Goal: Task Accomplishment & Management: Manage account settings

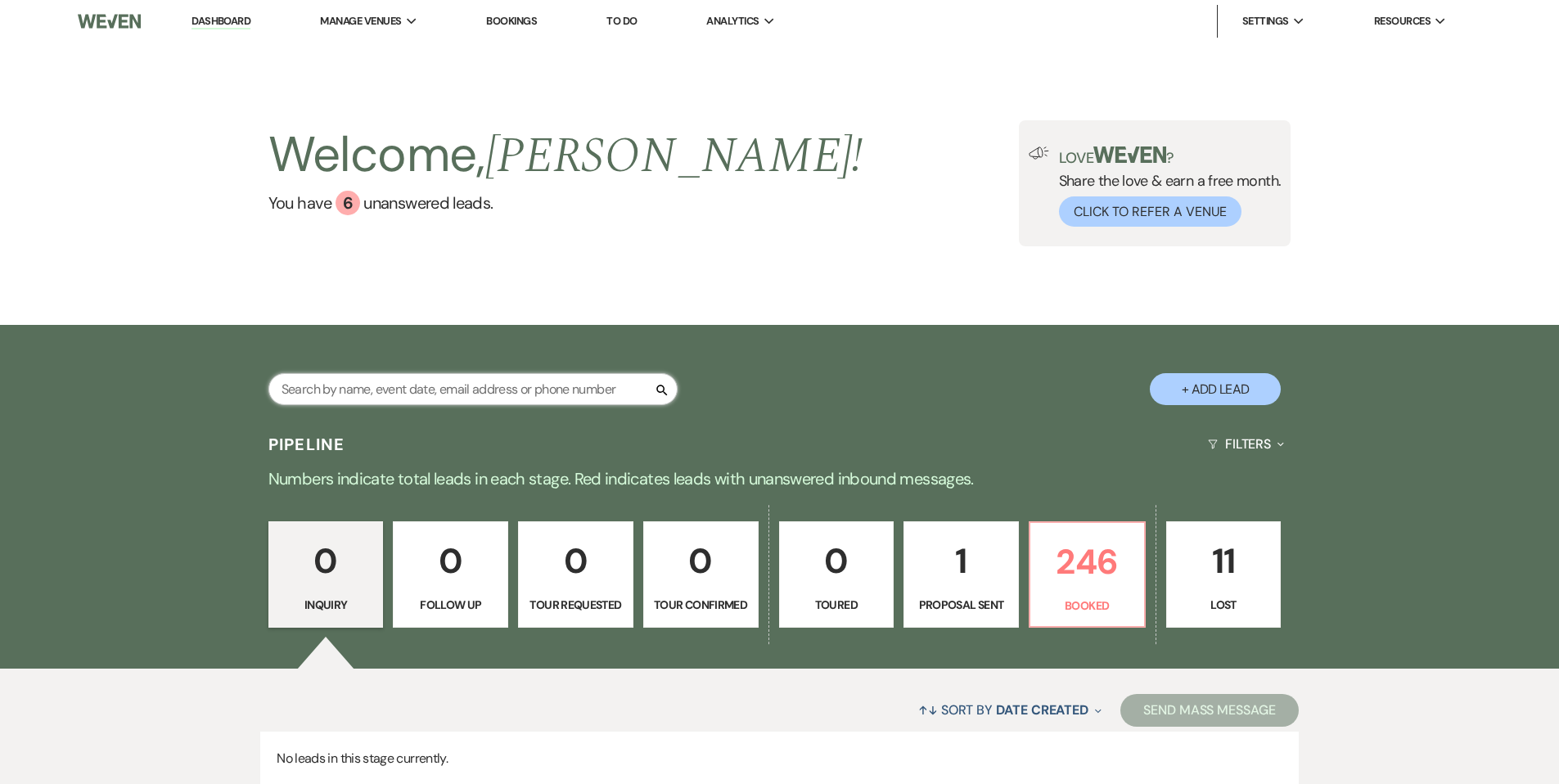
click at [420, 386] on input "text" at bounding box center [473, 389] width 409 height 32
type input "[PERSON_NAME]"
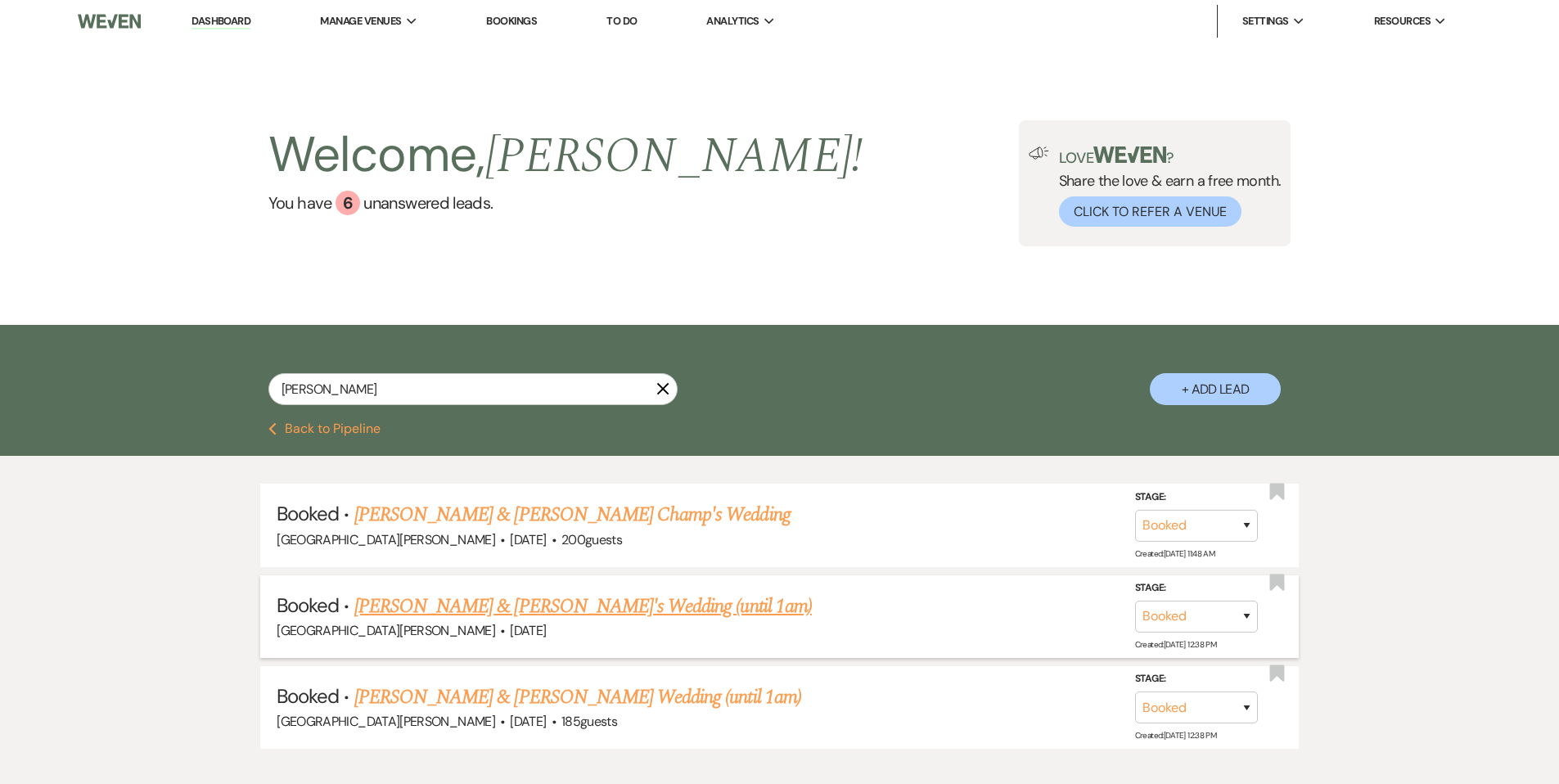
click at [590, 608] on link "[PERSON_NAME] & [PERSON_NAME]'s Wedding (until 1am)" at bounding box center [582, 606] width 457 height 30
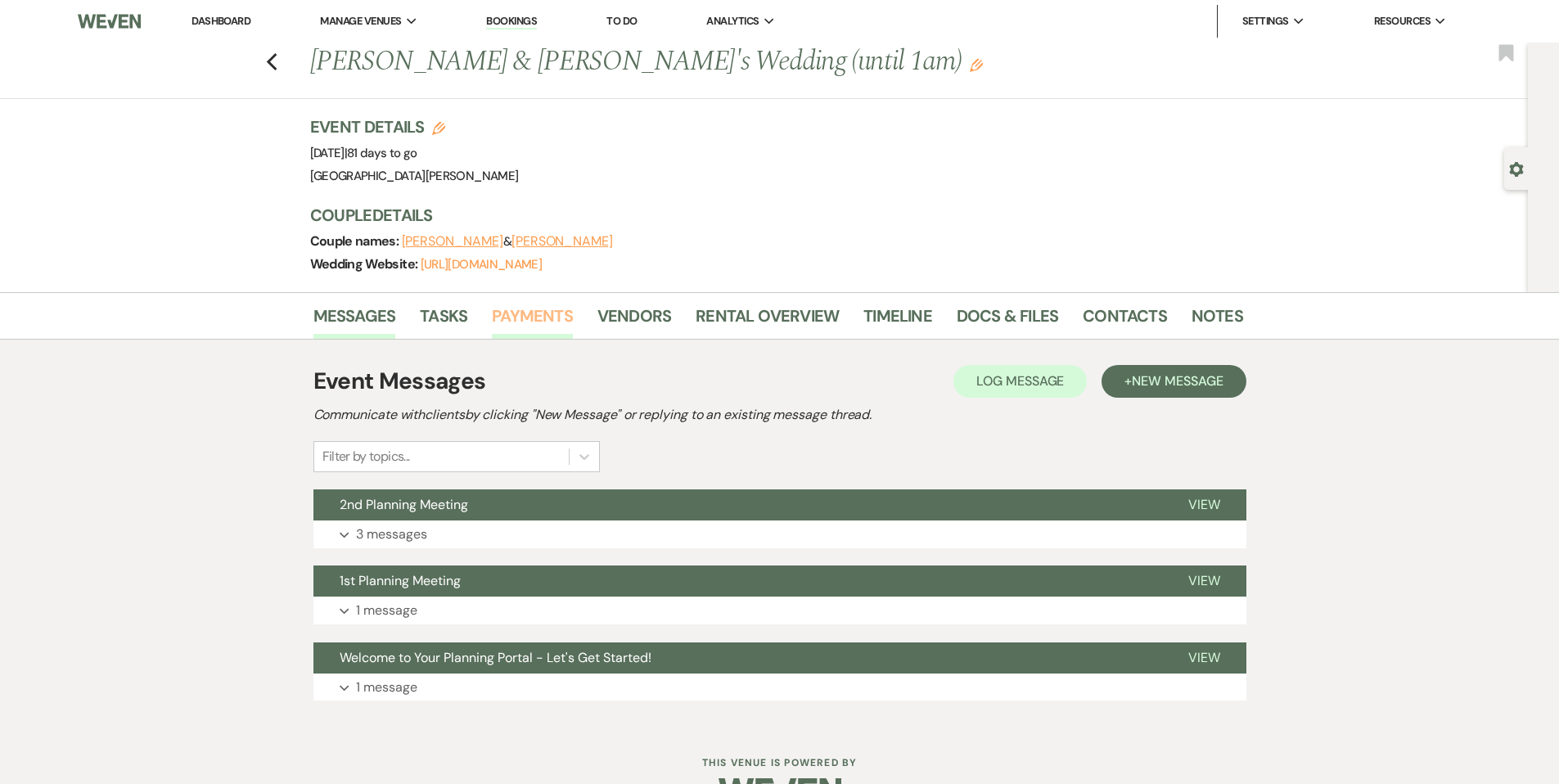
click at [552, 328] on link "Payments" at bounding box center [533, 320] width 81 height 36
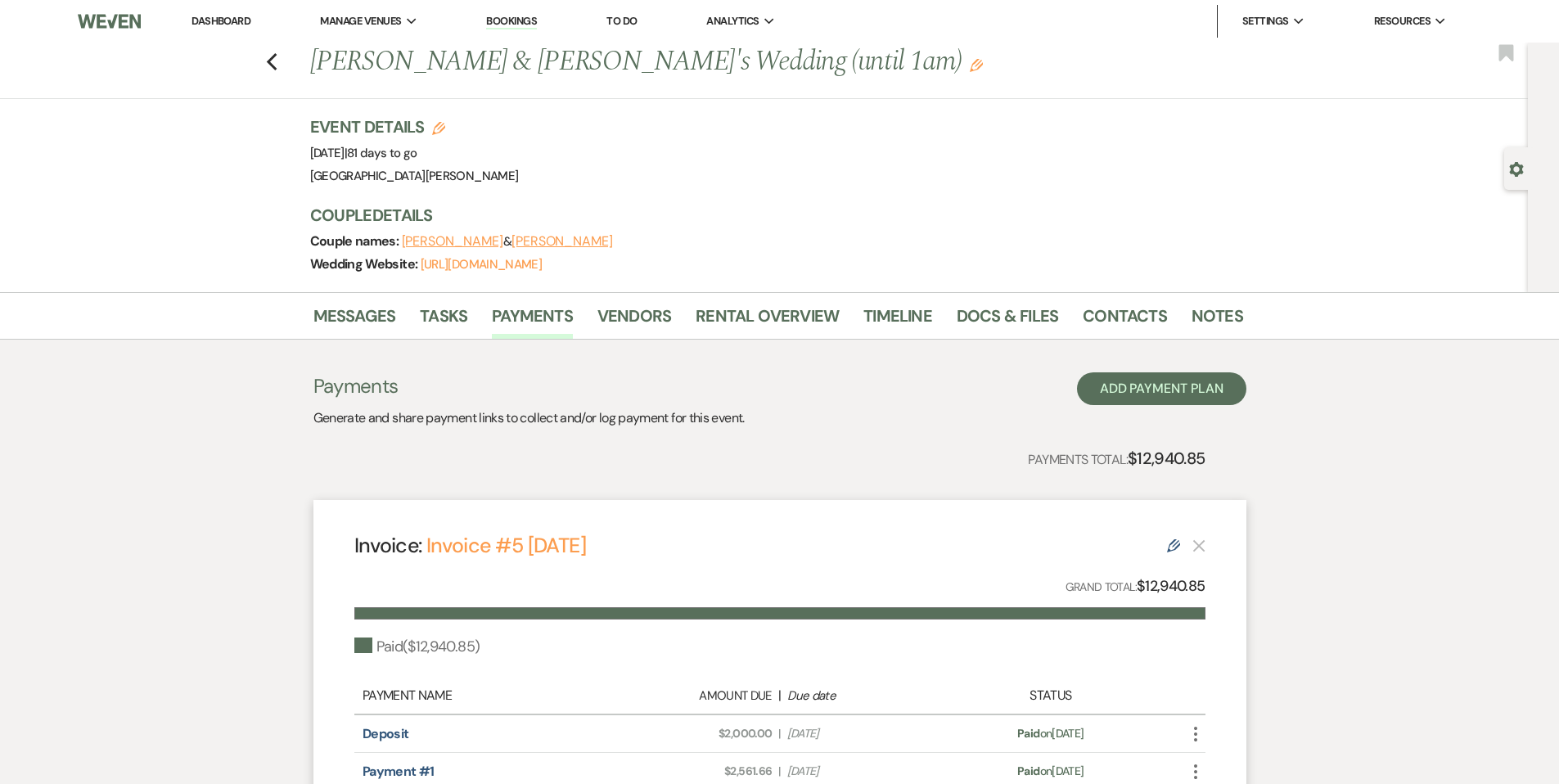
click at [226, 27] on link "Dashboard" at bounding box center [221, 21] width 59 height 14
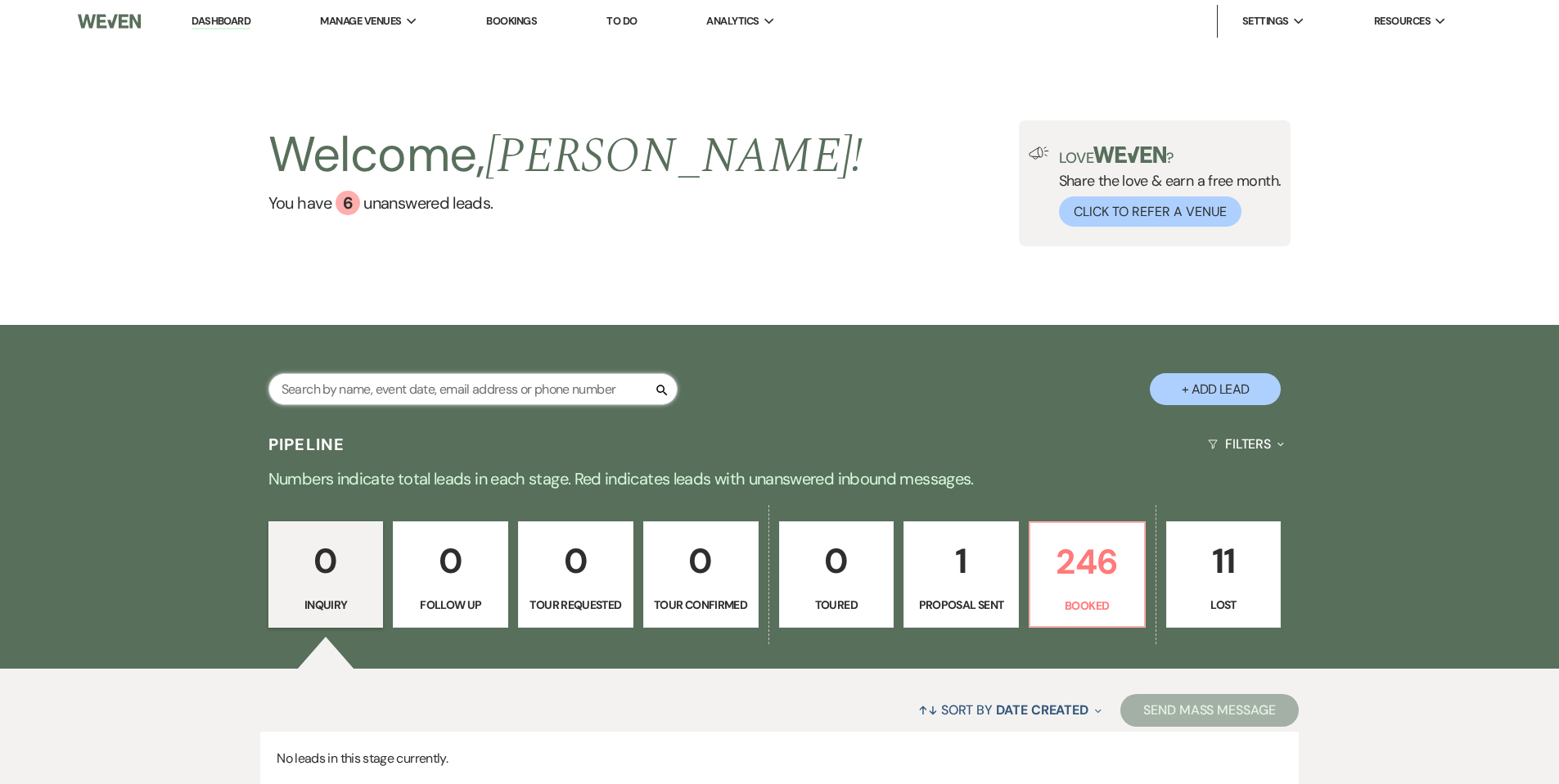
click at [400, 377] on input "text" at bounding box center [473, 389] width 409 height 32
type input "[PERSON_NAME]"
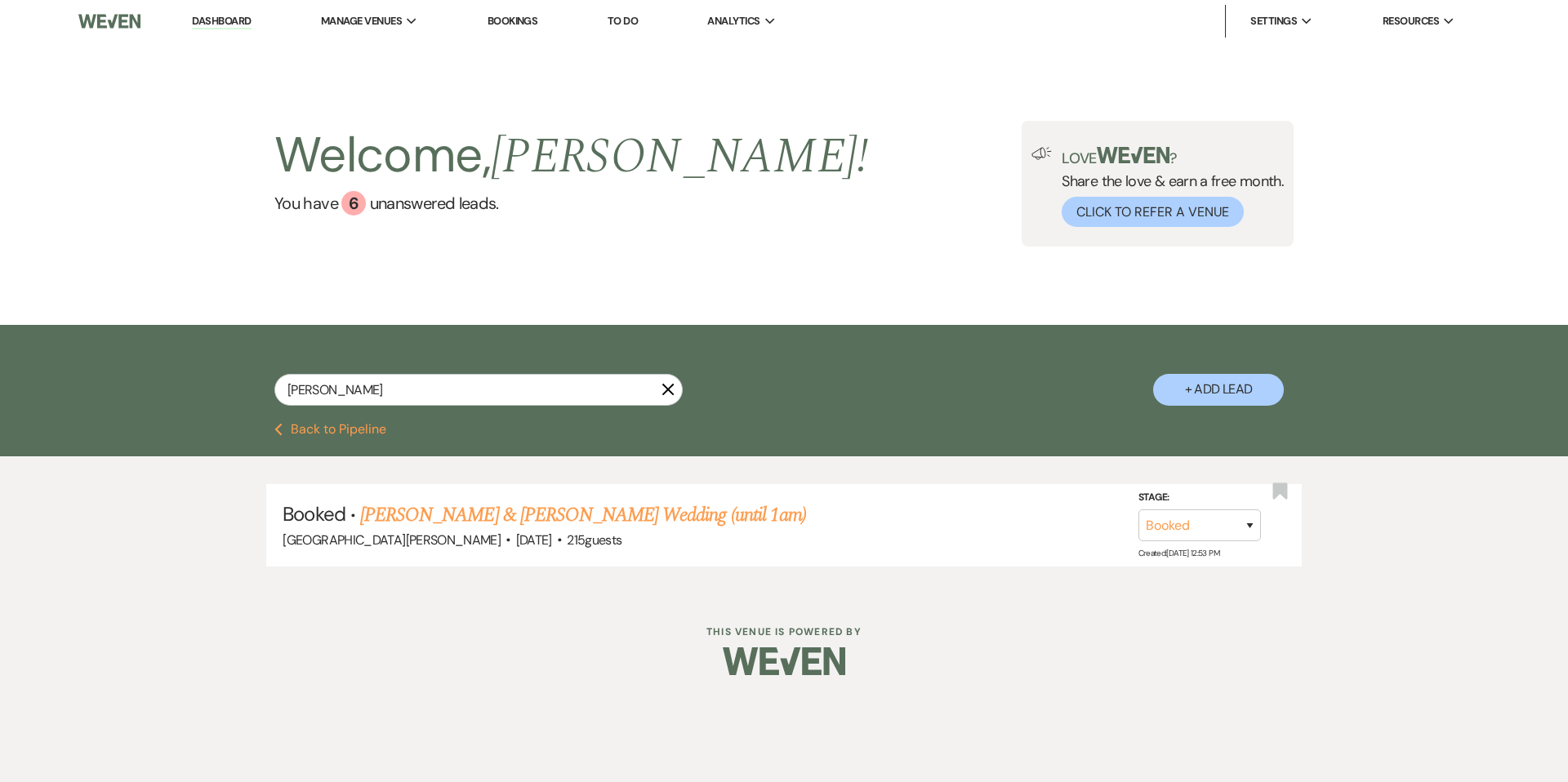
click at [556, 511] on link "[PERSON_NAME] & [PERSON_NAME] Wedding (until 1am)" at bounding box center [583, 516] width 446 height 30
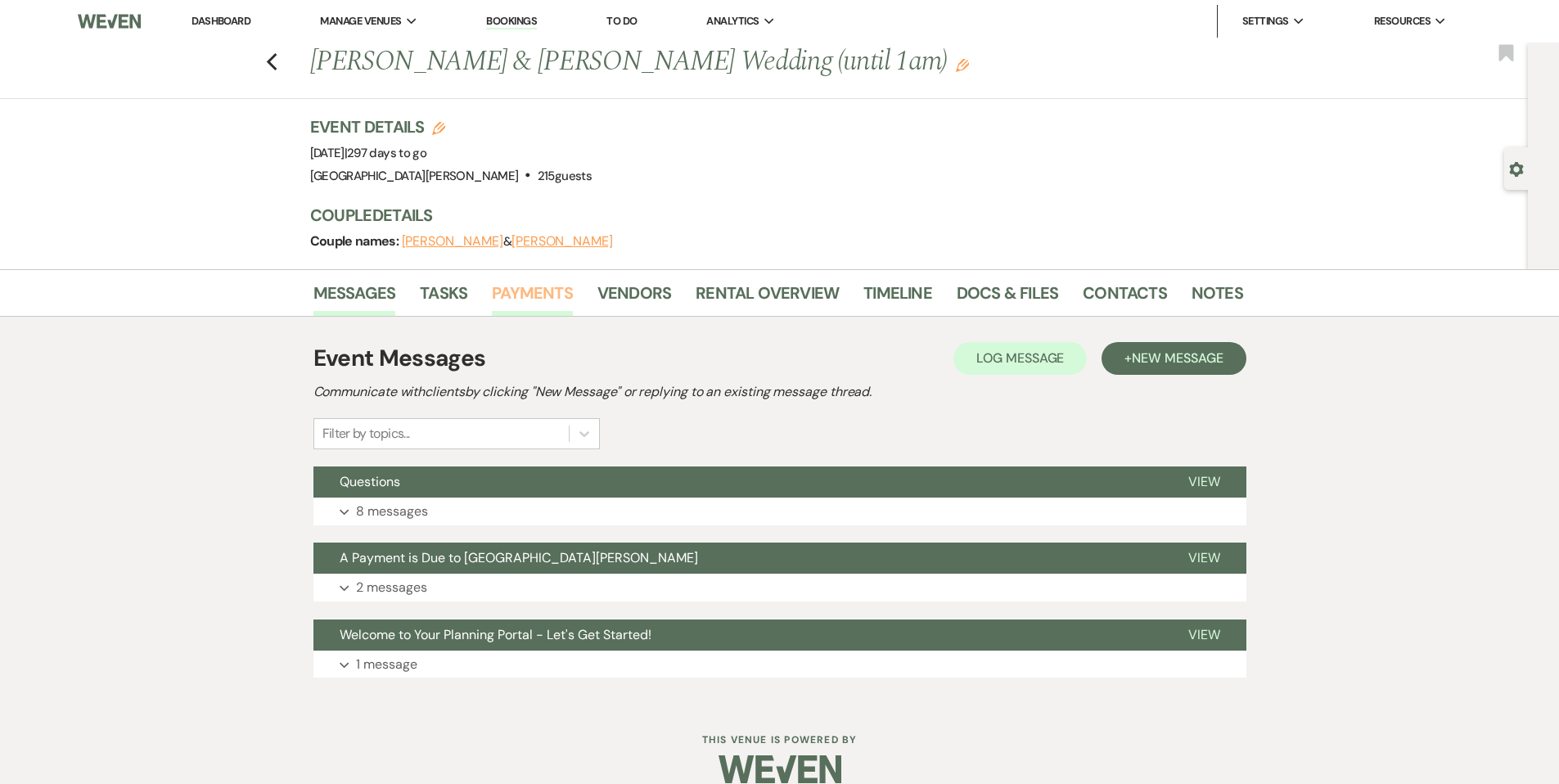
click at [543, 303] on link "Payments" at bounding box center [533, 297] width 81 height 36
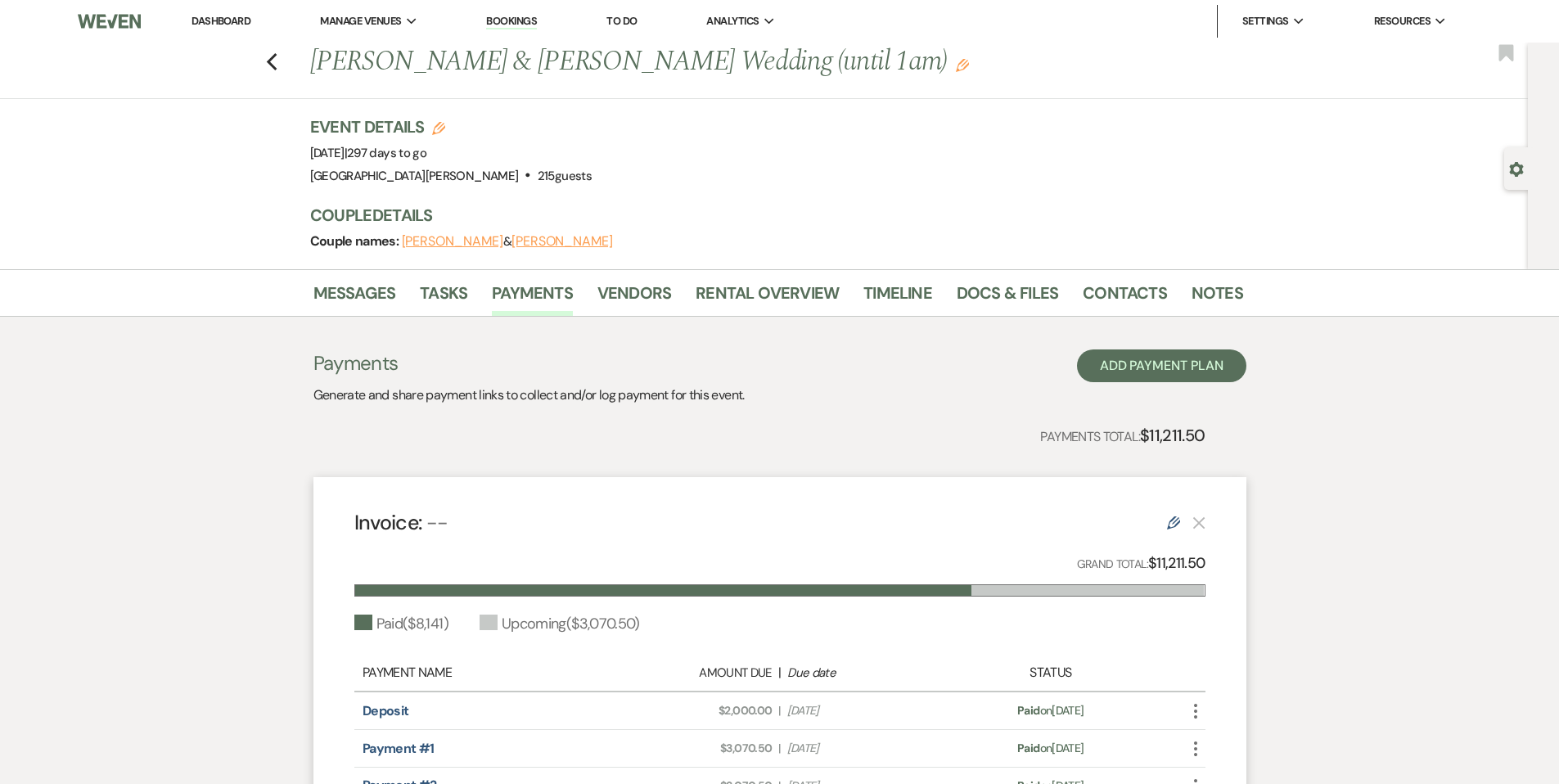
click at [232, 20] on link "Dashboard" at bounding box center [221, 21] width 59 height 14
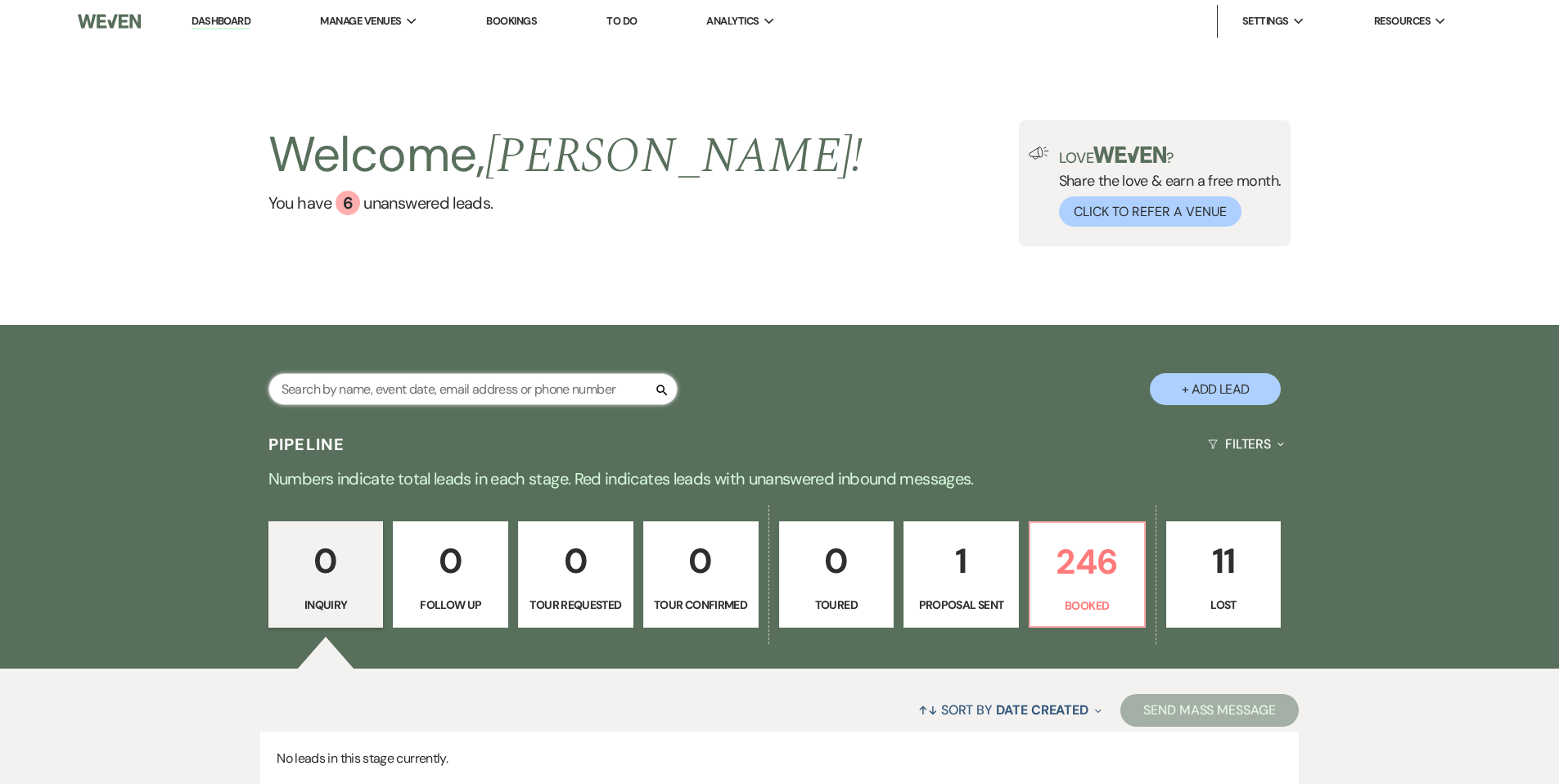
click at [588, 393] on input "text" at bounding box center [473, 389] width 409 height 32
type input "[PERSON_NAME]"
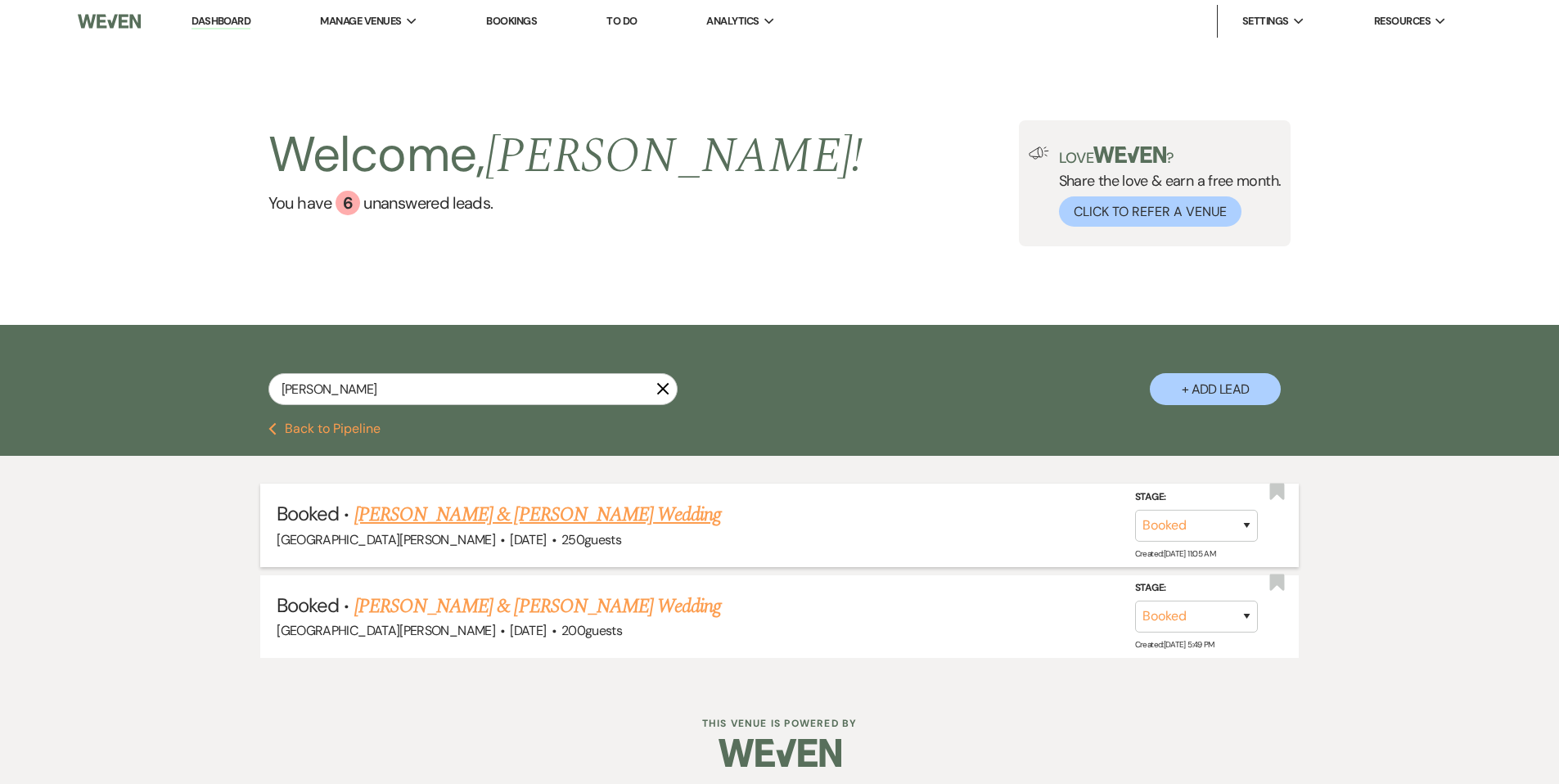
click at [600, 515] on link "[PERSON_NAME] & [PERSON_NAME] Wedding" at bounding box center [538, 515] width 367 height 30
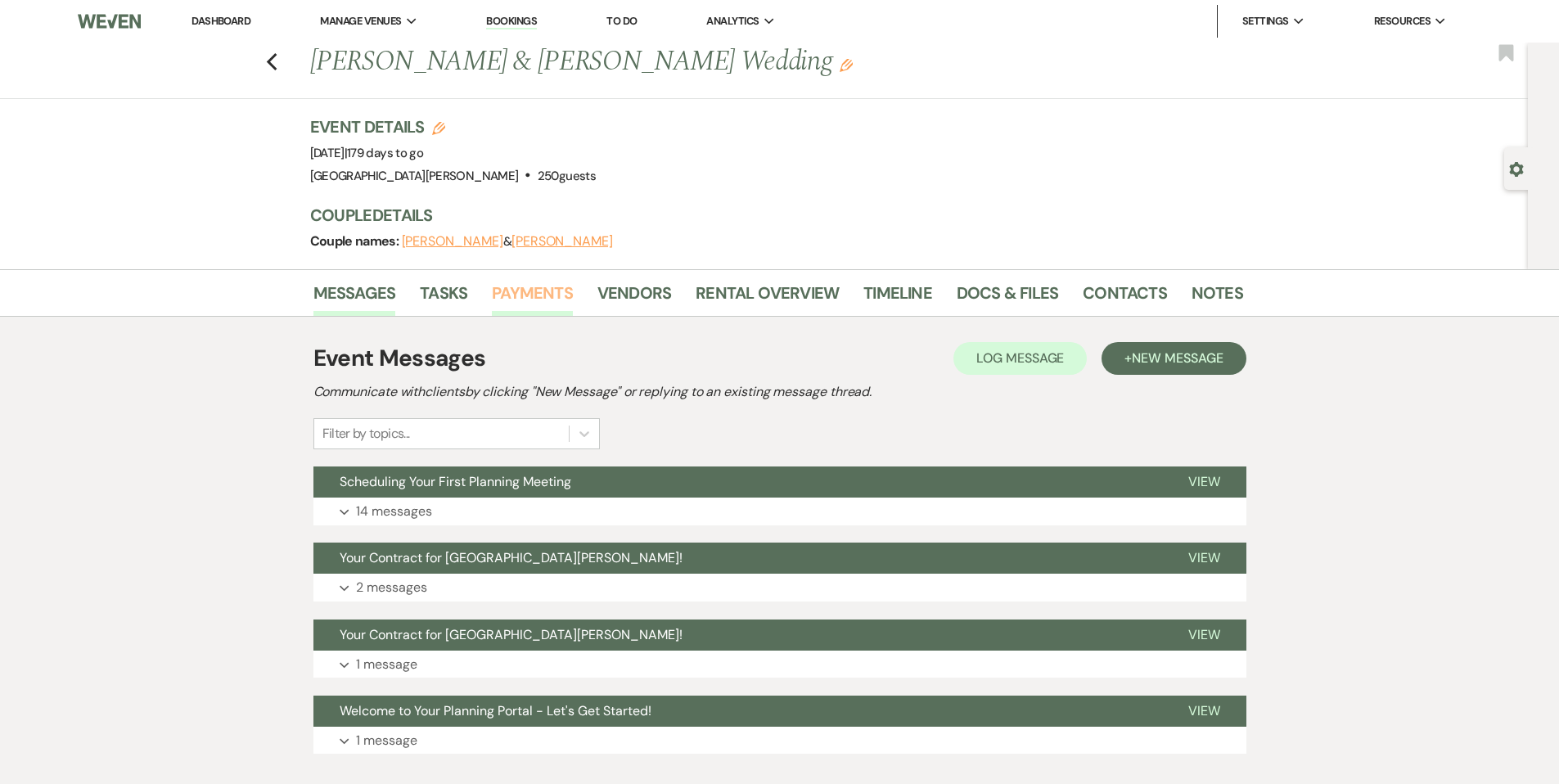
click at [534, 300] on link "Payments" at bounding box center [533, 297] width 81 height 36
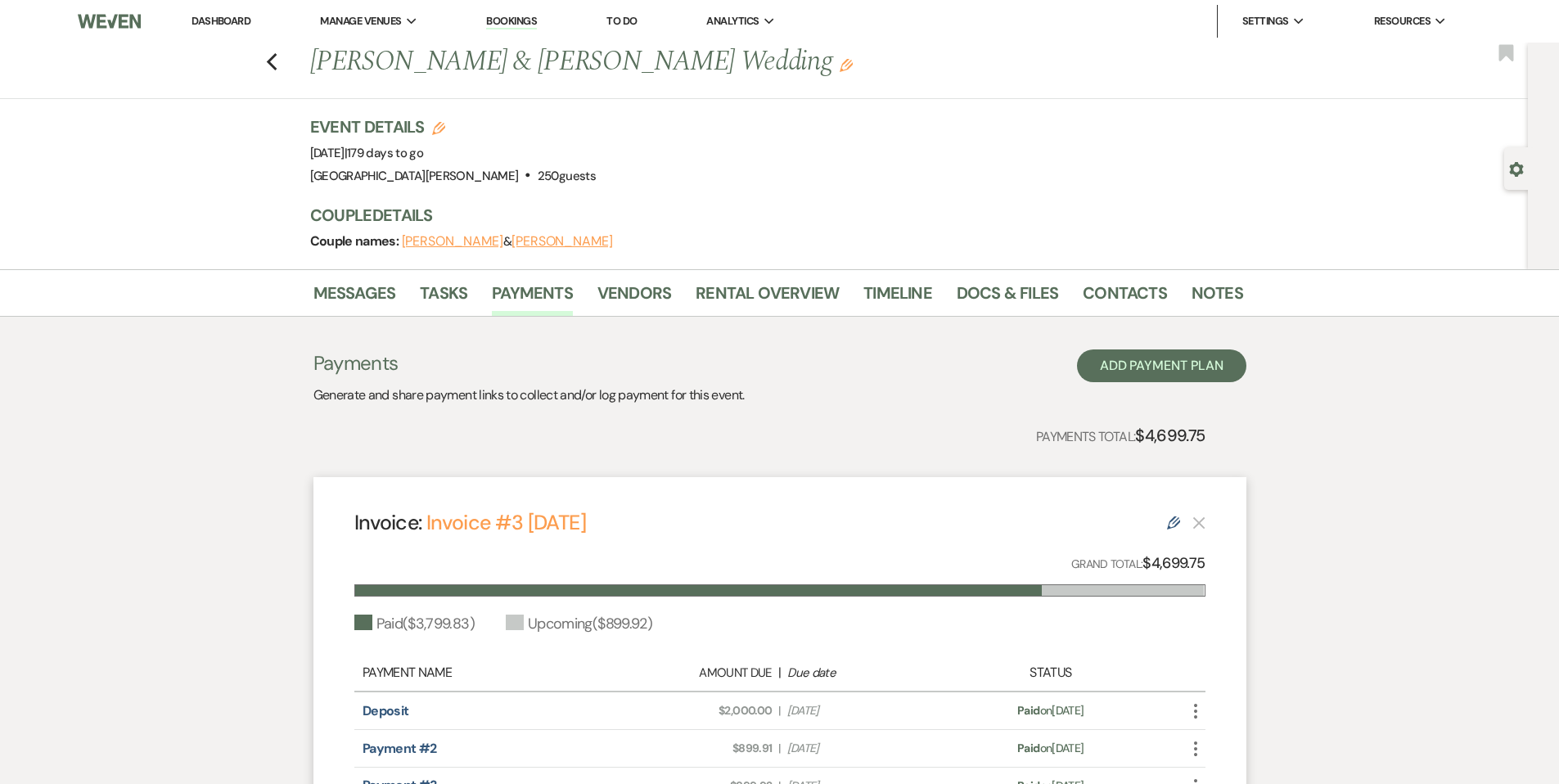
click at [221, 22] on link "Dashboard" at bounding box center [221, 21] width 59 height 14
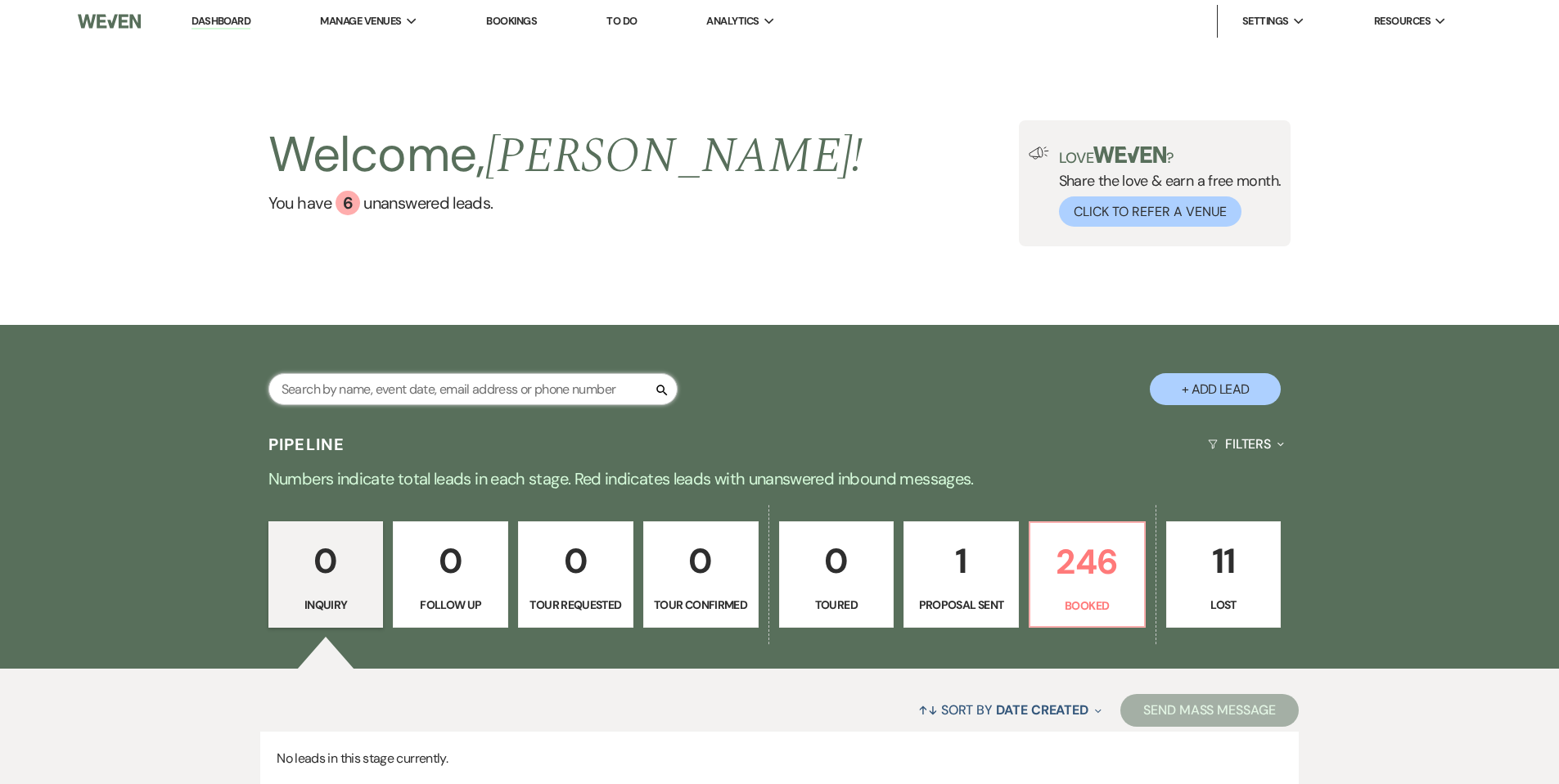
click at [431, 383] on input "text" at bounding box center [473, 389] width 409 height 32
type input "[PERSON_NAME]"
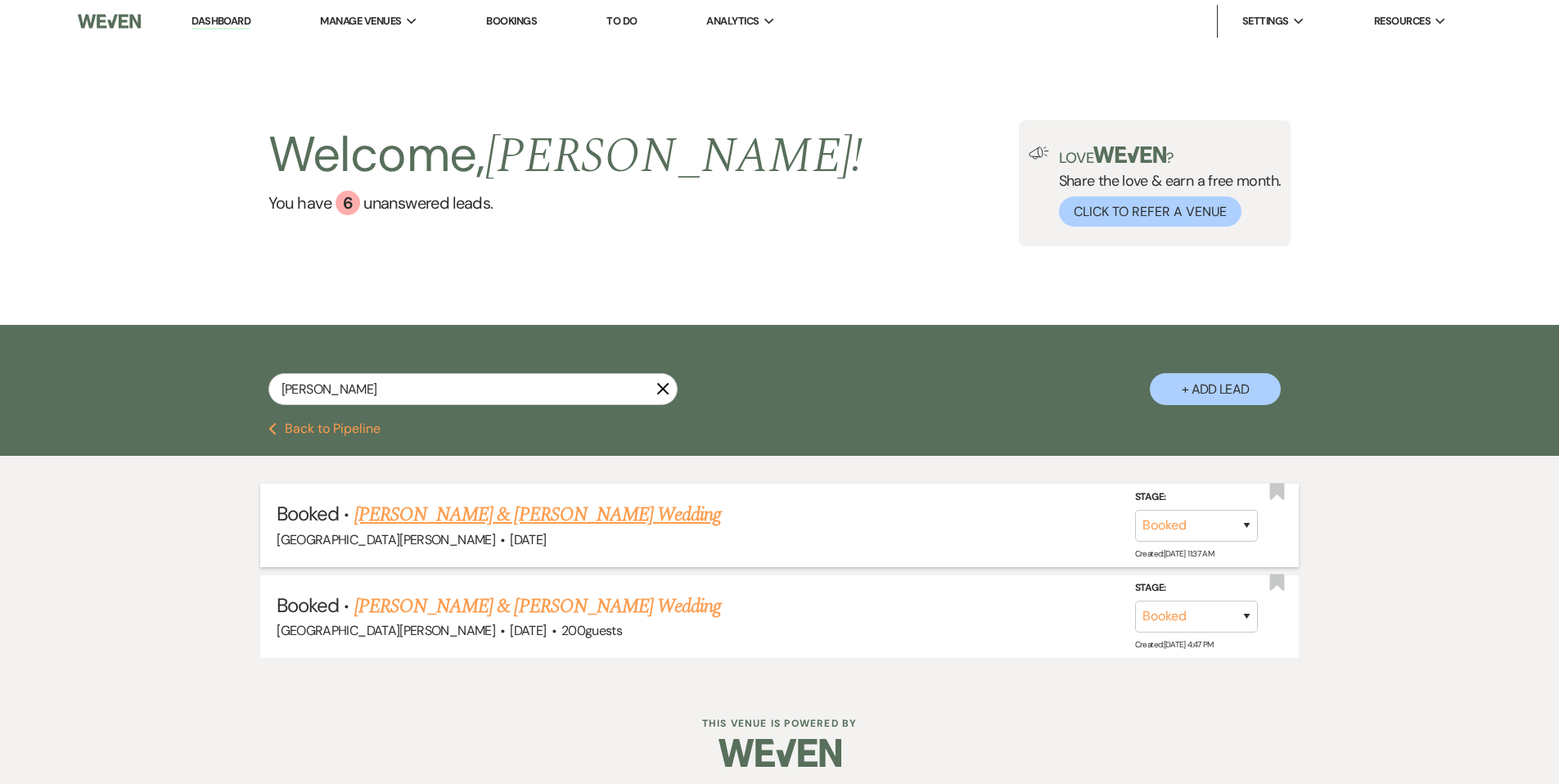
click at [412, 507] on link "[PERSON_NAME] & [PERSON_NAME] Wedding" at bounding box center [538, 515] width 367 height 30
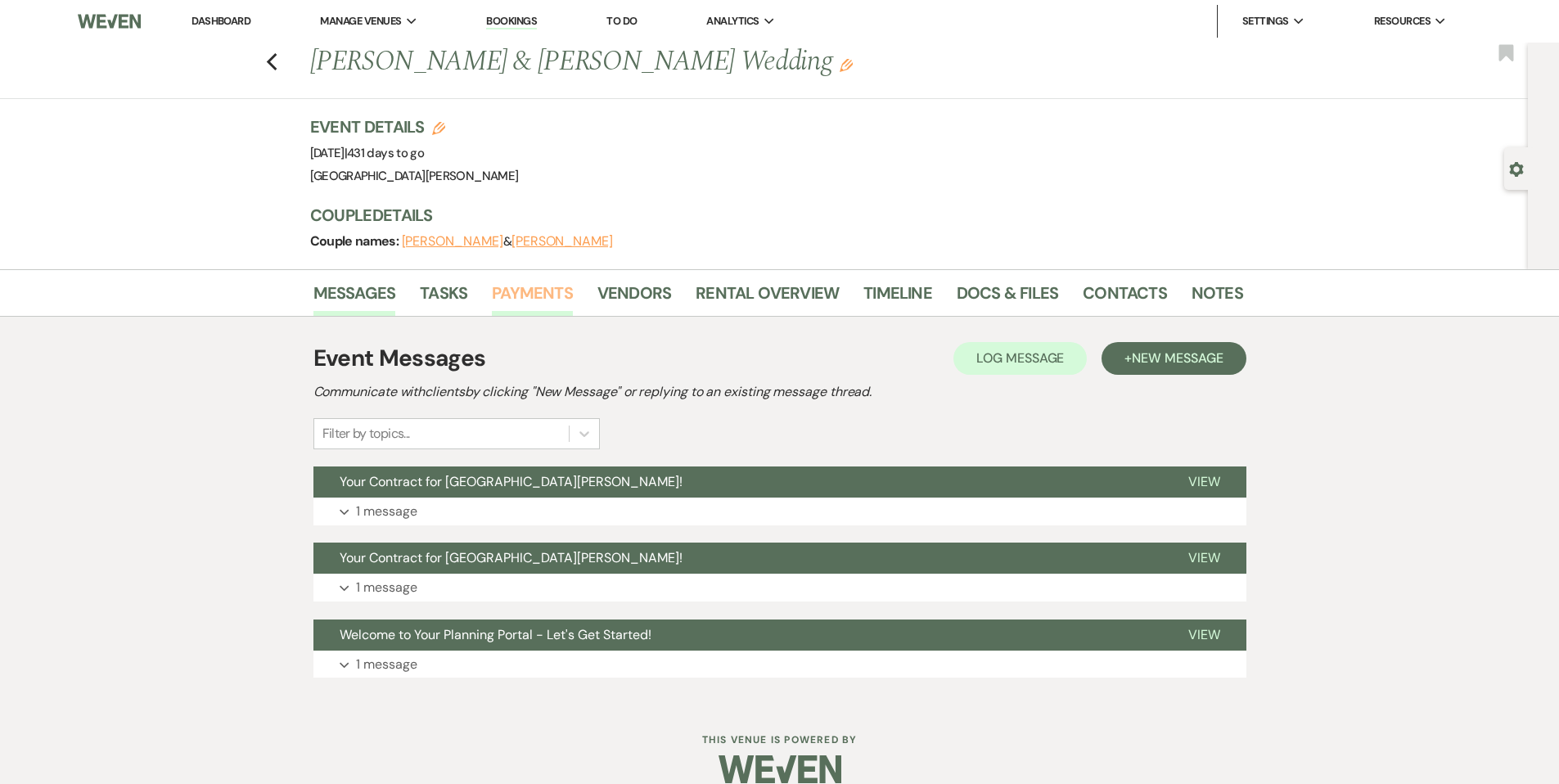
click at [529, 285] on link "Payments" at bounding box center [533, 297] width 81 height 36
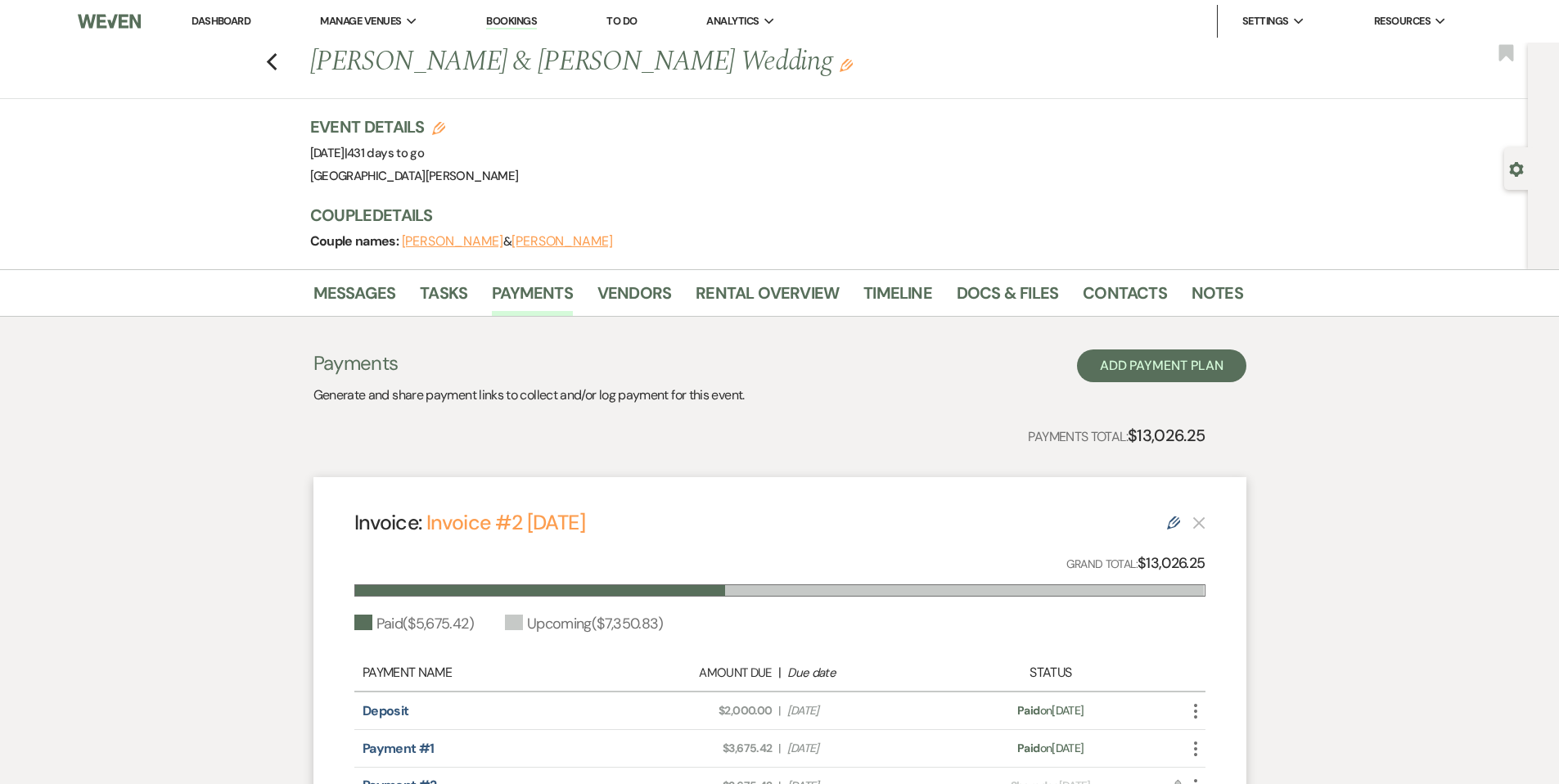
click at [217, 27] on link "Dashboard" at bounding box center [221, 21] width 59 height 14
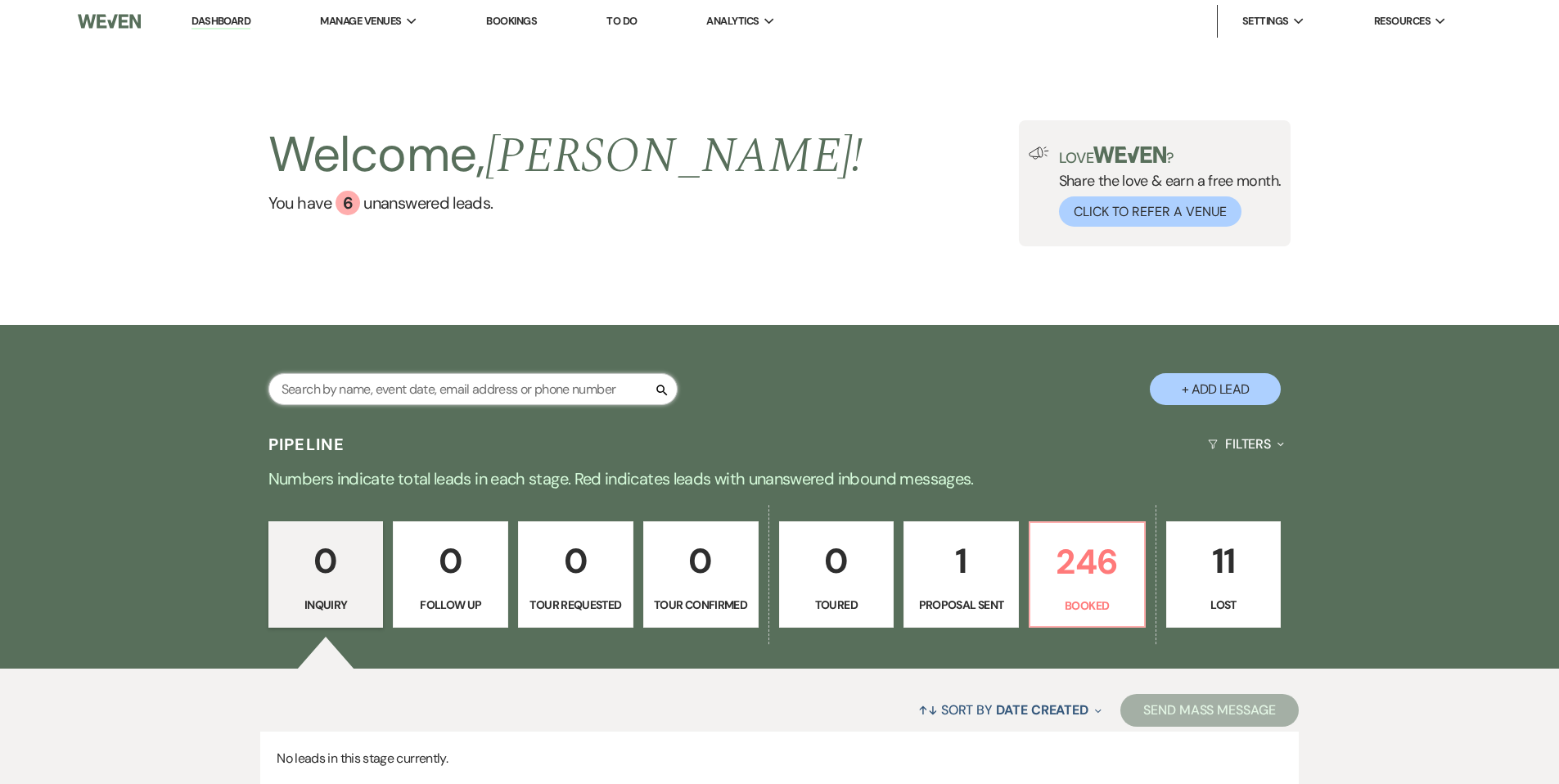
click at [382, 383] on input "text" at bounding box center [473, 389] width 409 height 32
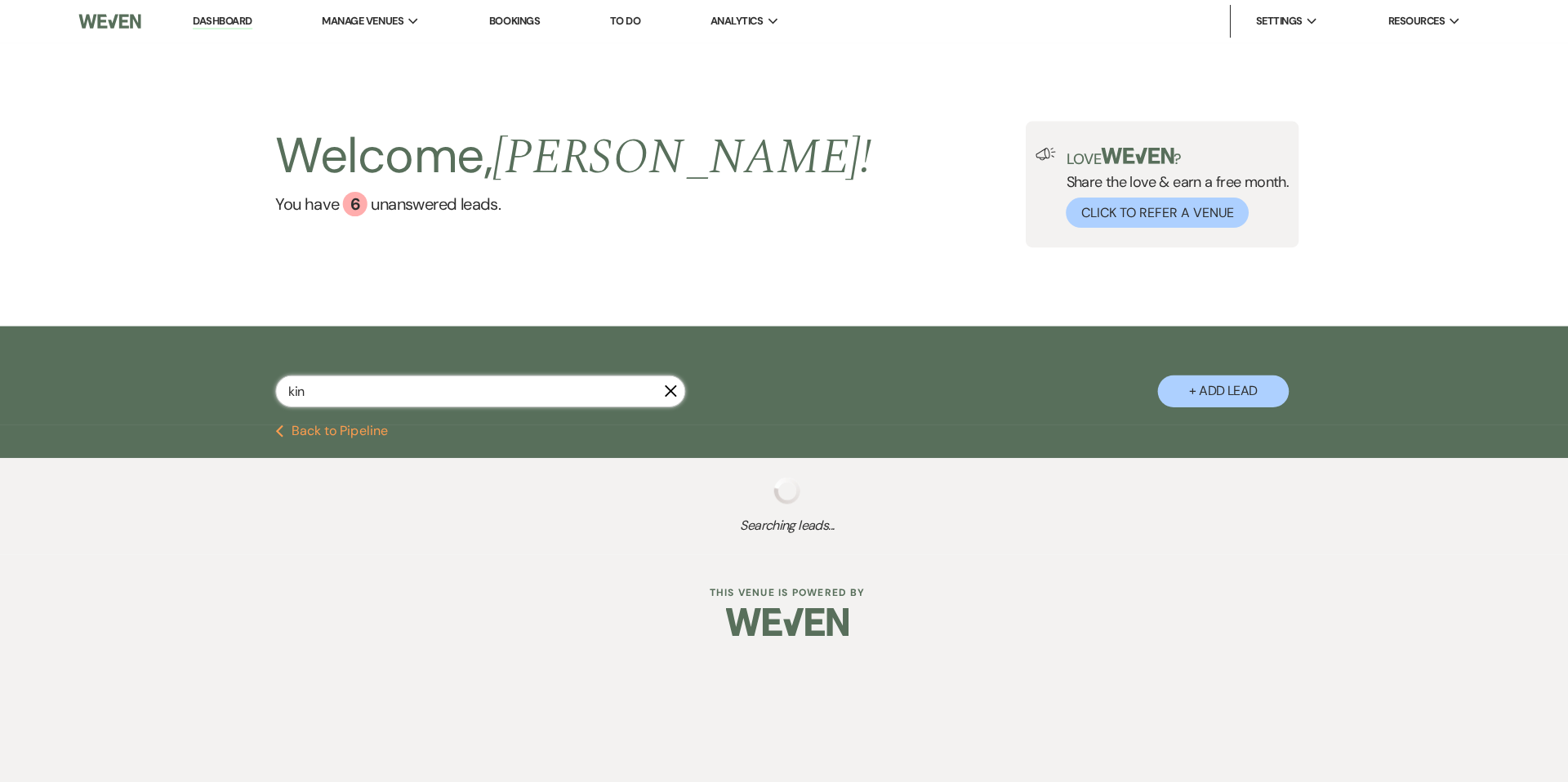
type input "kins"
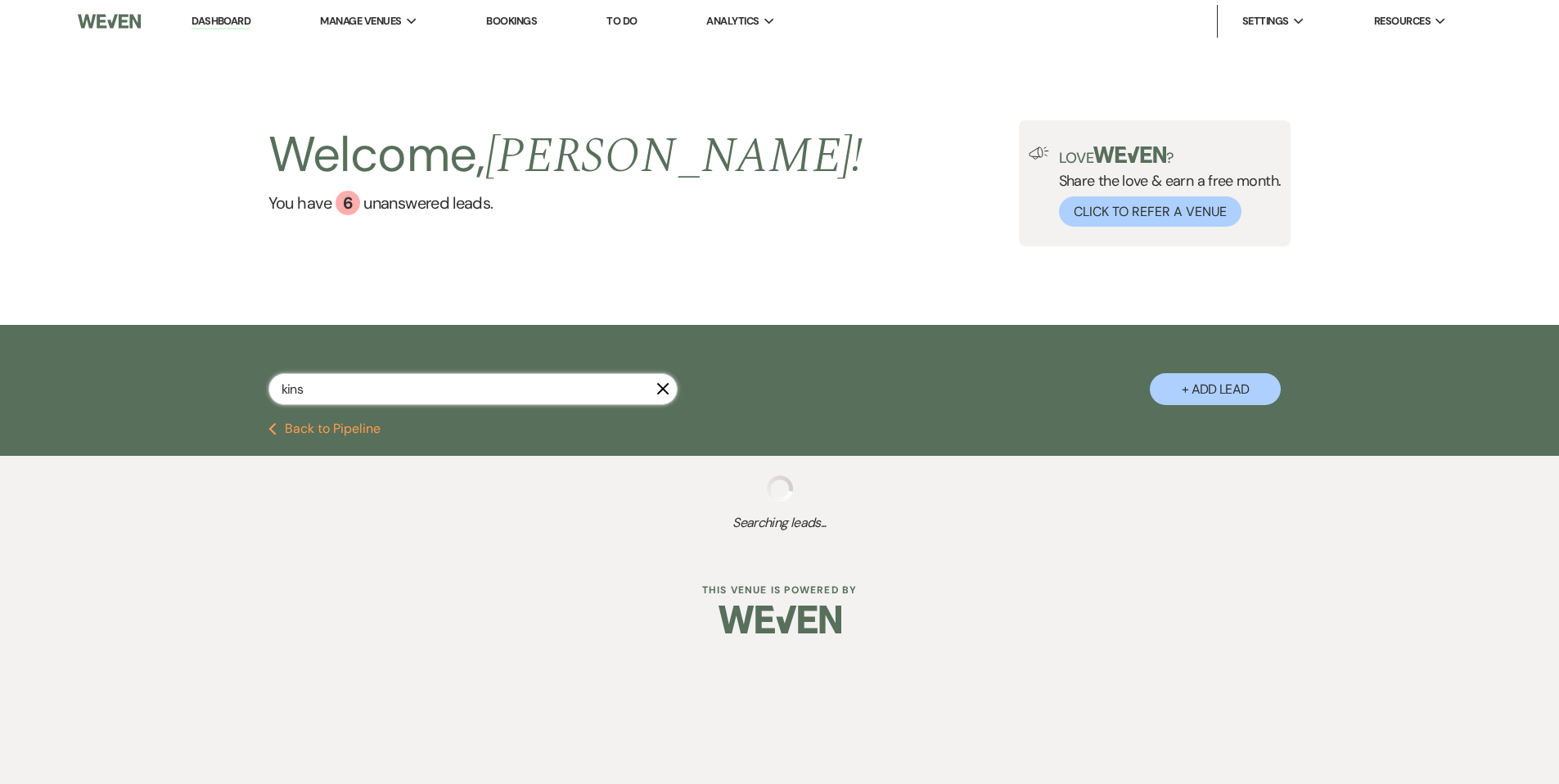
select select "8"
select select "5"
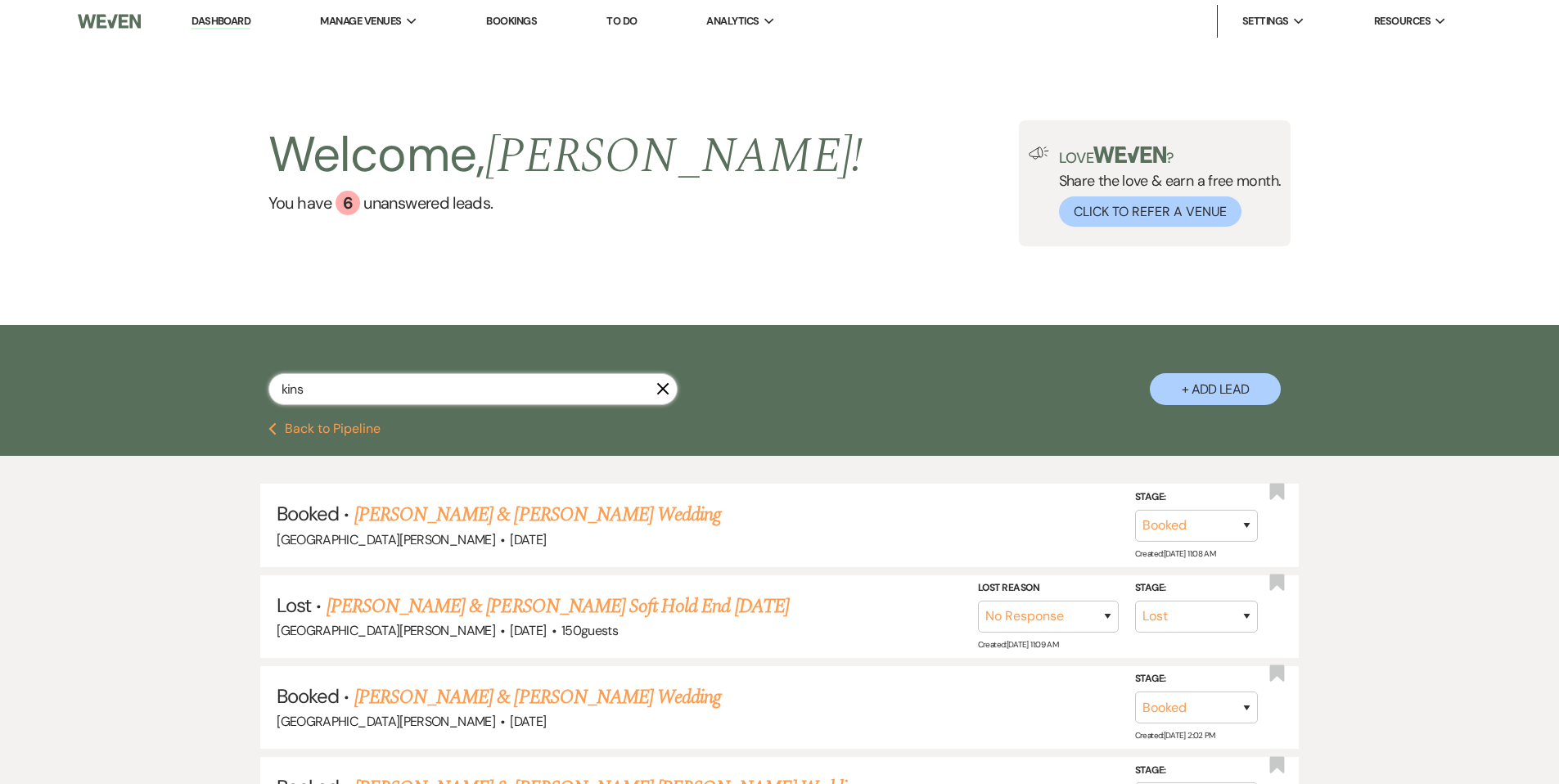
select select "8"
select select "5"
type input "kins"
click at [432, 516] on link "[PERSON_NAME] & [PERSON_NAME] Wedding" at bounding box center [538, 515] width 367 height 30
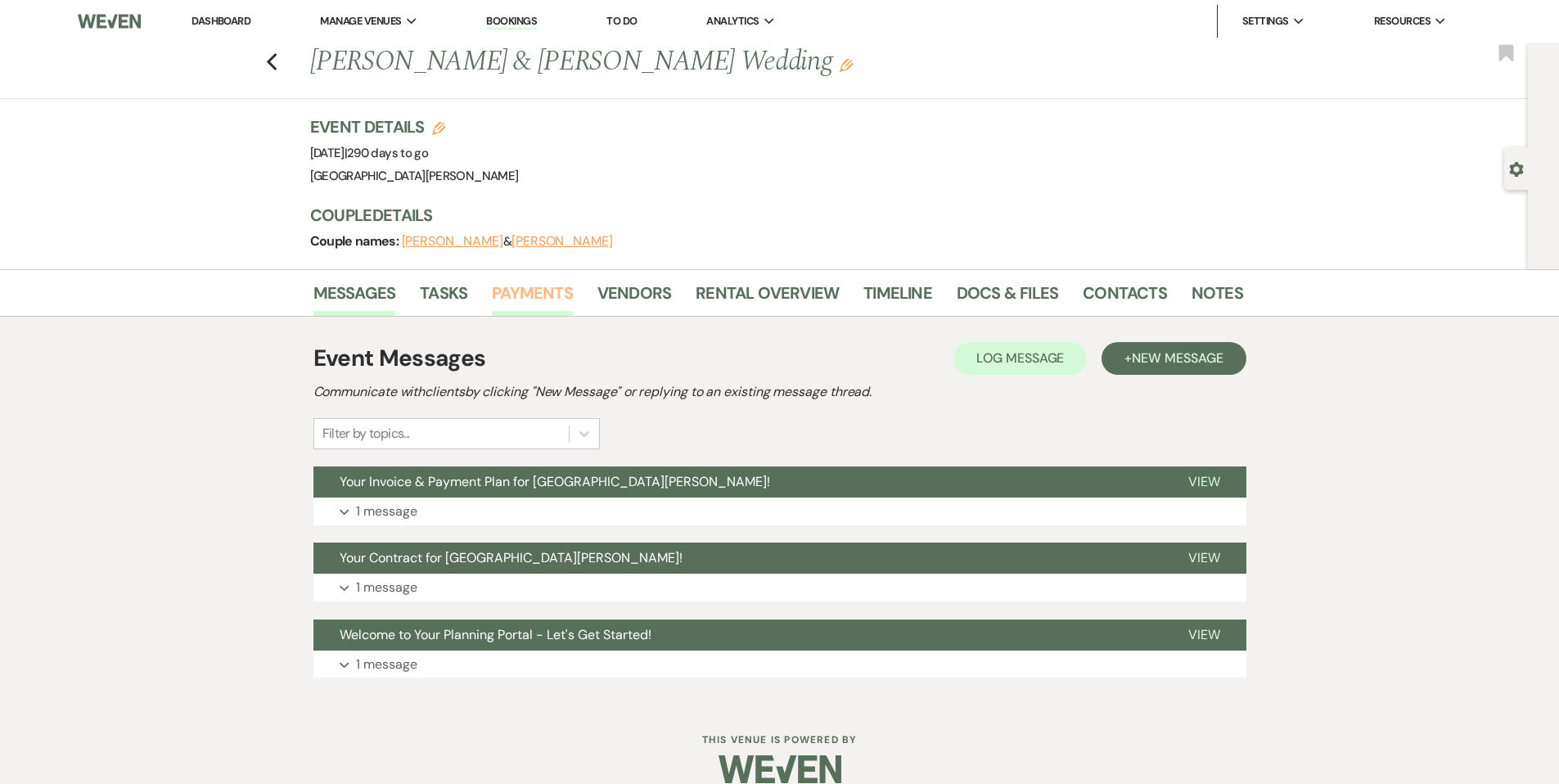
click at [533, 299] on link "Payments" at bounding box center [533, 297] width 81 height 36
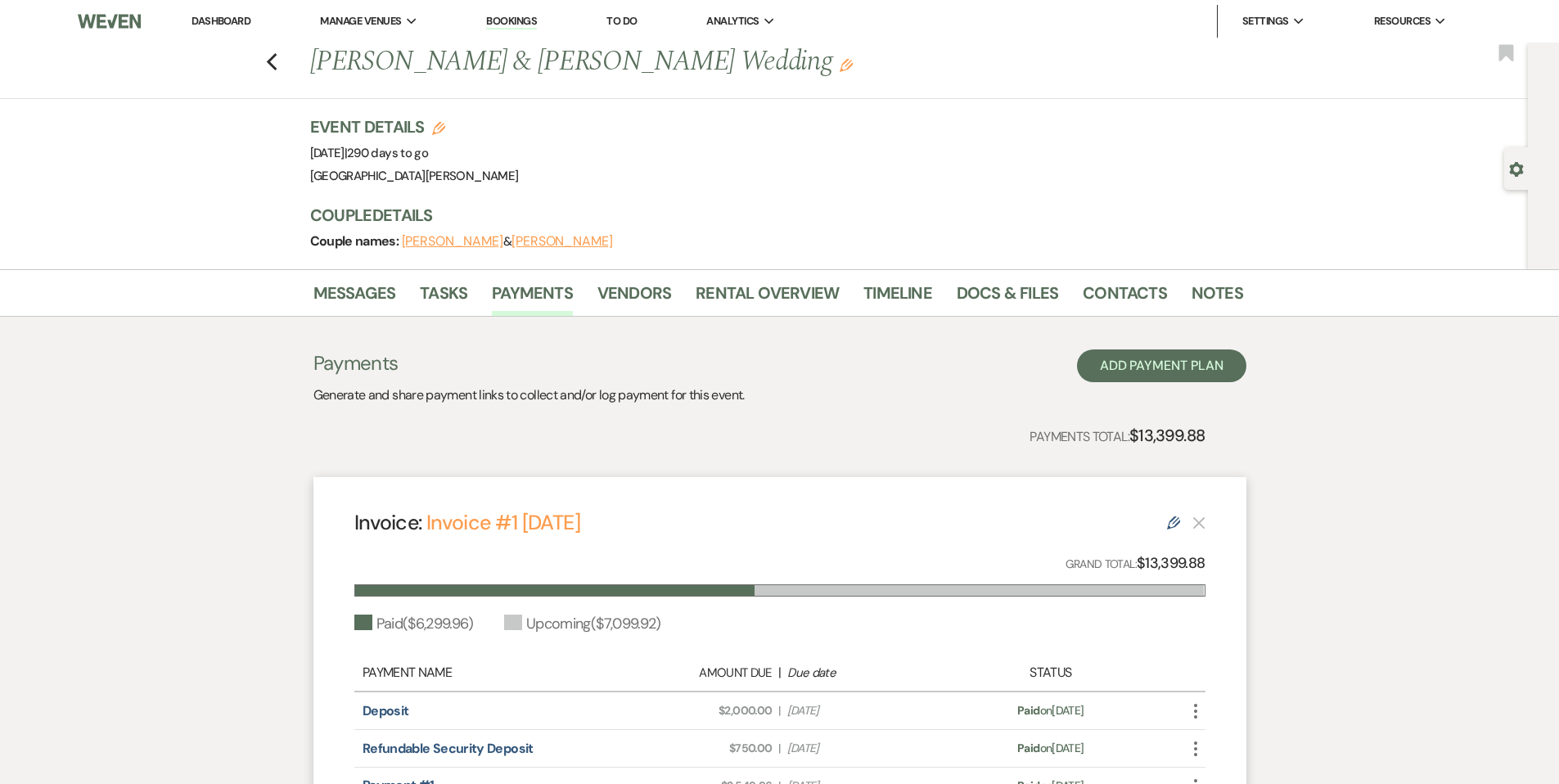
click at [236, 24] on link "Dashboard" at bounding box center [221, 21] width 59 height 14
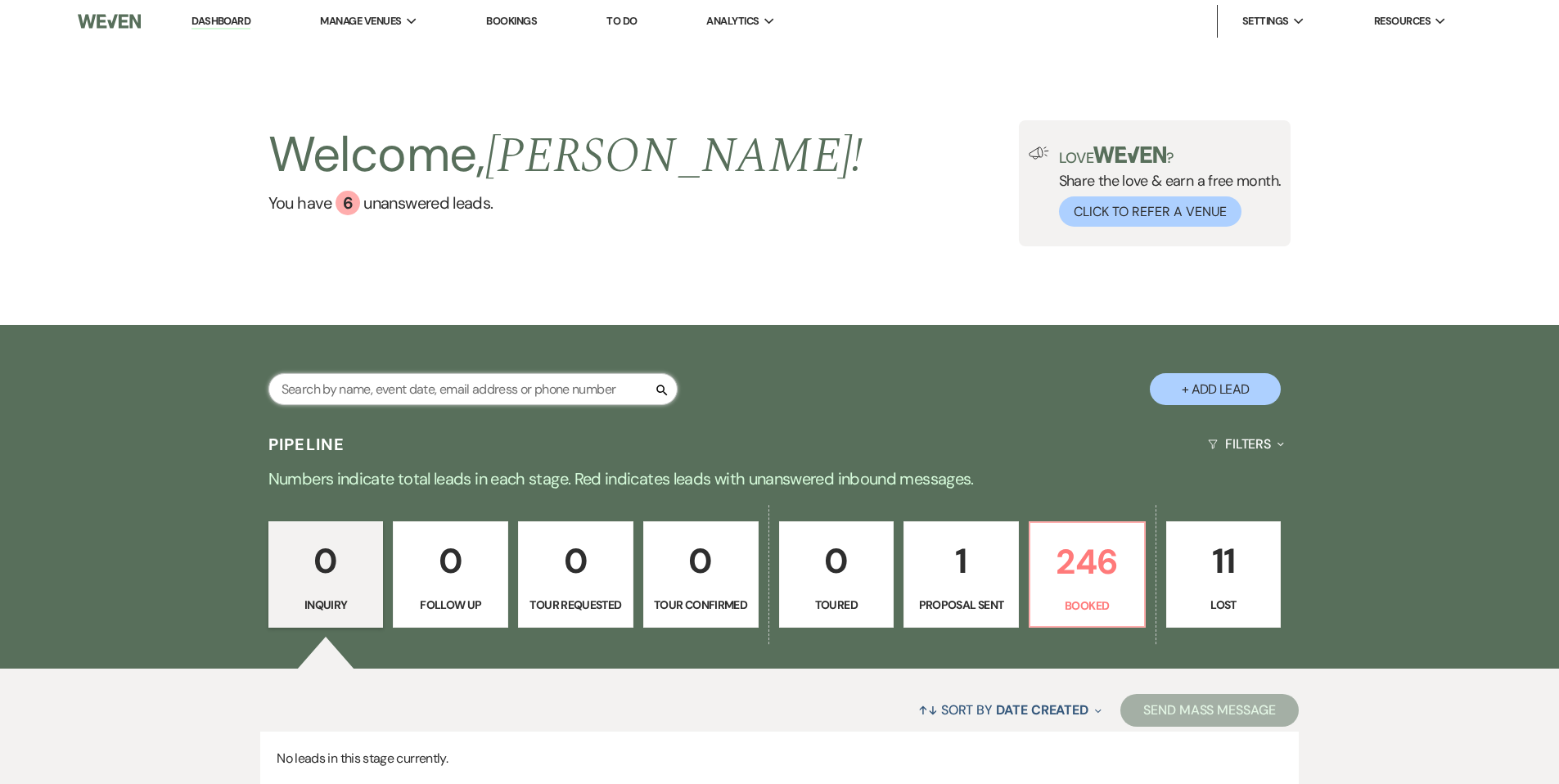
click at [399, 380] on input "text" at bounding box center [473, 389] width 409 height 32
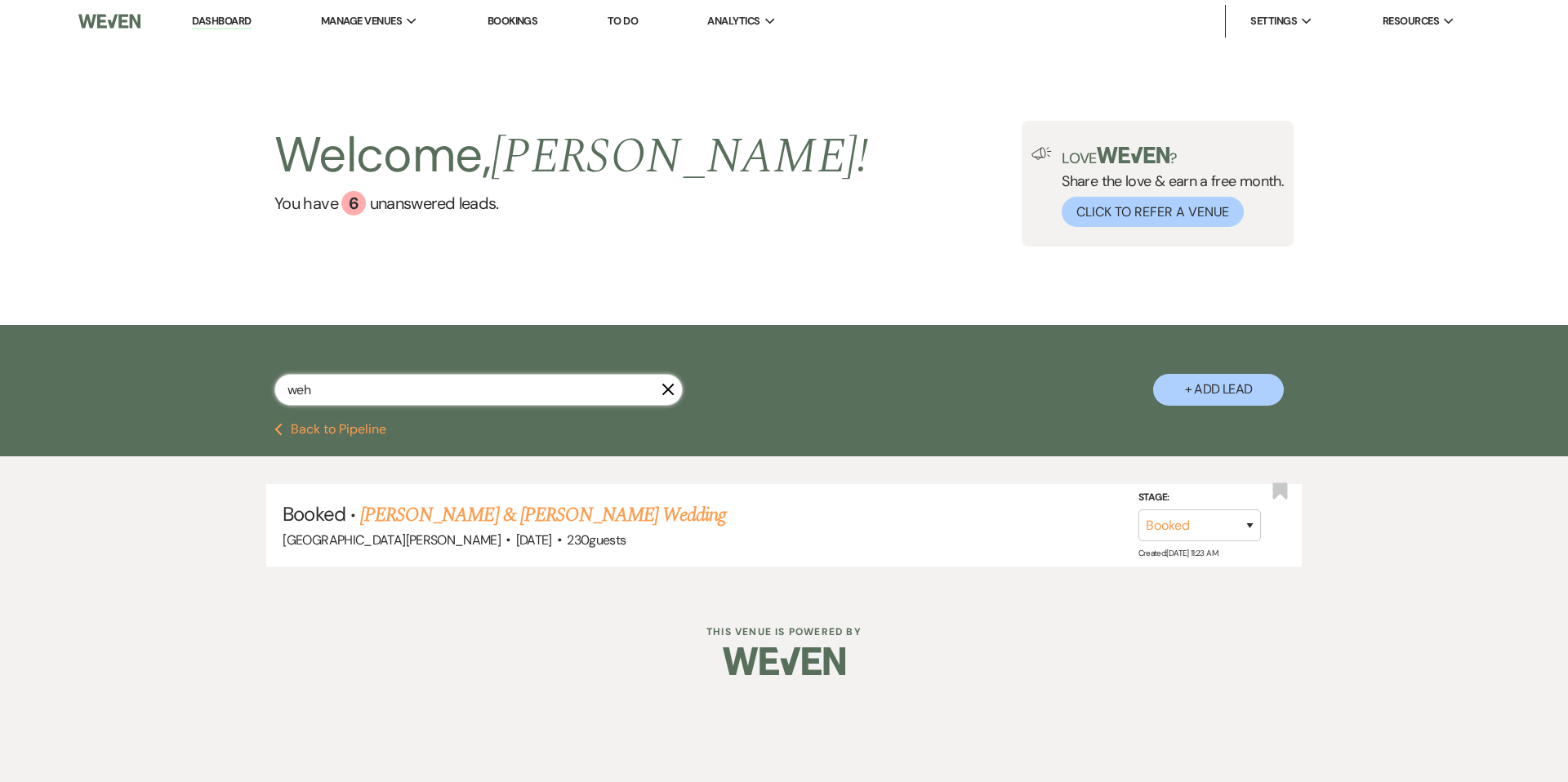
type input "weh"
click at [446, 508] on link "[PERSON_NAME] & [PERSON_NAME] Wedding" at bounding box center [543, 516] width 366 height 30
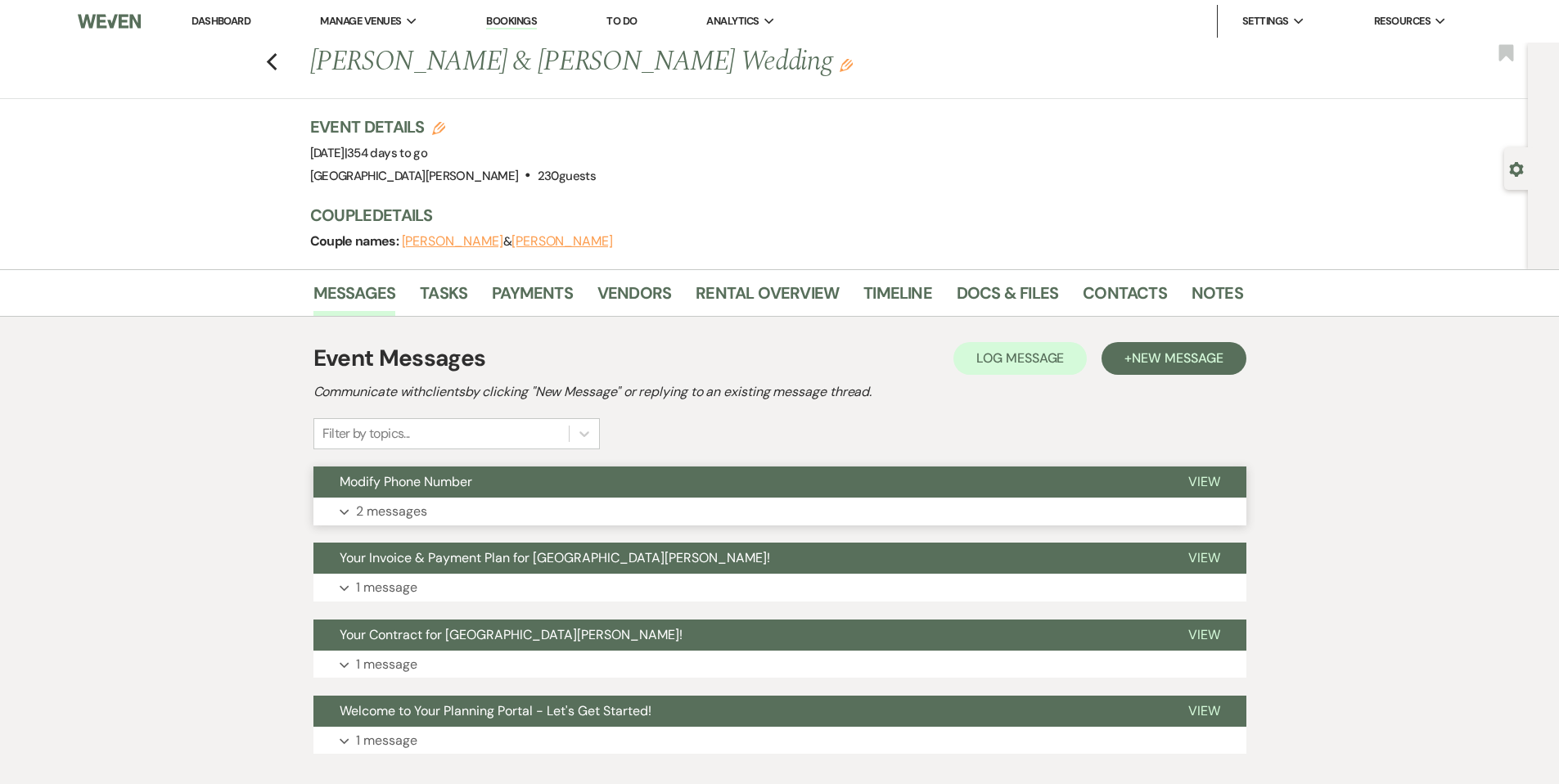
click at [646, 491] on button "Modify Phone Number" at bounding box center [738, 481] width 849 height 31
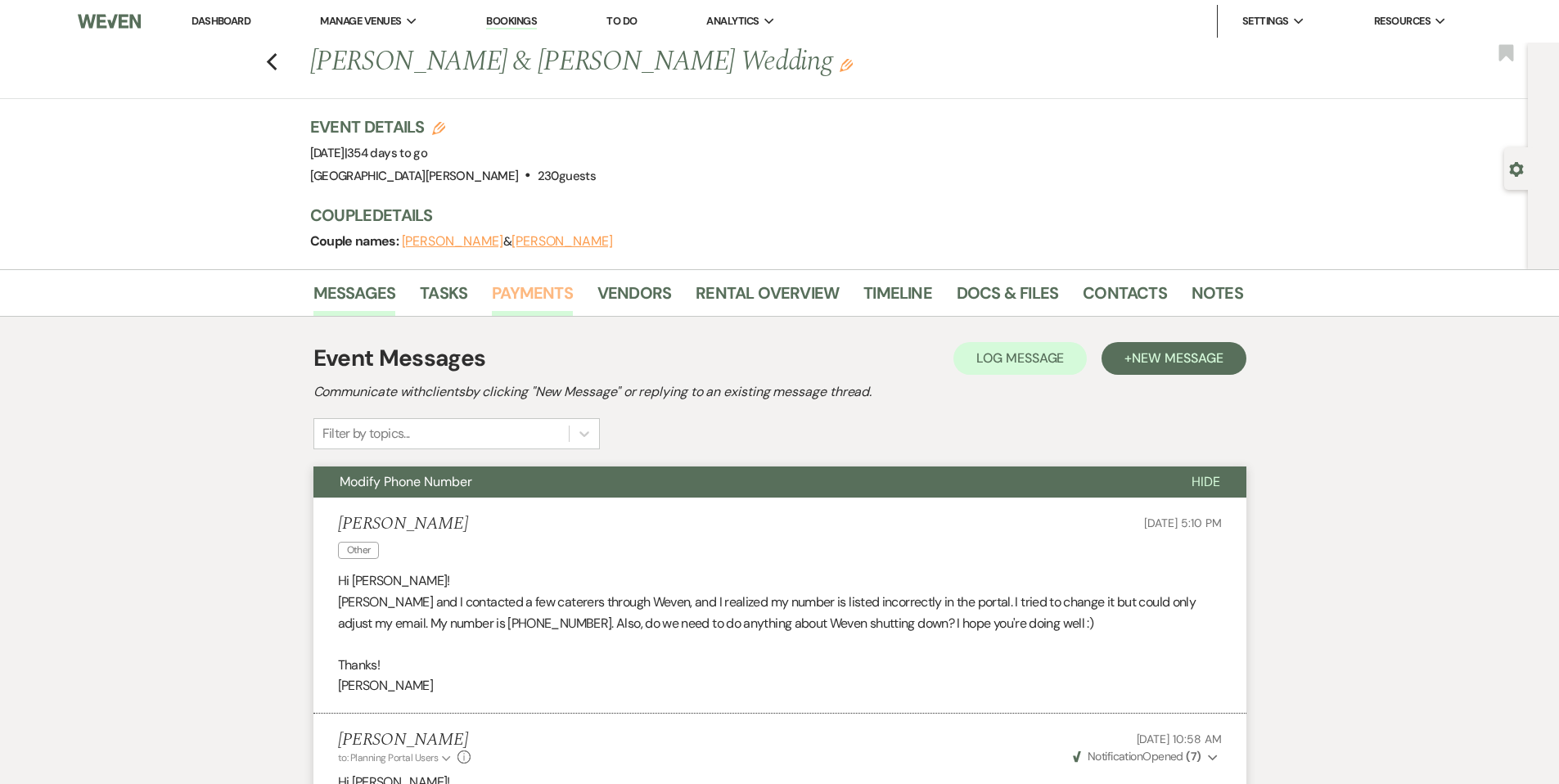
click at [548, 299] on link "Payments" at bounding box center [533, 297] width 81 height 36
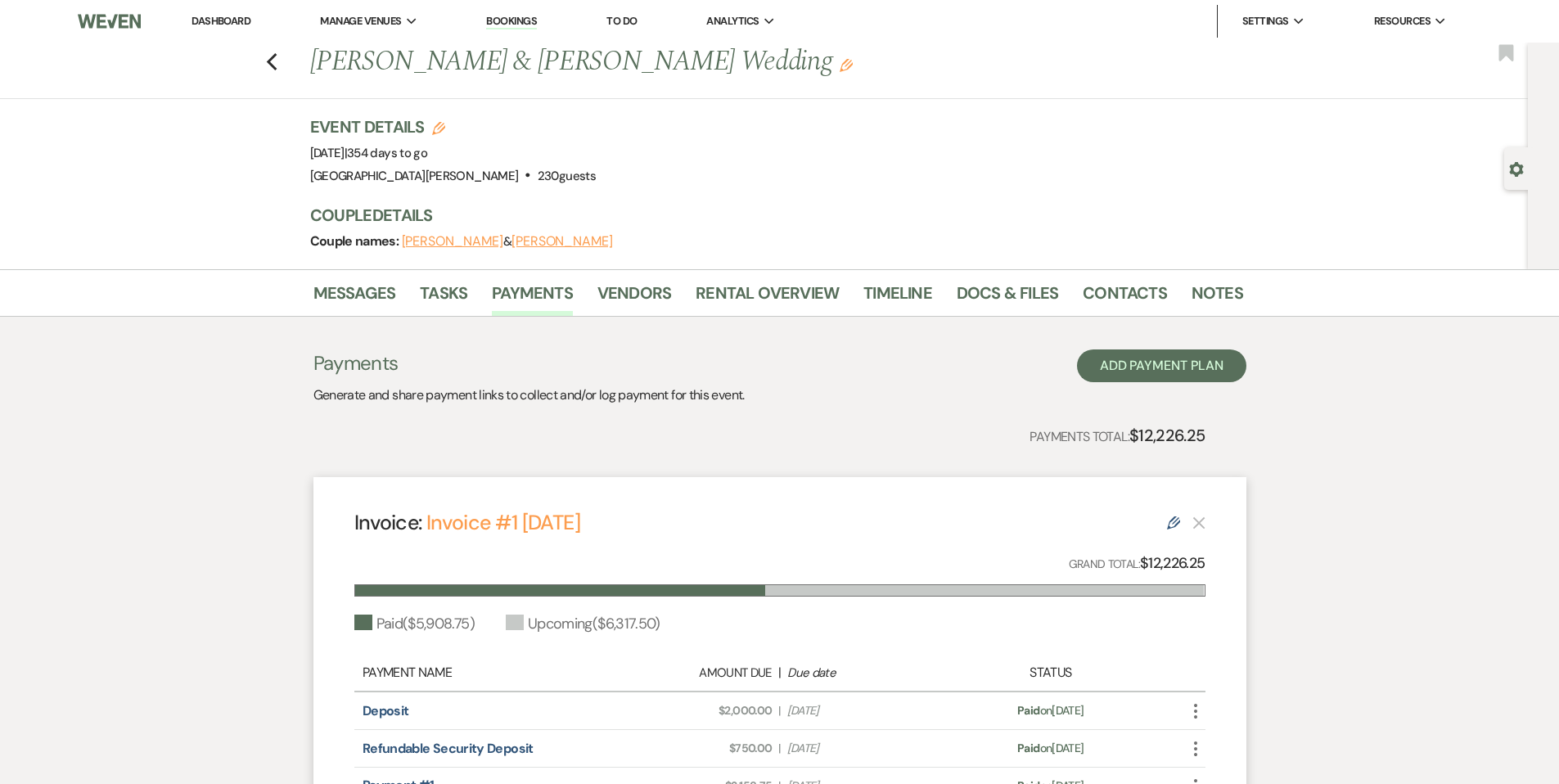
click at [211, 18] on link "Dashboard" at bounding box center [221, 21] width 59 height 14
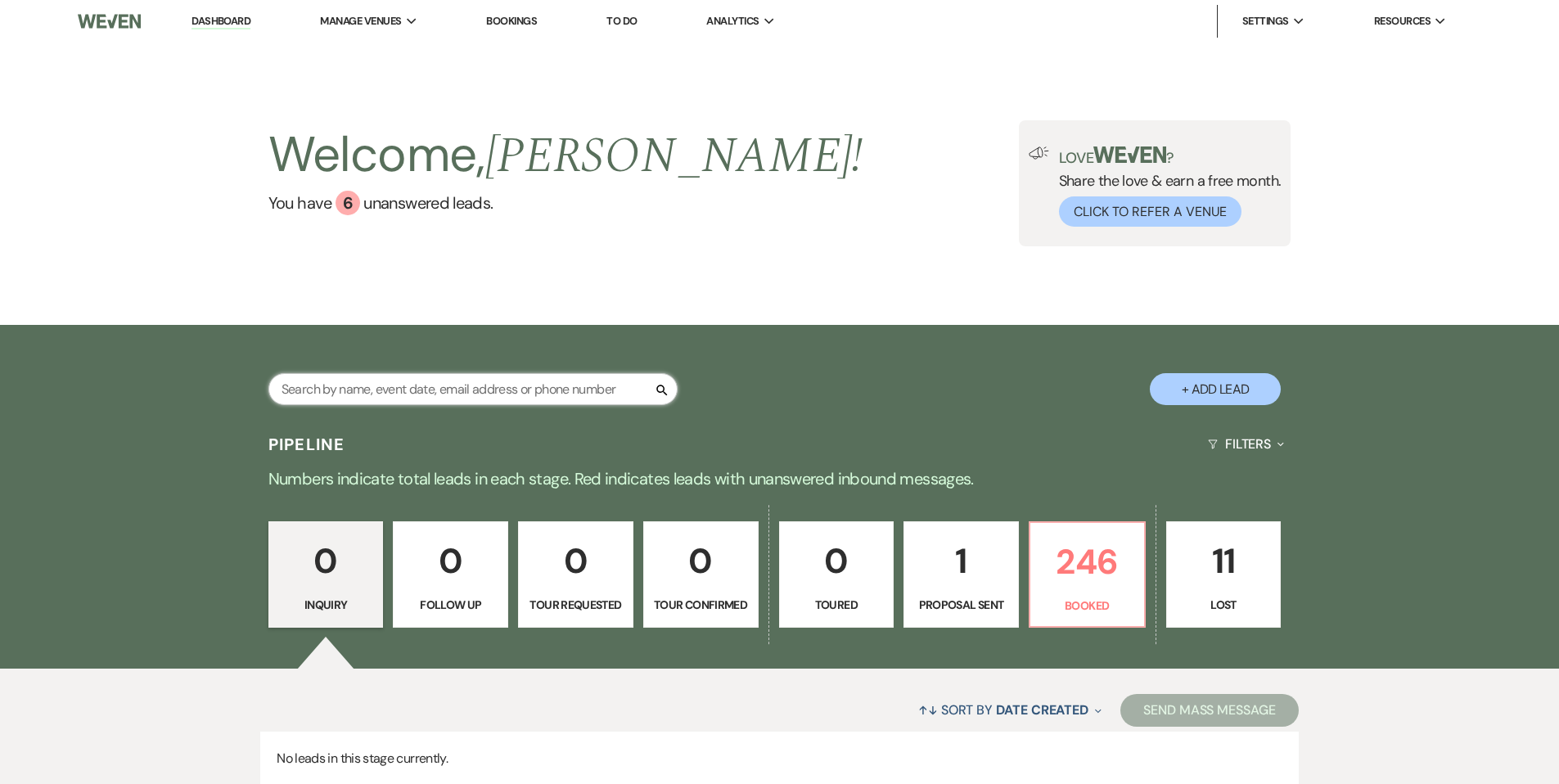
click at [451, 381] on input "text" at bounding box center [473, 389] width 409 height 32
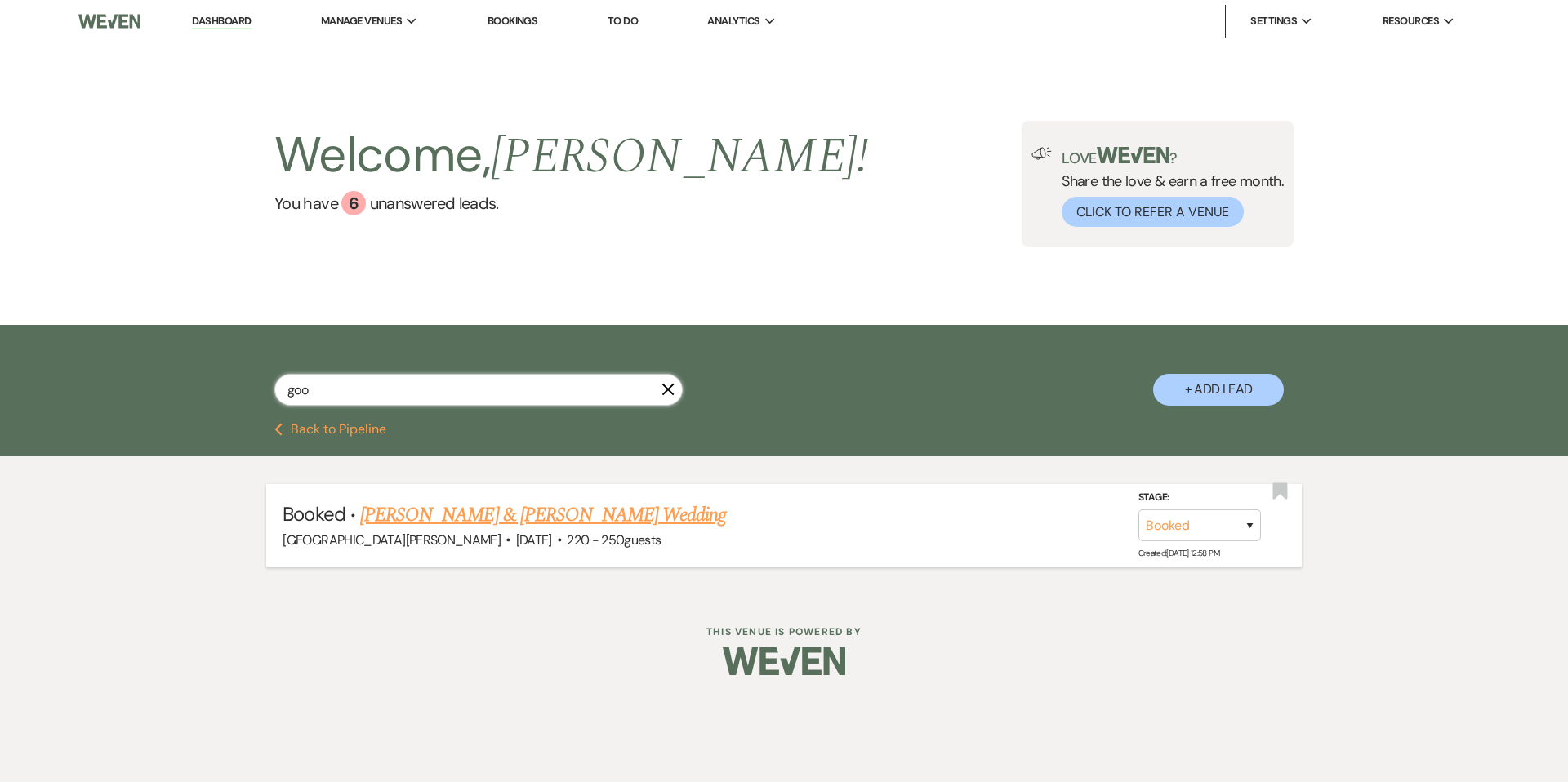
type input "goo"
click at [524, 518] on link "[PERSON_NAME] & [PERSON_NAME] Wedding" at bounding box center [543, 516] width 366 height 30
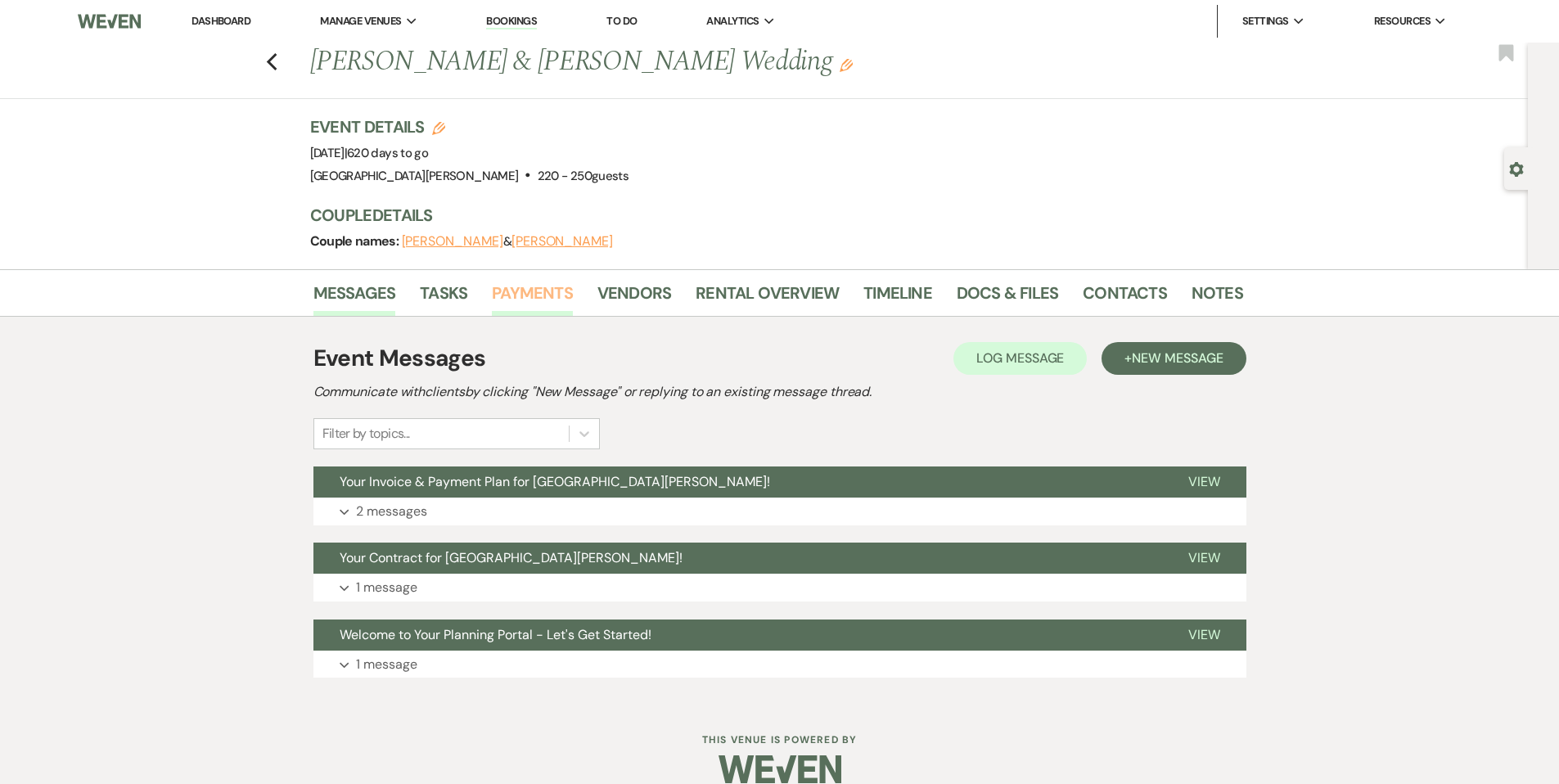
click at [540, 285] on link "Payments" at bounding box center [533, 297] width 81 height 36
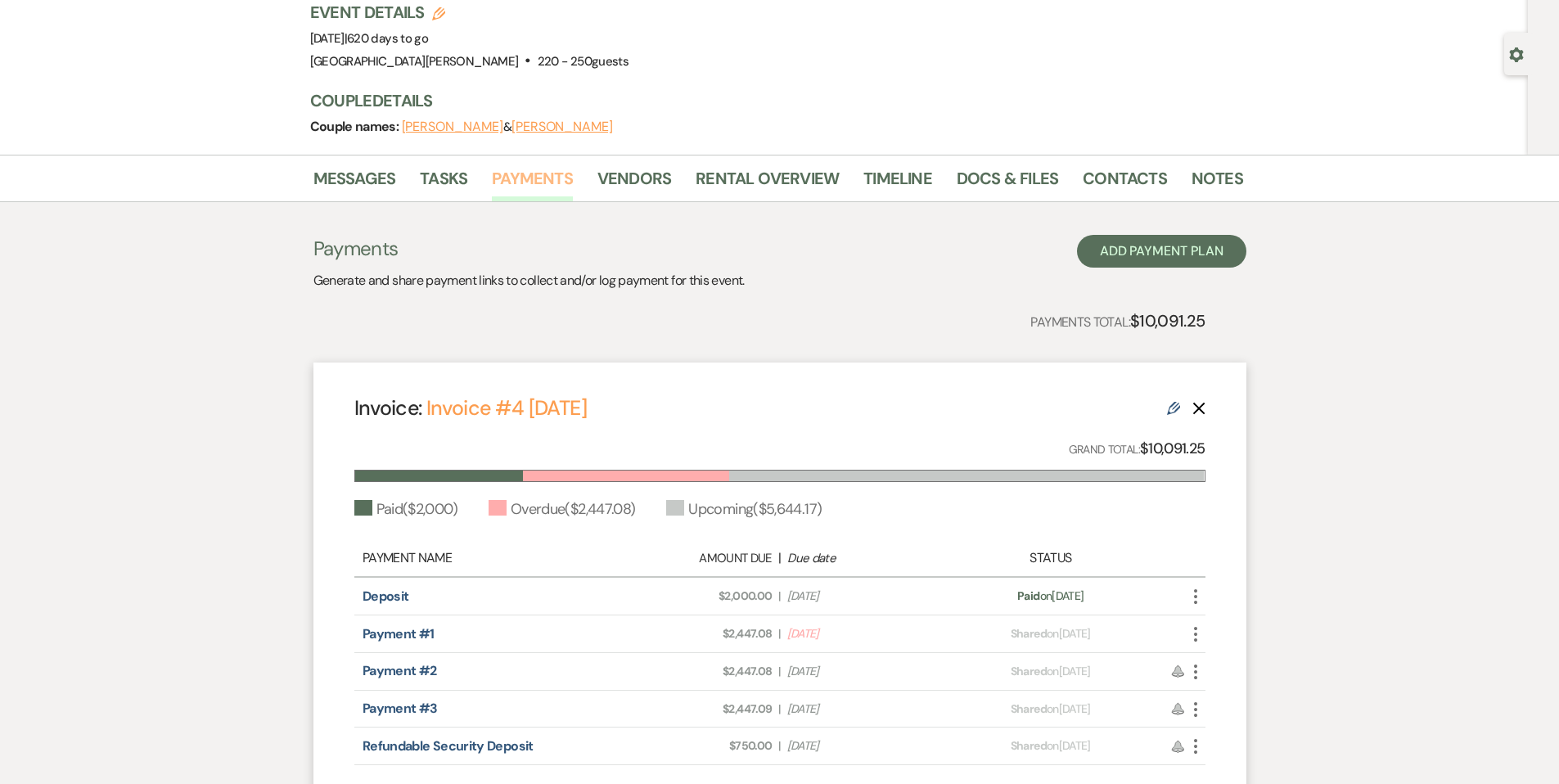
scroll to position [293, 0]
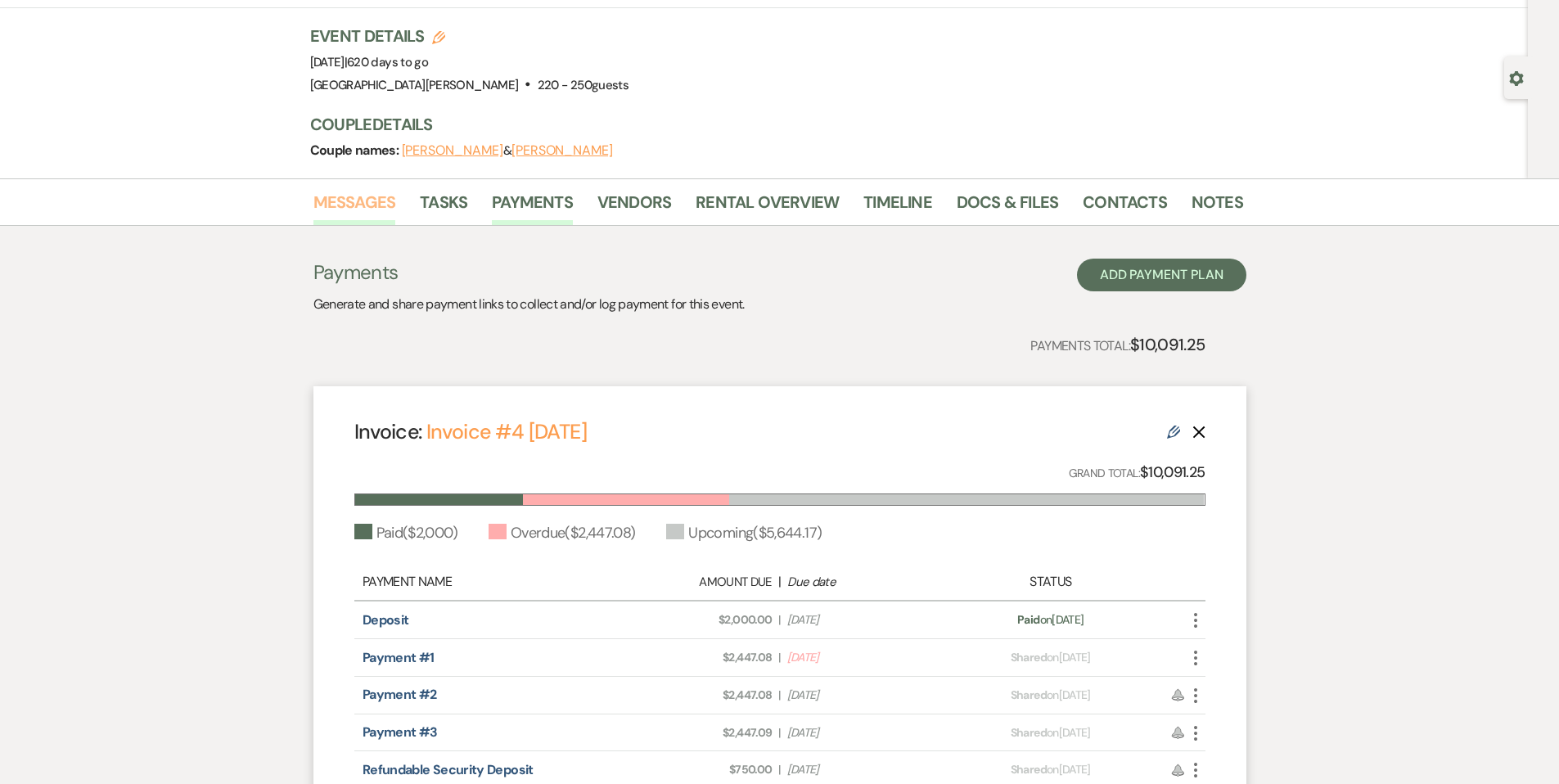
click at [373, 216] on link "Messages" at bounding box center [355, 207] width 83 height 36
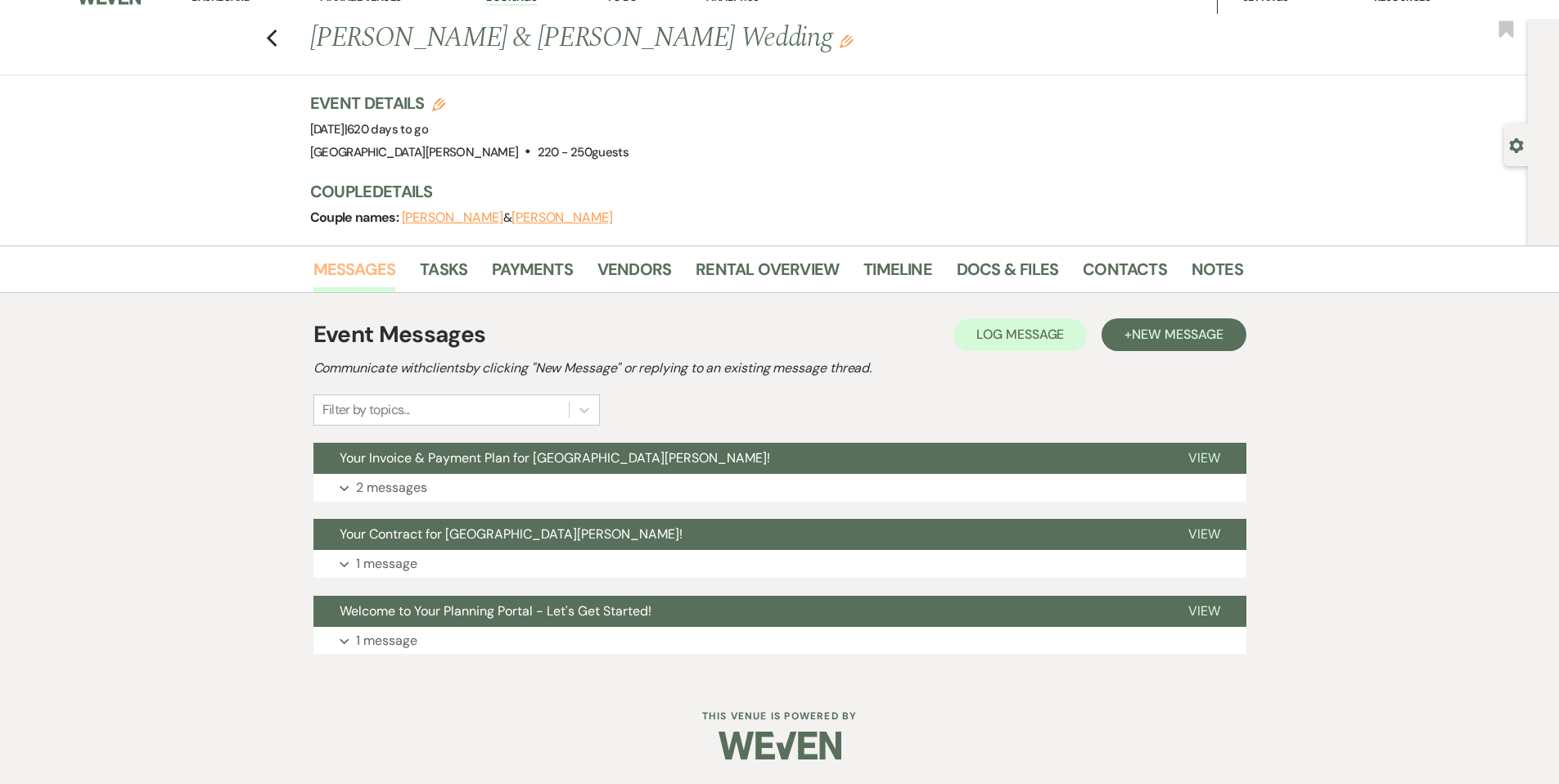
scroll to position [24, 0]
click at [763, 482] on button "Expand 2 messages" at bounding box center [780, 488] width 933 height 28
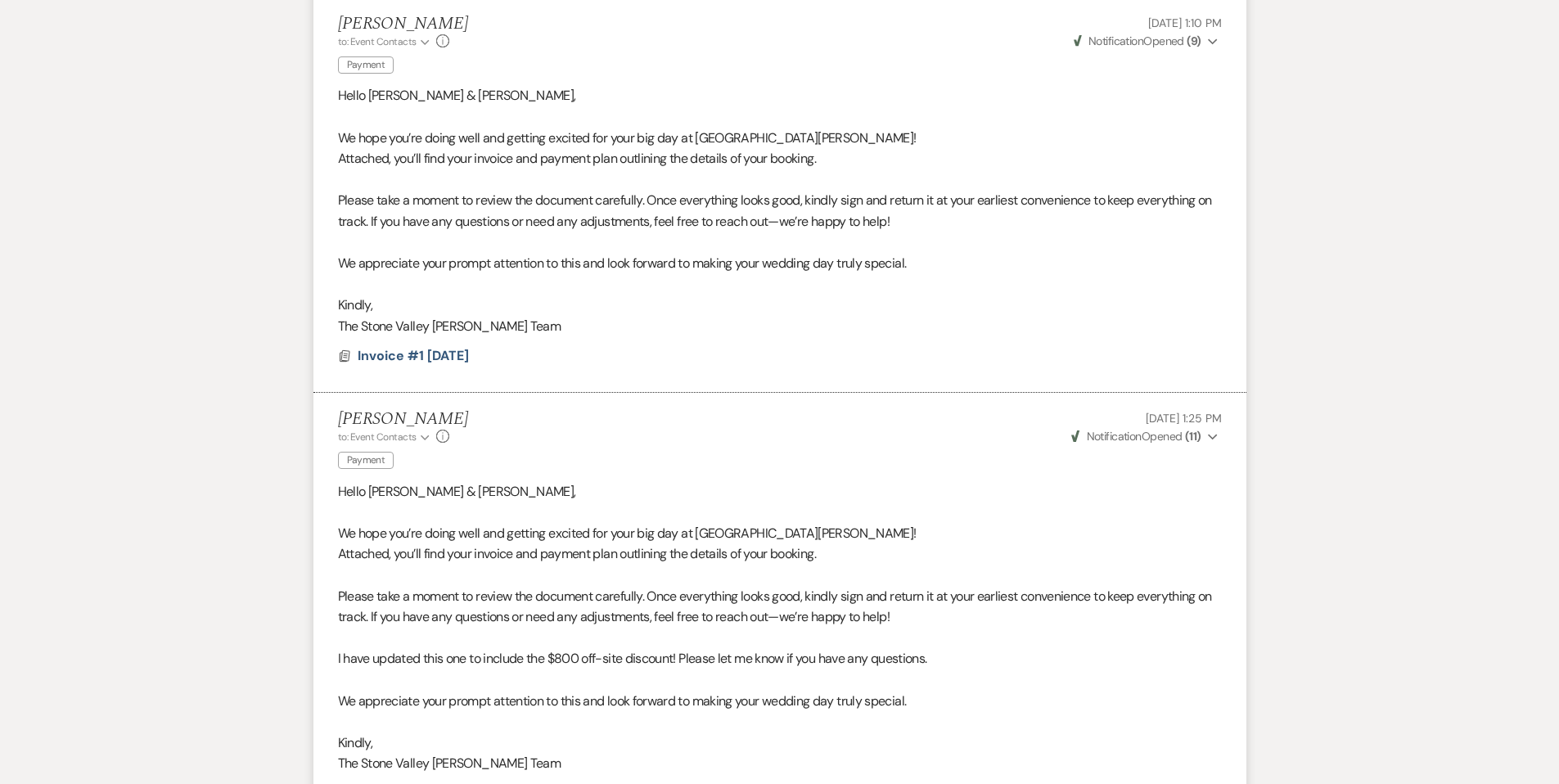
scroll to position [105, 0]
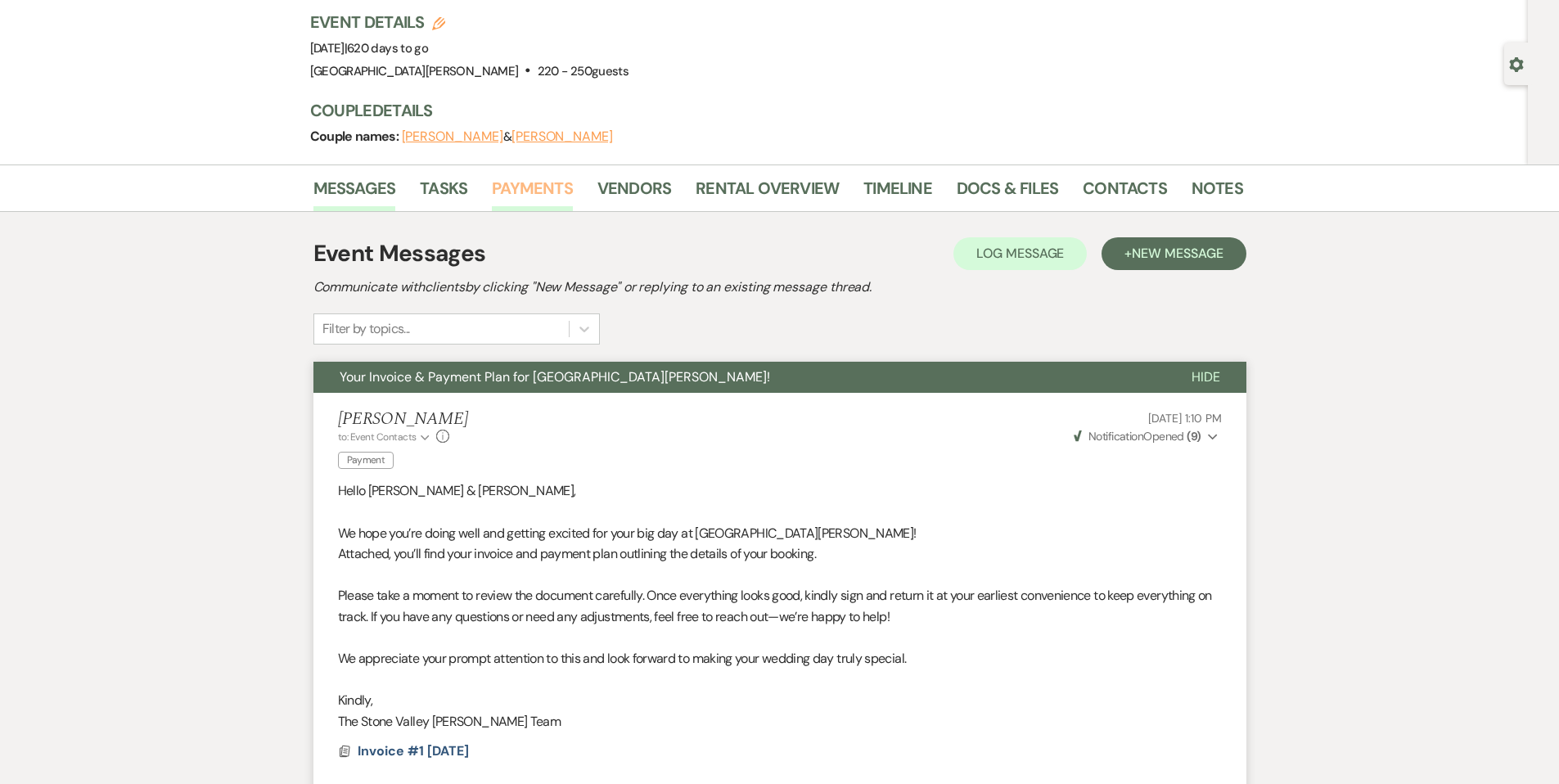
click at [520, 197] on link "Payments" at bounding box center [533, 192] width 81 height 36
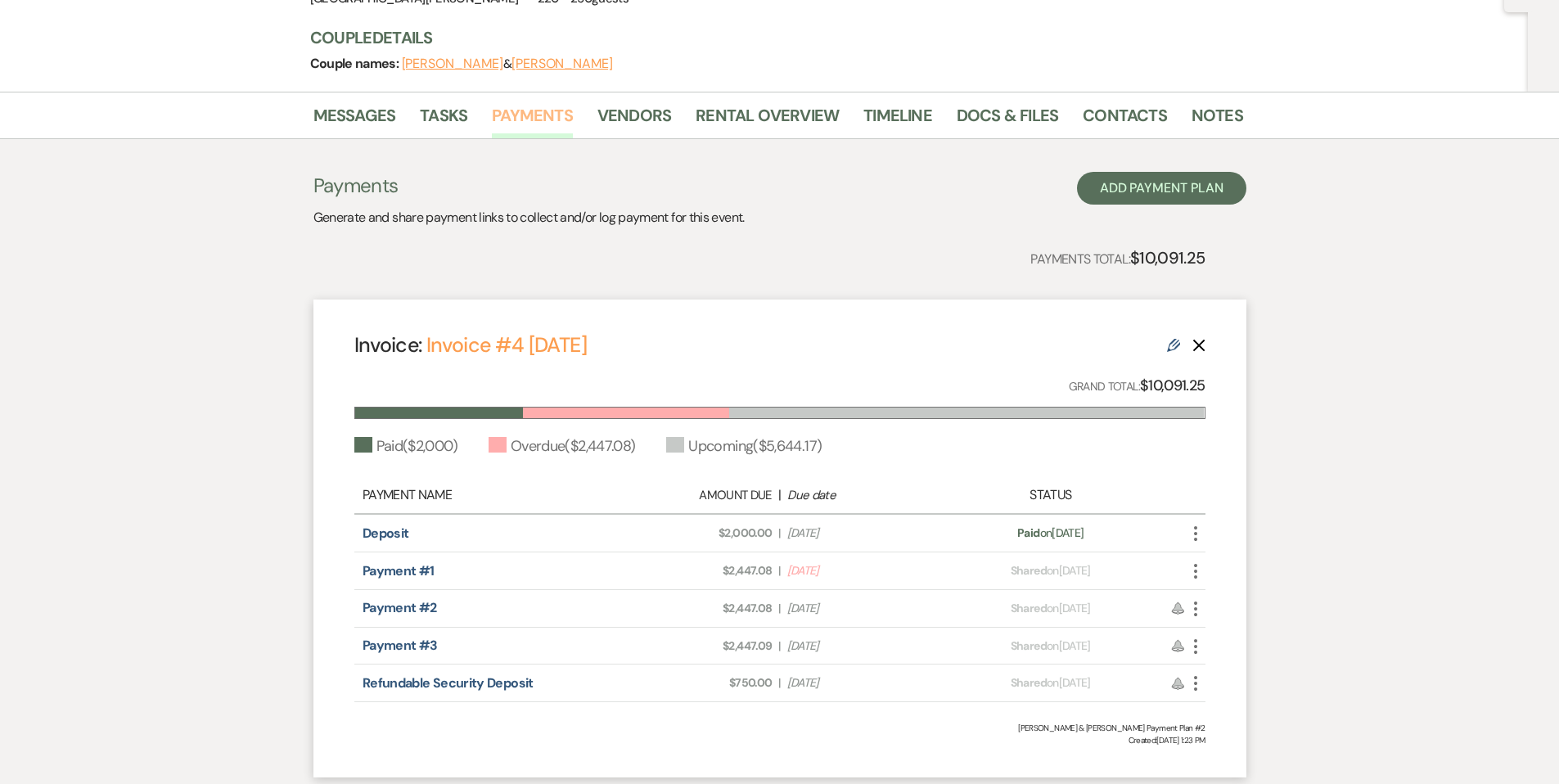
scroll to position [173, 0]
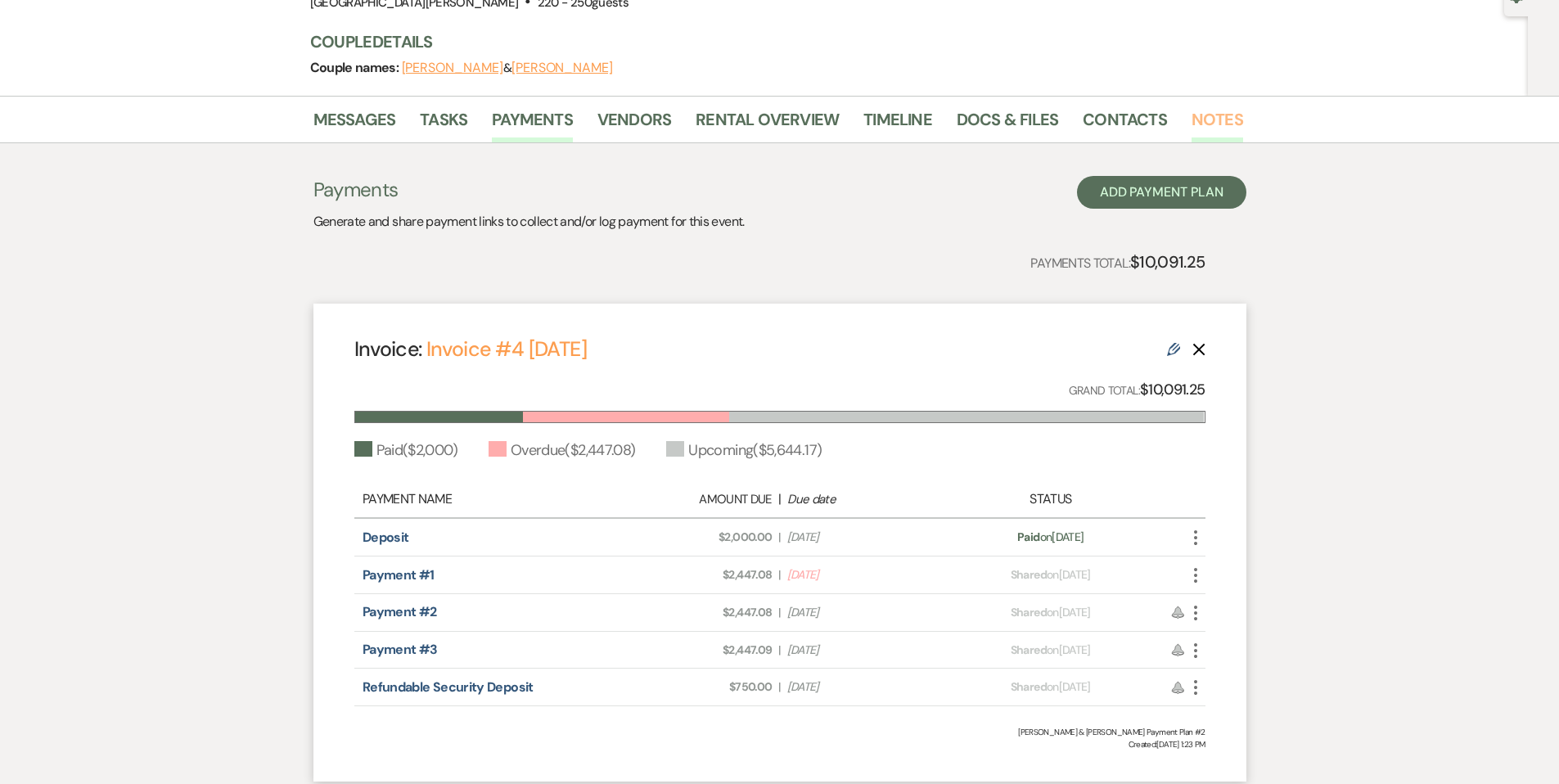
click at [1219, 130] on link "Notes" at bounding box center [1217, 124] width 51 height 36
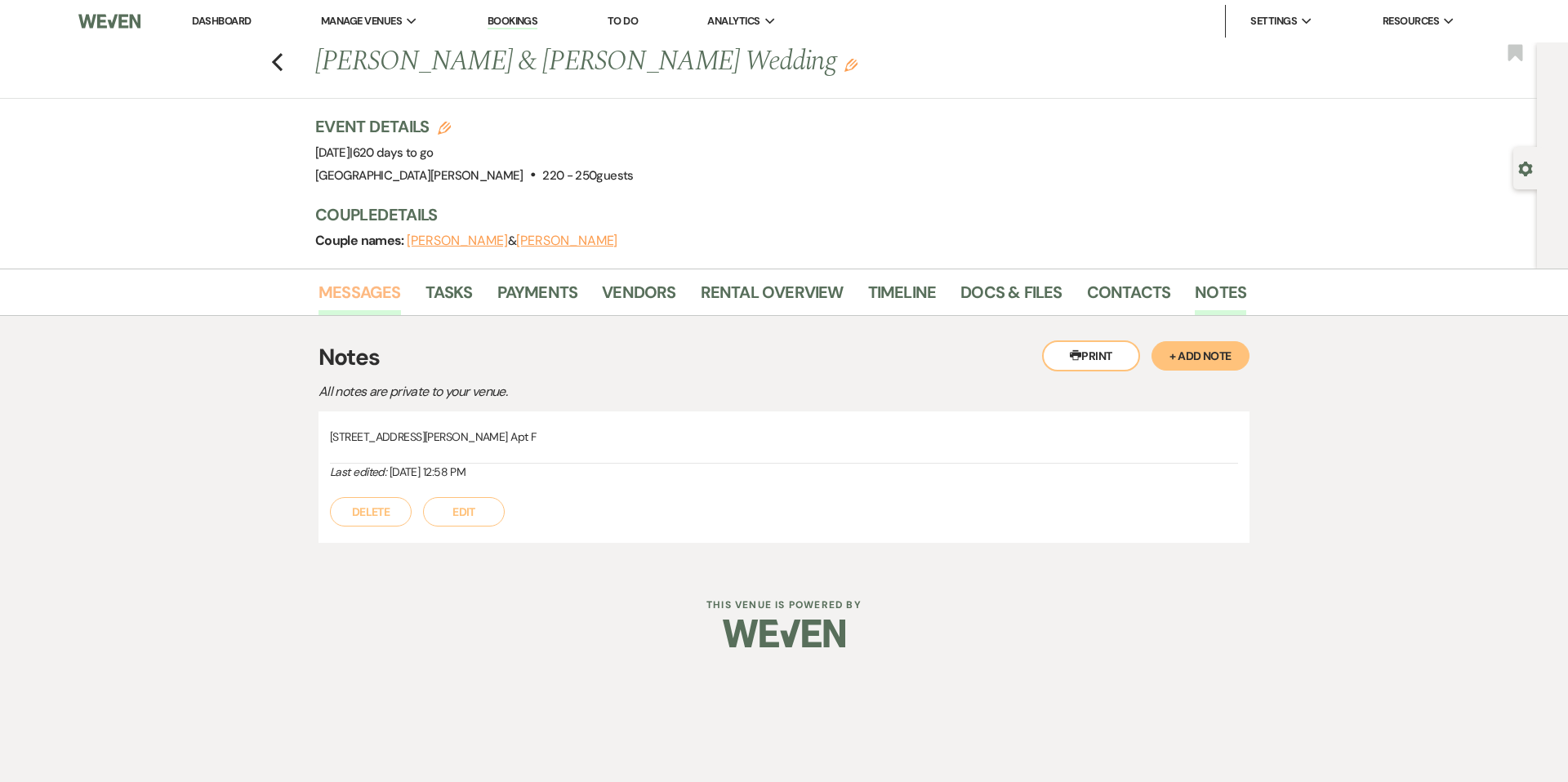
click at [352, 290] on link "Messages" at bounding box center [360, 296] width 83 height 36
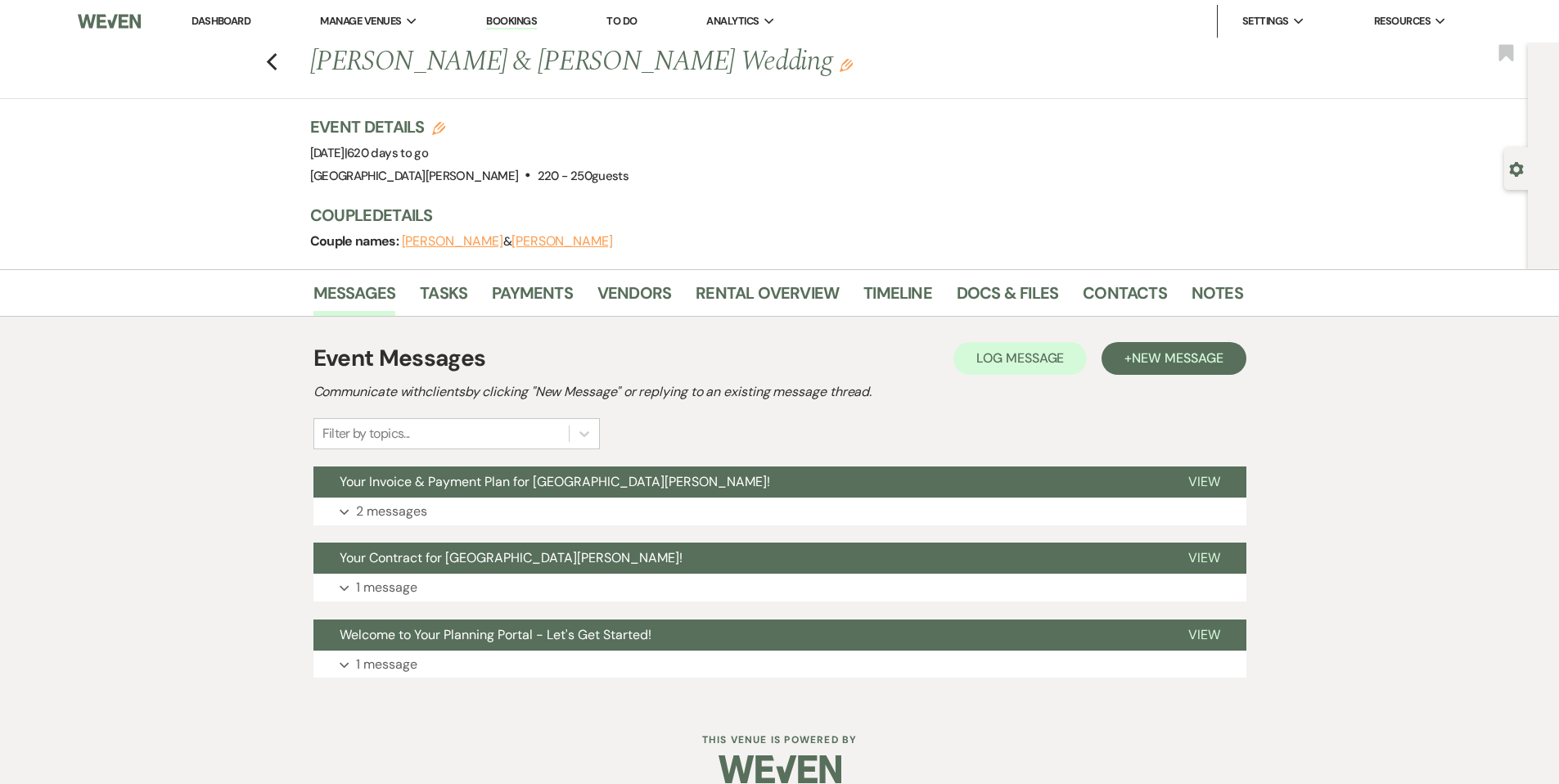
click at [1498, 168] on div "Previous [PERSON_NAME] & [PERSON_NAME] Wedding Edit Bookmark Gear Settings Even…" at bounding box center [763, 155] width 1527 height 226
click at [1512, 169] on use "button" at bounding box center [1517, 169] width 14 height 15
select select "3"
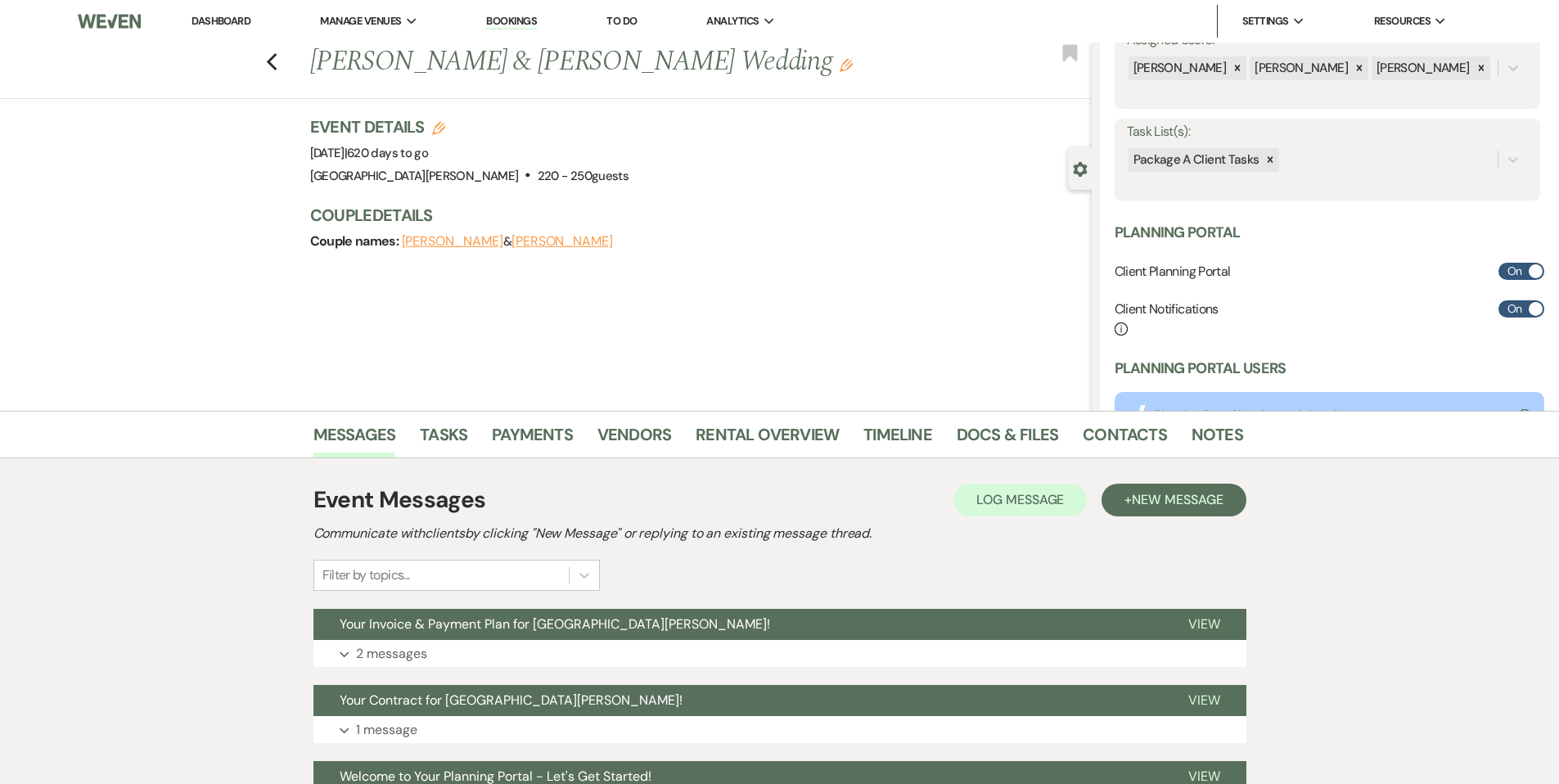
scroll to position [299, 0]
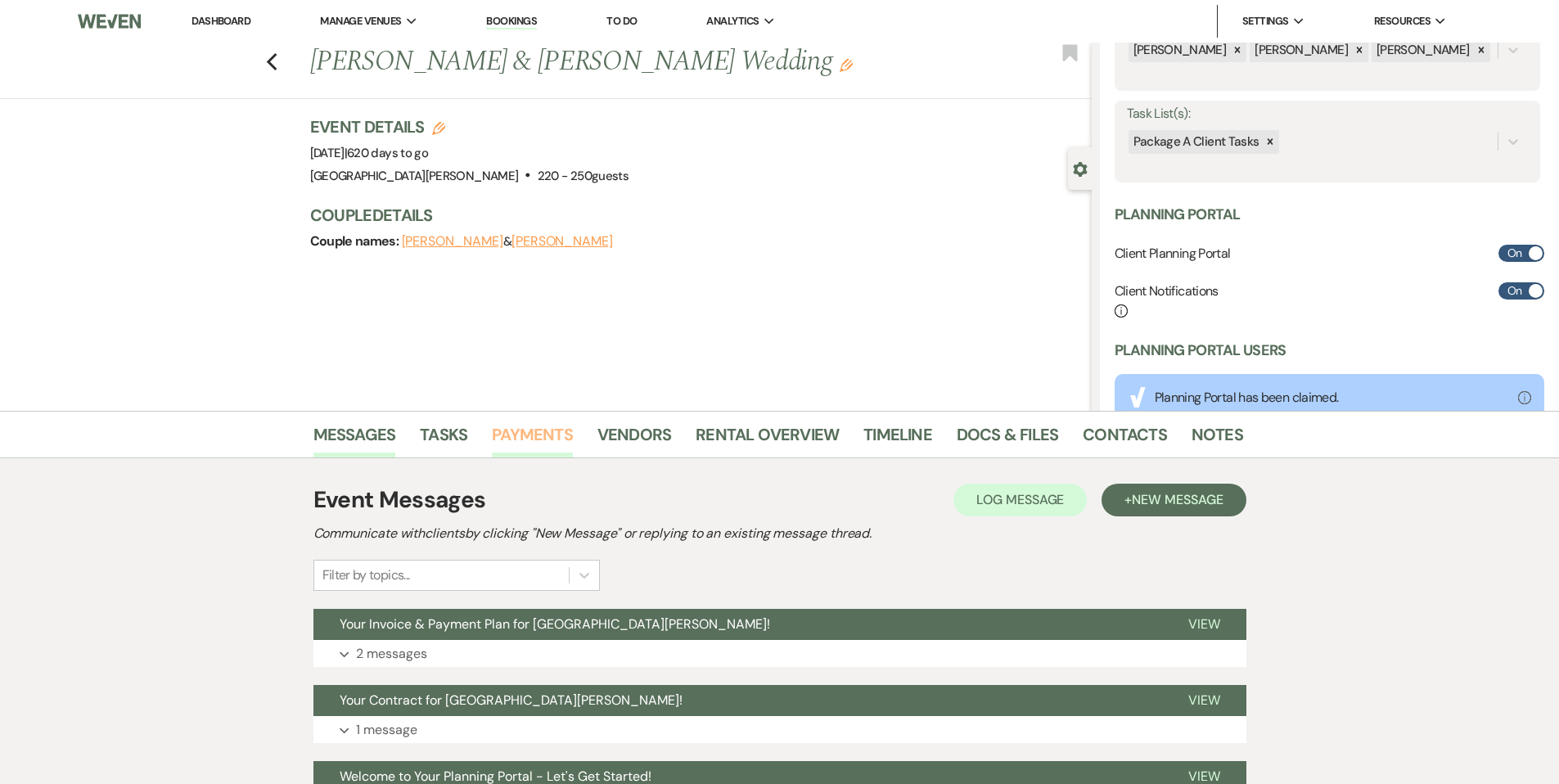
click at [528, 443] on link "Payments" at bounding box center [533, 439] width 81 height 36
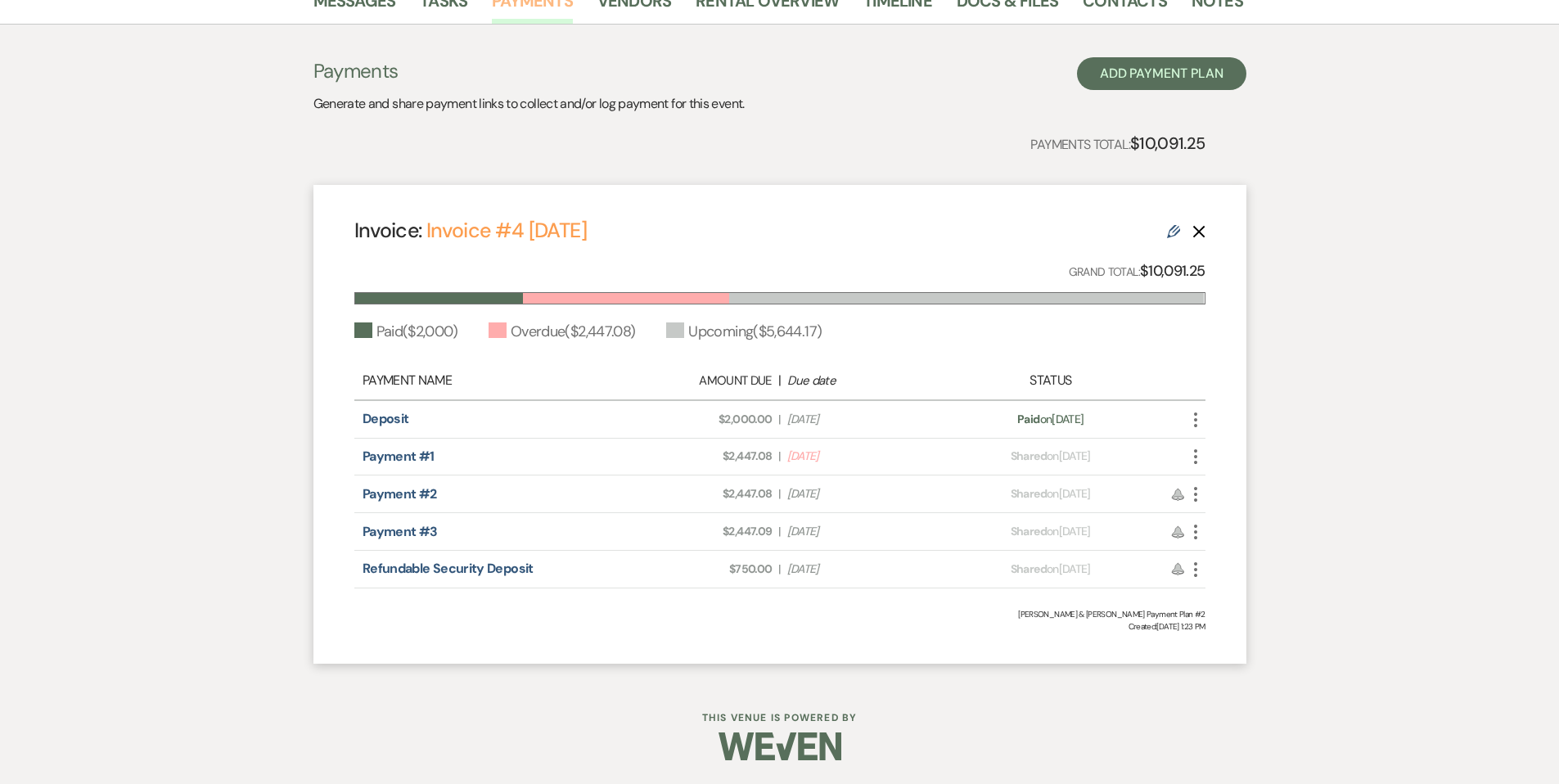
scroll to position [435, 0]
click at [1198, 455] on icon "More" at bounding box center [1196, 456] width 20 height 20
click at [1227, 567] on link "Pencil Edit" at bounding box center [1268, 572] width 165 height 28
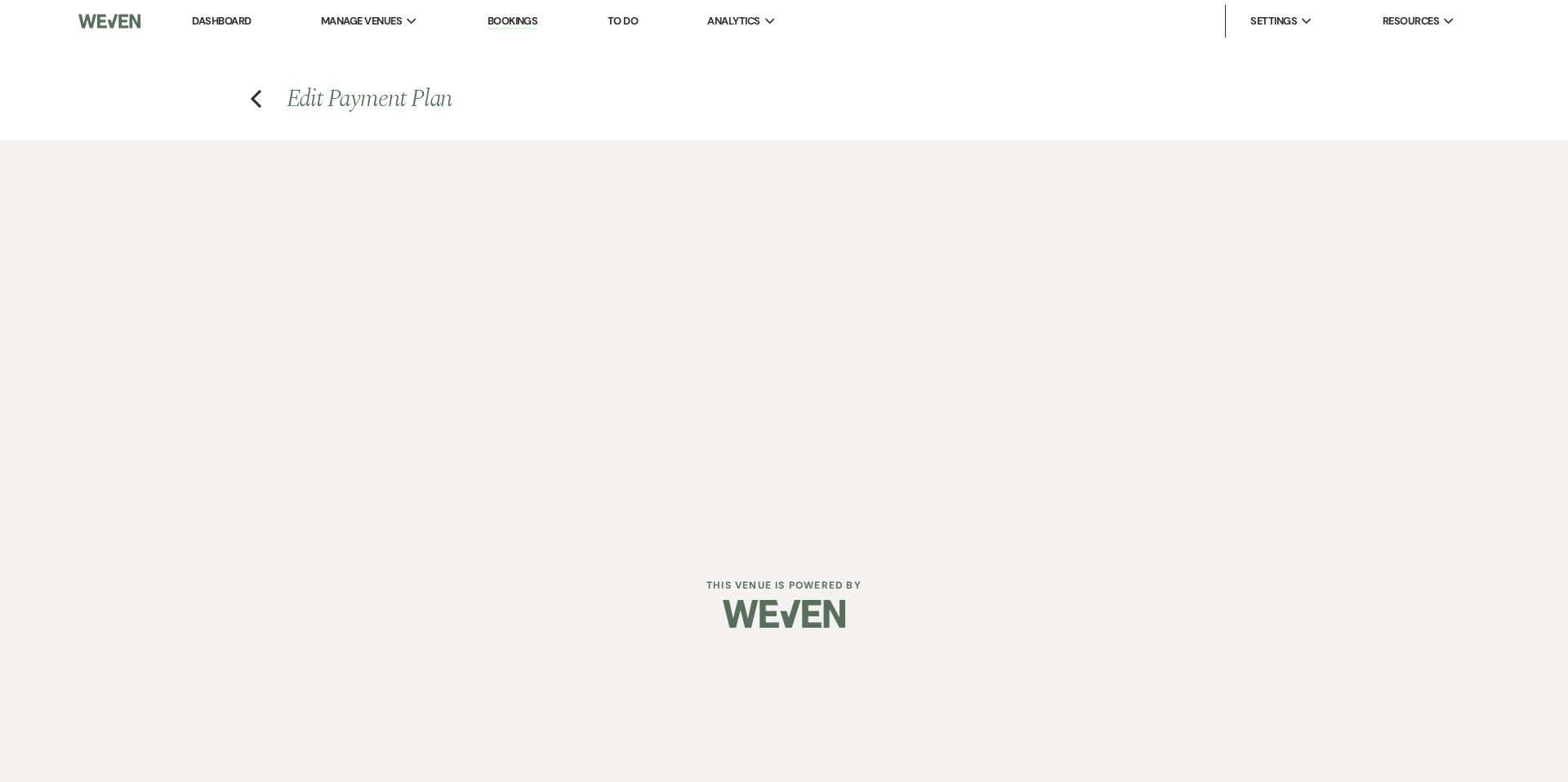
select select "23066"
select select "1"
select select "true"
select select "2"
select select "flat"
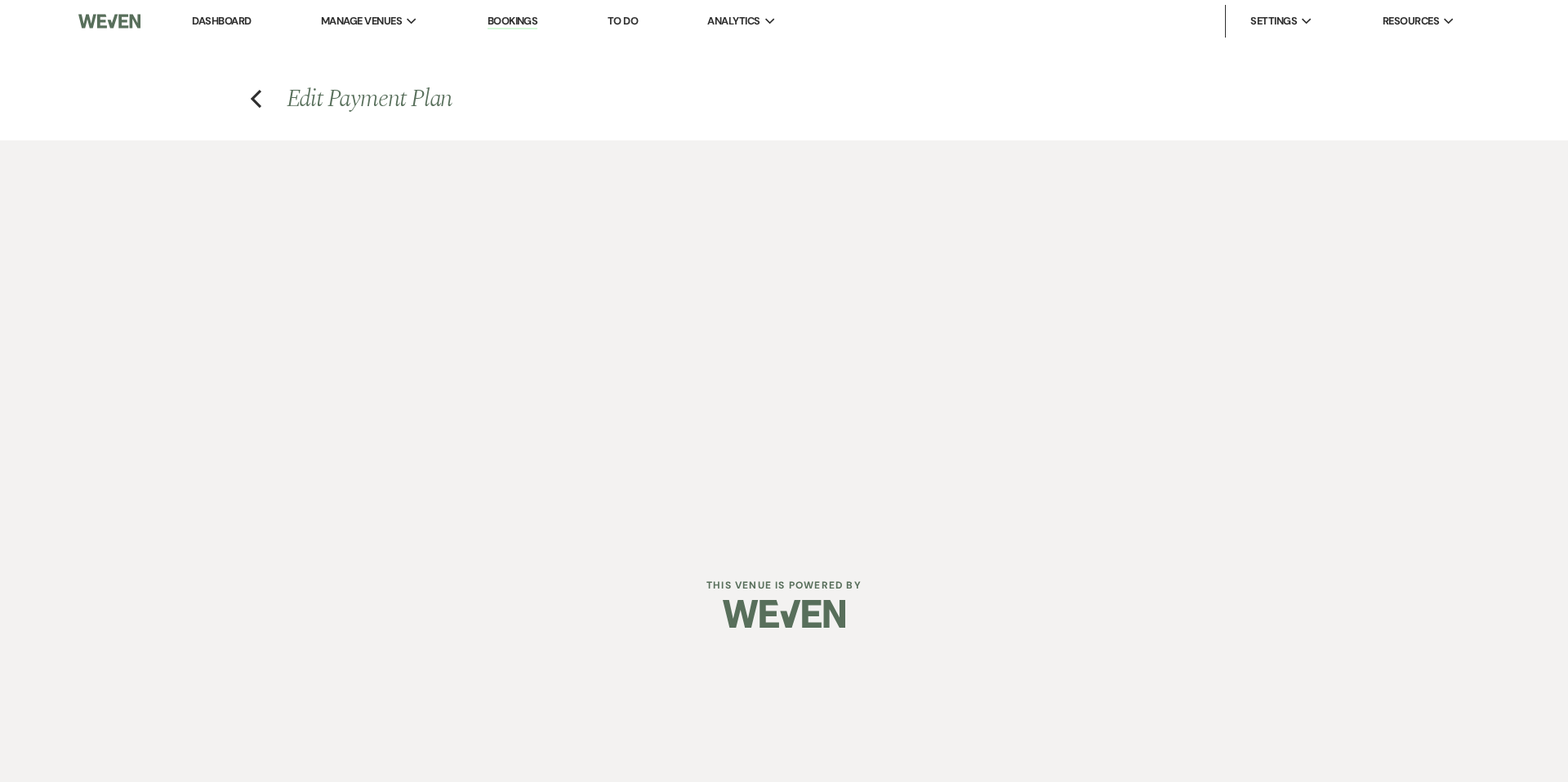
select select "true"
select select "2"
select select "flat"
select select "true"
select select "client"
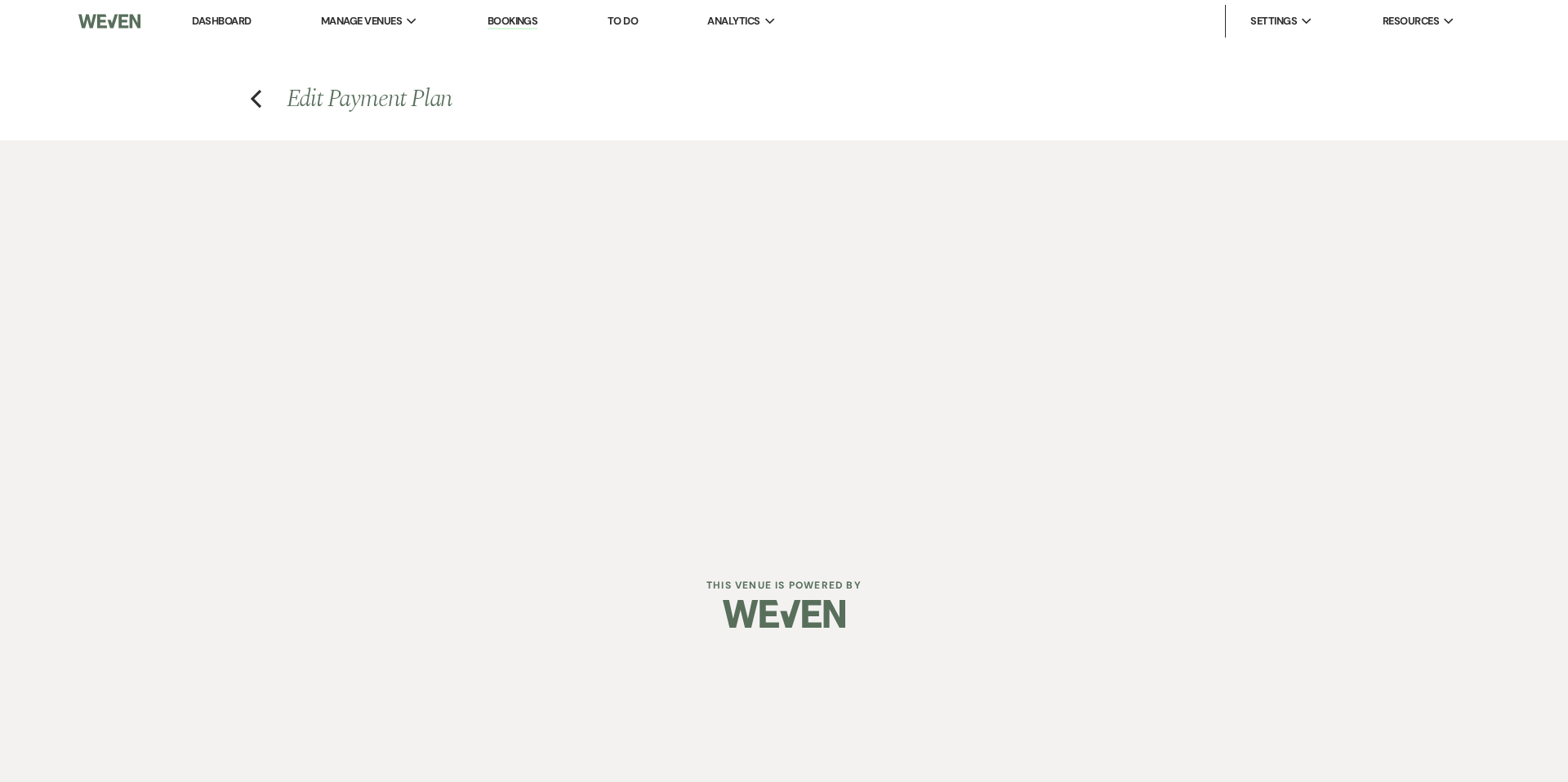
select select "months"
select select "client"
select select "weeks"
select select "client"
select select "days"
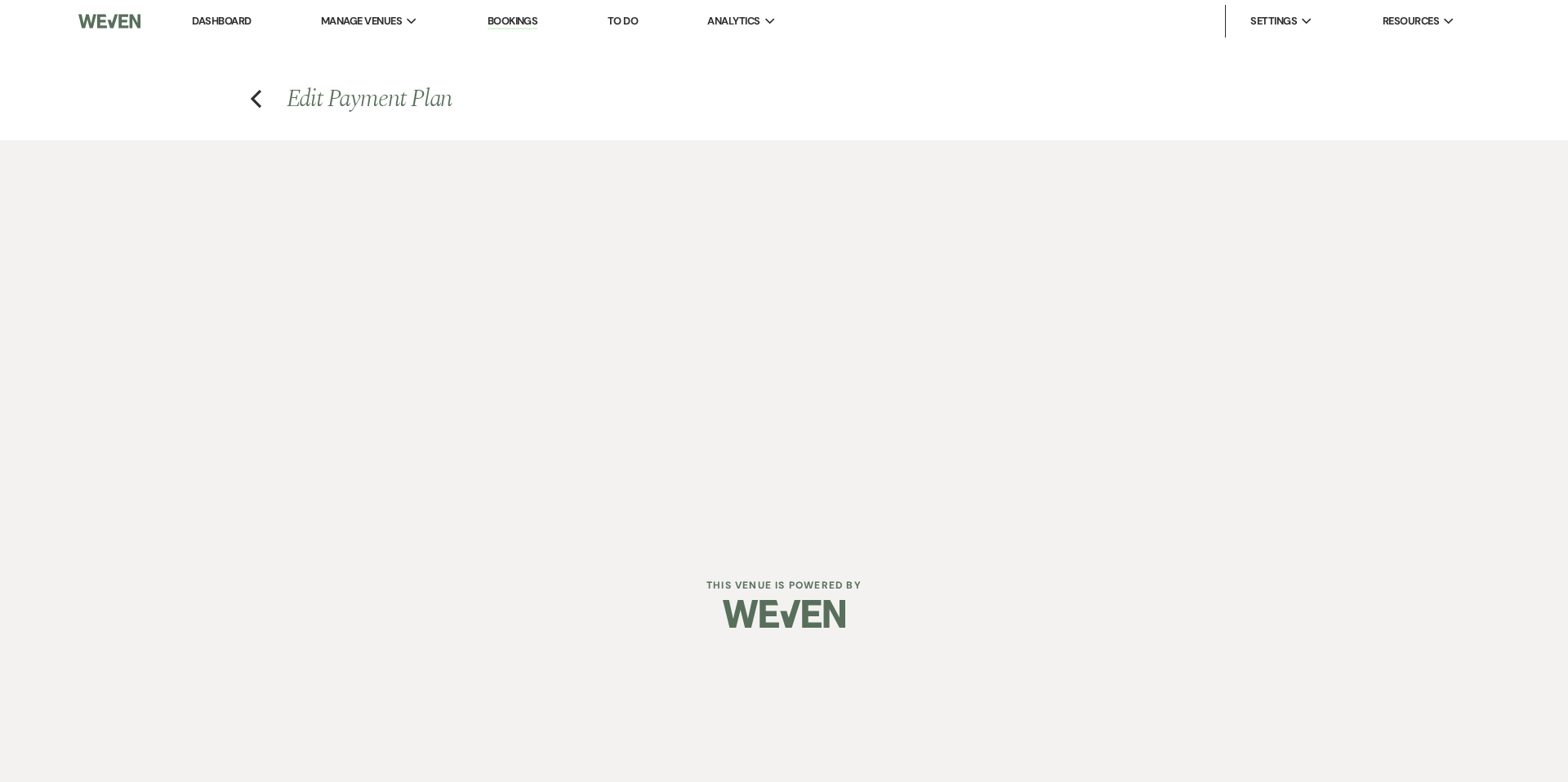
select select "2"
select select "flat"
select select "true"
select select "client"
select select "weeks"
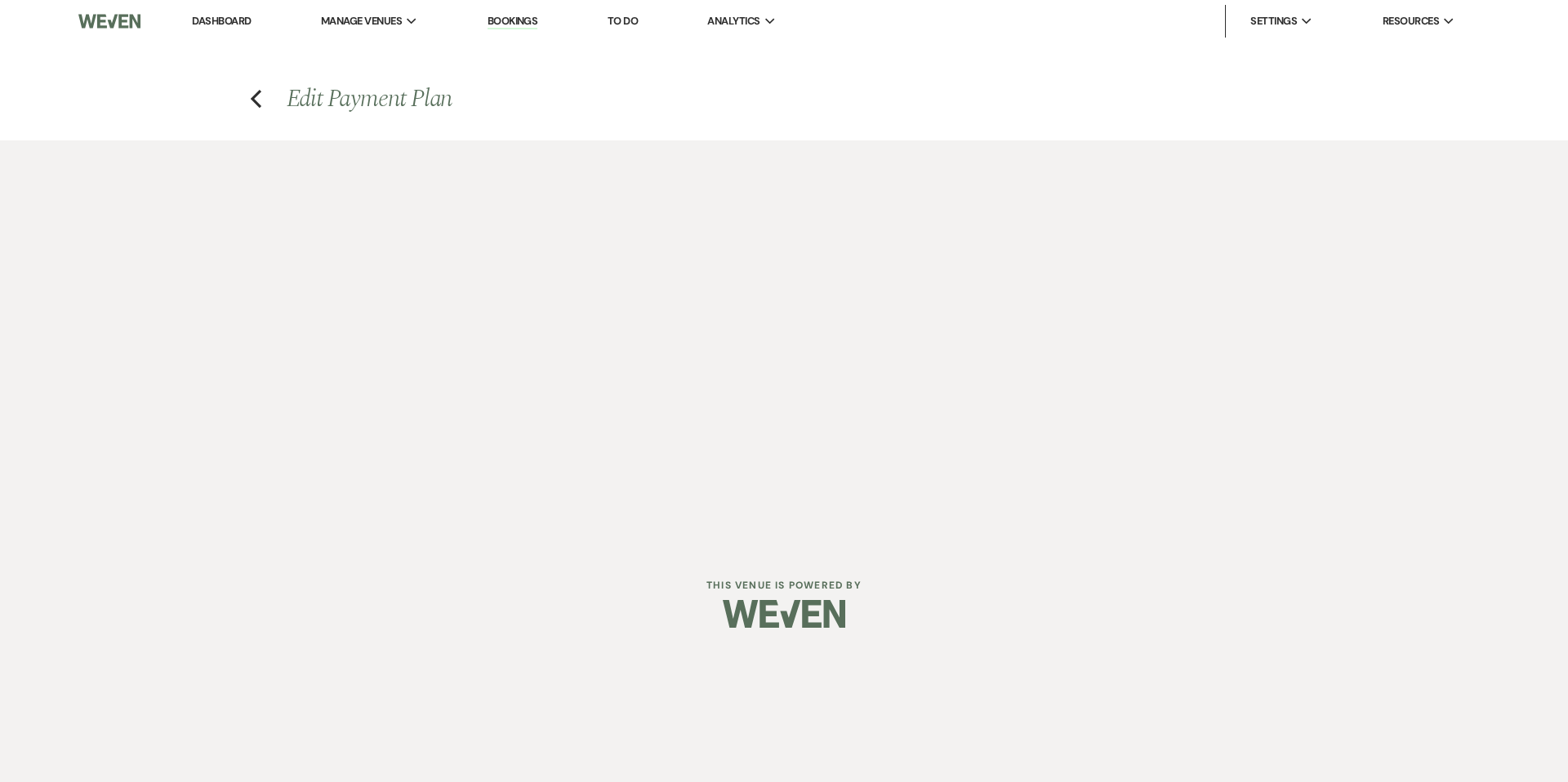
select select "client"
select select "months"
select select "client"
select select "days"
select select "2"
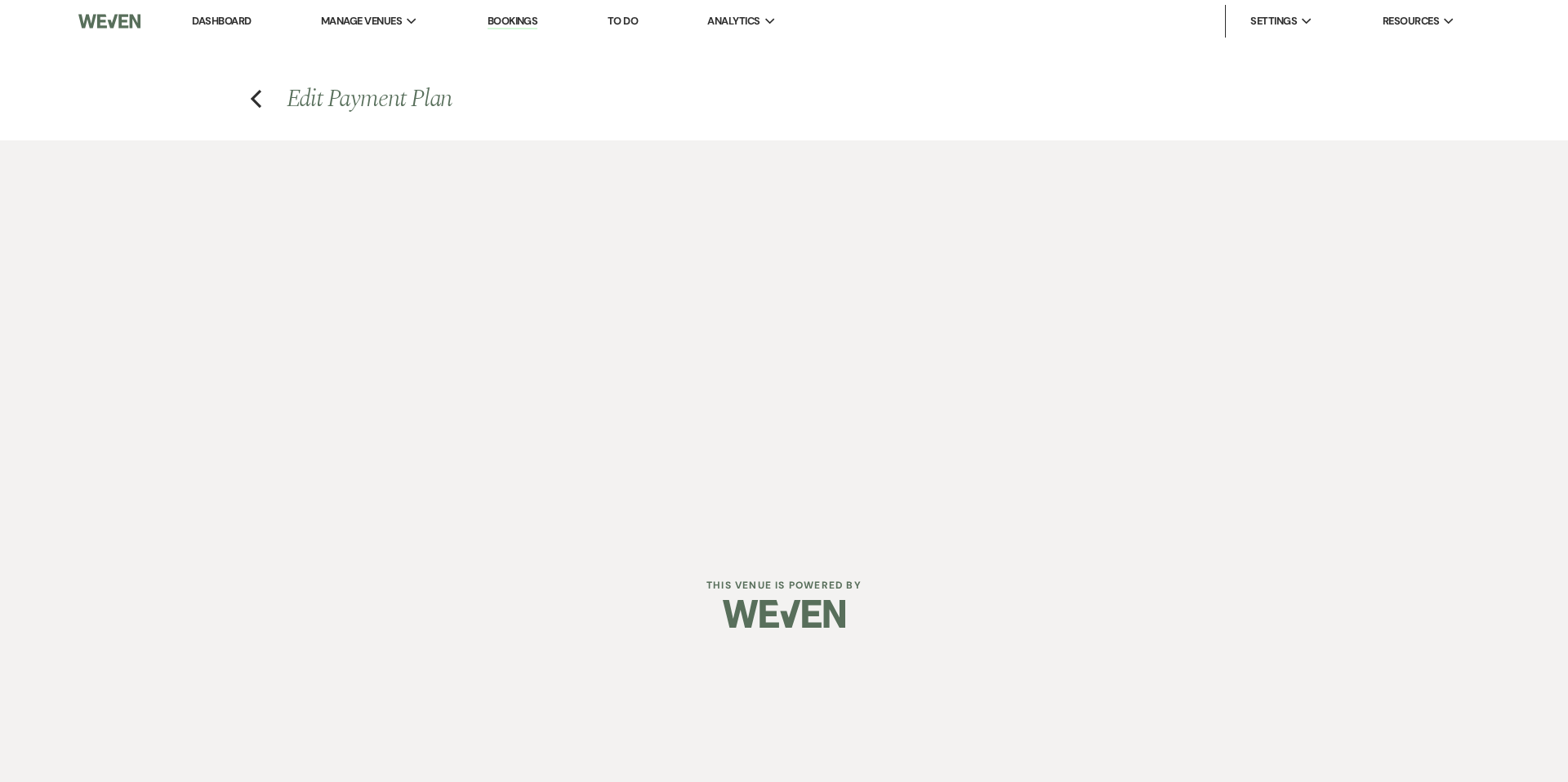
select select "flat"
select select "true"
select select "client"
select select "weeks"
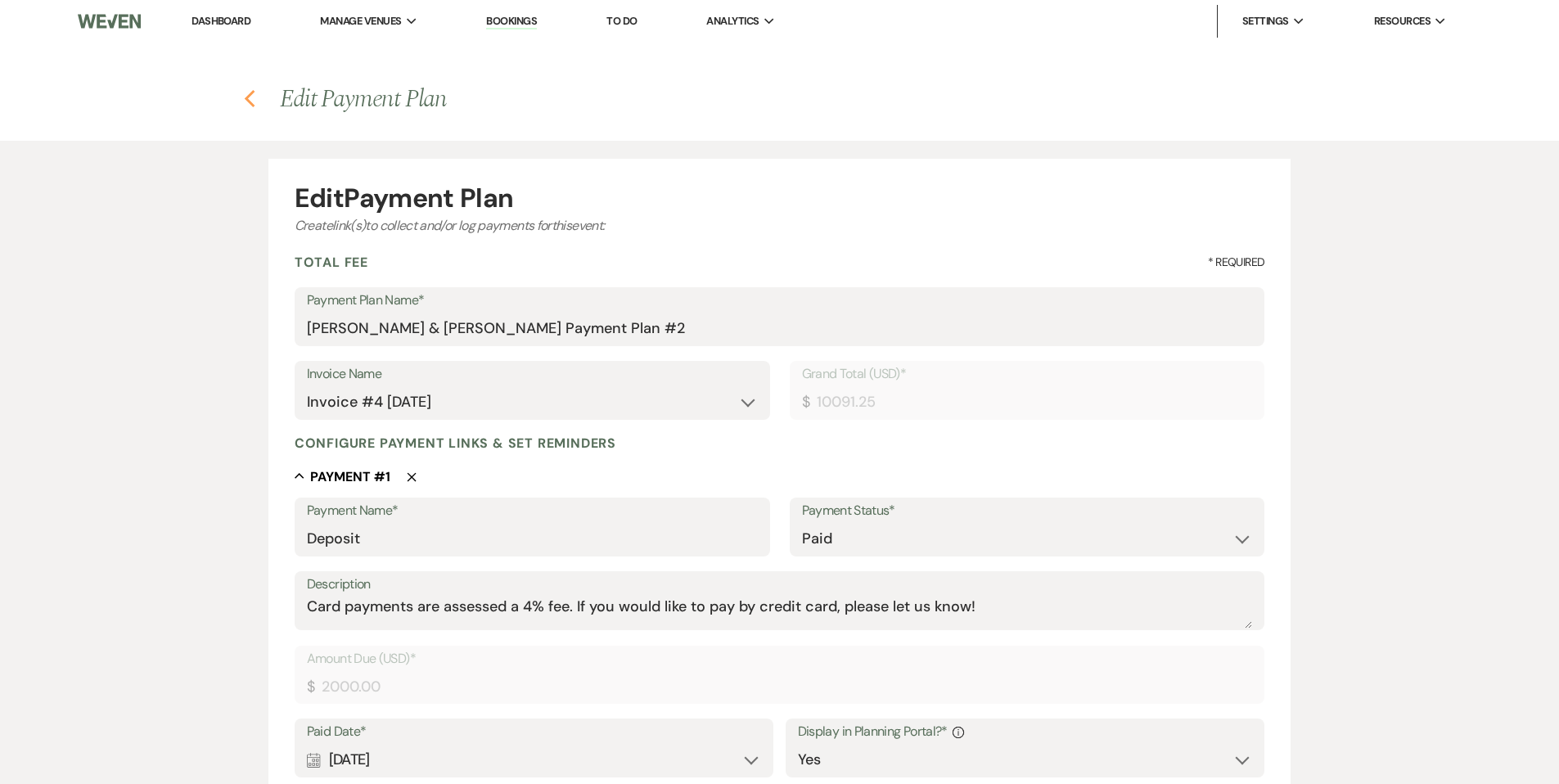
click at [246, 93] on icon "Previous" at bounding box center [250, 100] width 12 height 20
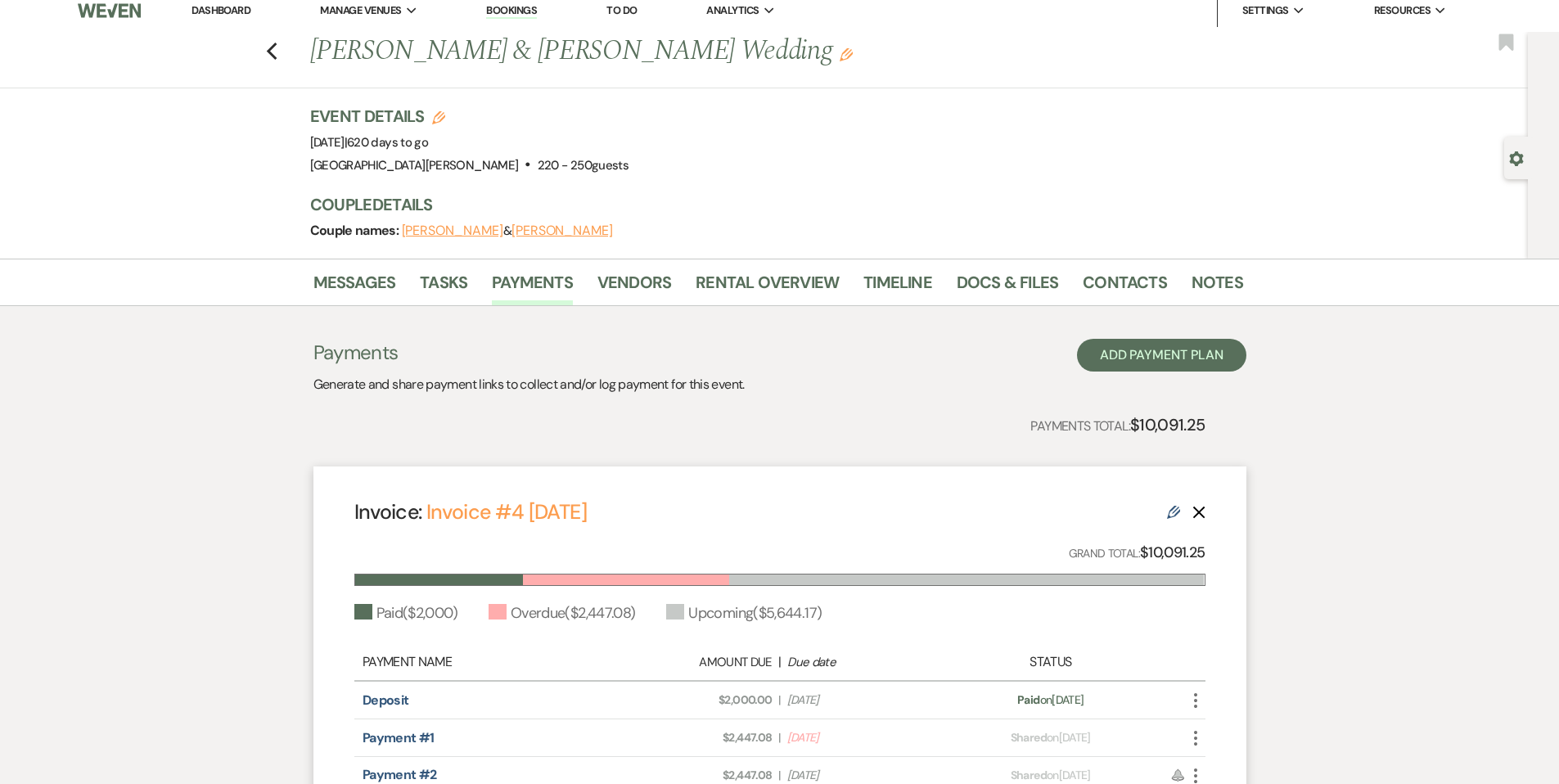
scroll to position [4, 0]
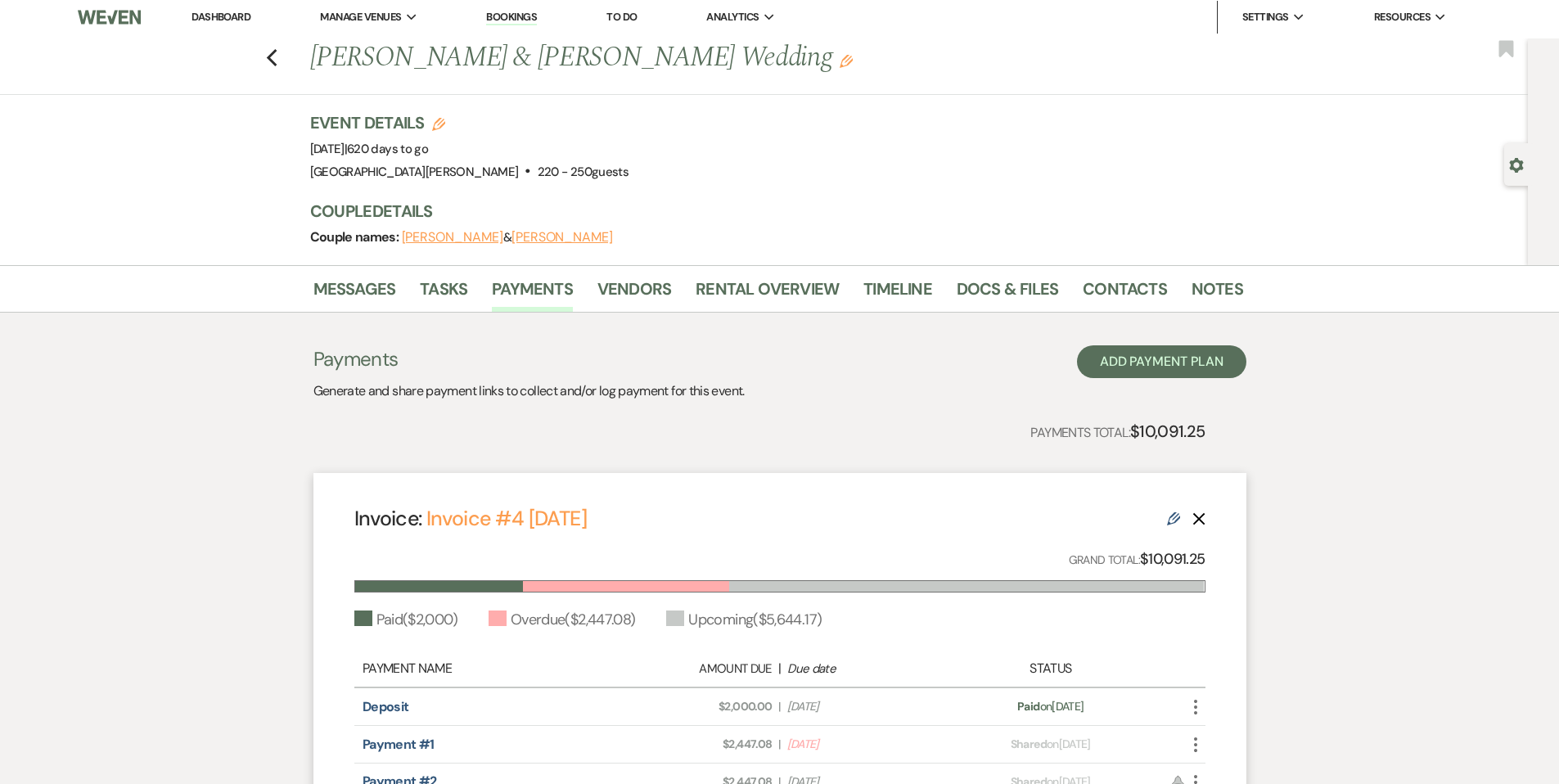
click at [1510, 158] on icon "Gear" at bounding box center [1517, 165] width 15 height 15
select select "3"
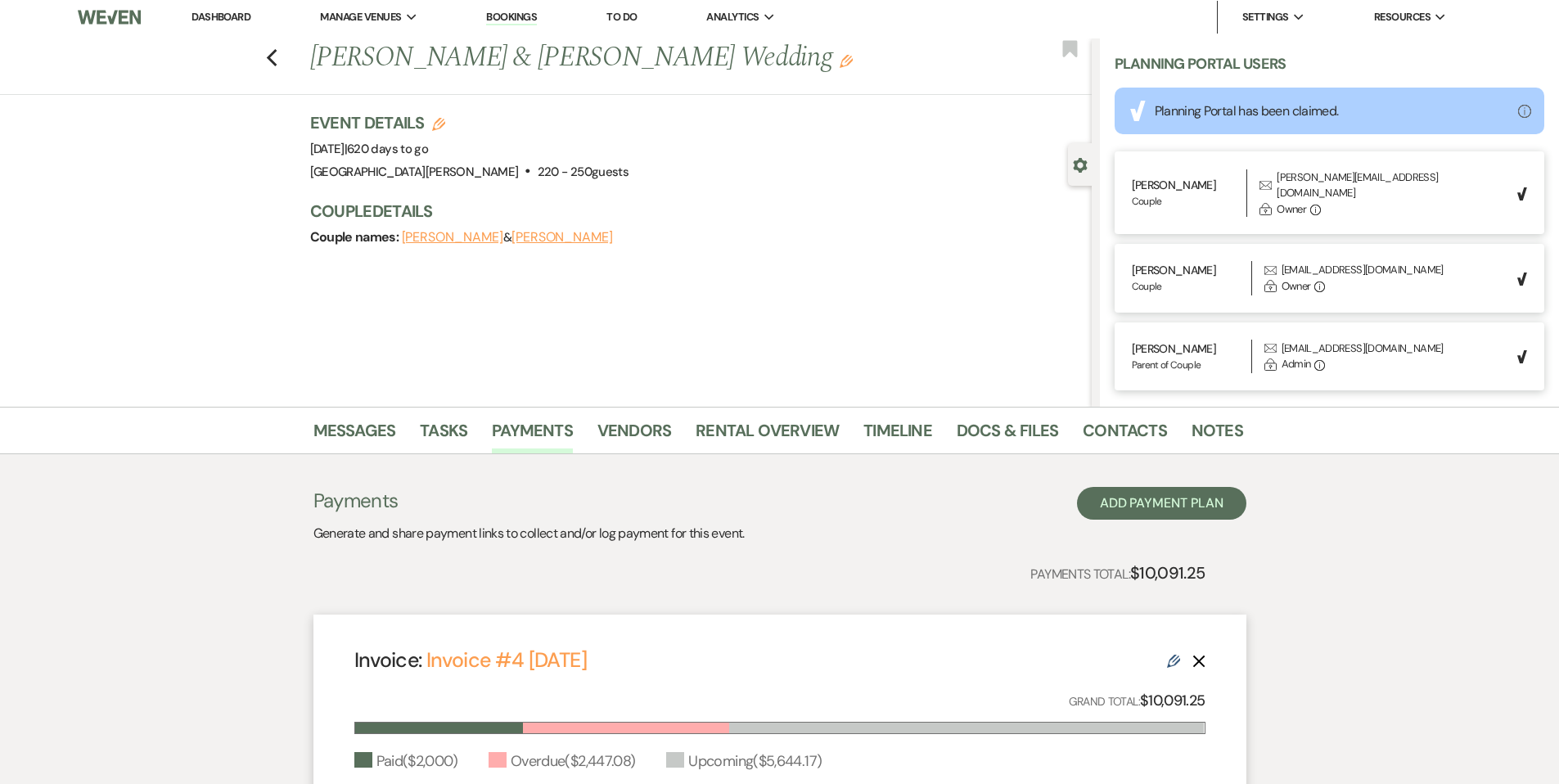
scroll to position [597, 0]
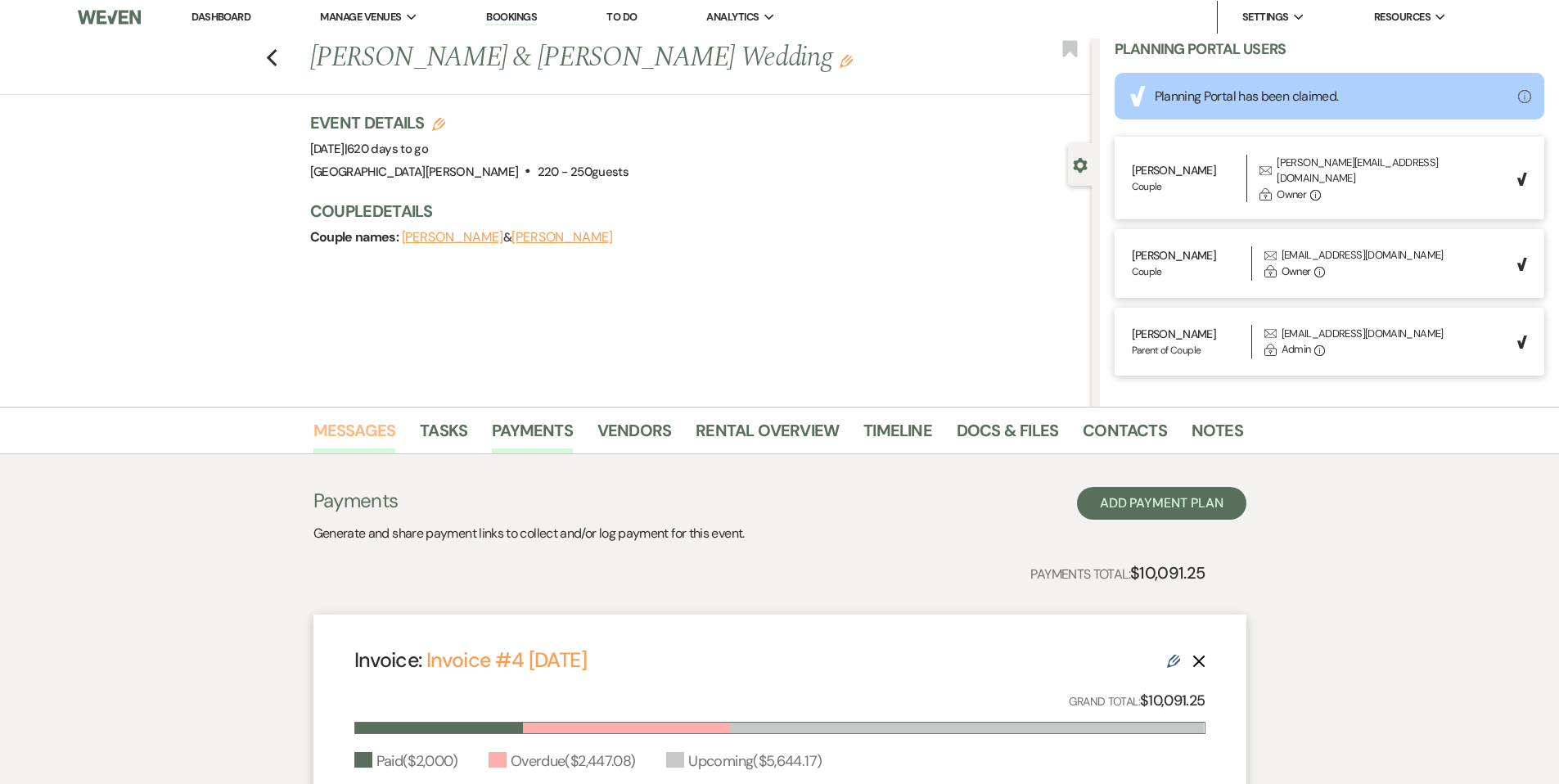
click at [364, 424] on link "Messages" at bounding box center [355, 435] width 83 height 36
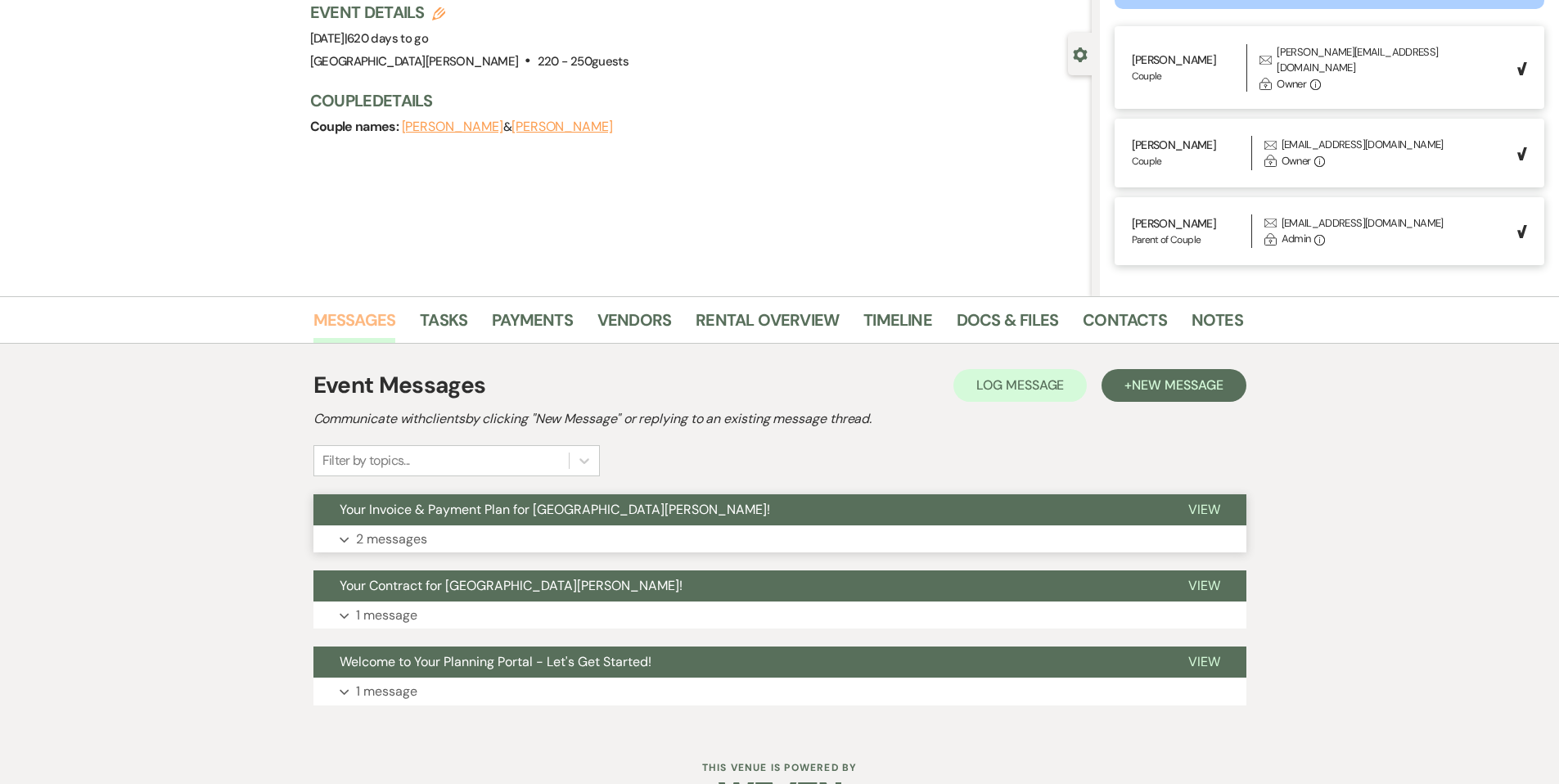
scroll to position [165, 0]
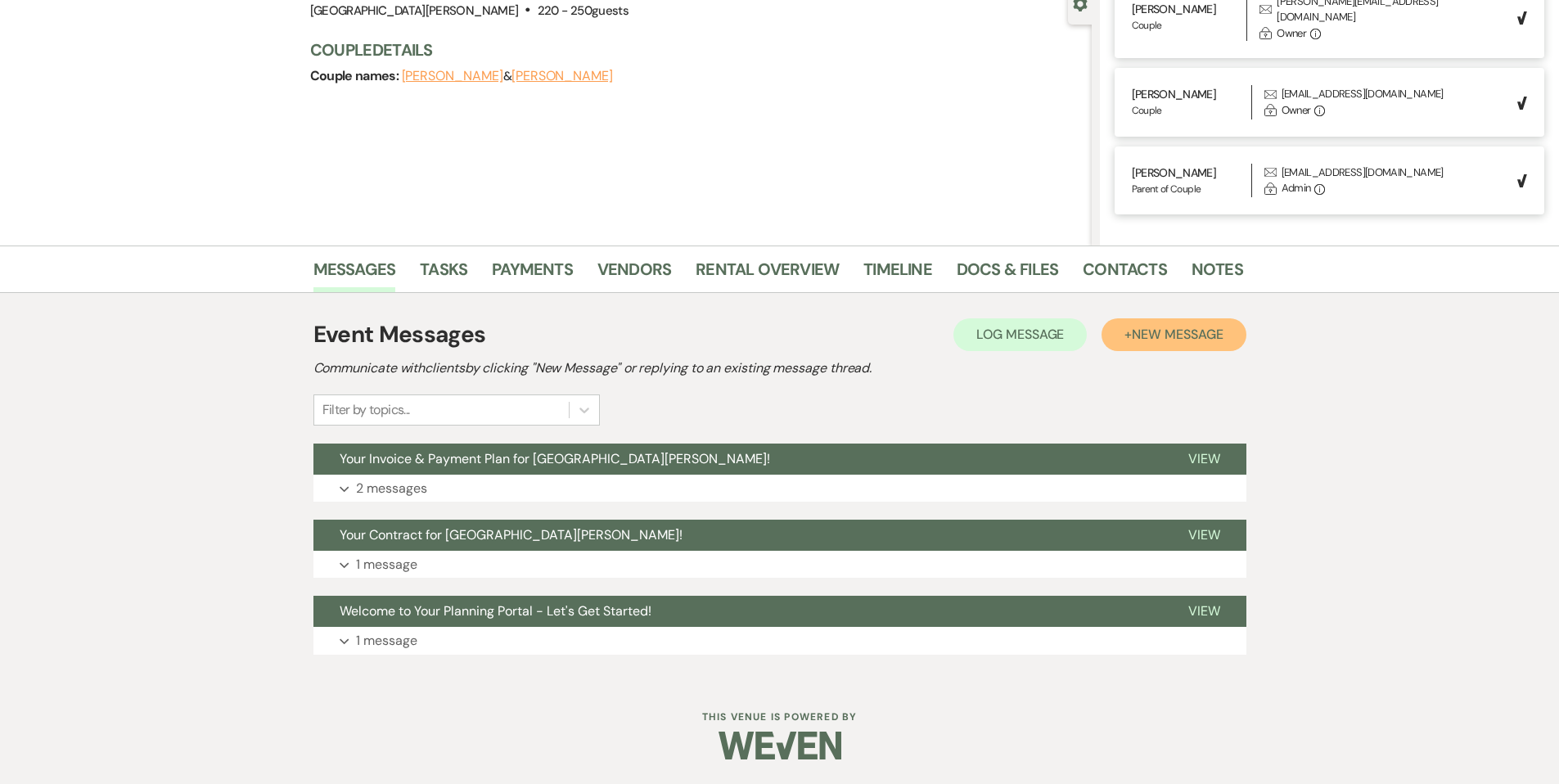
click at [1152, 347] on button "+ New Message" at bounding box center [1174, 334] width 144 height 32
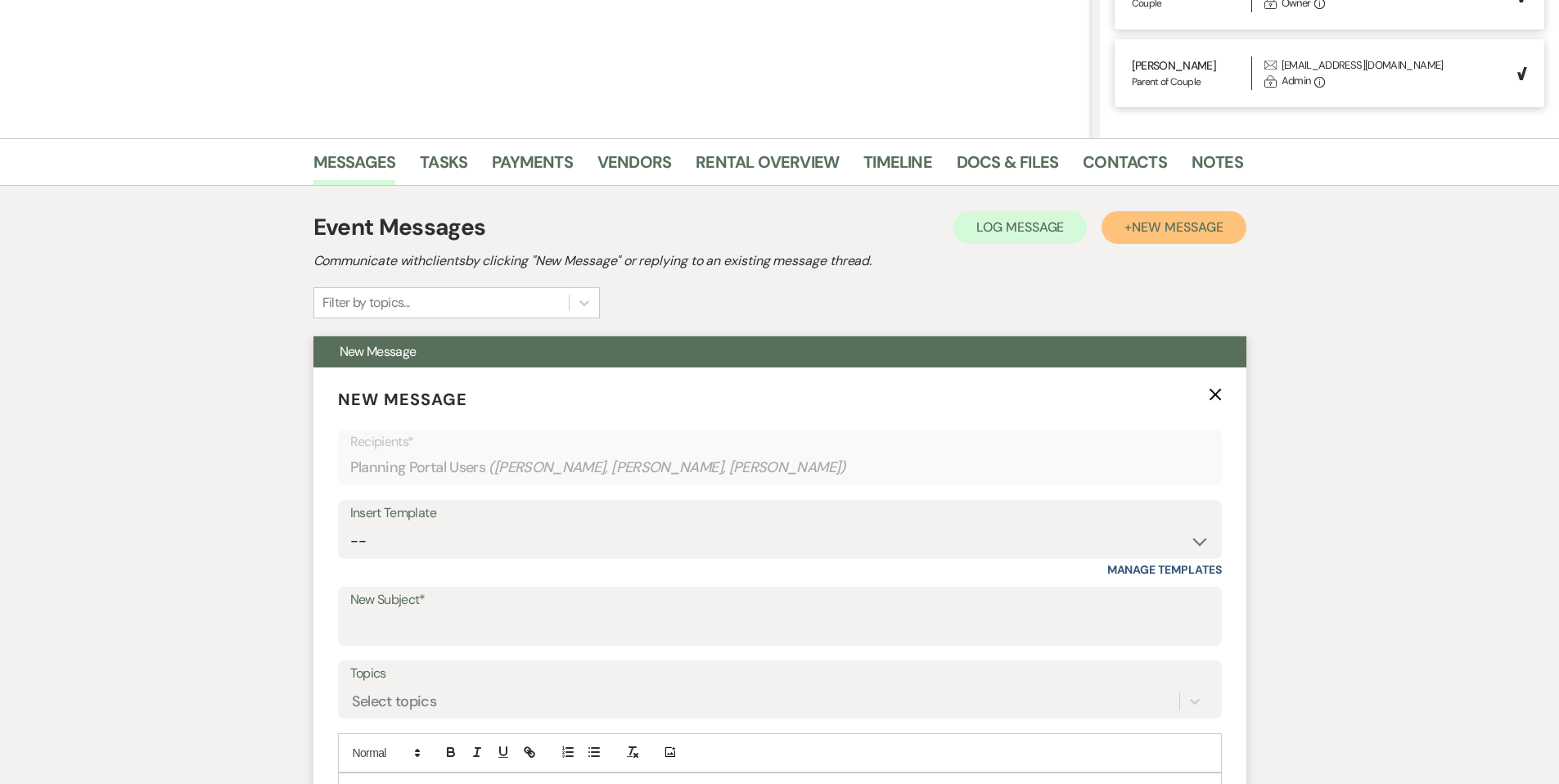
scroll to position [459, 0]
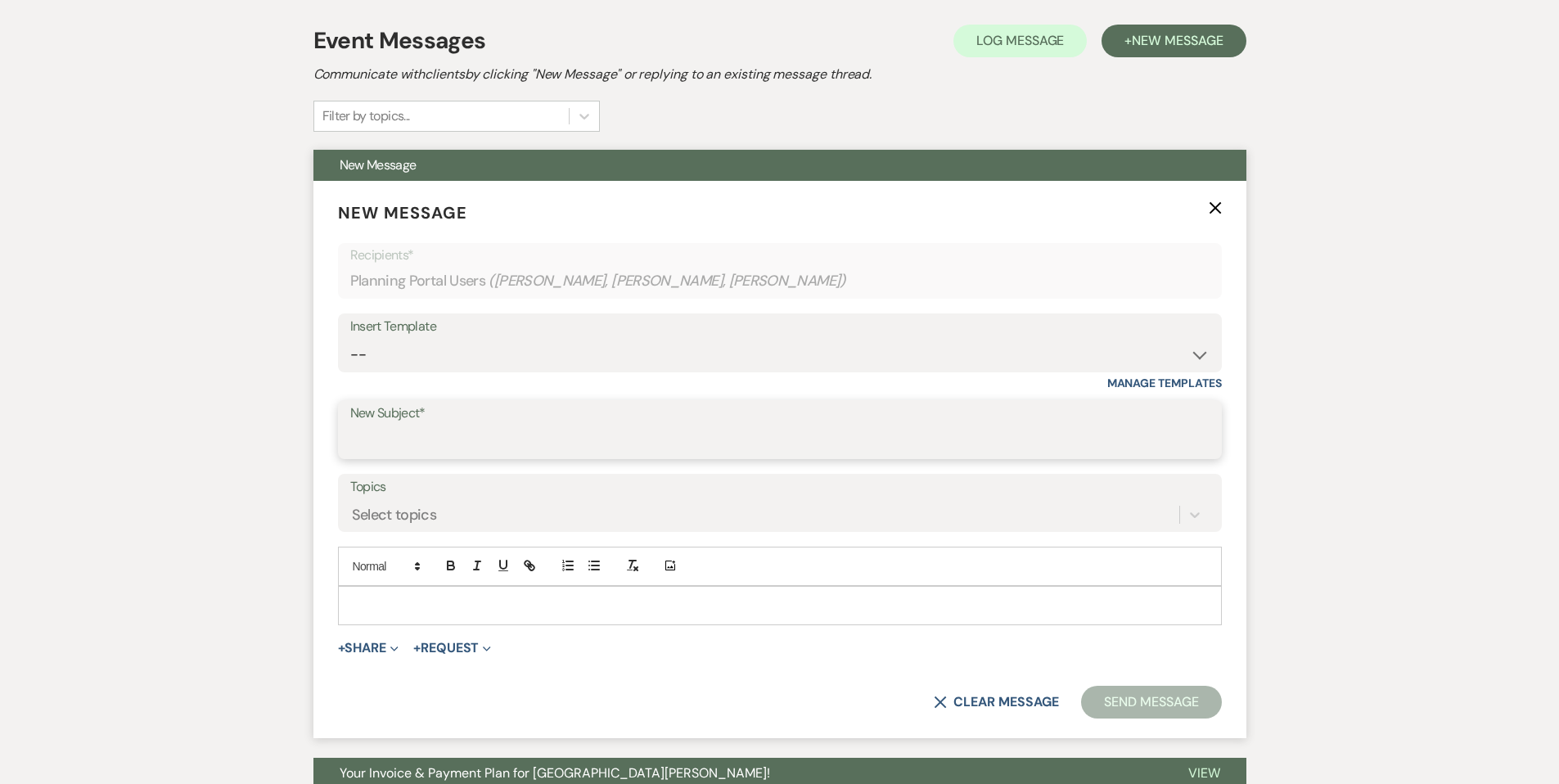
click at [393, 448] on input "New Subject*" at bounding box center [780, 441] width 860 height 32
click at [411, 349] on select "-- SVM Initial Inquiry Response SVM Planning Portal Introduction and Booking Pa…" at bounding box center [780, 354] width 860 height 32
select select "5007"
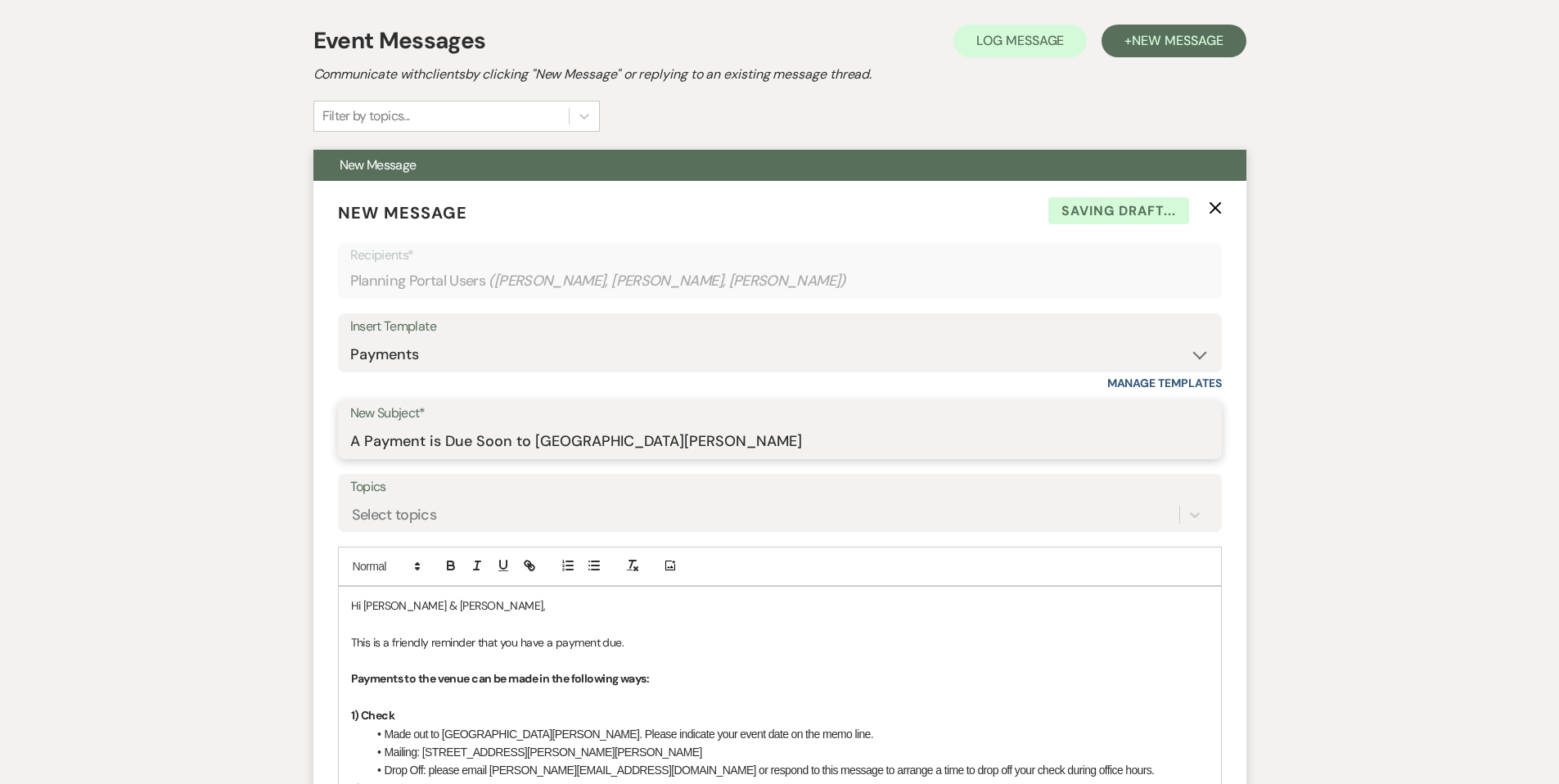
click at [518, 445] on input "A Payment is Due Soon to [GEOGRAPHIC_DATA][PERSON_NAME]" at bounding box center [780, 441] width 860 height 32
click at [513, 442] on input "A Payment is Due Soon to [GEOGRAPHIC_DATA][PERSON_NAME]" at bounding box center [780, 441] width 860 height 32
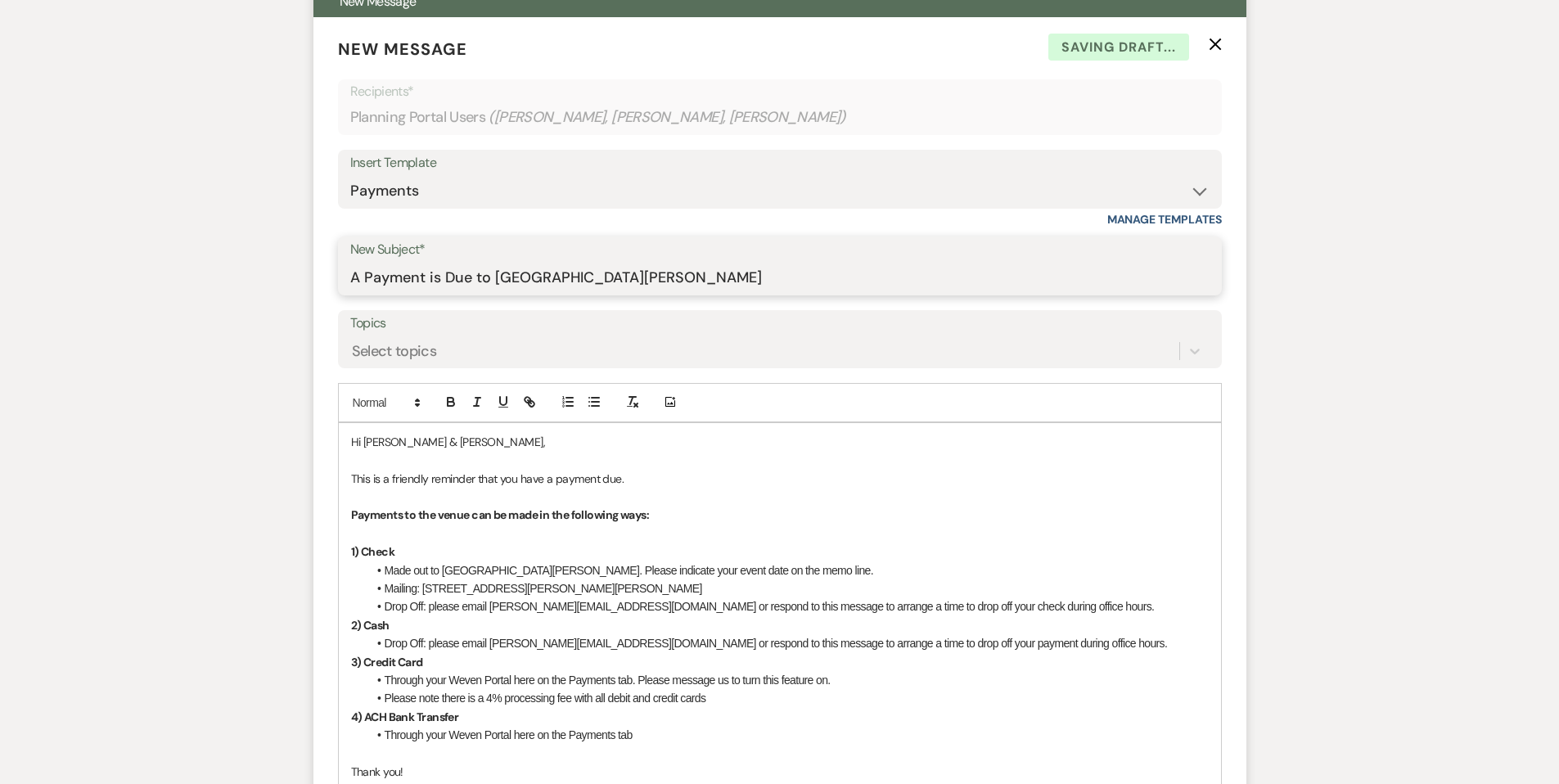
scroll to position [691, 0]
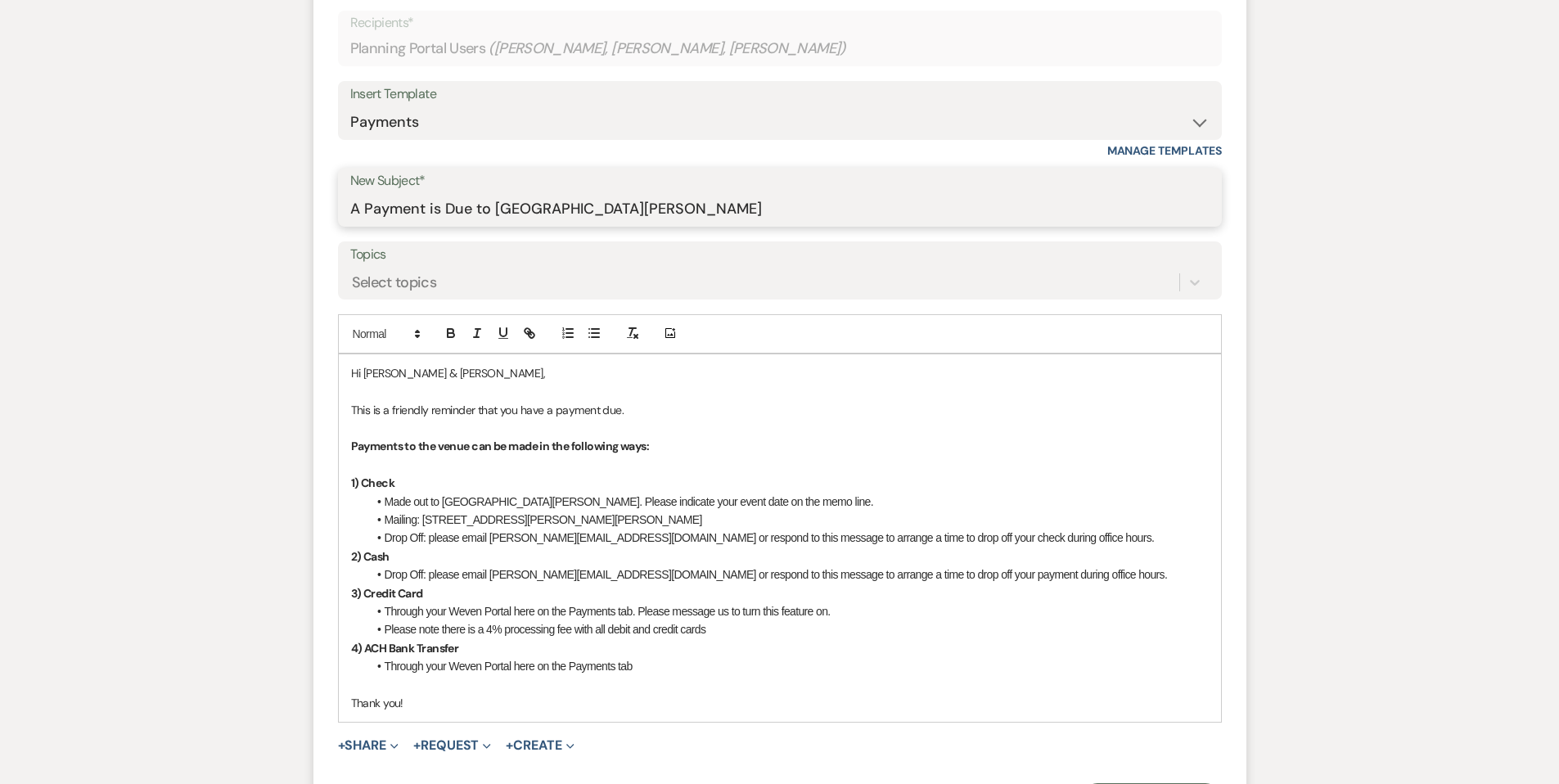
type input "A Payment is Due to [GEOGRAPHIC_DATA][PERSON_NAME]"
click at [709, 448] on p "Payments to the venue can be made in the following ways:" at bounding box center [780, 446] width 858 height 18
click at [545, 413] on p "This is a friendly reminder that you have a payment due." at bounding box center [780, 410] width 858 height 18
click at [616, 411] on p "This is a friendly reminder that you had a payment due." at bounding box center [780, 410] width 858 height 18
click at [348, 704] on div "Hi [PERSON_NAME] & [PERSON_NAME], This is a friendly reminder that you had a pa…" at bounding box center [779, 538] width 882 height 368
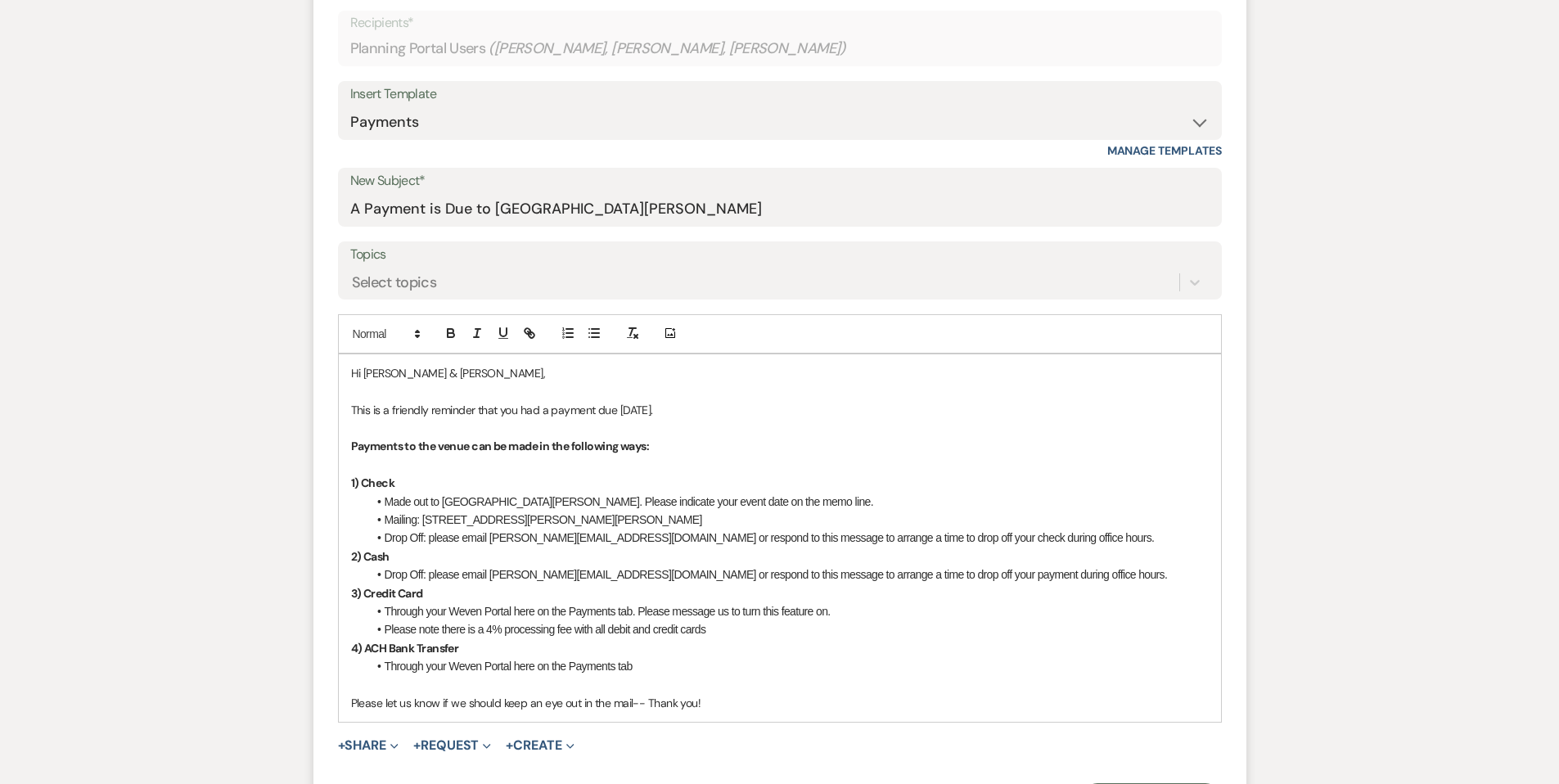
click at [762, 694] on p "Please let us know if we should keep an eye out in the mail-- Thank you!" at bounding box center [780, 703] width 858 height 18
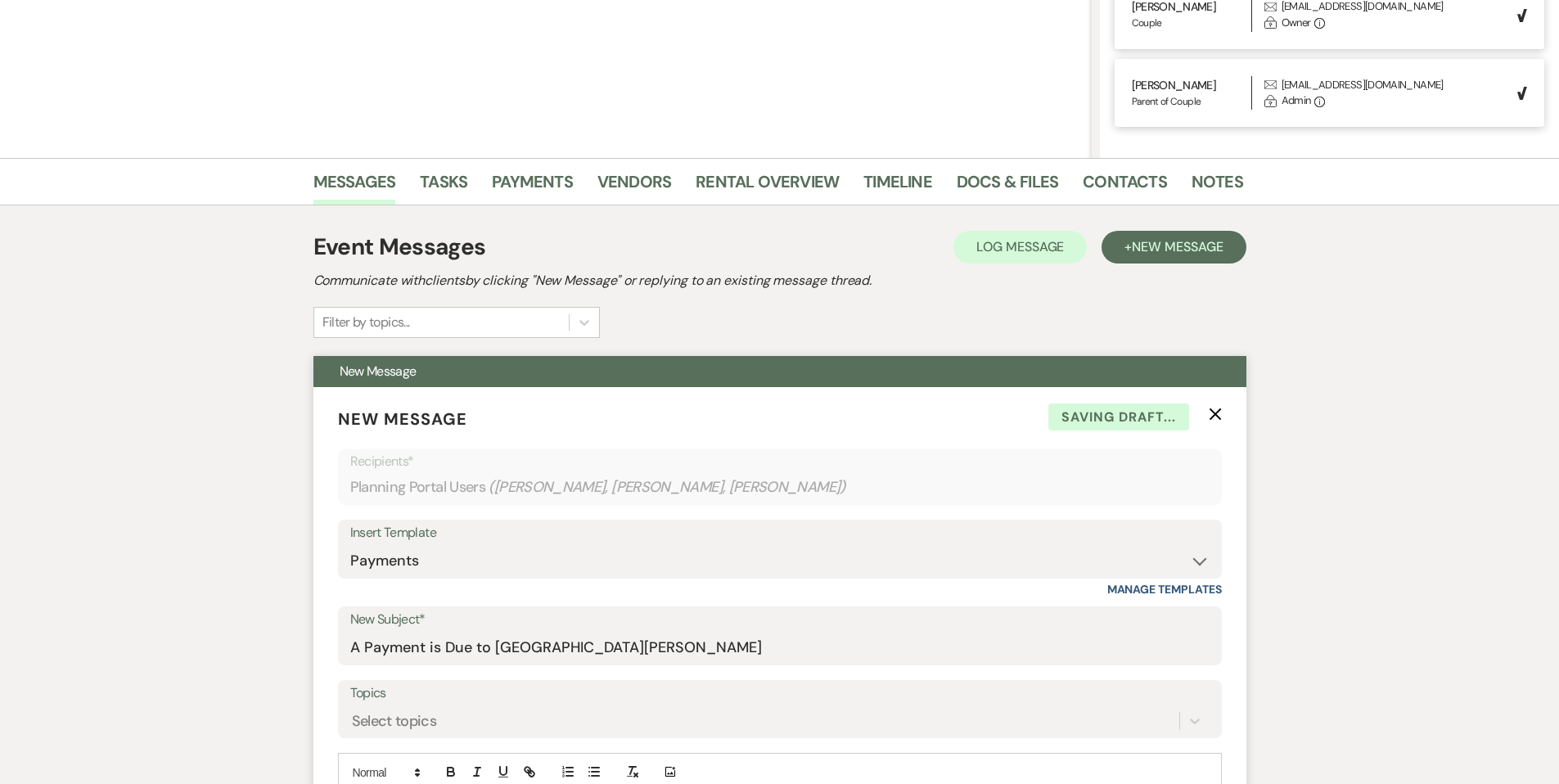
scroll to position [78, 0]
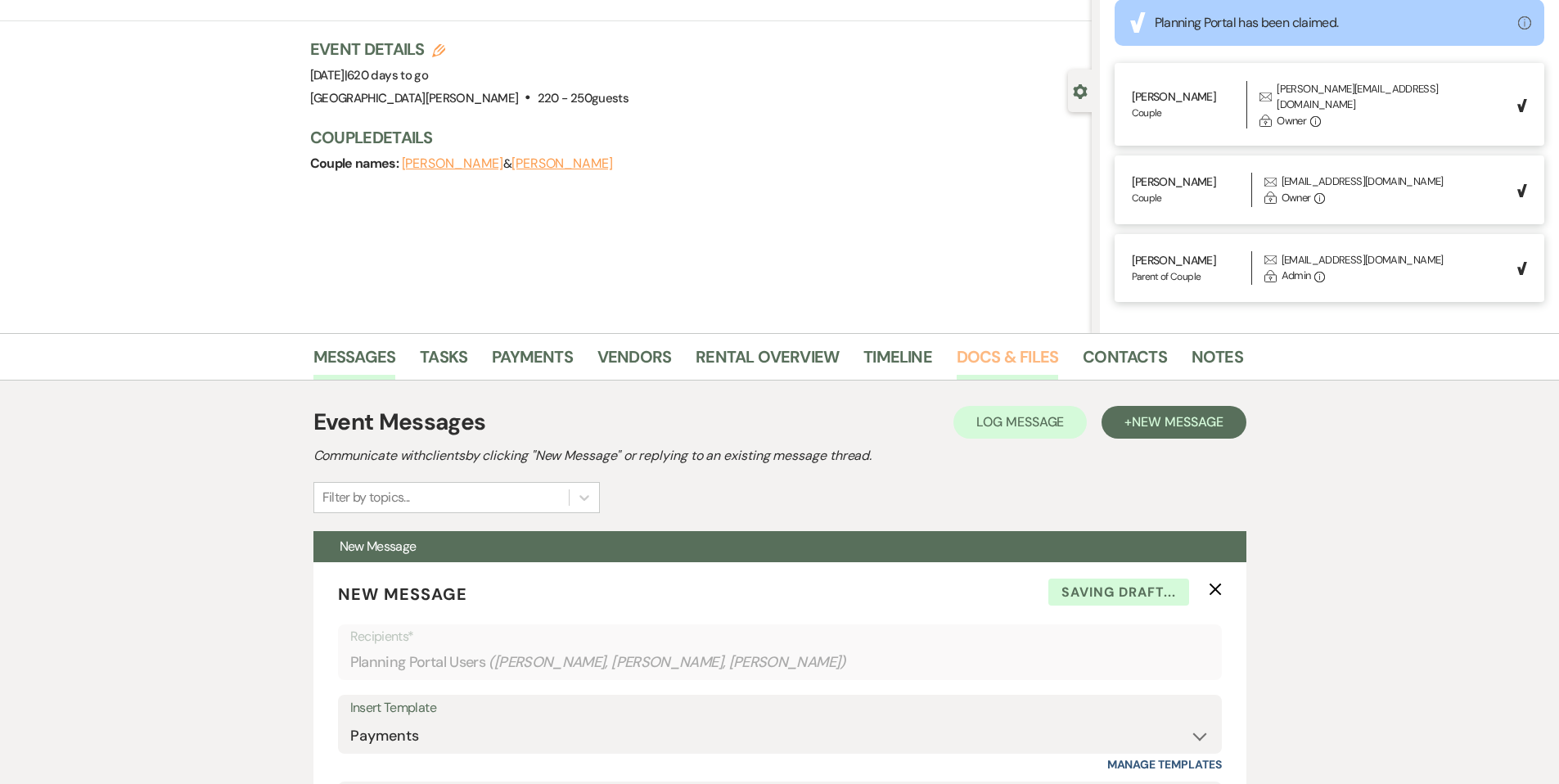
click at [962, 363] on link "Docs & Files" at bounding box center [1007, 361] width 101 height 36
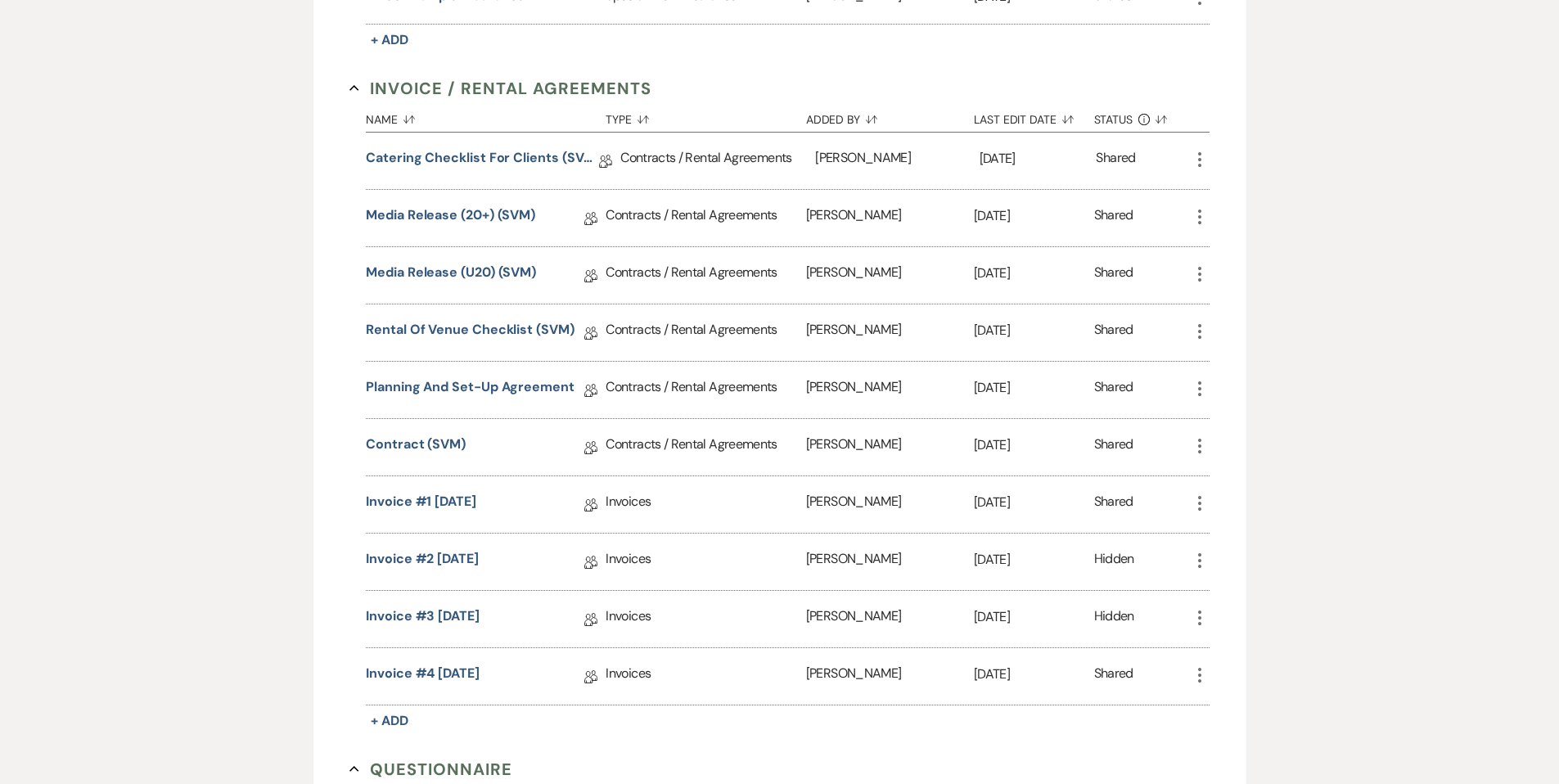
scroll to position [710, 0]
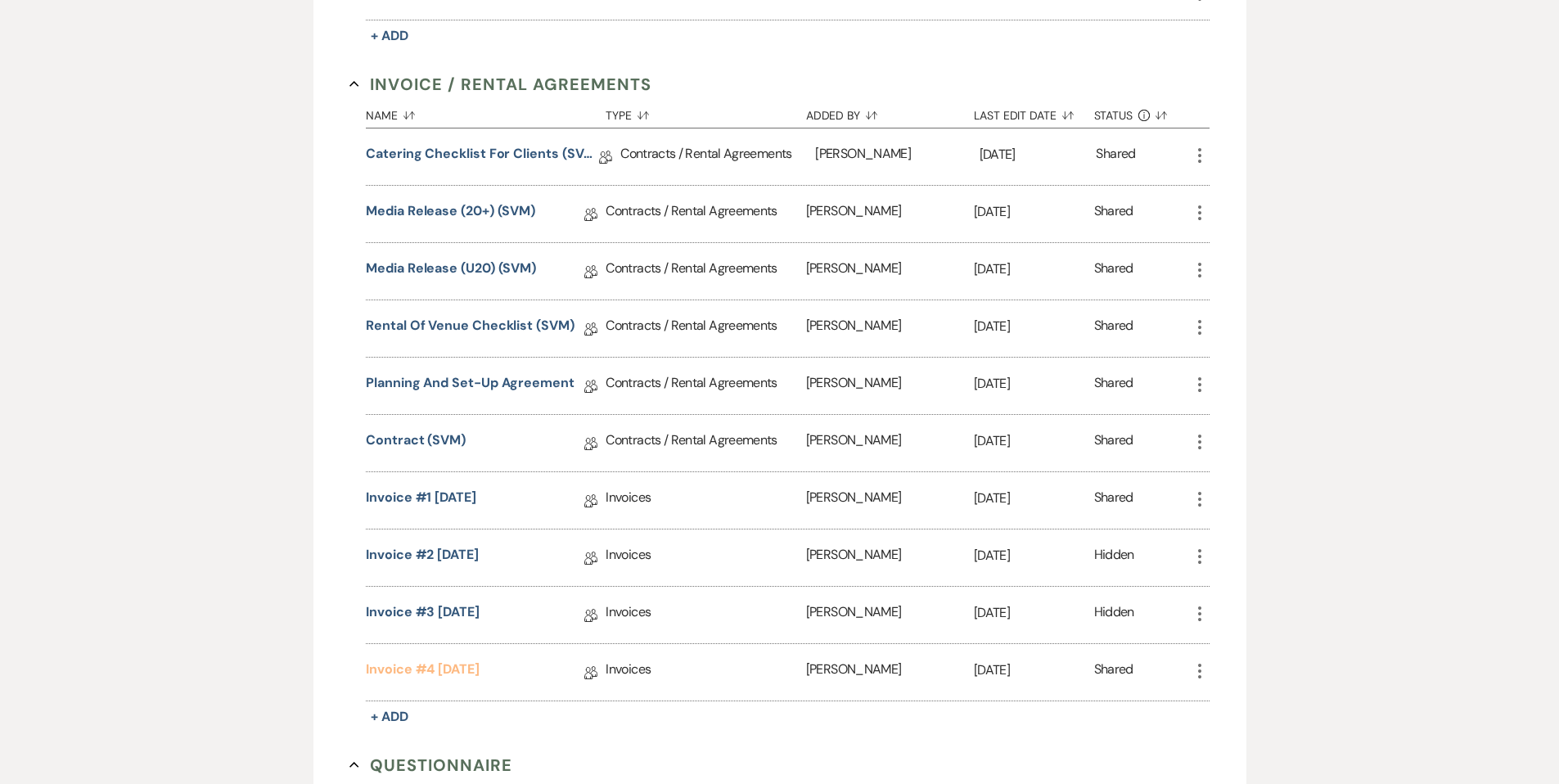
click at [470, 662] on link "Invoice #4 [DATE]" at bounding box center [422, 672] width 114 height 26
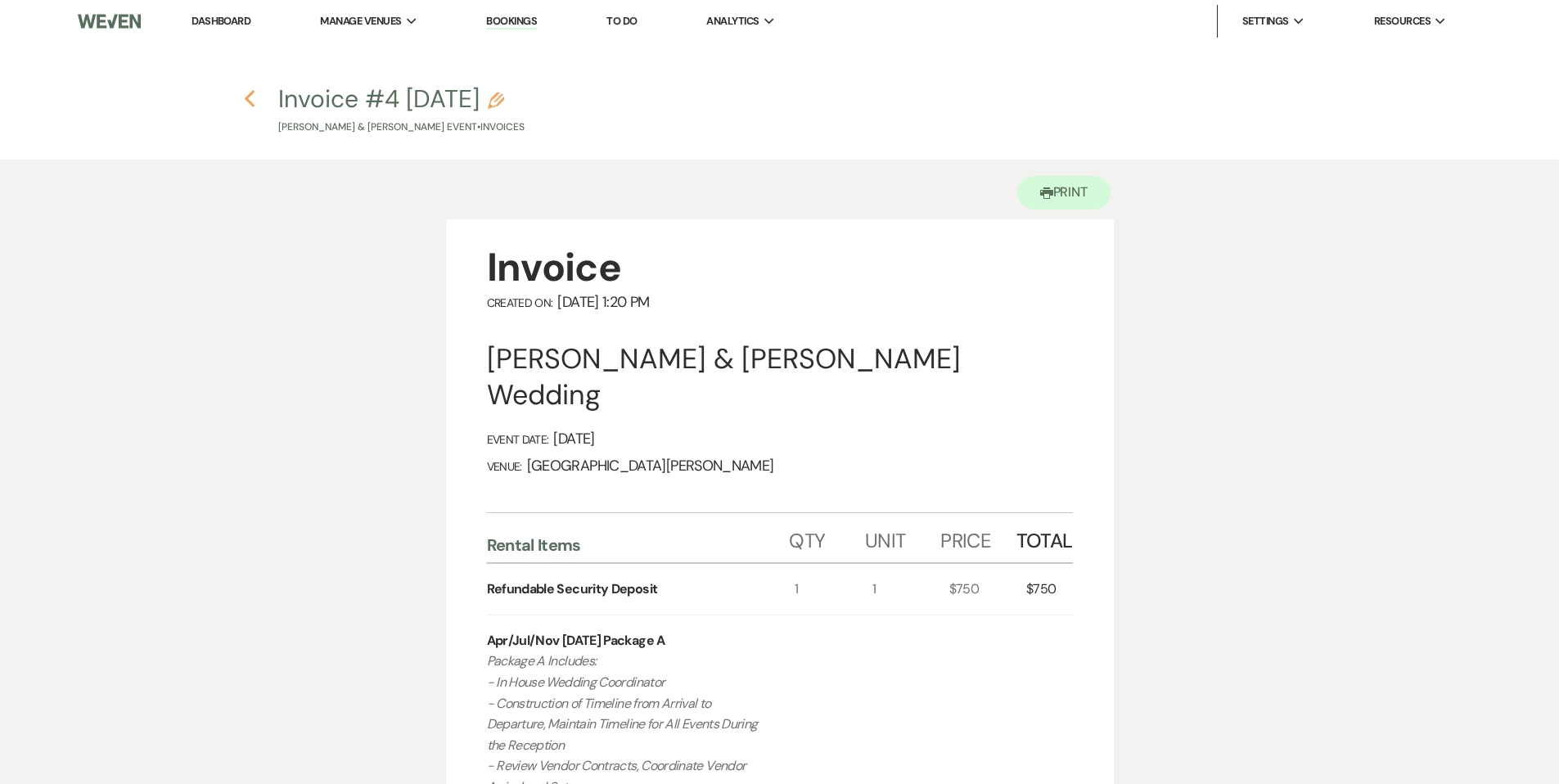
click at [245, 95] on icon "Previous" at bounding box center [250, 100] width 12 height 20
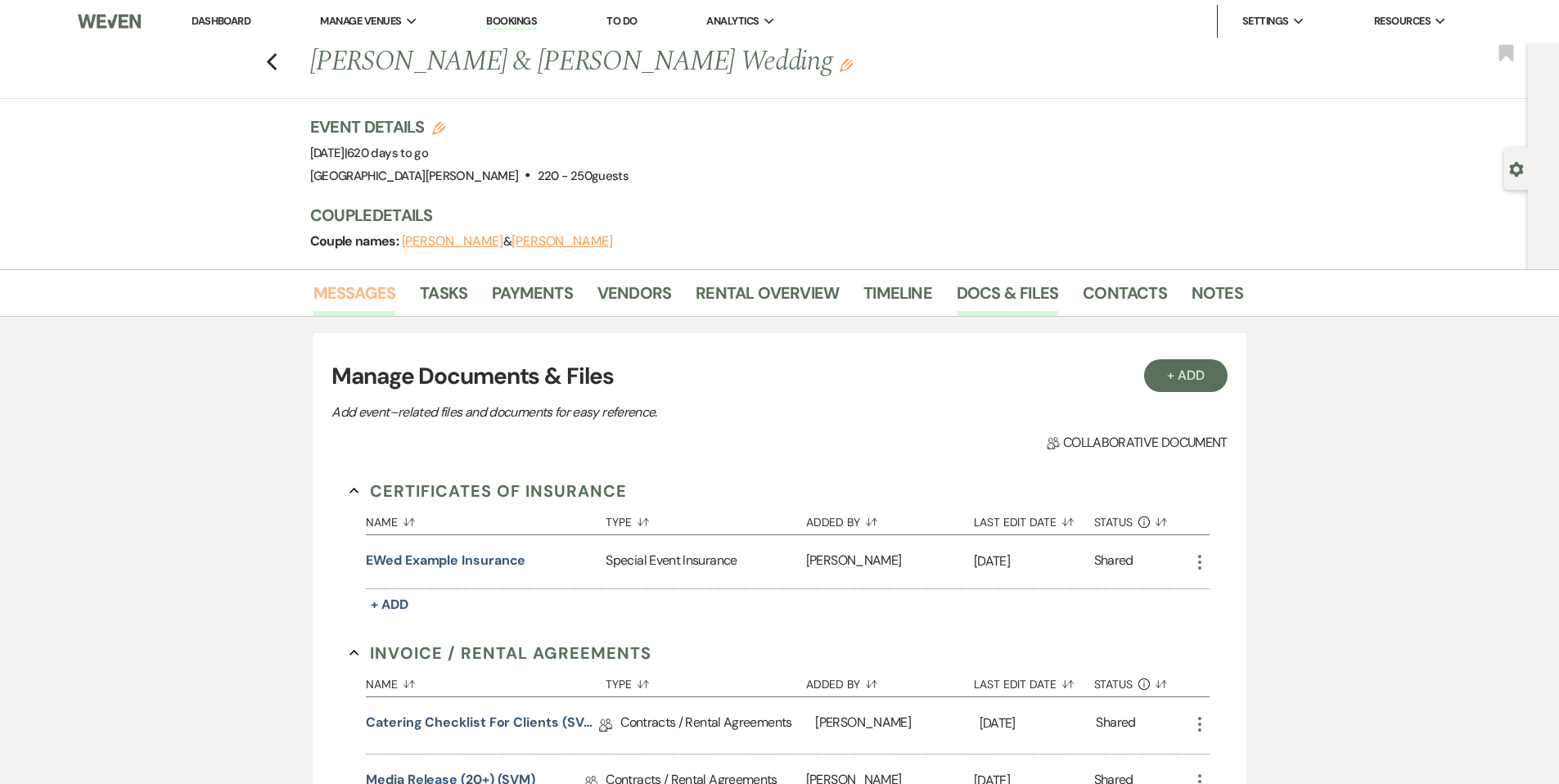
click at [373, 304] on link "Messages" at bounding box center [355, 297] width 83 height 36
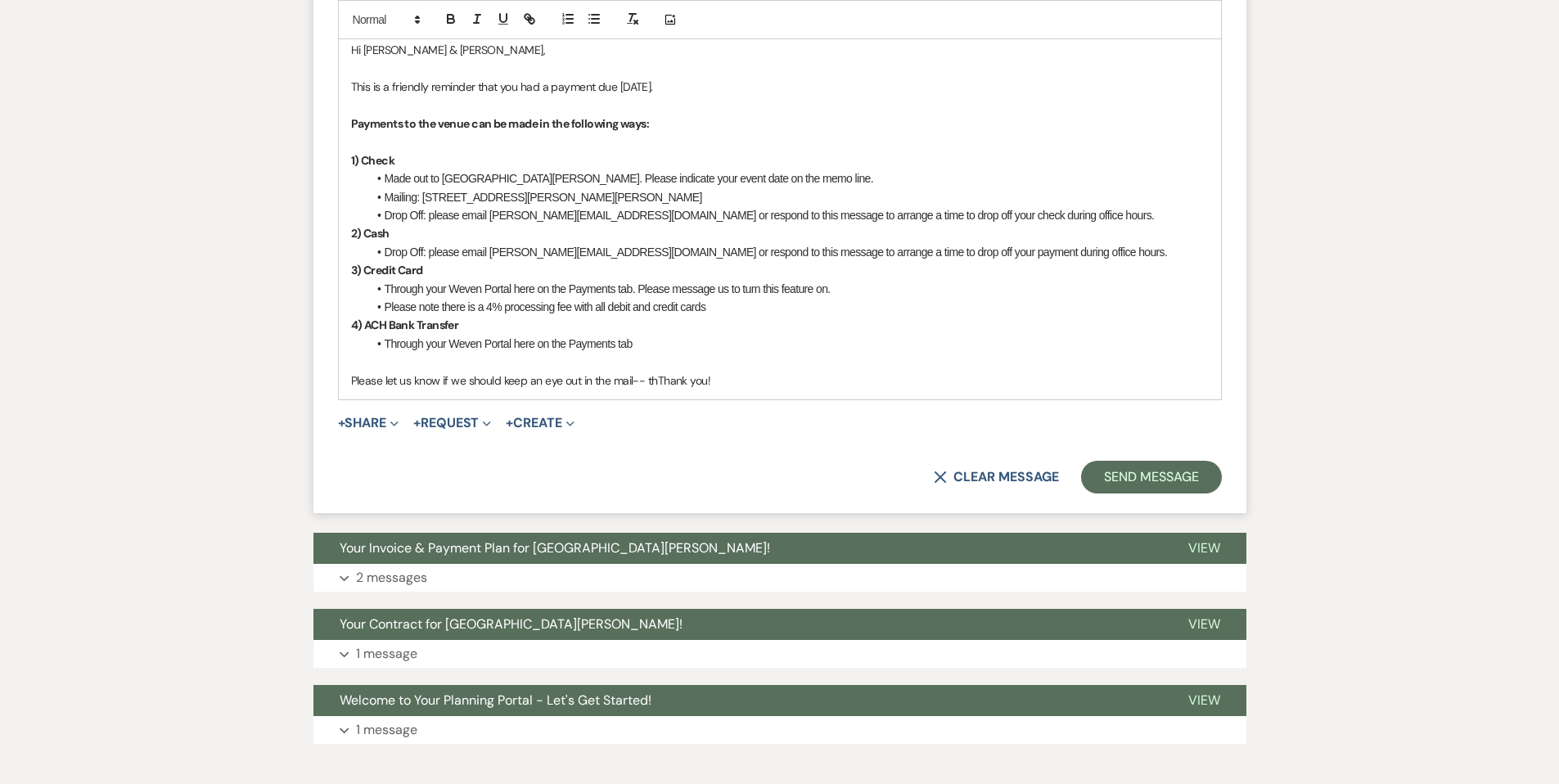
scroll to position [962, 0]
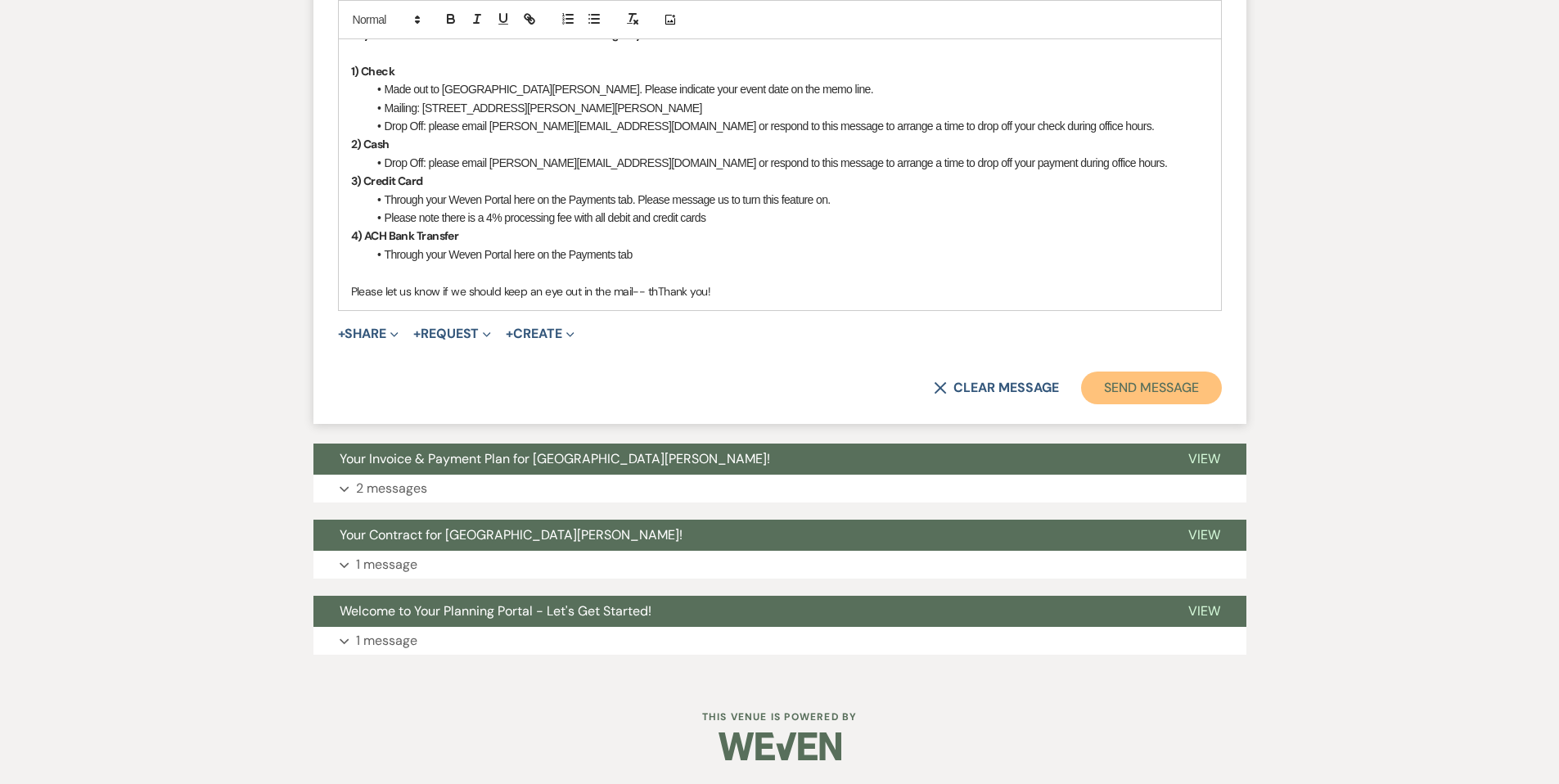
click at [1167, 397] on button "Send Message" at bounding box center [1151, 387] width 140 height 32
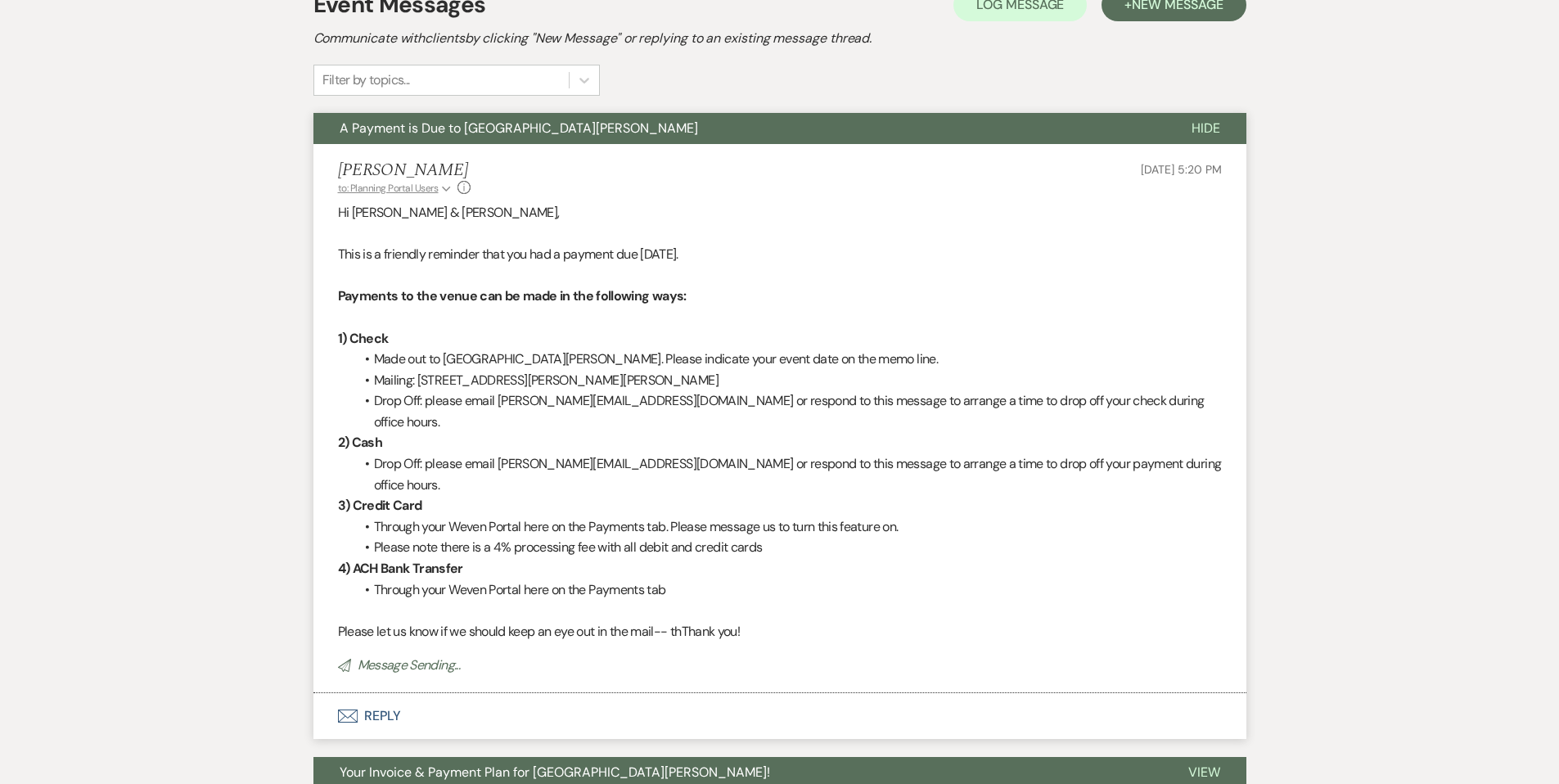
click at [439, 187] on button "to: Planning Portal Users Expand" at bounding box center [396, 188] width 116 height 15
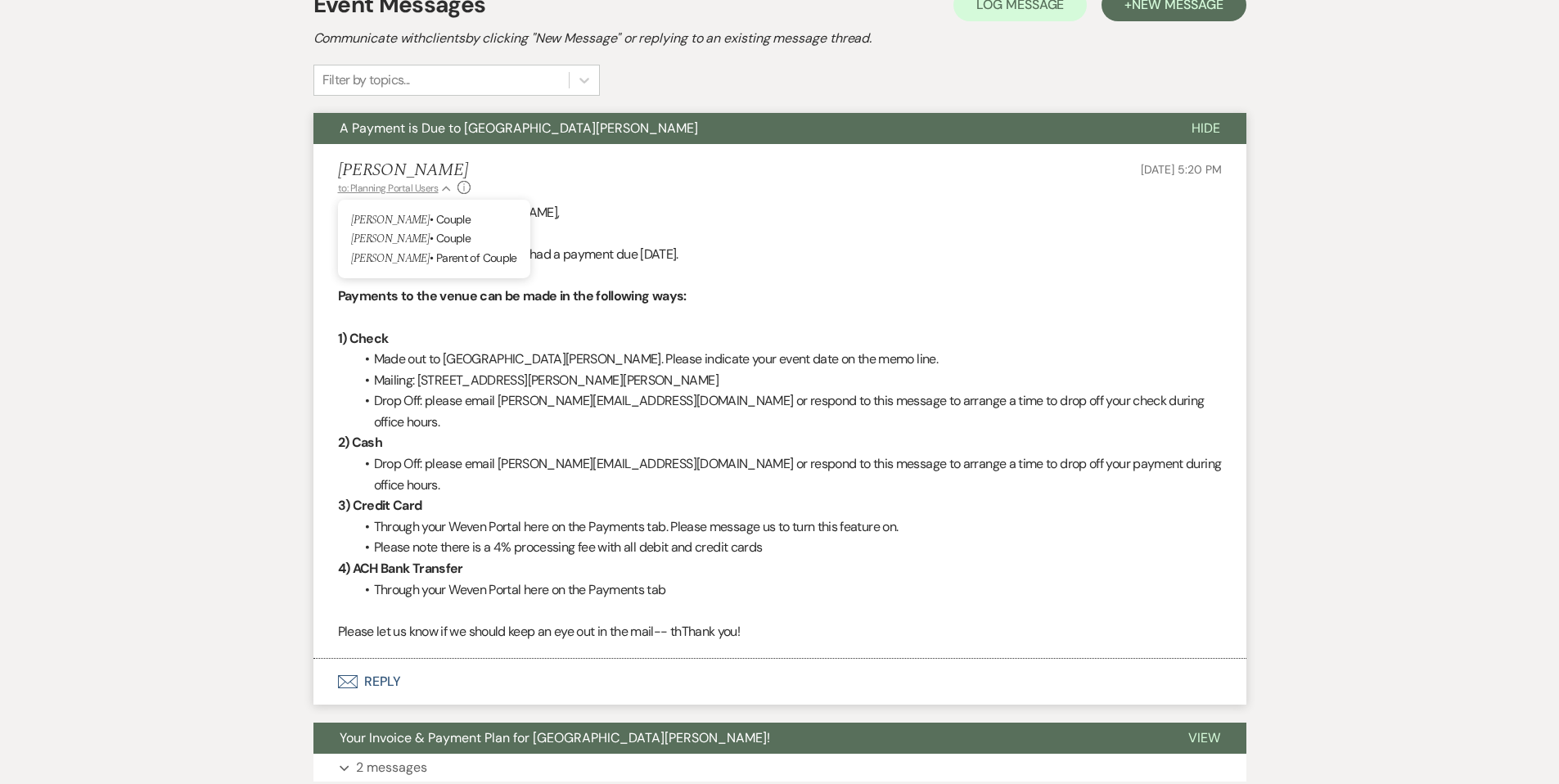
click at [439, 187] on button "to: Planning Portal Users Collapse" at bounding box center [396, 188] width 116 height 15
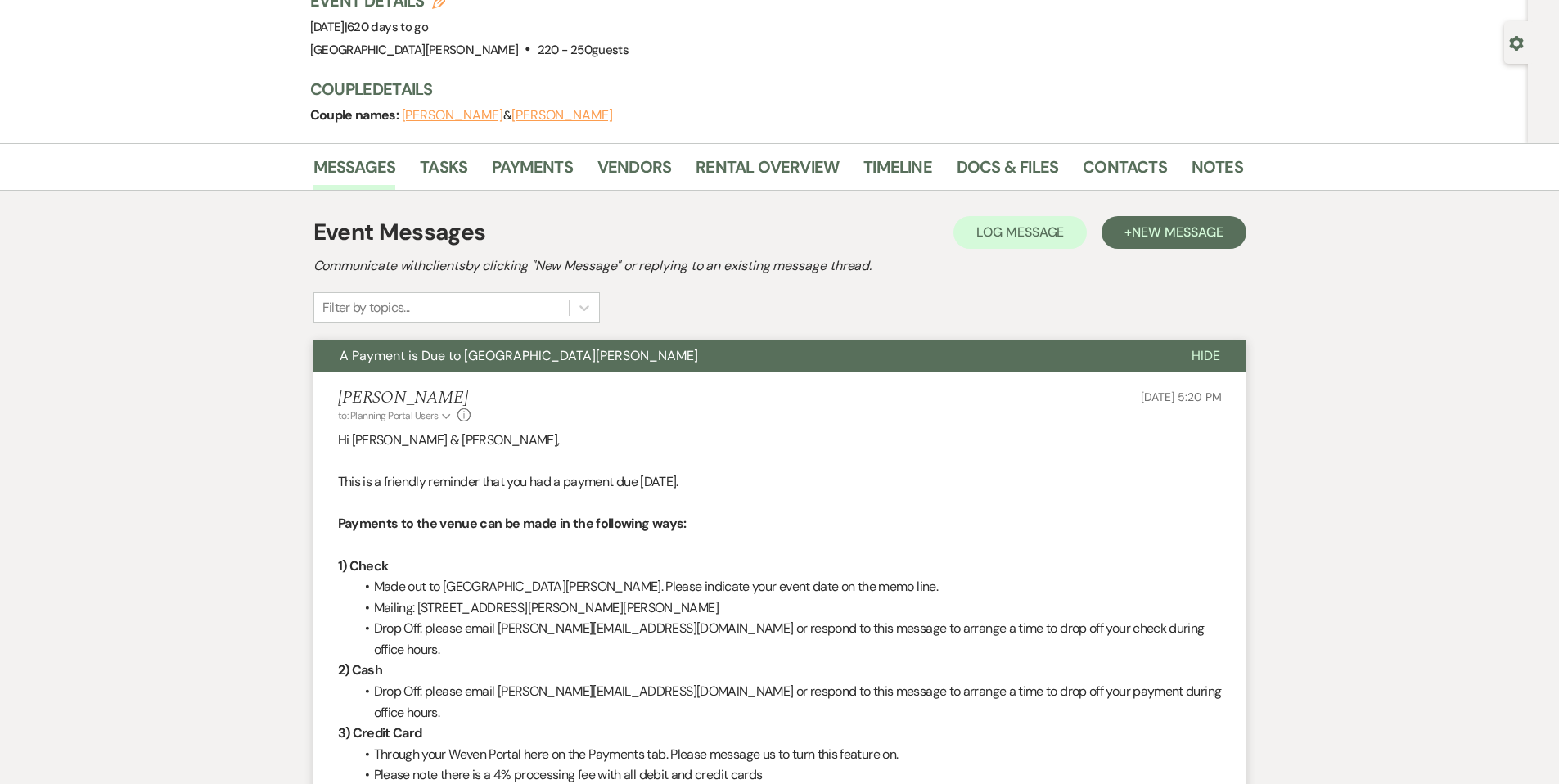
scroll to position [103, 0]
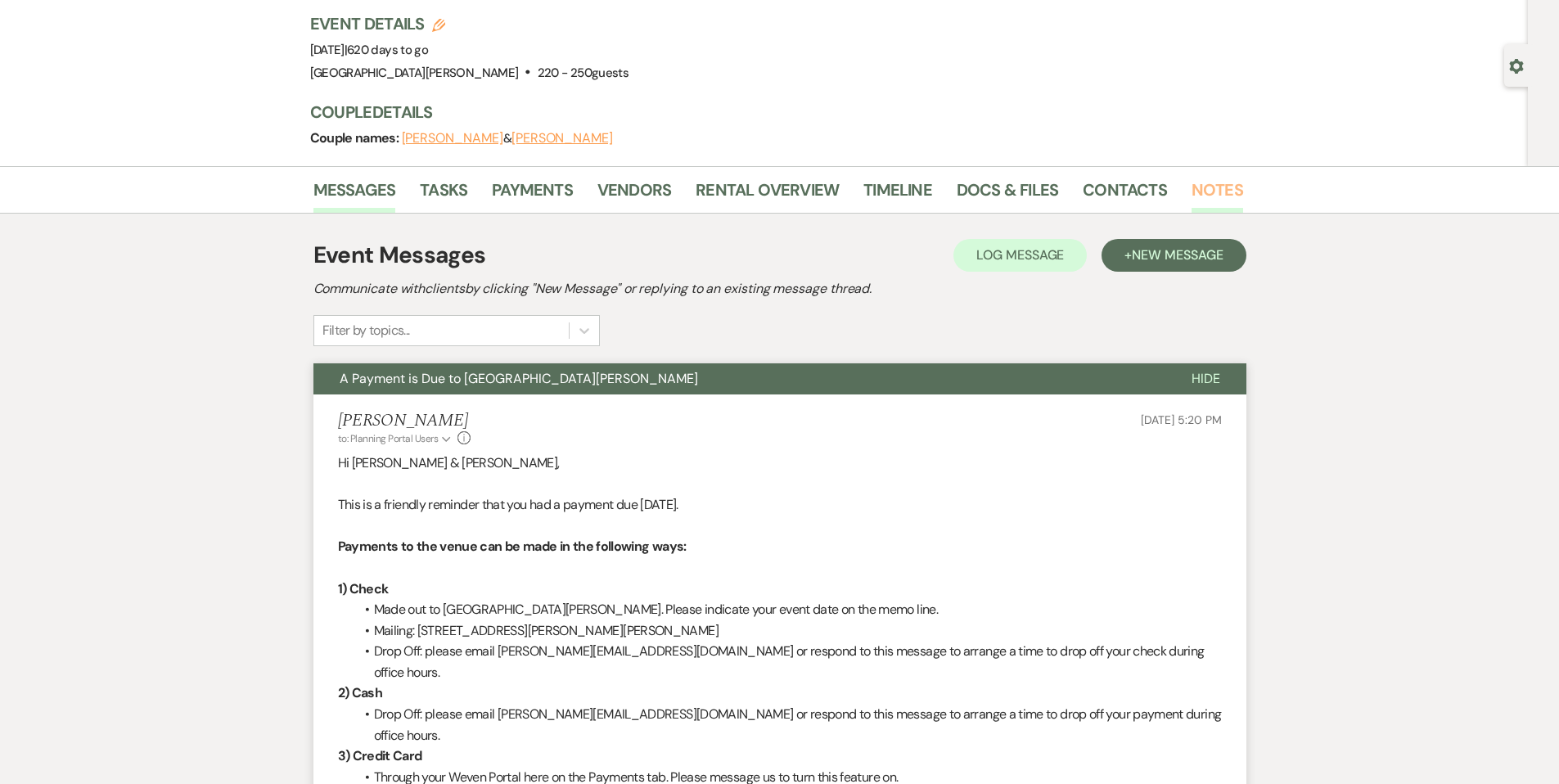
click at [1205, 202] on link "Notes" at bounding box center [1217, 194] width 51 height 36
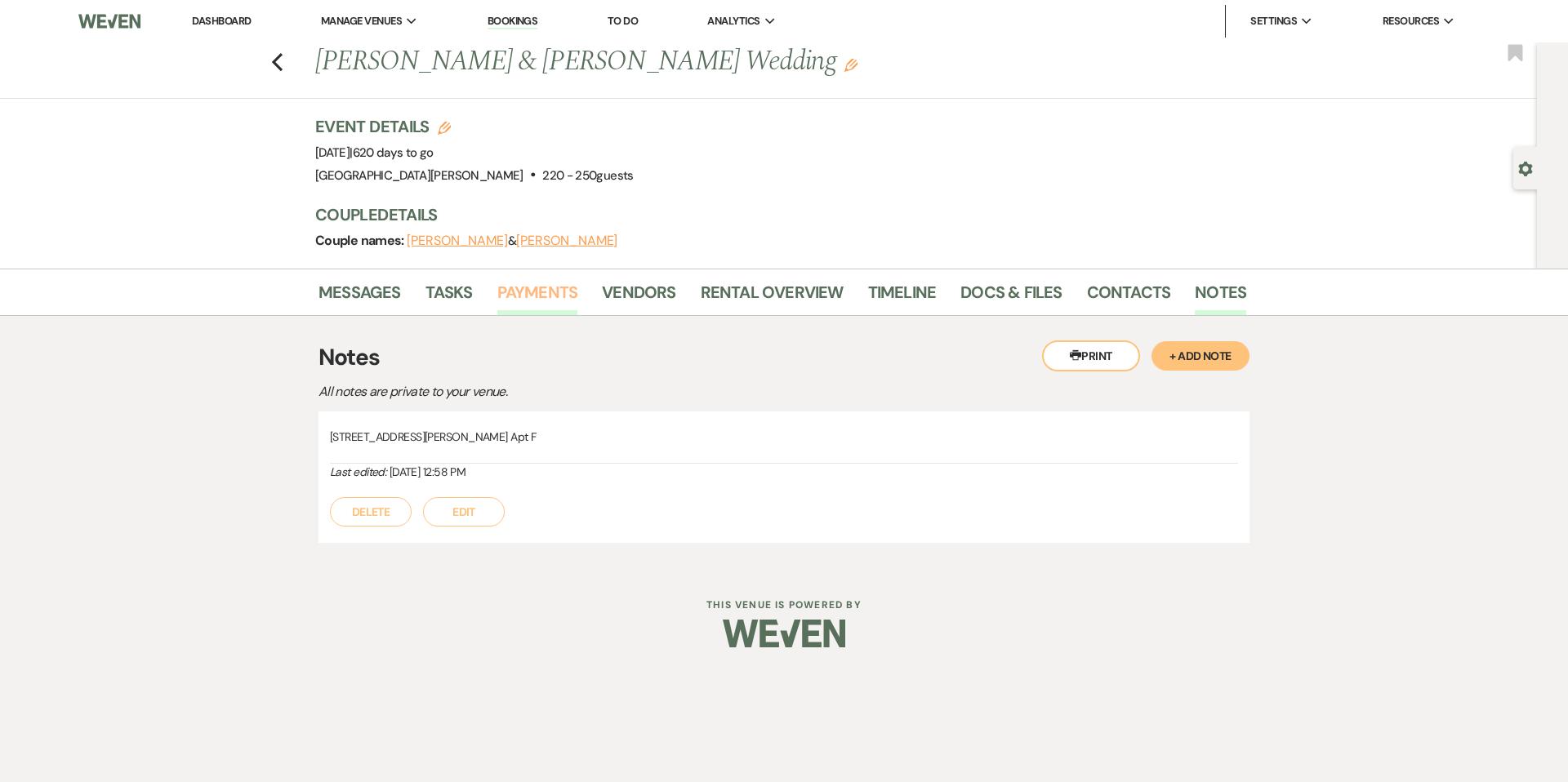
click at [549, 302] on link "Payments" at bounding box center [538, 296] width 81 height 36
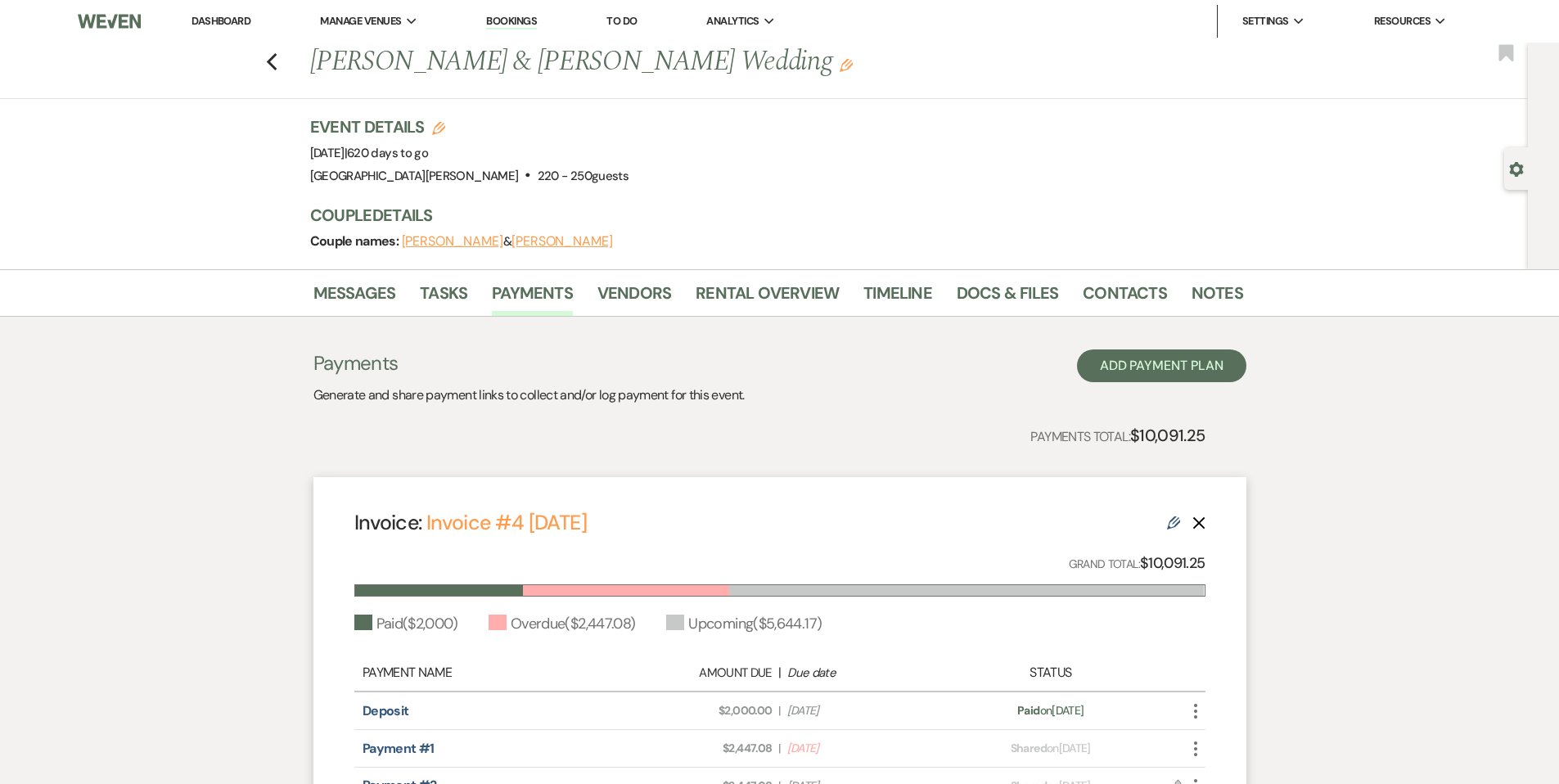
click at [227, 20] on link "Dashboard" at bounding box center [221, 21] width 59 height 14
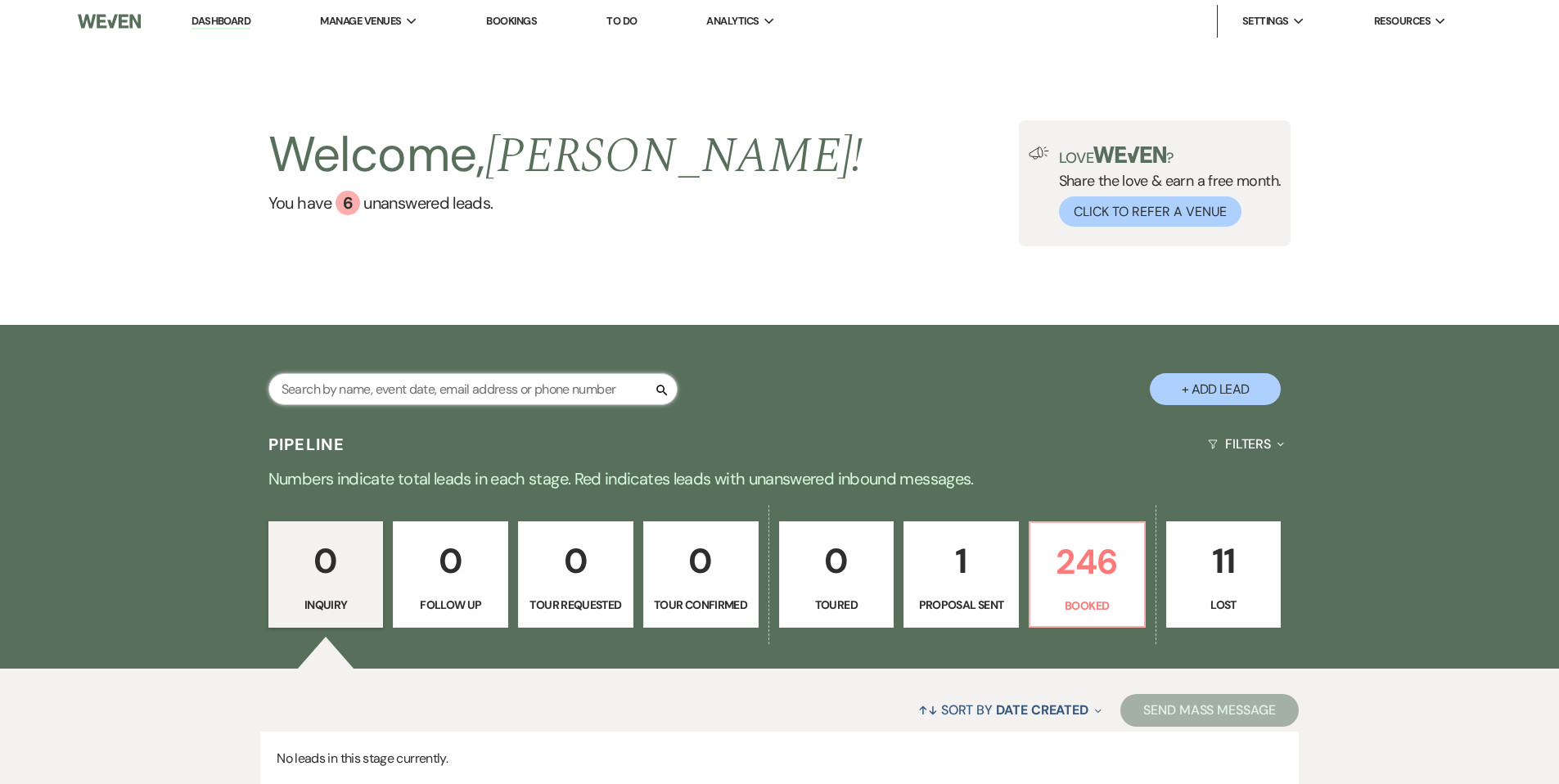
click at [587, 379] on input "text" at bounding box center [473, 389] width 409 height 32
type input "[PERSON_NAME]"
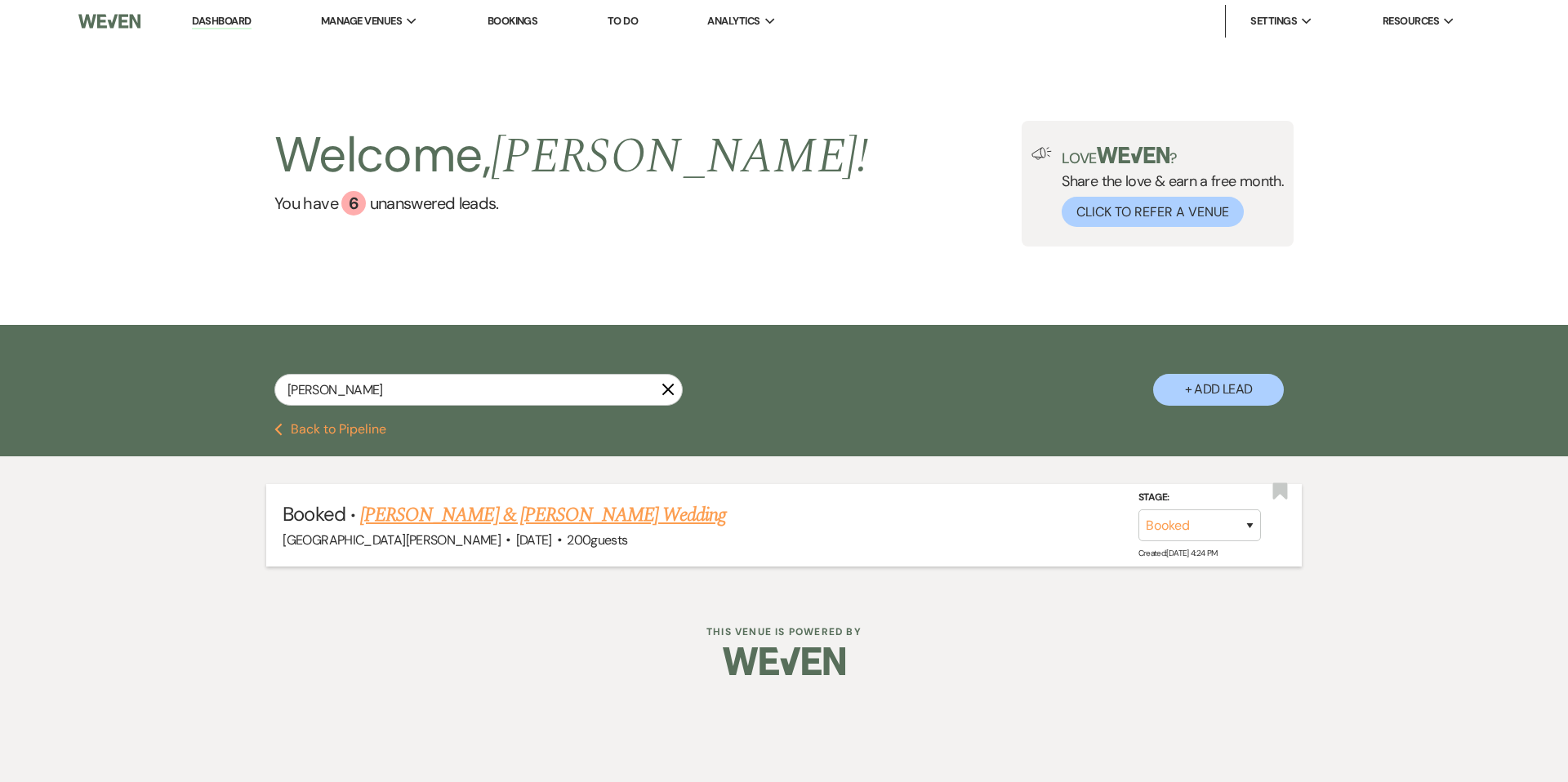
click at [574, 501] on link "[PERSON_NAME] & [PERSON_NAME] Wedding" at bounding box center [543, 516] width 366 height 30
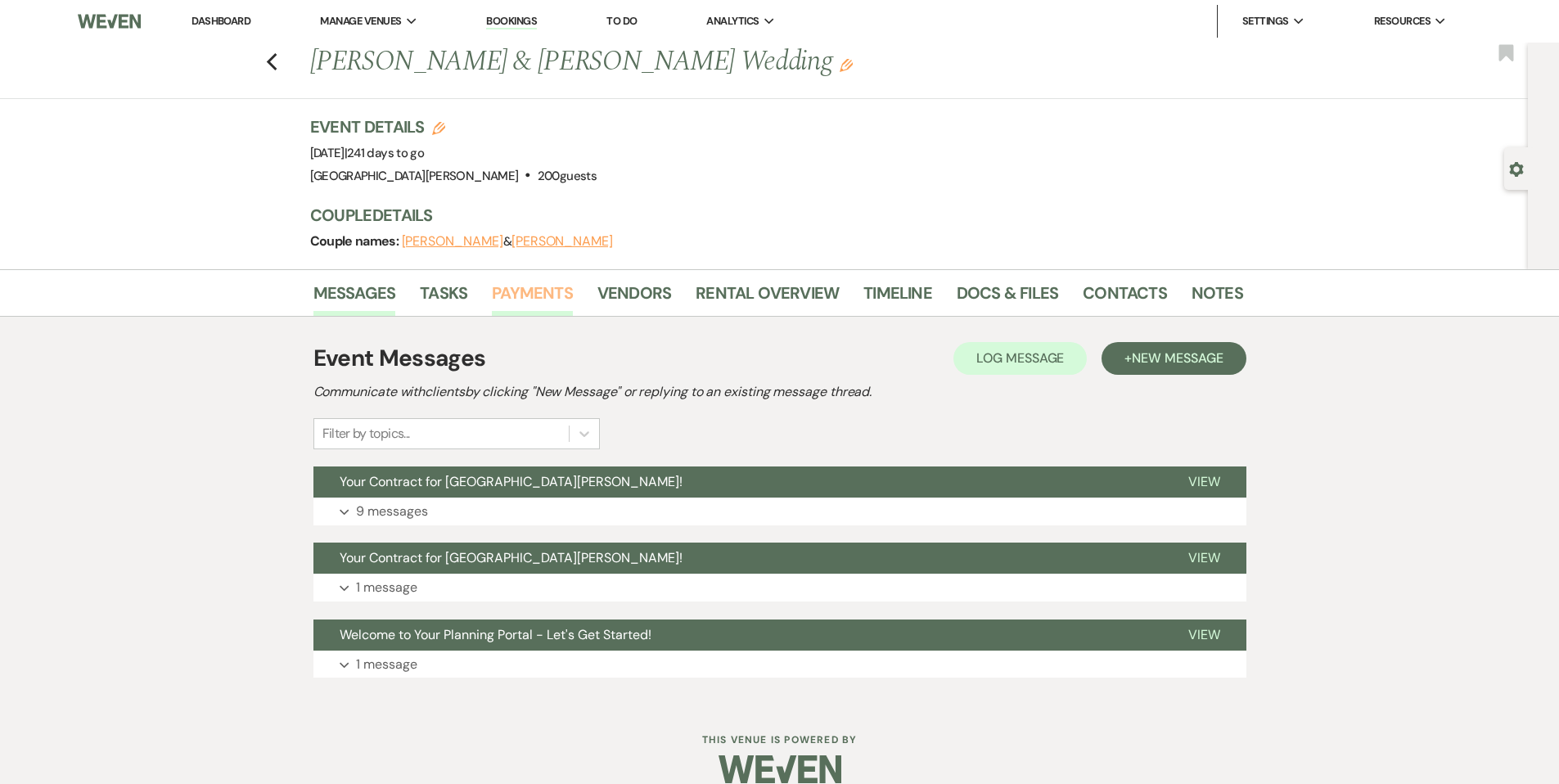
click at [544, 296] on link "Payments" at bounding box center [533, 297] width 81 height 36
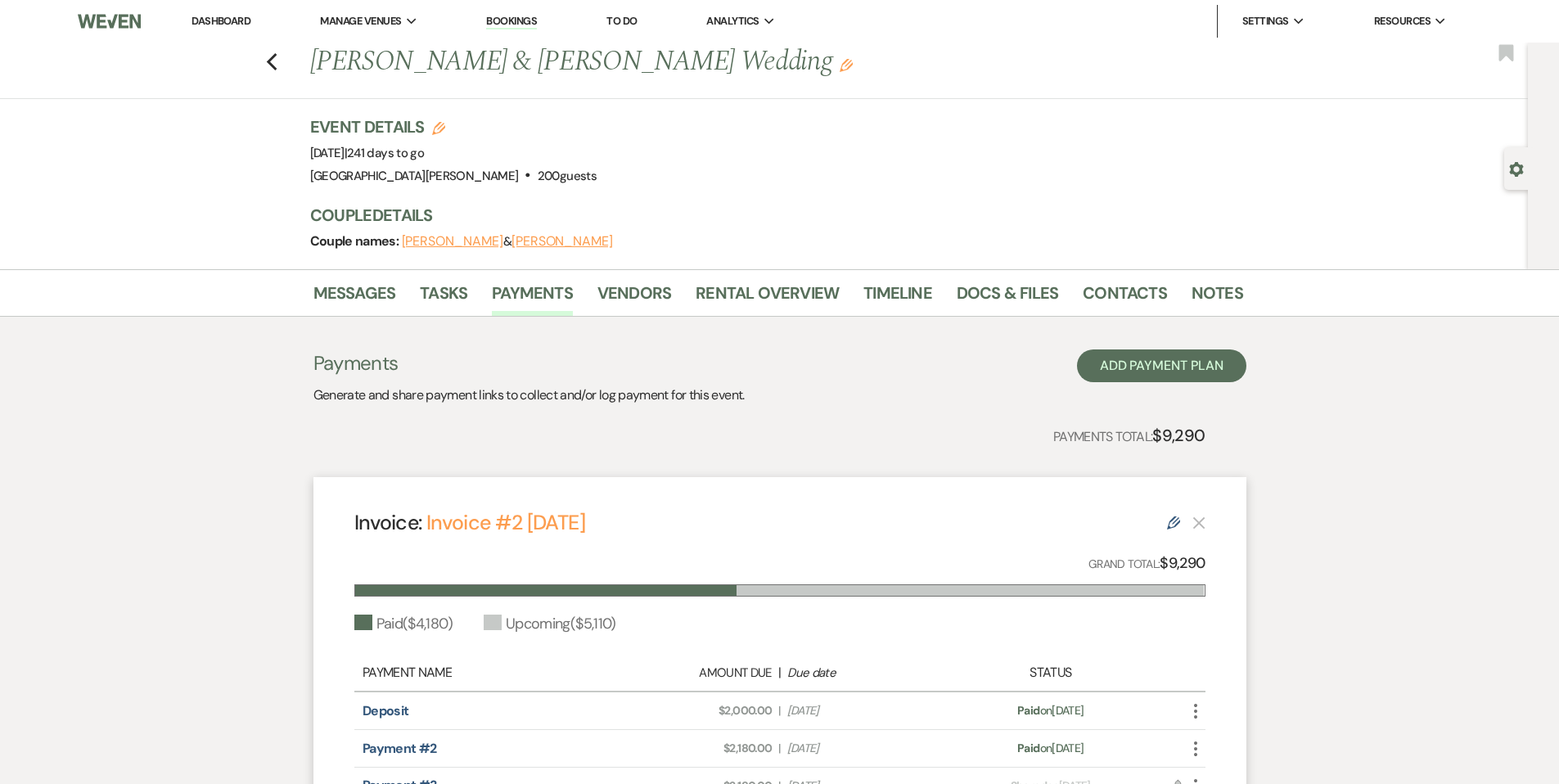
click at [227, 18] on link "Dashboard" at bounding box center [221, 21] width 59 height 14
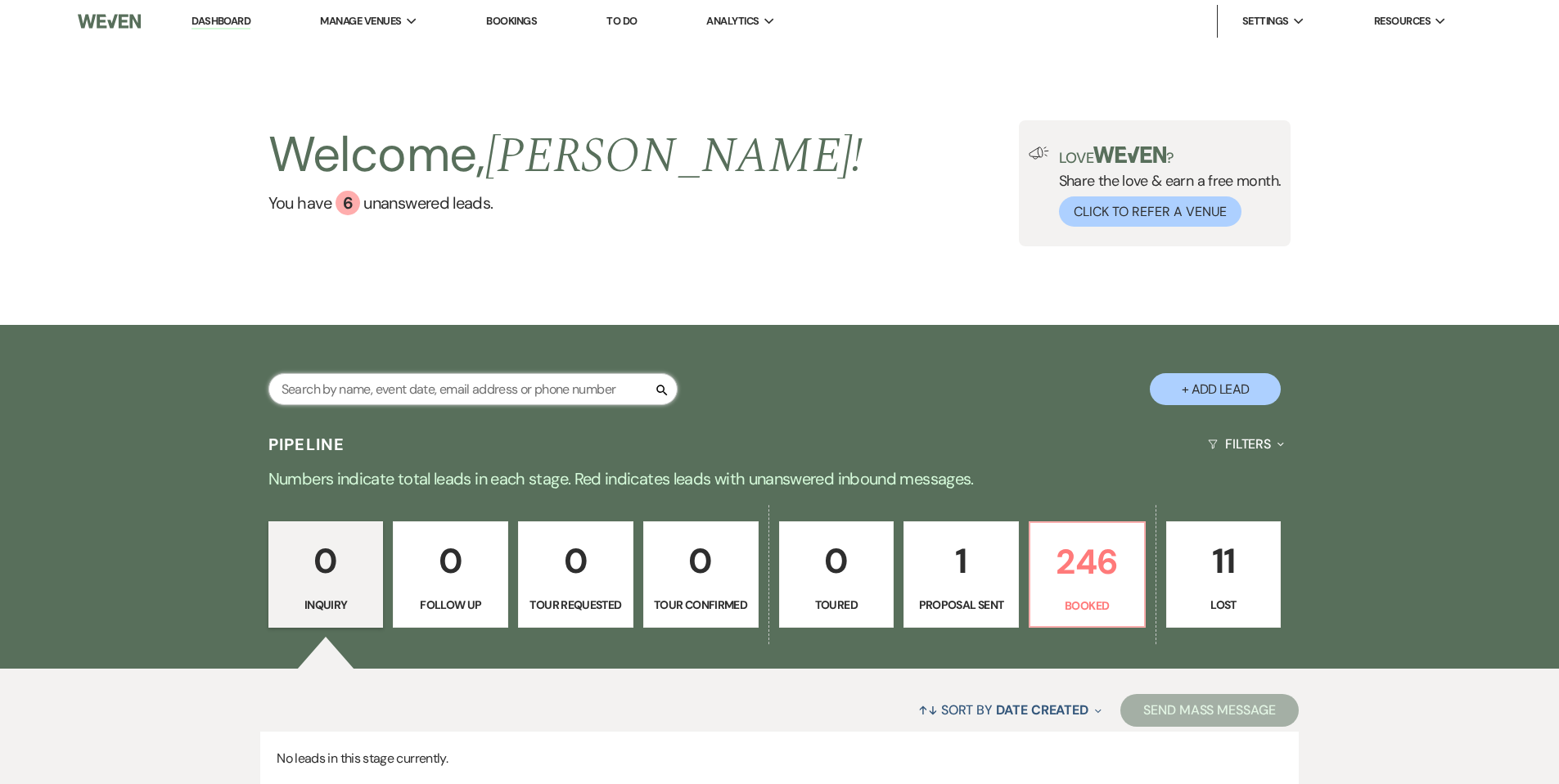
click at [428, 380] on input "text" at bounding box center [473, 389] width 409 height 32
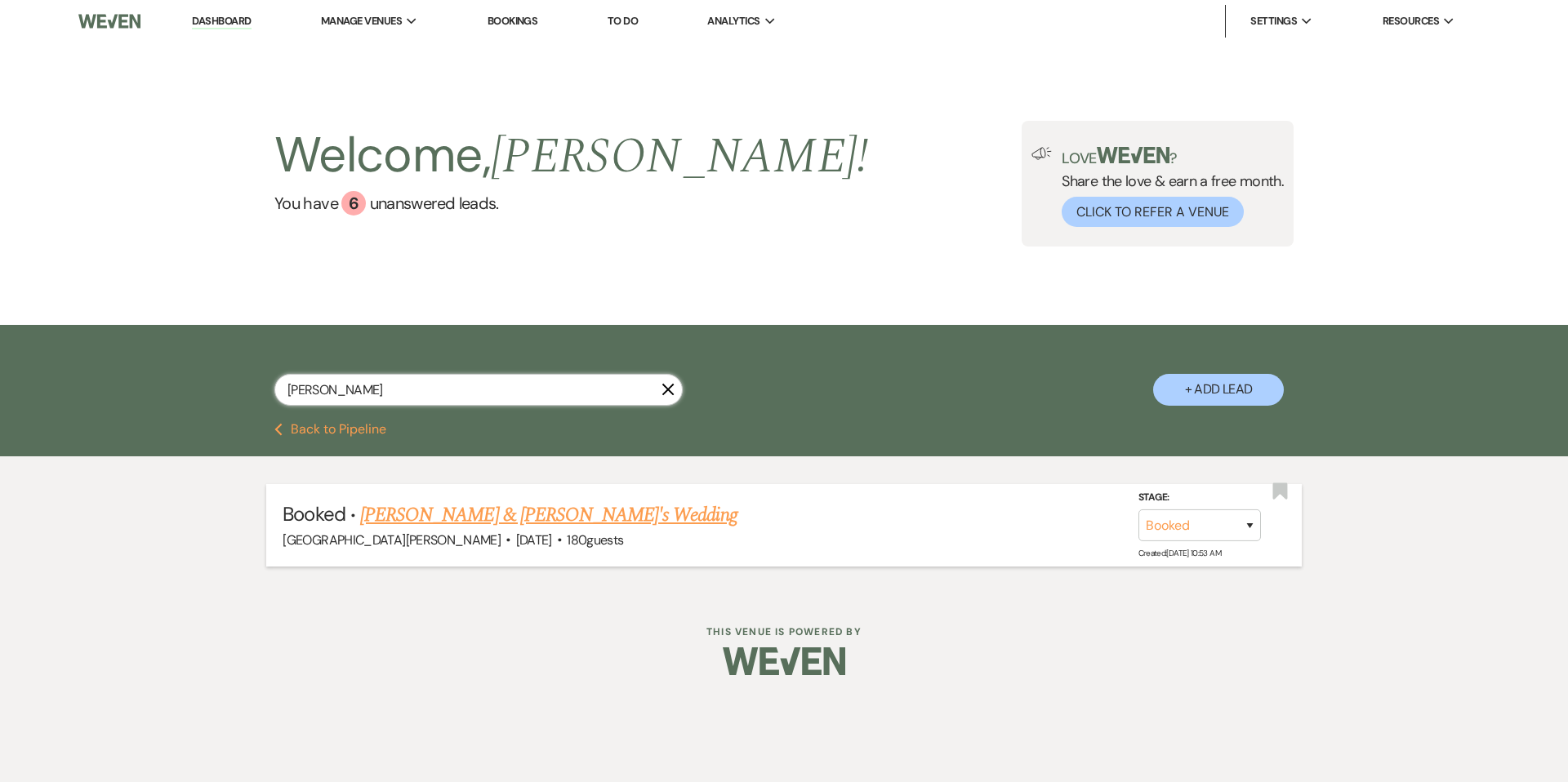
type input "[PERSON_NAME]"
drag, startPoint x: 489, startPoint y: 509, endPoint x: 522, endPoint y: 506, distance: 33.1
click at [489, 509] on link "[PERSON_NAME] & [PERSON_NAME]'s Wedding" at bounding box center [549, 516] width 378 height 30
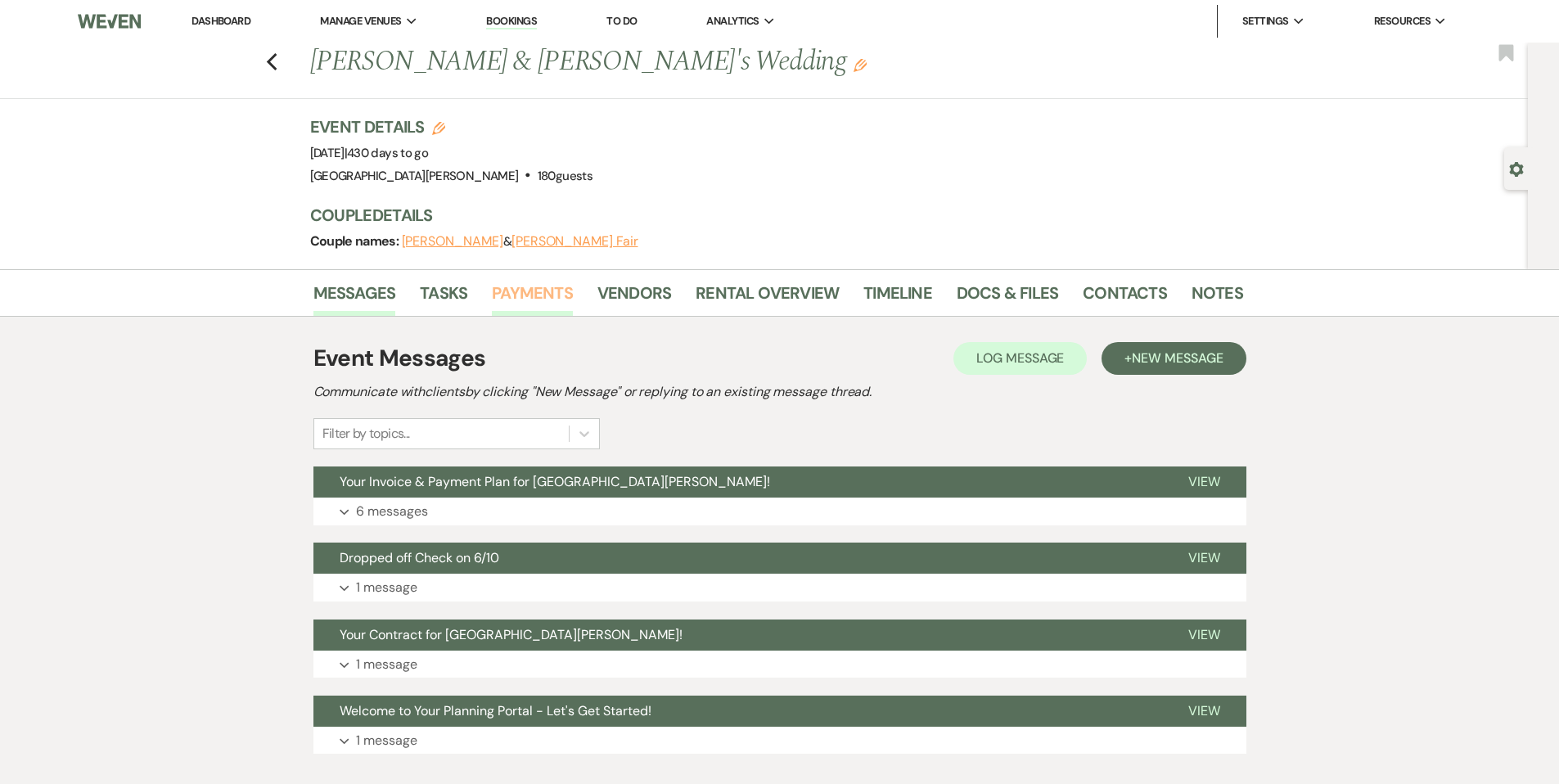
click at [543, 304] on link "Payments" at bounding box center [533, 297] width 81 height 36
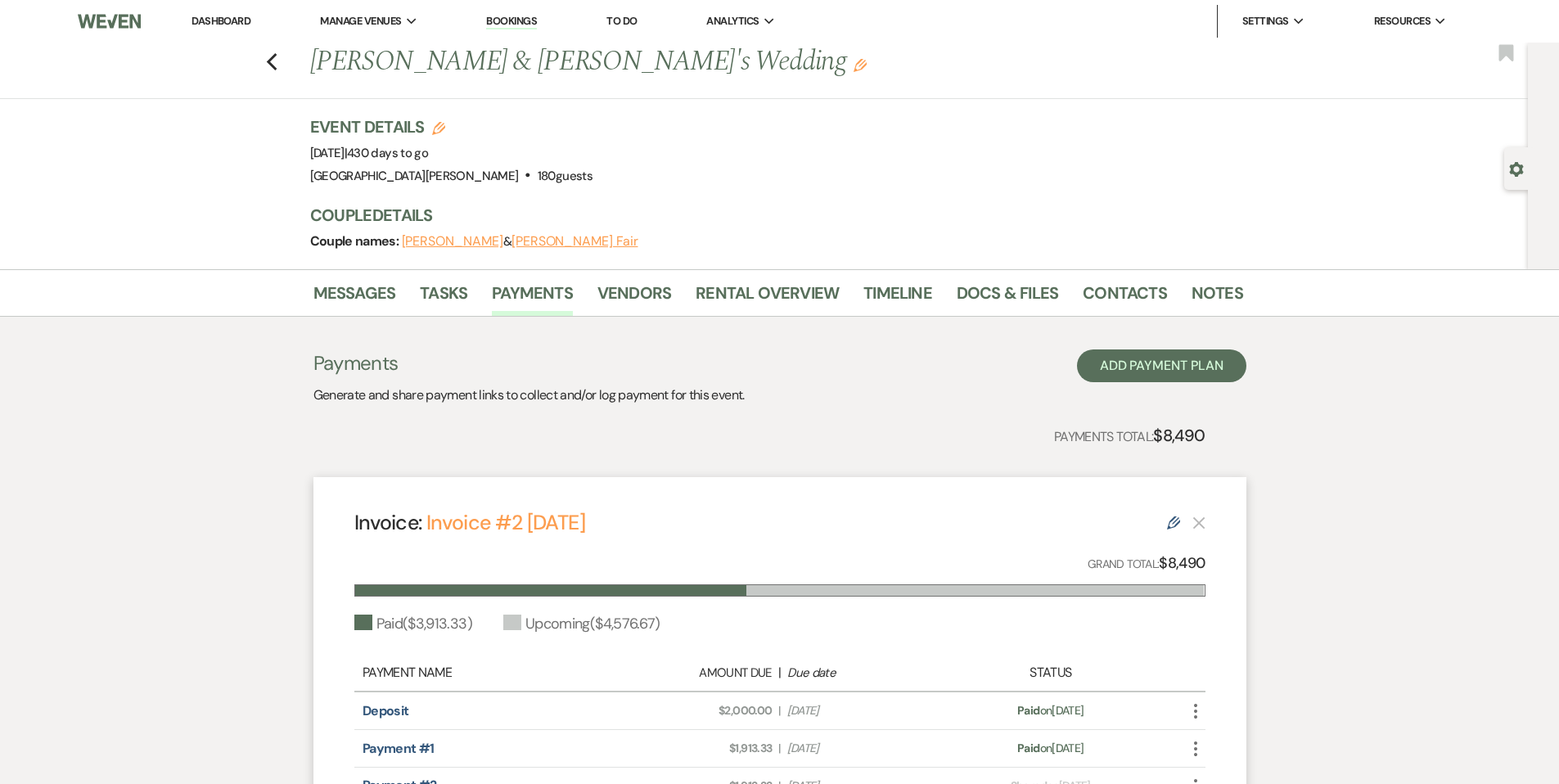
click at [238, 22] on link "Dashboard" at bounding box center [221, 21] width 59 height 14
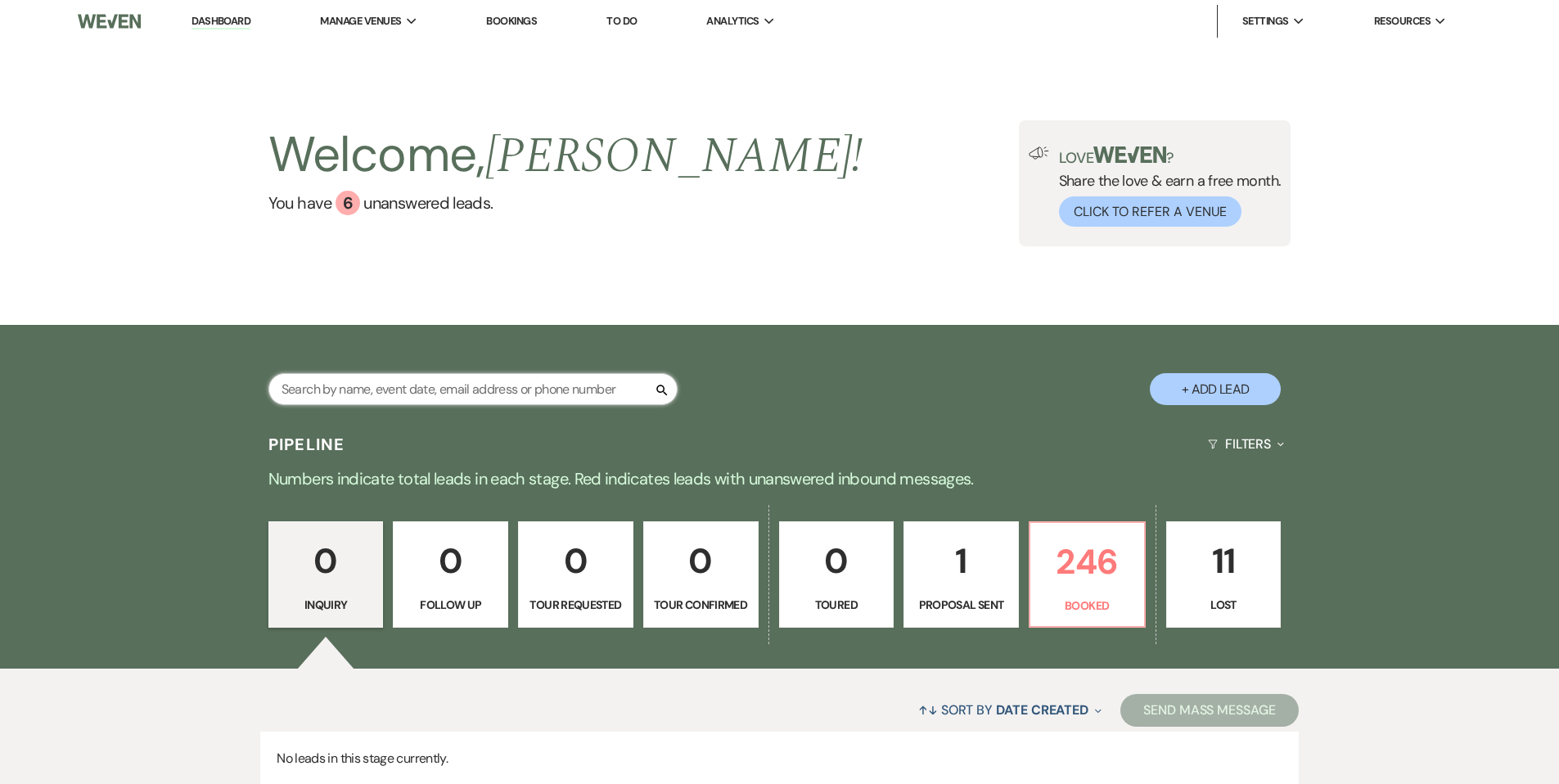
click at [490, 379] on input "text" at bounding box center [473, 389] width 409 height 32
type input "rose"
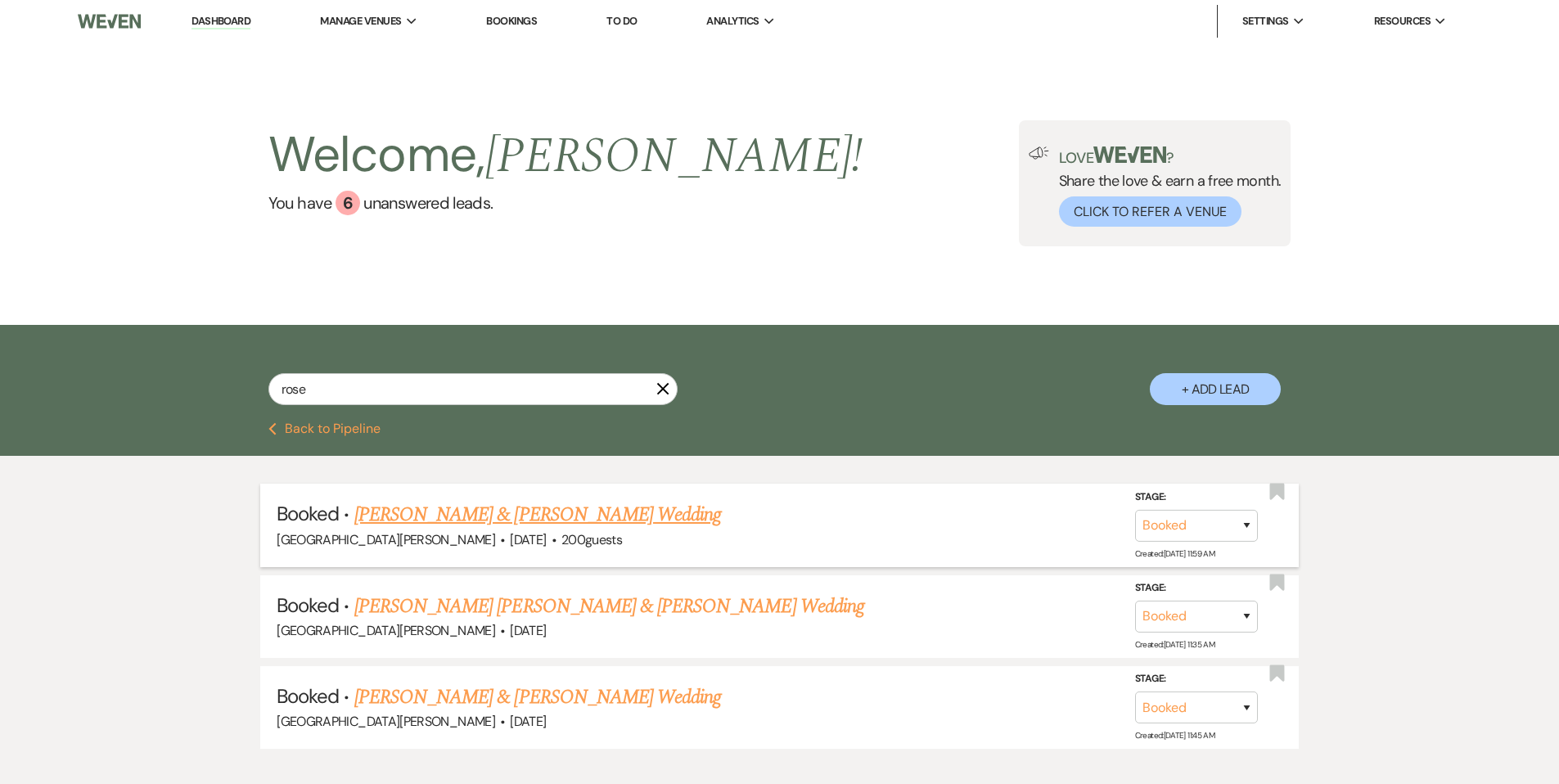
click at [513, 518] on link "[PERSON_NAME] & [PERSON_NAME] Wedding" at bounding box center [538, 515] width 367 height 30
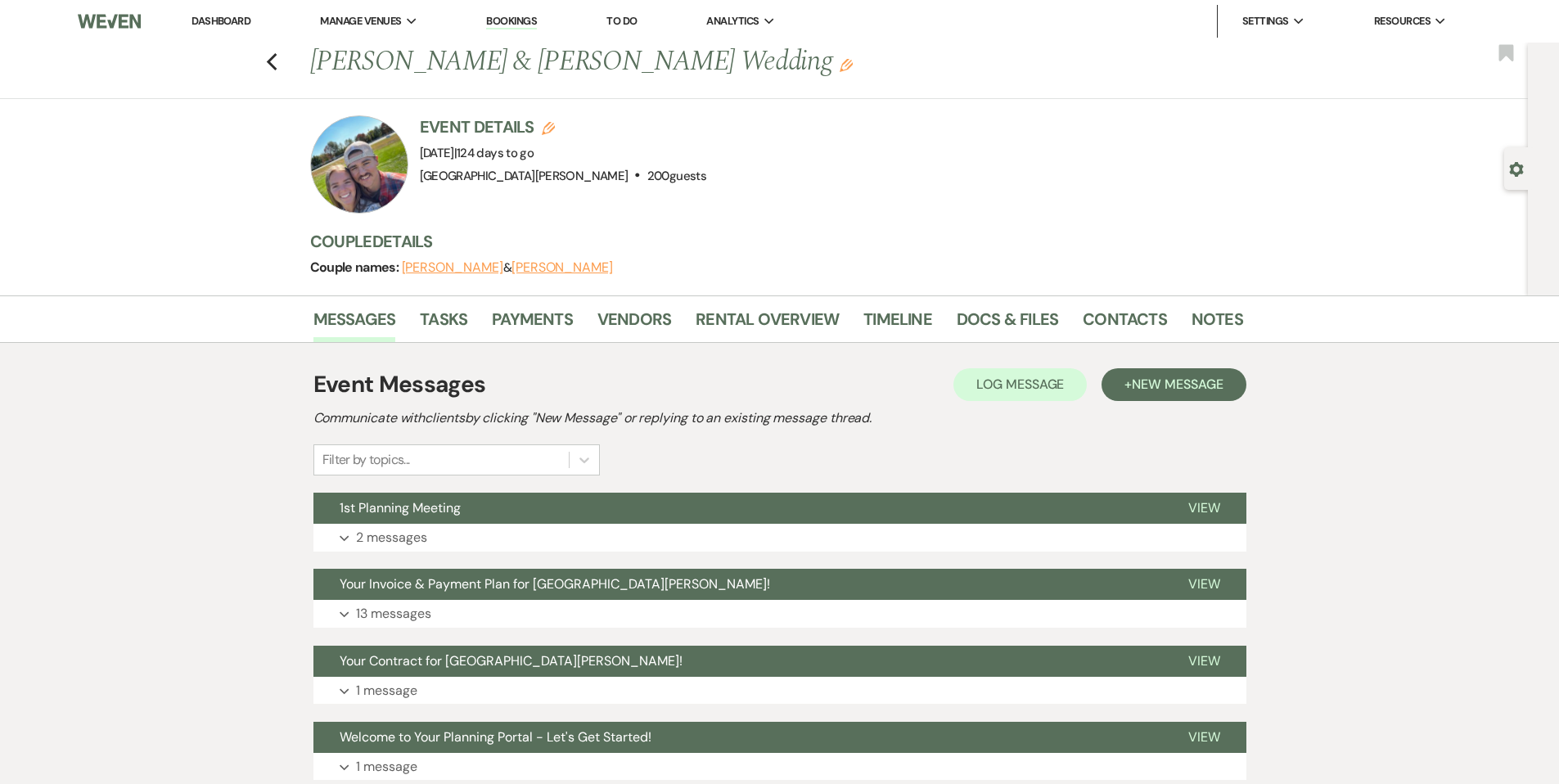
click at [531, 343] on div "Event Messages Log Log Message + New Message Communicate with clients by clicki…" at bounding box center [780, 573] width 933 height 462
click at [536, 338] on link "Payments" at bounding box center [533, 324] width 81 height 36
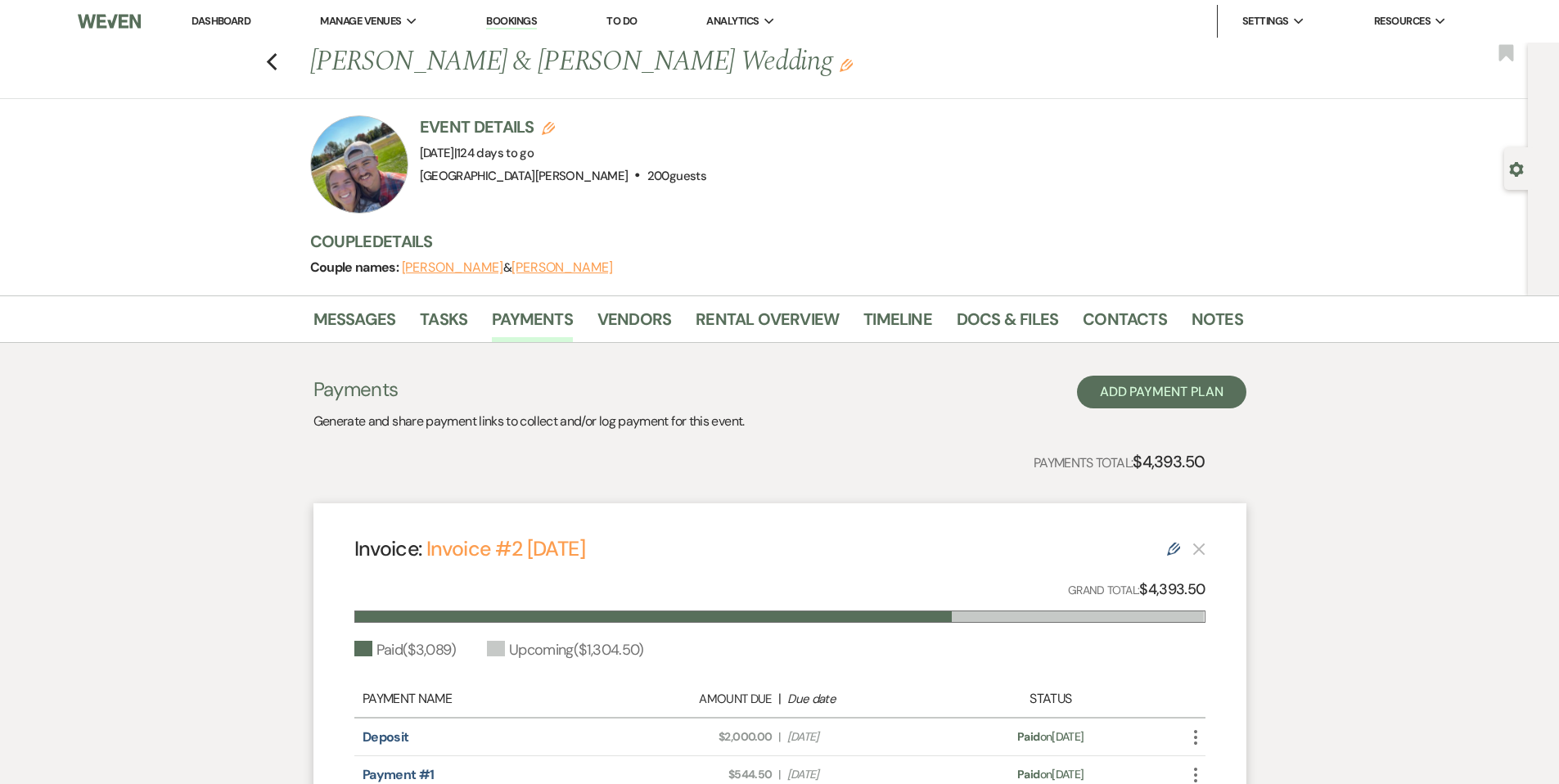
click at [215, 24] on link "Dashboard" at bounding box center [221, 21] width 59 height 14
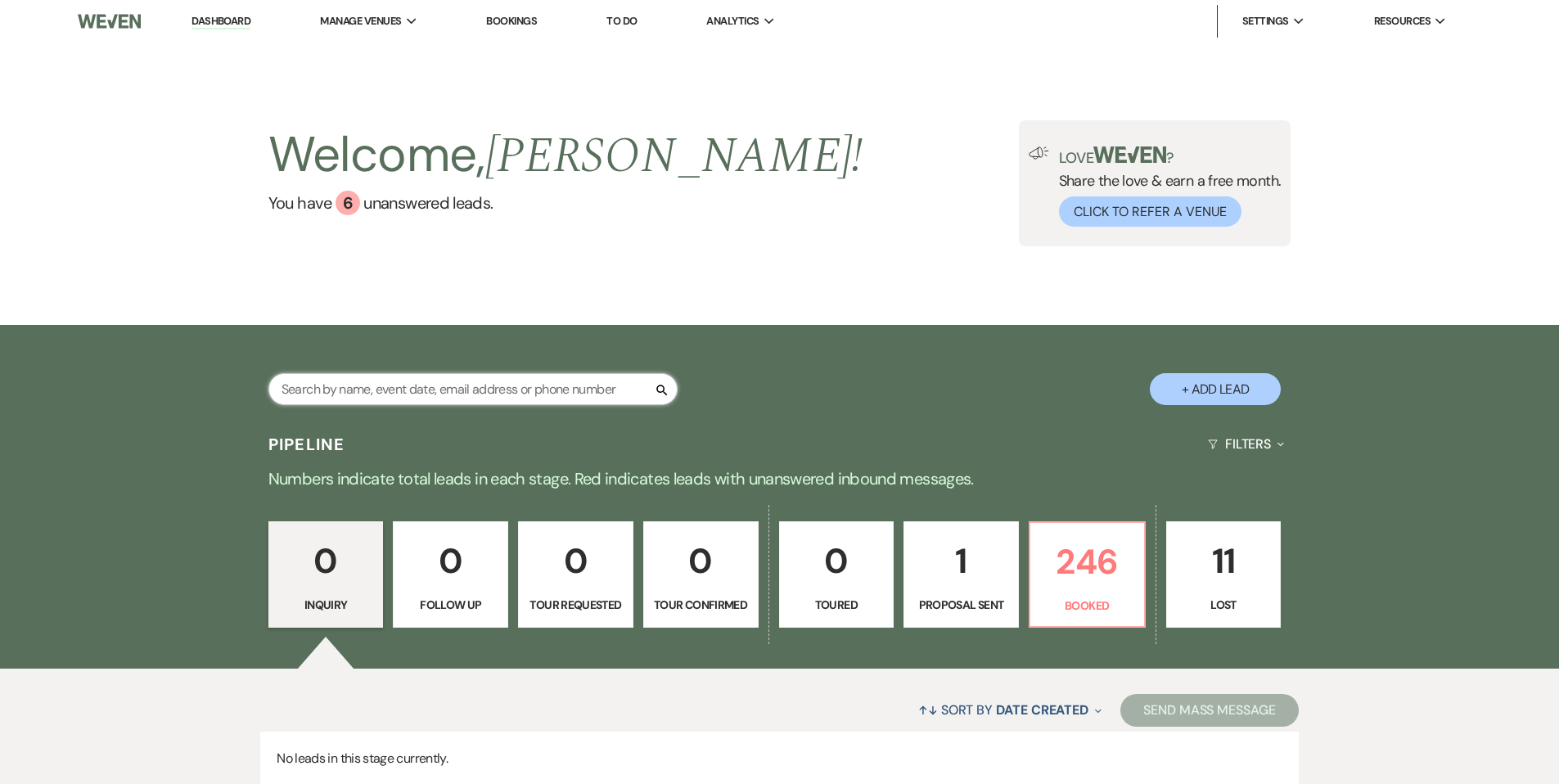
click at [470, 392] on input "text" at bounding box center [473, 389] width 409 height 32
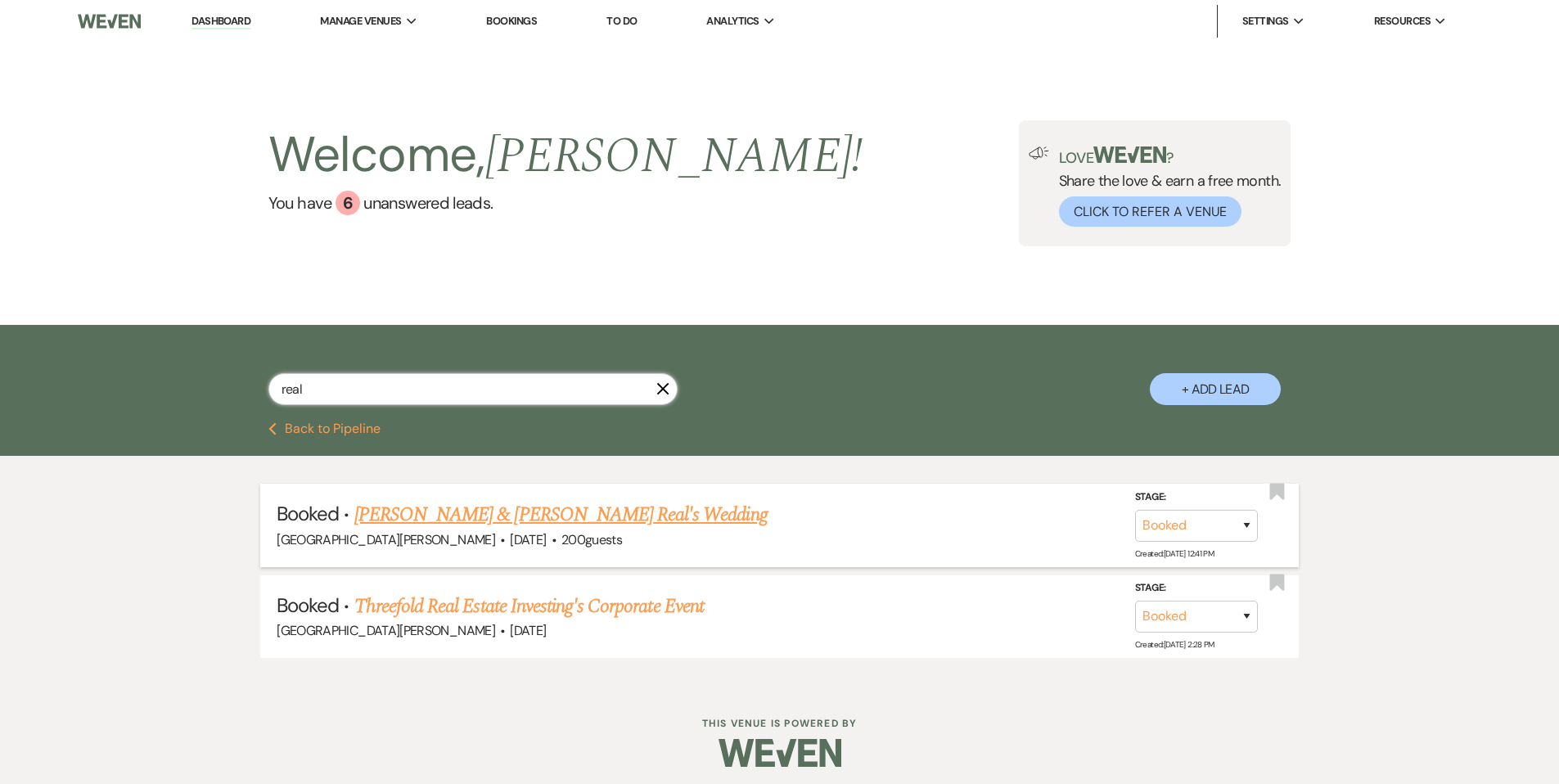
type input "real"
click at [540, 515] on link "[PERSON_NAME] & [PERSON_NAME] Real's Wedding" at bounding box center [561, 515] width 413 height 30
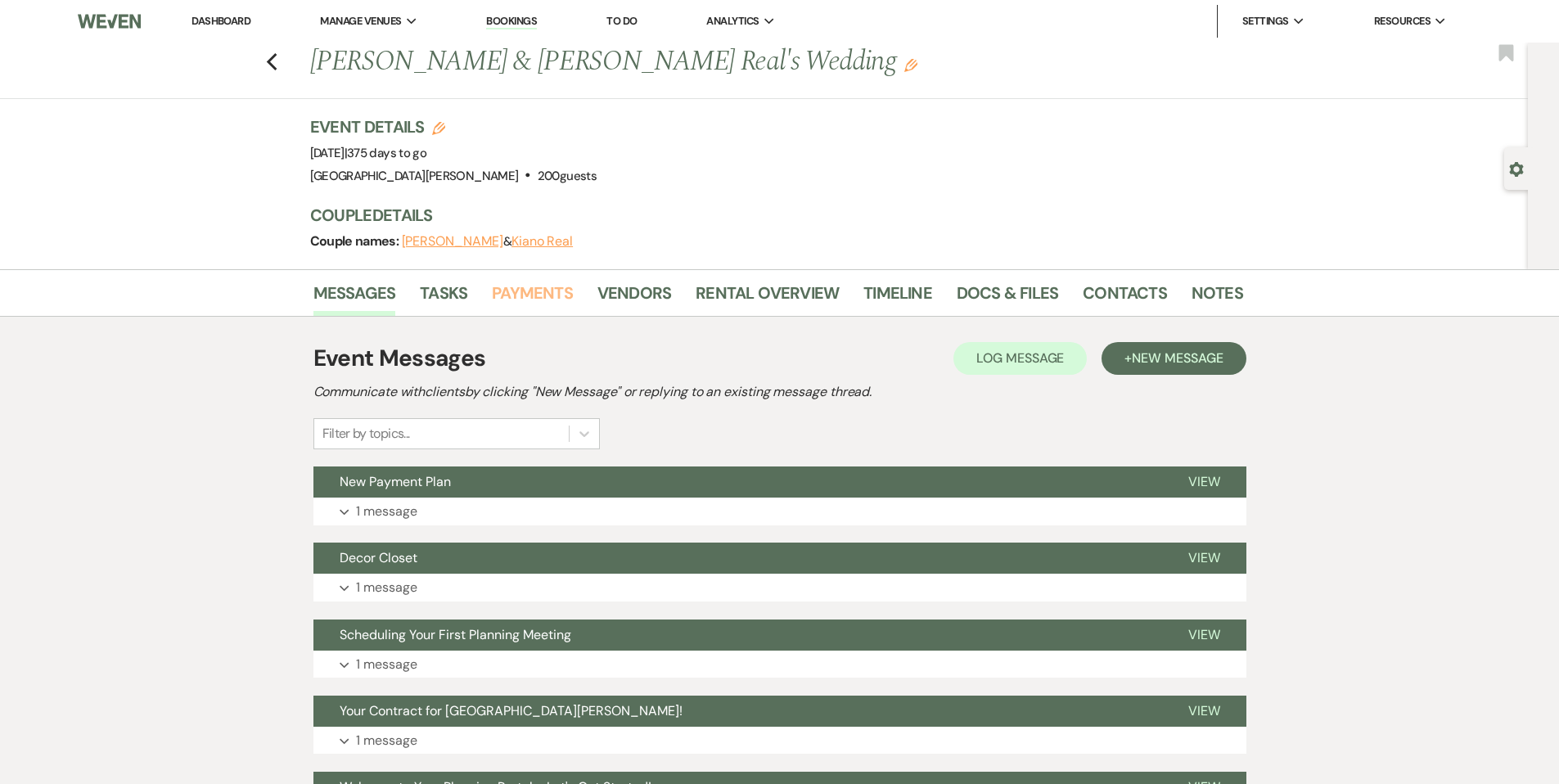
drag, startPoint x: 562, startPoint y: 304, endPoint x: 591, endPoint y: 329, distance: 38.3
click at [562, 304] on link "Payments" at bounding box center [533, 297] width 81 height 36
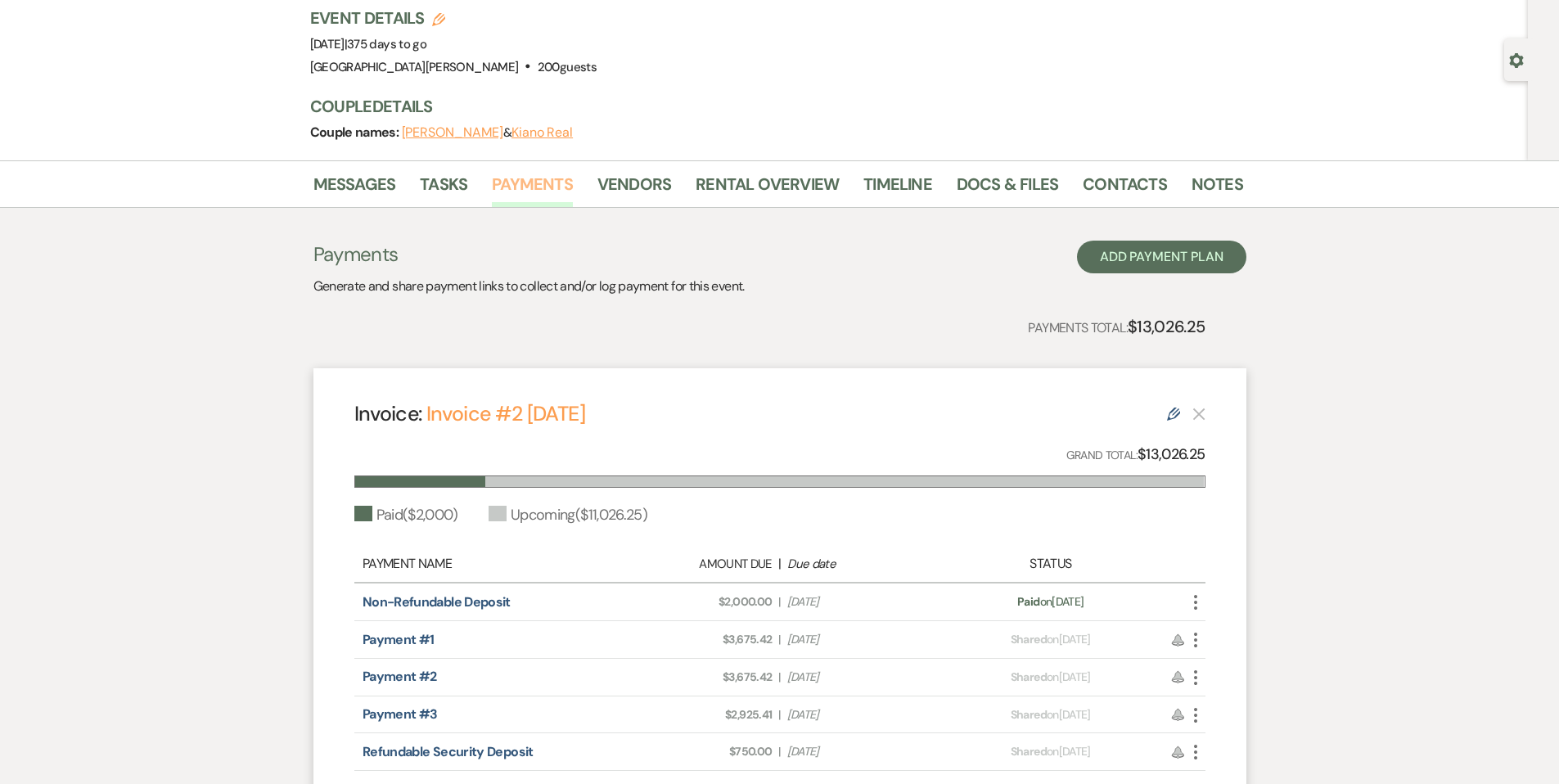
scroll to position [293, 0]
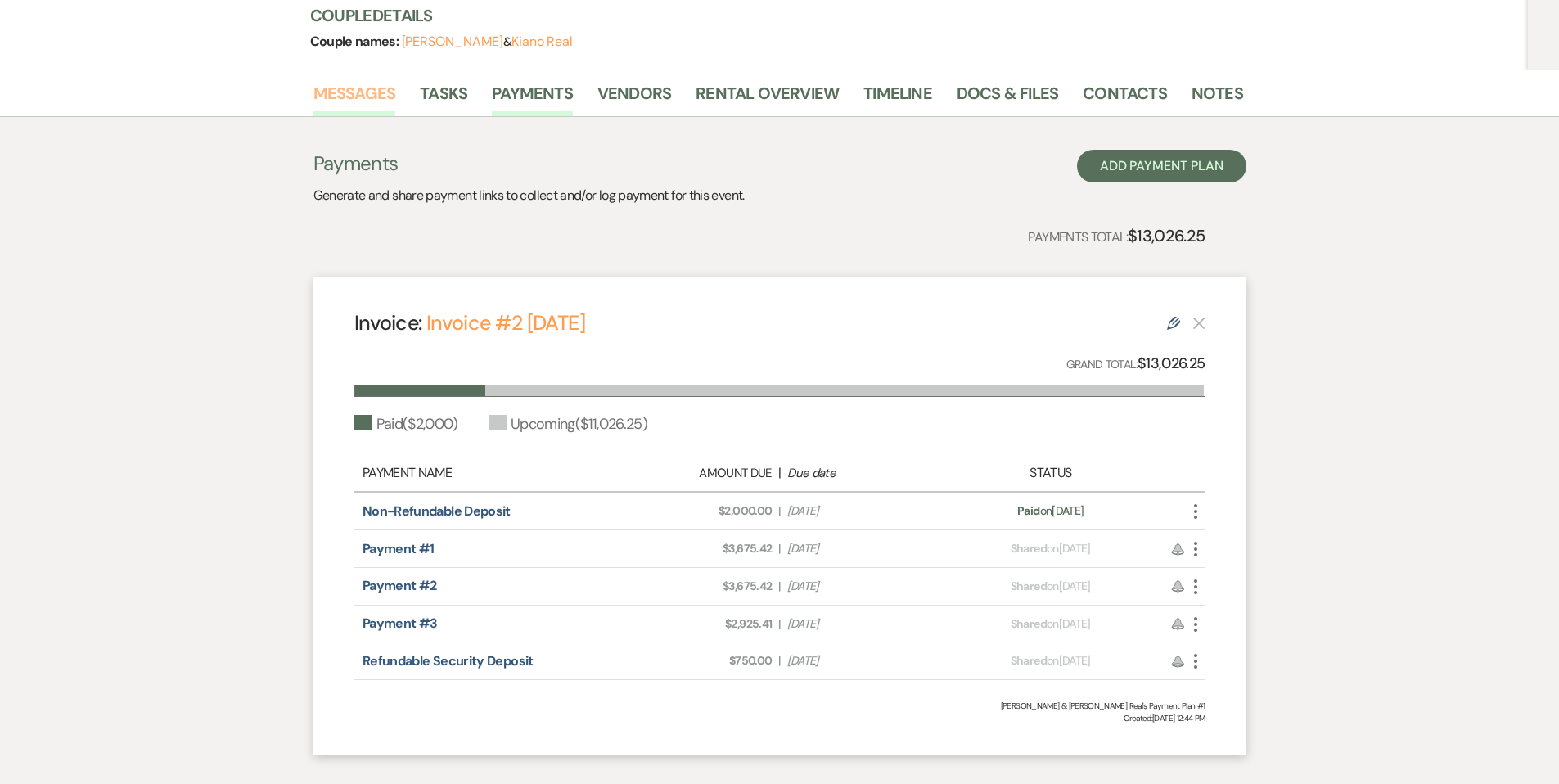
click at [356, 108] on link "Messages" at bounding box center [355, 98] width 83 height 36
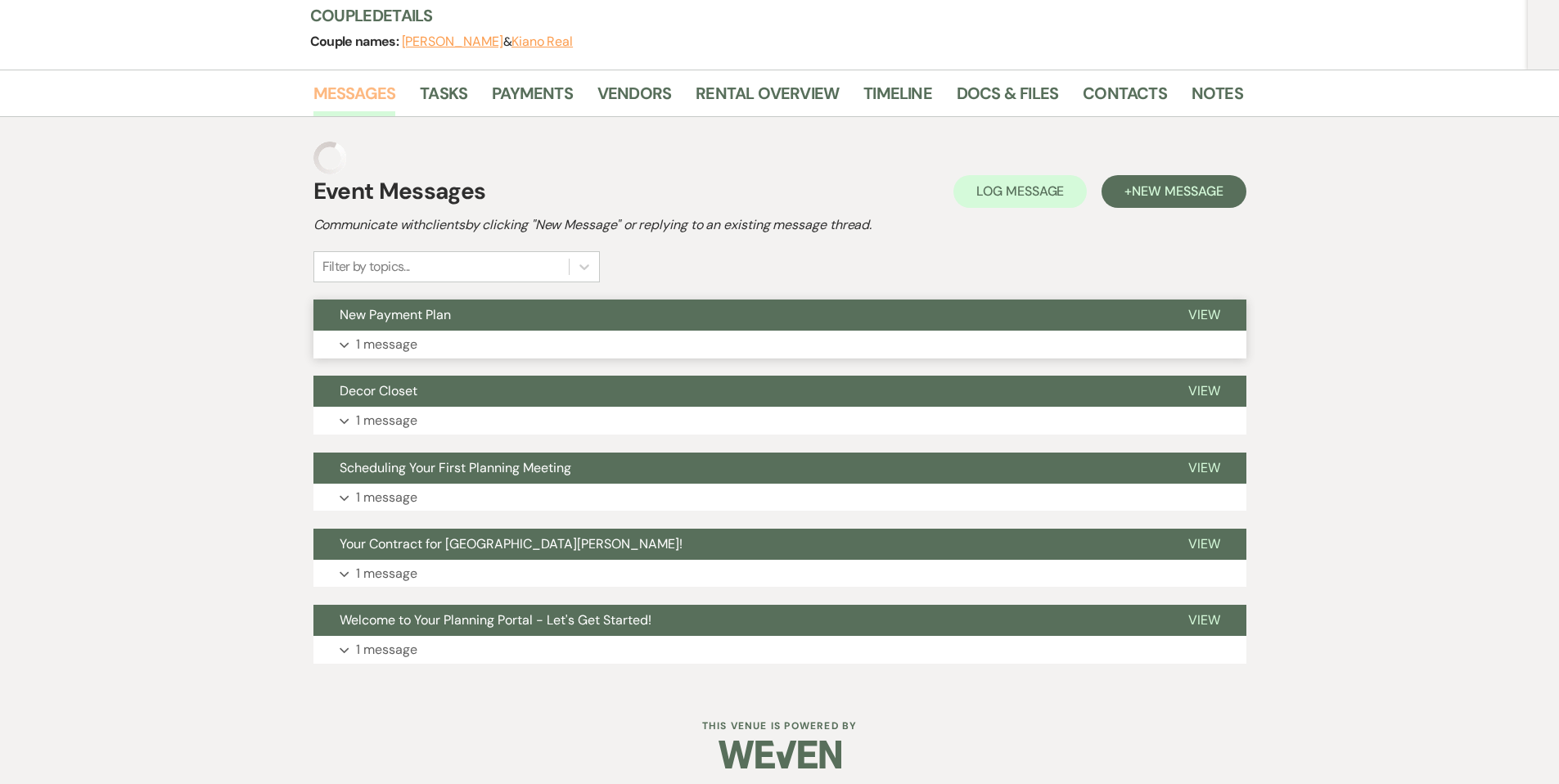
scroll to position [176, 0]
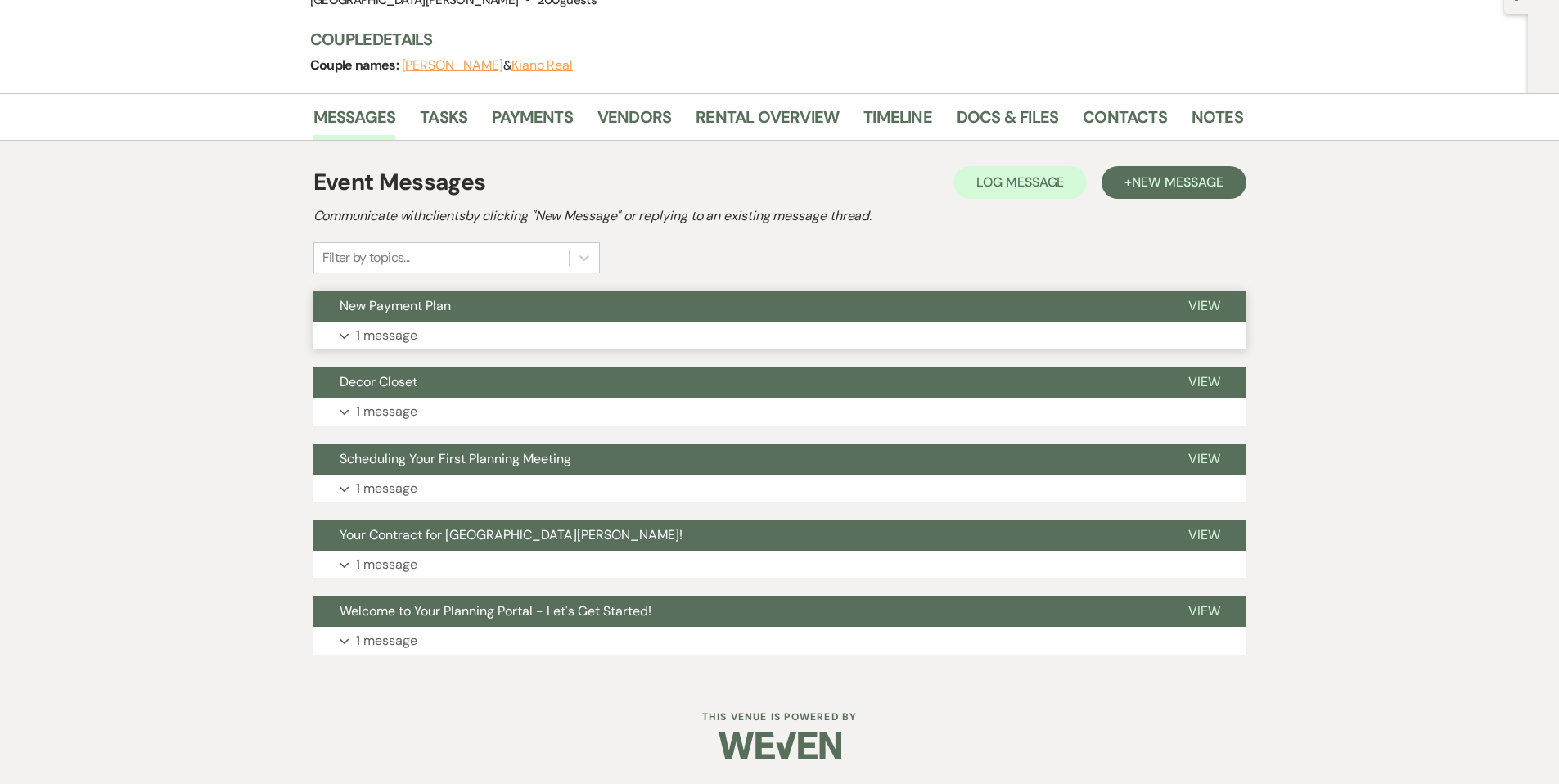
click at [719, 322] on button "Expand 1 message" at bounding box center [780, 336] width 933 height 28
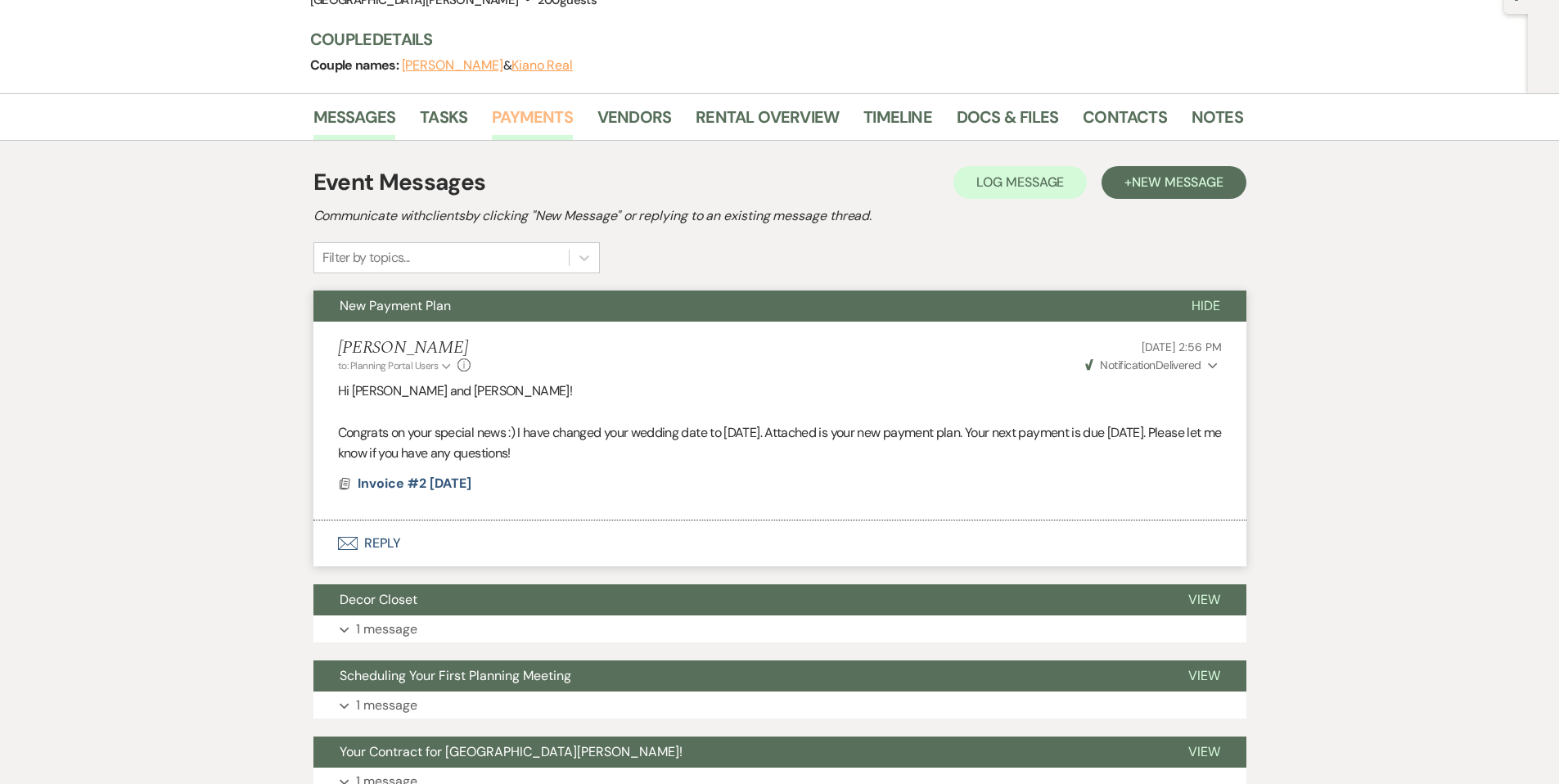
click at [555, 125] on link "Payments" at bounding box center [533, 121] width 81 height 36
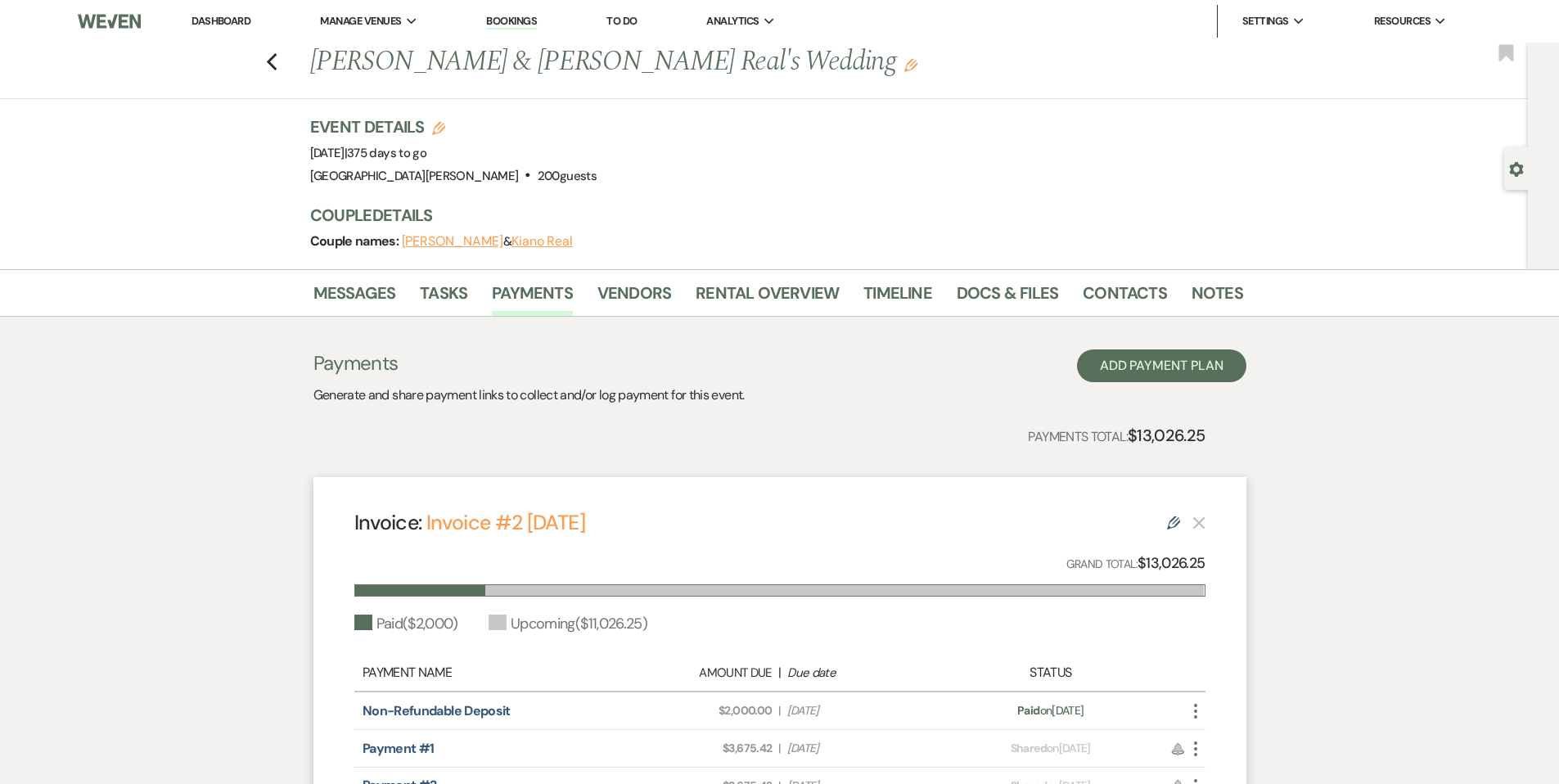
click at [220, 27] on link "Dashboard" at bounding box center [221, 21] width 59 height 14
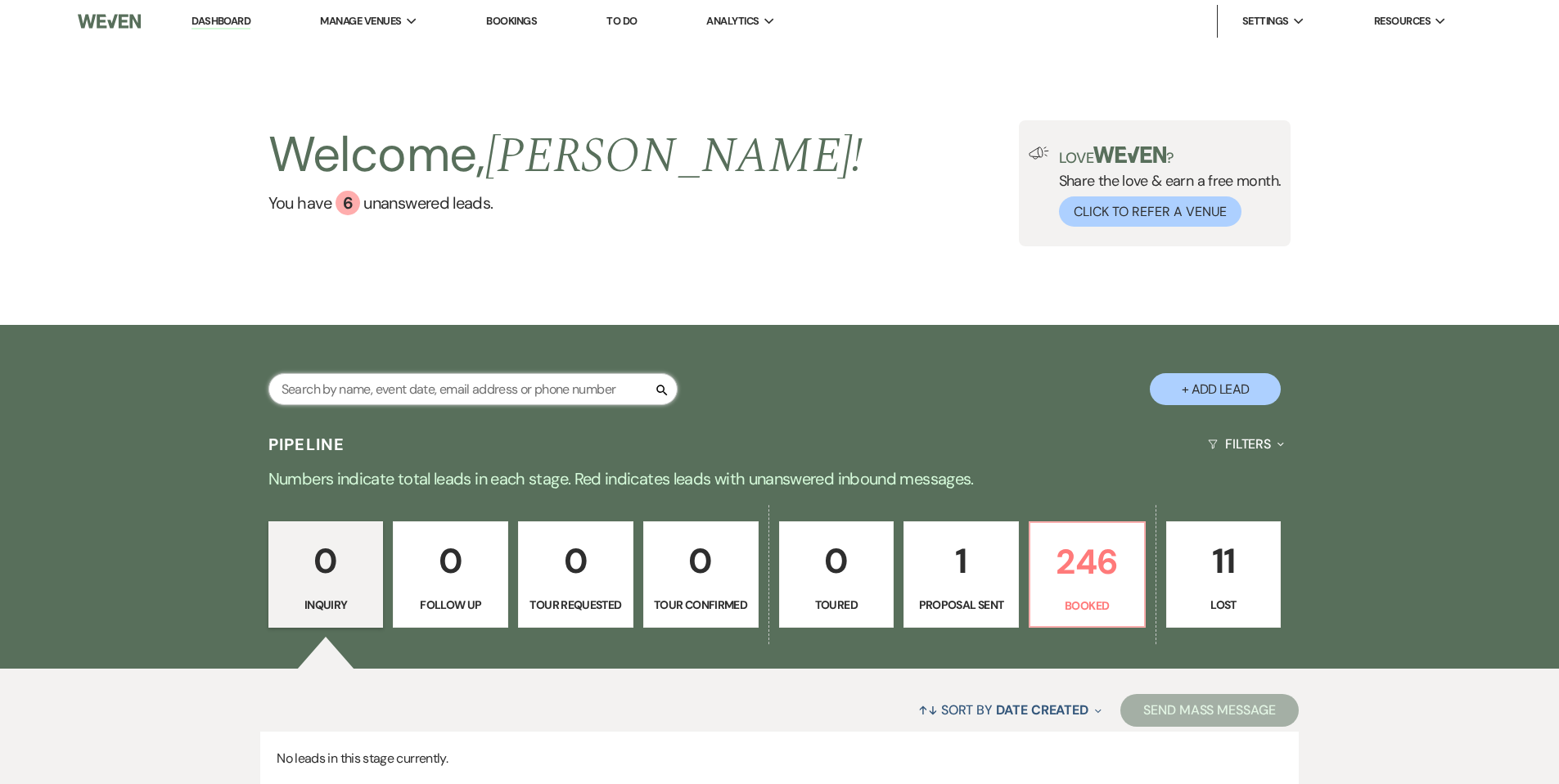
click at [425, 386] on input "text" at bounding box center [473, 389] width 409 height 32
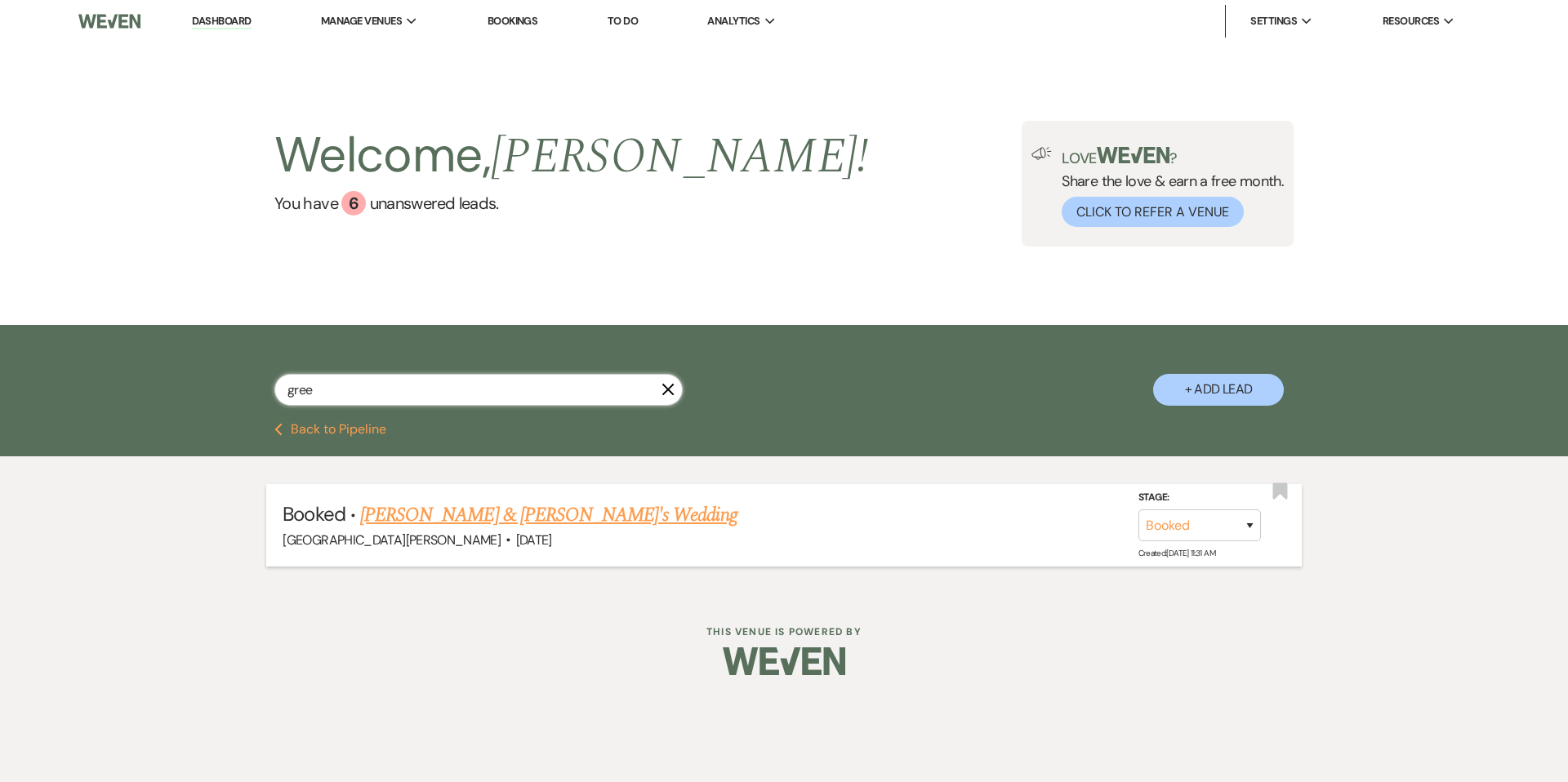
type input "gree"
click at [411, 516] on link "[PERSON_NAME] & [PERSON_NAME]'s Wedding" at bounding box center [549, 516] width 378 height 30
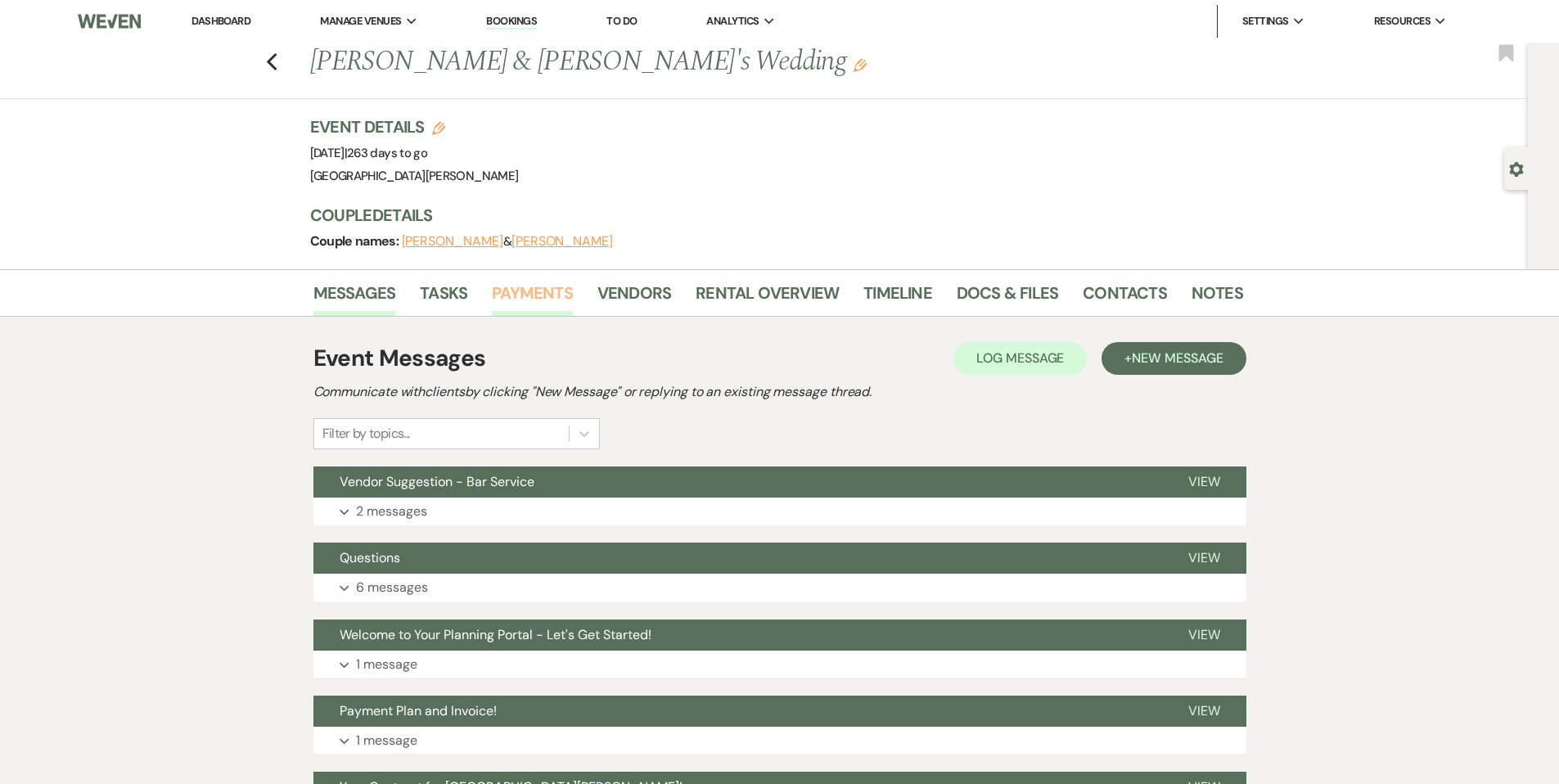
click at [531, 299] on link "Payments" at bounding box center [533, 297] width 81 height 36
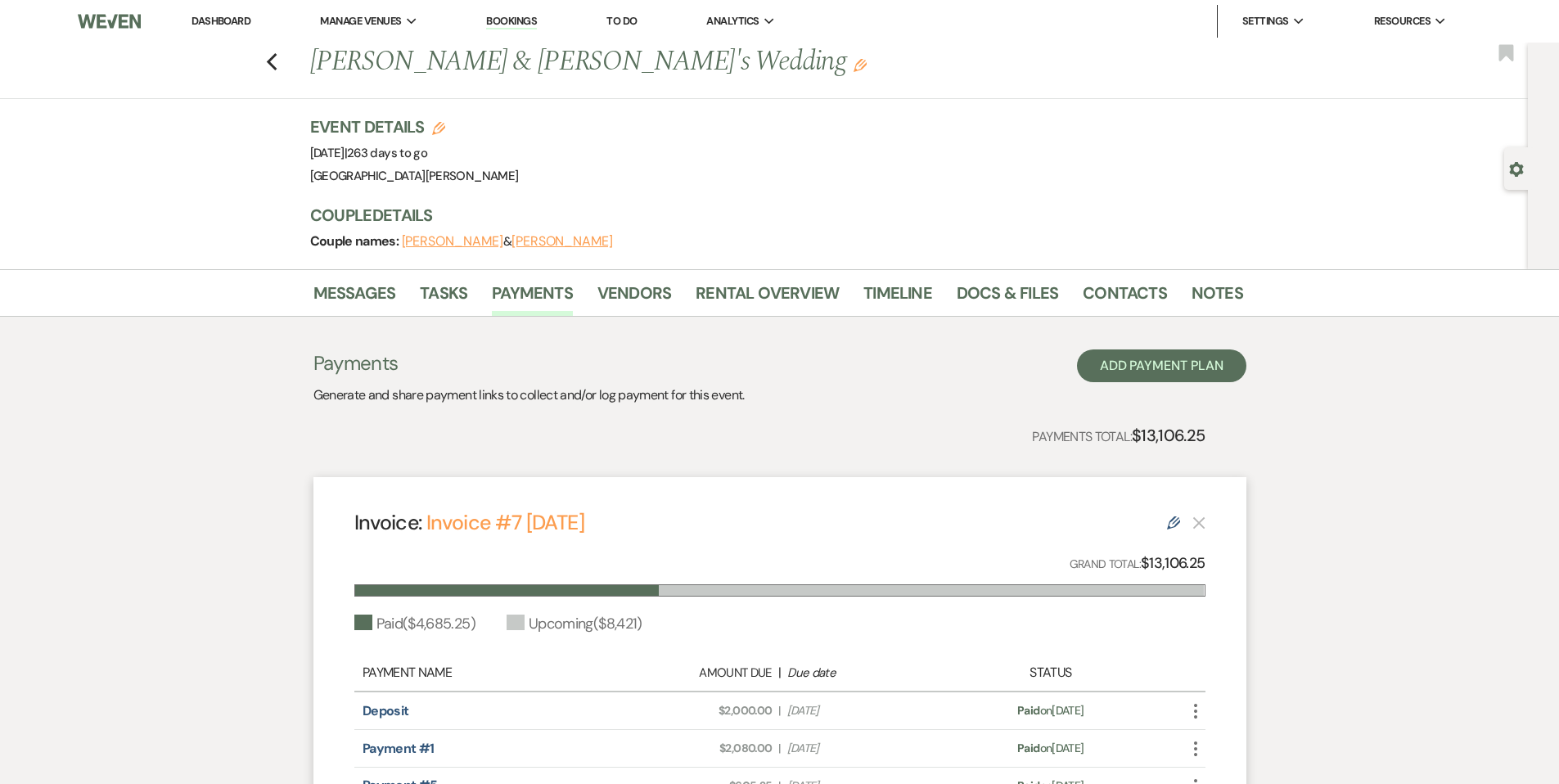
click at [227, 25] on link "Dashboard" at bounding box center [221, 21] width 59 height 14
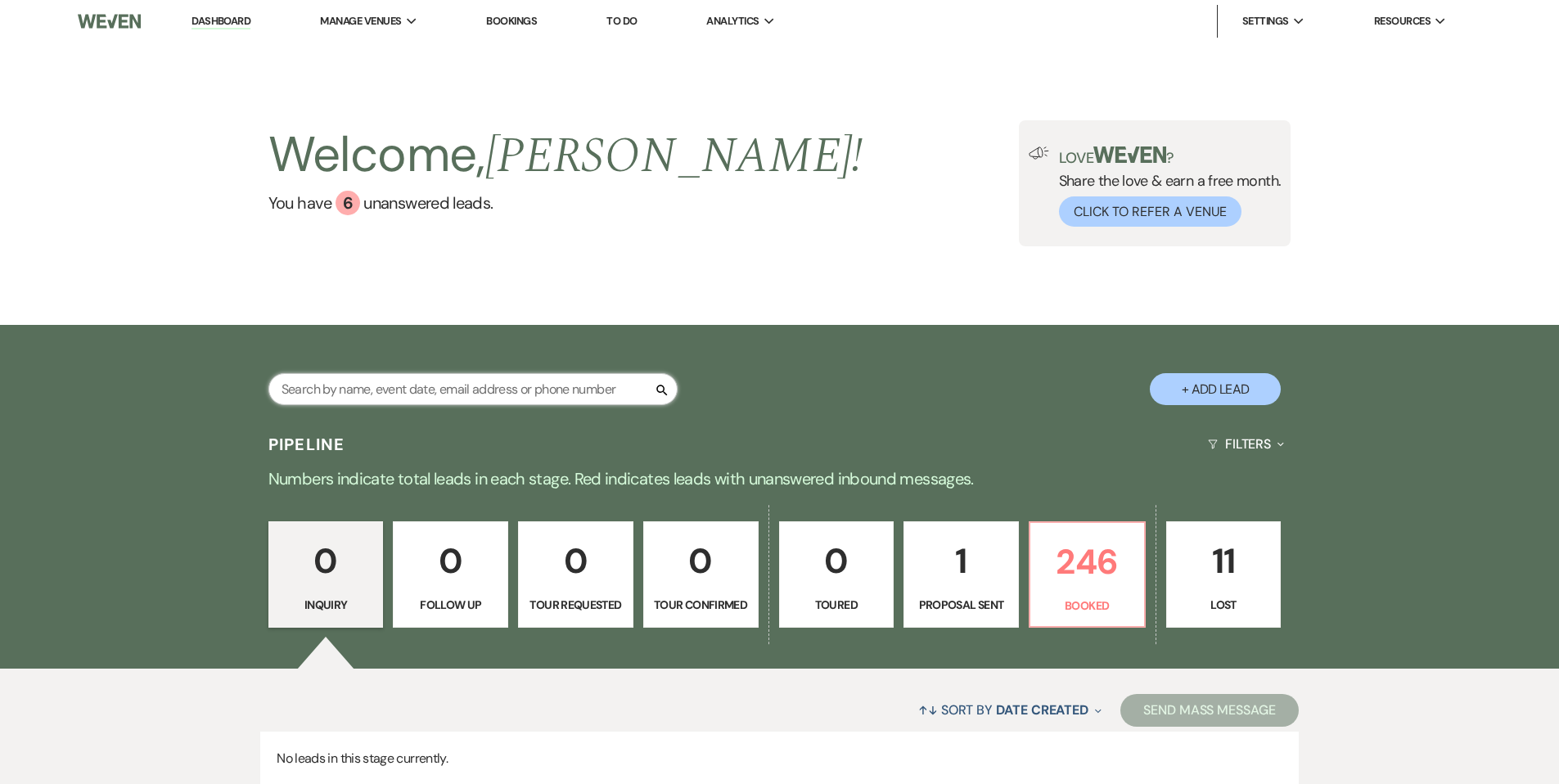
click at [506, 401] on input "text" at bounding box center [473, 389] width 409 height 32
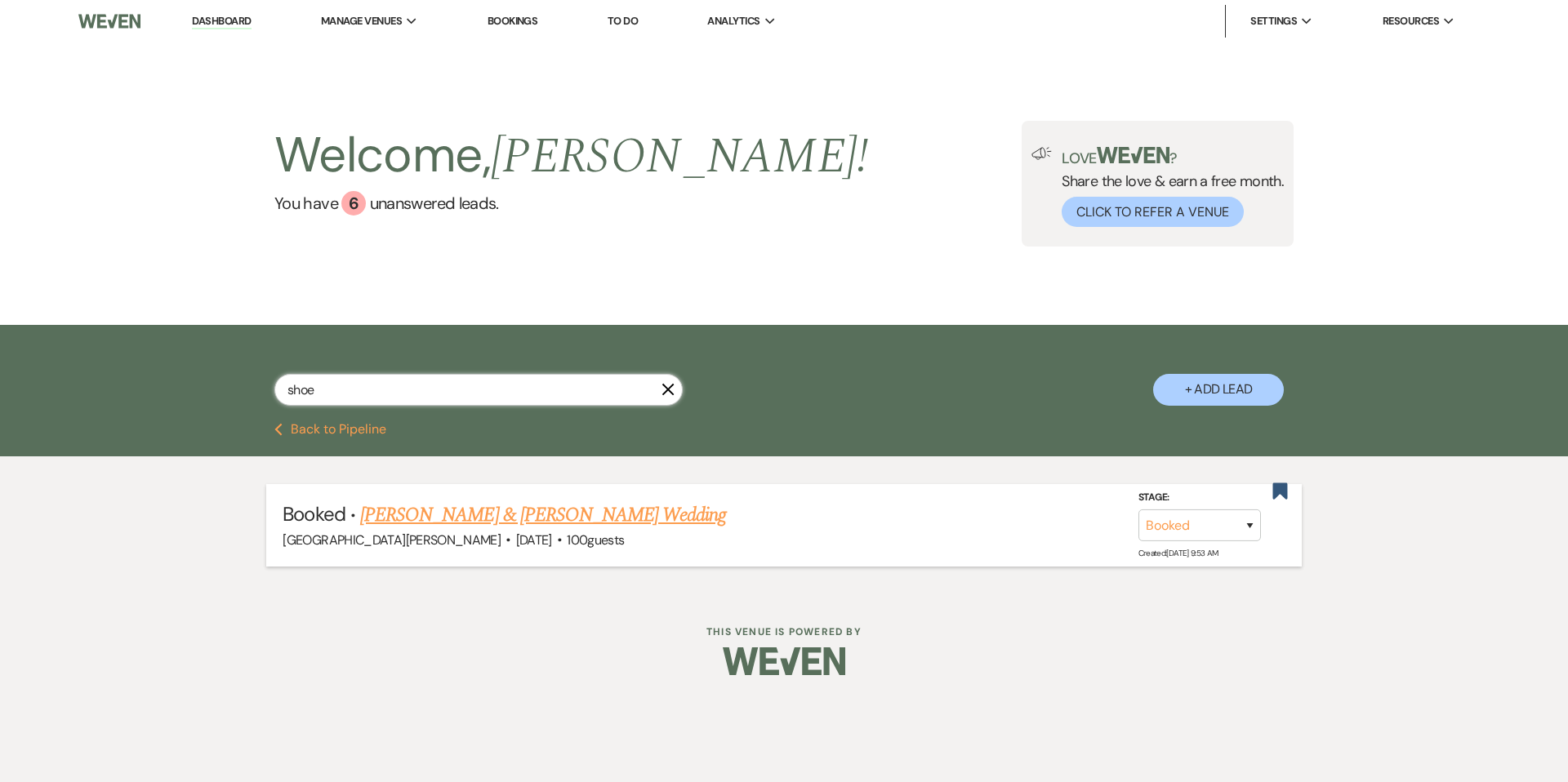
type input "shoe"
click at [670, 511] on link "[PERSON_NAME] & [PERSON_NAME] Wedding" at bounding box center [543, 516] width 366 height 30
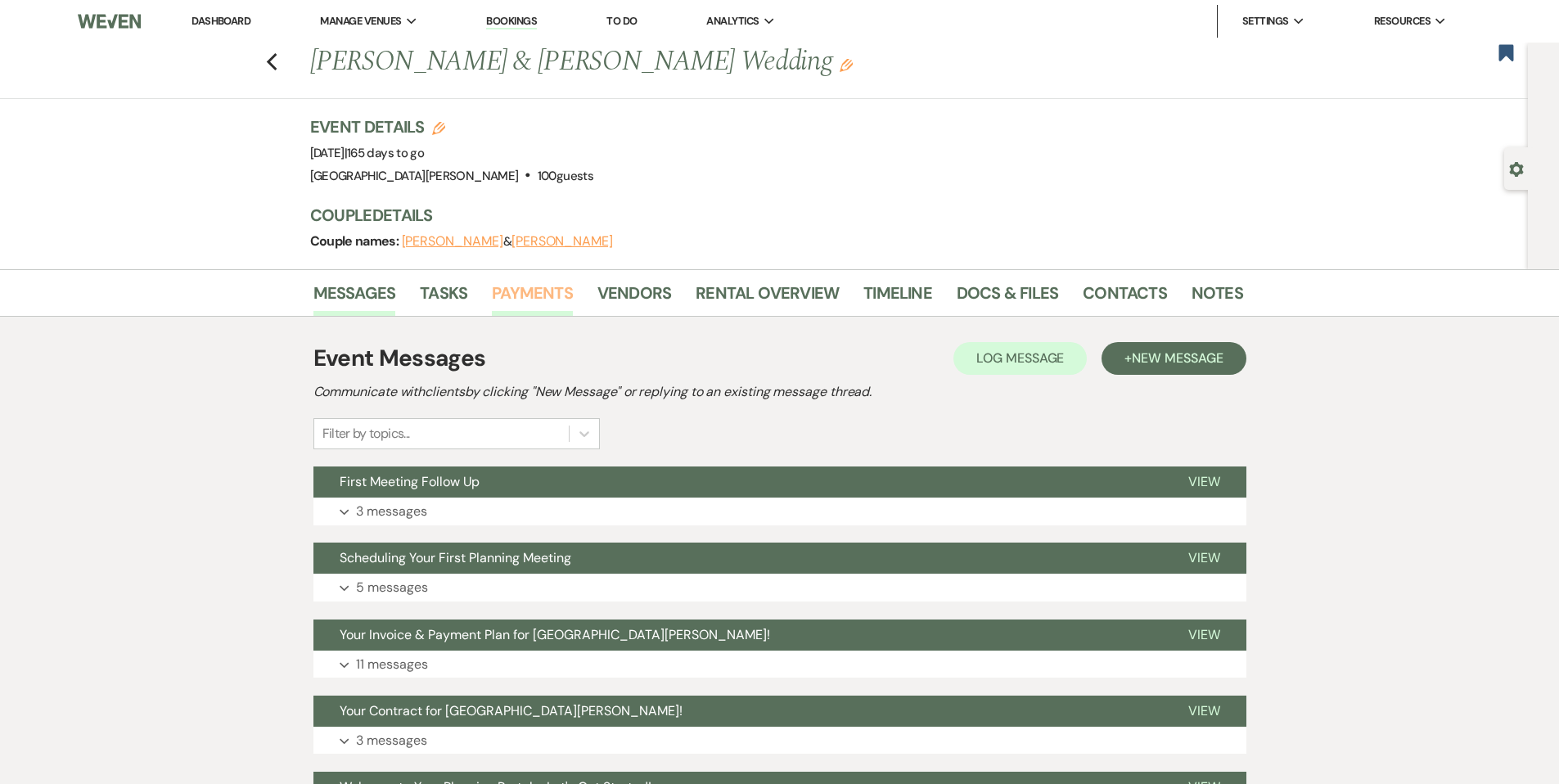
click at [533, 298] on link "Payments" at bounding box center [533, 297] width 81 height 36
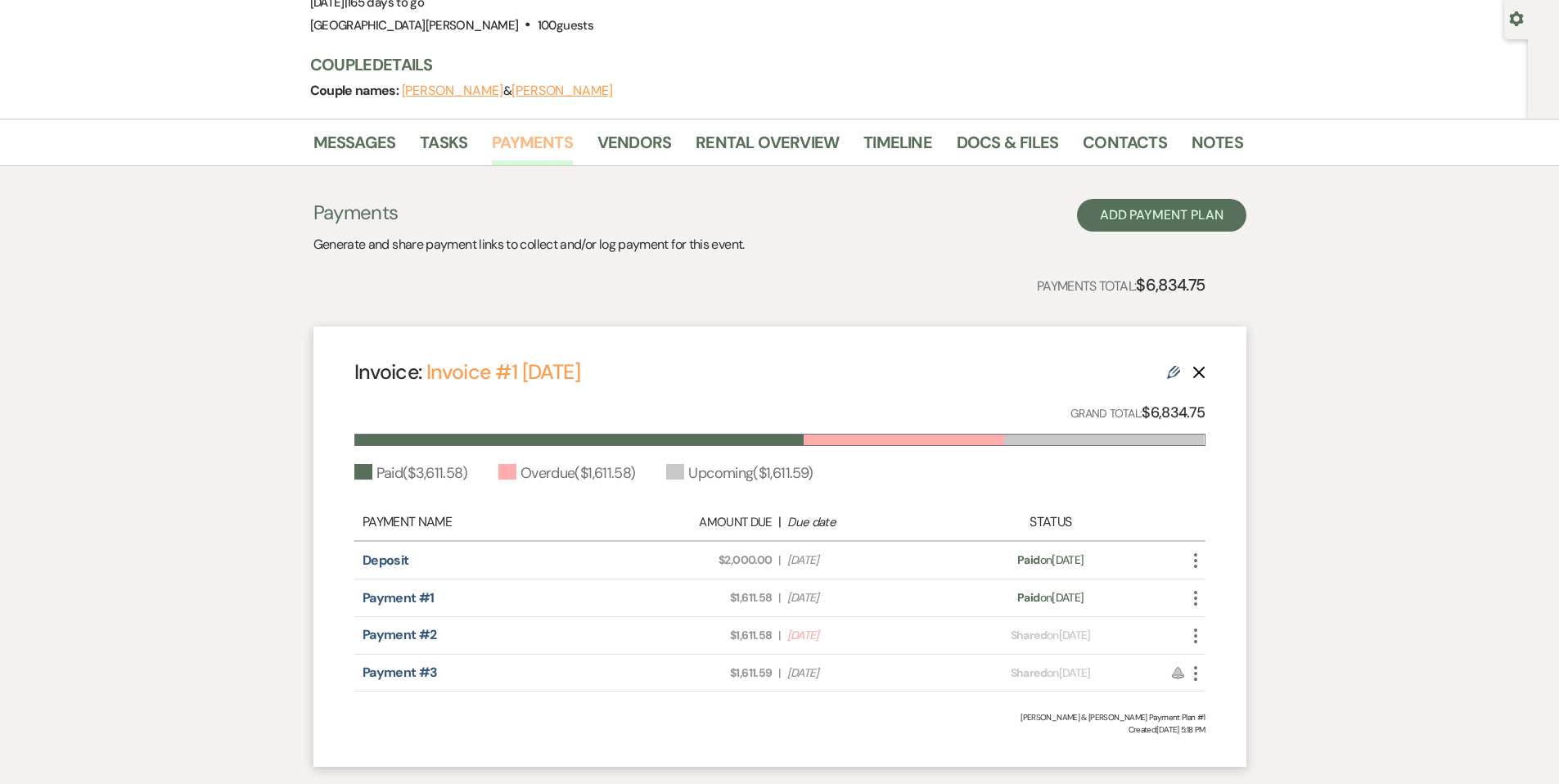
scroll to position [163, 0]
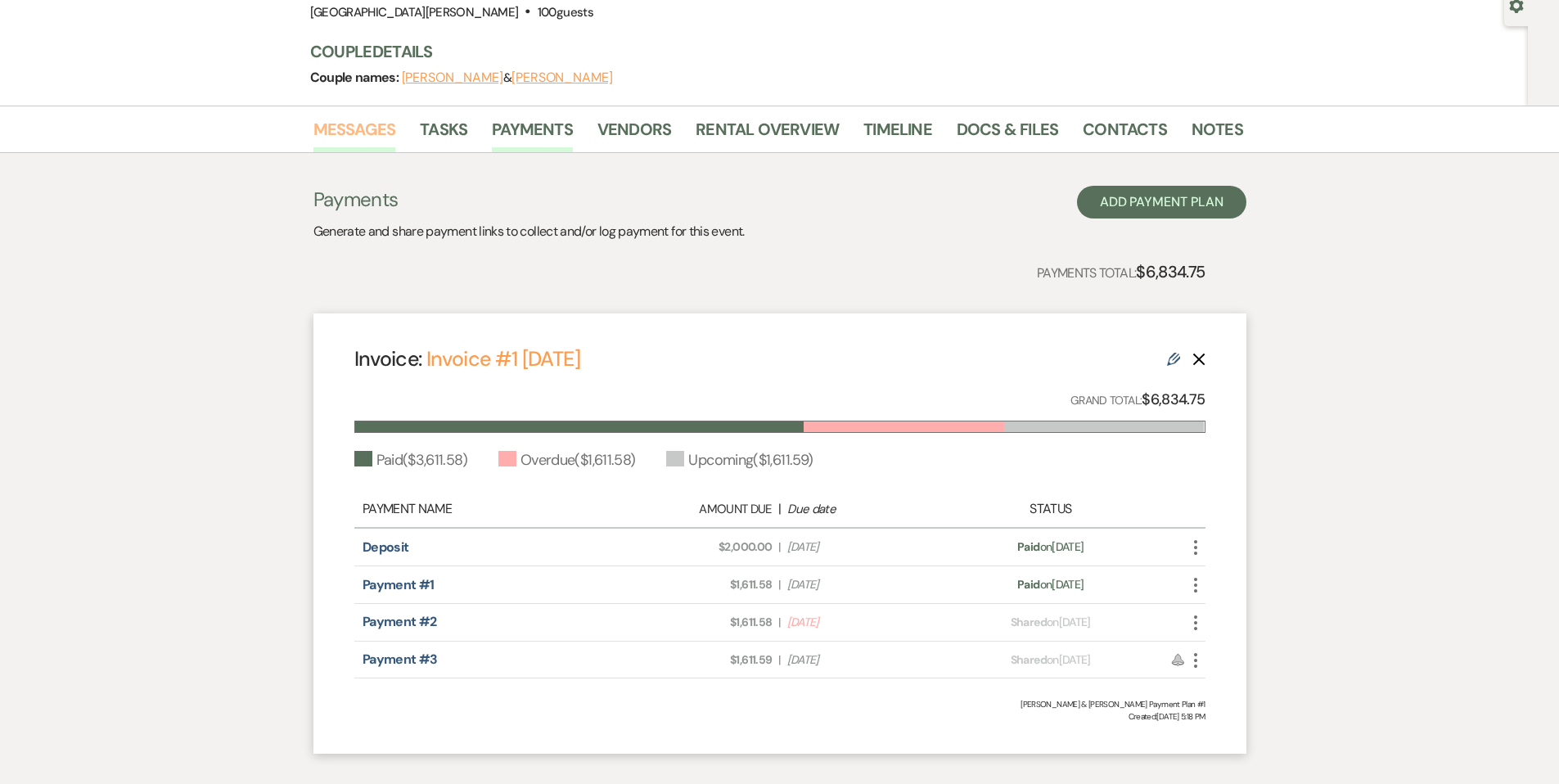
click at [362, 129] on link "Messages" at bounding box center [355, 134] width 83 height 36
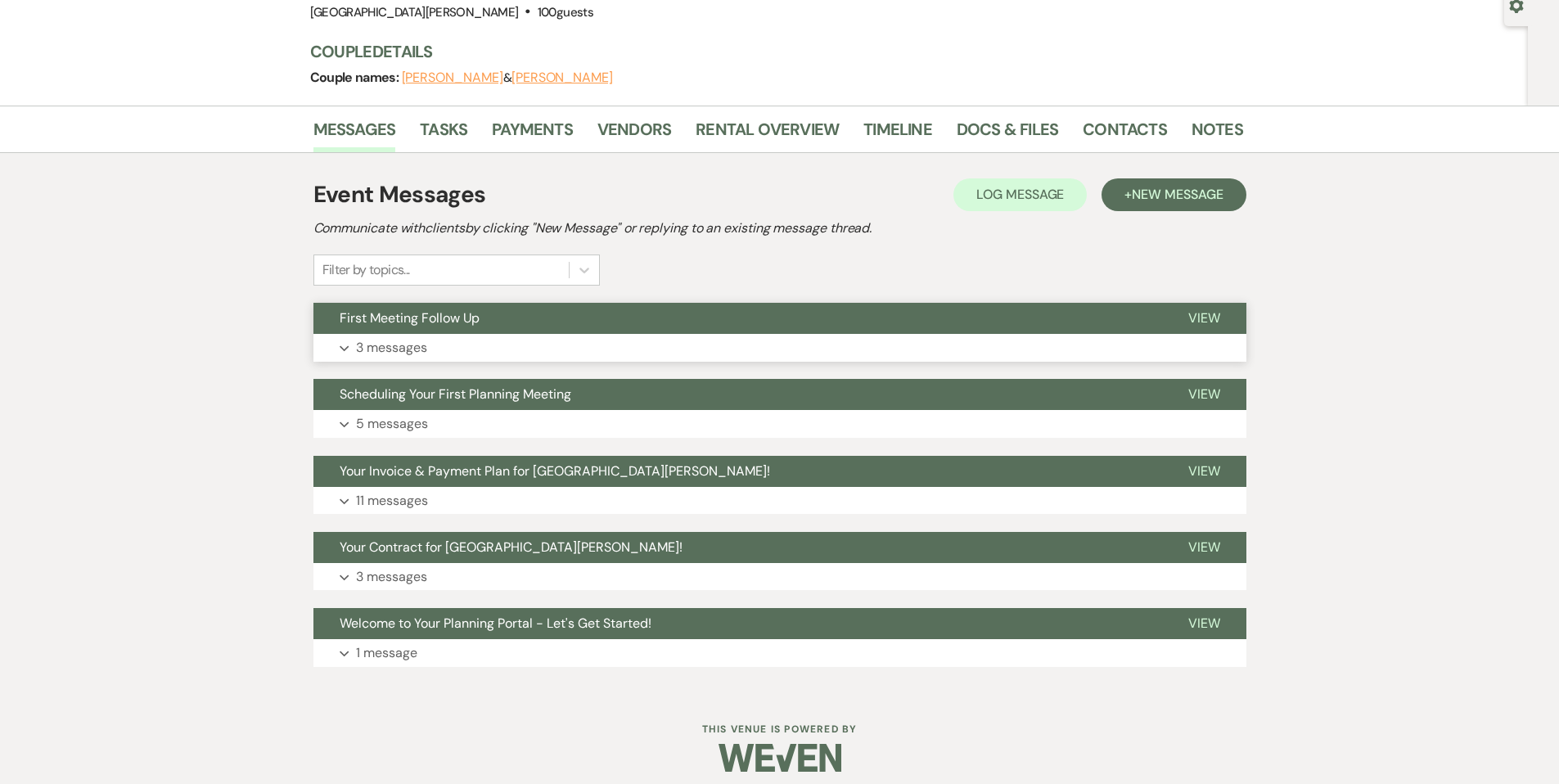
click at [580, 339] on button "Expand 3 messages" at bounding box center [780, 348] width 933 height 28
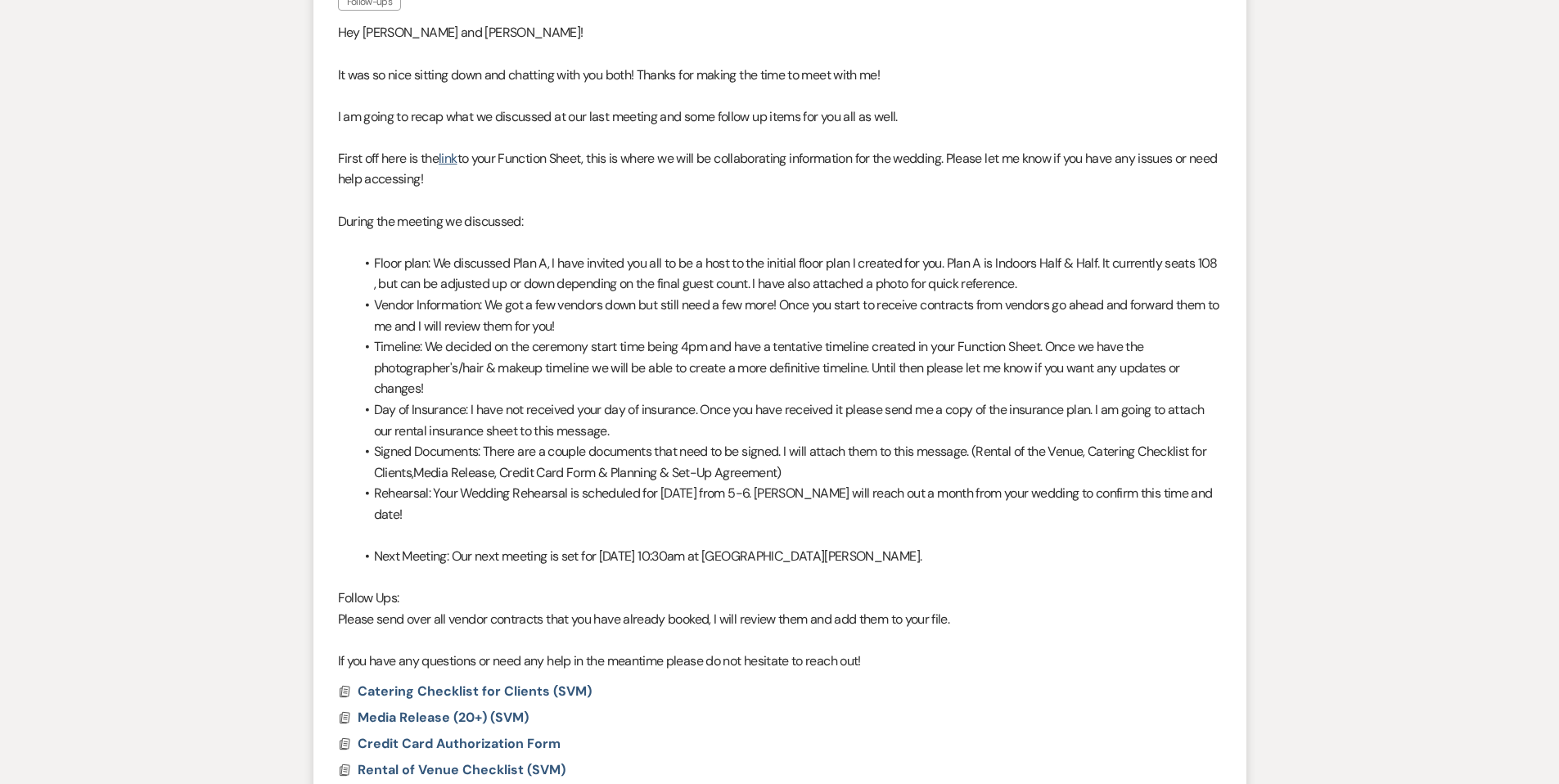
scroll to position [76, 0]
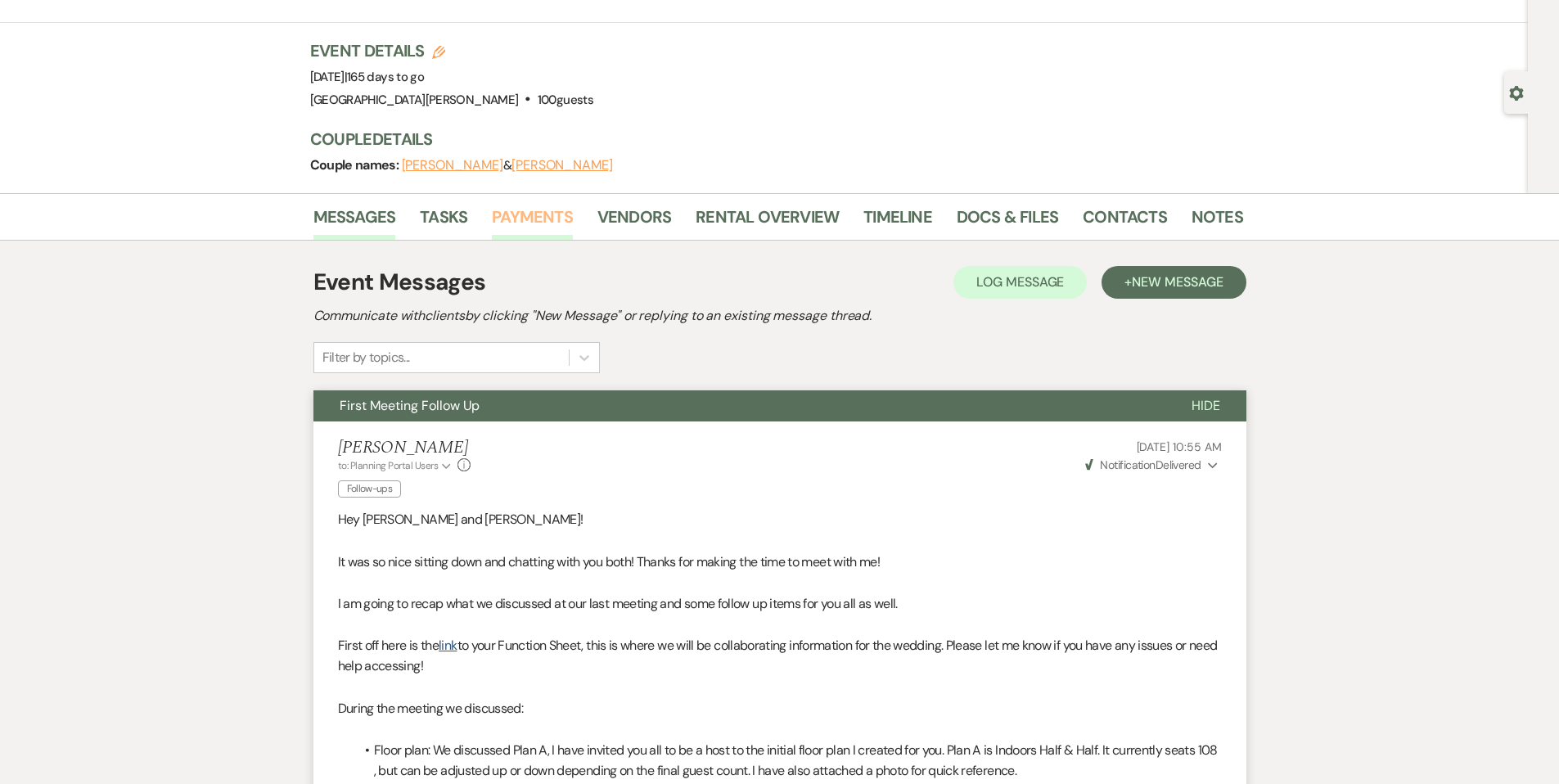
click at [538, 216] on link "Payments" at bounding box center [533, 222] width 81 height 36
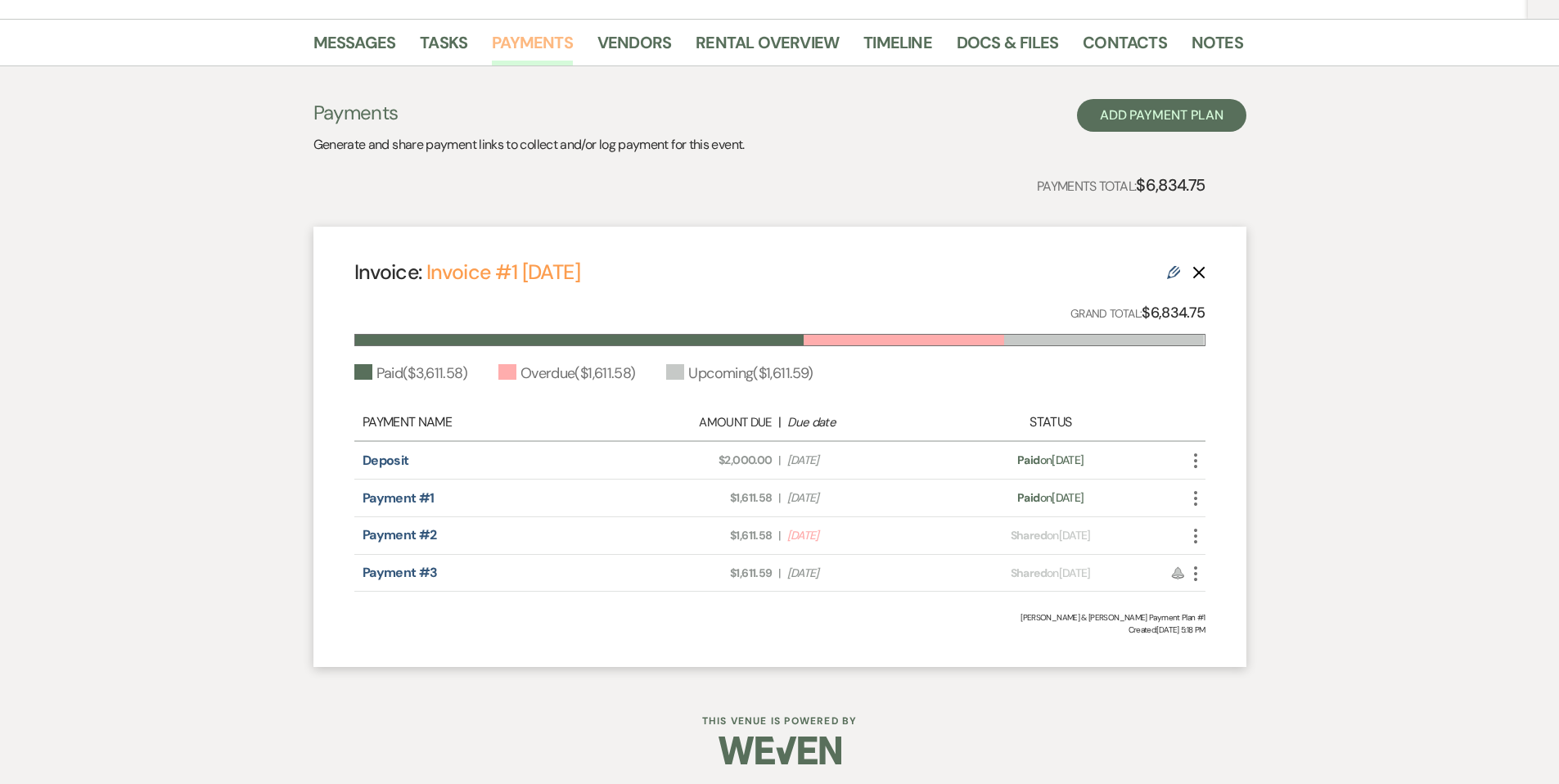
scroll to position [256, 0]
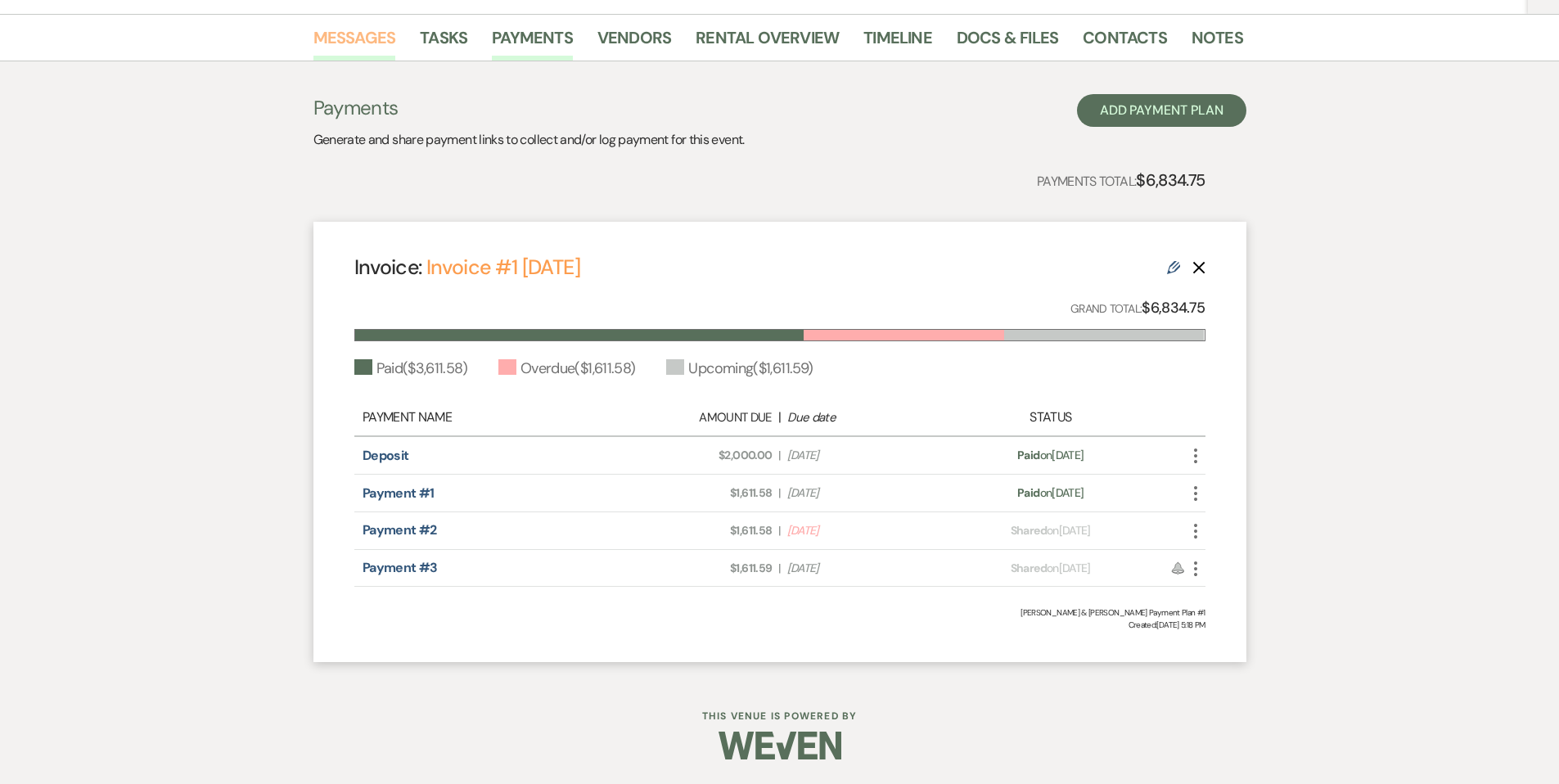
click at [351, 32] on link "Messages" at bounding box center [355, 42] width 83 height 36
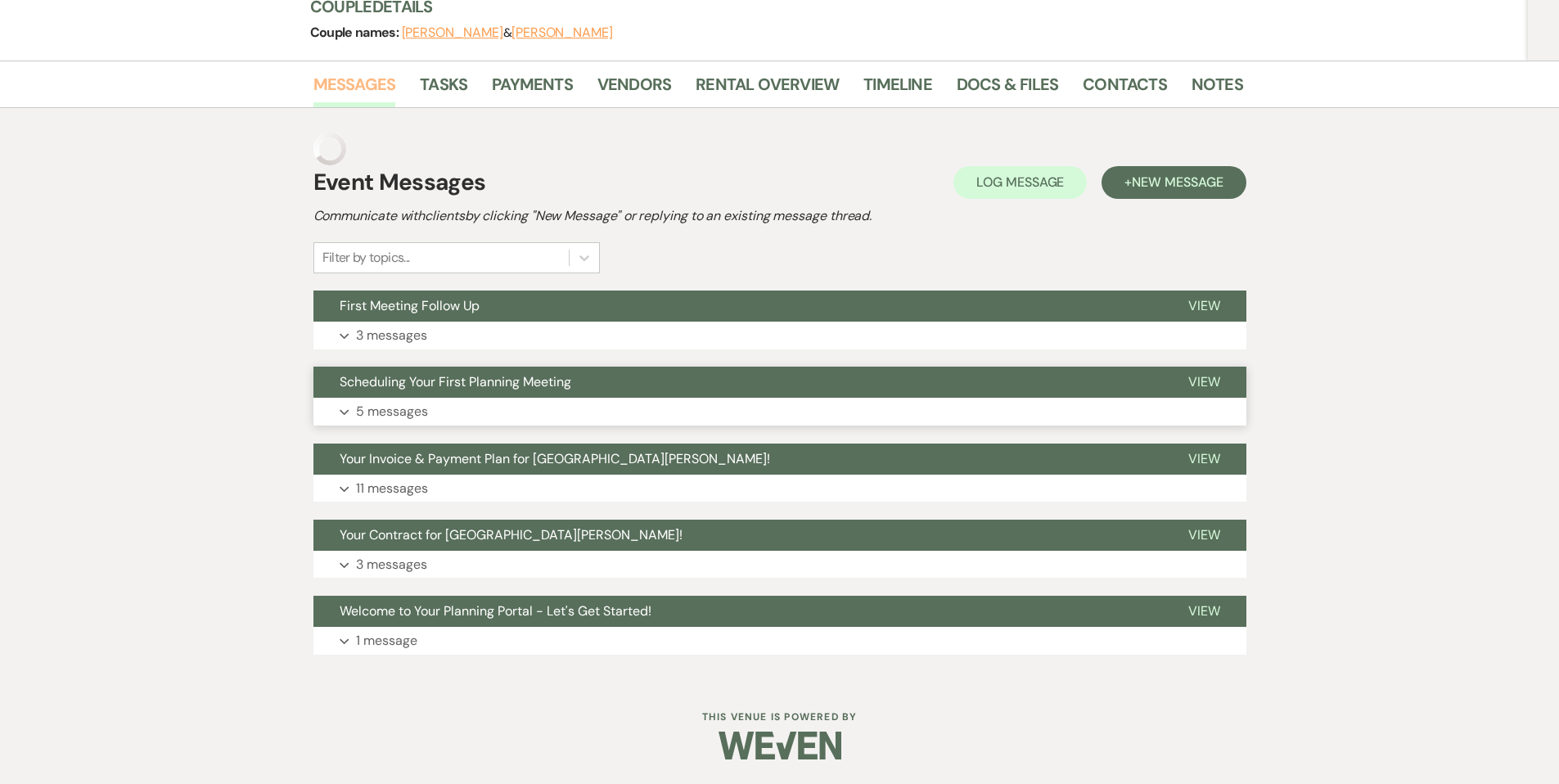
scroll to position [176, 0]
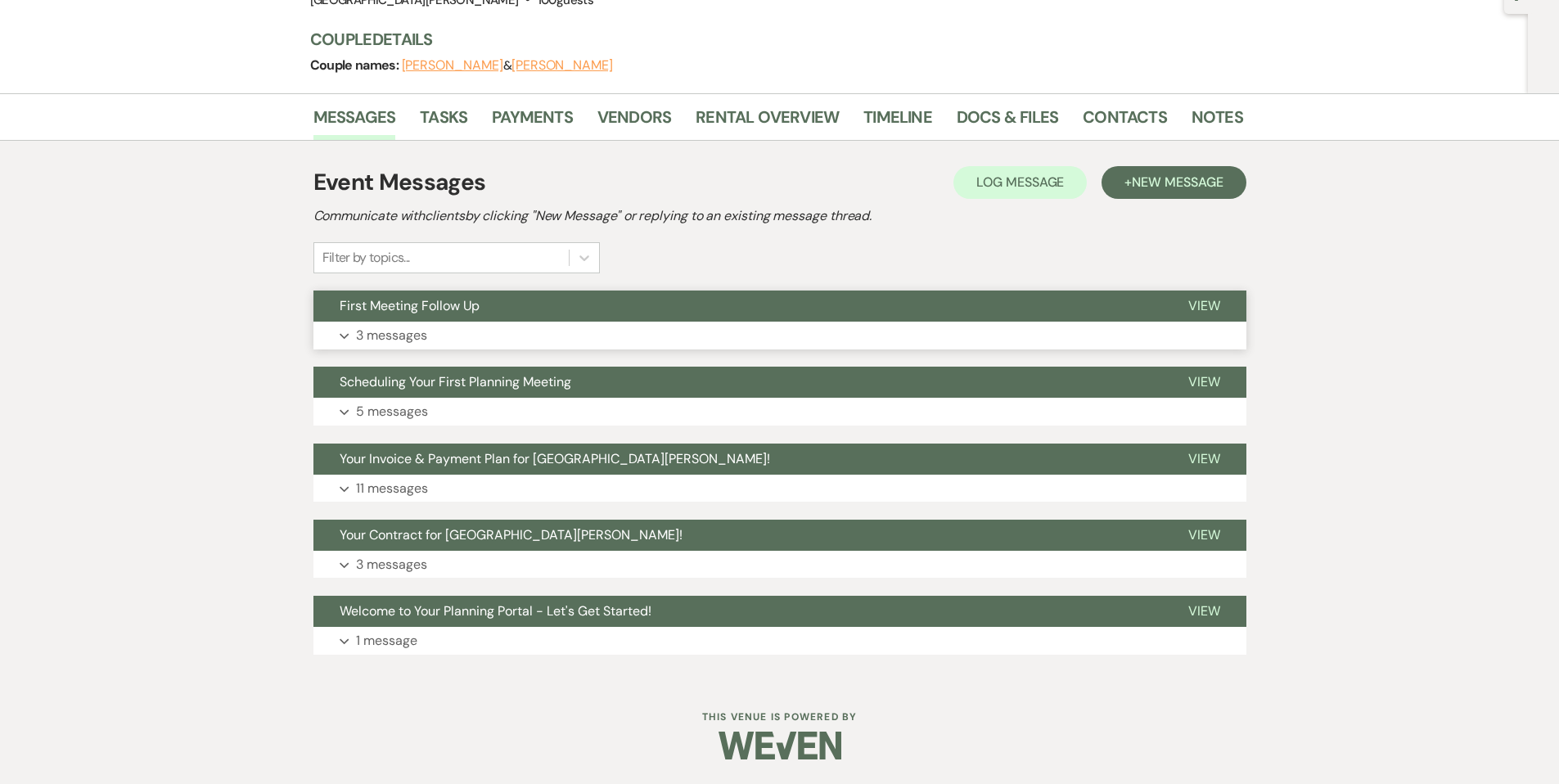
click at [538, 315] on button "First Meeting Follow Up" at bounding box center [738, 305] width 849 height 31
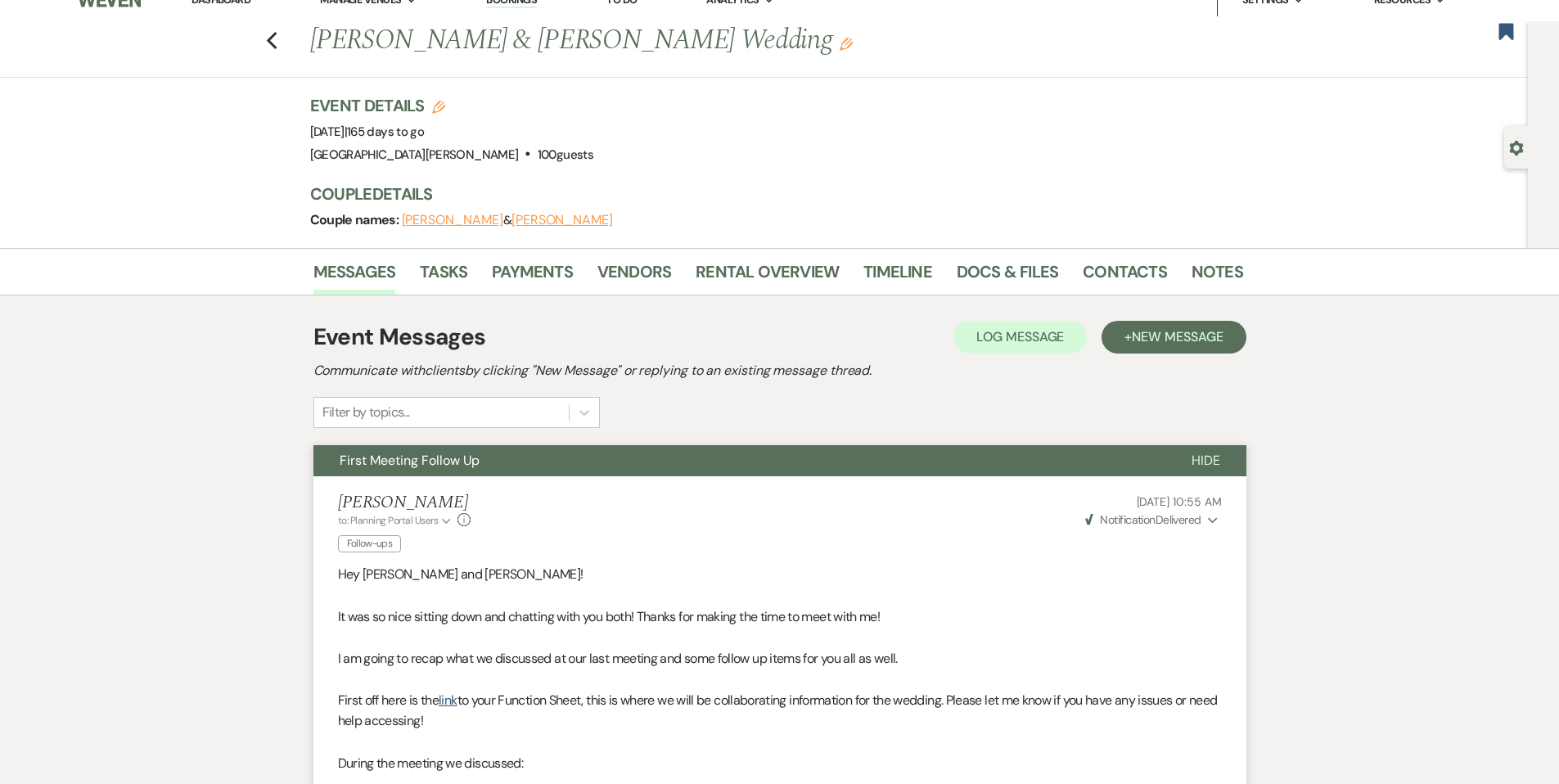
scroll to position [0, 0]
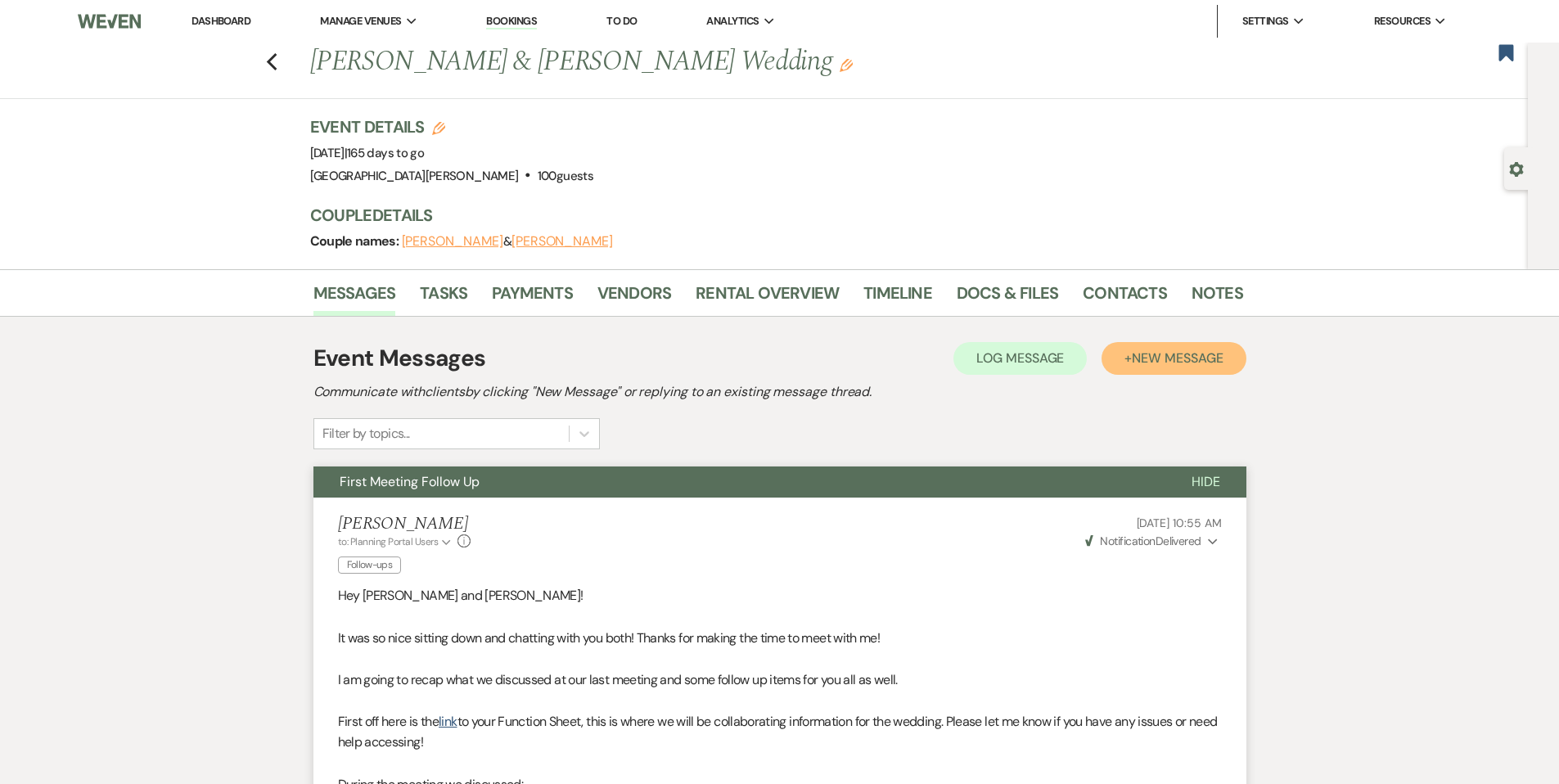
click at [1149, 358] on span "New Message" at bounding box center [1177, 358] width 90 height 17
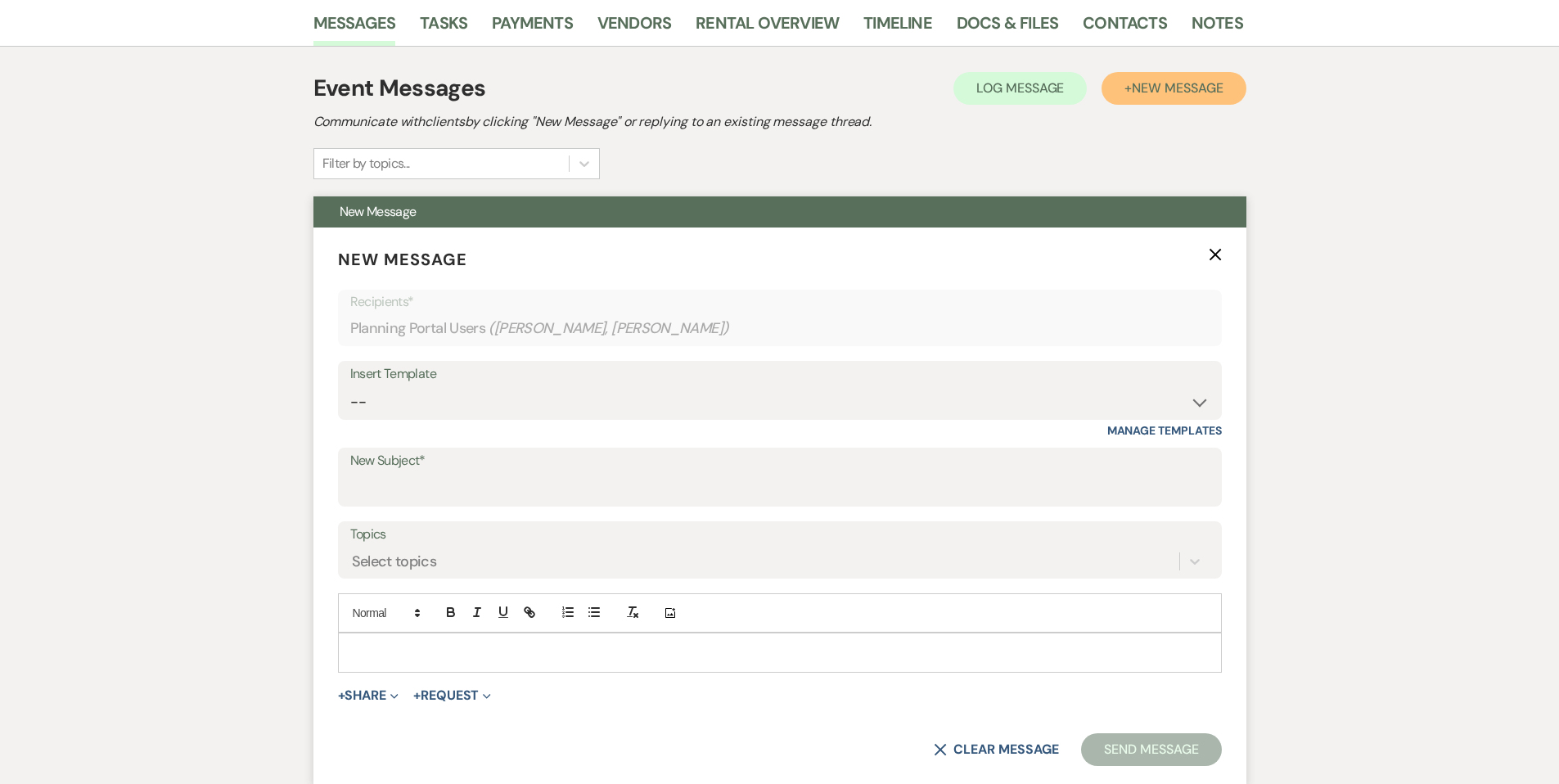
scroll to position [272, 0]
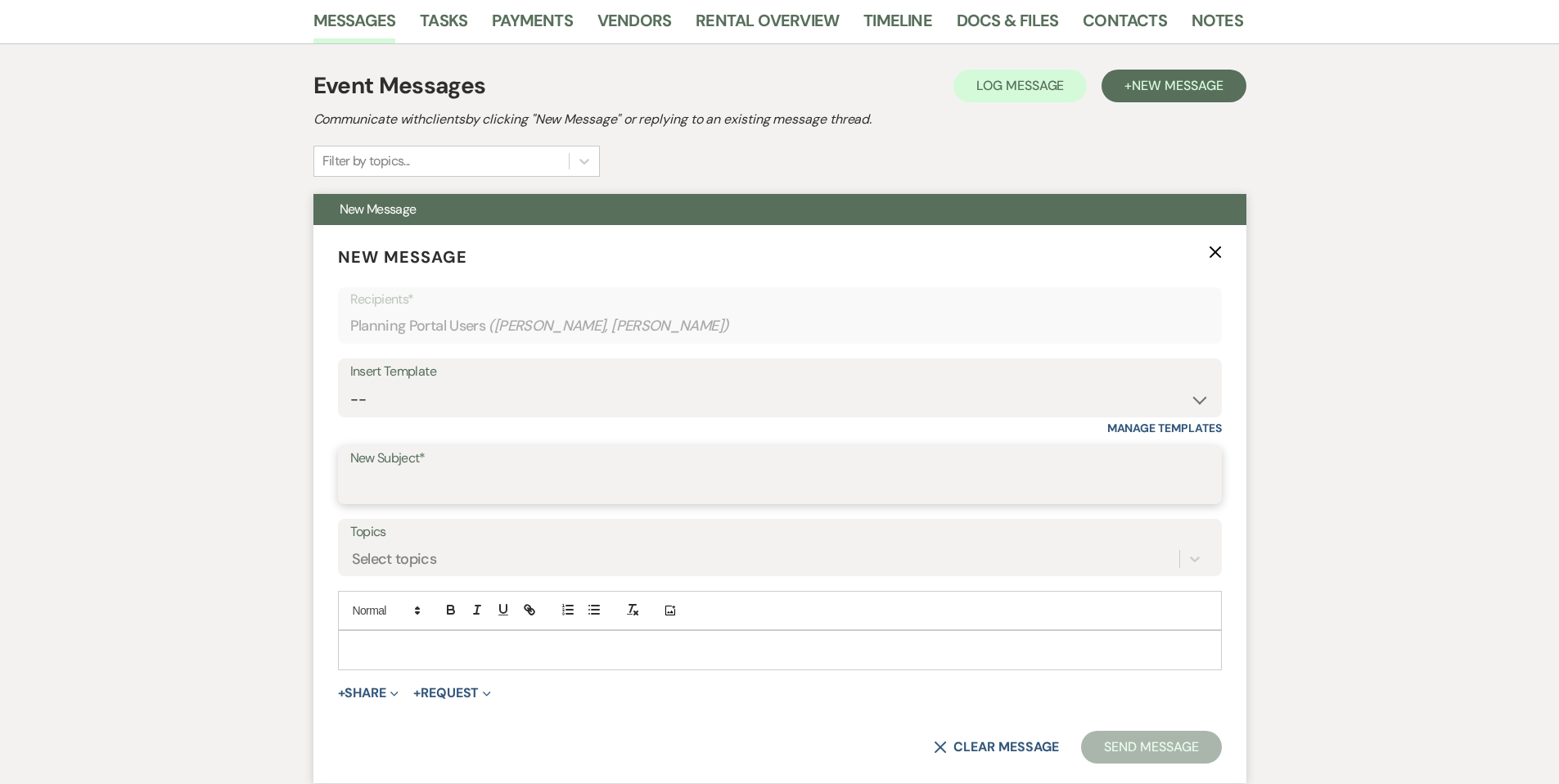
click at [459, 475] on input "New Subject*" at bounding box center [780, 486] width 860 height 32
click at [442, 387] on select "-- SVM Initial Inquiry Response SVM Planning Portal Introduction and Booking Pa…" at bounding box center [780, 400] width 860 height 32
click at [482, 485] on input "New Subject*" at bounding box center [780, 487] width 858 height 32
click at [426, 424] on div "Insert Template -- SVM Initial Inquiry Response SVM Planning Portal Introductio…" at bounding box center [779, 397] width 884 height 77
click at [429, 410] on select "-- SVM Initial Inquiry Response SVM Planning Portal Introduction and Booking Pa…" at bounding box center [780, 400] width 860 height 32
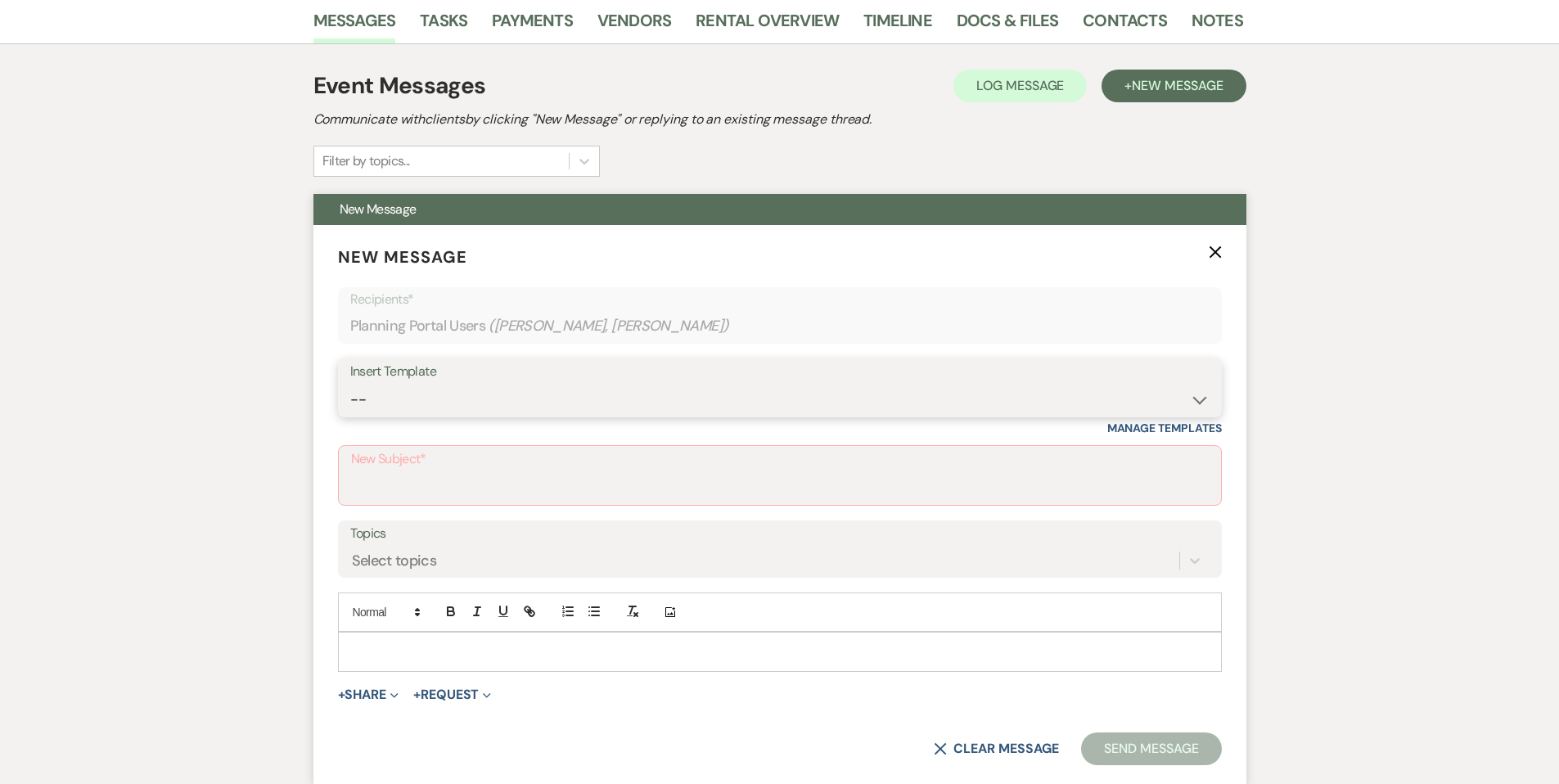
select select "5007"
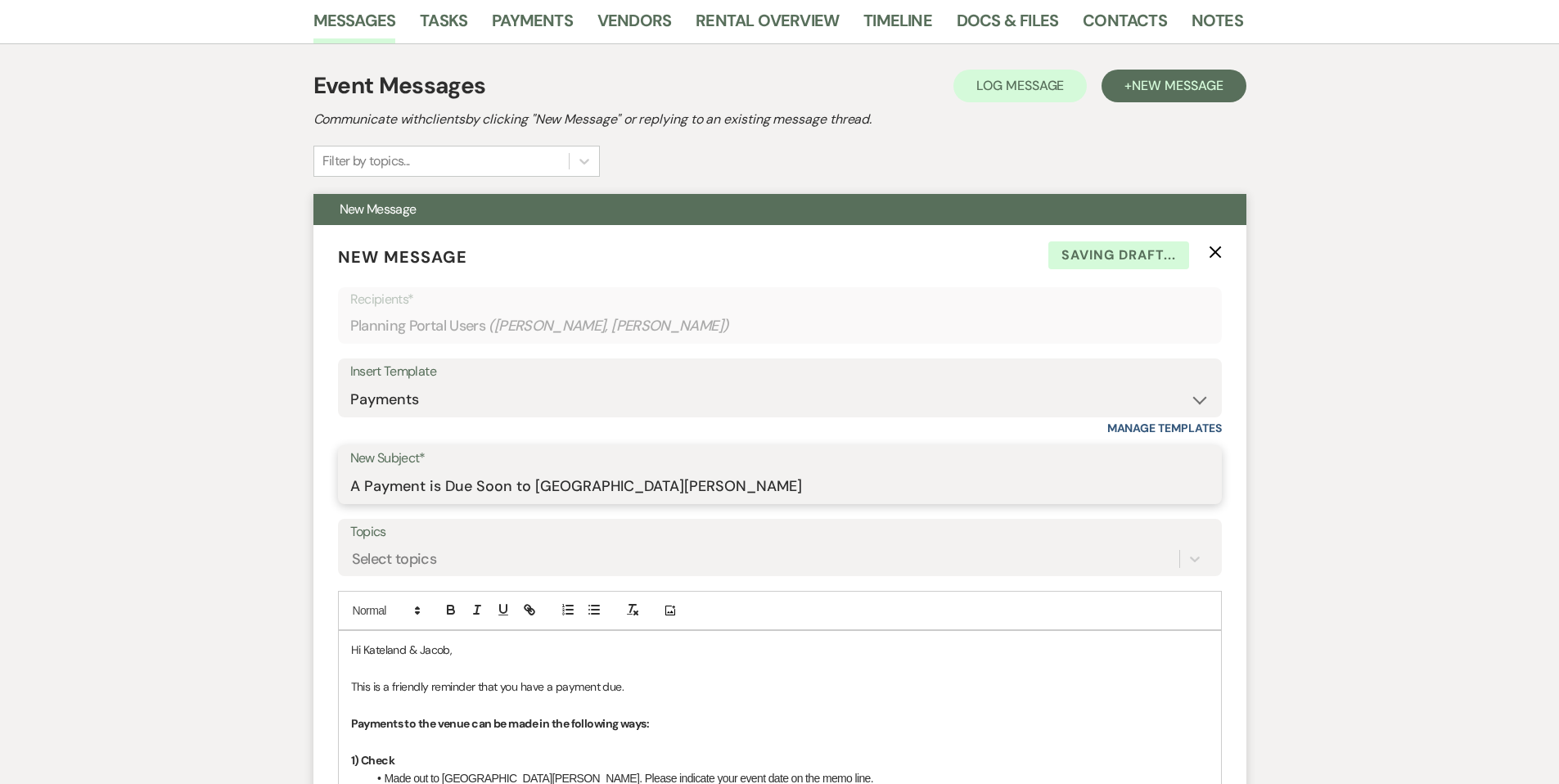
drag, startPoint x: 709, startPoint y: 480, endPoint x: 352, endPoint y: 491, distance: 357.2
click at [352, 489] on input "A Payment is Due Soon to [GEOGRAPHIC_DATA][PERSON_NAME]" at bounding box center [780, 486] width 860 height 32
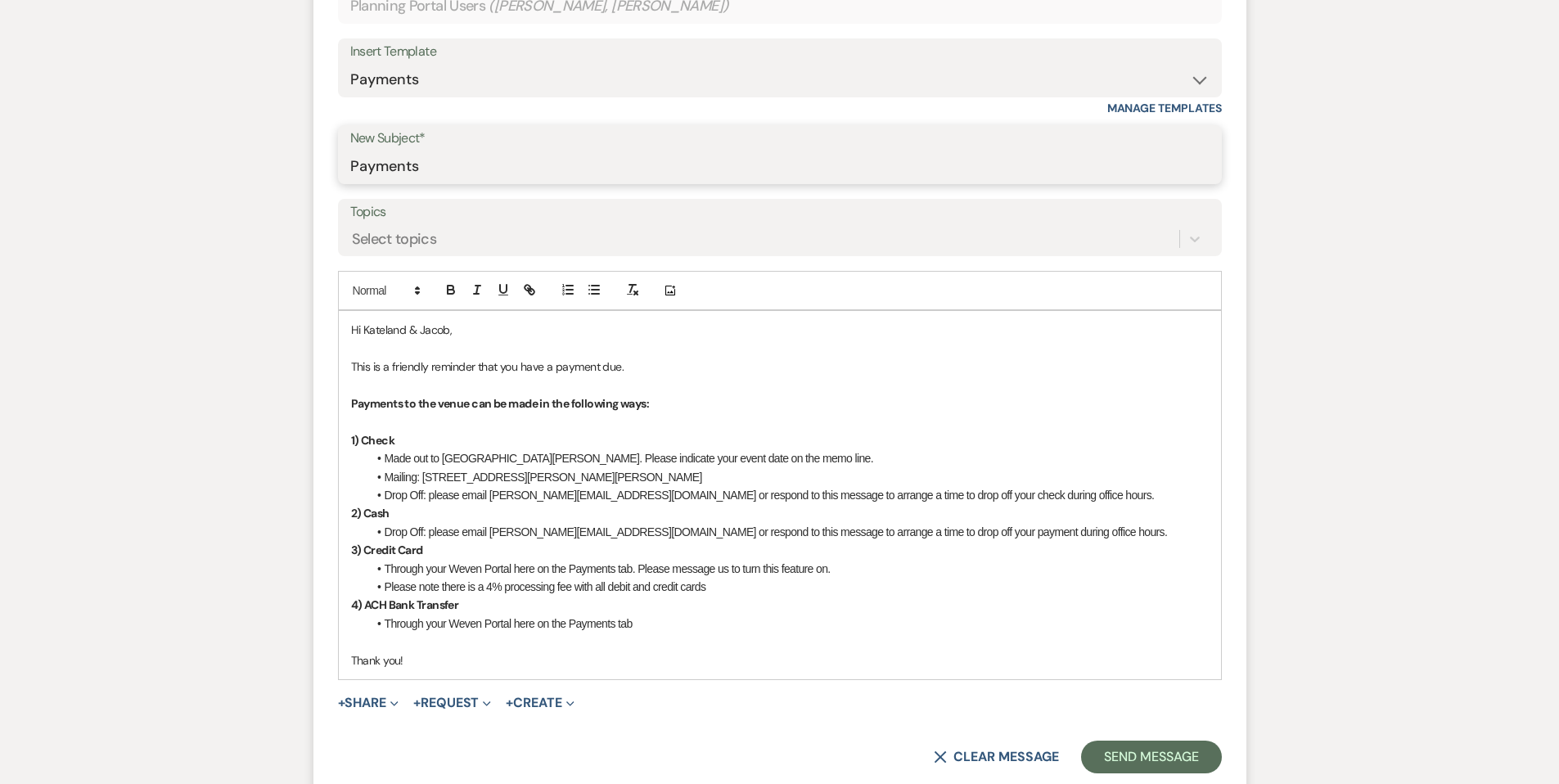
type input "Payments"
click at [351, 371] on p "This is a friendly reminder that you have a payment due." at bounding box center [780, 367] width 858 height 18
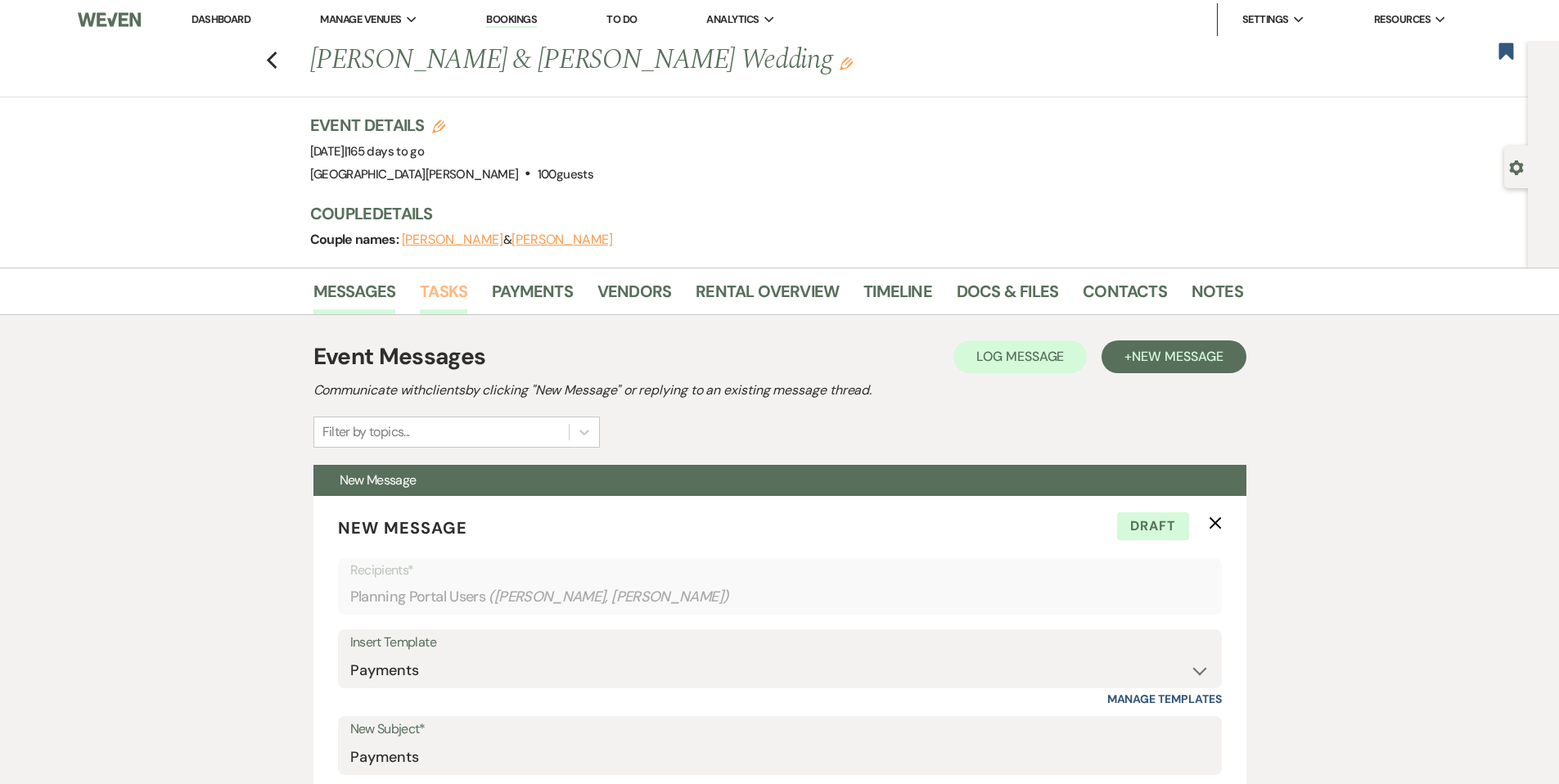
scroll to position [0, 0]
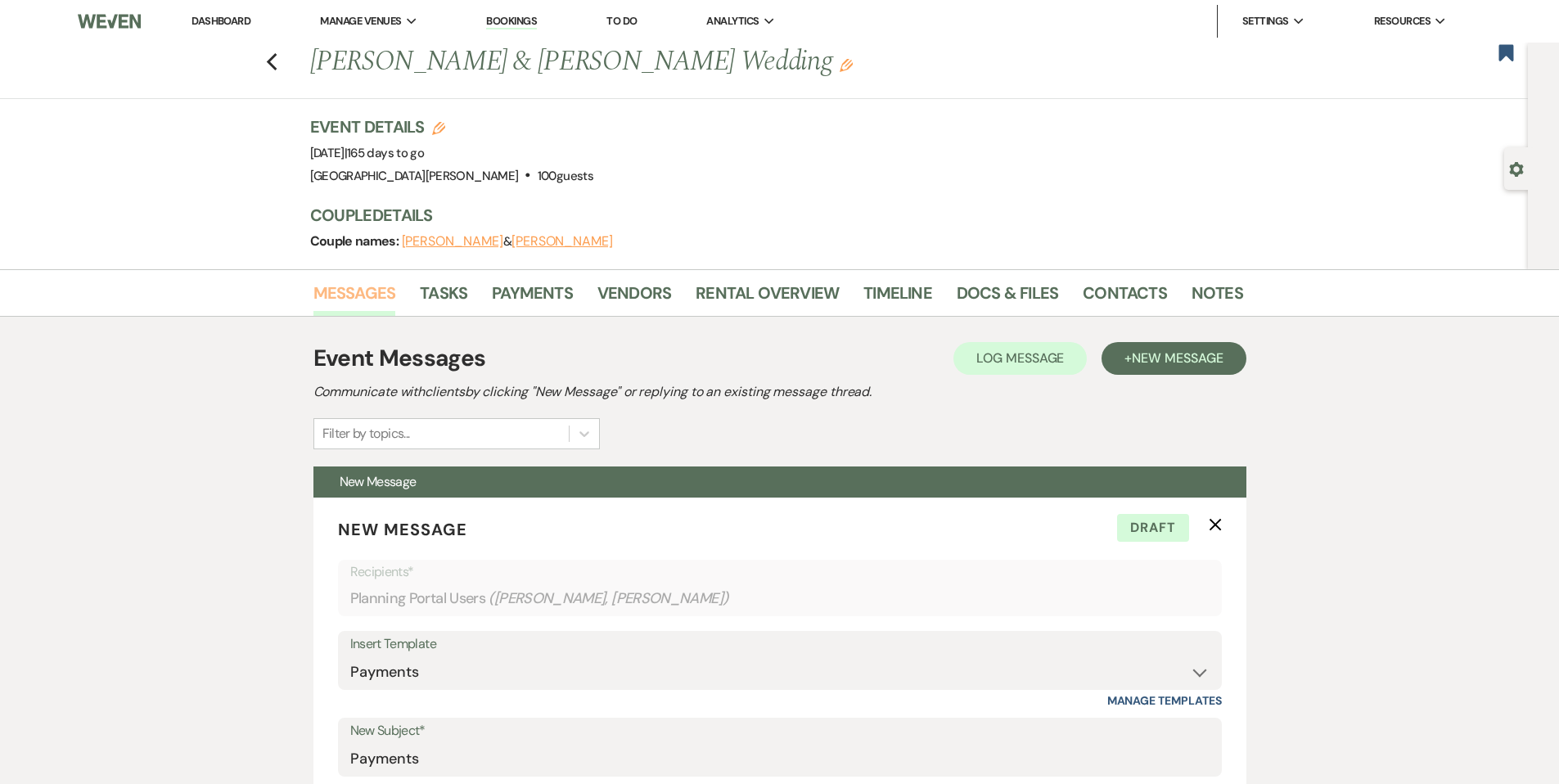
click at [350, 285] on link "Messages" at bounding box center [355, 297] width 83 height 36
click at [362, 300] on link "Messages" at bounding box center [355, 297] width 83 height 36
click at [1211, 290] on link "Notes" at bounding box center [1217, 297] width 51 height 36
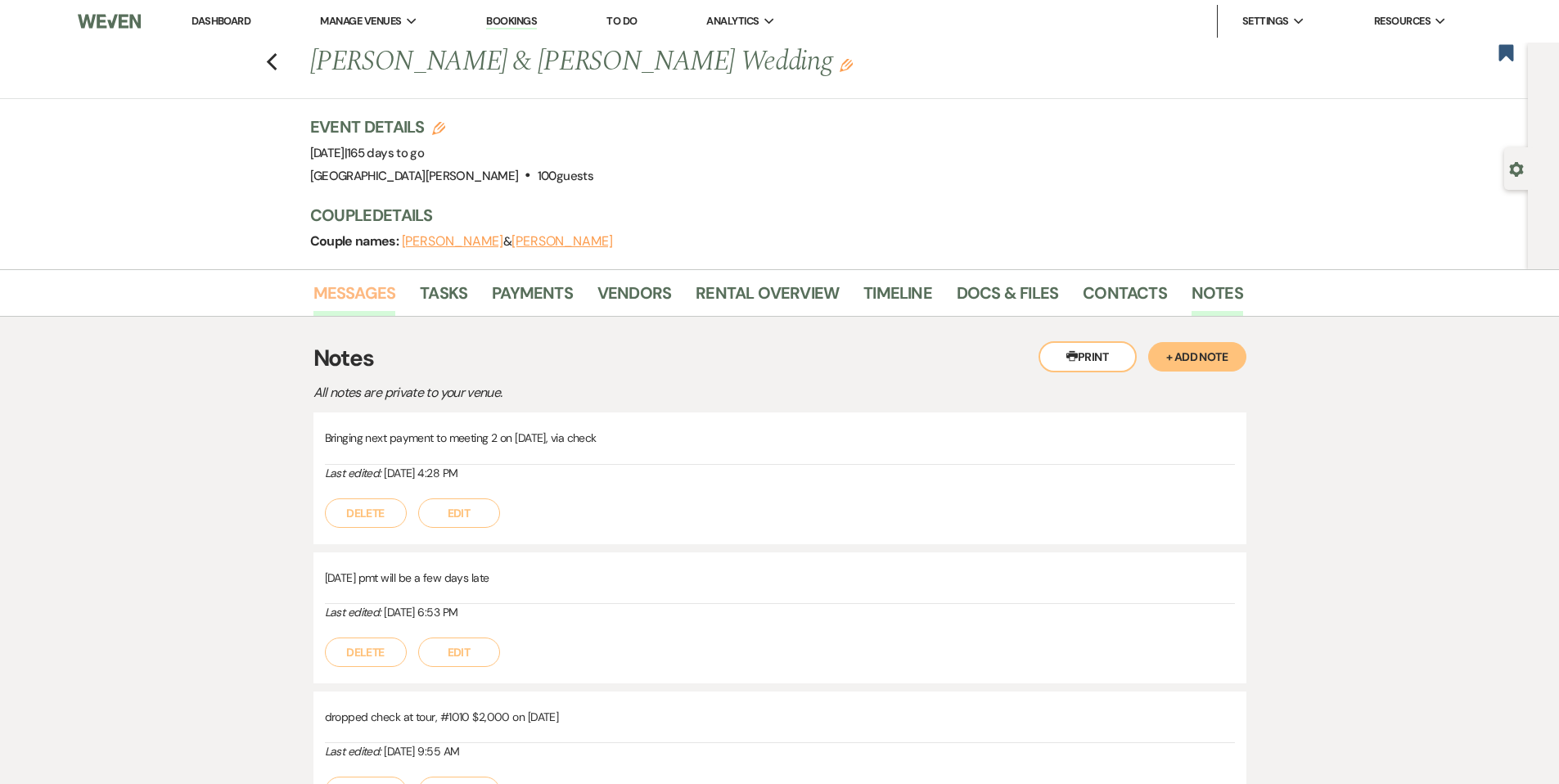
click at [365, 300] on link "Messages" at bounding box center [355, 297] width 83 height 36
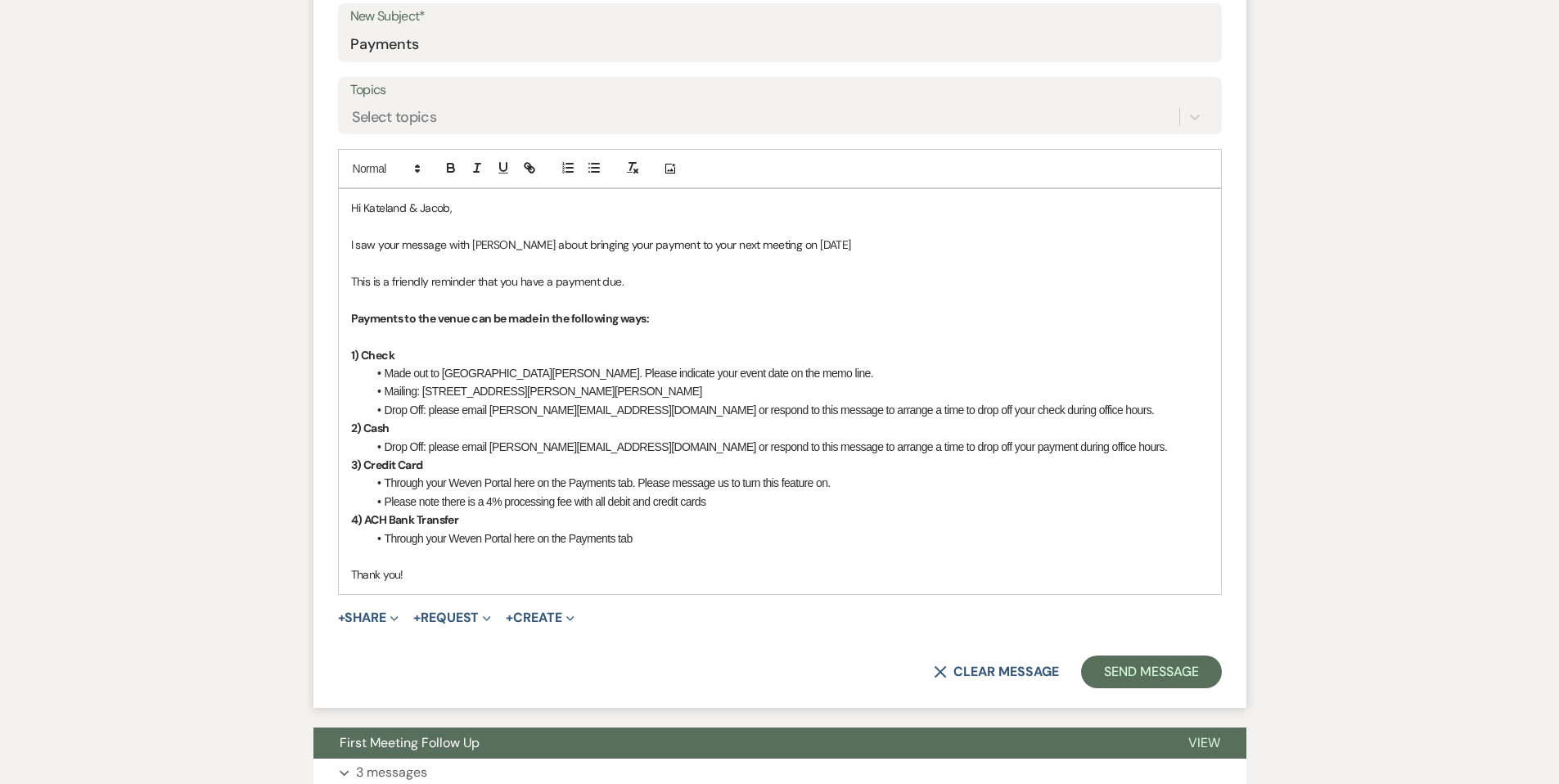
scroll to position [599, 0]
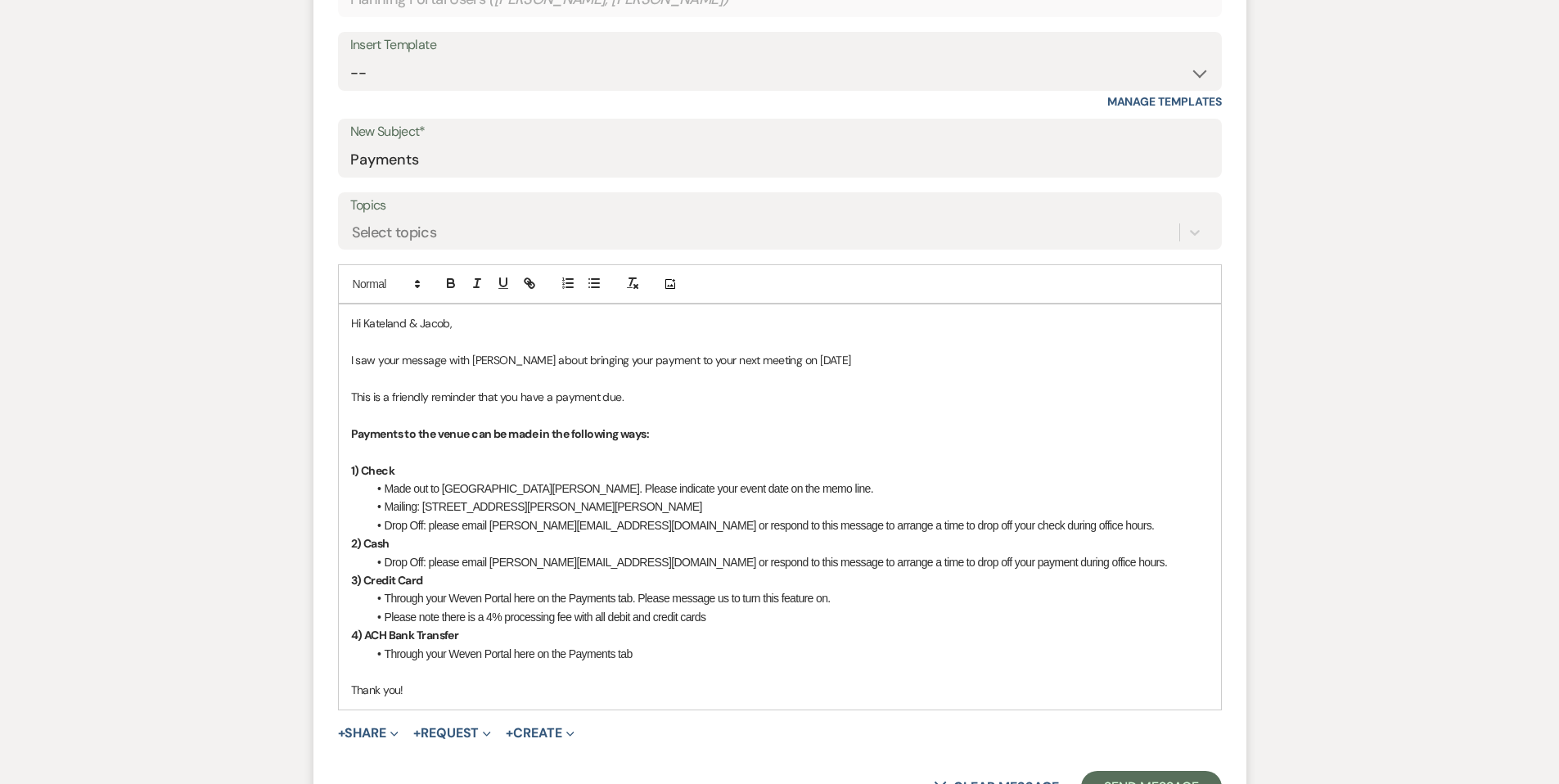
click at [815, 362] on p "I saw your message with [PERSON_NAME] about bringing your payment to your next …" at bounding box center [780, 360] width 858 height 18
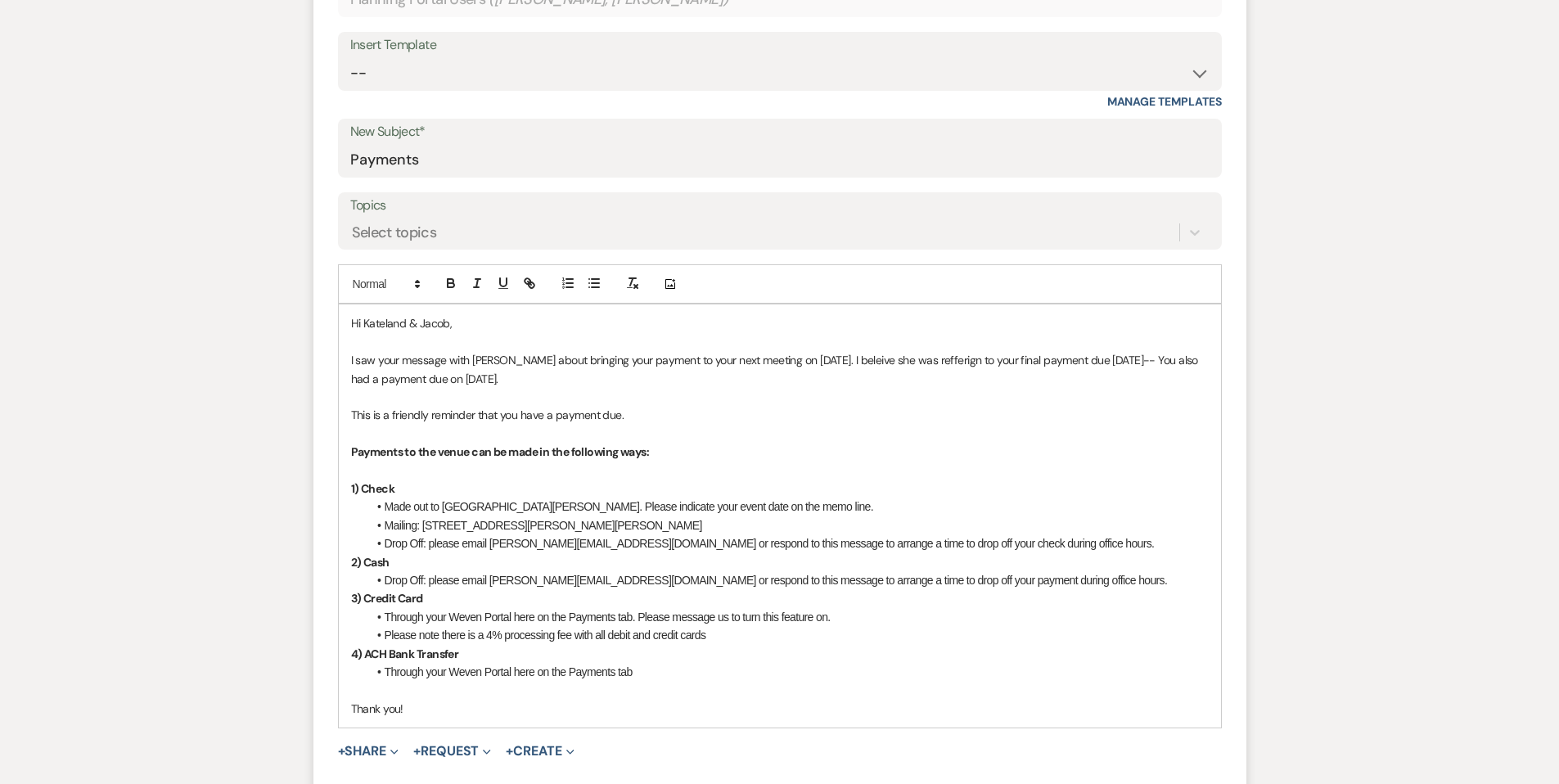
click at [834, 362] on p "I saw your message with [PERSON_NAME] about bringing your payment to your next …" at bounding box center [780, 369] width 858 height 37
drag, startPoint x: 927, startPoint y: 362, endPoint x: 910, endPoint y: 365, distance: 17.3
click at [910, 365] on p "I saw your message with [PERSON_NAME] about bringing your payment to your next …" at bounding box center [780, 369] width 858 height 37
click at [643, 377] on p "I saw your message with [PERSON_NAME] about bringing your payment to your next …" at bounding box center [780, 369] width 858 height 37
drag, startPoint x: 631, startPoint y: 415, endPoint x: 332, endPoint y: 402, distance: 299.3
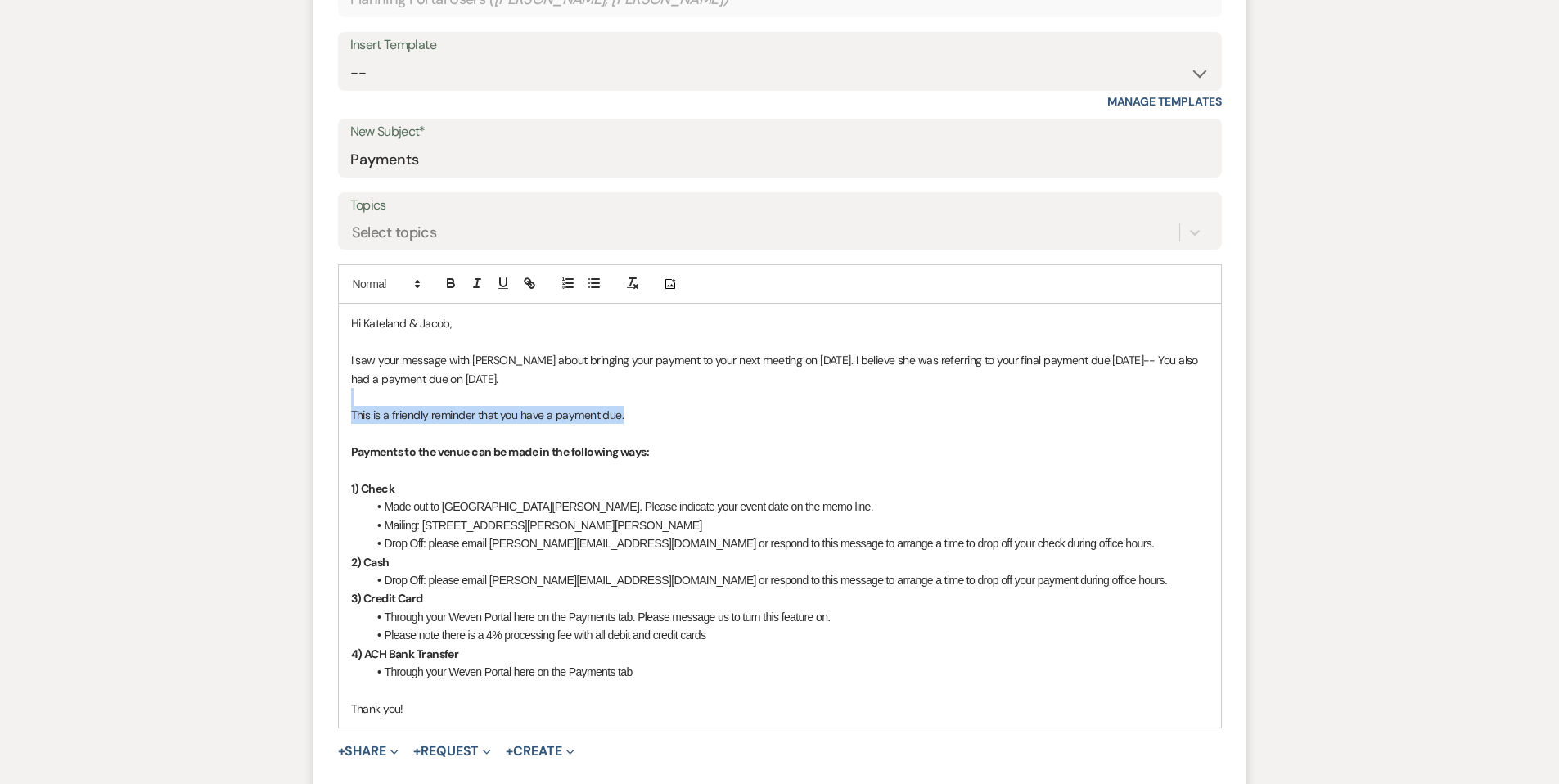
click at [332, 402] on form "New Message X Draft Recipients* Planning Portal Users ( [PERSON_NAME], [PERSON_…" at bounding box center [780, 370] width 933 height 942
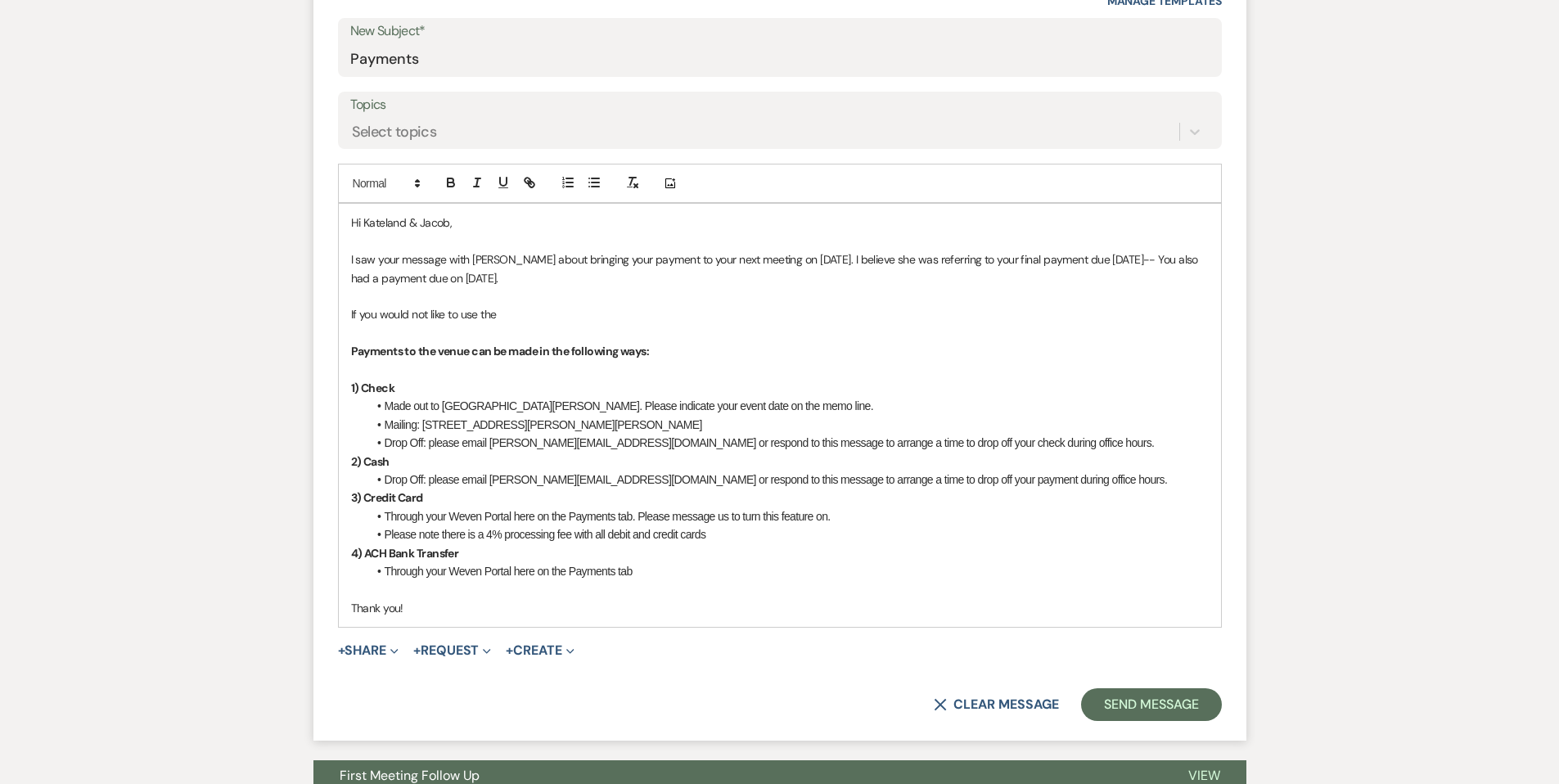
scroll to position [896, 0]
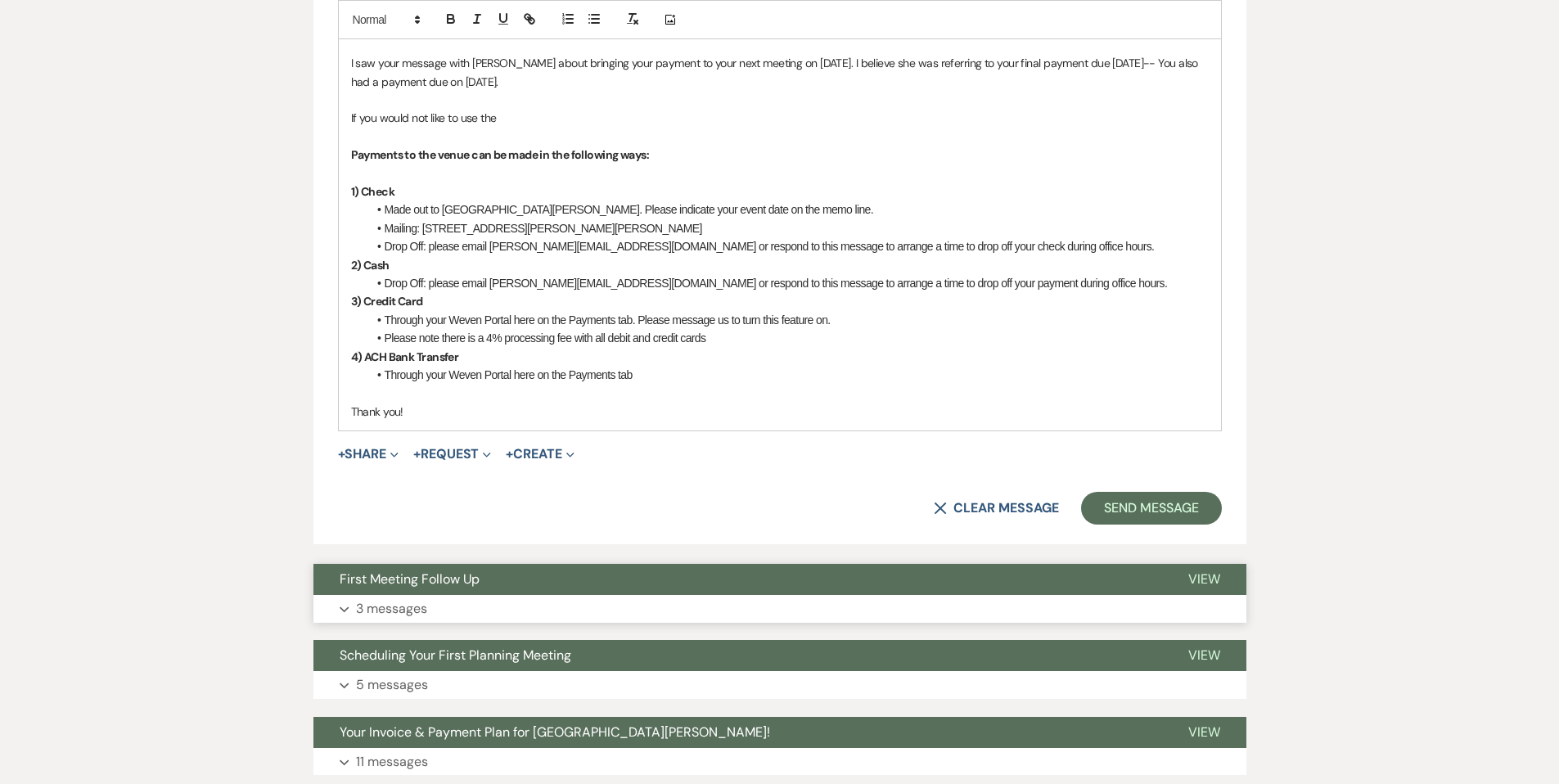
click at [710, 604] on button "Expand 3 messages" at bounding box center [780, 609] width 933 height 28
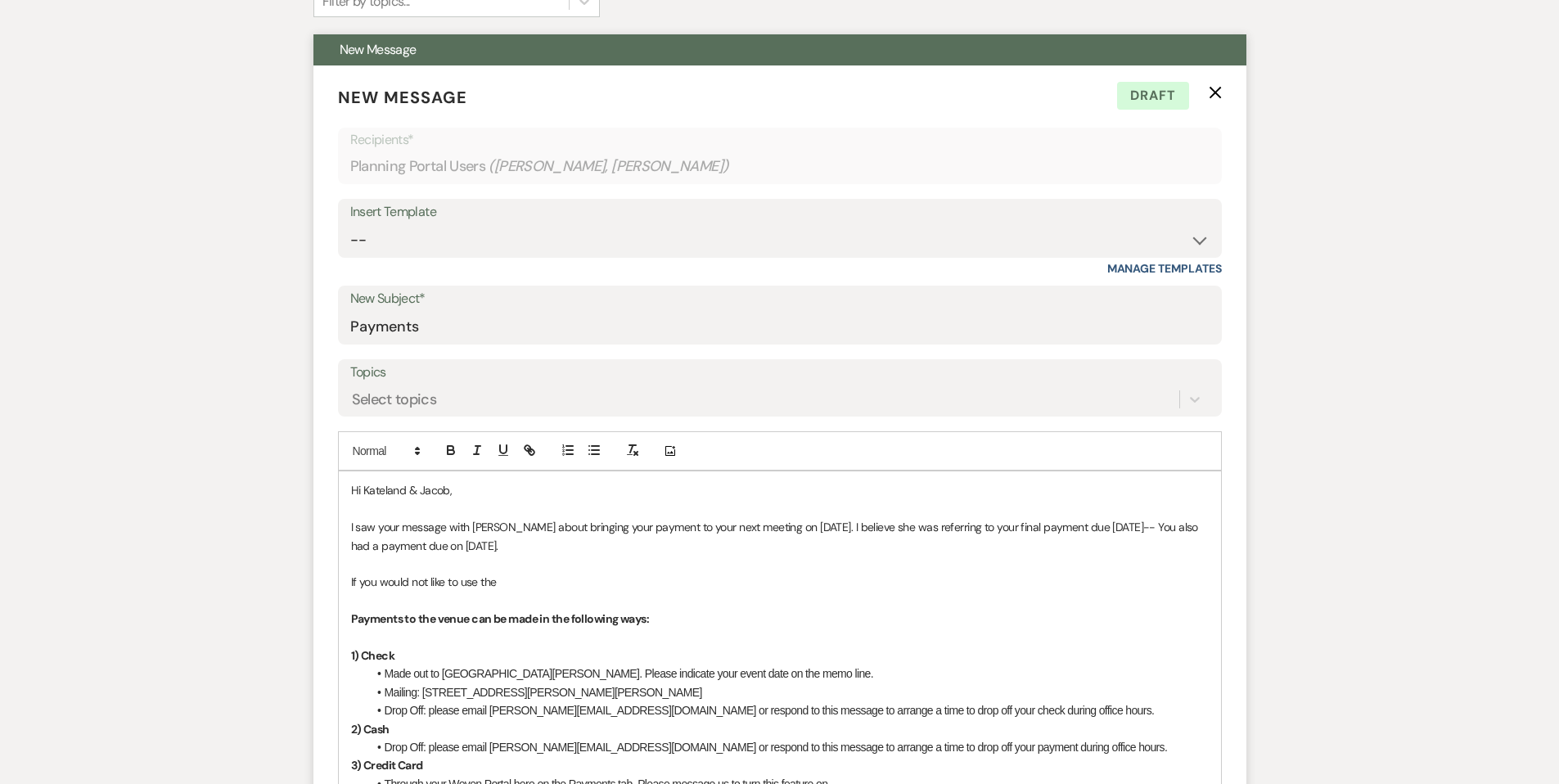
scroll to position [704, 0]
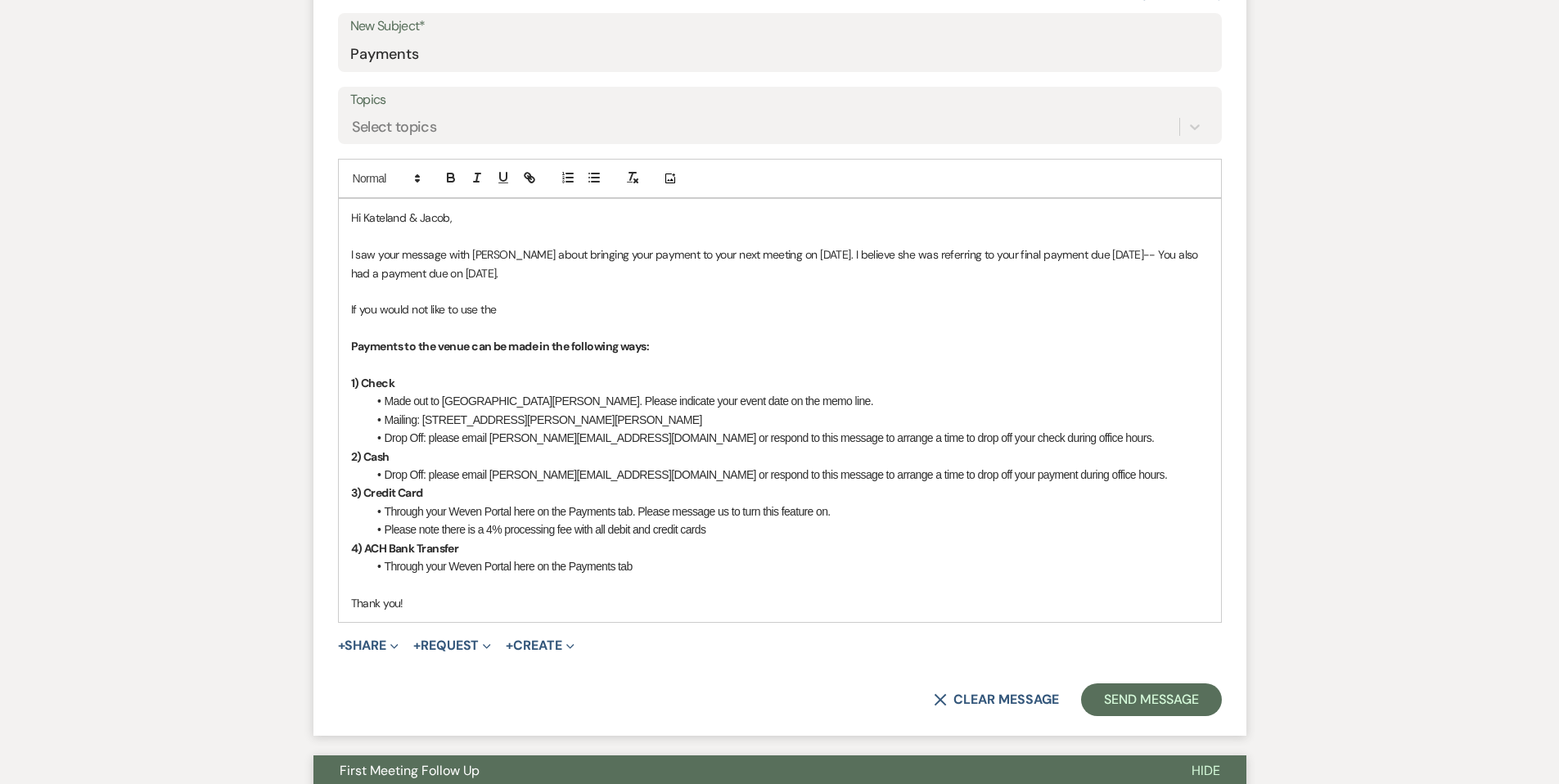
click at [598, 308] on p "If you would not like to use the" at bounding box center [780, 309] width 858 height 18
drag, startPoint x: 567, startPoint y: 357, endPoint x: 334, endPoint y: 348, distance: 233.2
click at [334, 348] on form "New Message X Saving draft... Recipients* Planning Portal Users ( [PERSON_NAME]…" at bounding box center [780, 264] width 933 height 942
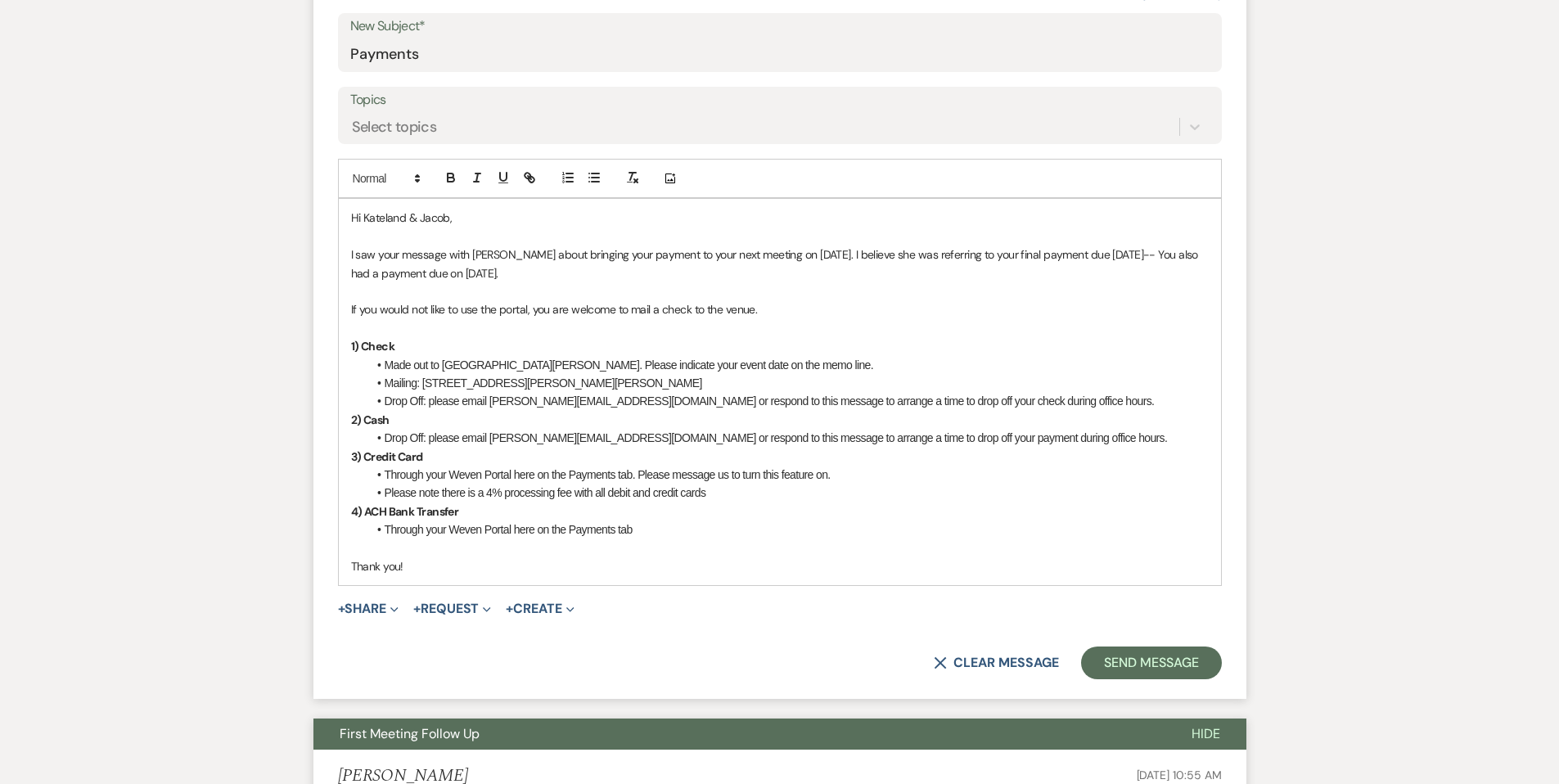
drag, startPoint x: 738, startPoint y: 491, endPoint x: 664, endPoint y: 528, distance: 82.7
click at [736, 491] on li "Please note there is a 4% processing fee with all debit and credit cards" at bounding box center [788, 493] width 841 height 18
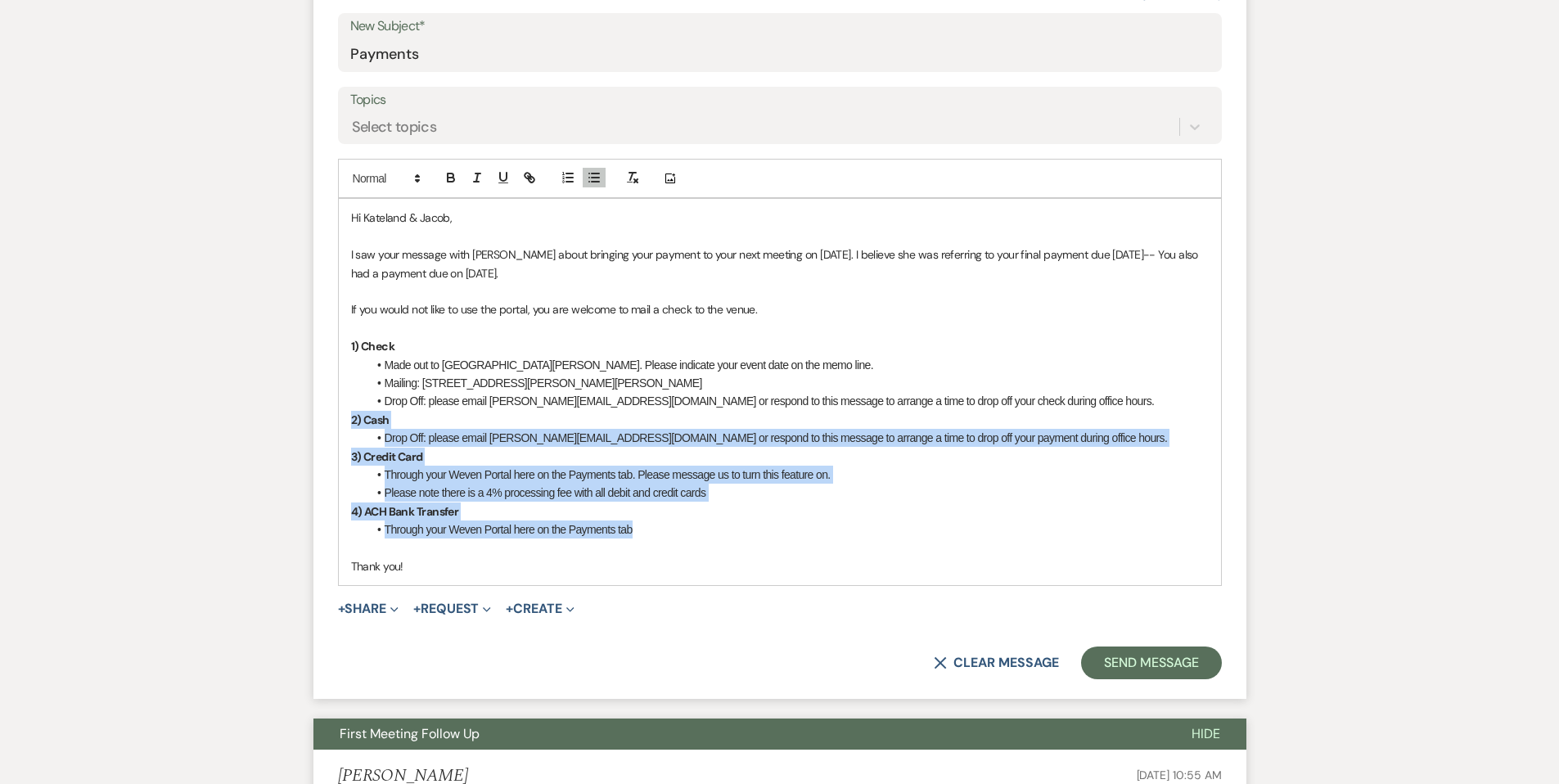
drag, startPoint x: 647, startPoint y: 526, endPoint x: 343, endPoint y: 426, distance: 320.0
click at [343, 426] on div "Hi [PERSON_NAME] & [PERSON_NAME], I saw your message with [PERSON_NAME] about b…" at bounding box center [779, 392] width 882 height 387
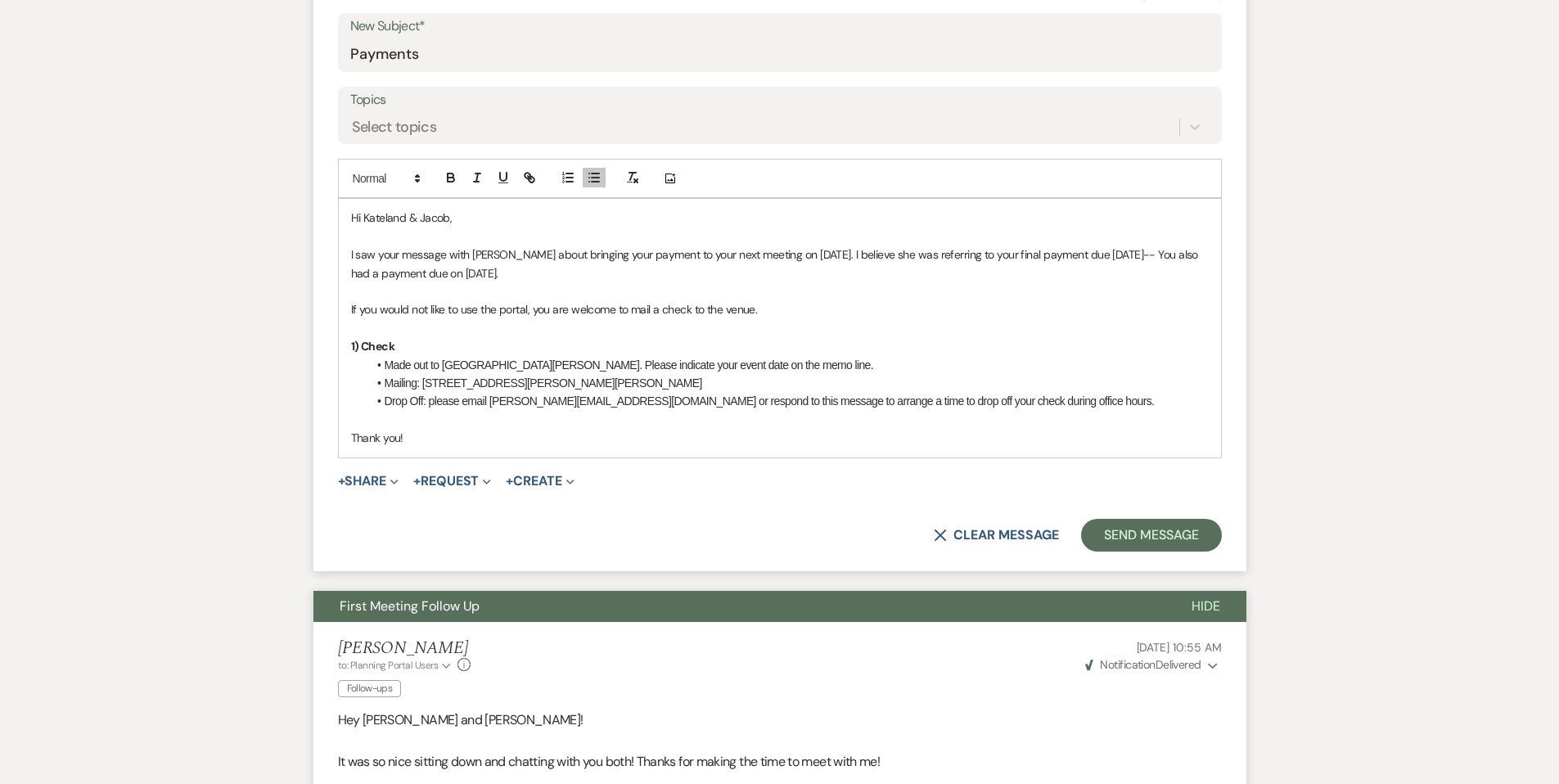
click at [387, 403] on li "Drop Off: please email [PERSON_NAME][EMAIL_ADDRESS][DOMAIN_NAME] or respond to …" at bounding box center [788, 401] width 841 height 18
click at [470, 438] on p "Thank you!" at bounding box center [780, 438] width 858 height 18
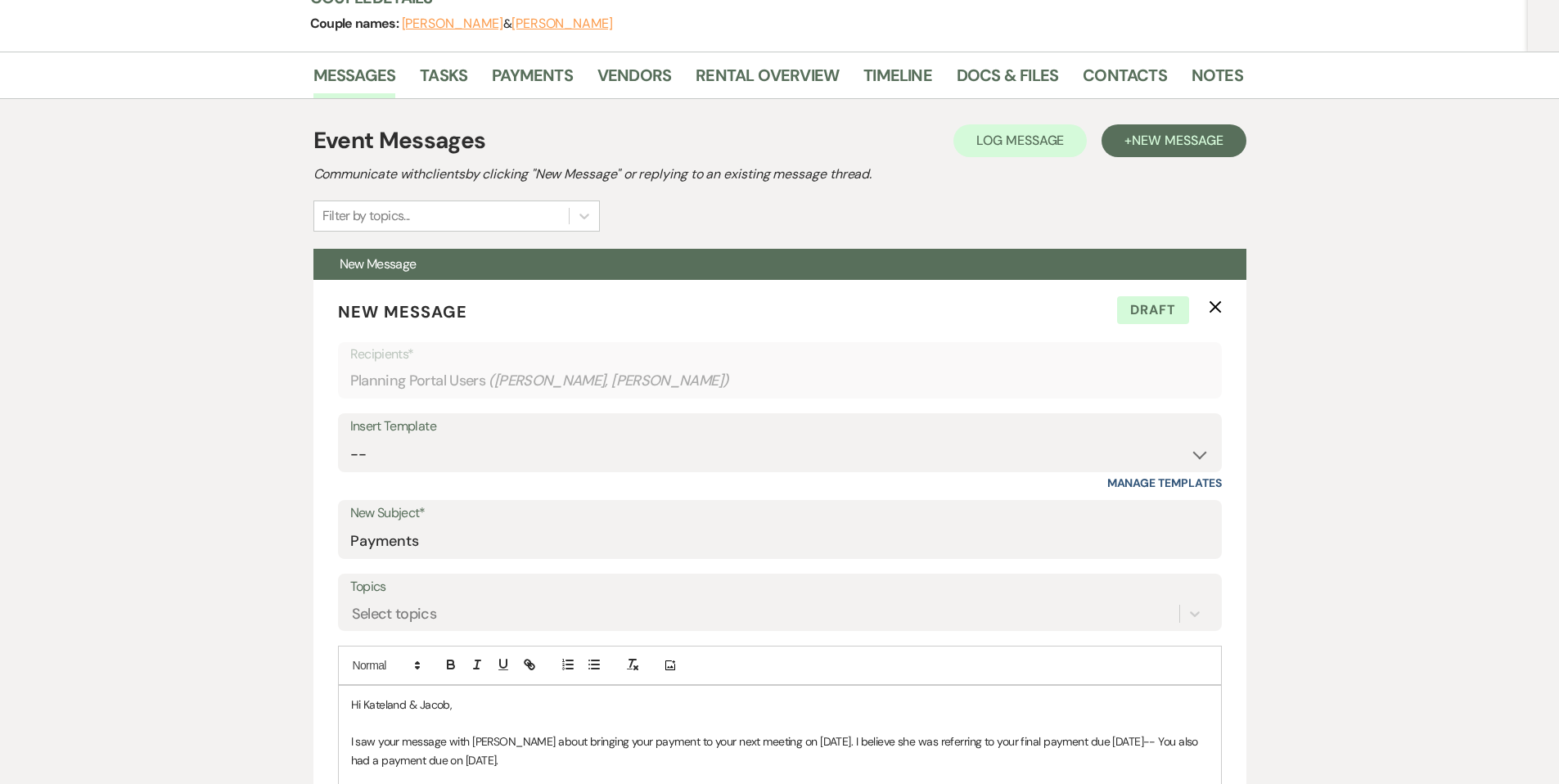
scroll to position [32, 0]
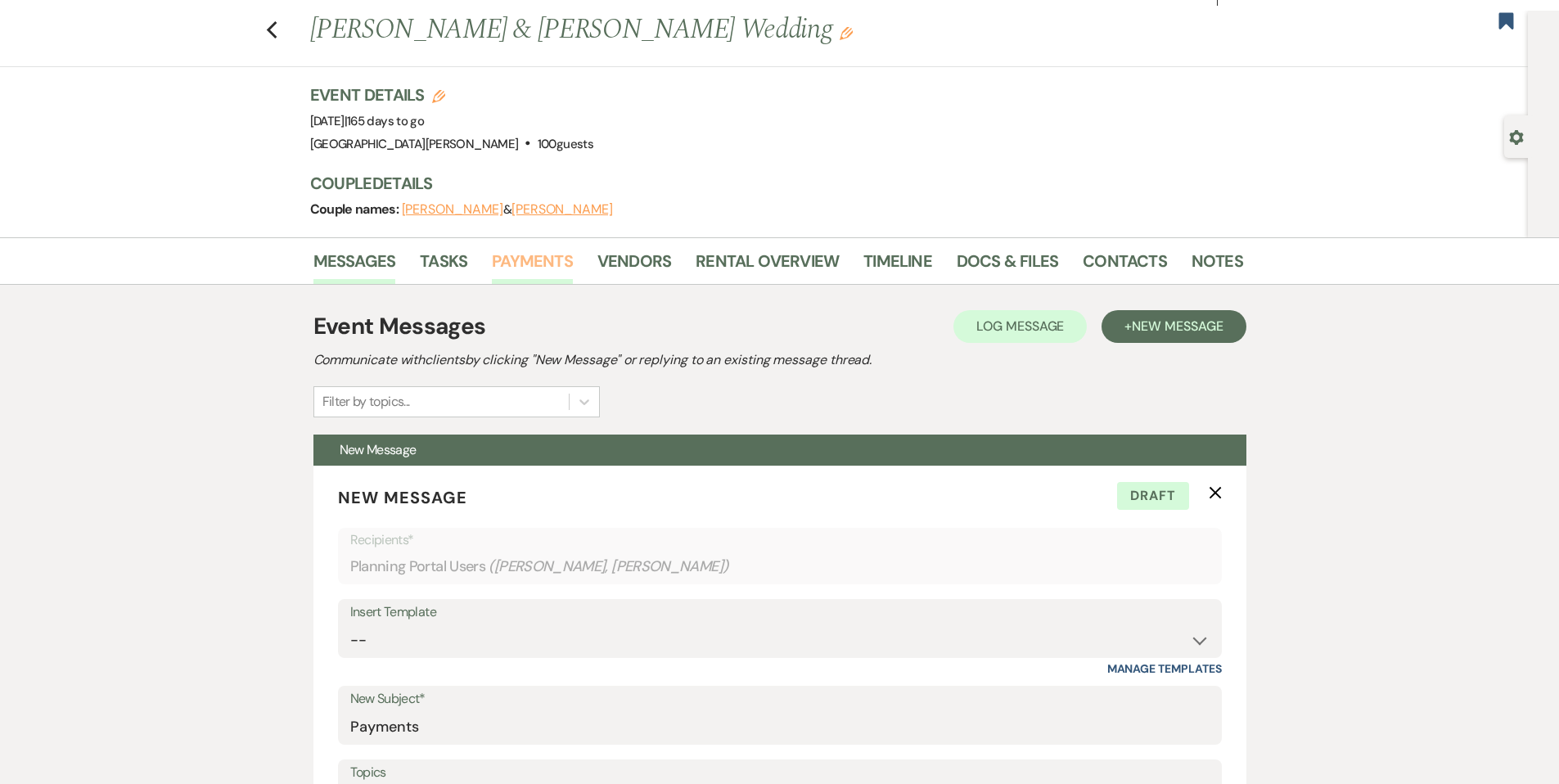
click at [540, 259] on link "Payments" at bounding box center [533, 265] width 81 height 36
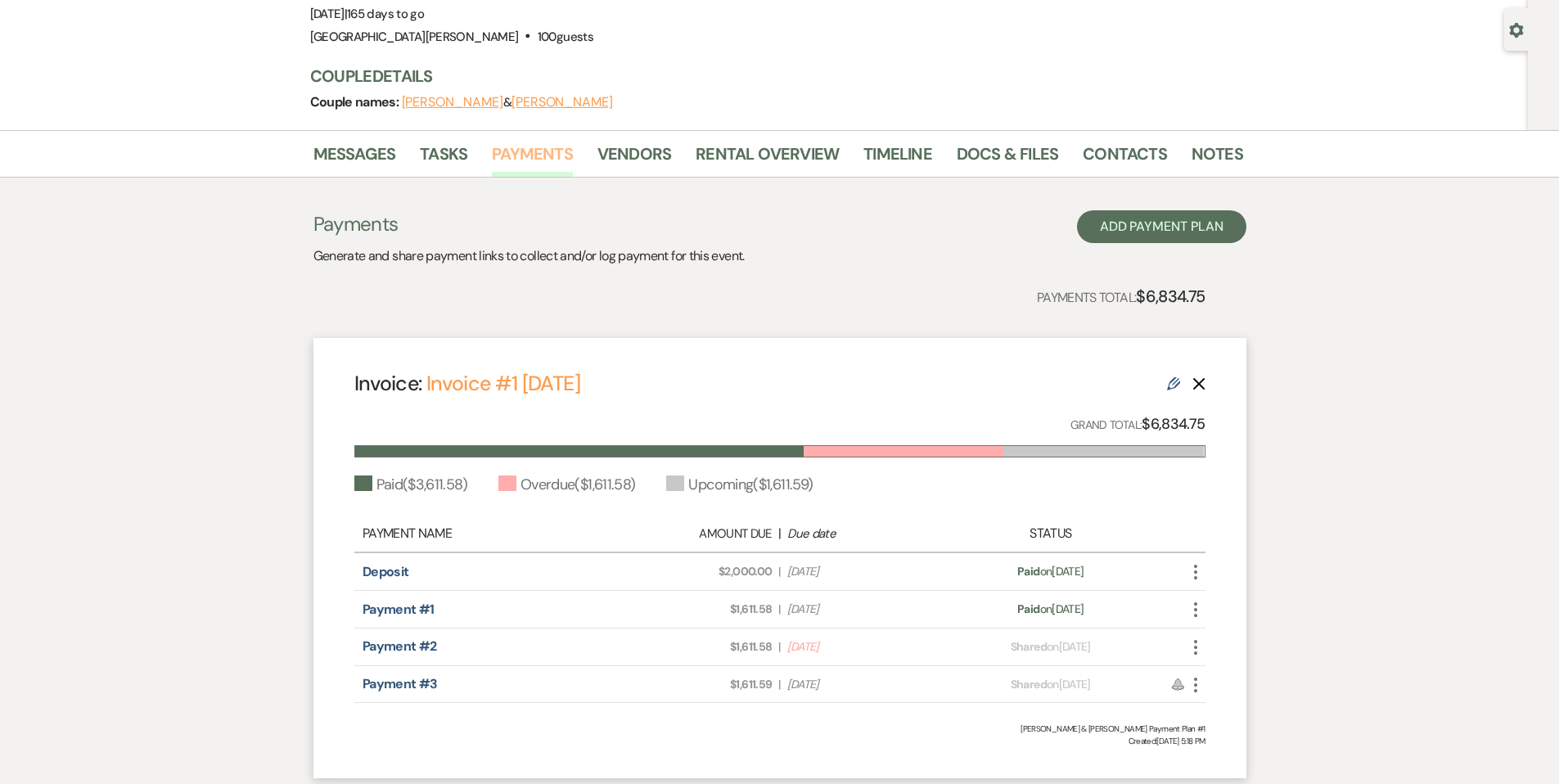
scroll to position [135, 0]
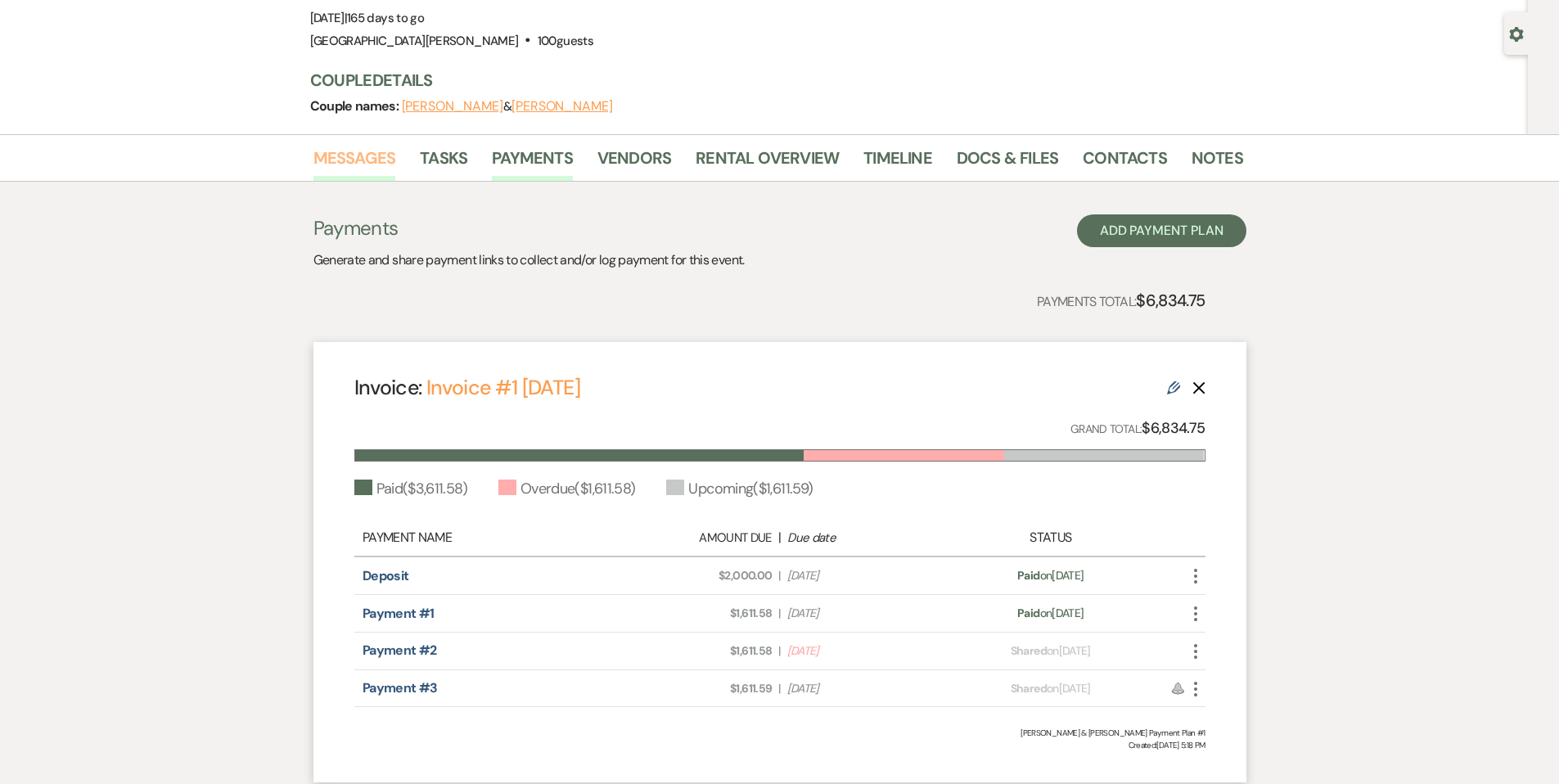
click at [347, 165] on link "Messages" at bounding box center [355, 163] width 83 height 36
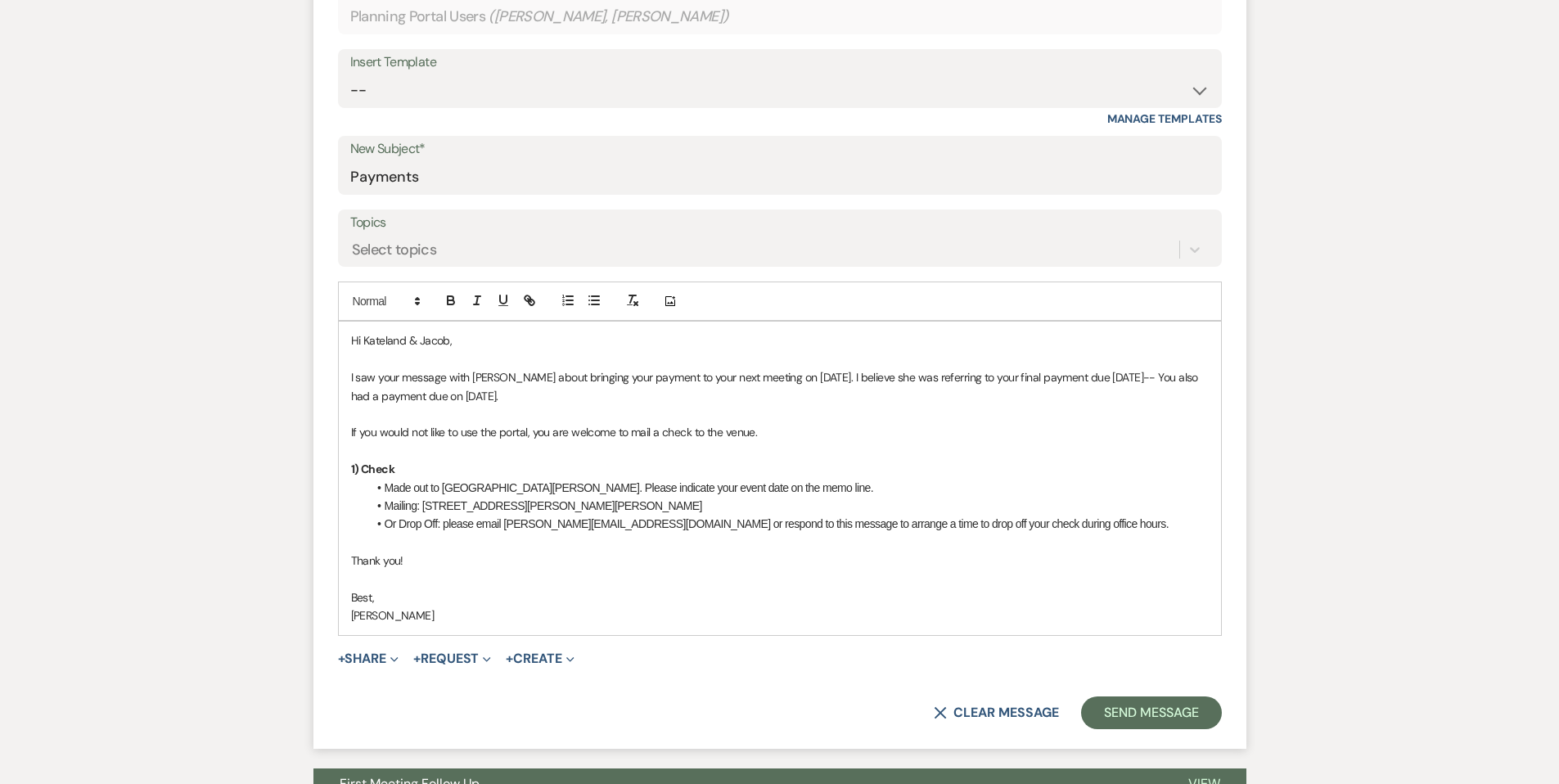
scroll to position [582, 0]
click at [462, 399] on p "I saw your message with [PERSON_NAME] about bringing your payment to your next …" at bounding box center [780, 386] width 858 height 37
click at [461, 397] on p "I saw your message with [PERSON_NAME] about bringing your payment to your next …" at bounding box center [780, 386] width 858 height 37
click at [1087, 377] on p "I saw your message with [PERSON_NAME] about bringing your payment to your next …" at bounding box center [780, 386] width 858 height 37
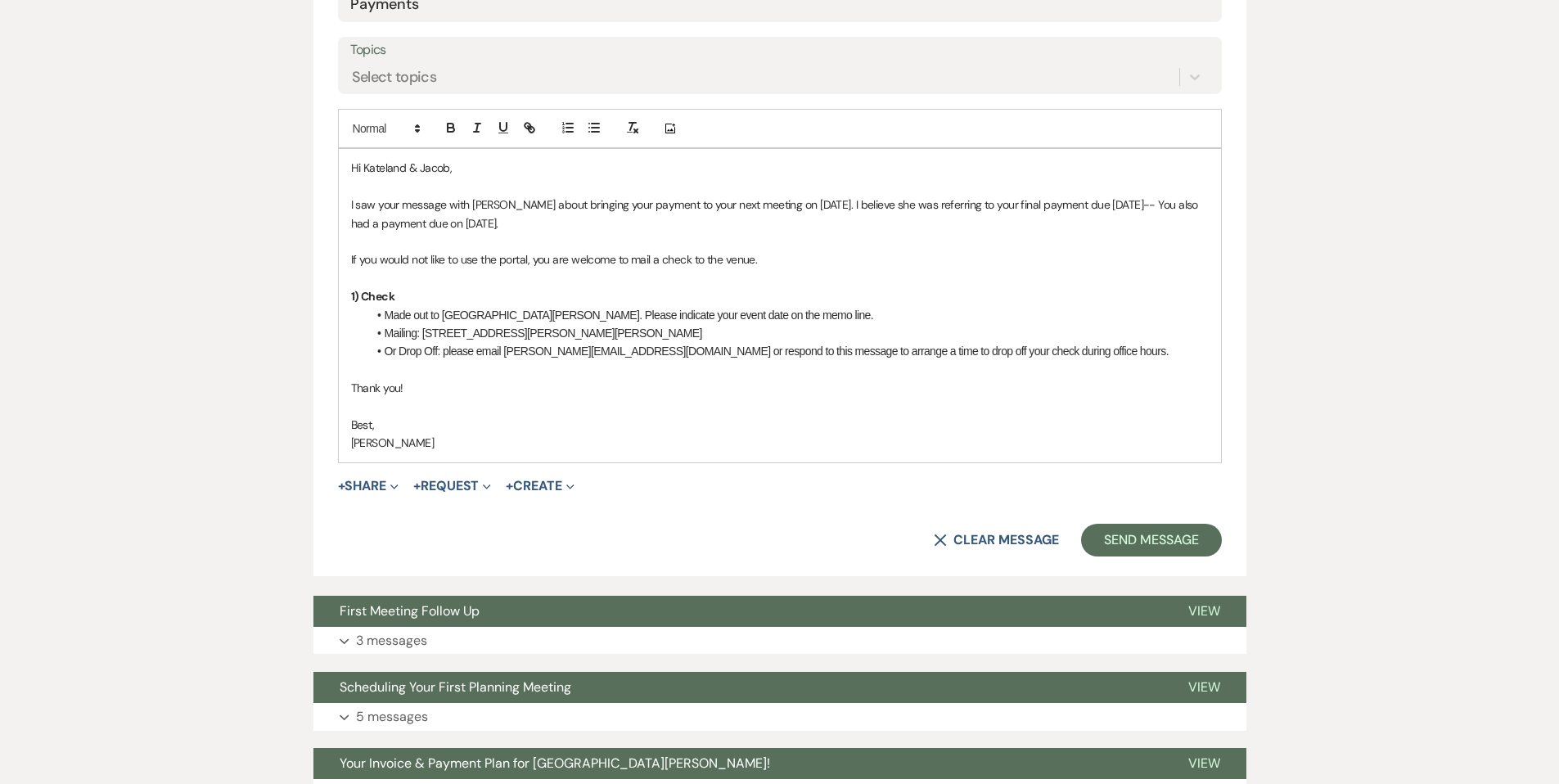
scroll to position [1059, 0]
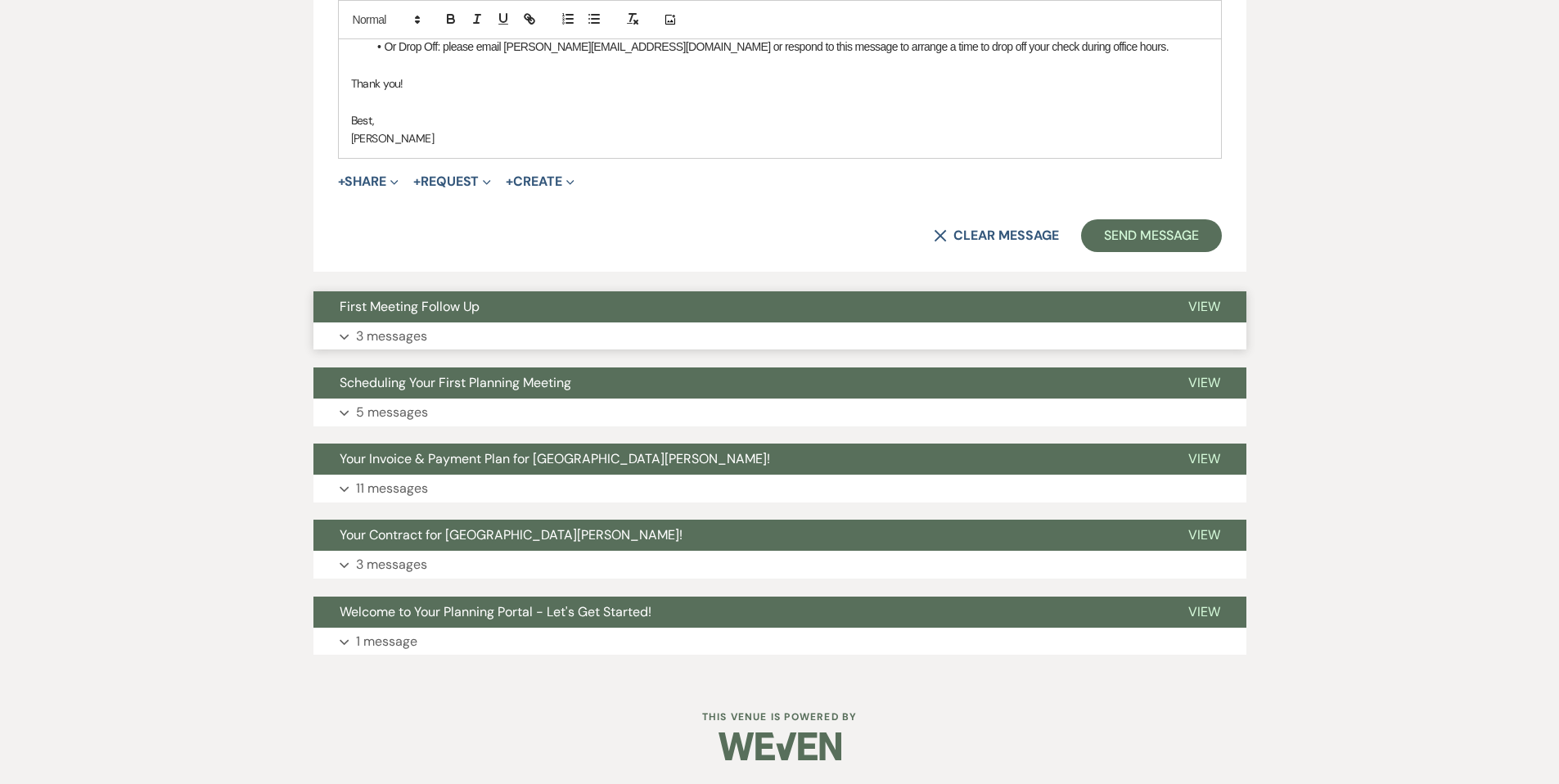
click at [427, 327] on button "Expand 3 messages" at bounding box center [780, 337] width 933 height 28
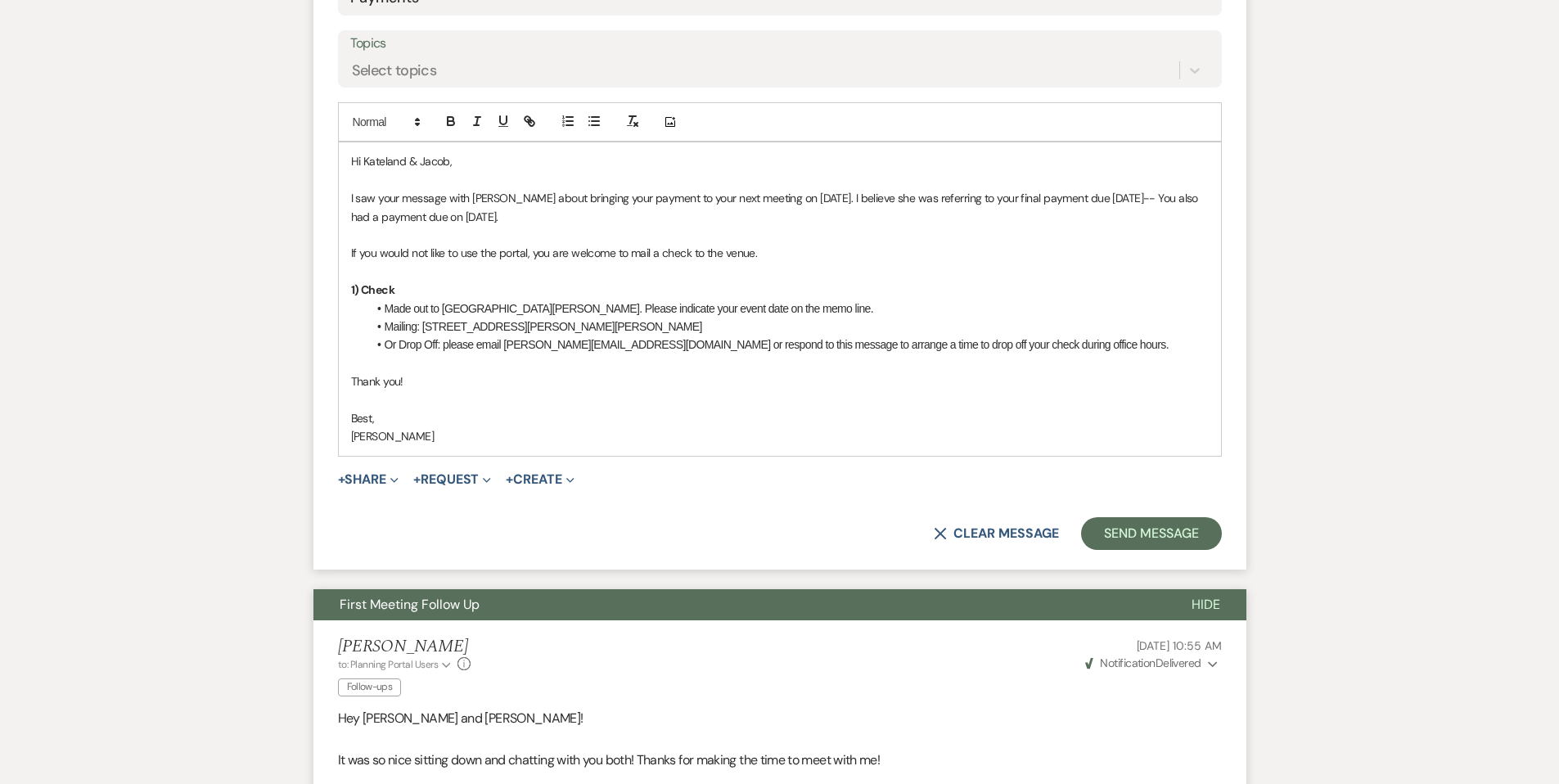
scroll to position [760, 0]
click at [797, 201] on p "I saw your message with [PERSON_NAME] about bringing your payment to your next …" at bounding box center [780, 208] width 858 height 37
click at [810, 251] on p "If you would not like to use the portal, you are welcome to mail a check to the…" at bounding box center [780, 254] width 858 height 18
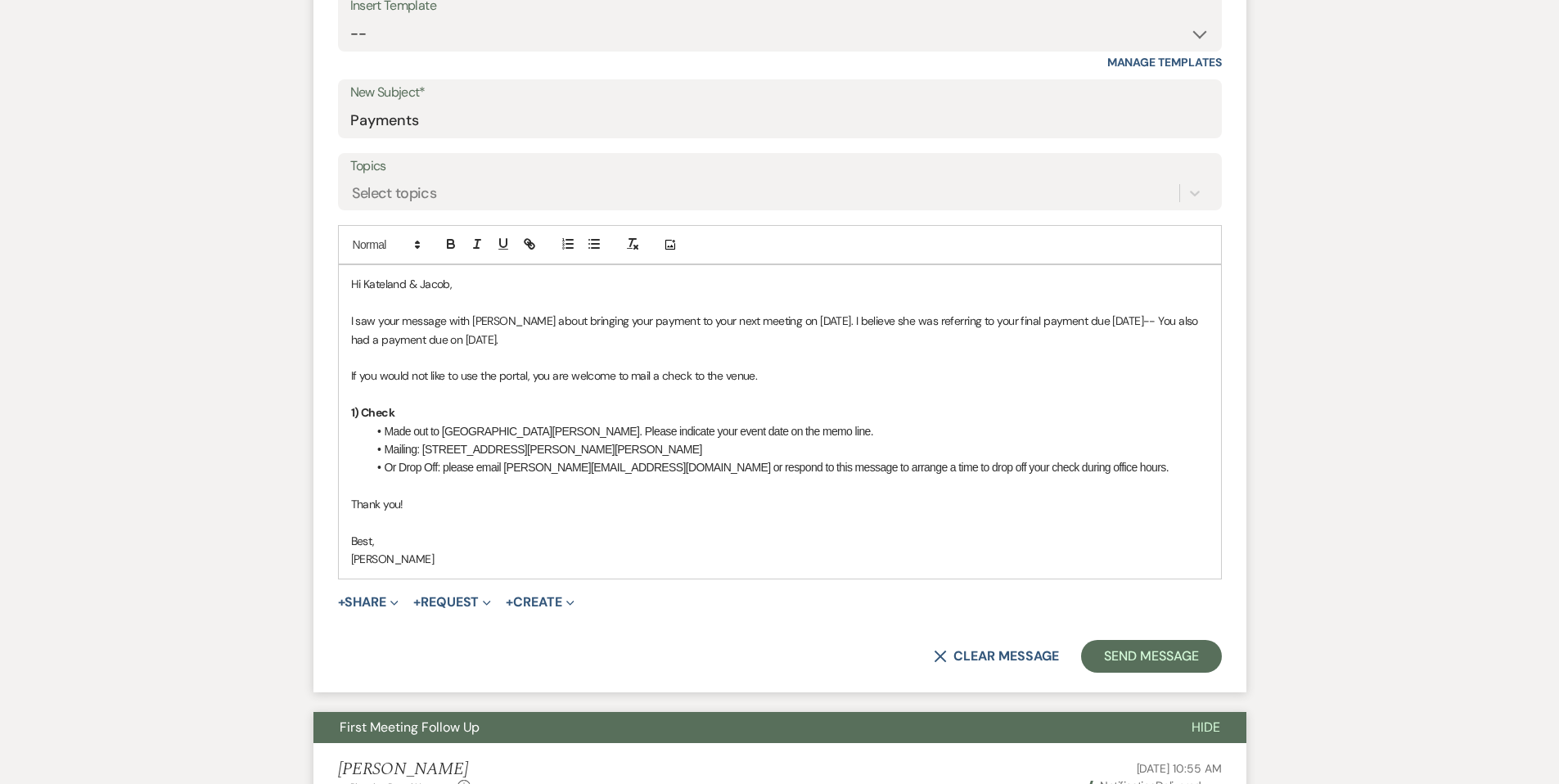
scroll to position [607, 0]
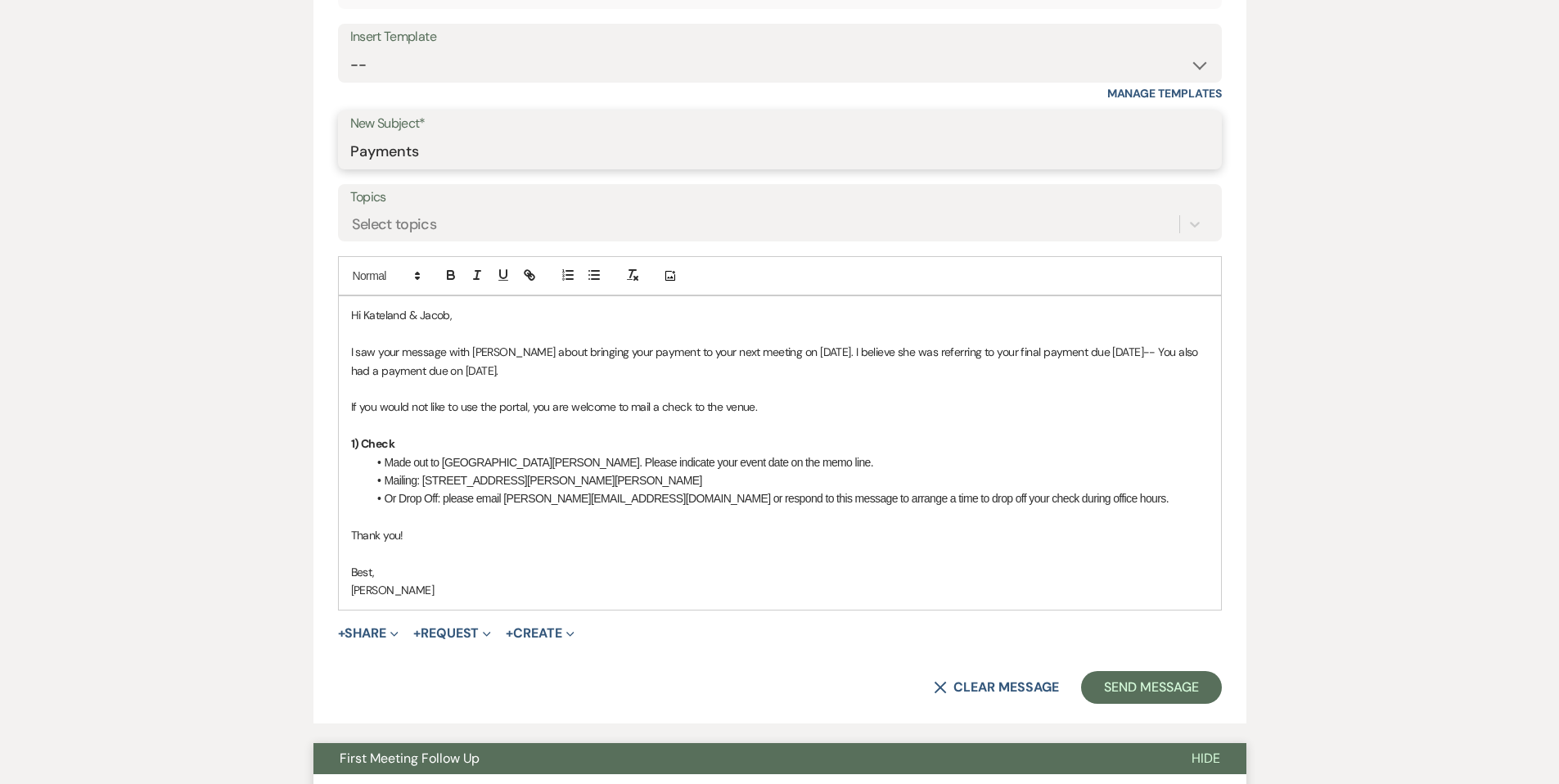
drag, startPoint x: 429, startPoint y: 157, endPoint x: 311, endPoint y: 142, distance: 118.9
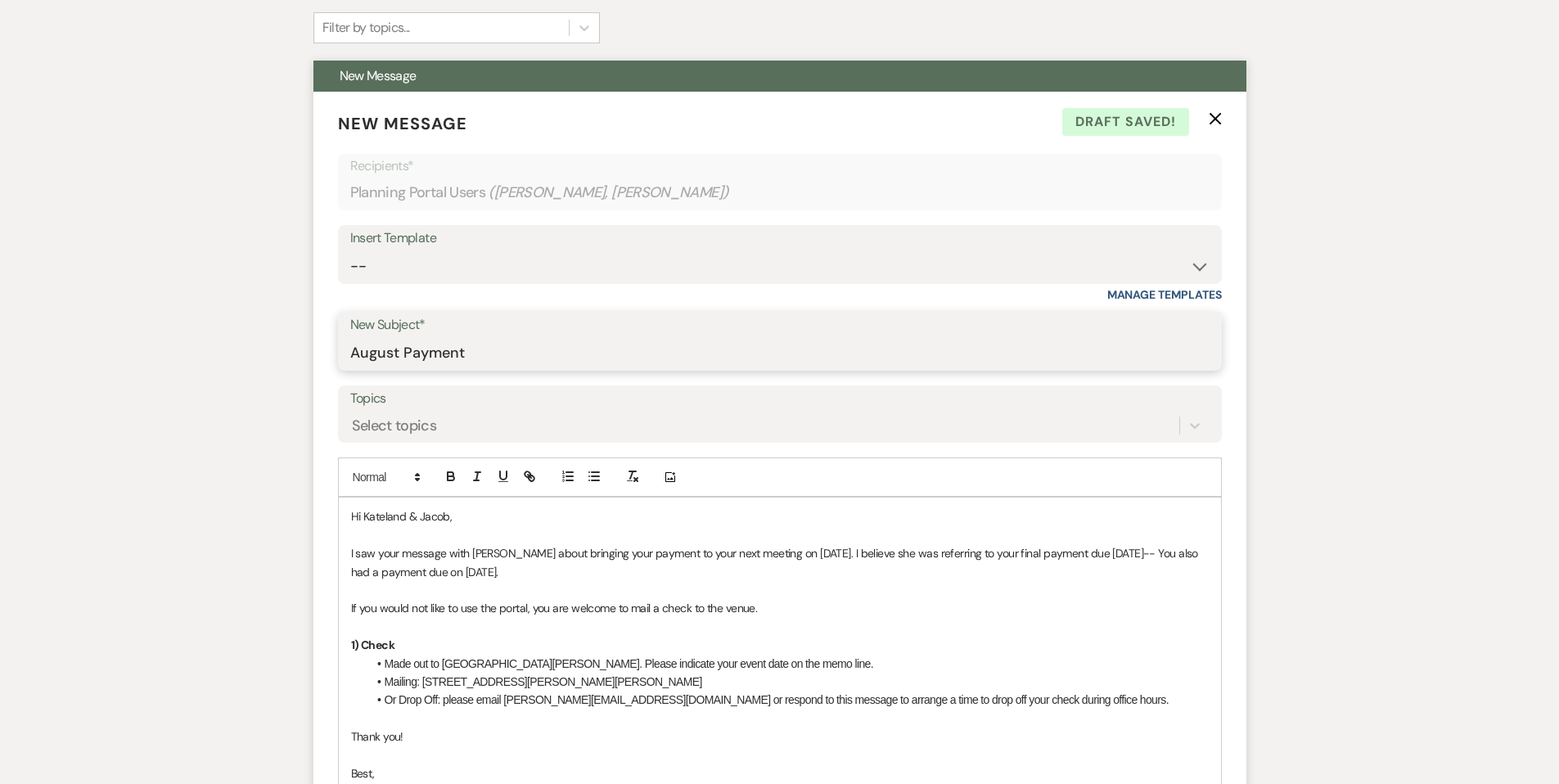
scroll to position [250, 0]
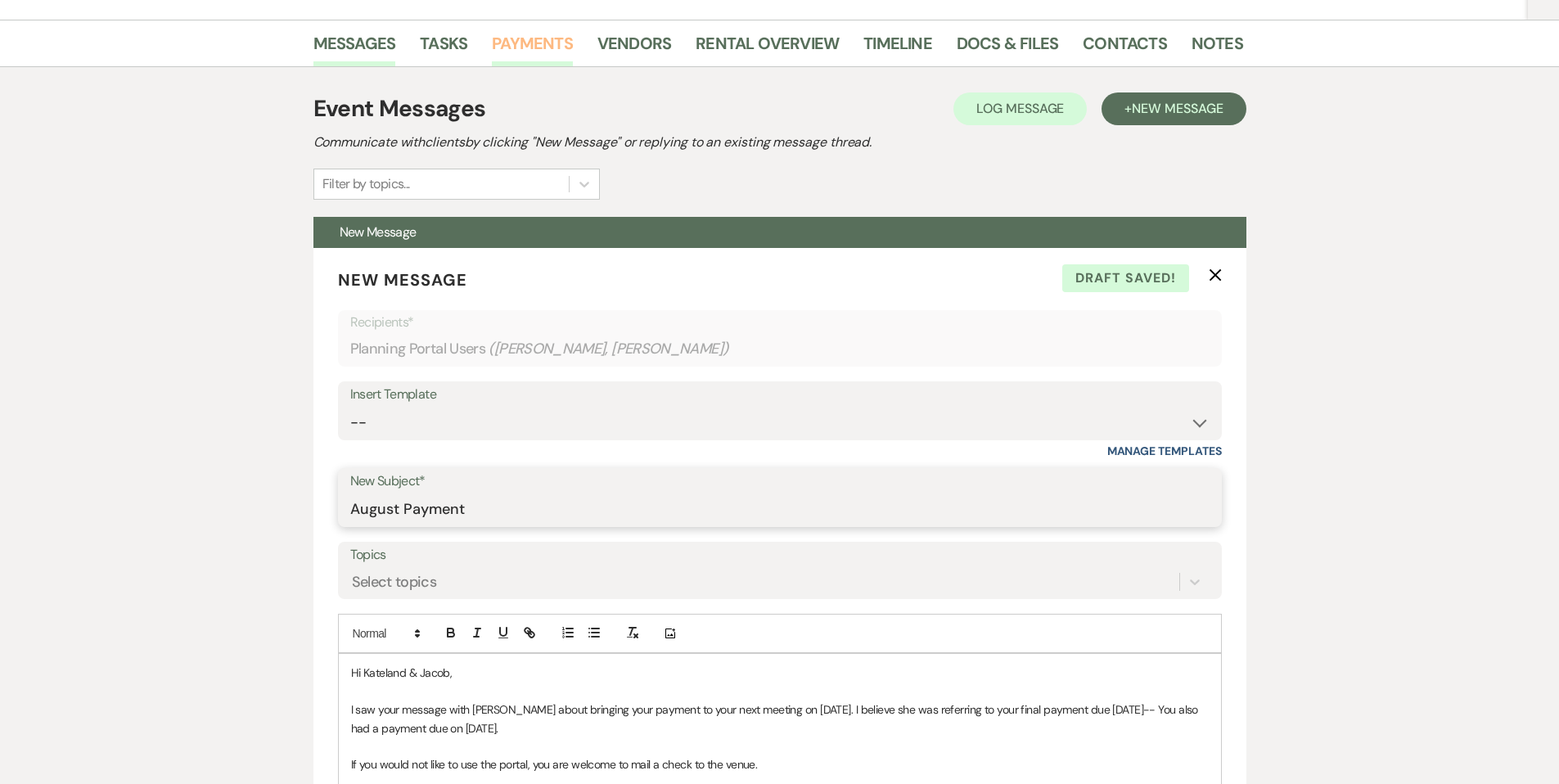
type input "August Payment"
click at [536, 49] on link "Payments" at bounding box center [533, 47] width 81 height 36
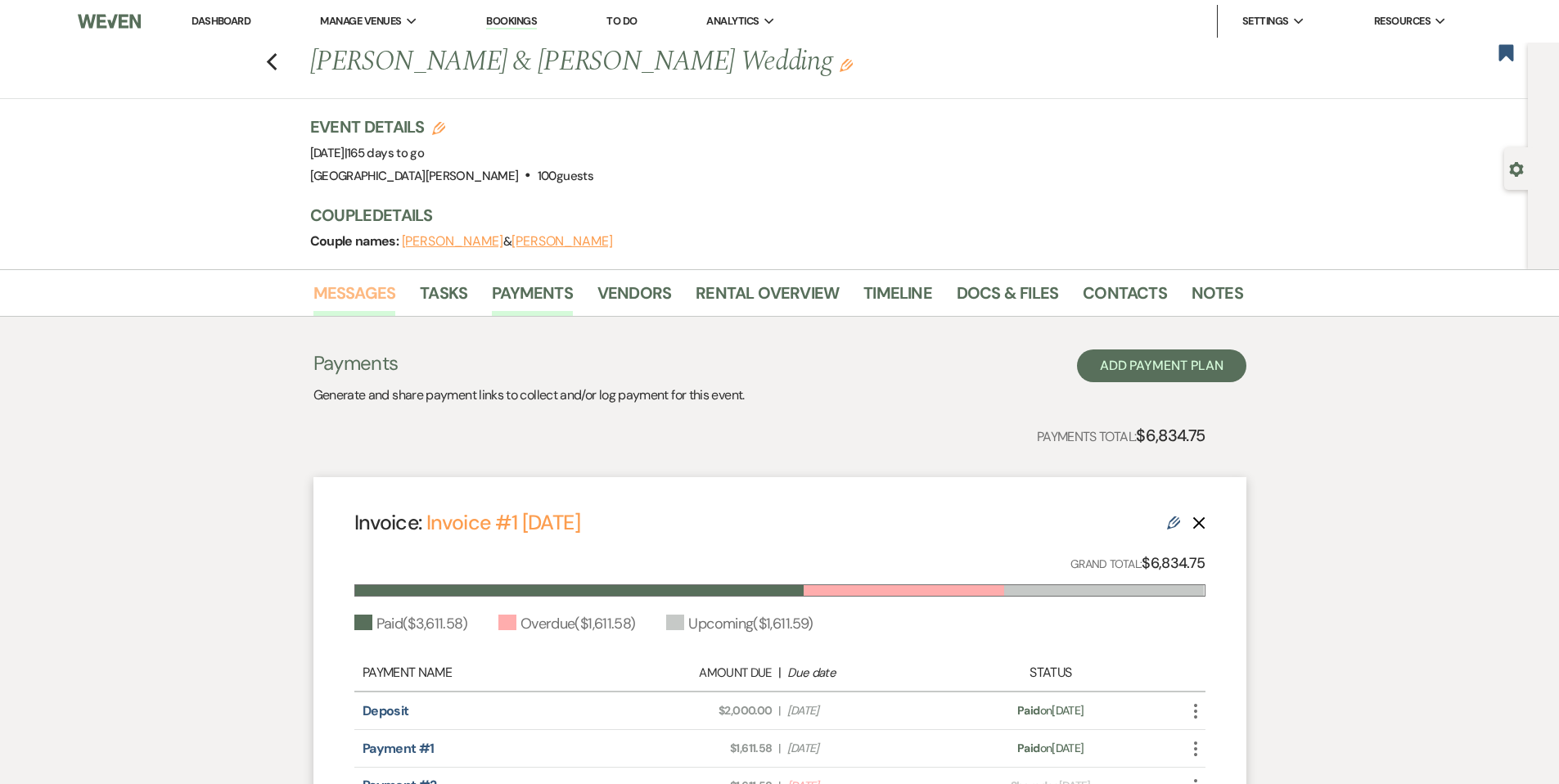
click at [363, 299] on link "Messages" at bounding box center [355, 297] width 83 height 36
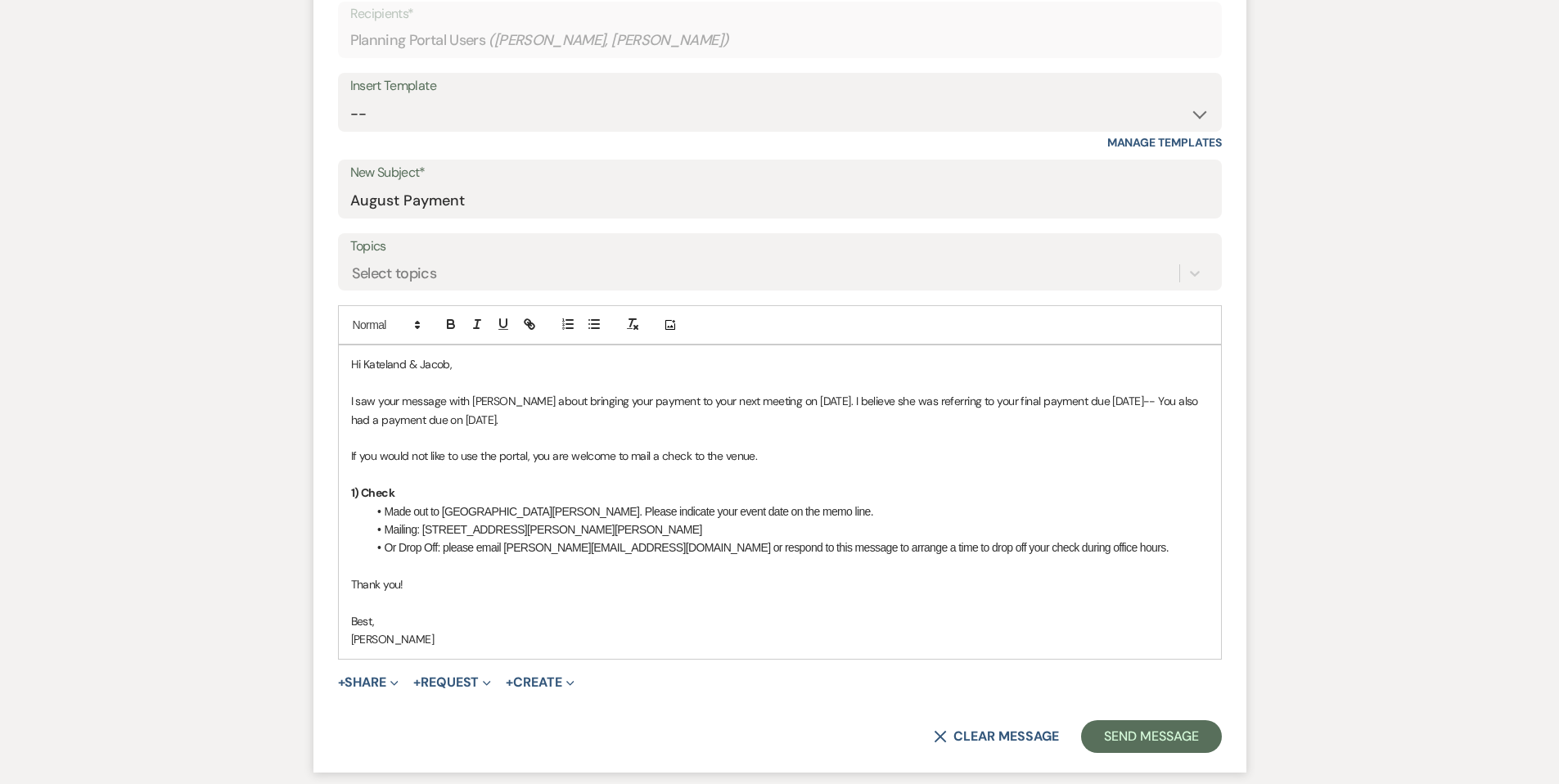
scroll to position [562, 0]
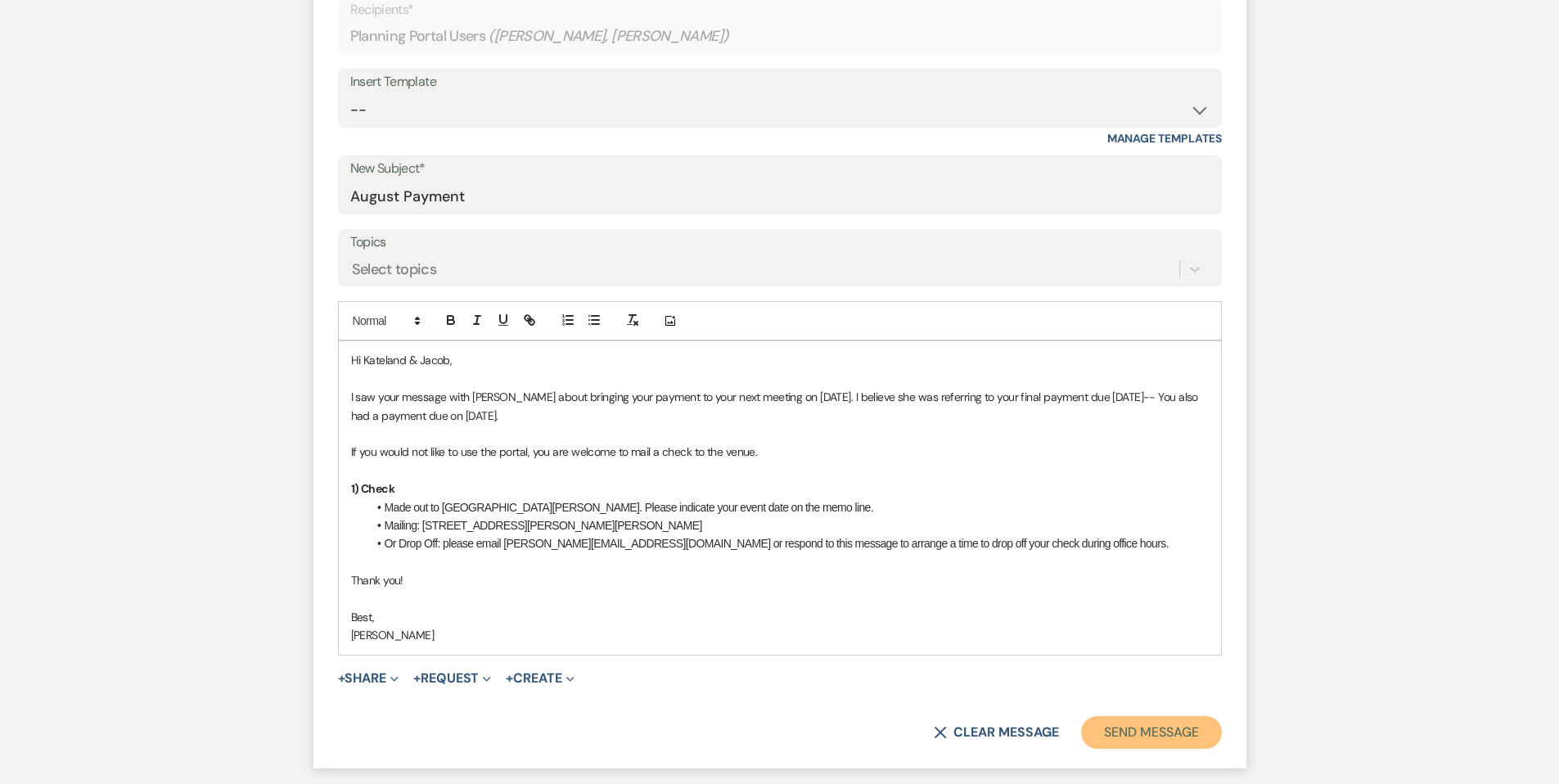
click at [1162, 740] on button "Send Message" at bounding box center [1151, 732] width 140 height 32
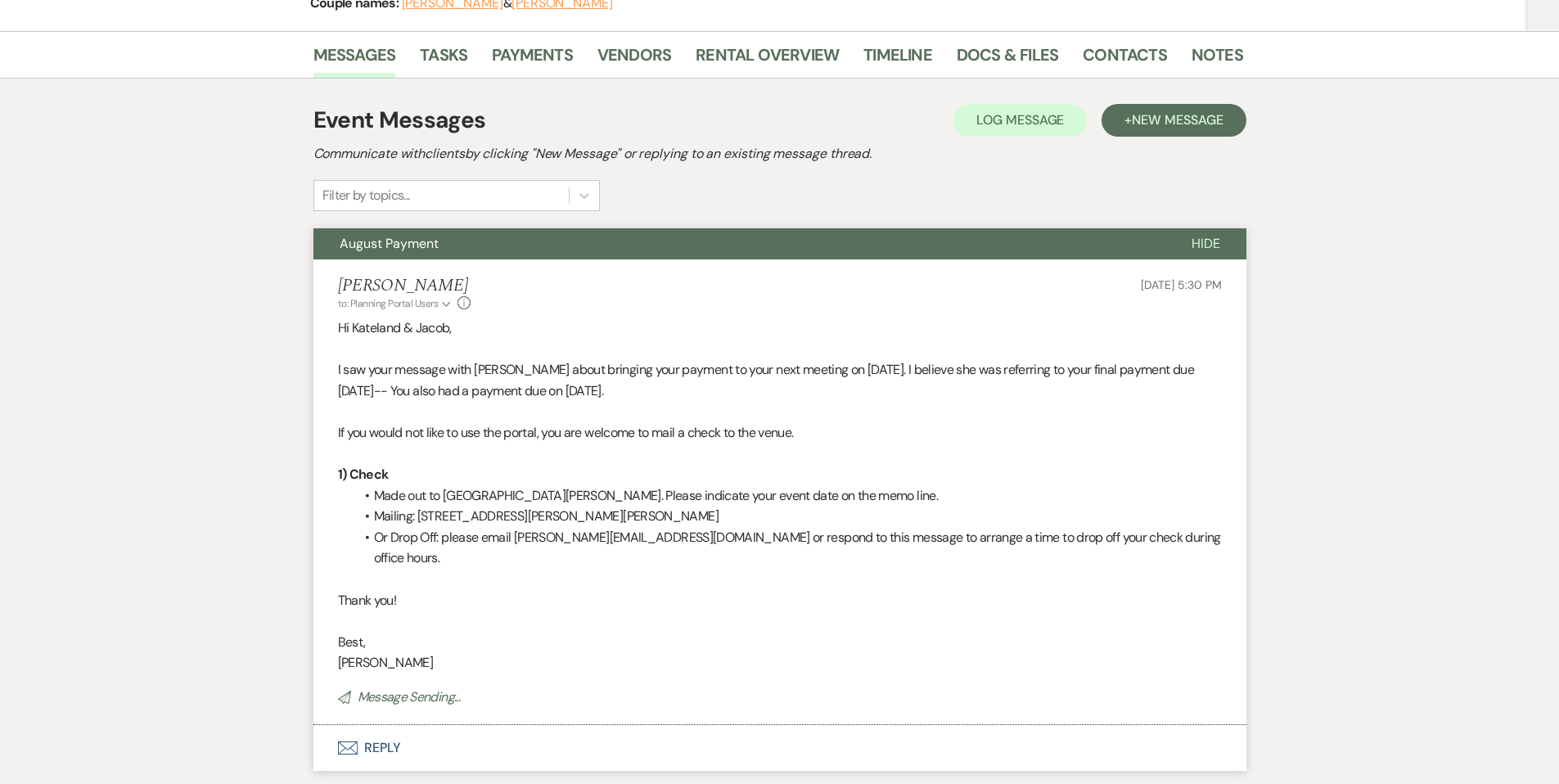
scroll to position [239, 0]
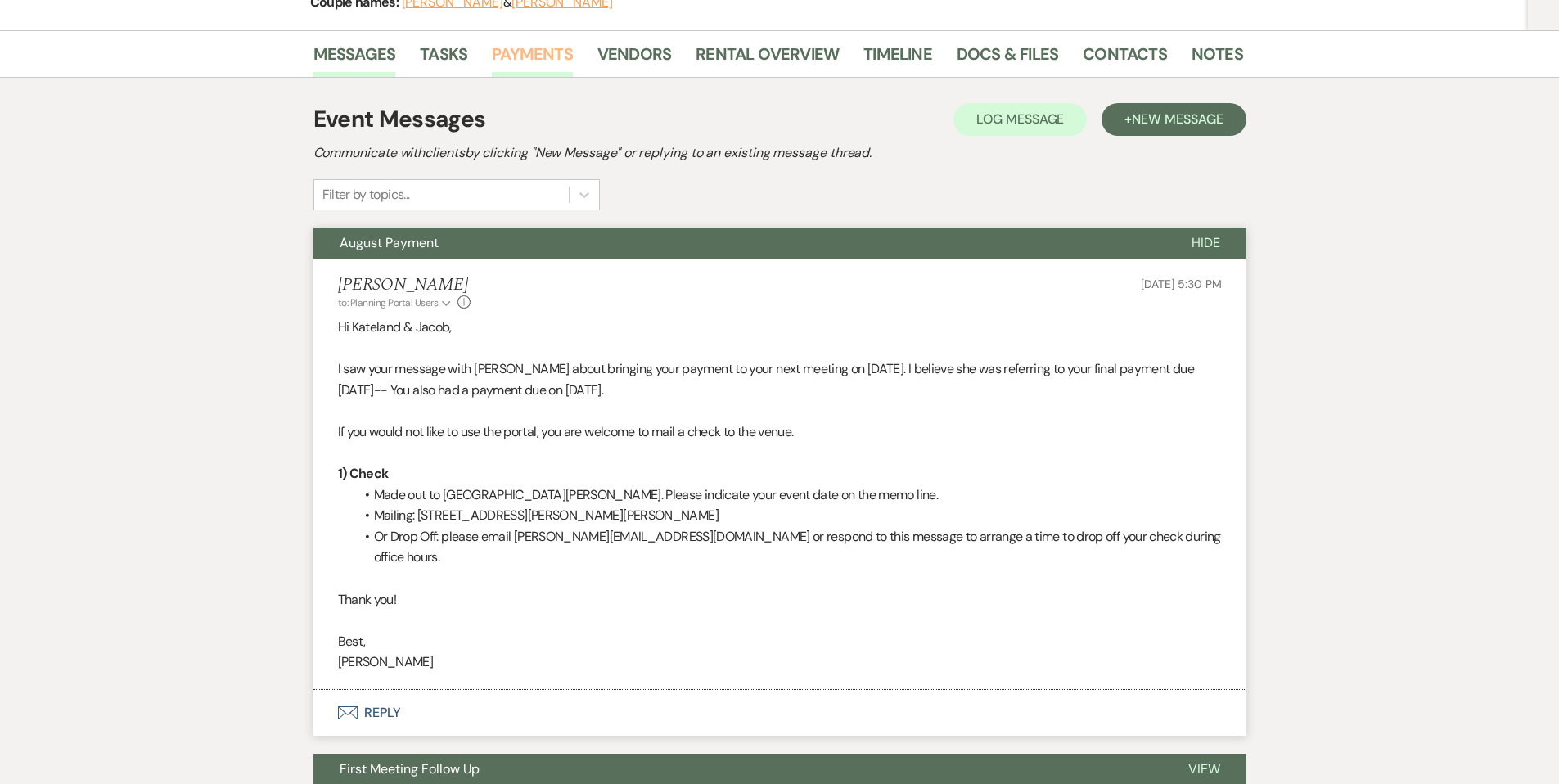
click at [538, 61] on link "Payments" at bounding box center [533, 58] width 81 height 36
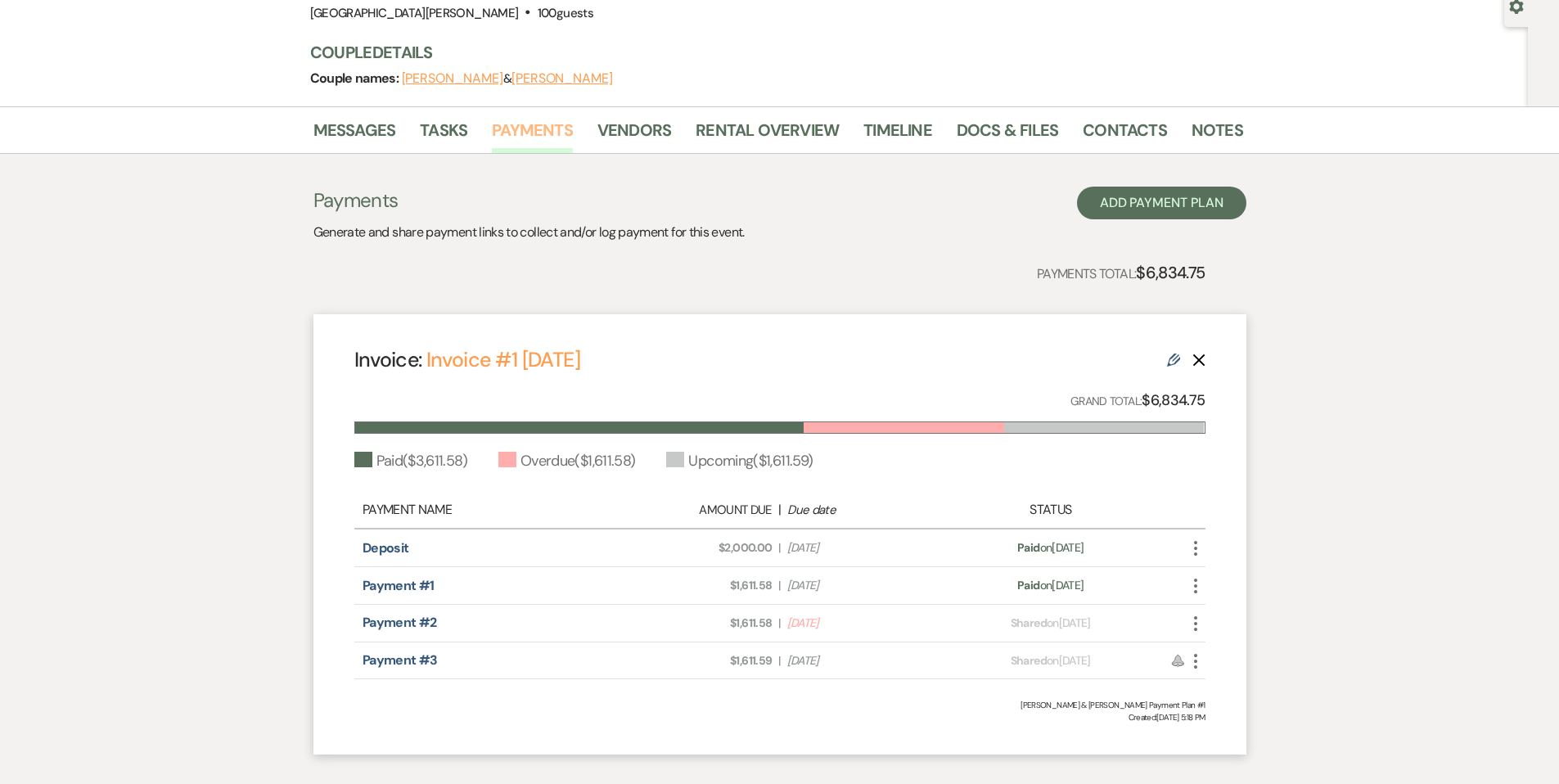
scroll to position [136, 0]
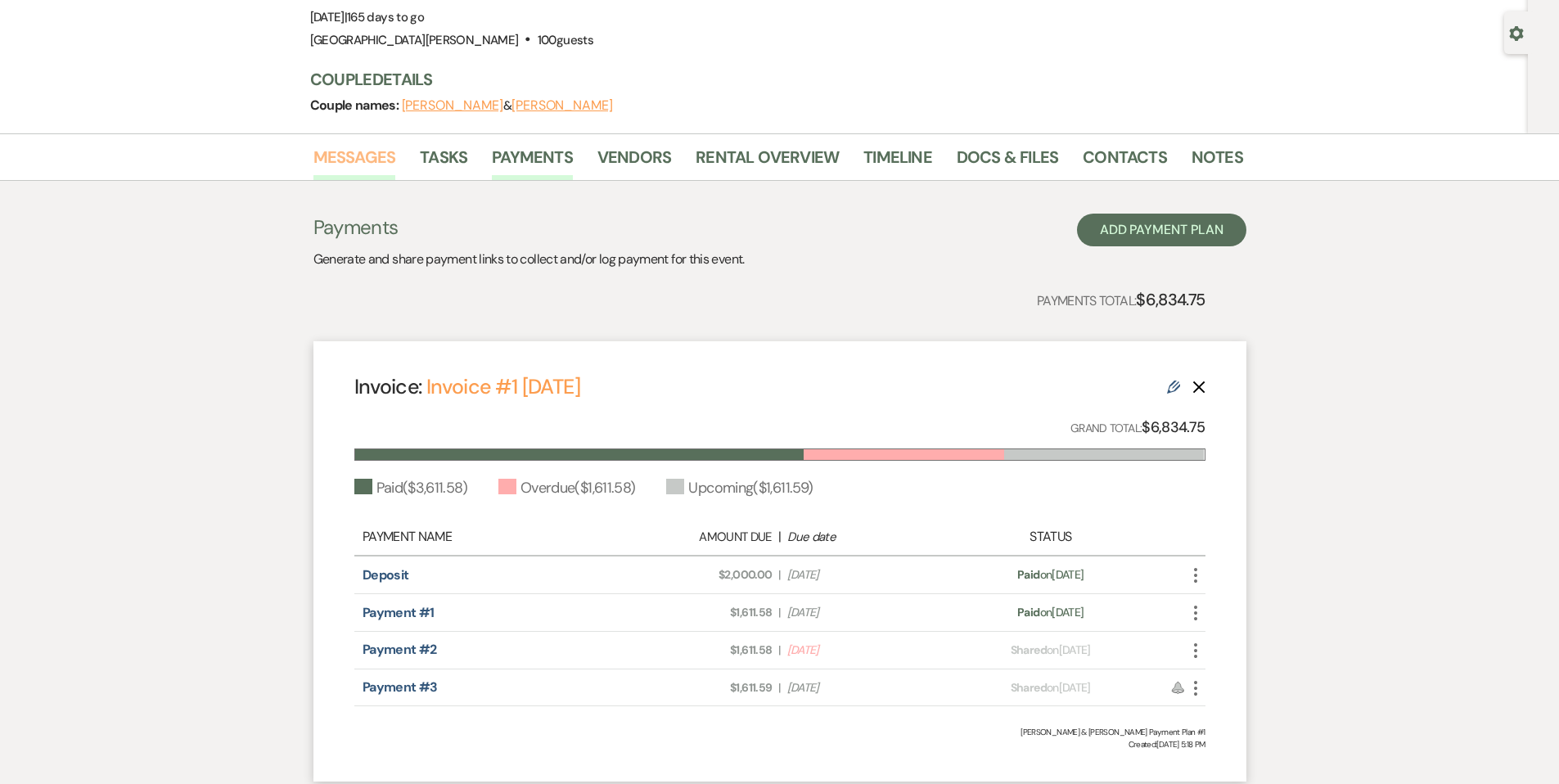
click at [336, 153] on link "Messages" at bounding box center [355, 162] width 83 height 36
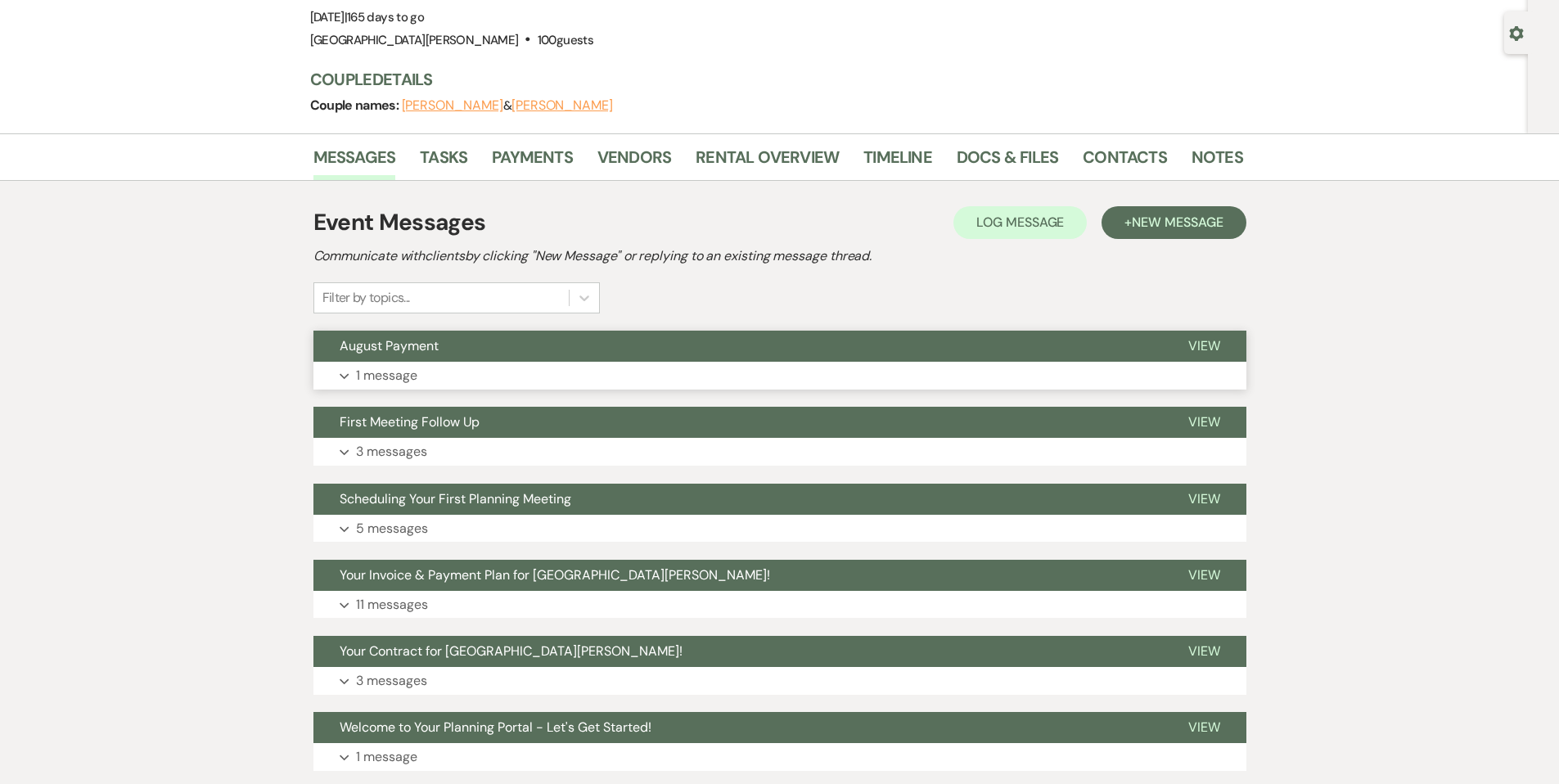
click at [845, 339] on button "August Payment" at bounding box center [738, 345] width 849 height 31
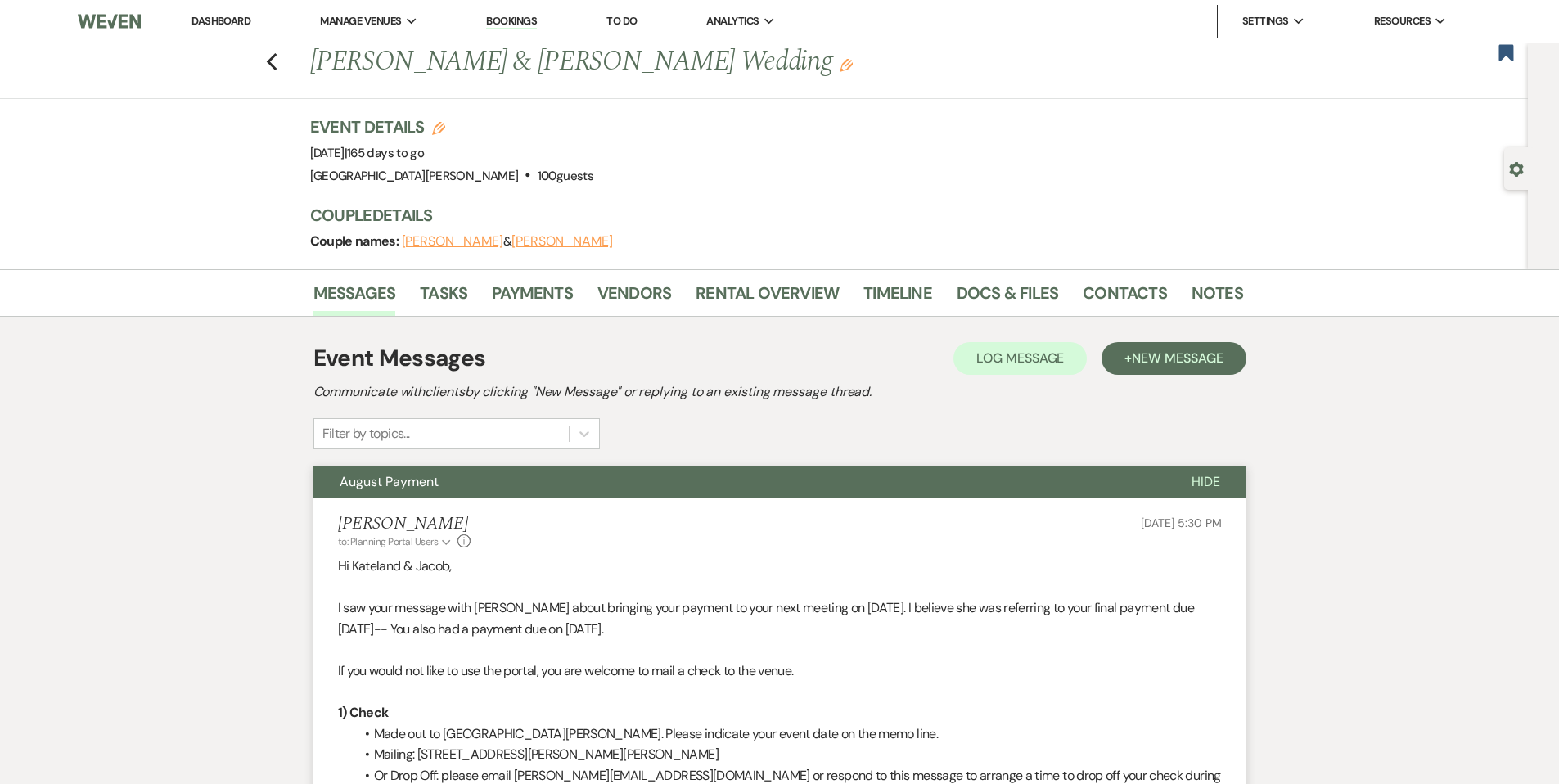
click at [204, 20] on link "Dashboard" at bounding box center [221, 21] width 59 height 14
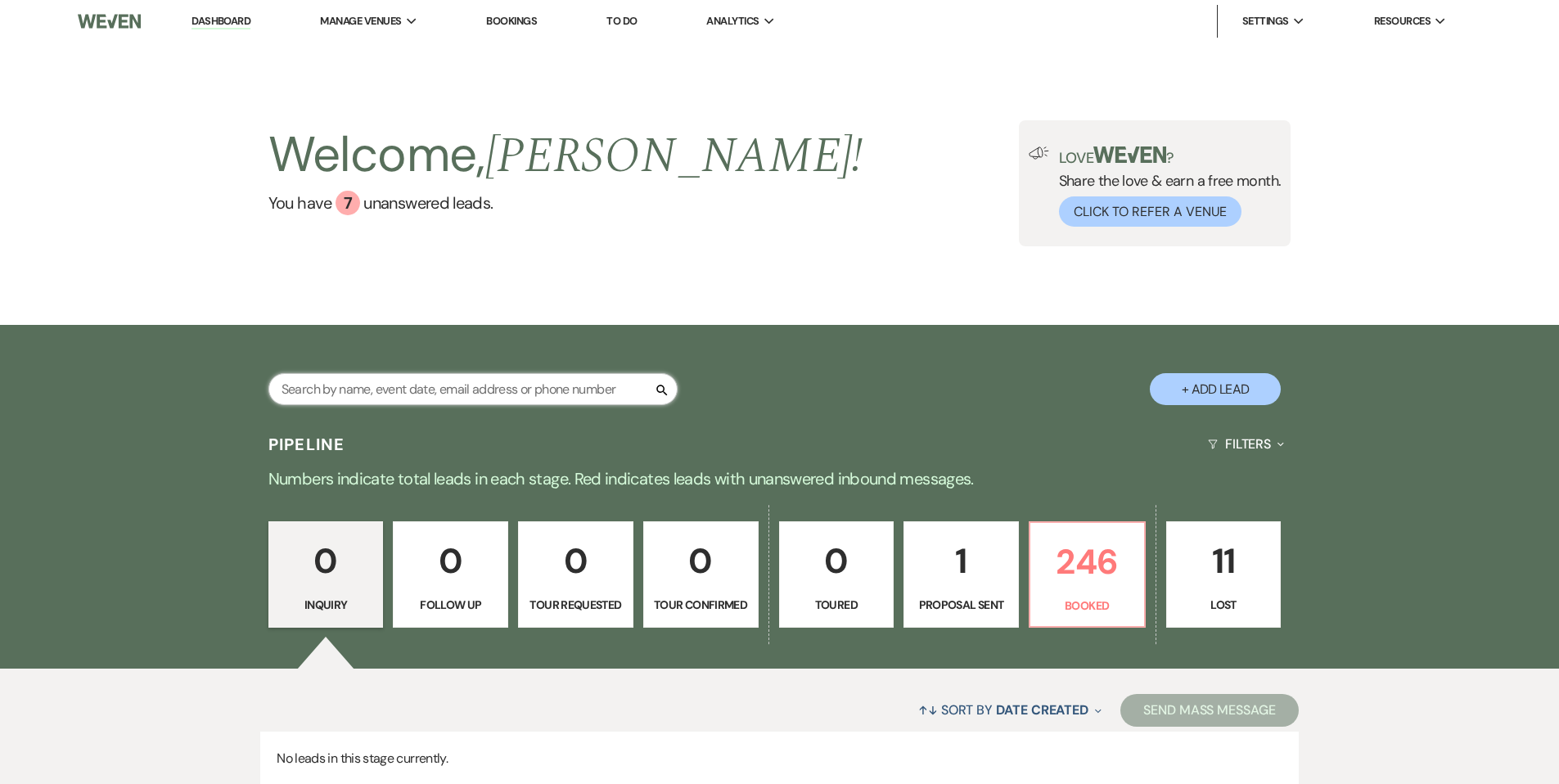
click at [347, 388] on input "text" at bounding box center [473, 389] width 409 height 32
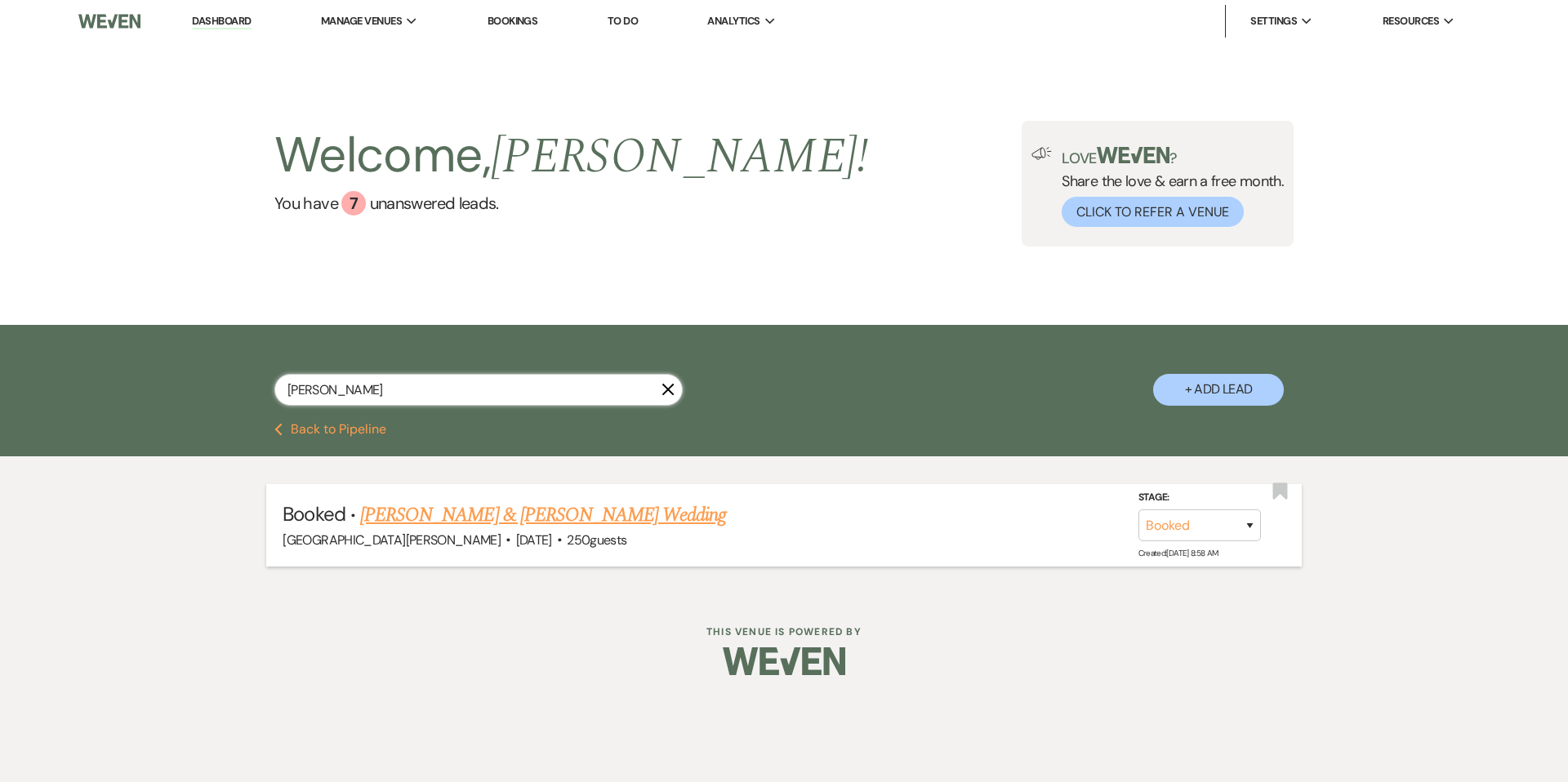
type input "[PERSON_NAME]"
click at [518, 522] on link "[PERSON_NAME] & [PERSON_NAME] Wedding" at bounding box center [543, 516] width 366 height 30
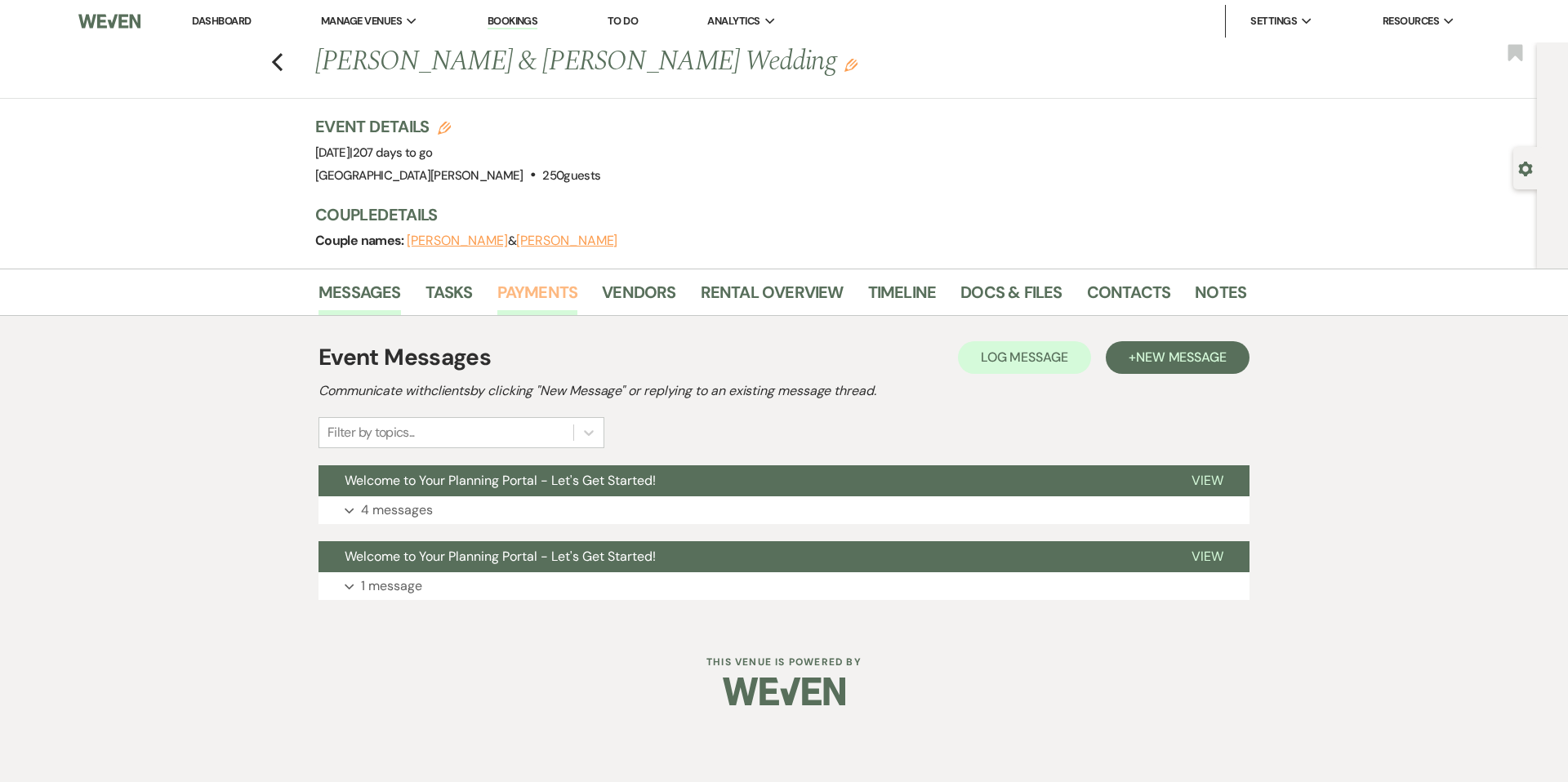
click at [572, 299] on link "Payments" at bounding box center [538, 296] width 81 height 36
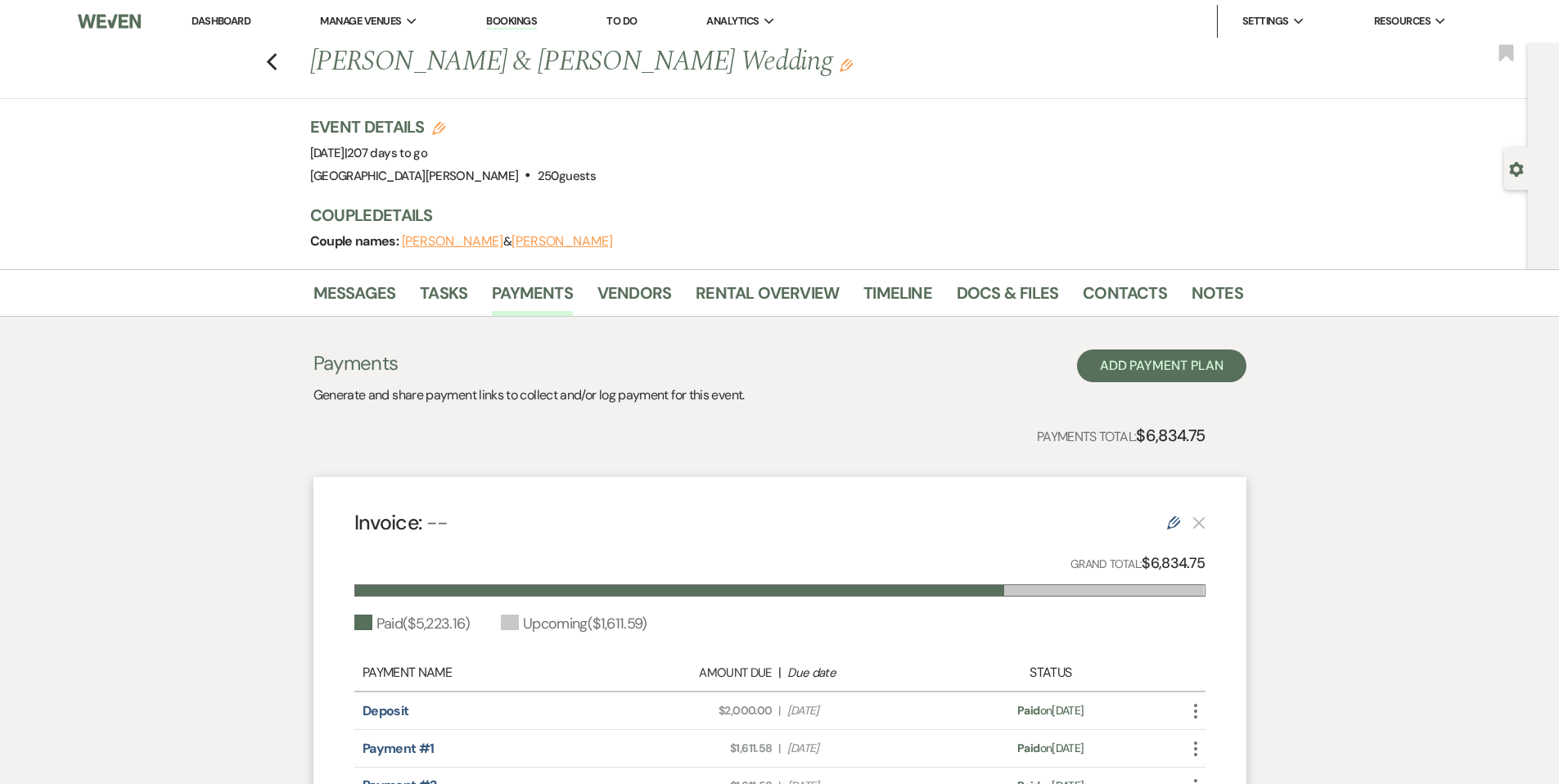
click at [226, 30] on li "Dashboard" at bounding box center [221, 21] width 76 height 32
click at [223, 27] on link "Dashboard" at bounding box center [221, 21] width 59 height 14
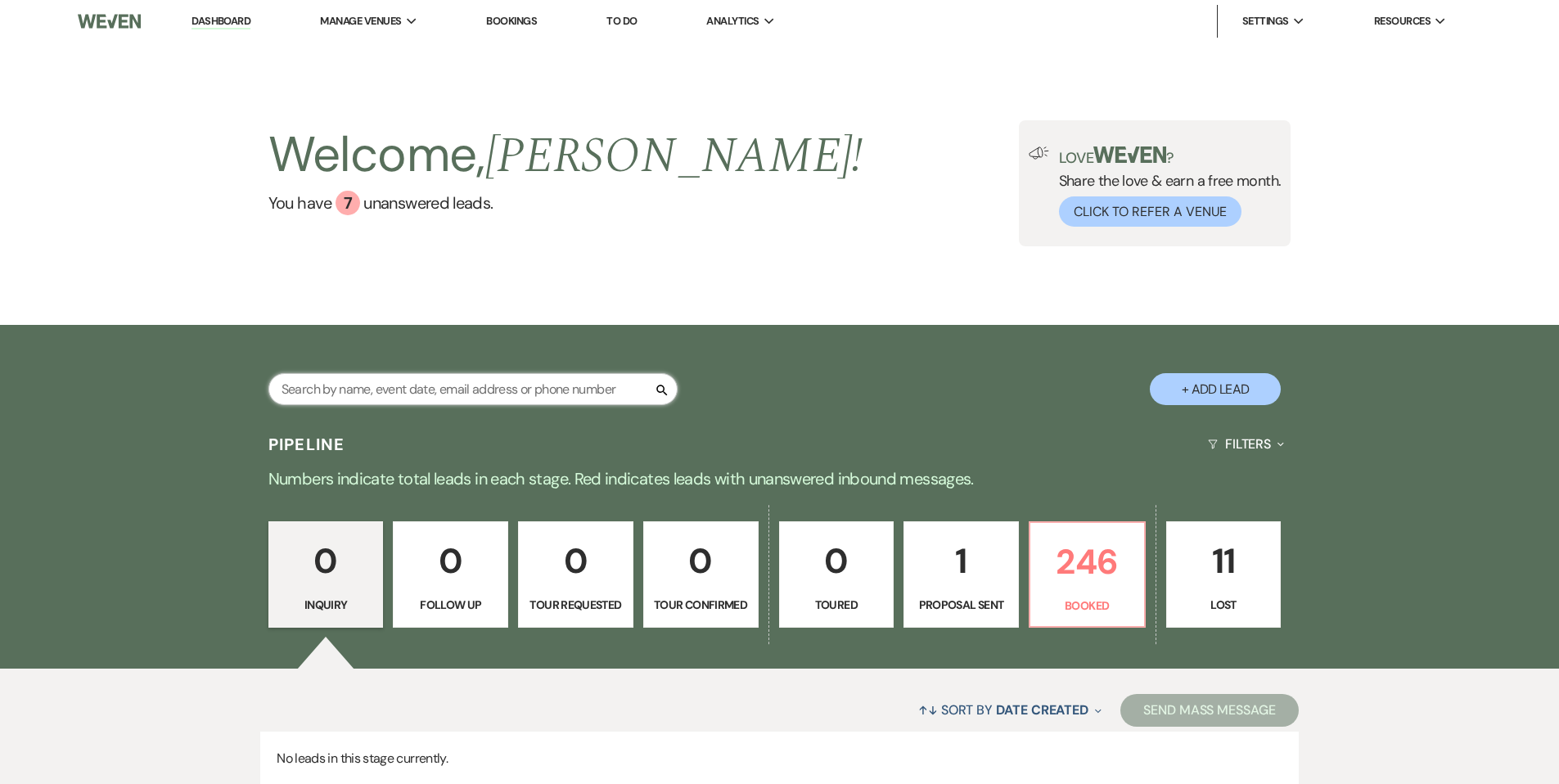
click at [477, 383] on input "text" at bounding box center [473, 389] width 409 height 32
type input "[PERSON_NAME]"
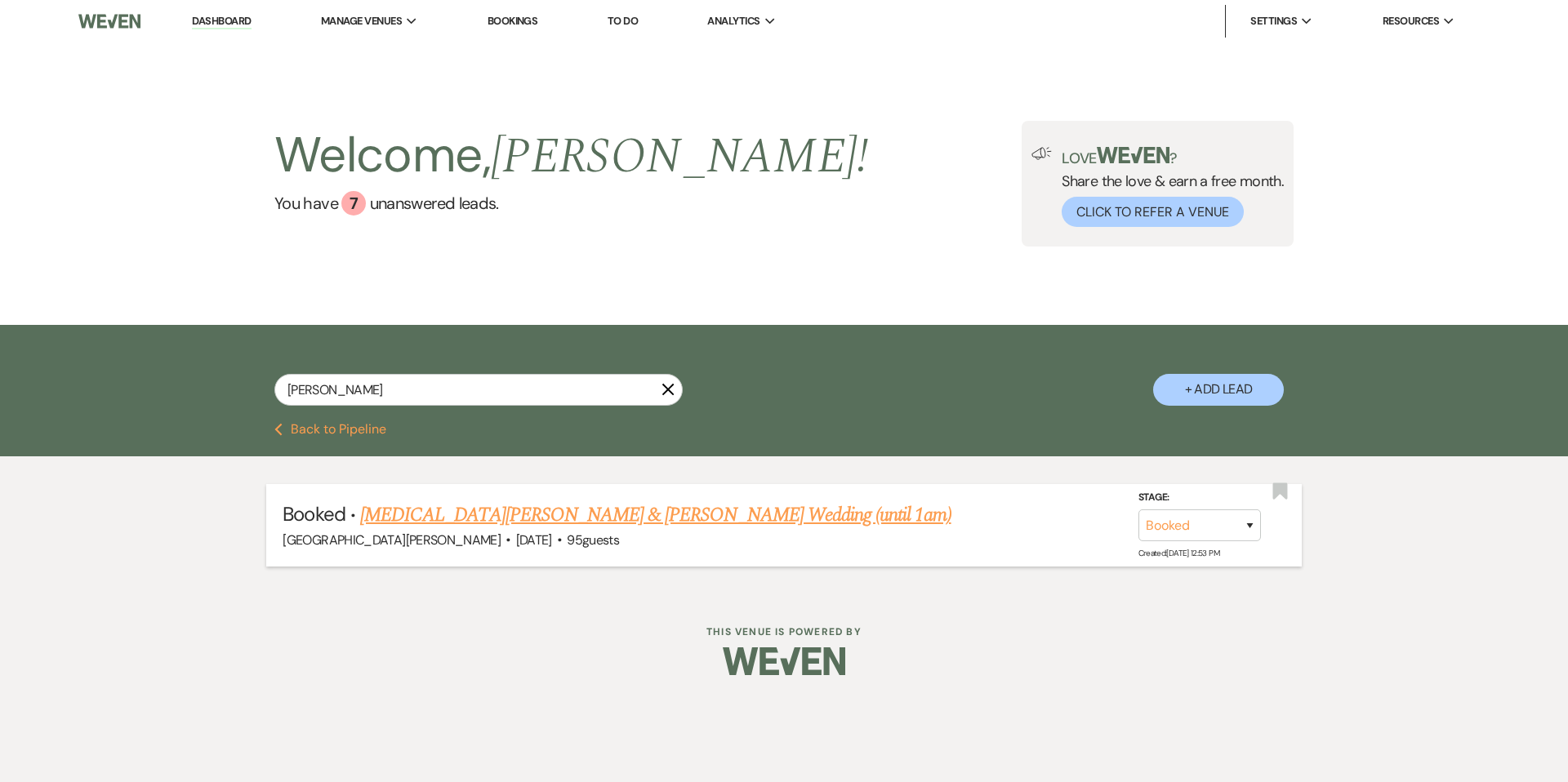
click at [562, 513] on link "[MEDICAL_DATA][PERSON_NAME] & [PERSON_NAME] Wedding (until 1am)" at bounding box center [656, 516] width 591 height 30
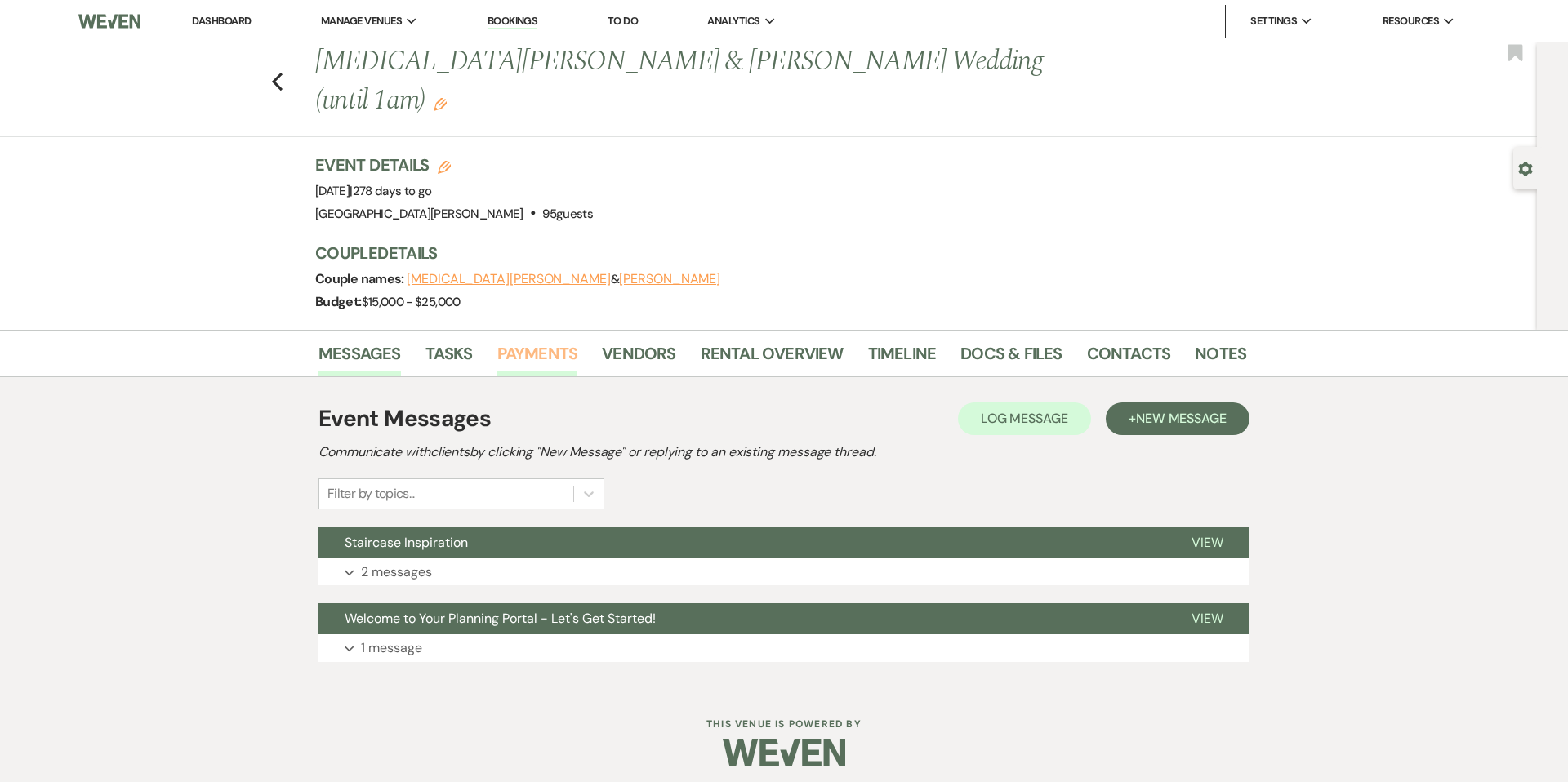
click at [526, 340] on link "Payments" at bounding box center [538, 357] width 81 height 36
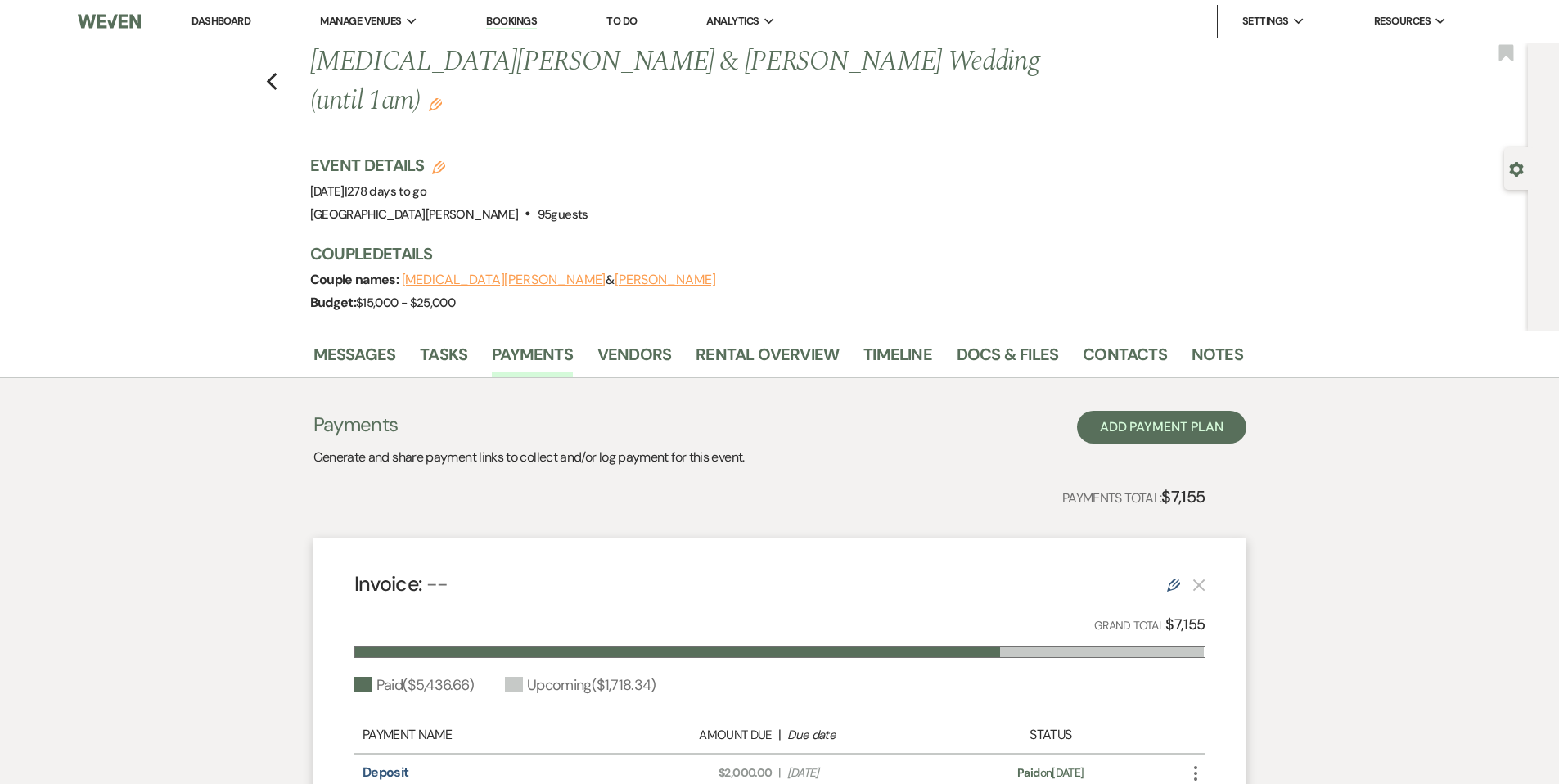
click at [227, 7] on li "Dashboard" at bounding box center [221, 21] width 76 height 32
click at [234, 22] on link "Dashboard" at bounding box center [221, 21] width 59 height 14
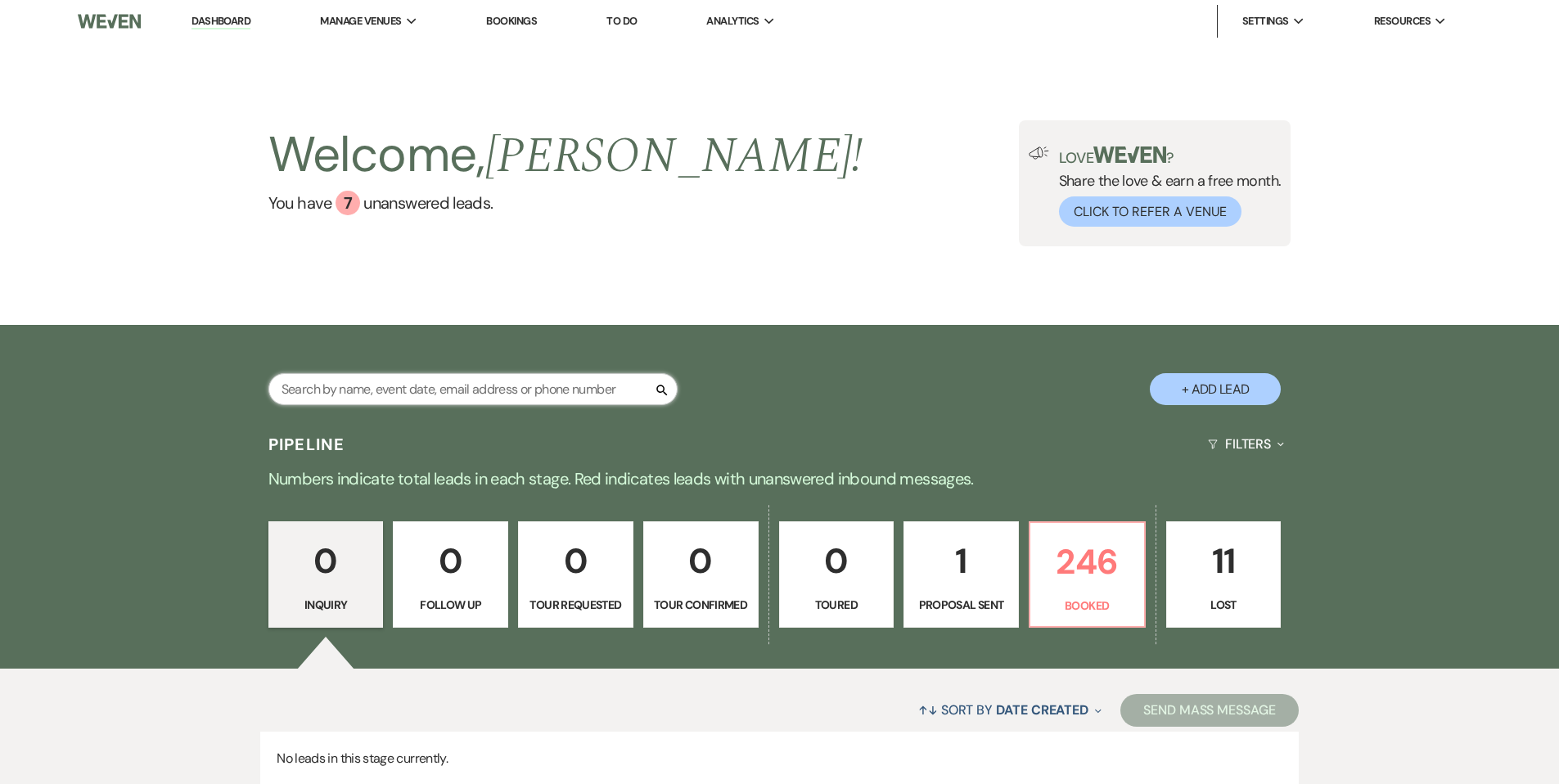
click at [480, 388] on input "text" at bounding box center [473, 389] width 409 height 32
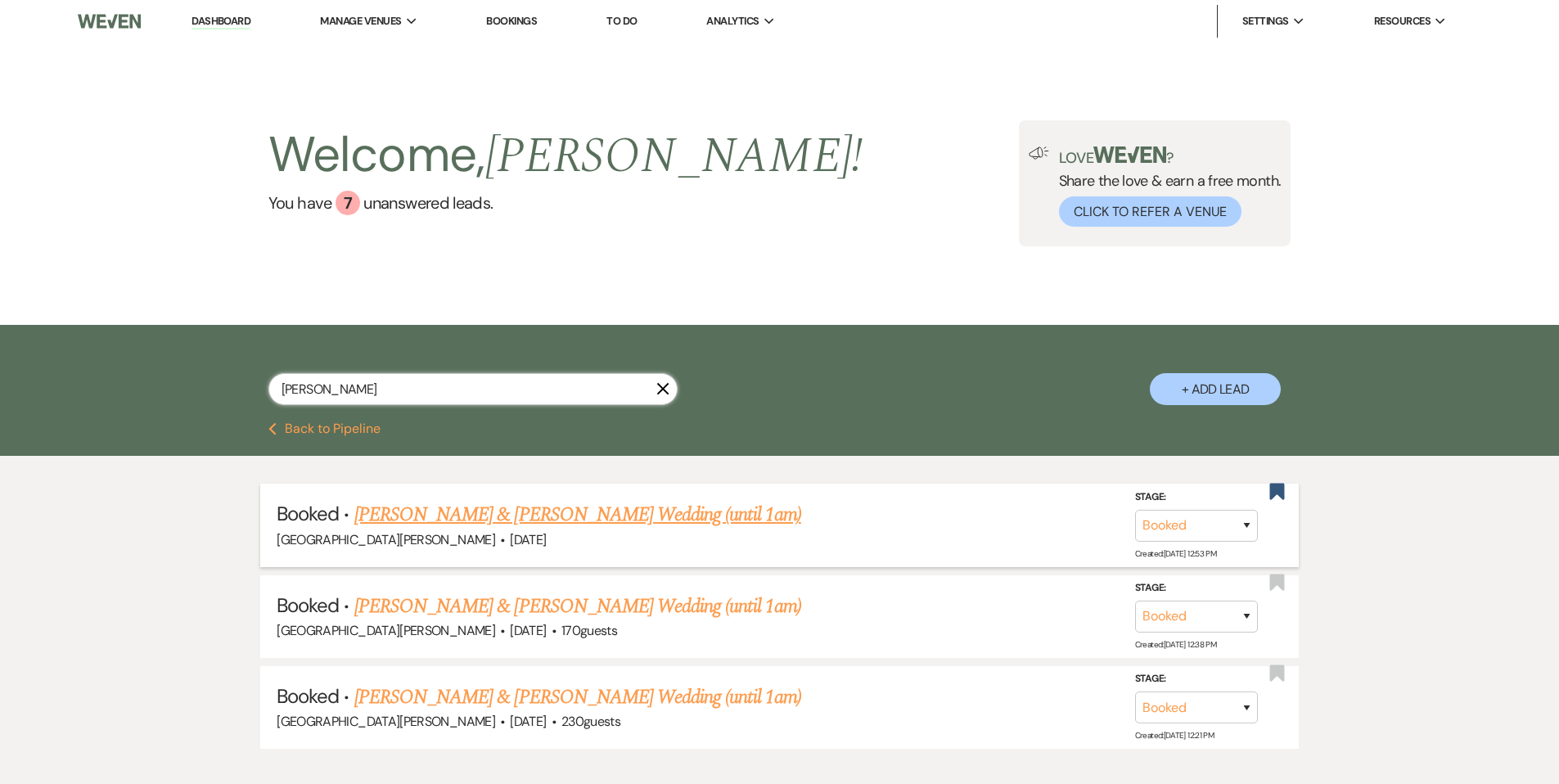
type input "[PERSON_NAME]"
click at [508, 518] on link "[PERSON_NAME] & [PERSON_NAME] Wedding (until 1am)" at bounding box center [577, 515] width 447 height 30
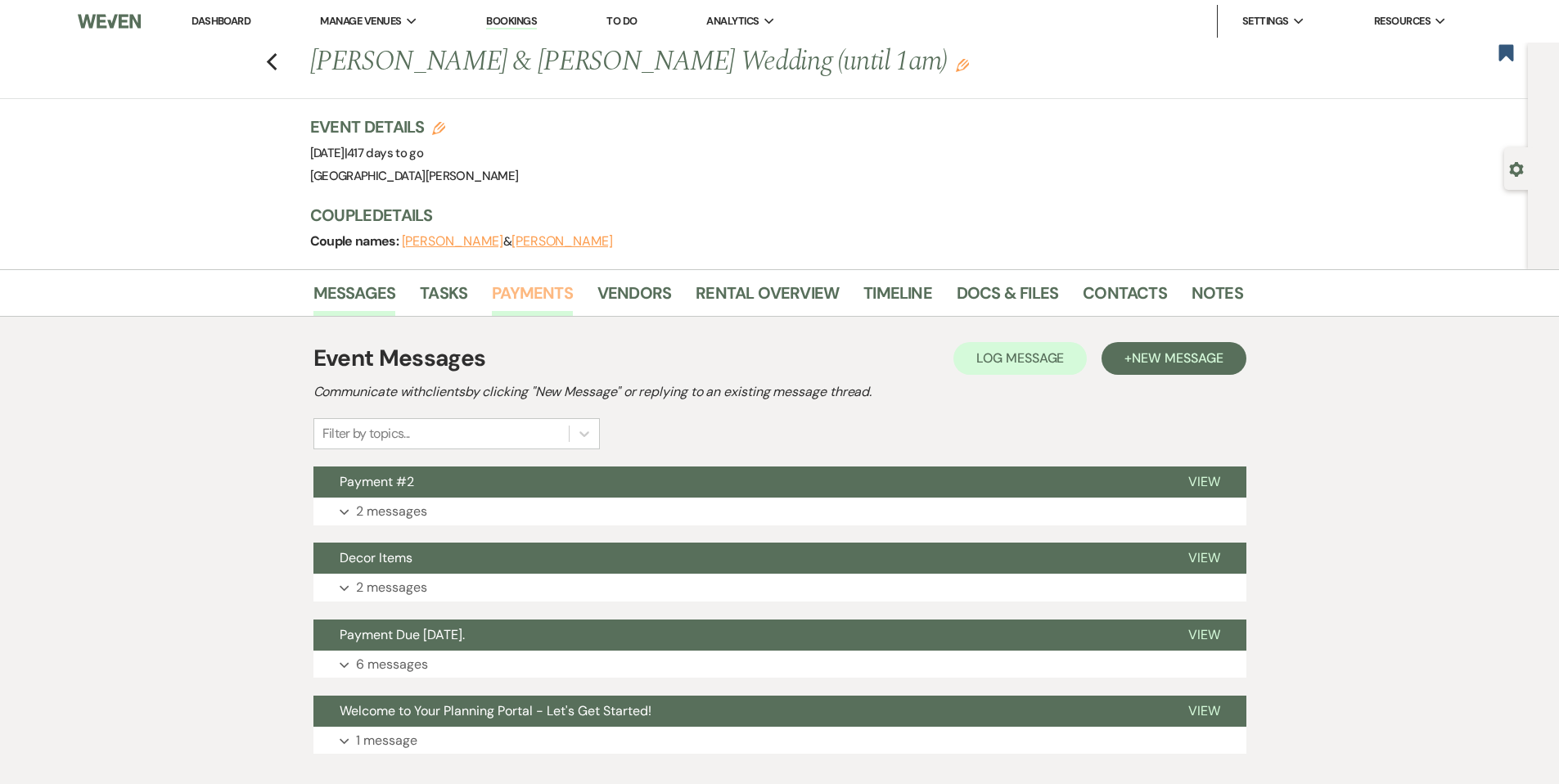
click at [547, 299] on link "Payments" at bounding box center [533, 297] width 81 height 36
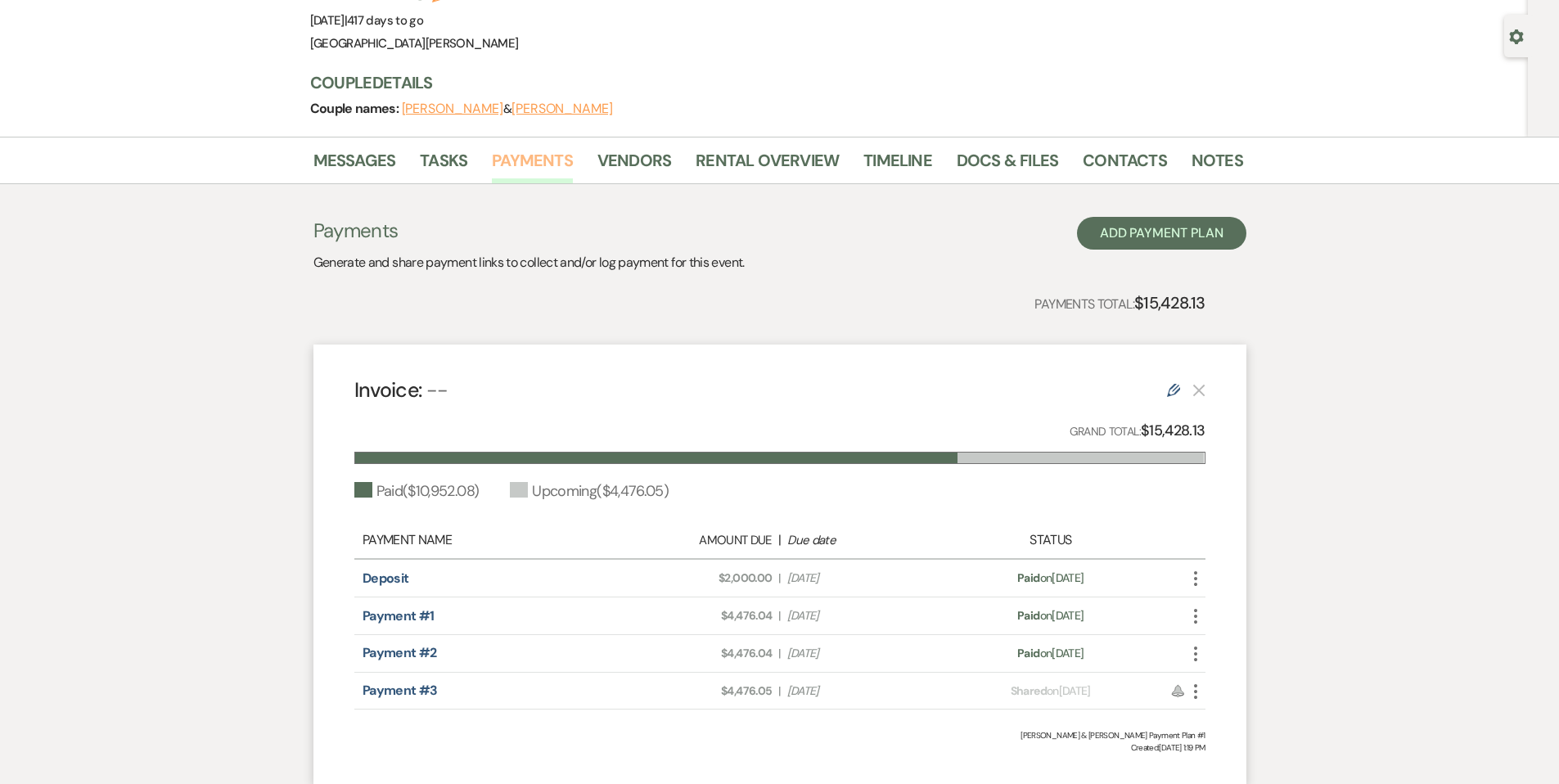
scroll to position [134, 0]
click at [1214, 168] on link "Notes" at bounding box center [1217, 164] width 51 height 36
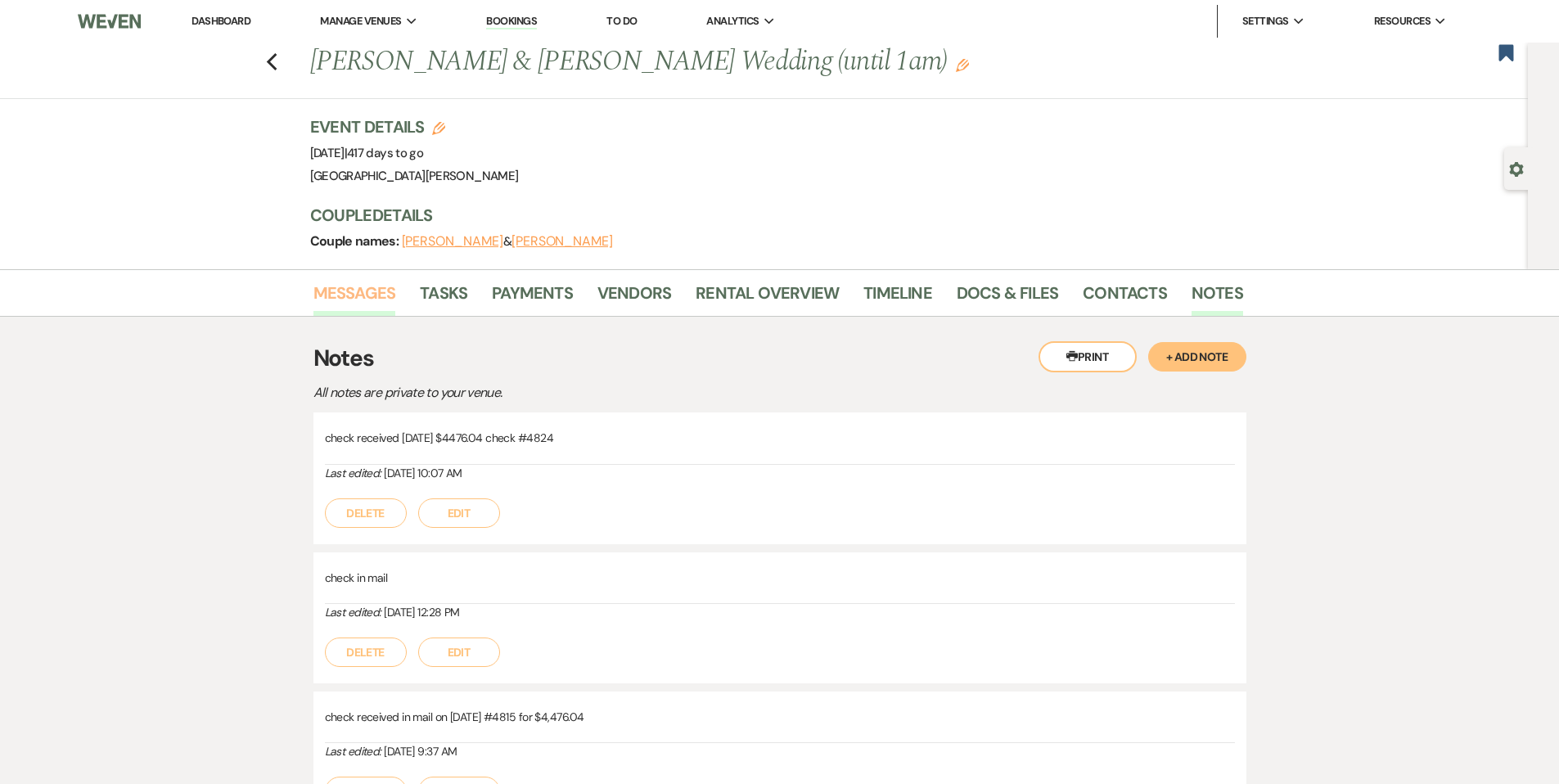
click at [373, 297] on link "Messages" at bounding box center [355, 297] width 83 height 36
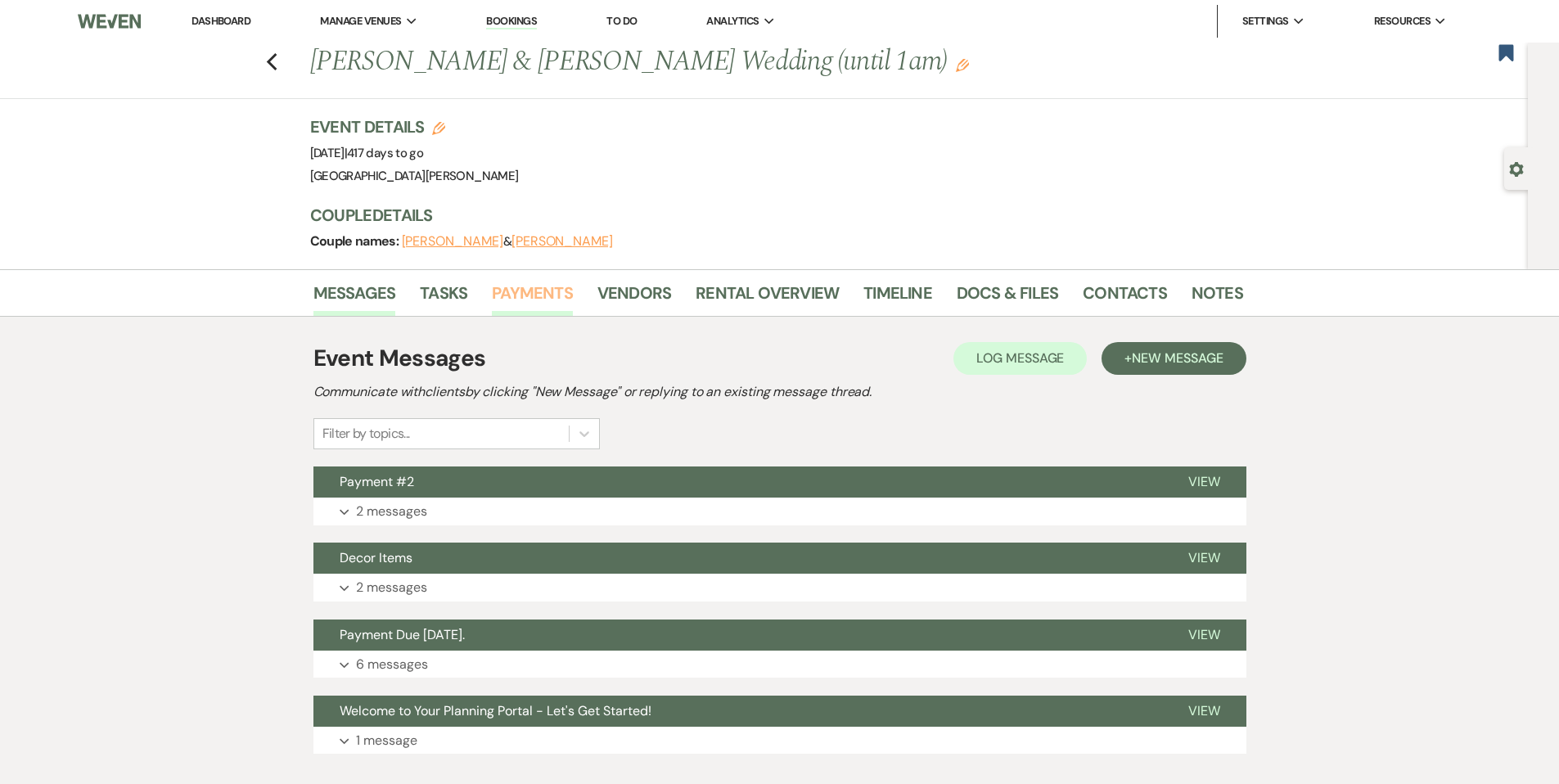
click at [533, 290] on link "Payments" at bounding box center [533, 297] width 81 height 36
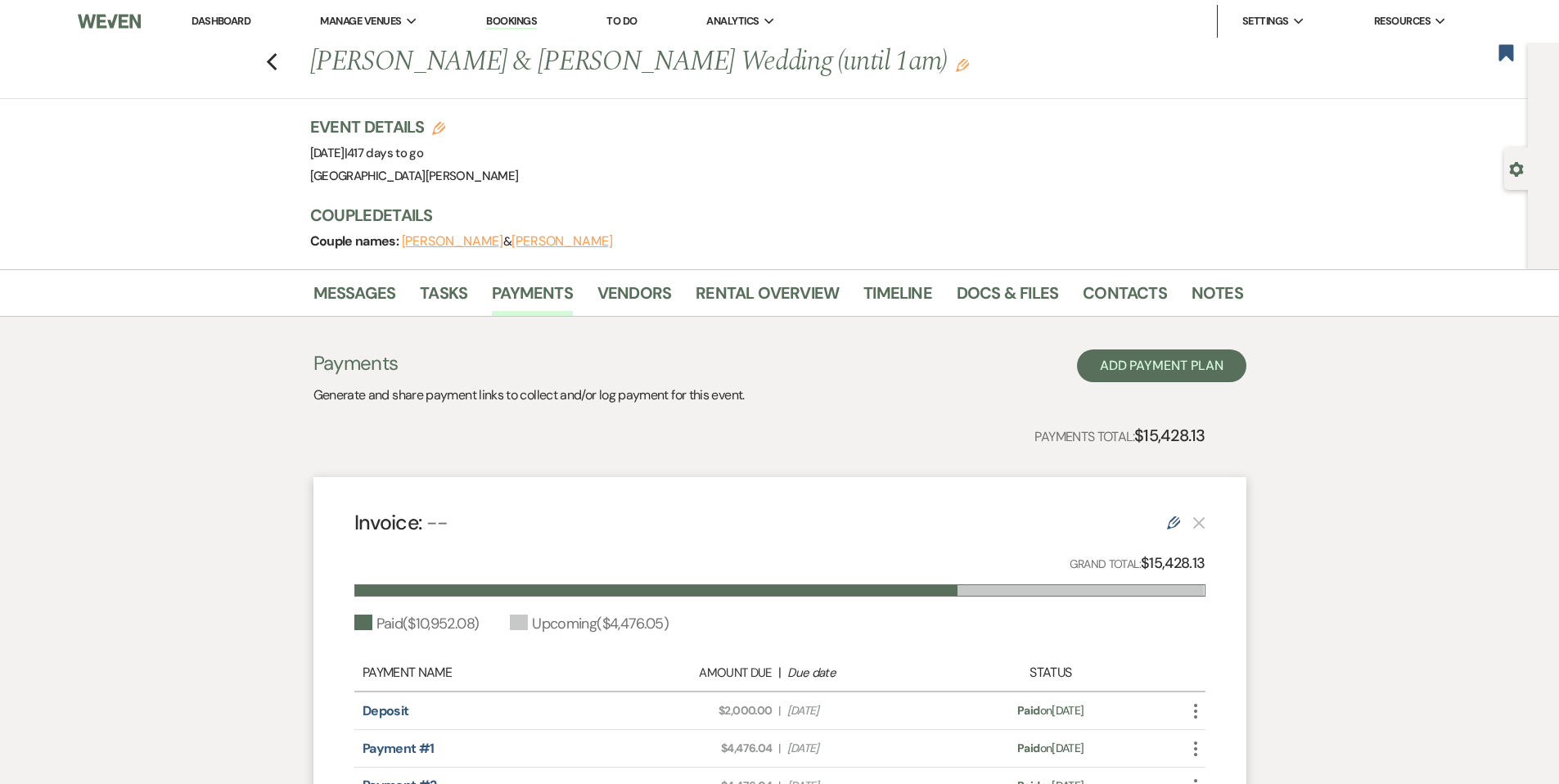
click at [201, 23] on link "Dashboard" at bounding box center [221, 21] width 59 height 14
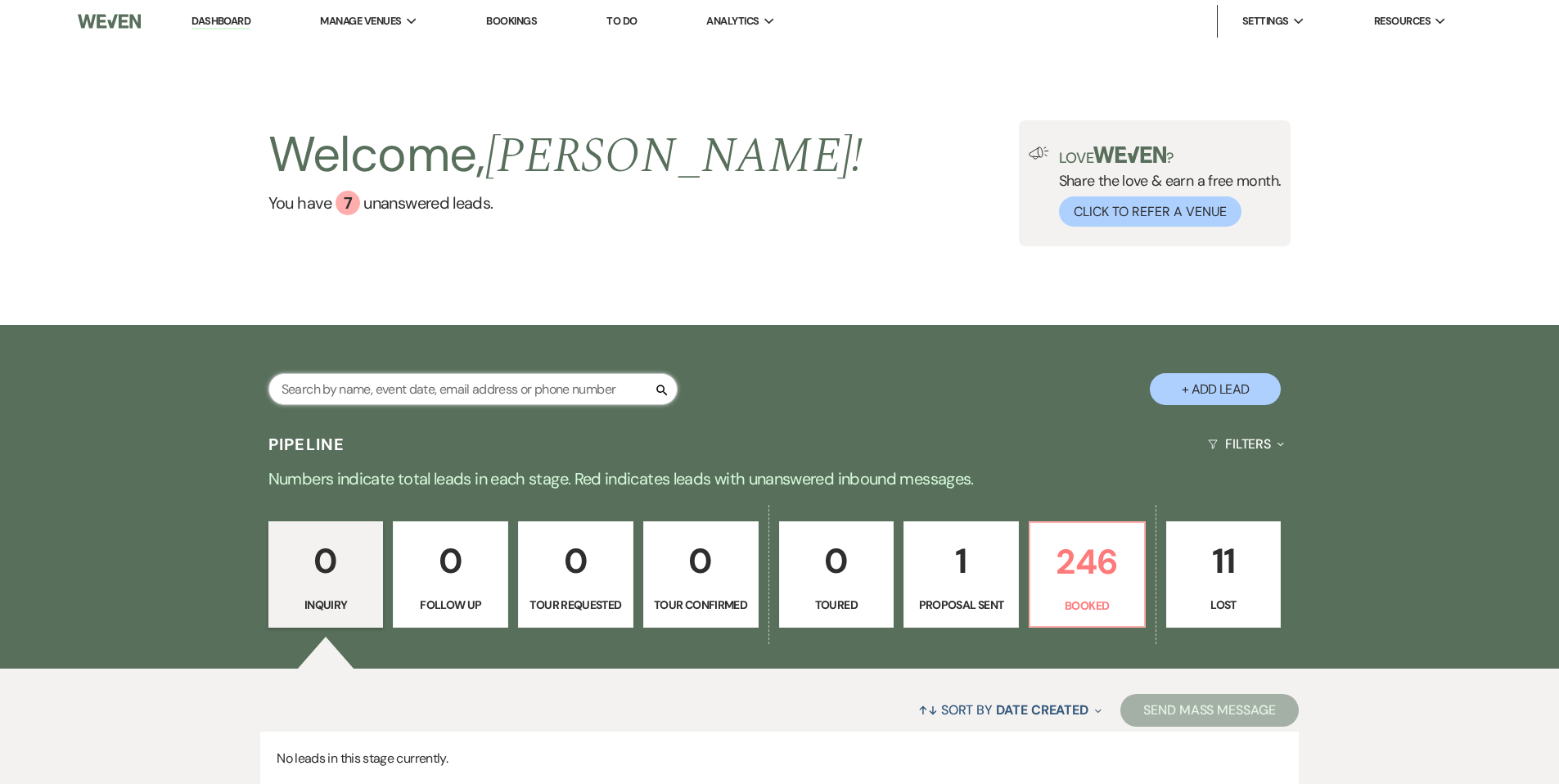
click at [361, 397] on input "text" at bounding box center [473, 389] width 409 height 32
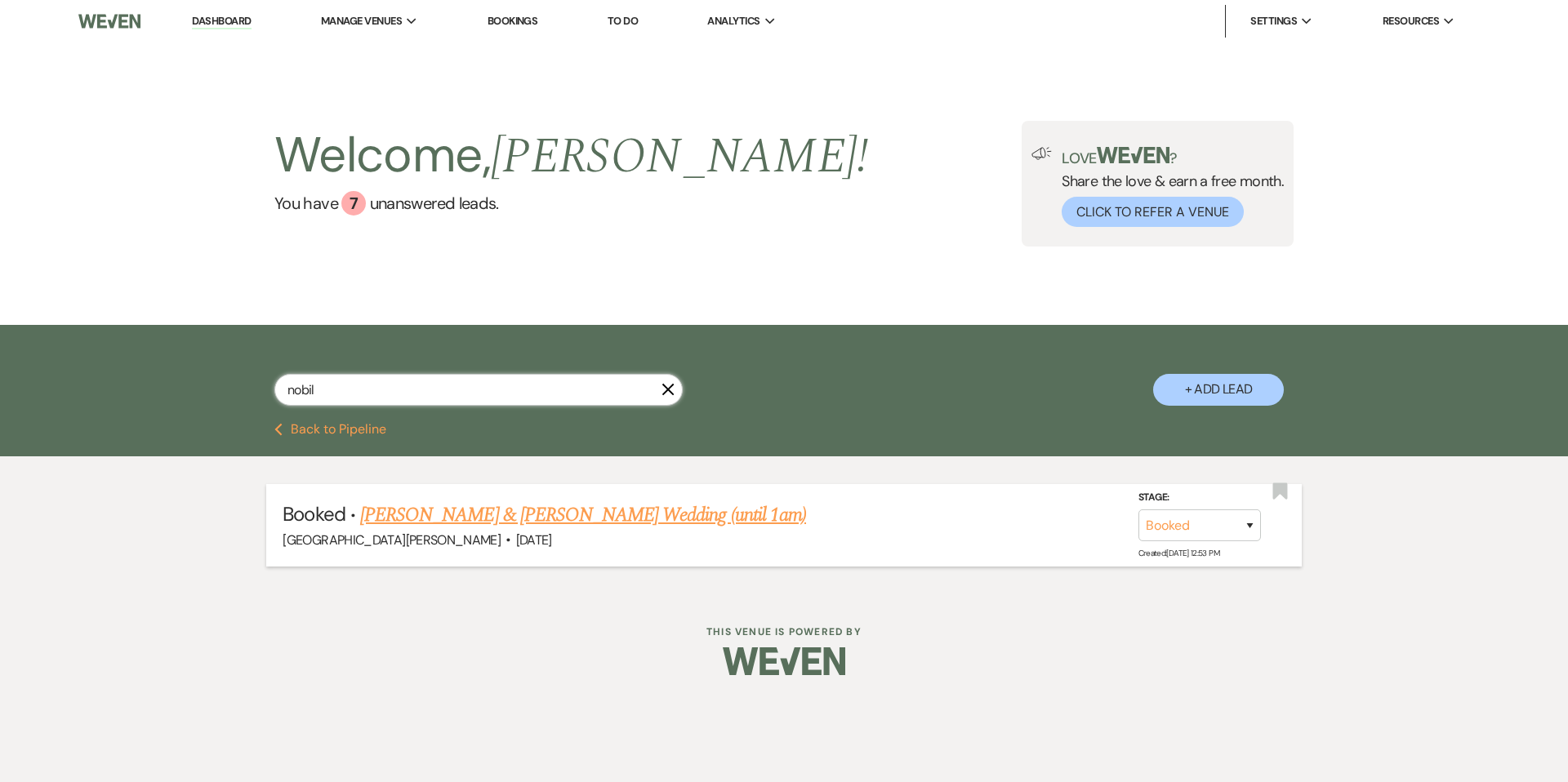
type input "nobil"
click at [516, 518] on link "[PERSON_NAME] & [PERSON_NAME] Wedding (until 1am)" at bounding box center [583, 516] width 446 height 30
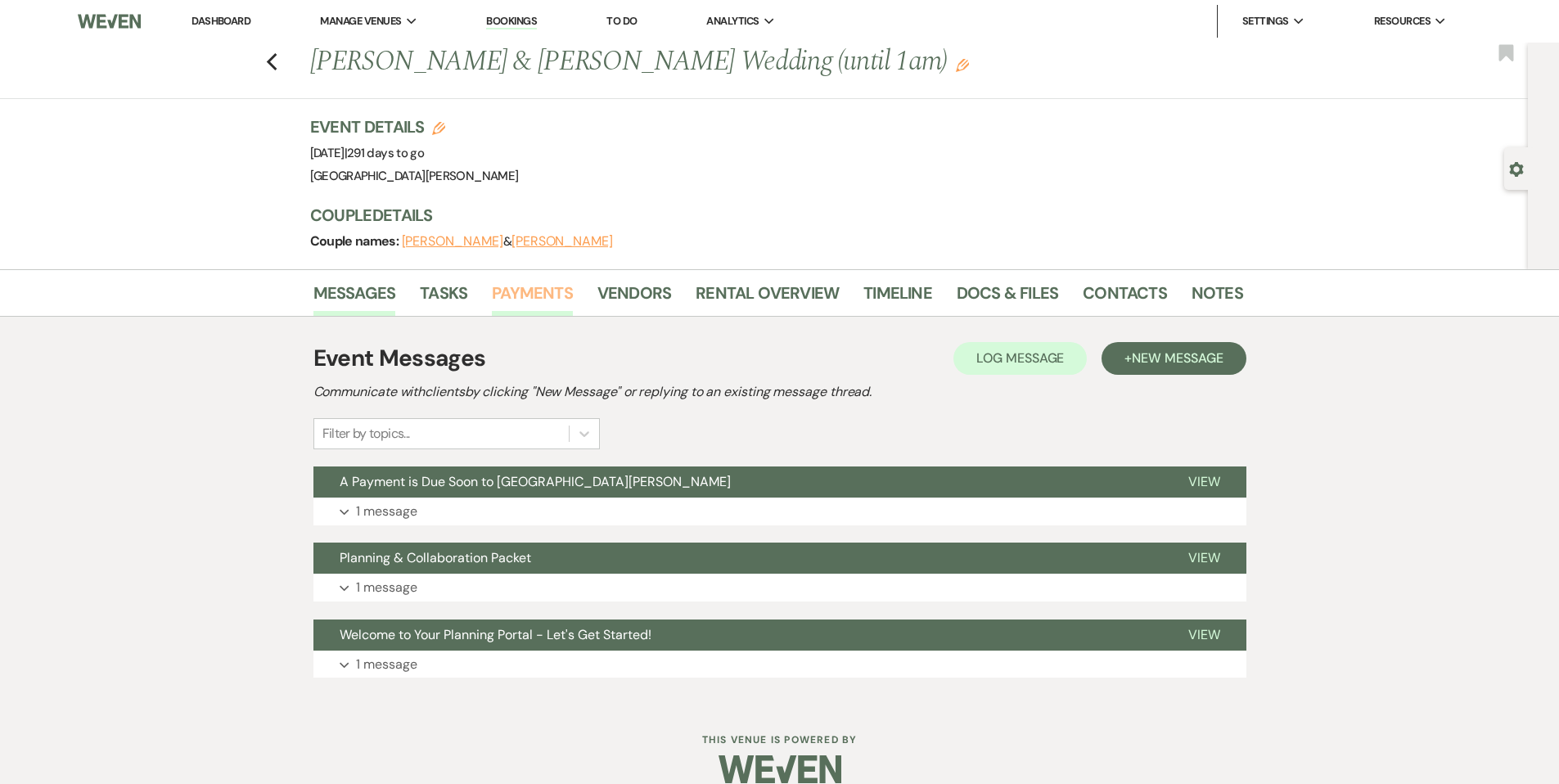
click at [503, 293] on link "Payments" at bounding box center [533, 297] width 81 height 36
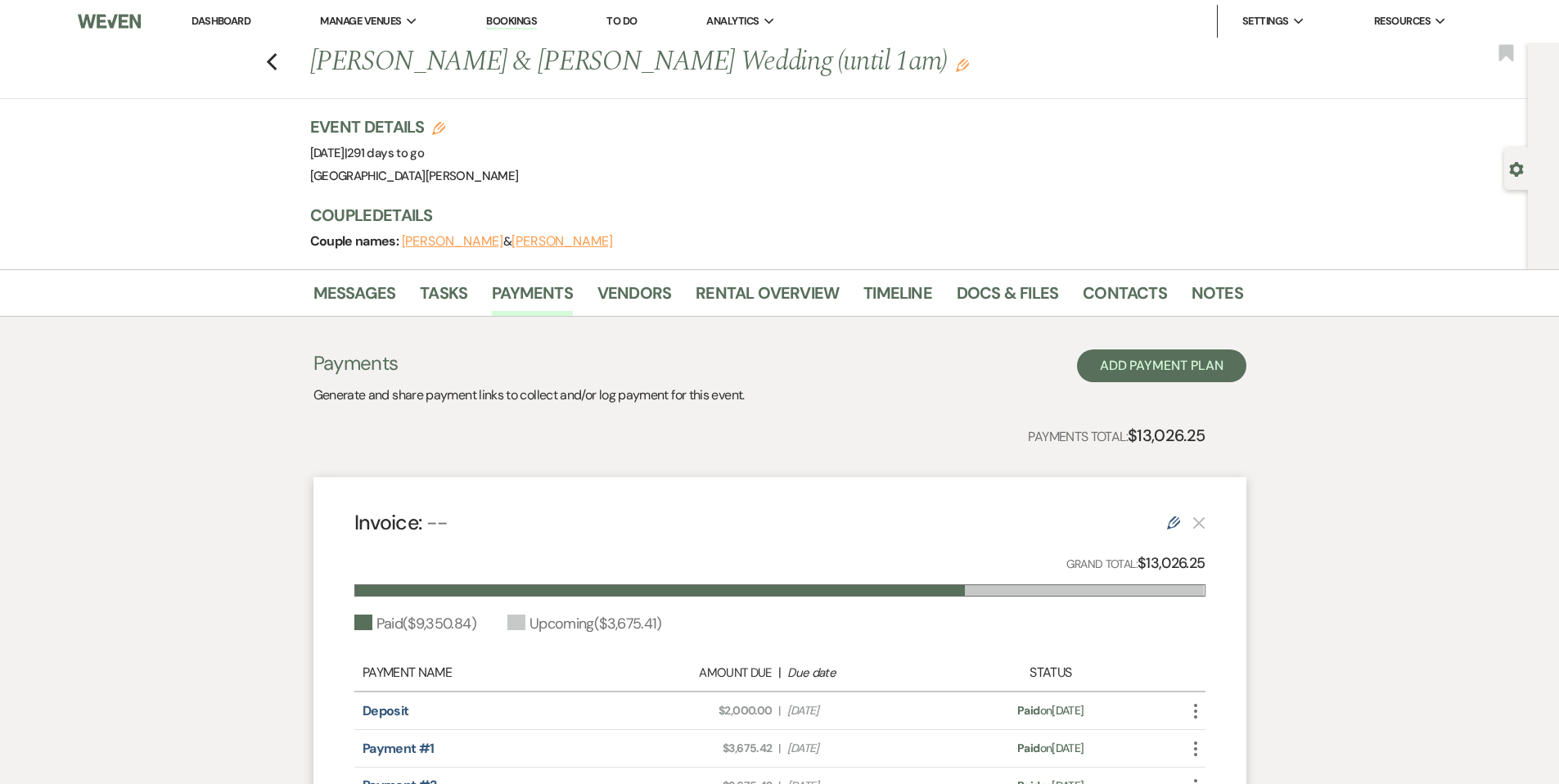
click at [231, 22] on link "Dashboard" at bounding box center [221, 21] width 59 height 14
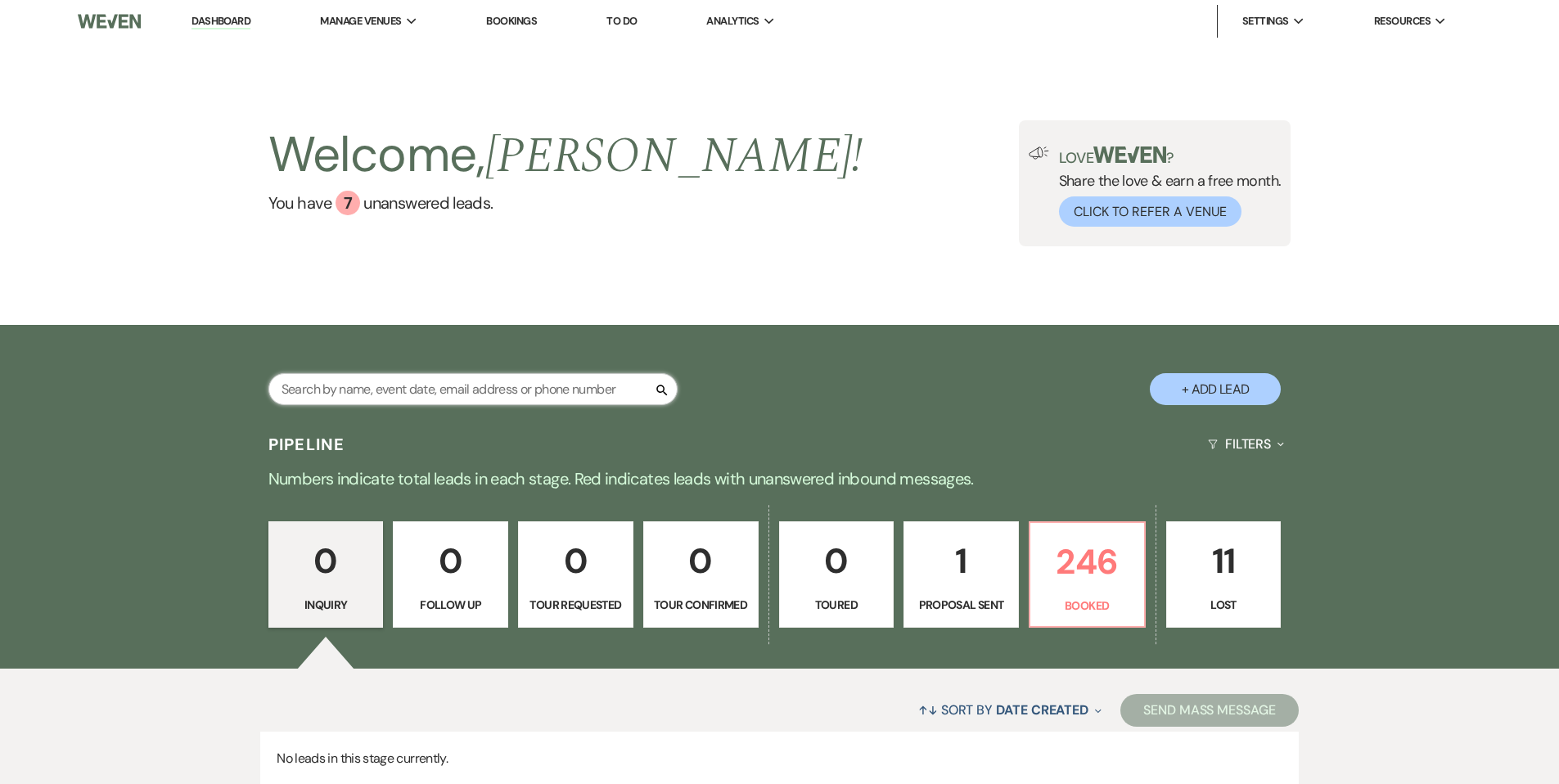
click at [397, 390] on input "text" at bounding box center [473, 389] width 409 height 32
type input "[PERSON_NAME]"
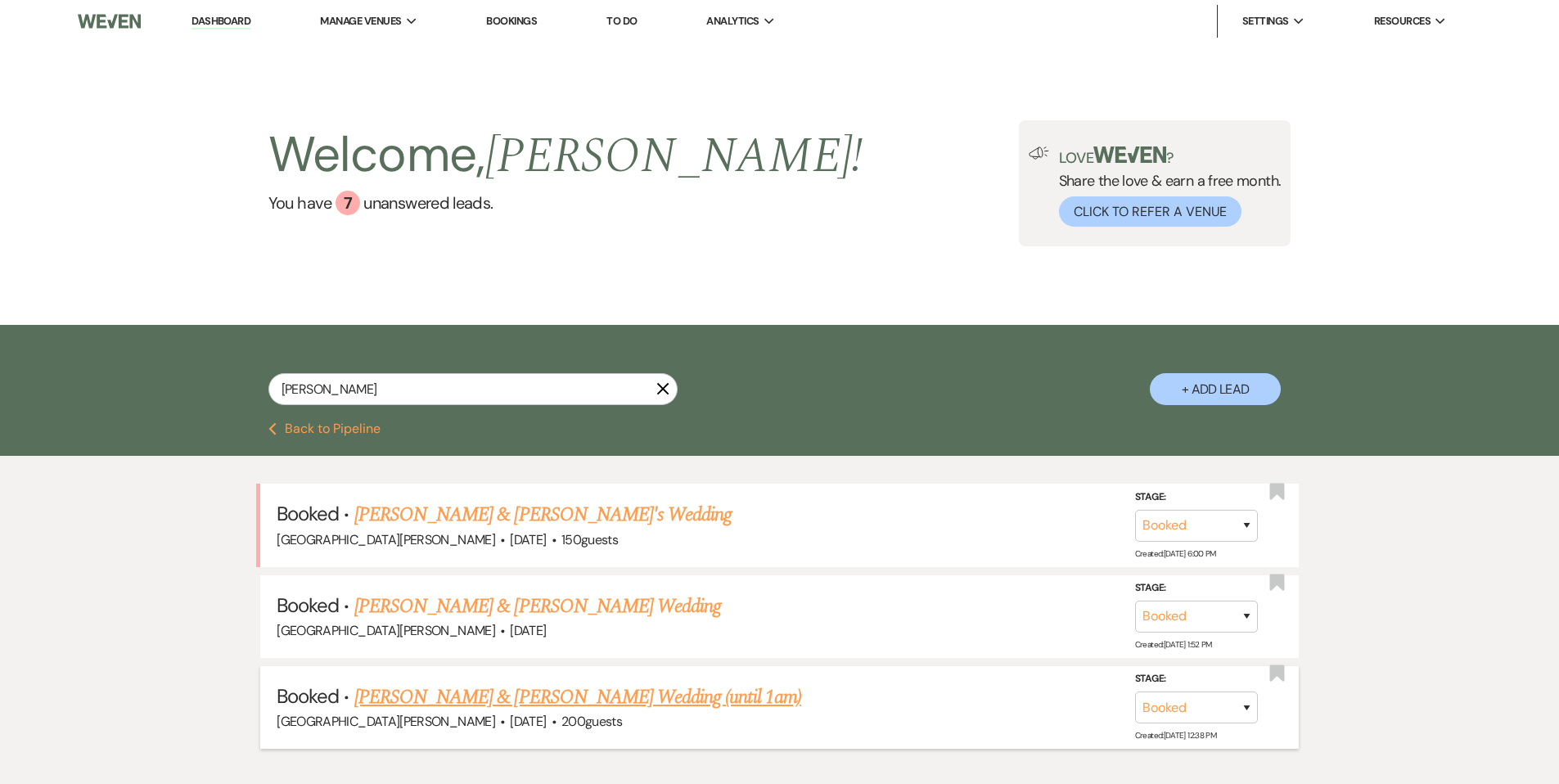
click at [553, 687] on link "[PERSON_NAME] & [PERSON_NAME] Wedding (until 1am)" at bounding box center [577, 698] width 447 height 30
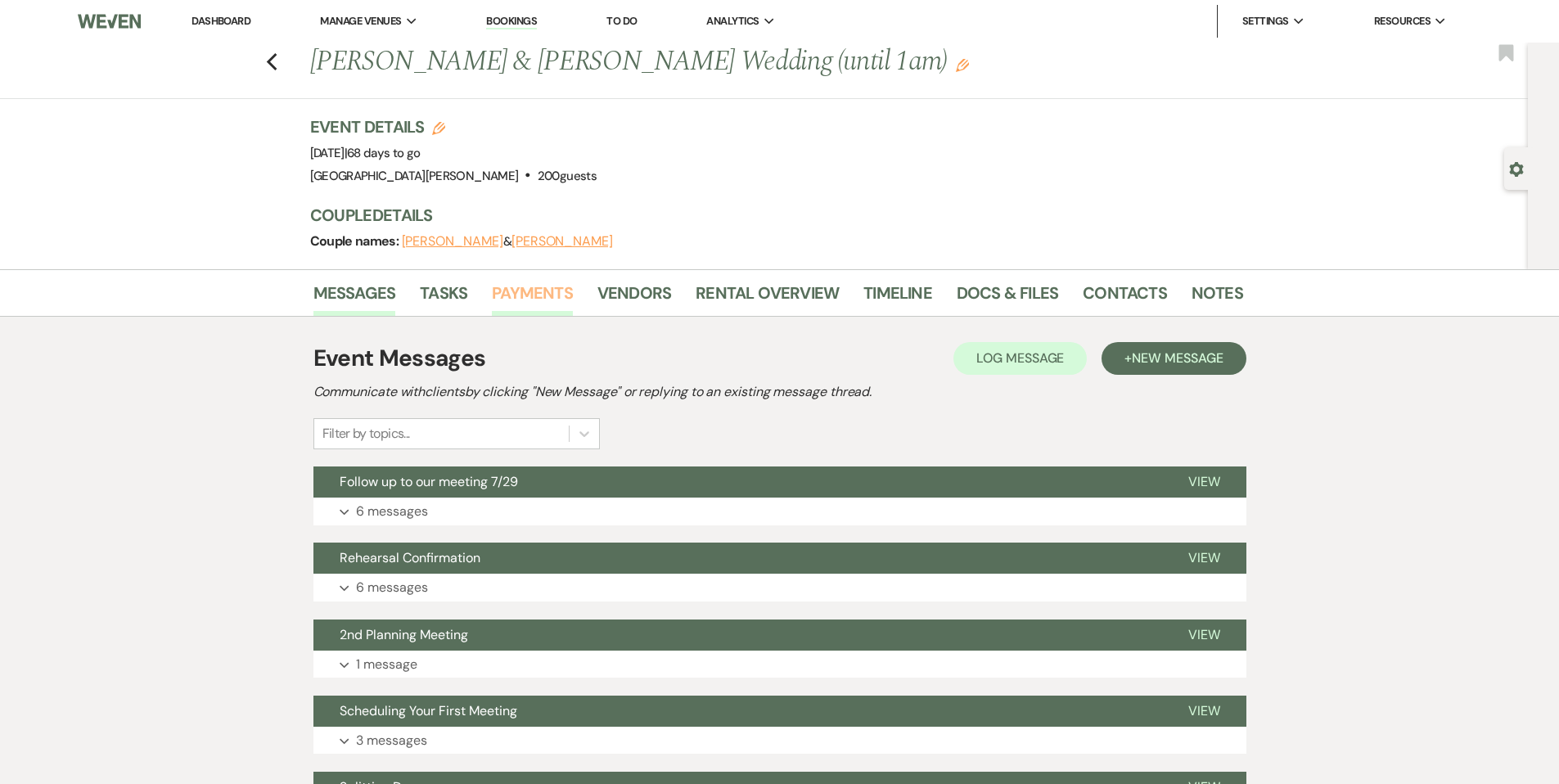
click at [522, 296] on link "Payments" at bounding box center [533, 297] width 81 height 36
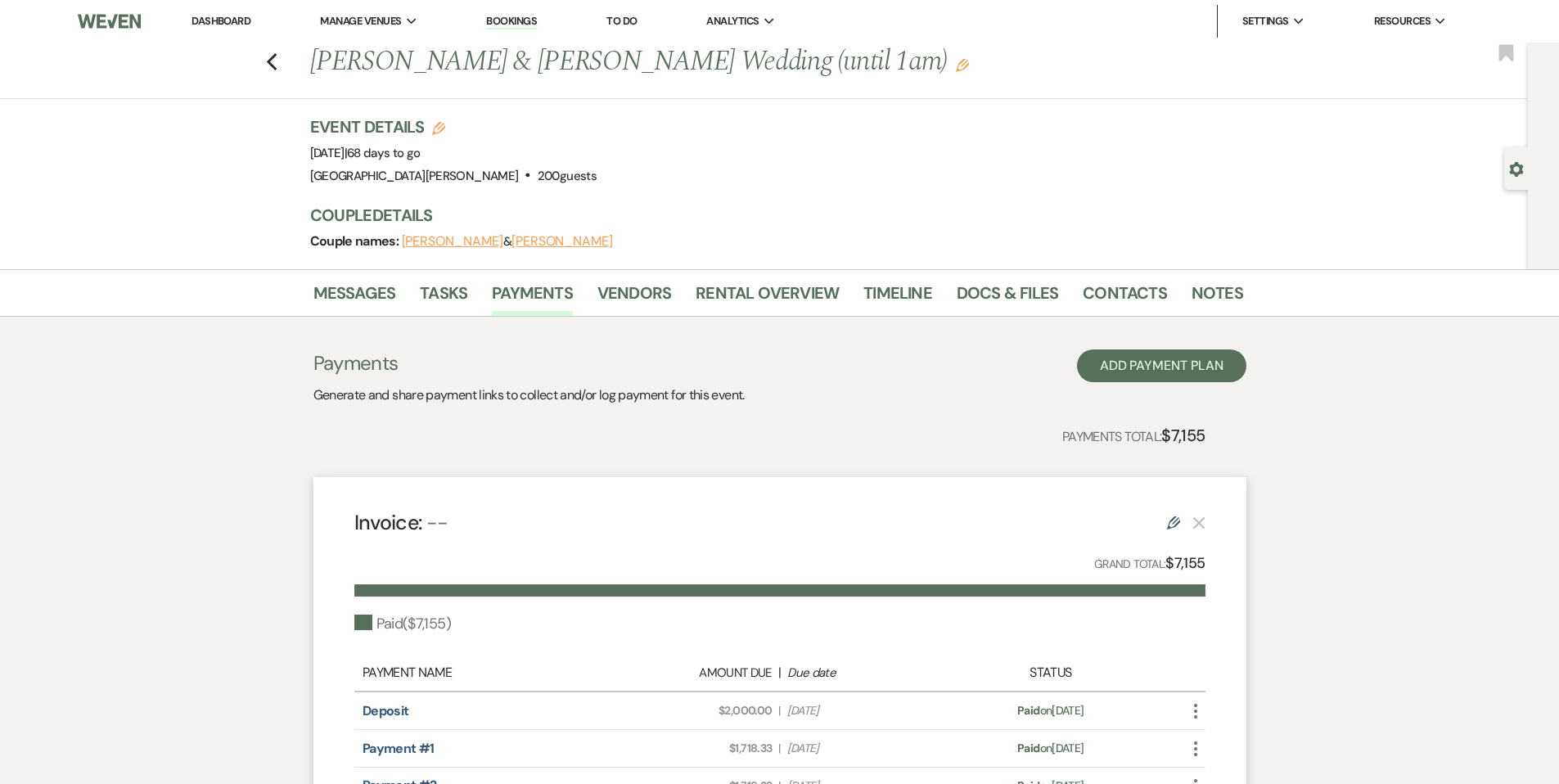
click at [233, 30] on li "Dashboard" at bounding box center [221, 21] width 76 height 32
click at [231, 26] on link "Dashboard" at bounding box center [221, 21] width 59 height 14
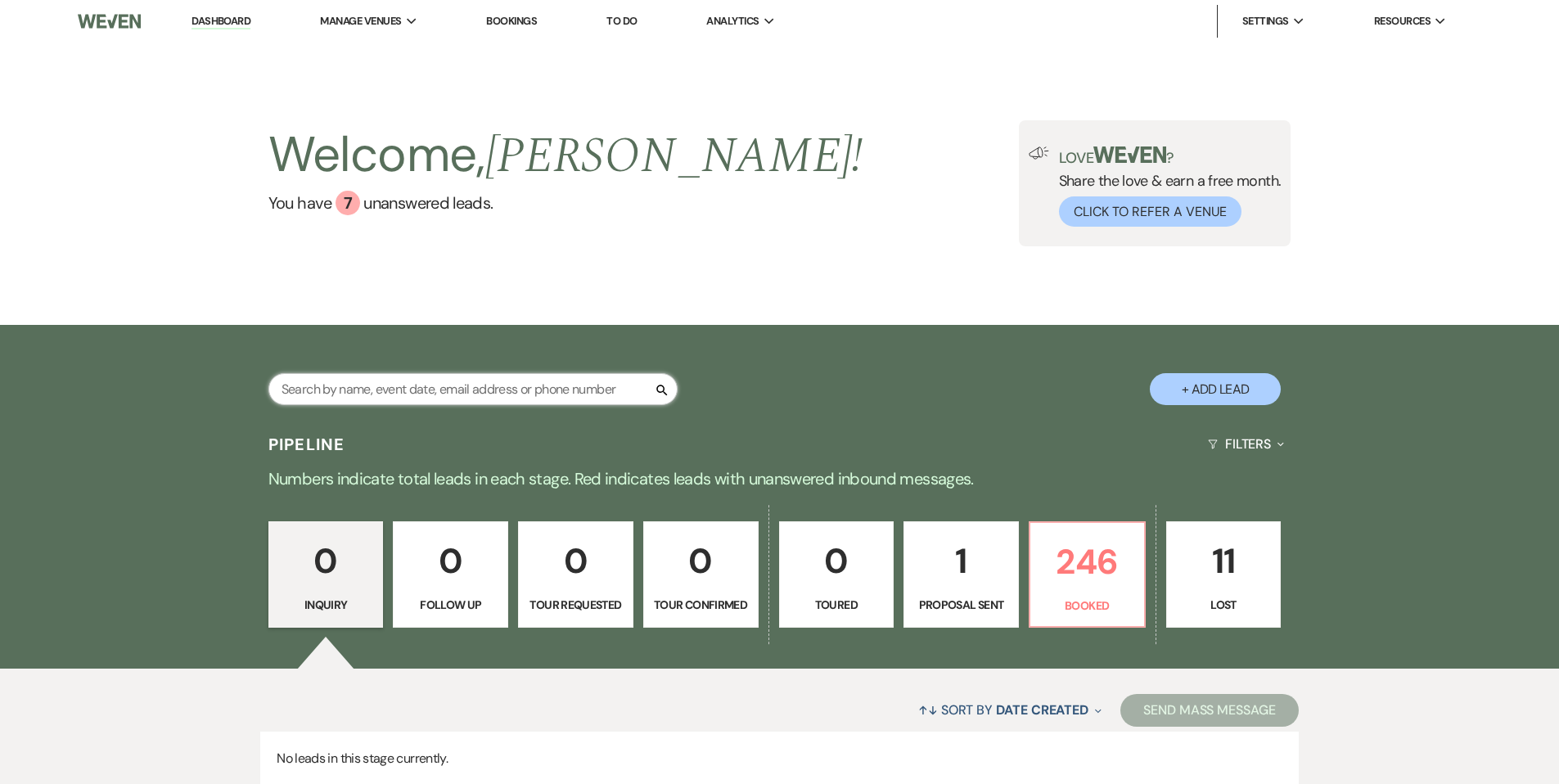
click at [563, 401] on input "text" at bounding box center [473, 389] width 409 height 32
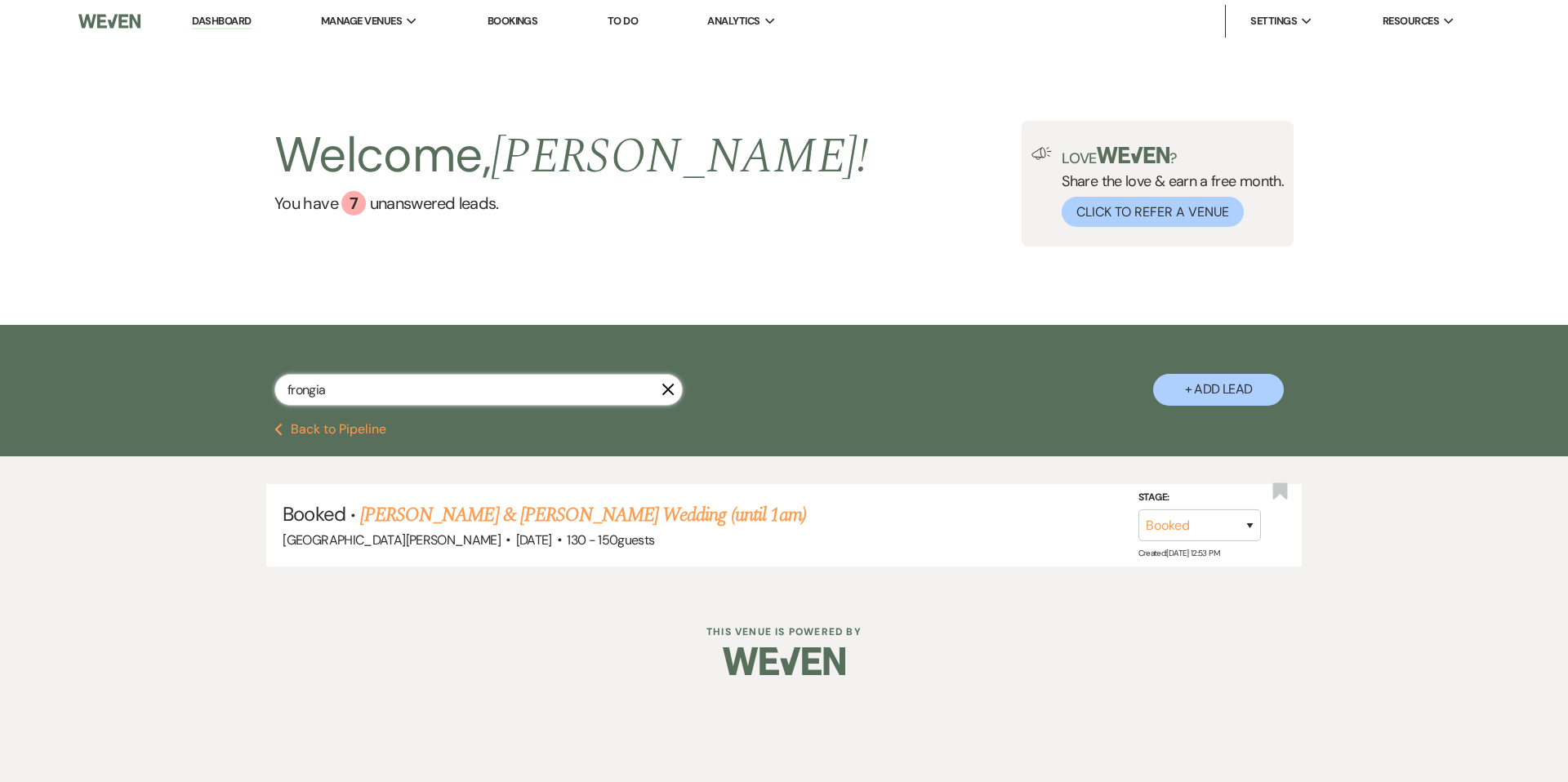
type input "frongia"
click at [501, 527] on link "[PERSON_NAME] & [PERSON_NAME] Wedding (until 1am)" at bounding box center [583, 516] width 446 height 30
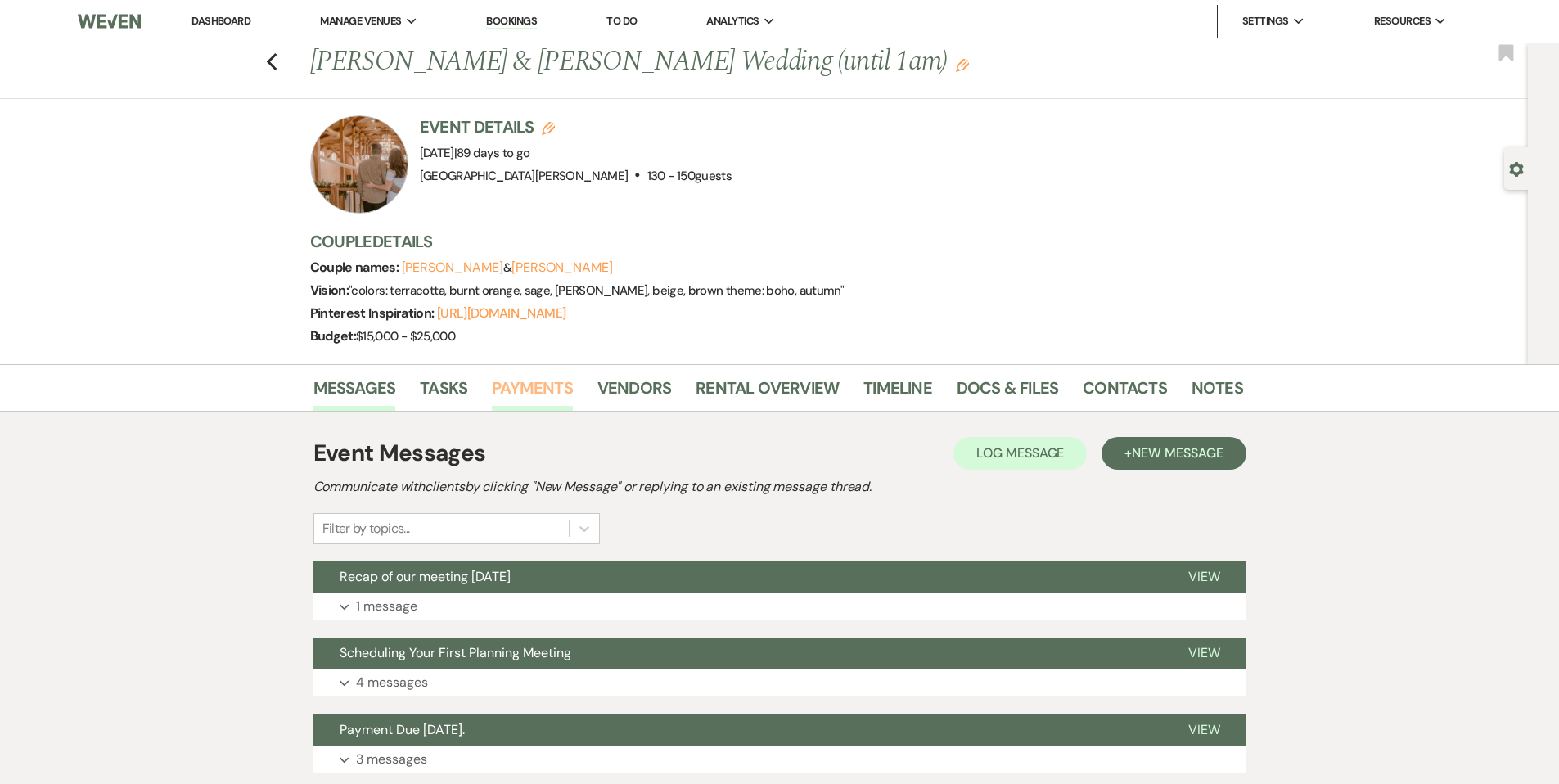
click at [549, 383] on link "Payments" at bounding box center [533, 392] width 81 height 36
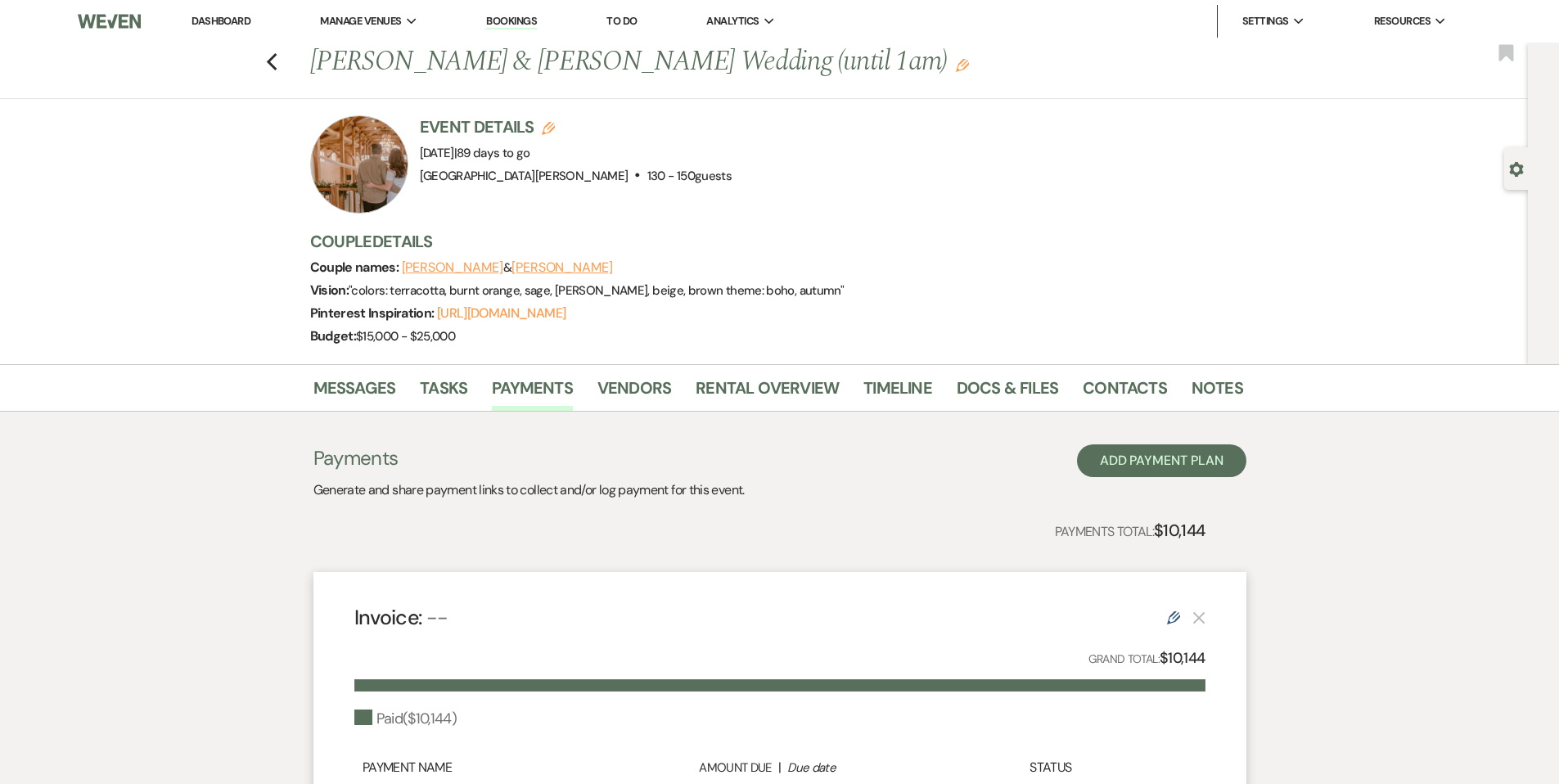
click at [227, 24] on link "Dashboard" at bounding box center [221, 21] width 59 height 14
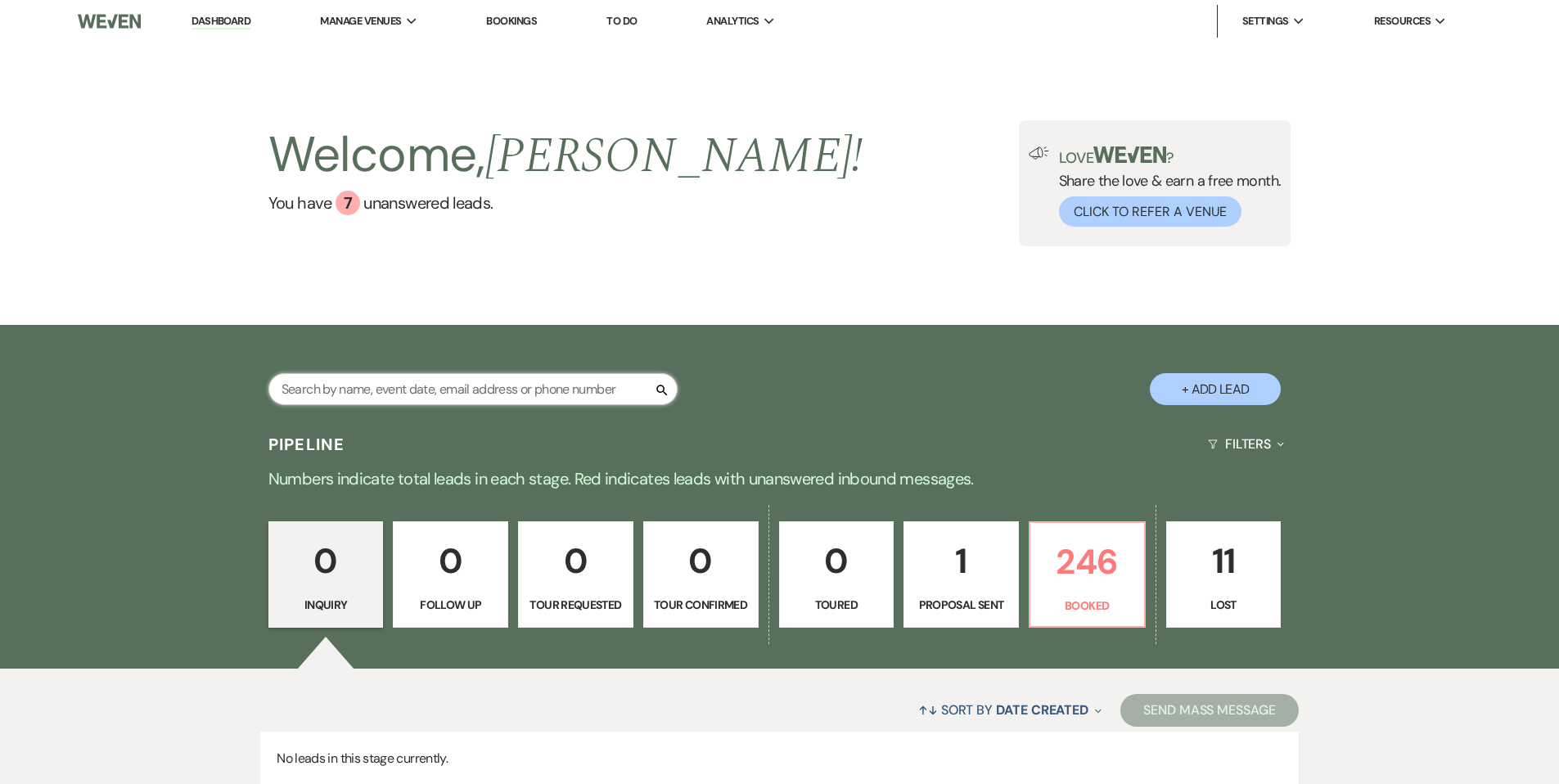
click at [507, 377] on input "text" at bounding box center [473, 389] width 409 height 32
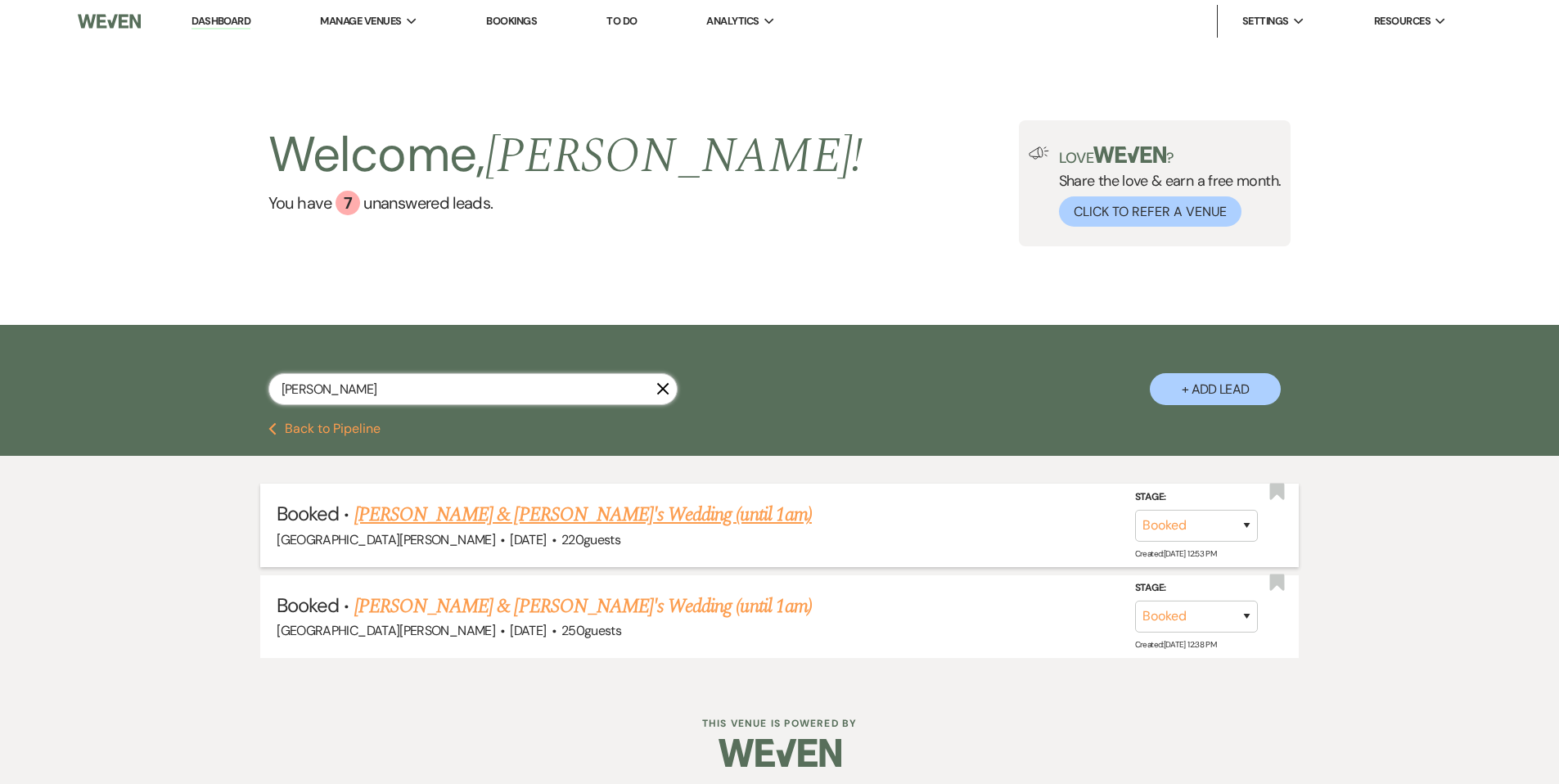
type input "[PERSON_NAME]"
click at [611, 519] on link "[PERSON_NAME] & [PERSON_NAME]'s Wedding (until 1am)" at bounding box center [582, 515] width 457 height 30
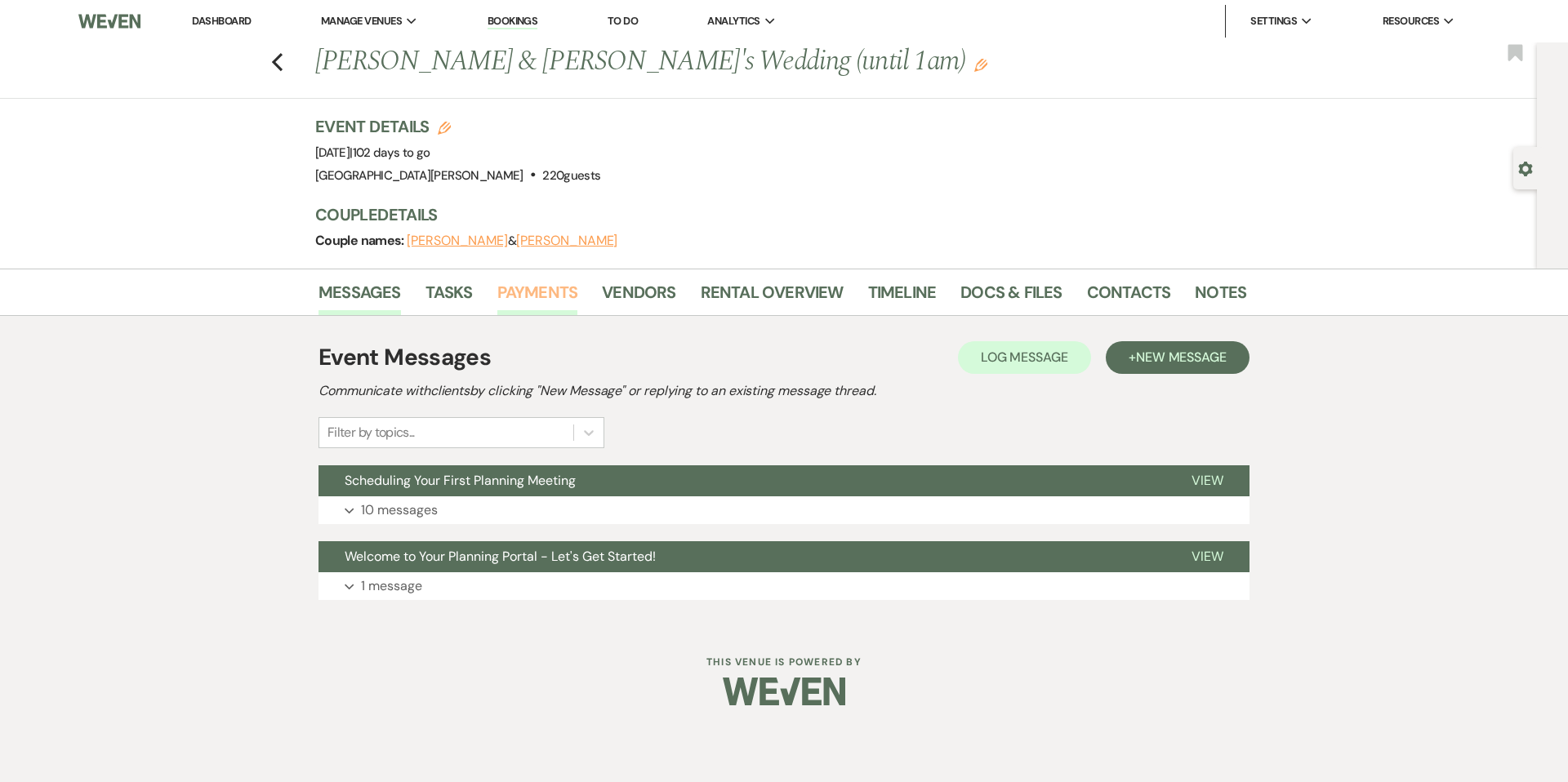
click at [519, 290] on link "Payments" at bounding box center [538, 296] width 81 height 36
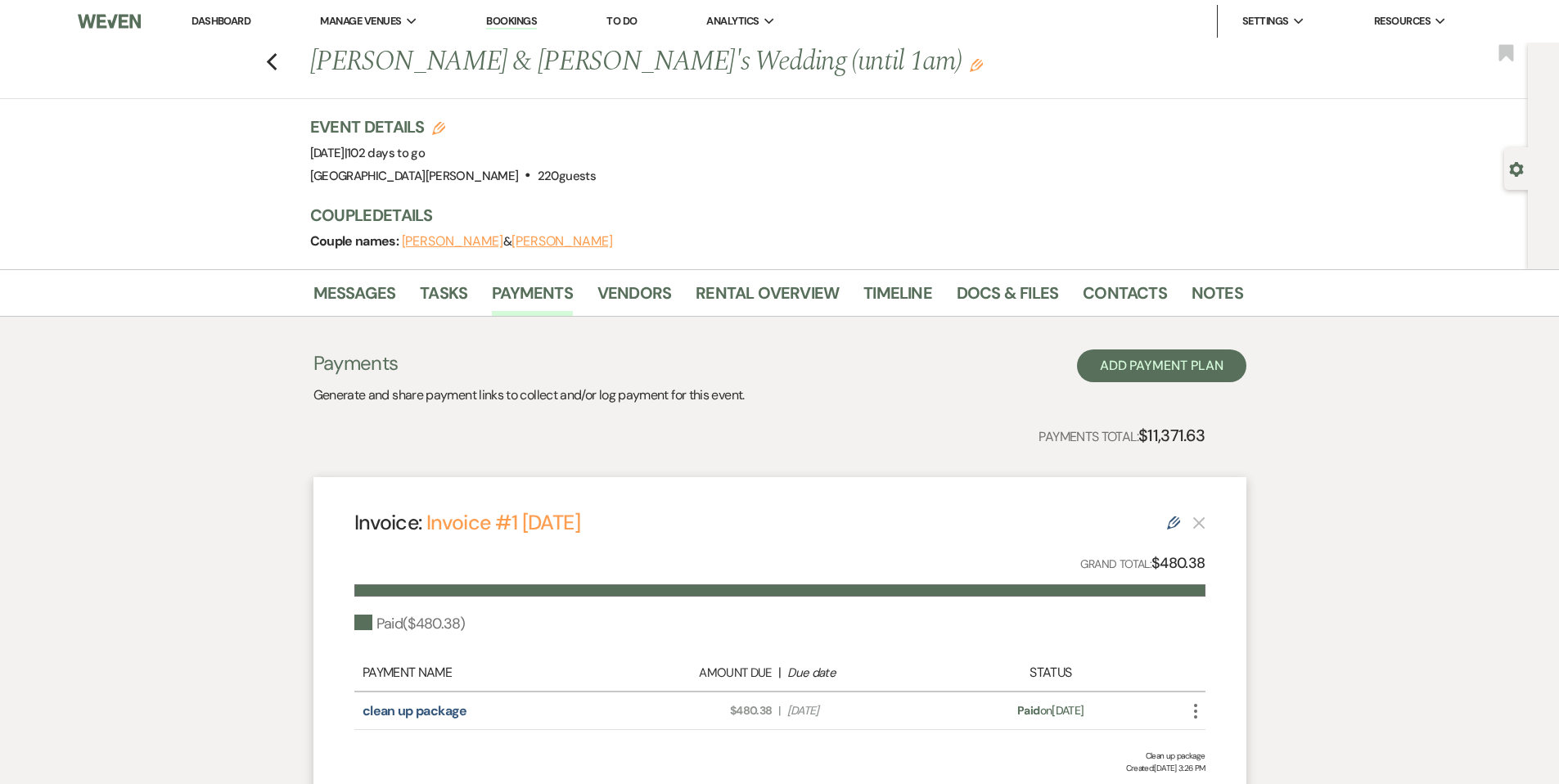
click at [214, 19] on link "Dashboard" at bounding box center [221, 21] width 59 height 14
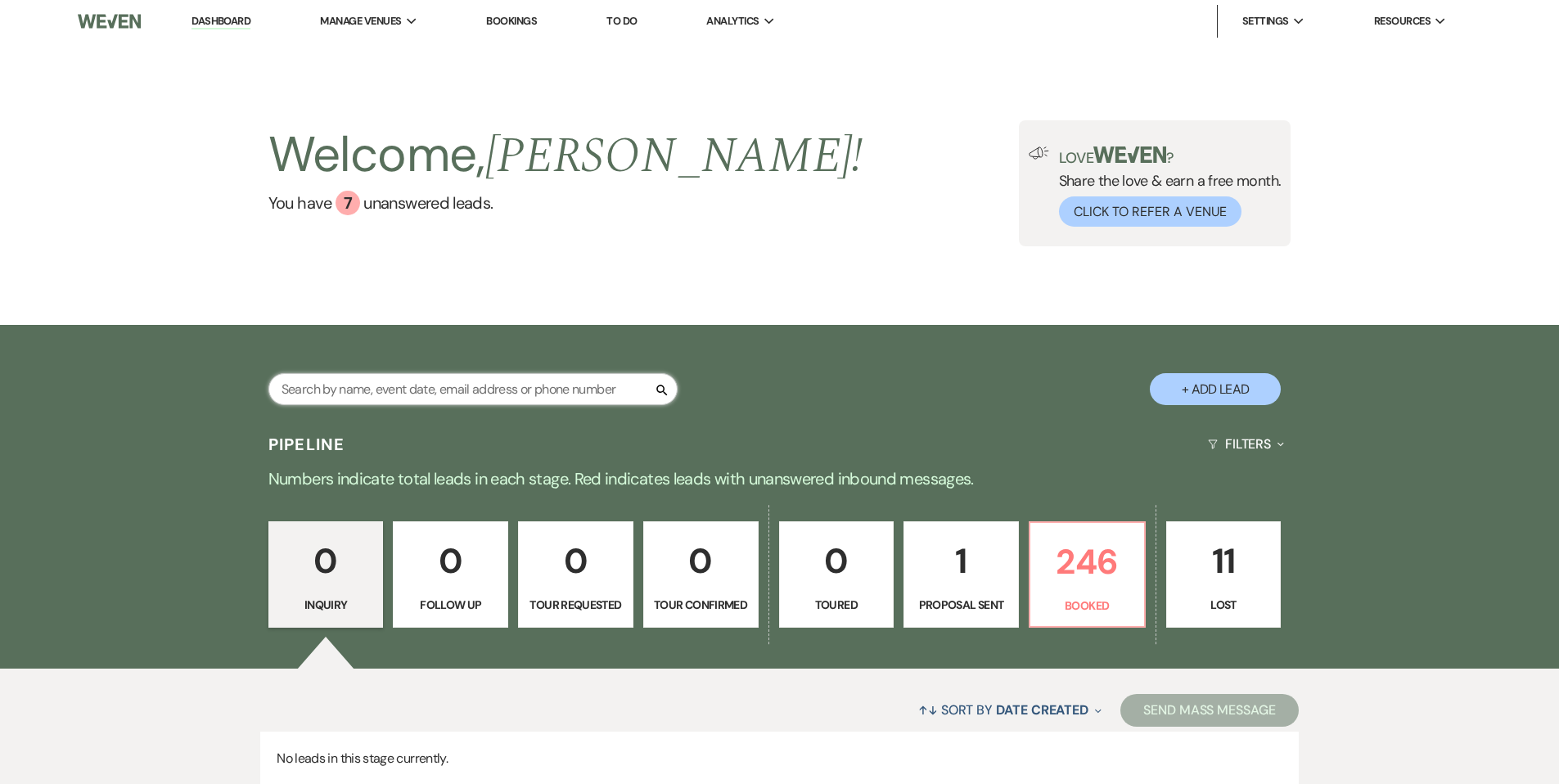
click at [389, 387] on input "text" at bounding box center [473, 389] width 409 height 32
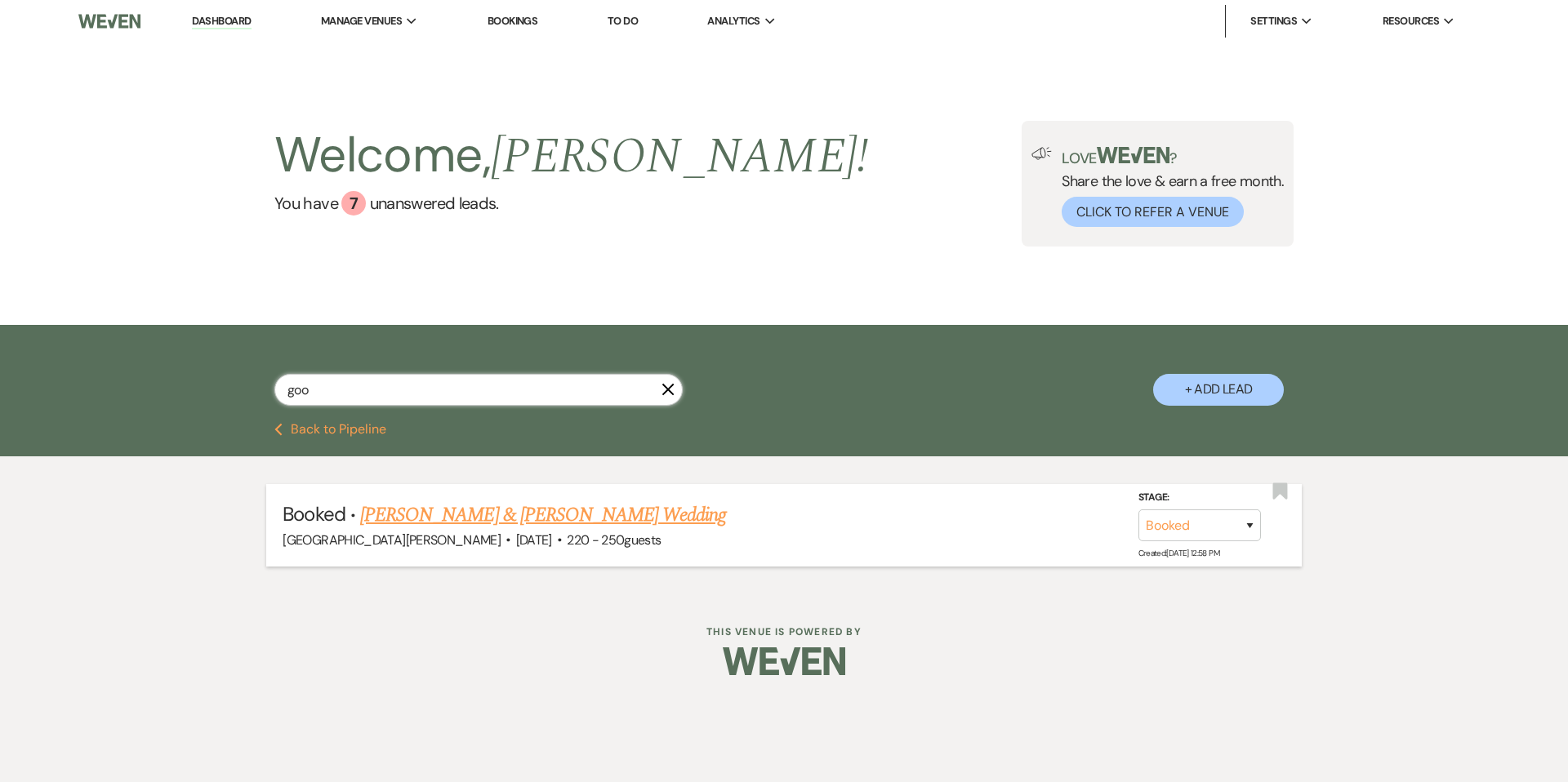
type input "goo"
click at [472, 525] on link "[PERSON_NAME] & [PERSON_NAME] Wedding" at bounding box center [543, 516] width 366 height 30
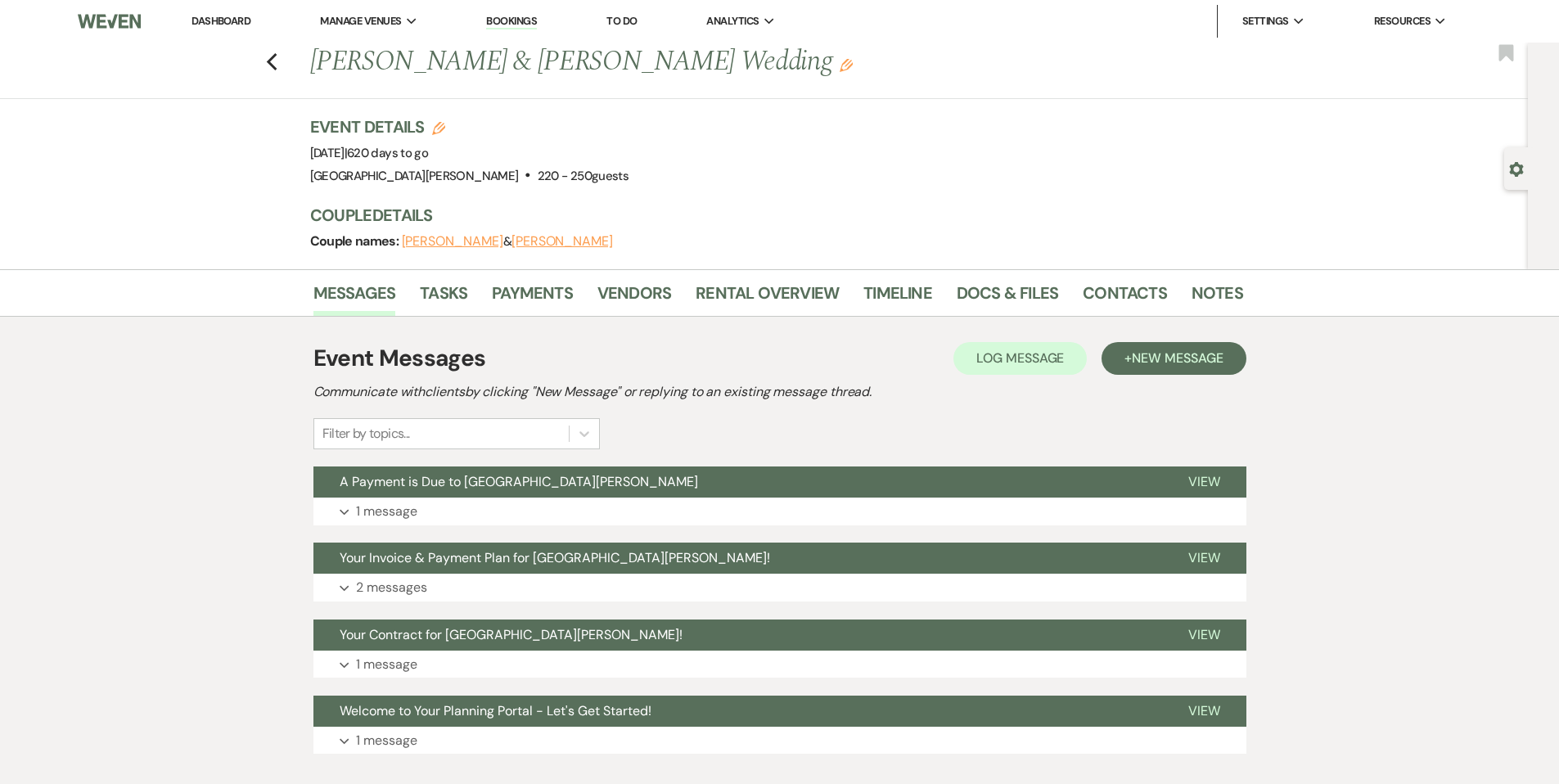
click at [1513, 158] on div "Gear Settings" at bounding box center [1519, 168] width 31 height 42
click at [1519, 173] on use "button" at bounding box center [1517, 169] width 14 height 15
select select "3"
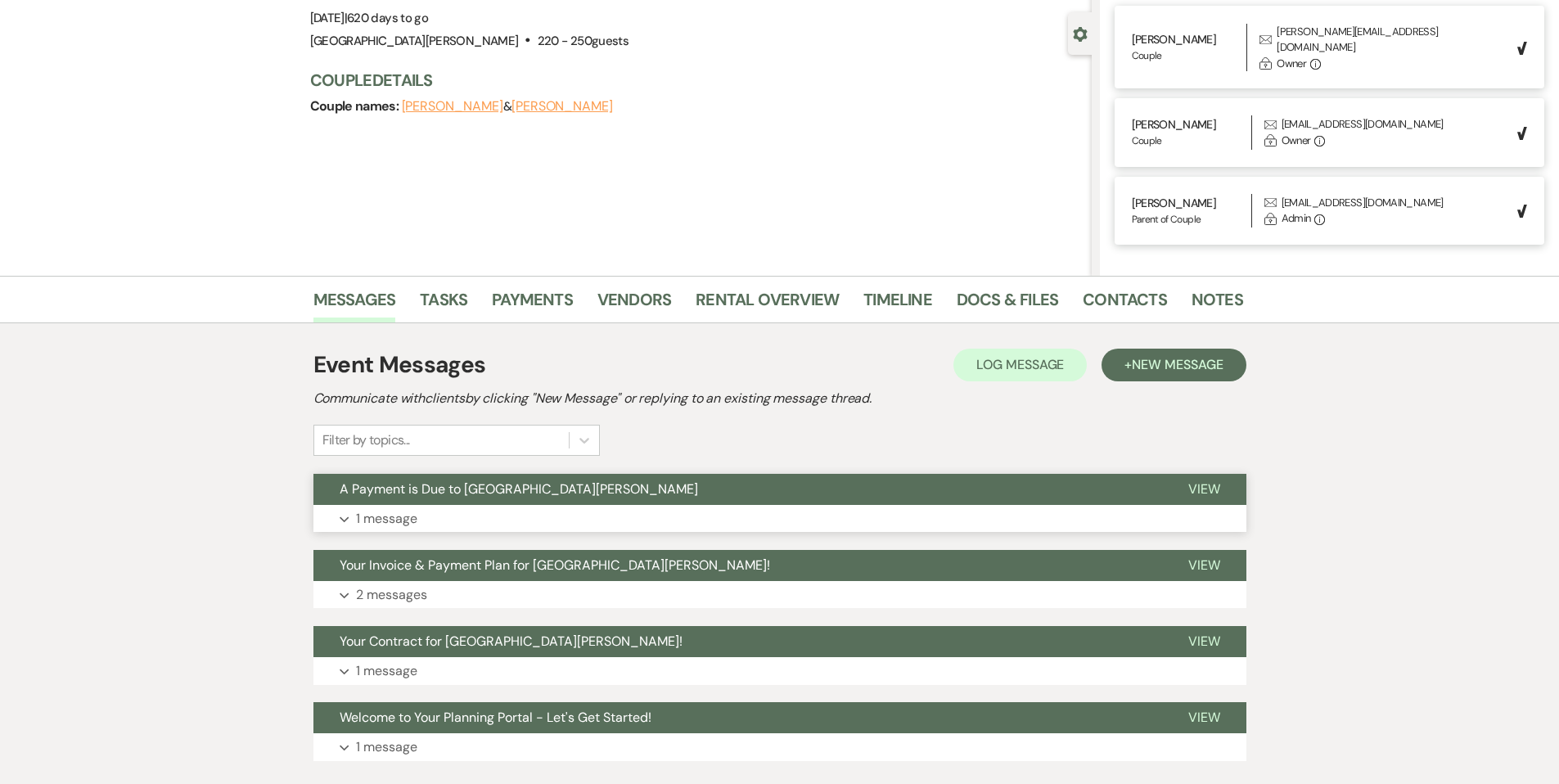
scroll to position [138, 0]
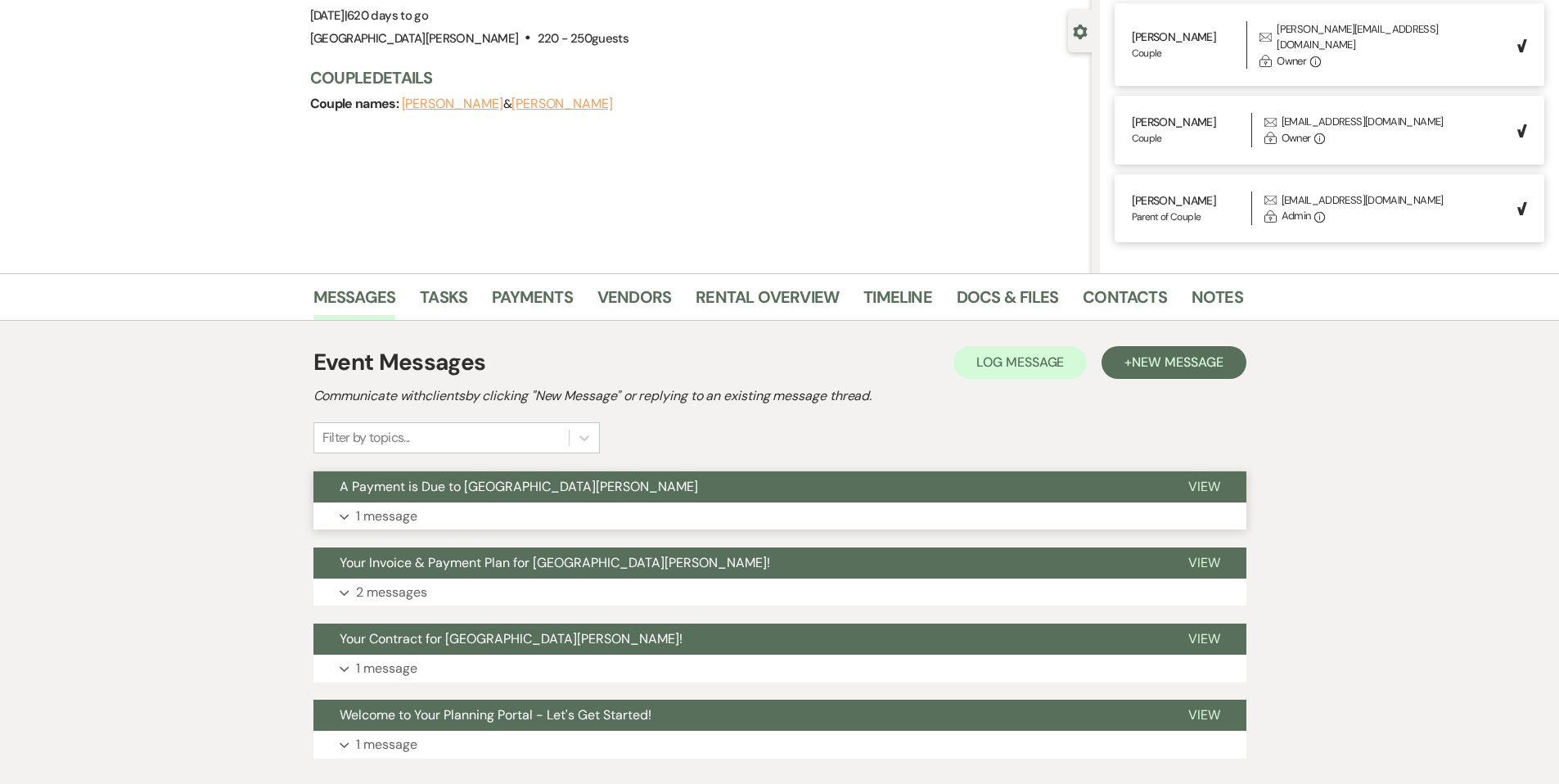
click at [694, 504] on button "Expand 1 message" at bounding box center [780, 517] width 933 height 28
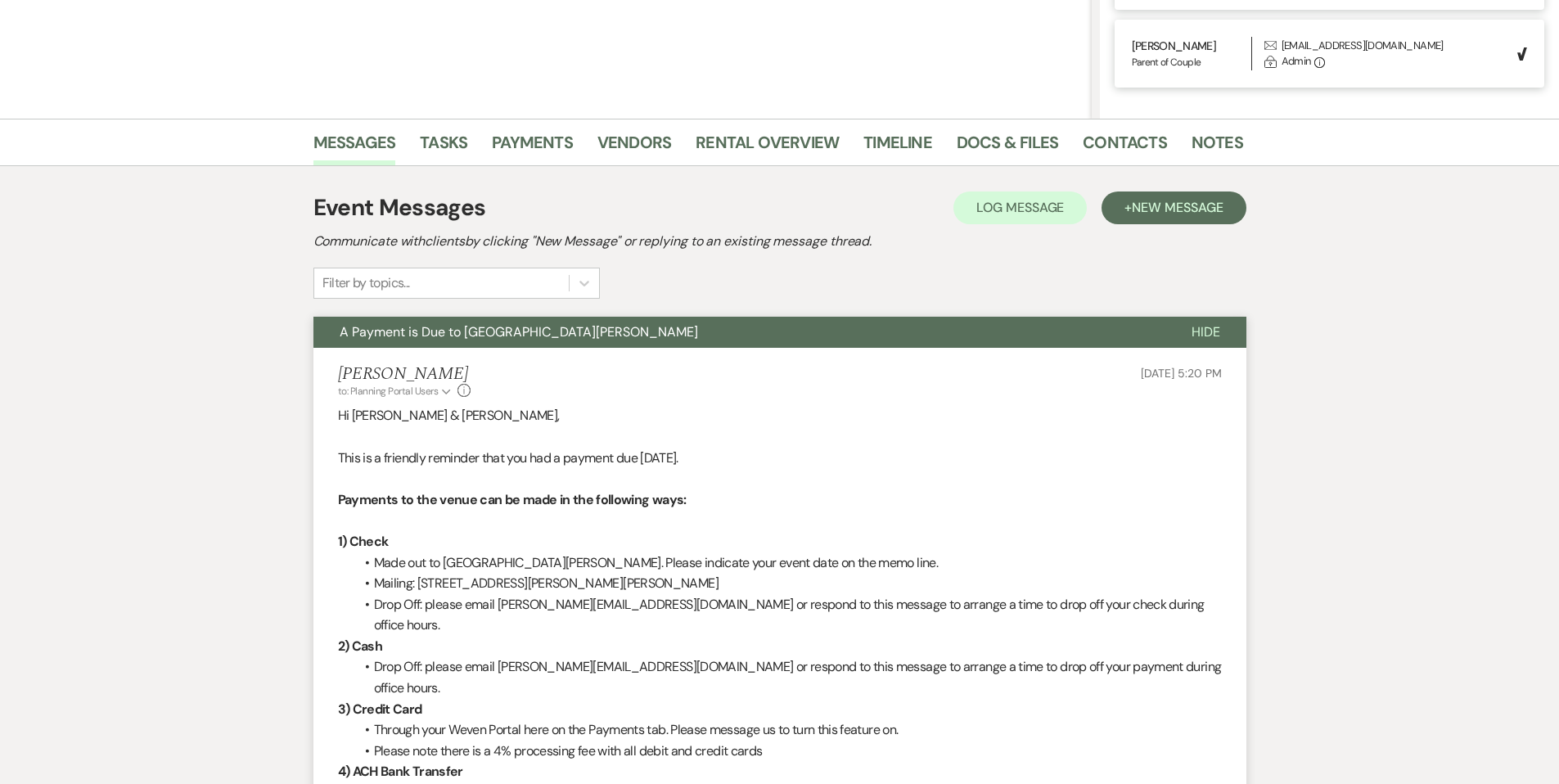
scroll to position [295, 0]
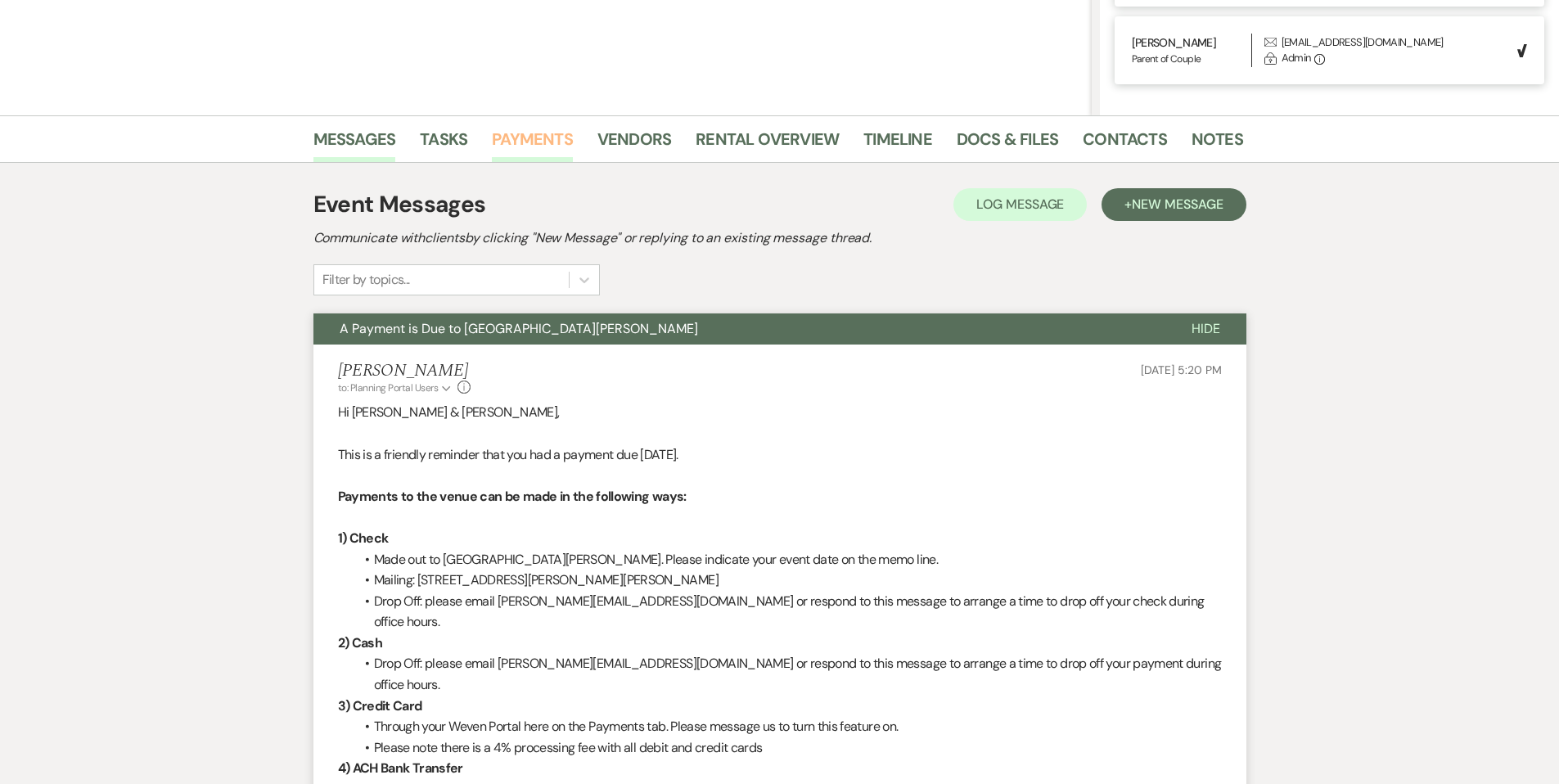
click at [556, 153] on link "Payments" at bounding box center [533, 144] width 81 height 36
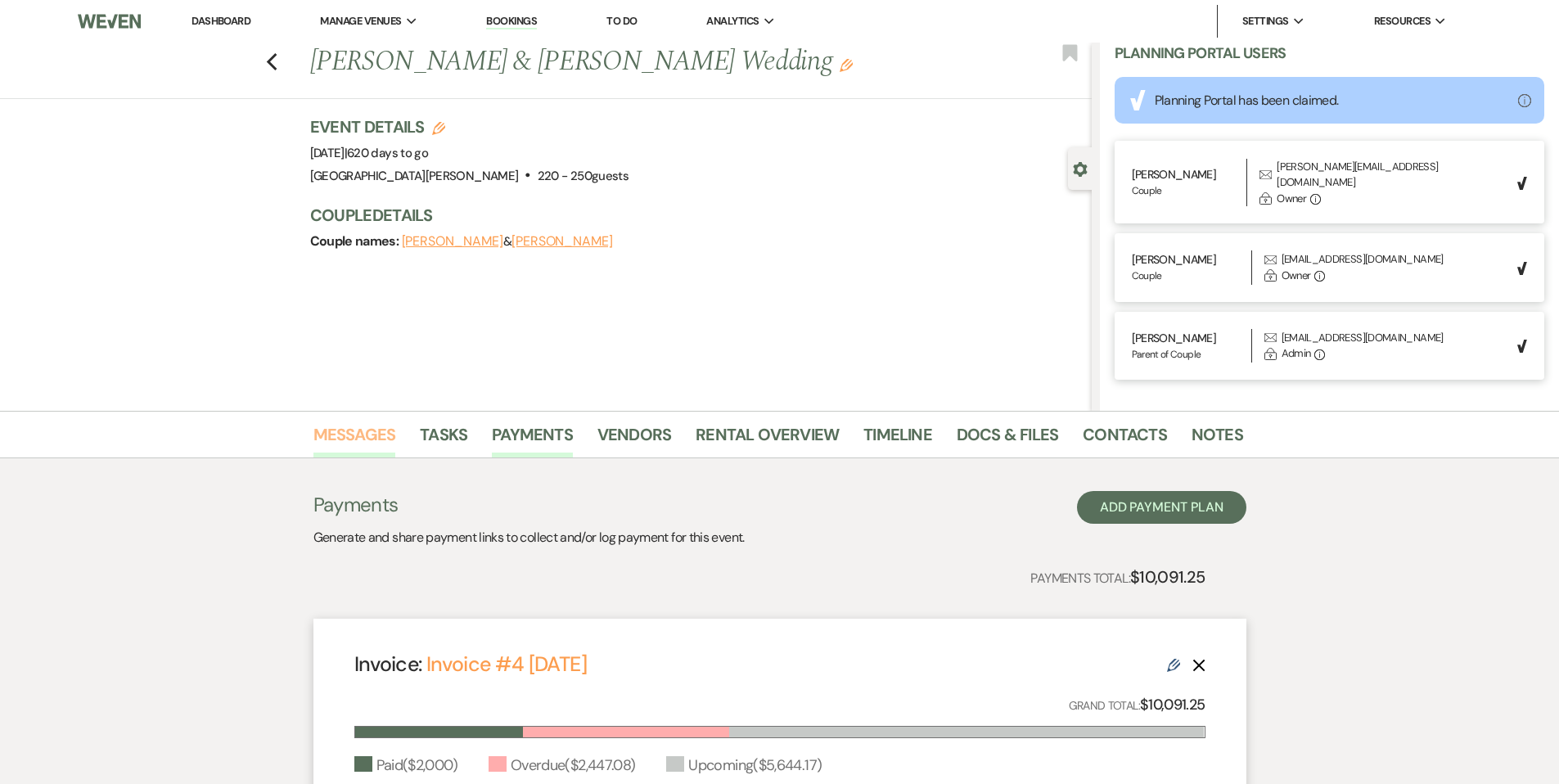
click at [376, 444] on link "Messages" at bounding box center [355, 439] width 83 height 36
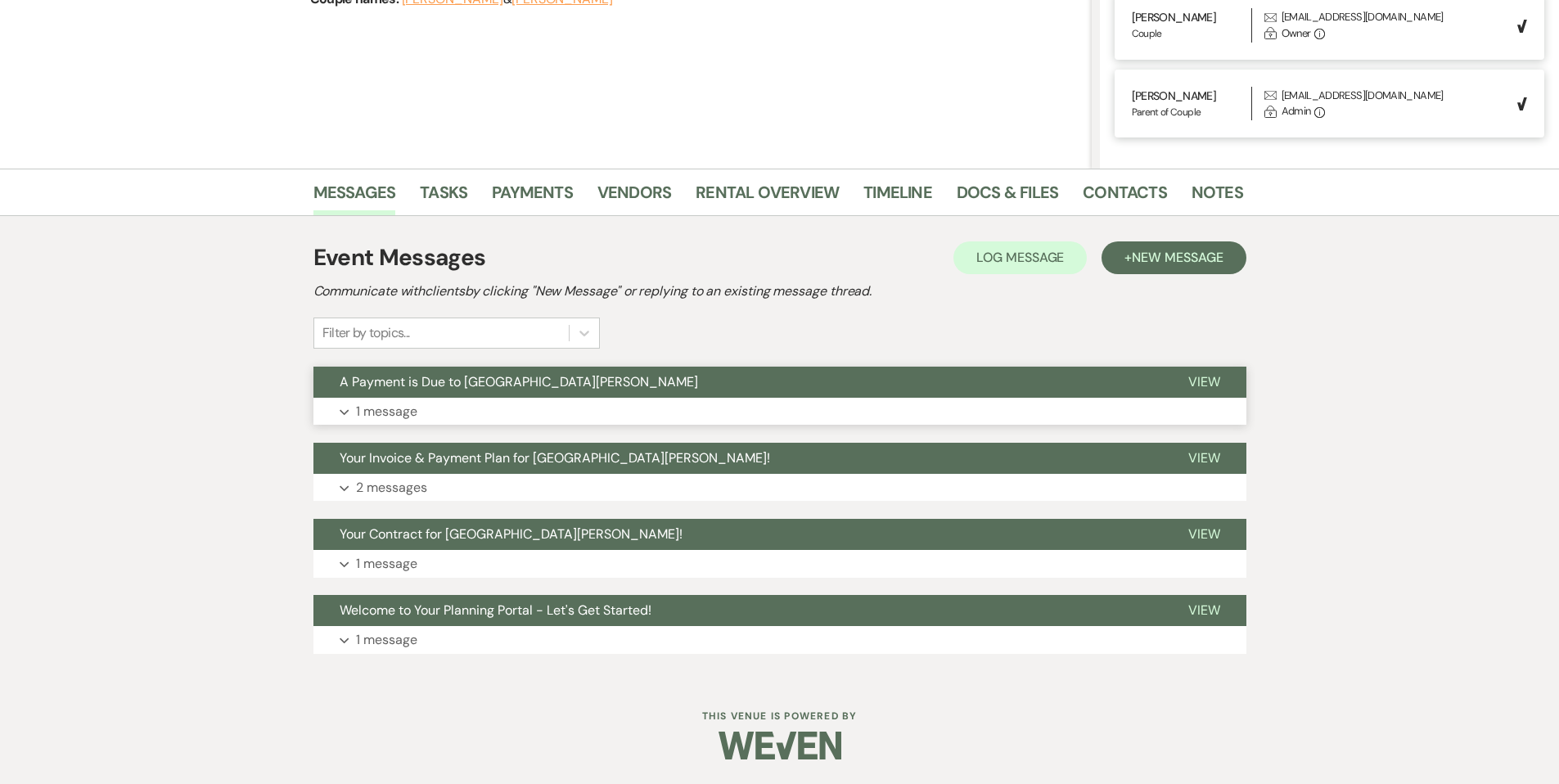
click at [898, 399] on button "Expand 1 message" at bounding box center [780, 411] width 933 height 28
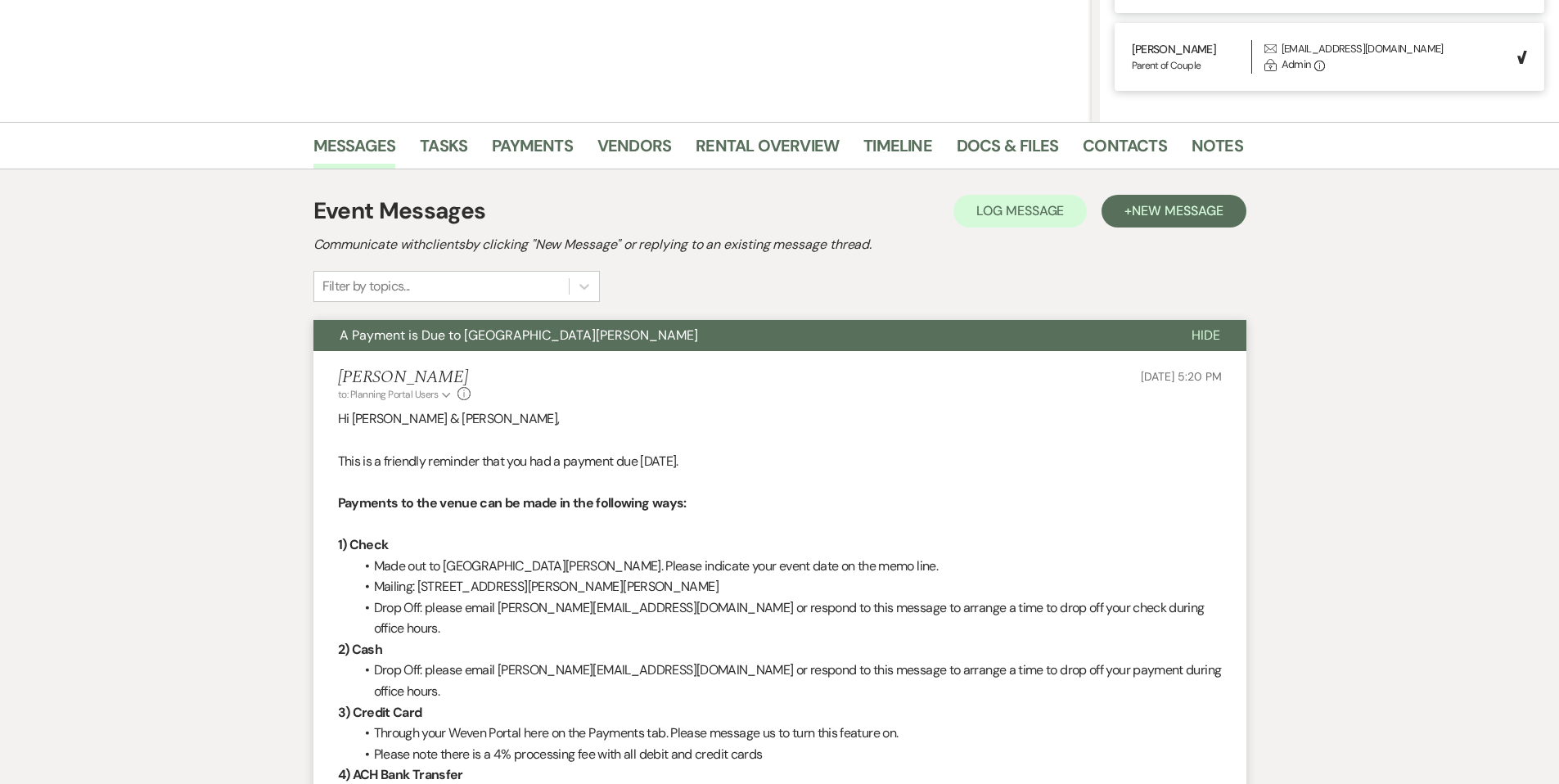
scroll to position [285, 0]
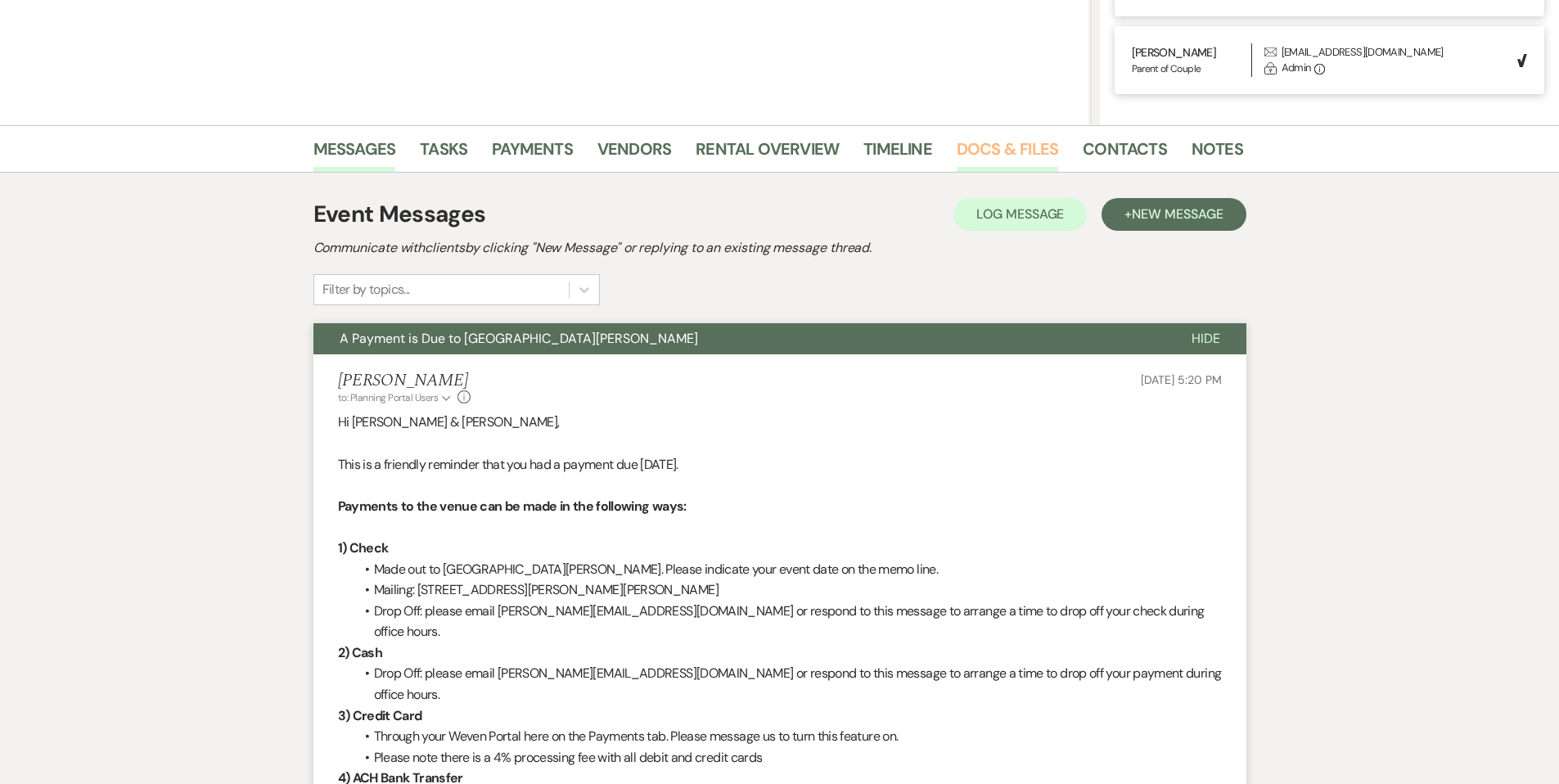
click at [1045, 158] on link "Docs & Files" at bounding box center [1007, 153] width 101 height 36
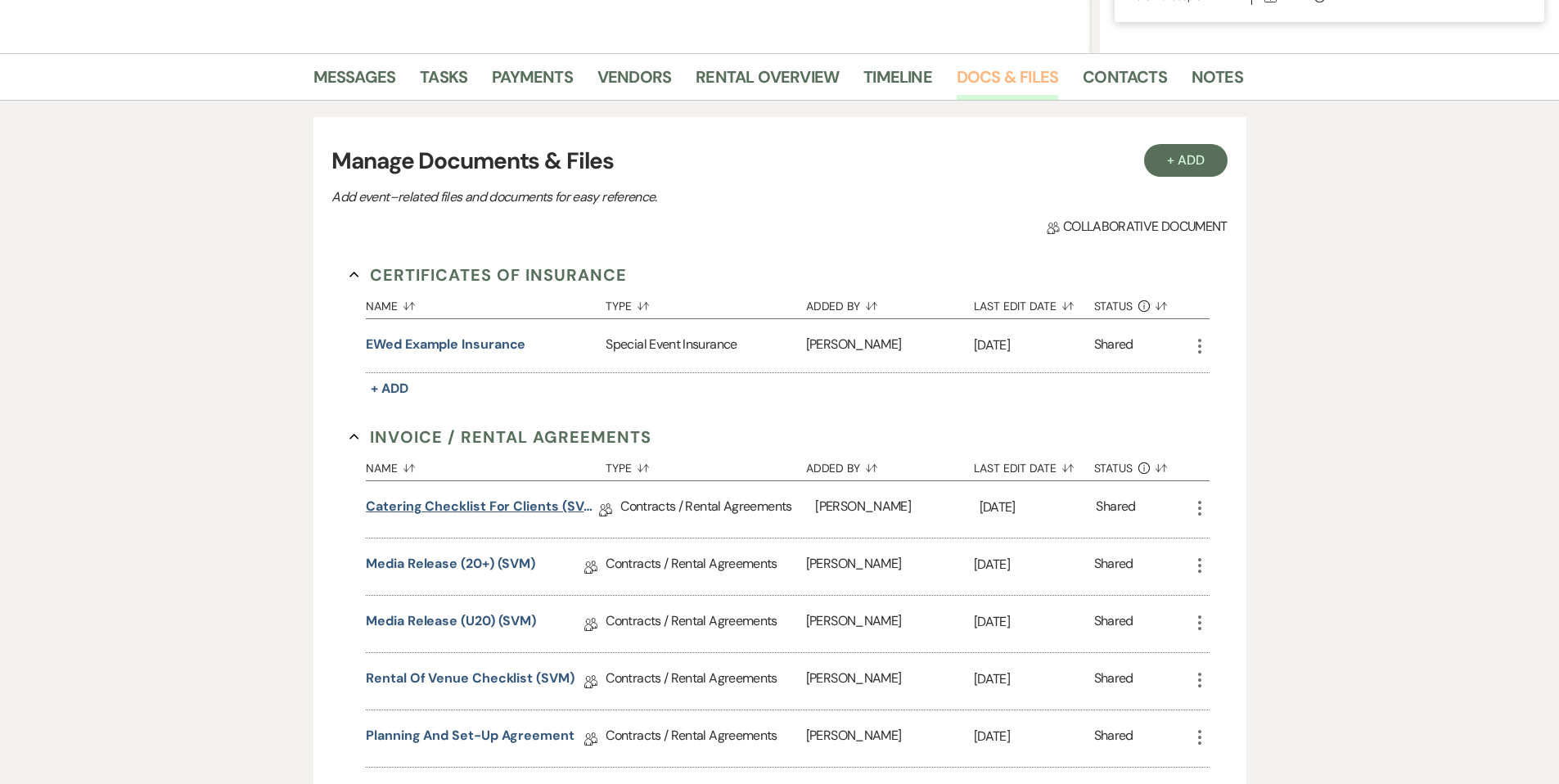
scroll to position [594, 0]
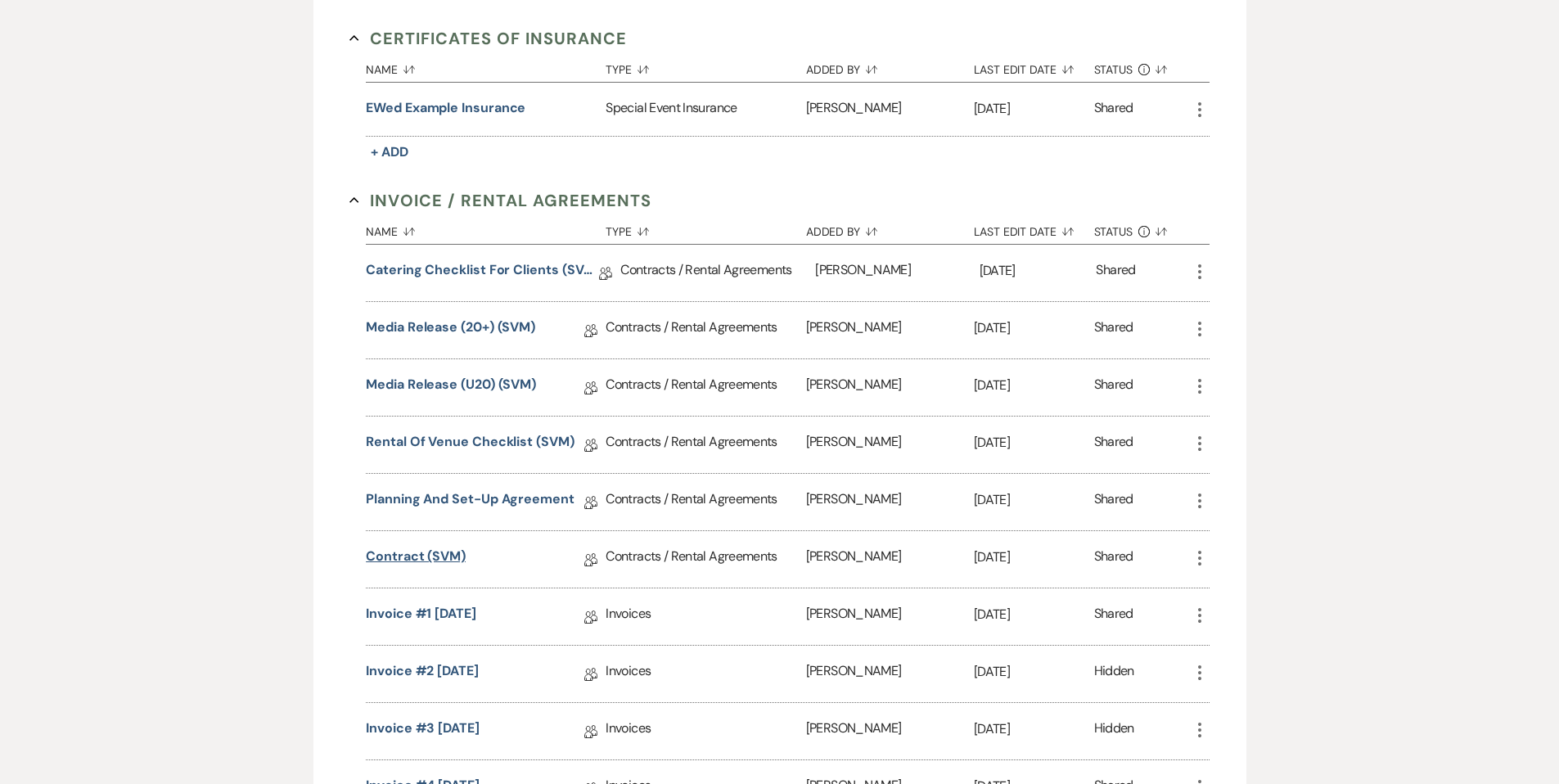
click at [452, 551] on link "Contract (SVM)" at bounding box center [416, 559] width 100 height 26
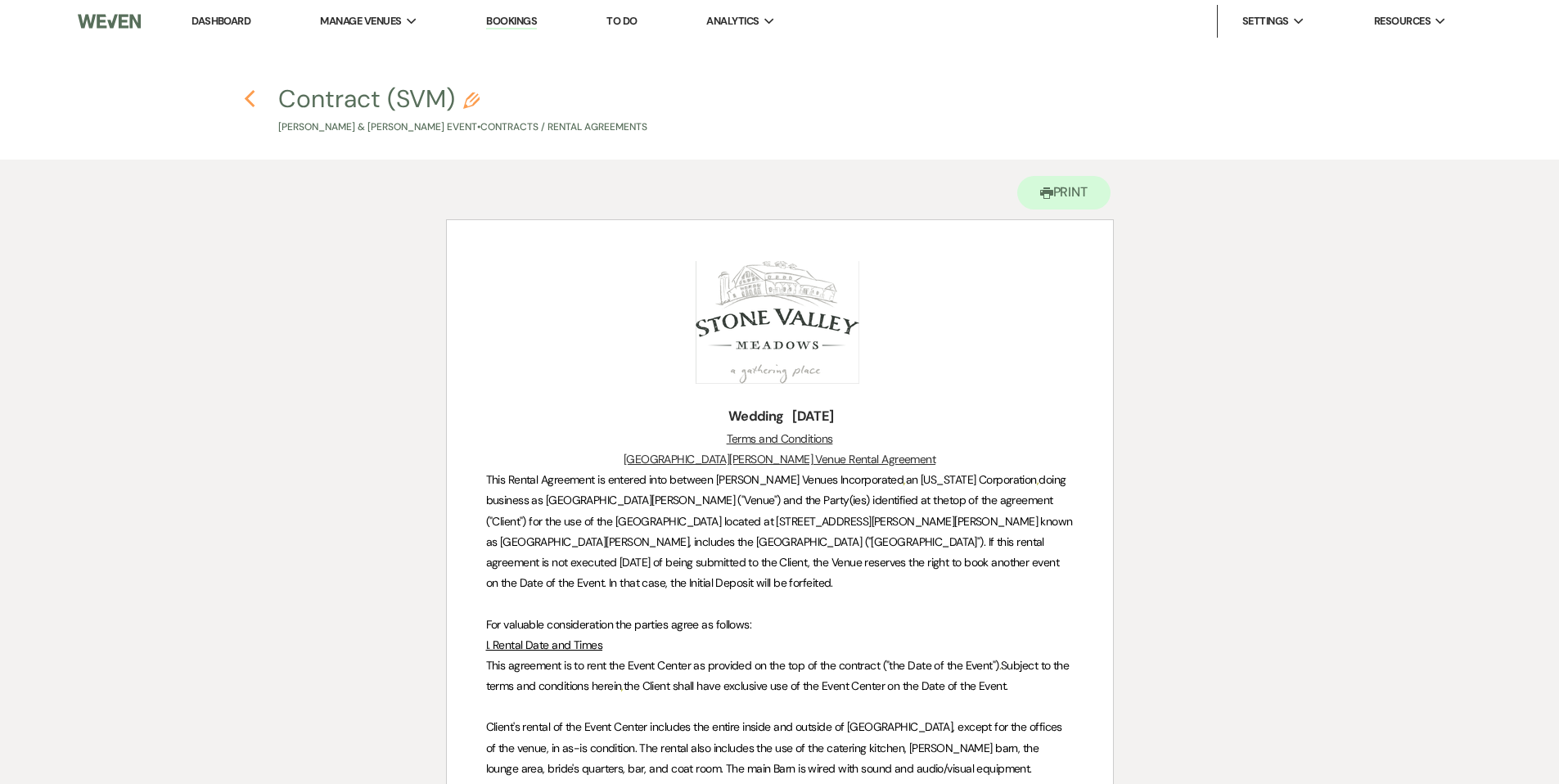
click at [249, 96] on use "button" at bounding box center [250, 99] width 11 height 18
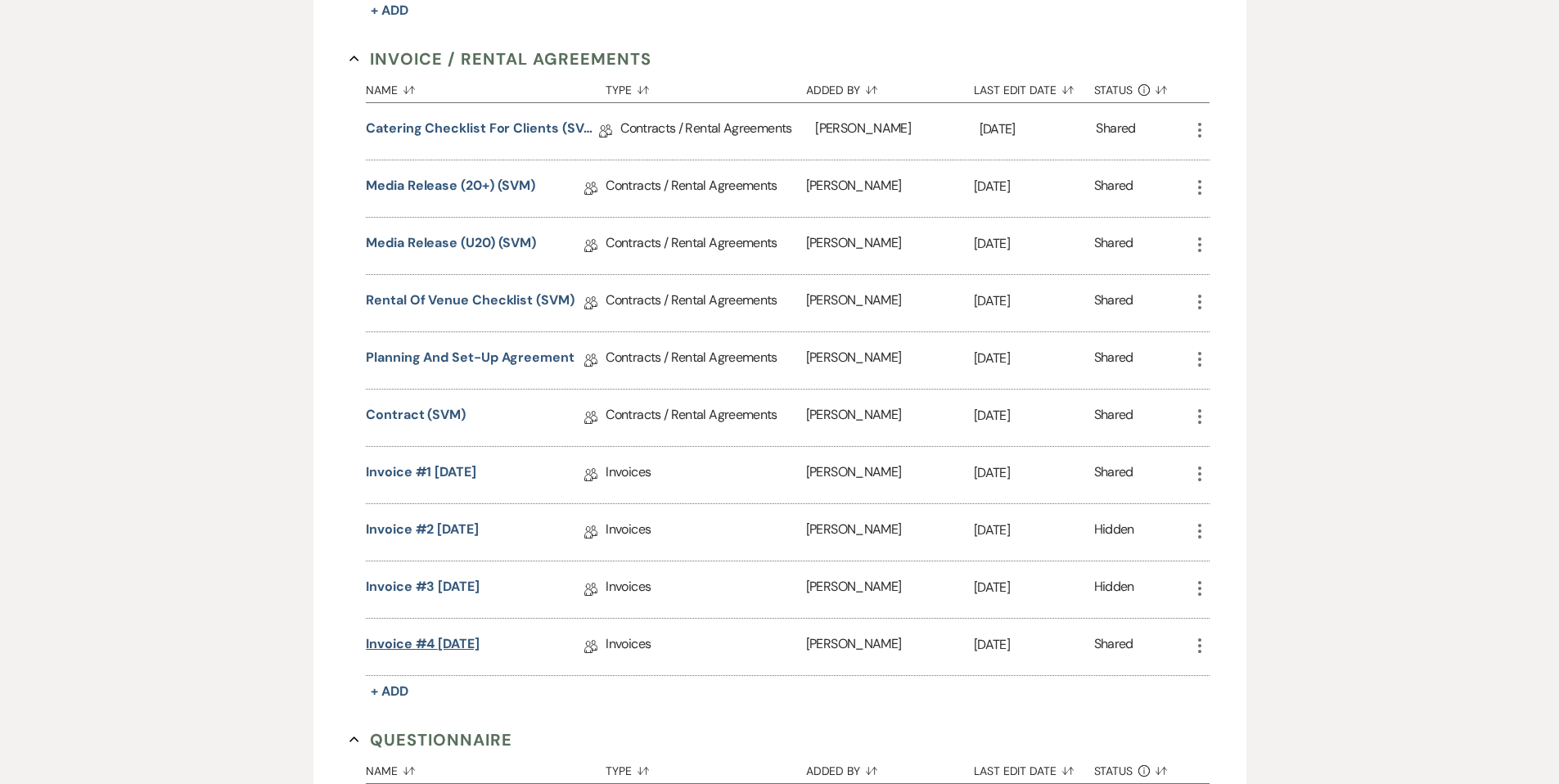
click at [457, 637] on link "Invoice #4 [DATE]" at bounding box center [422, 646] width 114 height 26
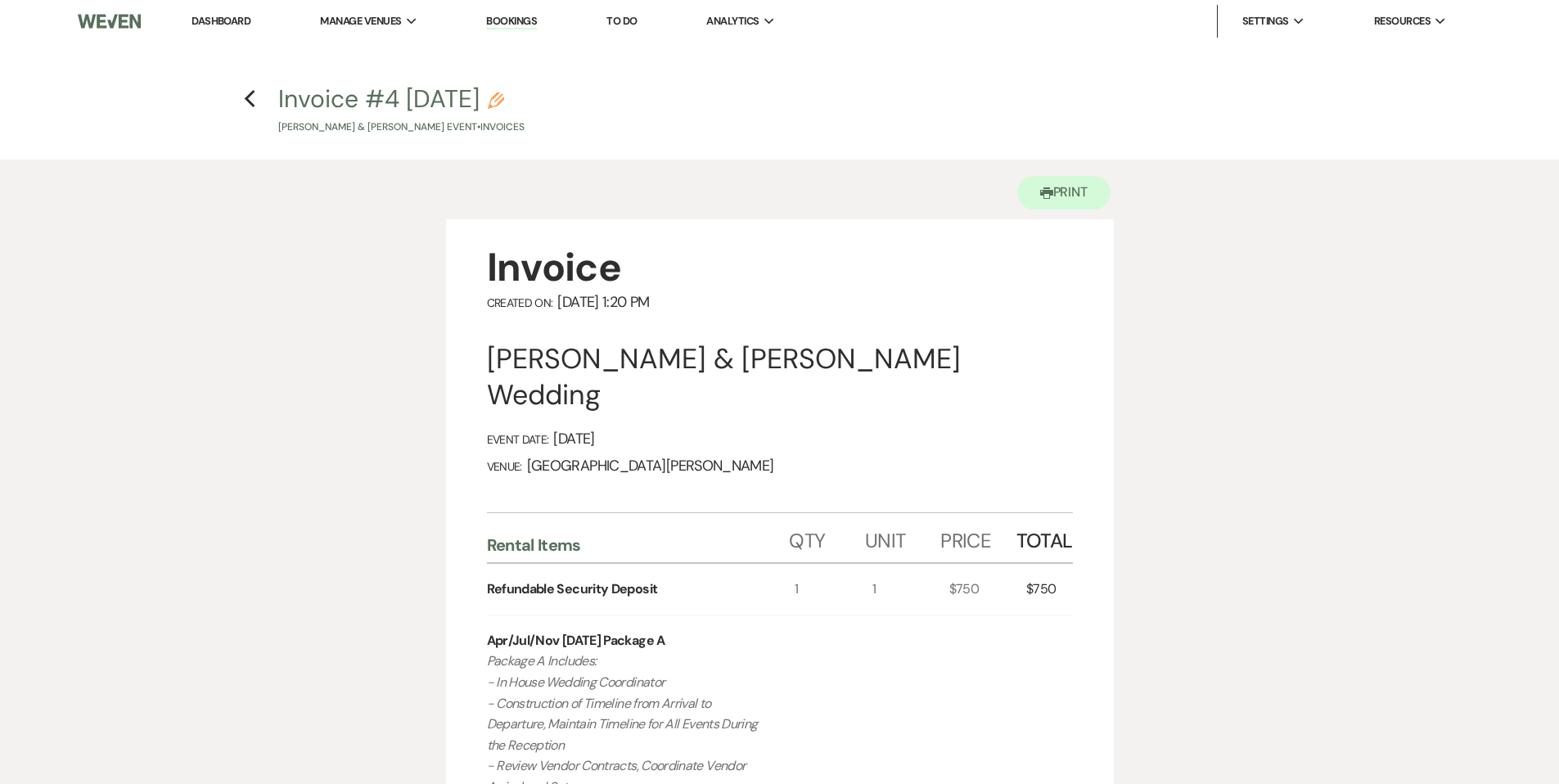
click at [227, 24] on link "Dashboard" at bounding box center [221, 21] width 59 height 14
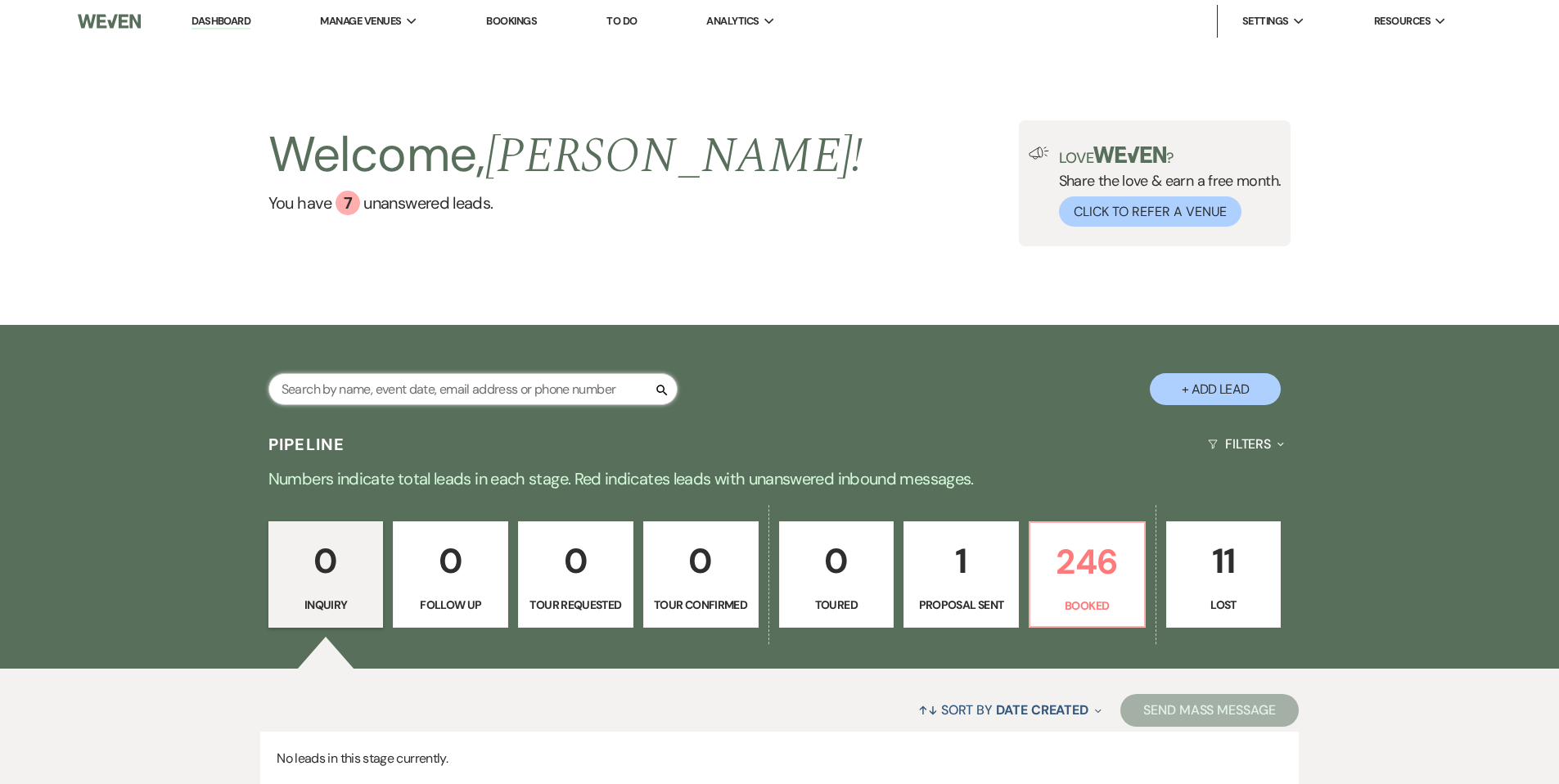
click at [533, 390] on input "text" at bounding box center [473, 389] width 409 height 32
type input "omolo"
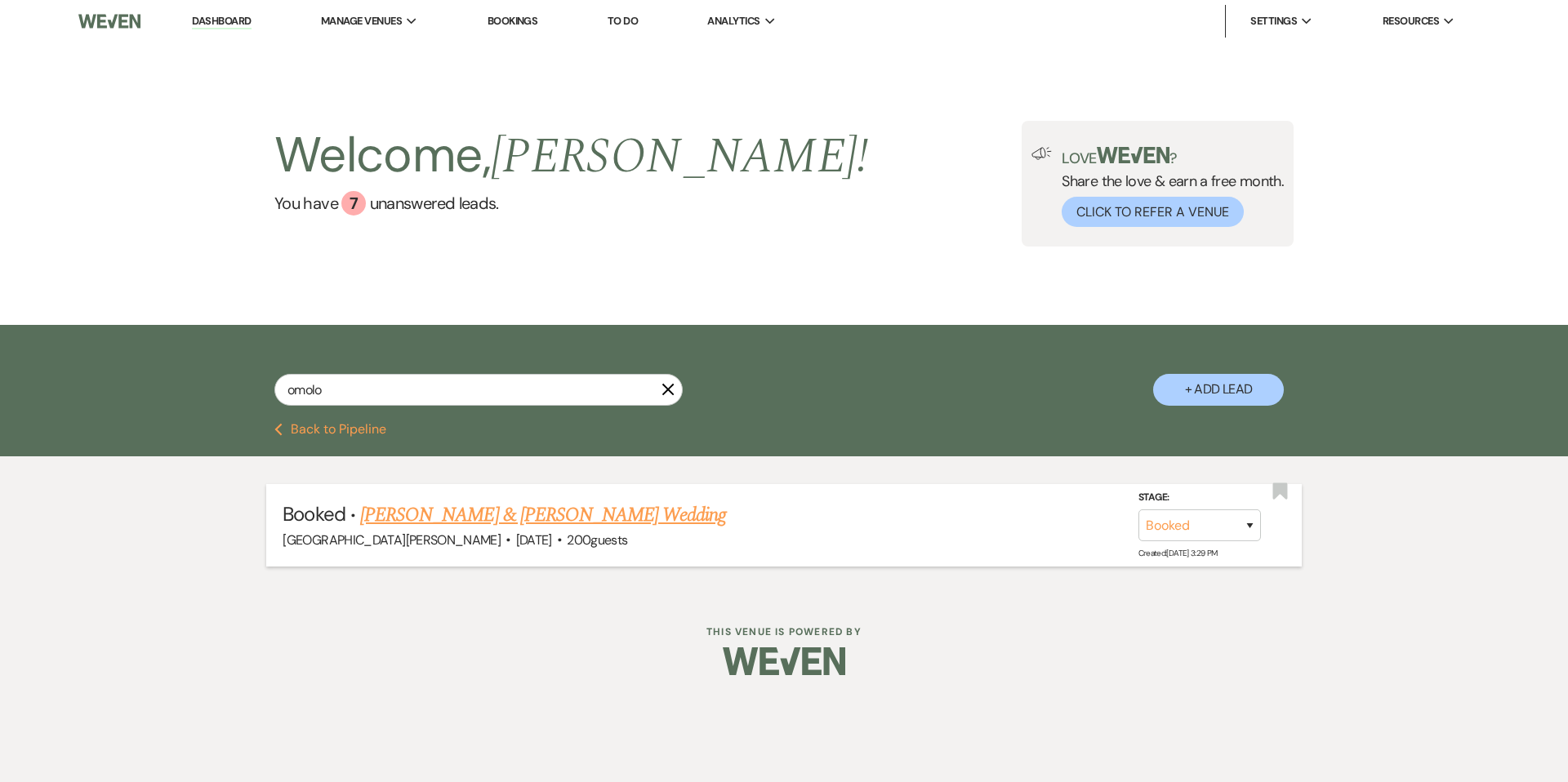
click at [488, 512] on link "[PERSON_NAME] & [PERSON_NAME] Wedding" at bounding box center [543, 516] width 366 height 30
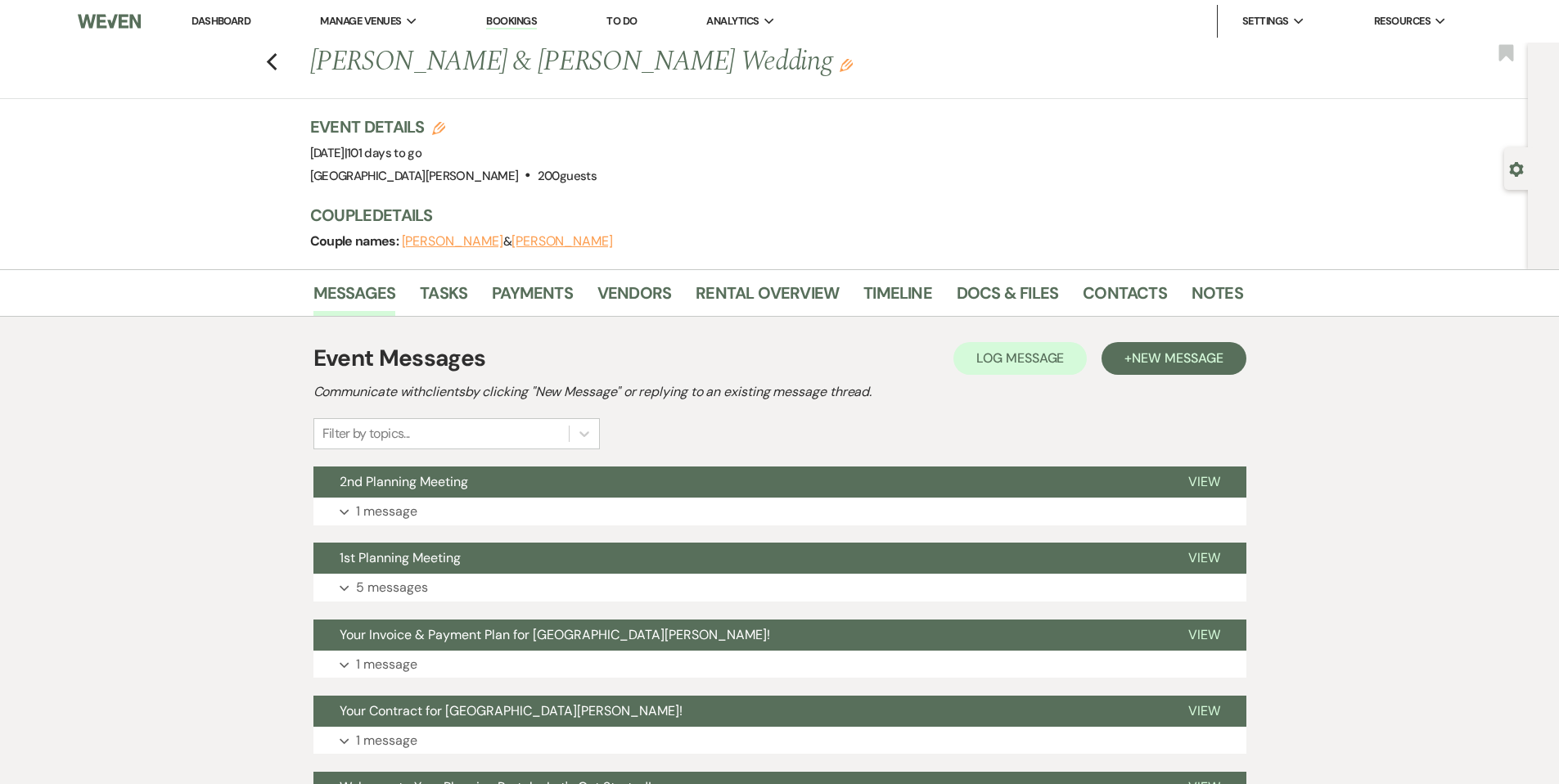
click at [534, 276] on li "Payments" at bounding box center [544, 295] width 105 height 39
click at [535, 288] on link "Payments" at bounding box center [533, 297] width 81 height 36
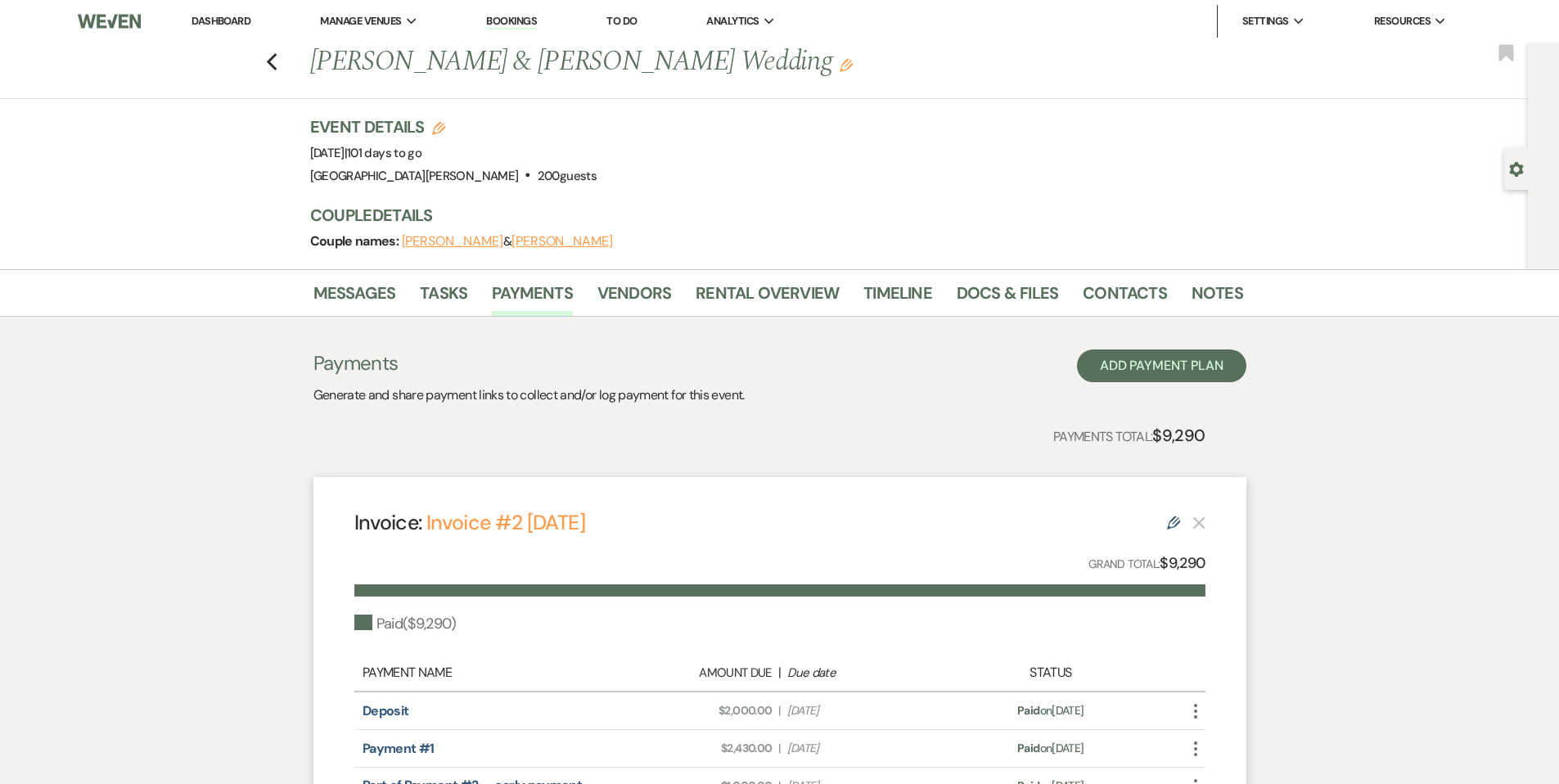
click at [230, 23] on link "Dashboard" at bounding box center [221, 21] width 59 height 14
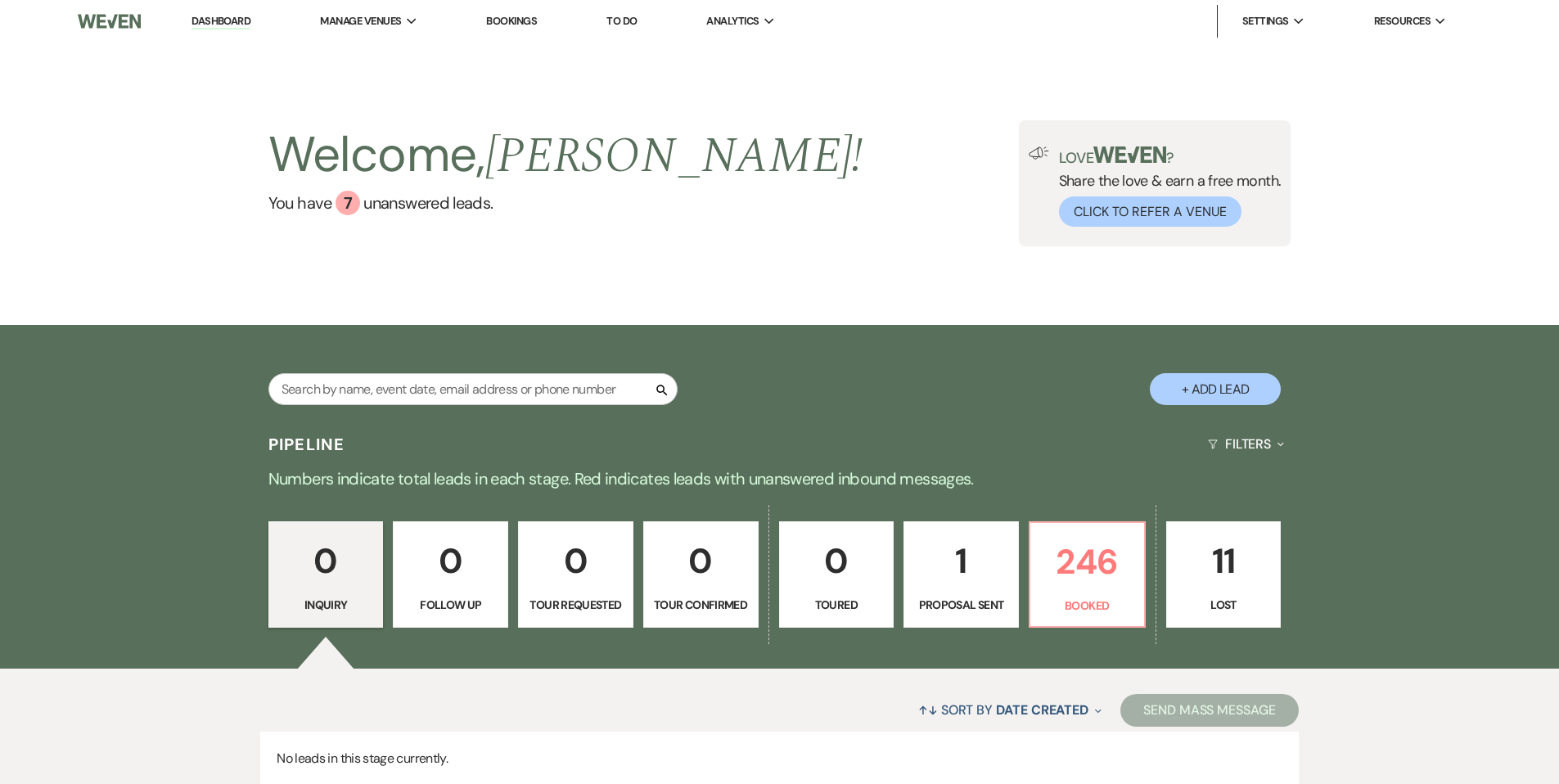
click at [423, 372] on div "Search + Add Lead" at bounding box center [780, 376] width 1178 height 86
click at [478, 394] on input "text" at bounding box center [473, 389] width 409 height 32
type input "kort"
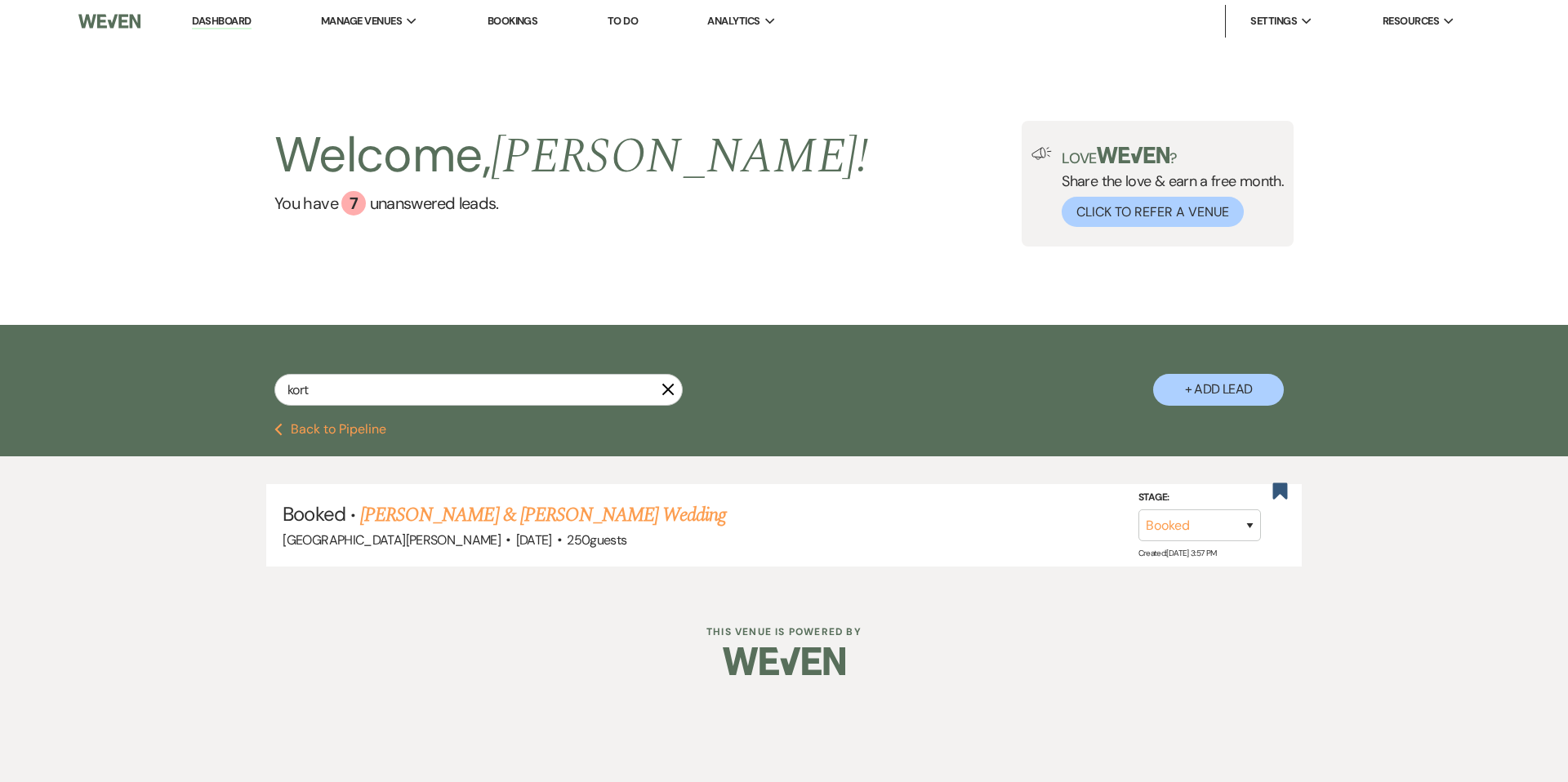
click at [531, 516] on link "[PERSON_NAME] & [PERSON_NAME] Wedding" at bounding box center [543, 516] width 366 height 30
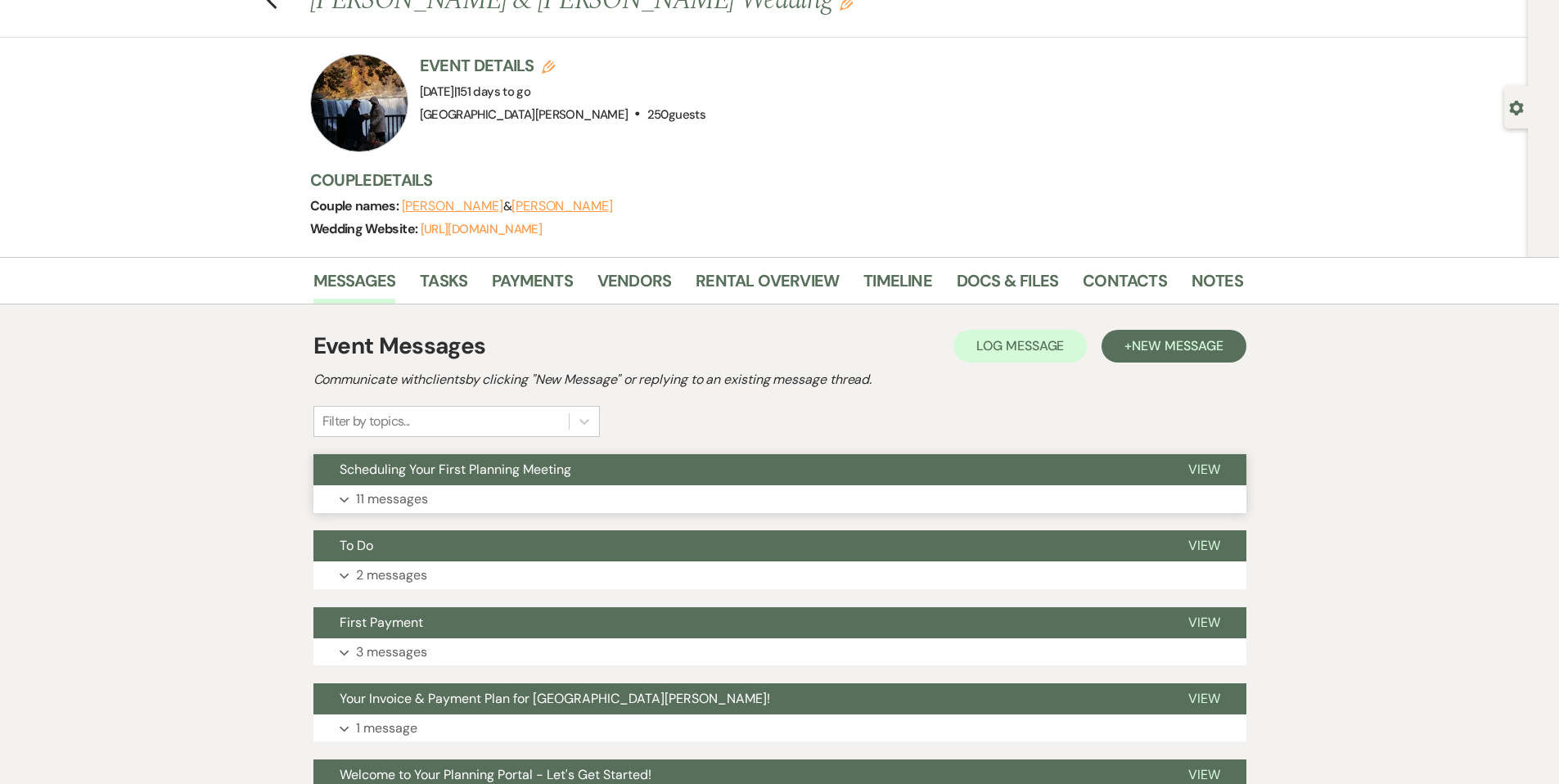
scroll to position [84, 0]
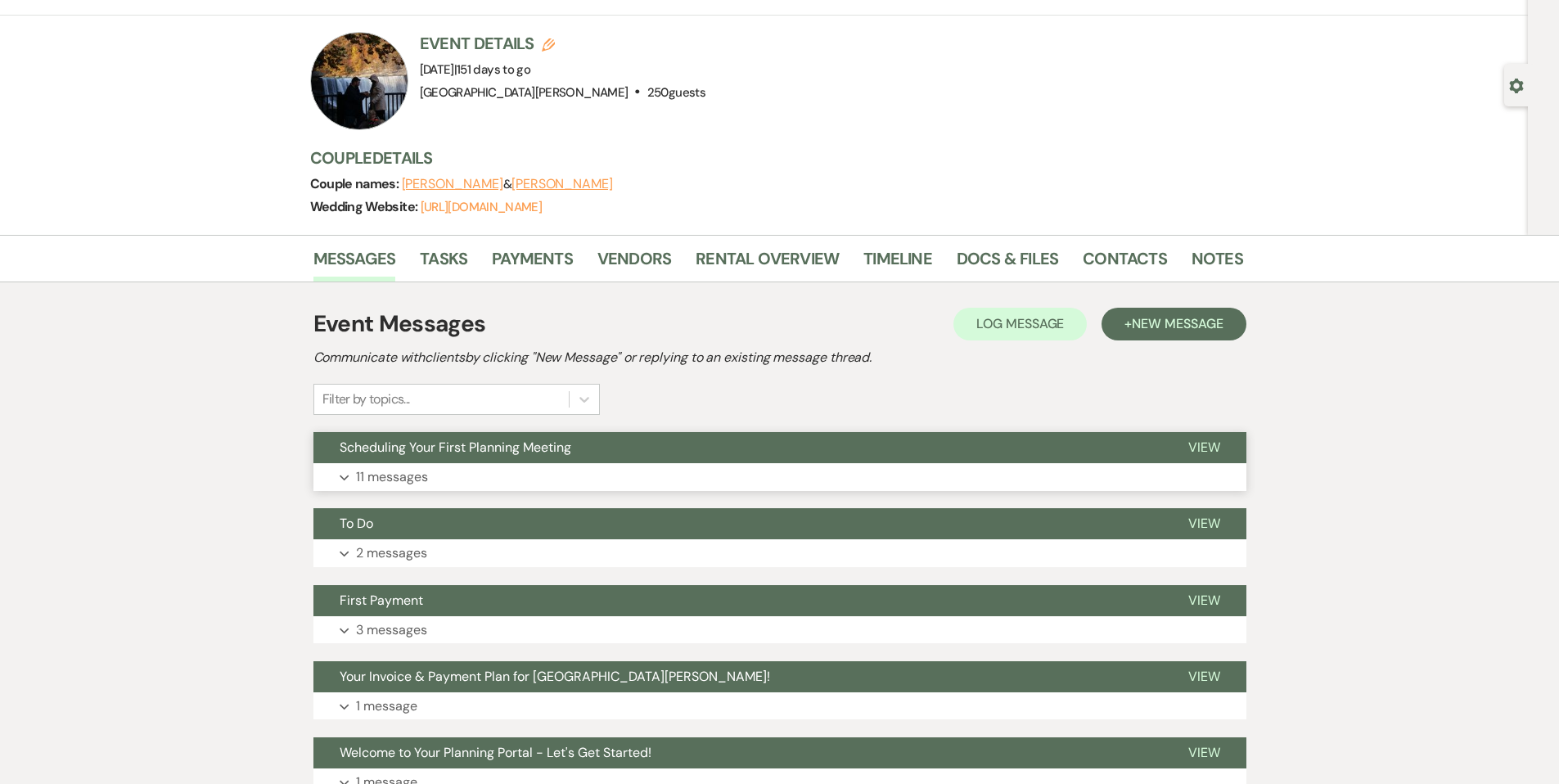
click at [713, 469] on button "Expand 11 messages" at bounding box center [780, 477] width 933 height 28
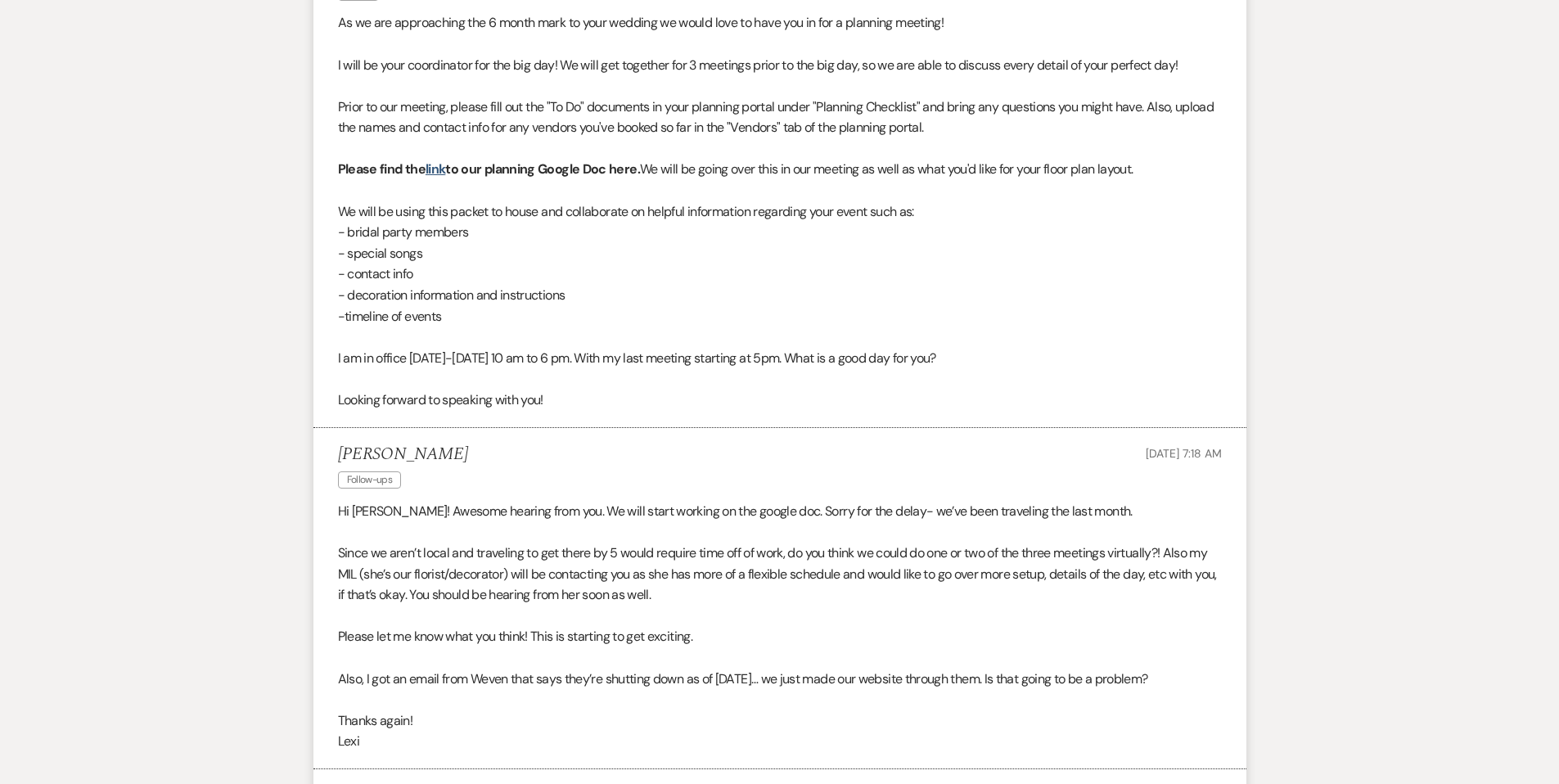
scroll to position [0, 0]
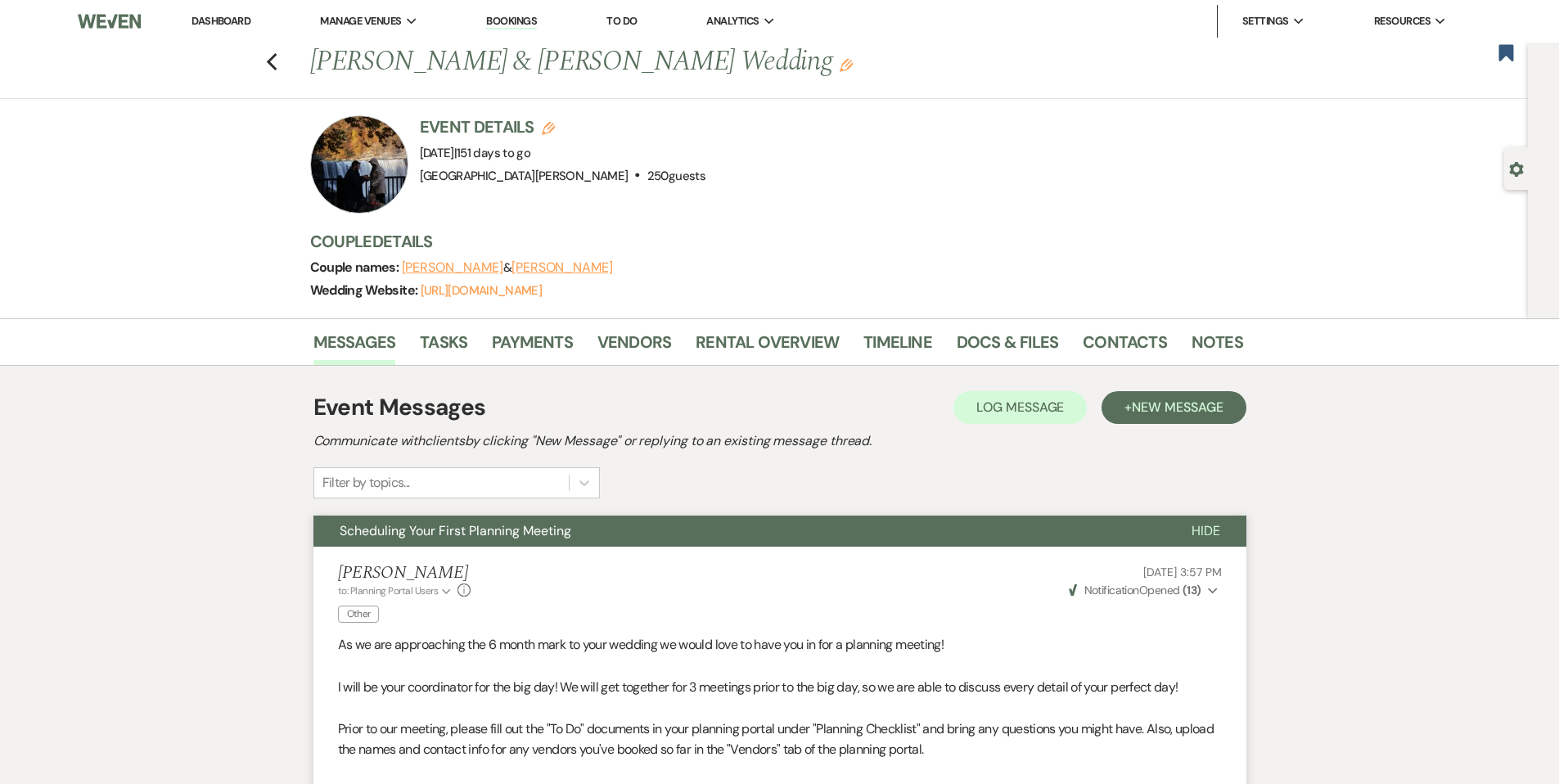
click at [225, 22] on link "Dashboard" at bounding box center [221, 21] width 59 height 14
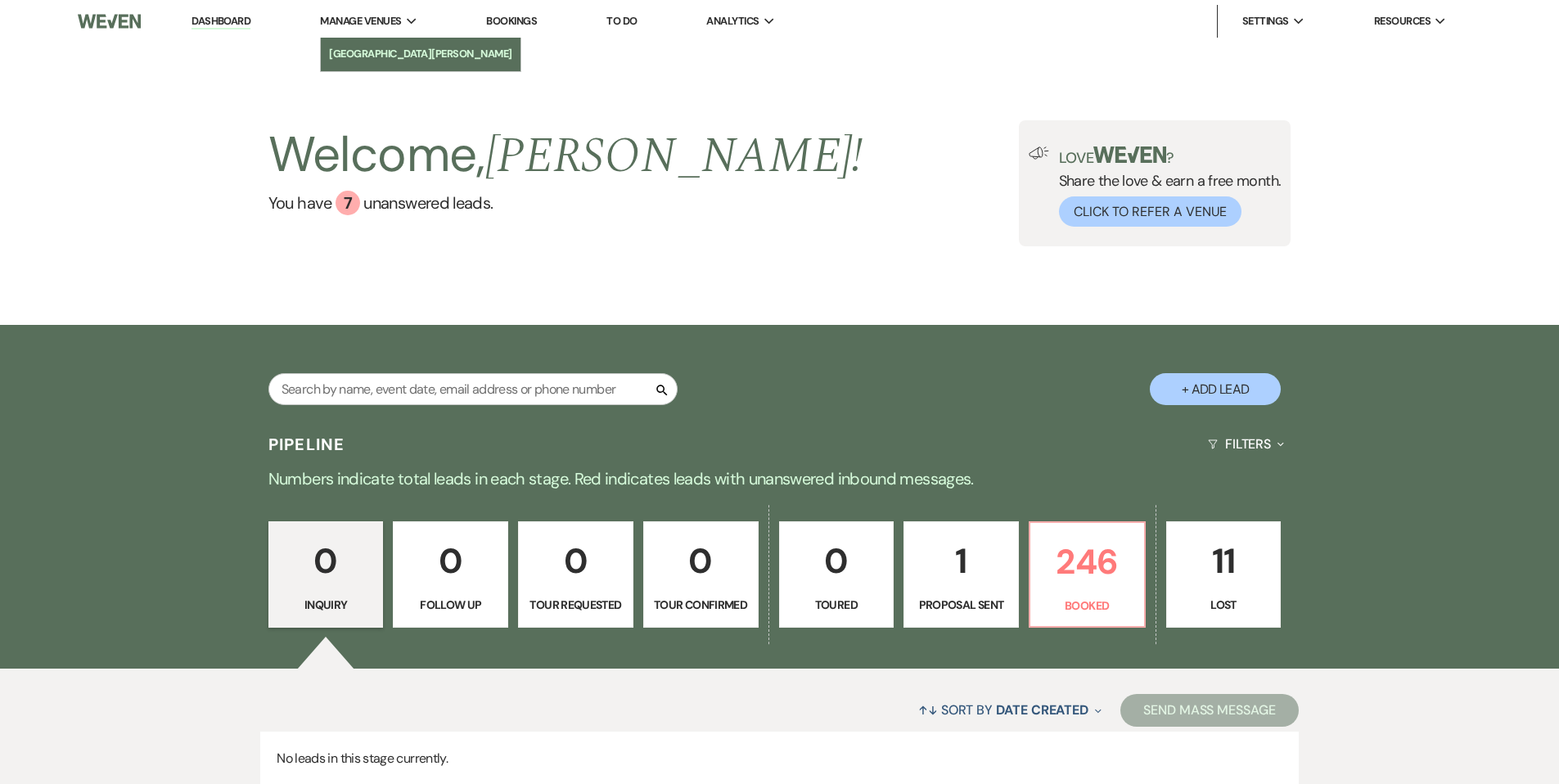
click at [378, 51] on li "[GEOGRAPHIC_DATA][PERSON_NAME]" at bounding box center [420, 54] width 183 height 17
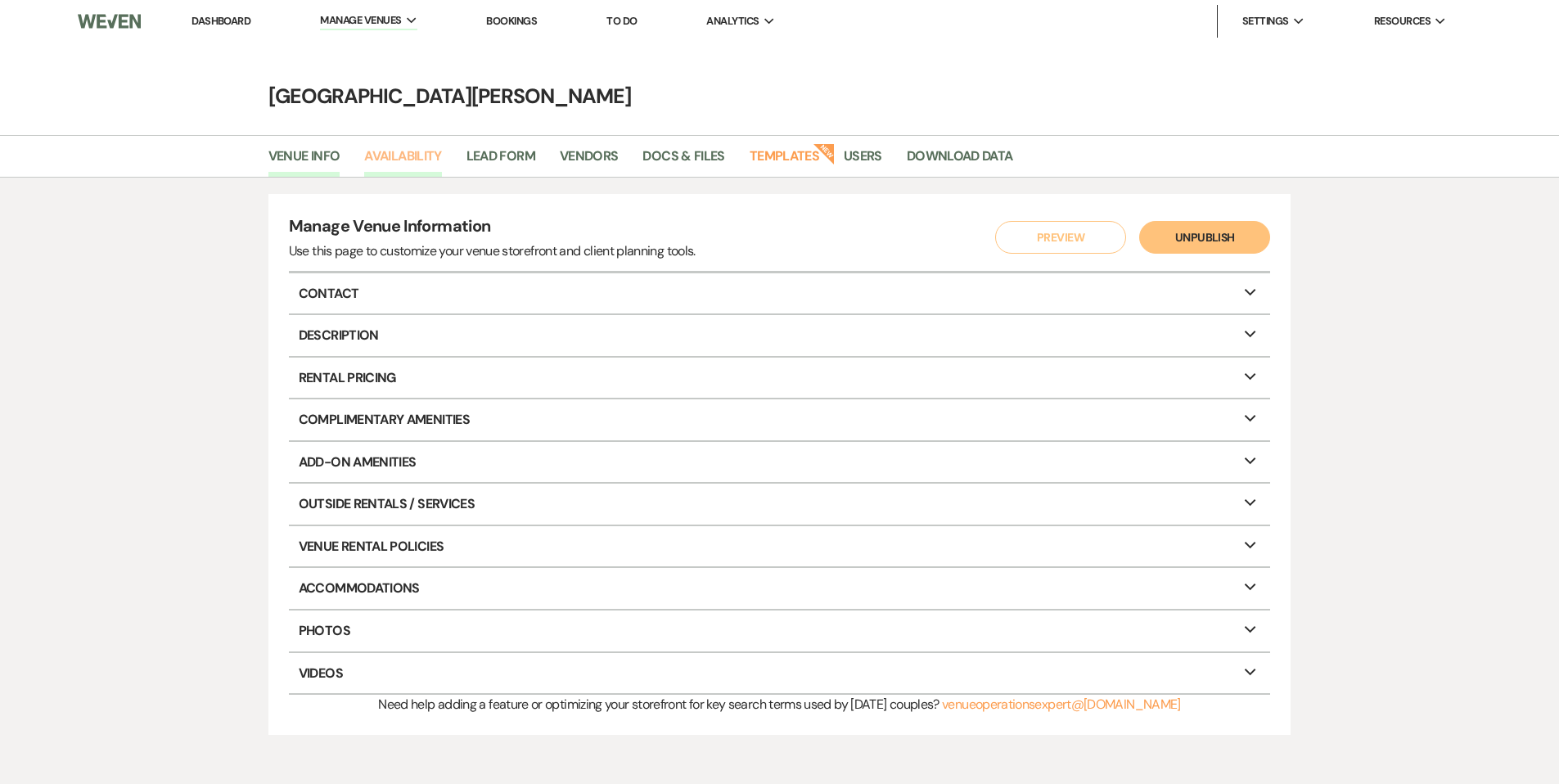
click at [427, 158] on link "Availability" at bounding box center [402, 161] width 77 height 31
select select "3"
select select "2026"
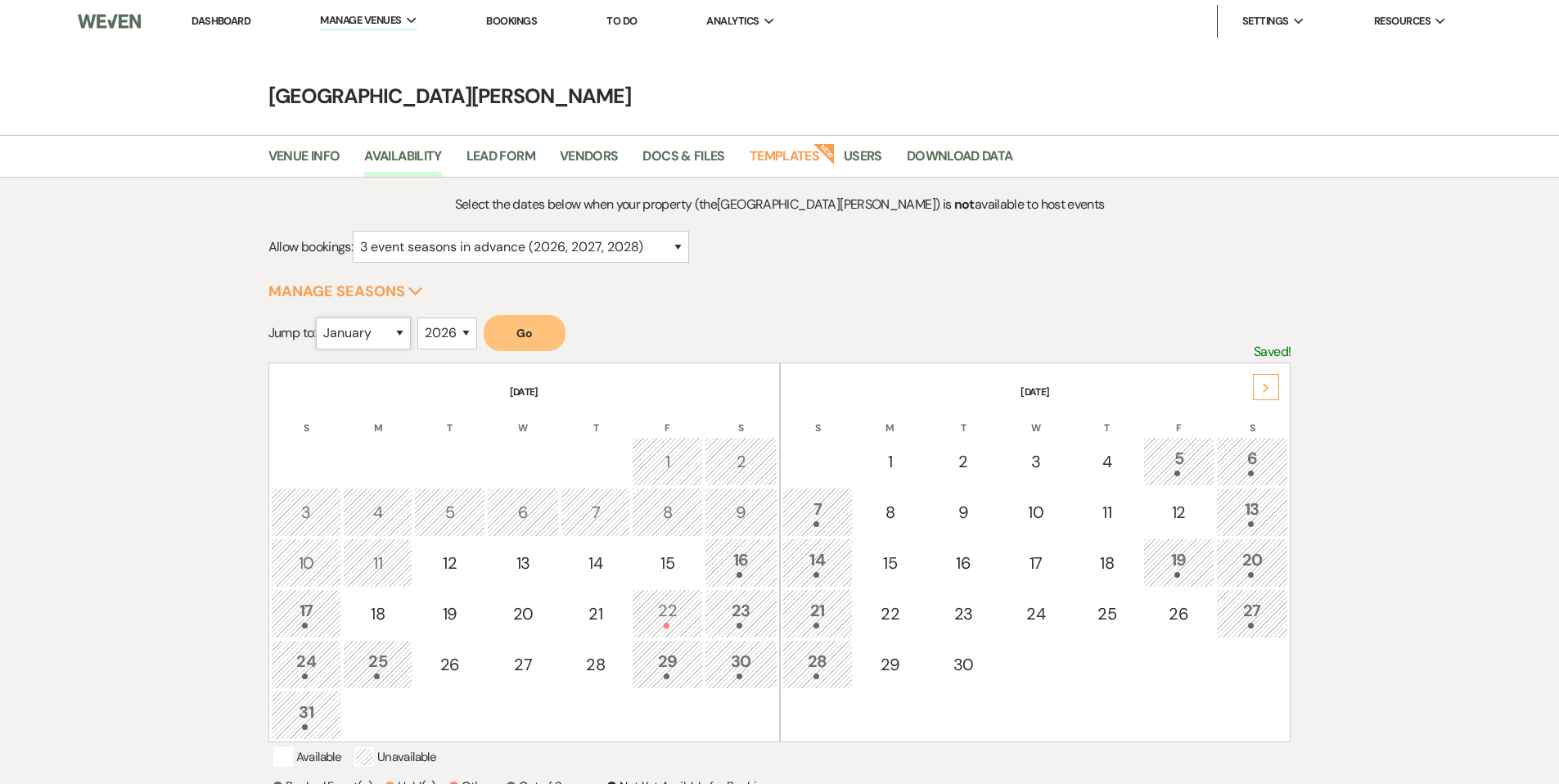
click at [388, 346] on select "January February March April May June July August September October November De…" at bounding box center [363, 334] width 95 height 32
select select "2"
click at [519, 334] on button "Go" at bounding box center [524, 333] width 82 height 36
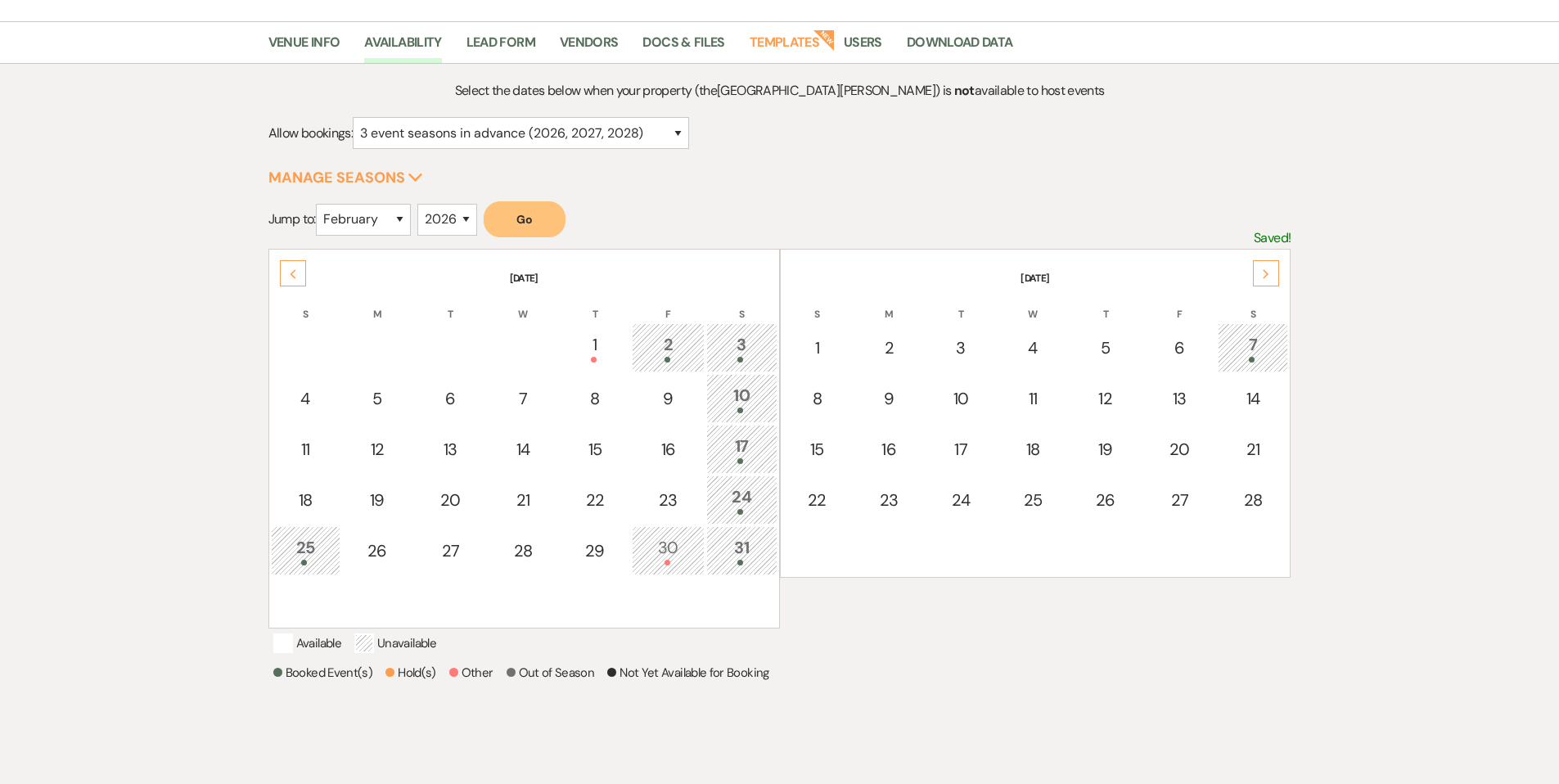
click at [681, 530] on td "30" at bounding box center [668, 550] width 73 height 49
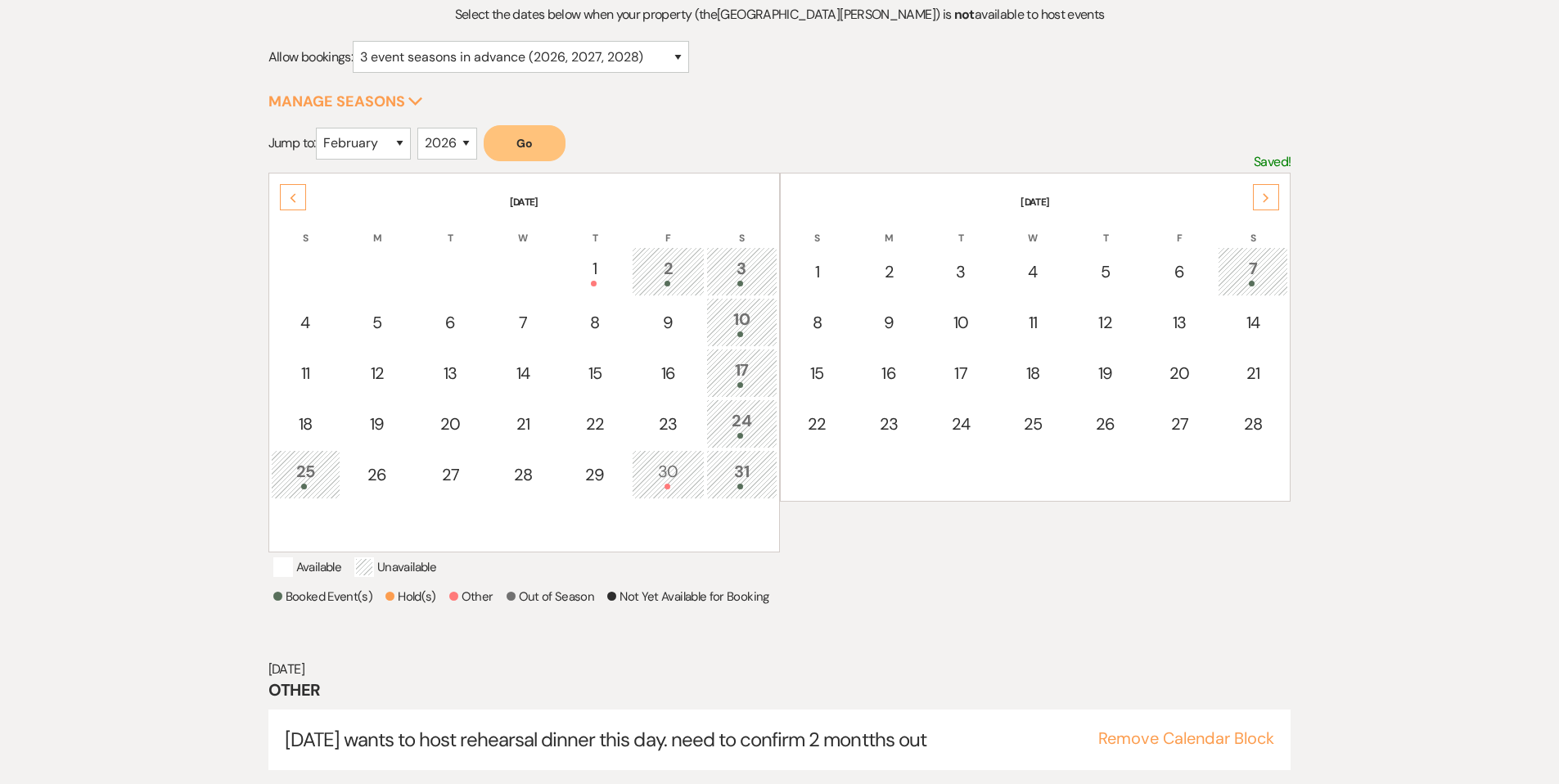
scroll to position [234, 0]
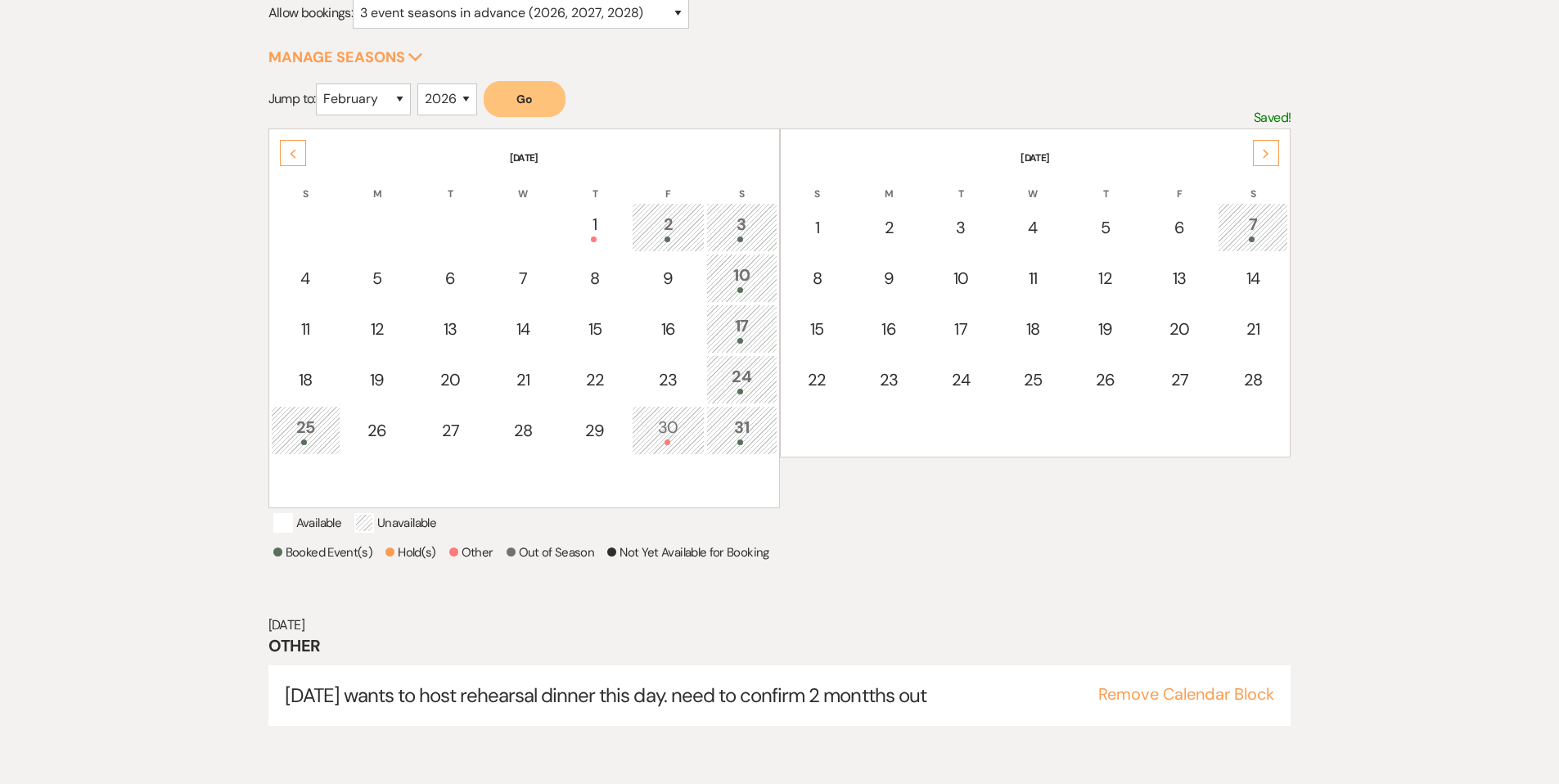
click at [285, 157] on div "Previous" at bounding box center [293, 153] width 27 height 27
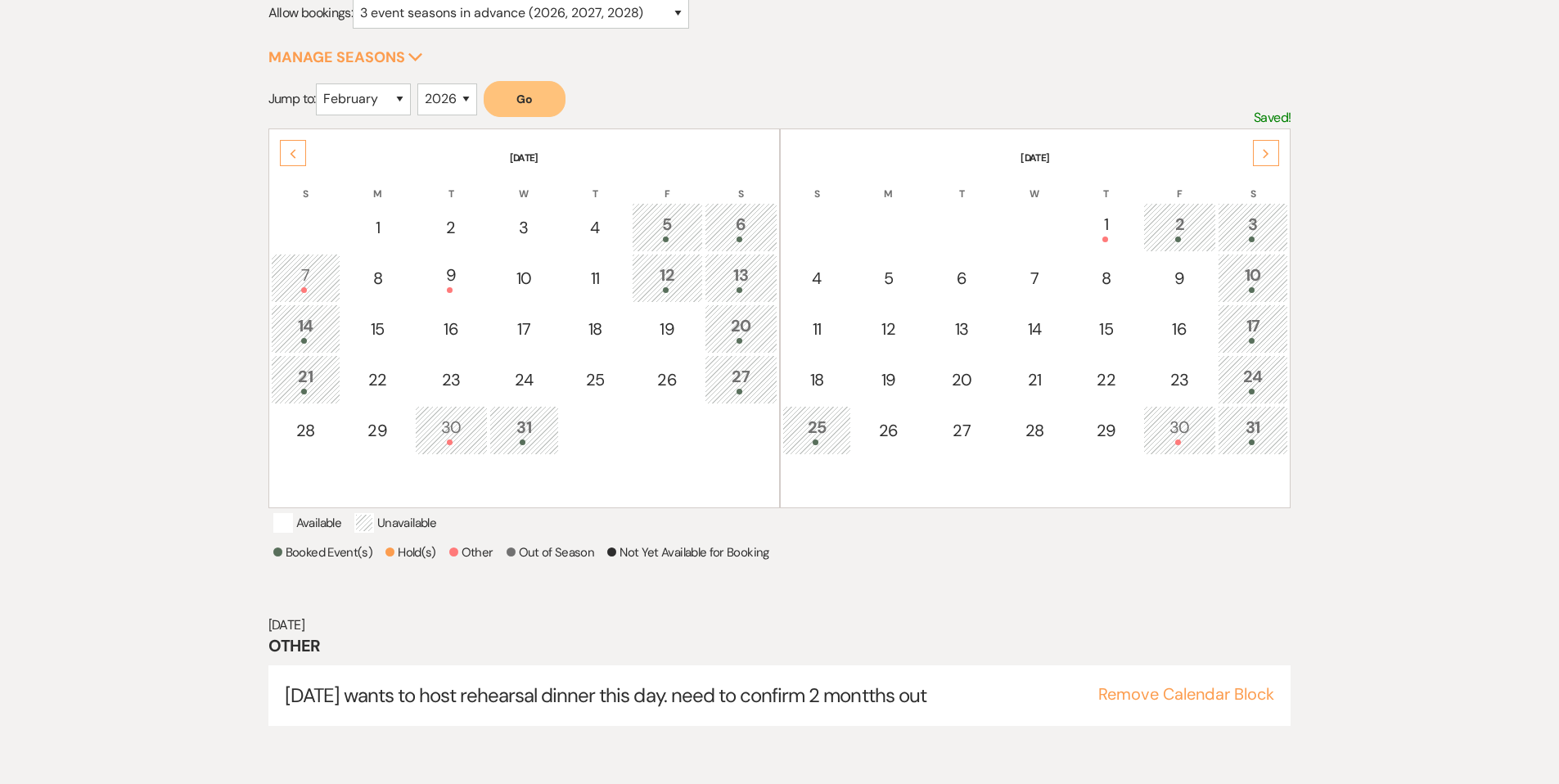
click at [451, 421] on div "30" at bounding box center [451, 430] width 55 height 30
click at [441, 299] on td "9" at bounding box center [451, 278] width 73 height 49
click at [1224, 702] on button "Remove Calendar Block" at bounding box center [1186, 694] width 176 height 17
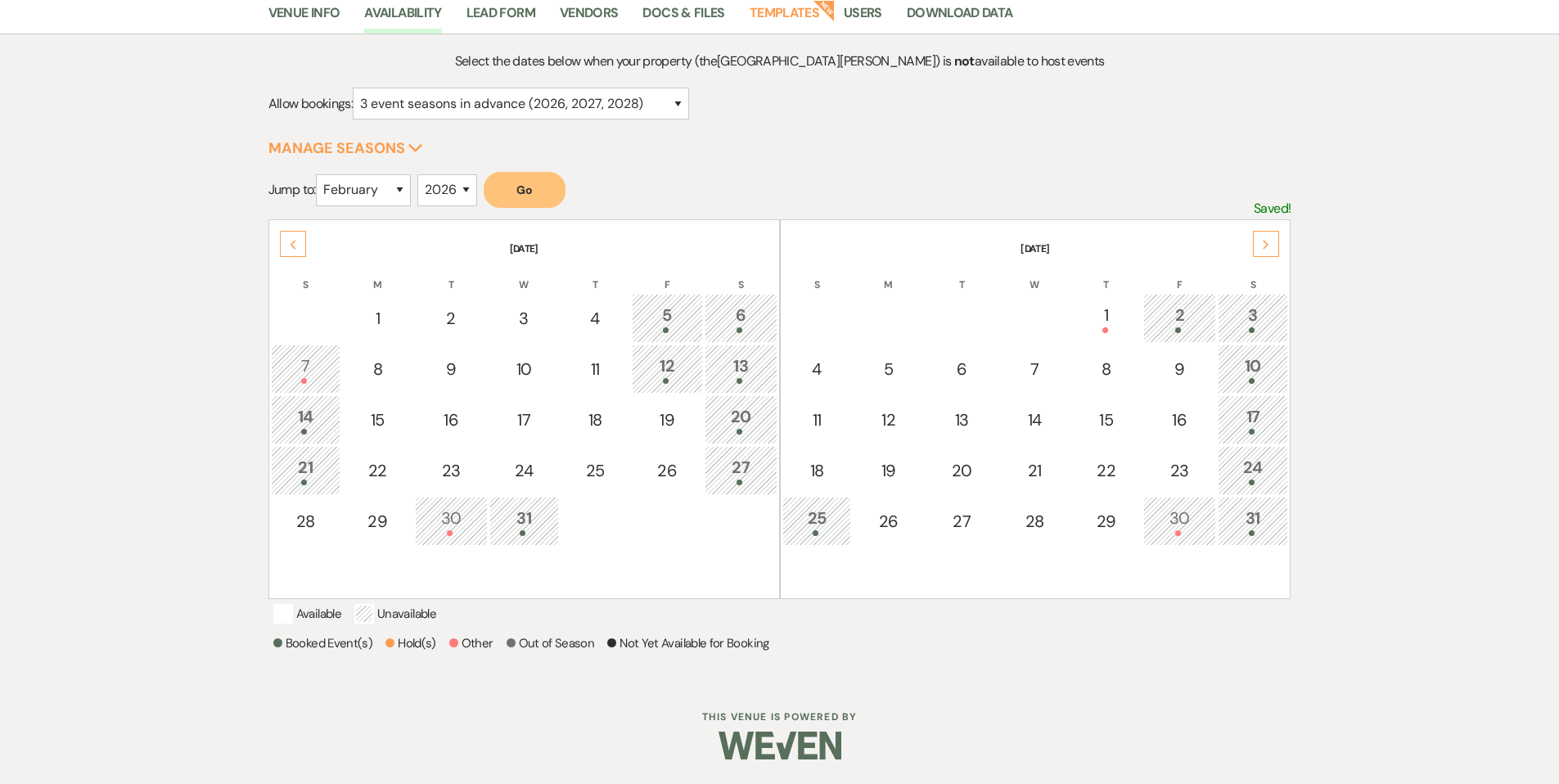
scroll to position [164, 0]
click at [322, 353] on div "7" at bounding box center [305, 368] width 51 height 30
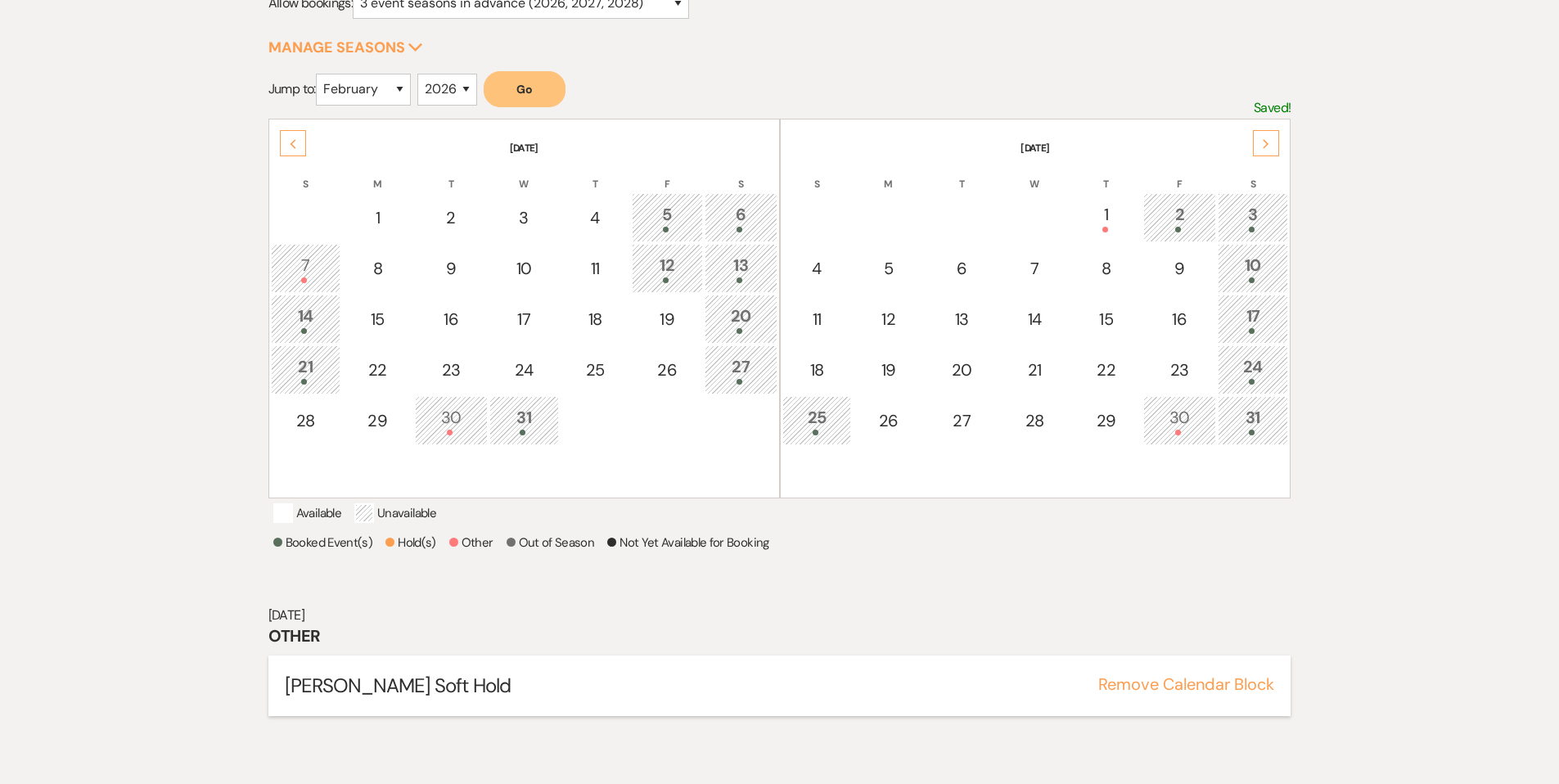
scroll to position [248, 0]
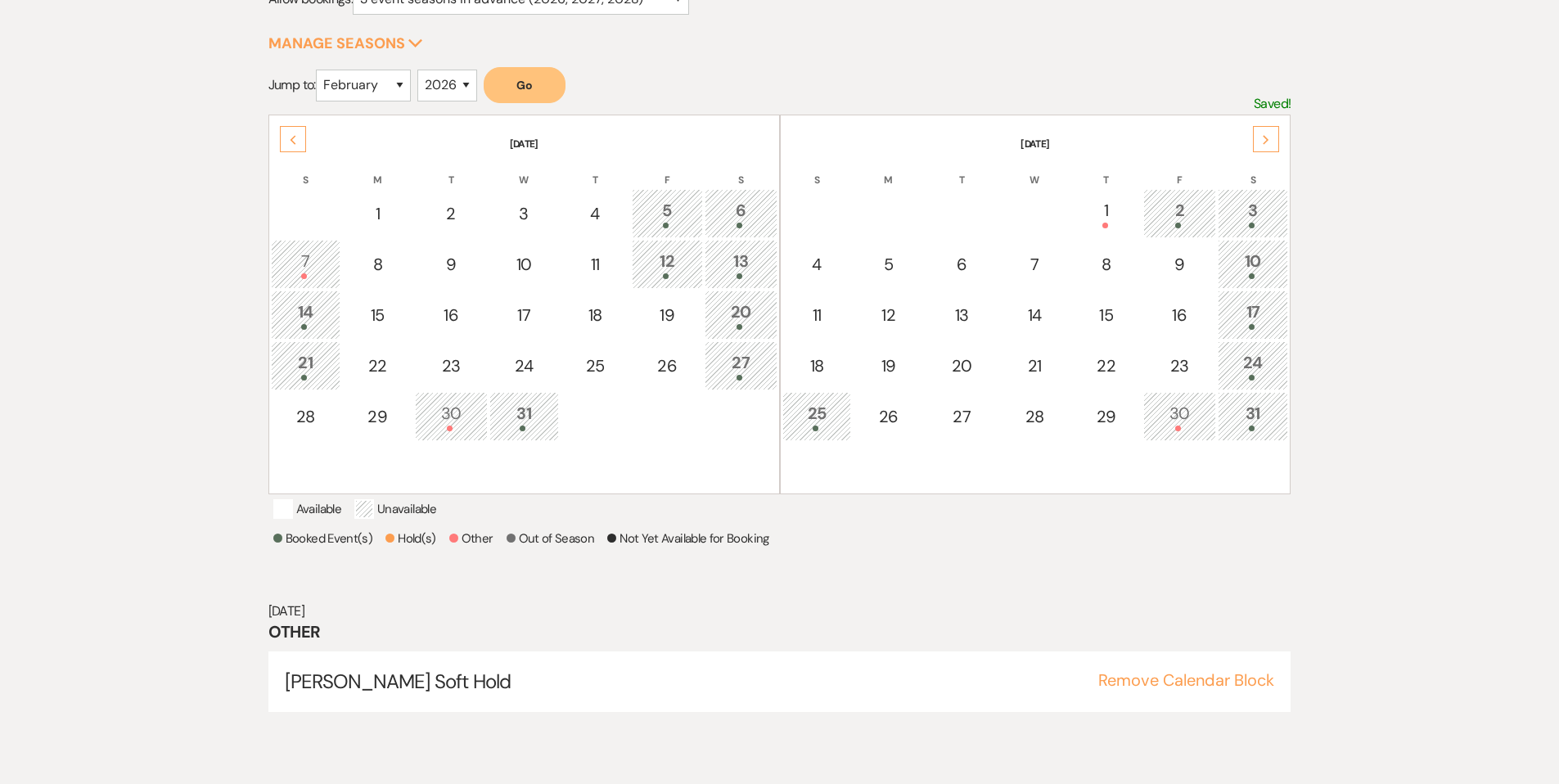
click at [686, 265] on div "12" at bounding box center [667, 264] width 53 height 30
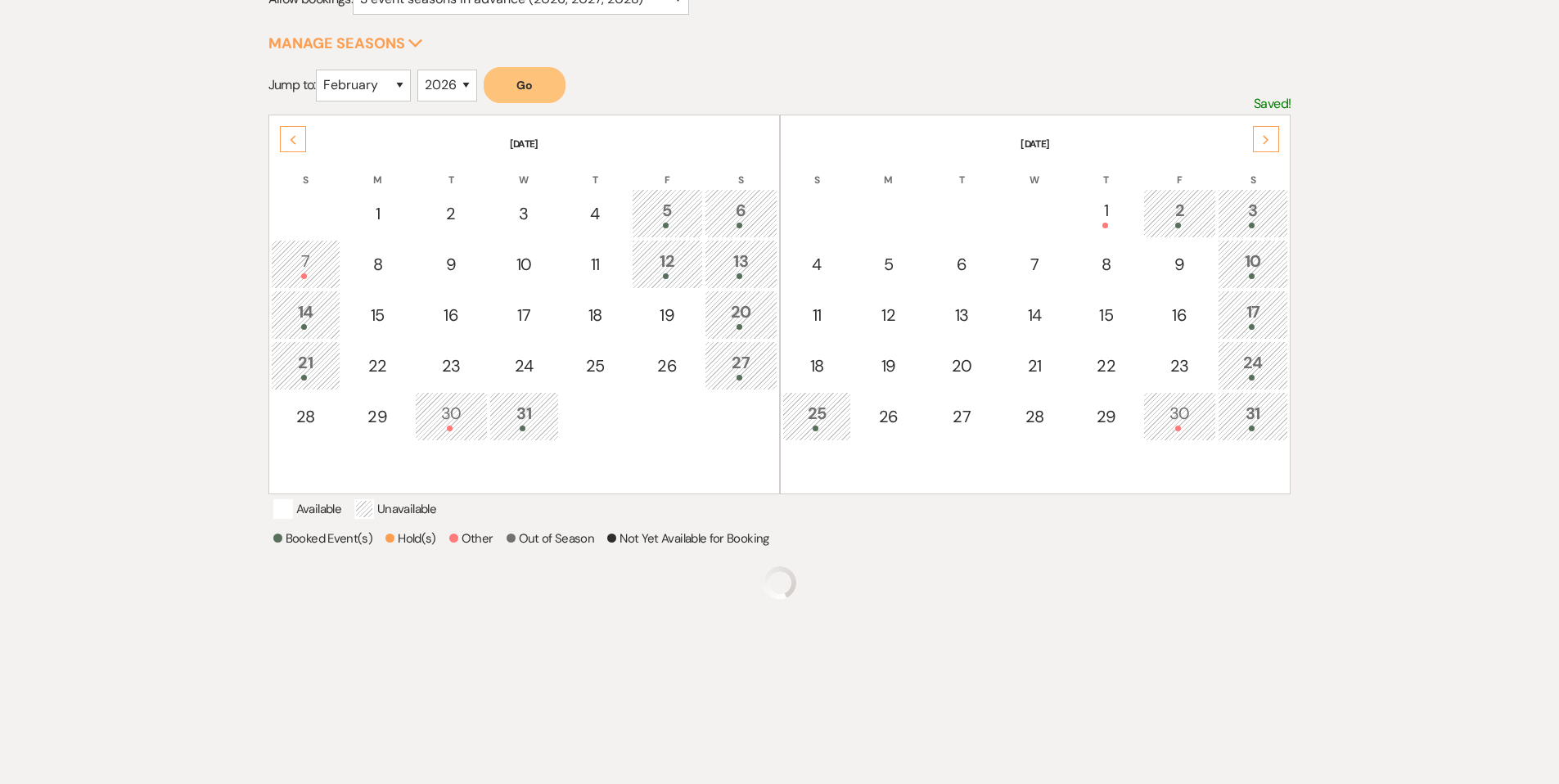
scroll to position [234, 0]
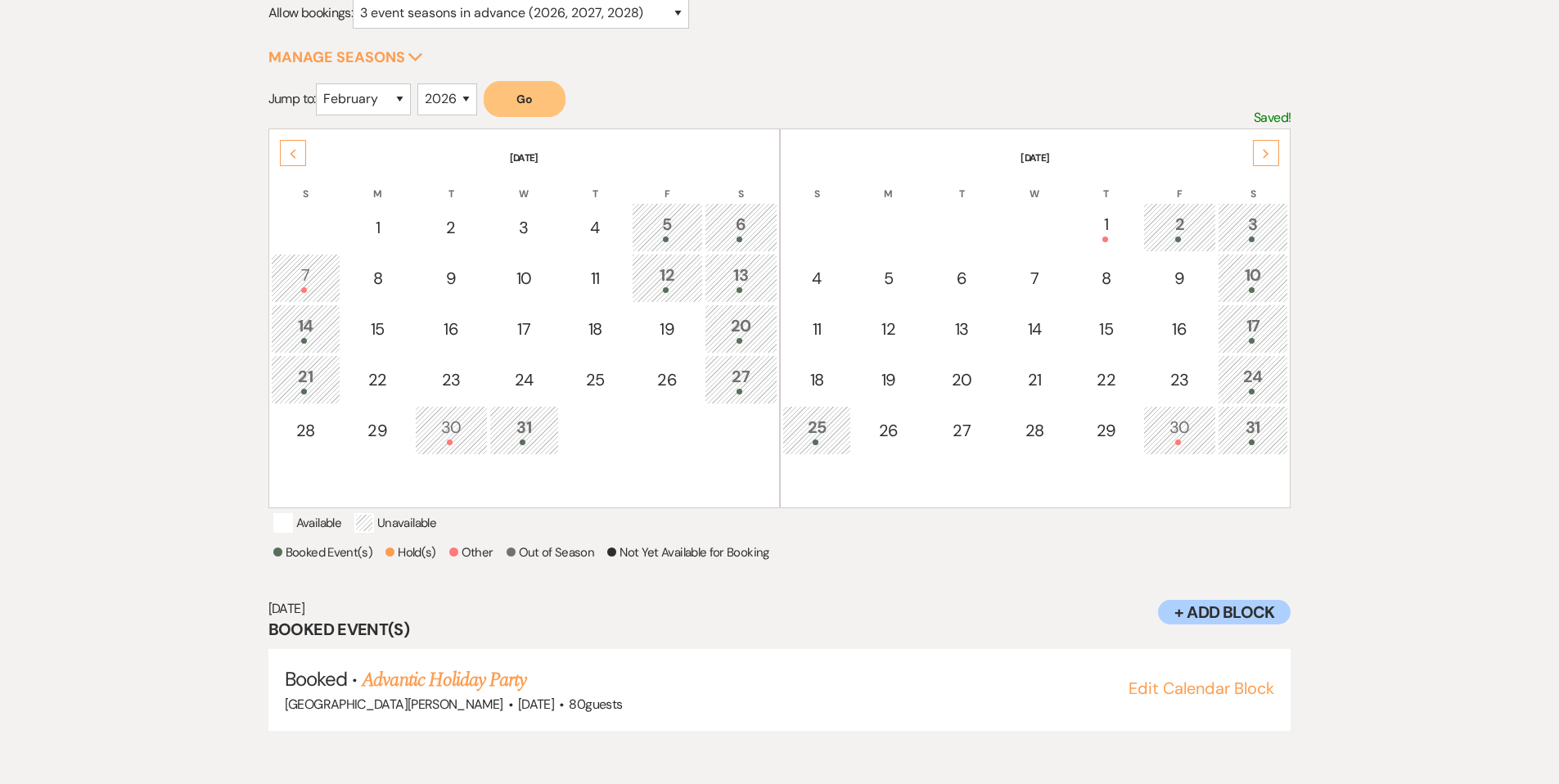
click at [312, 276] on div "7" at bounding box center [305, 278] width 51 height 30
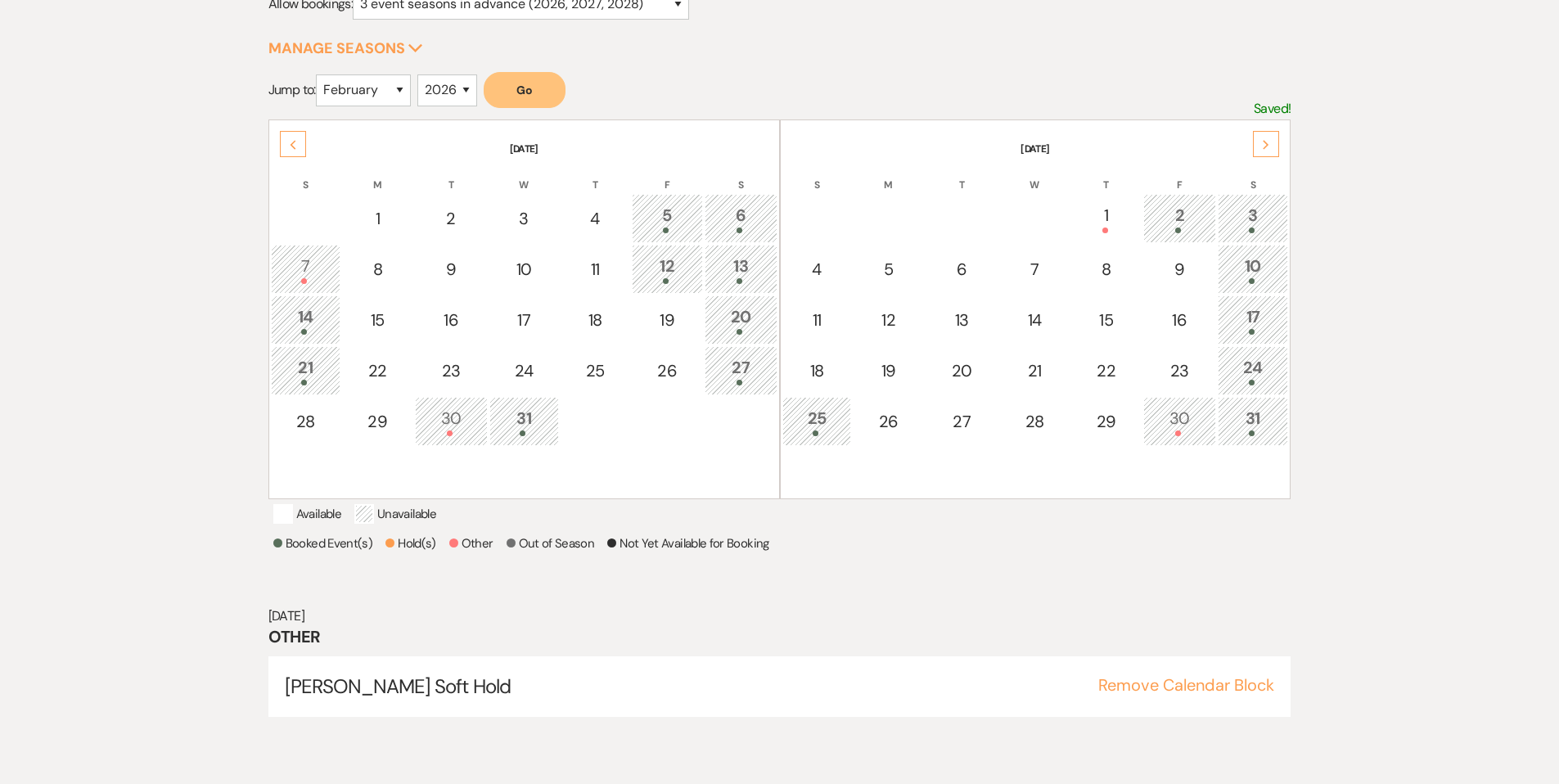
scroll to position [241, 0]
click at [289, 149] on icon "Previous" at bounding box center [293, 148] width 8 height 10
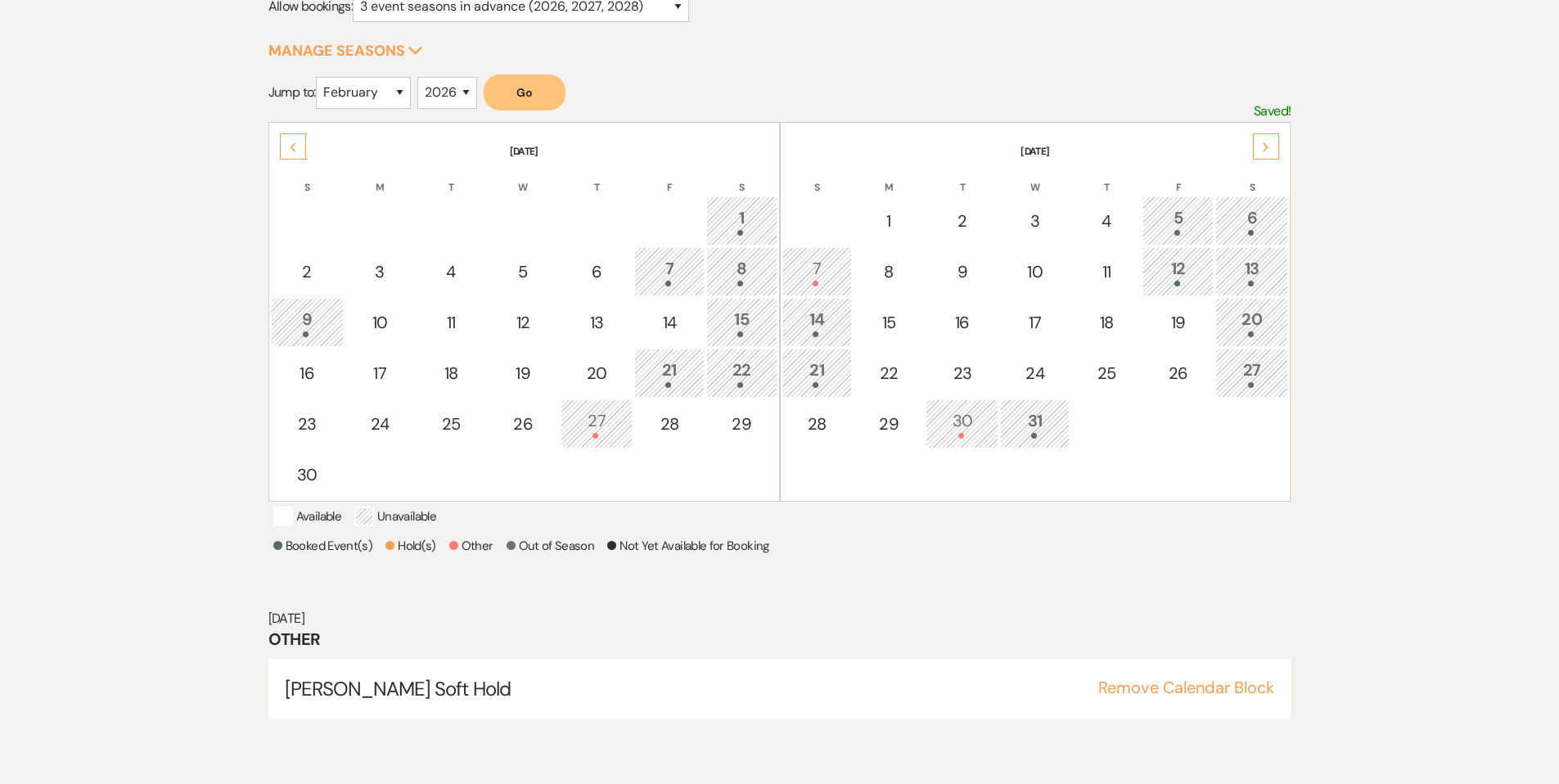
click at [285, 149] on div "Previous" at bounding box center [293, 147] width 27 height 27
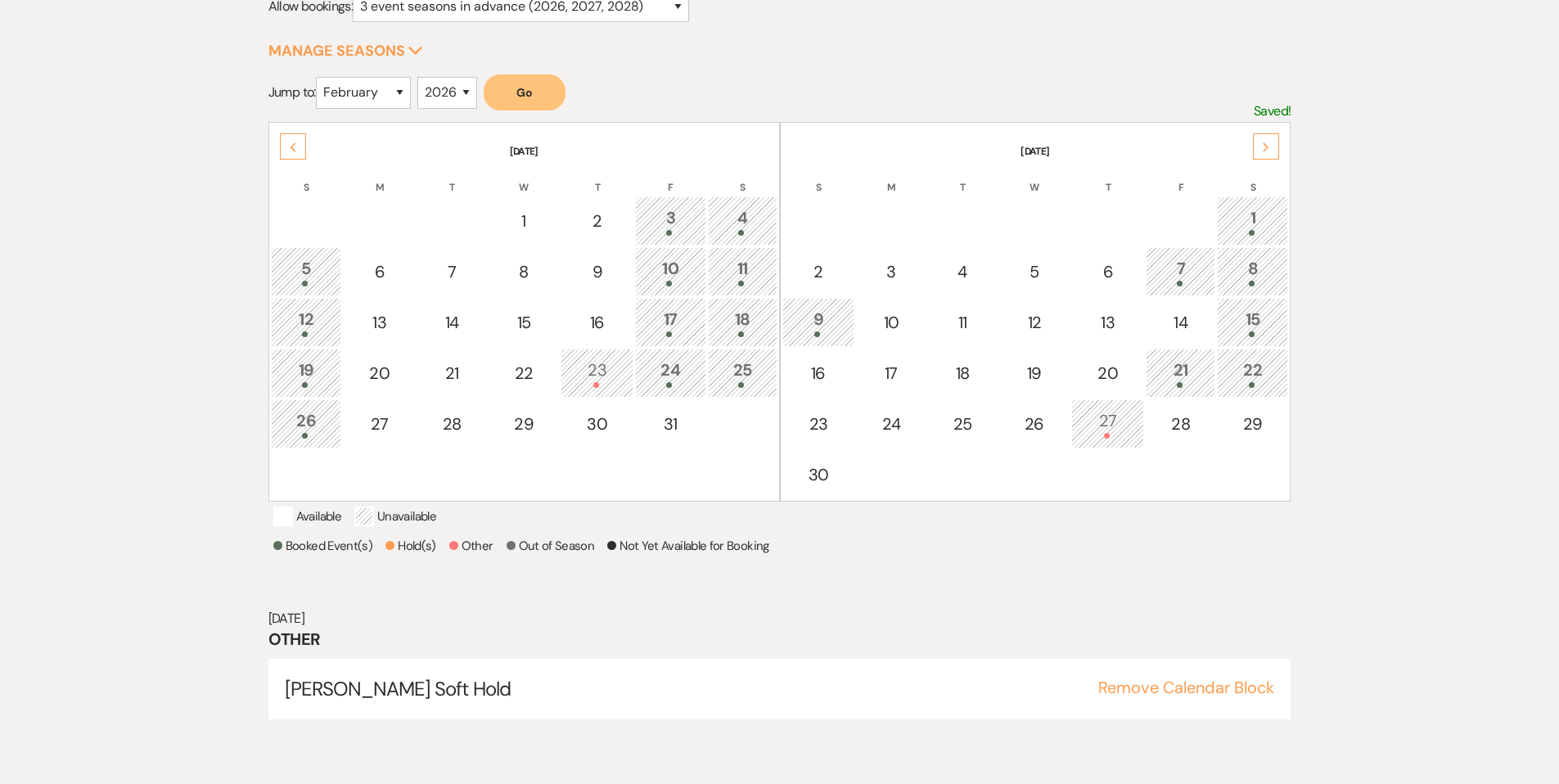
click at [579, 368] on div "23" at bounding box center [597, 373] width 55 height 30
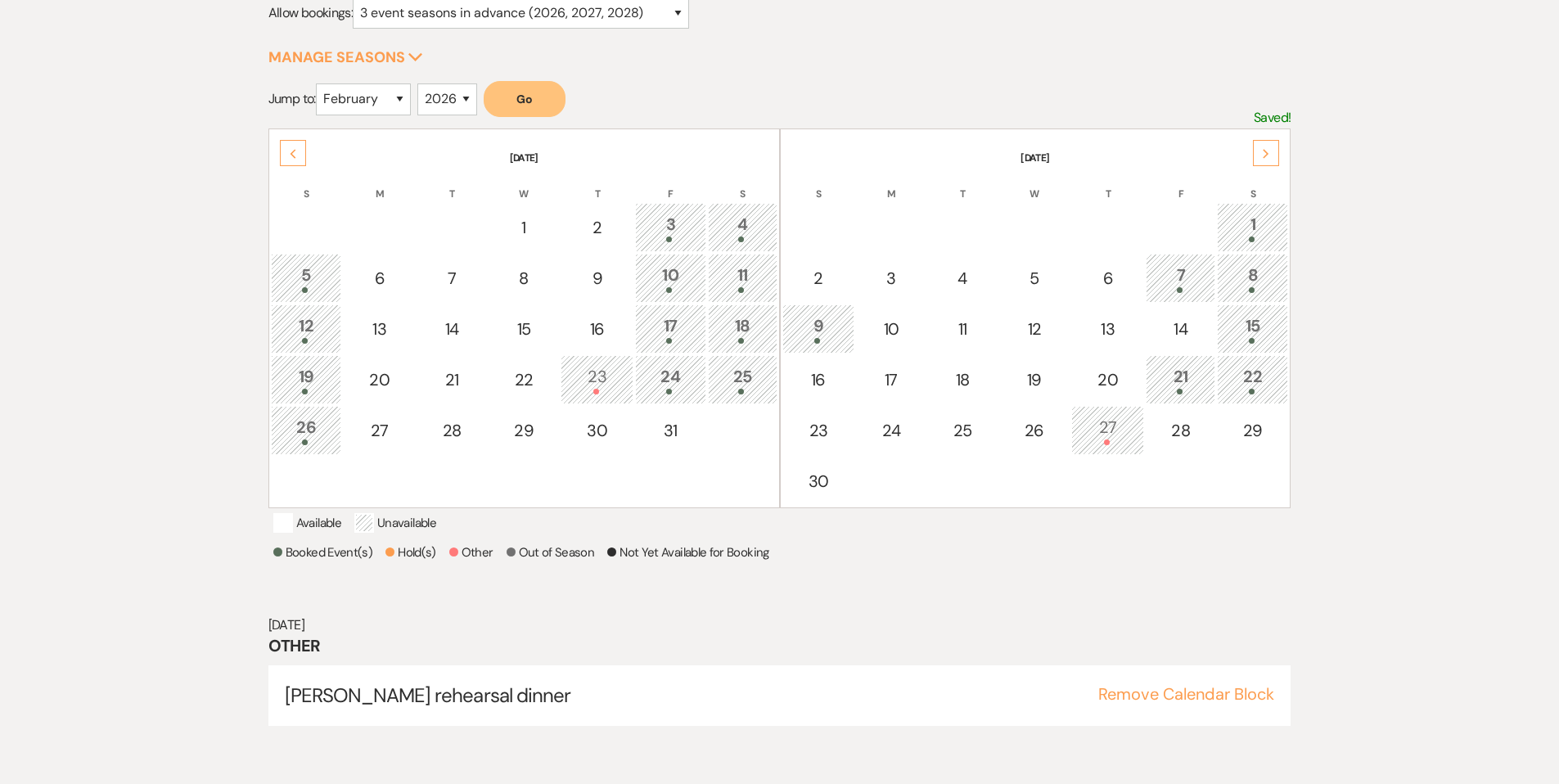
click at [289, 150] on icon "Previous" at bounding box center [293, 154] width 8 height 10
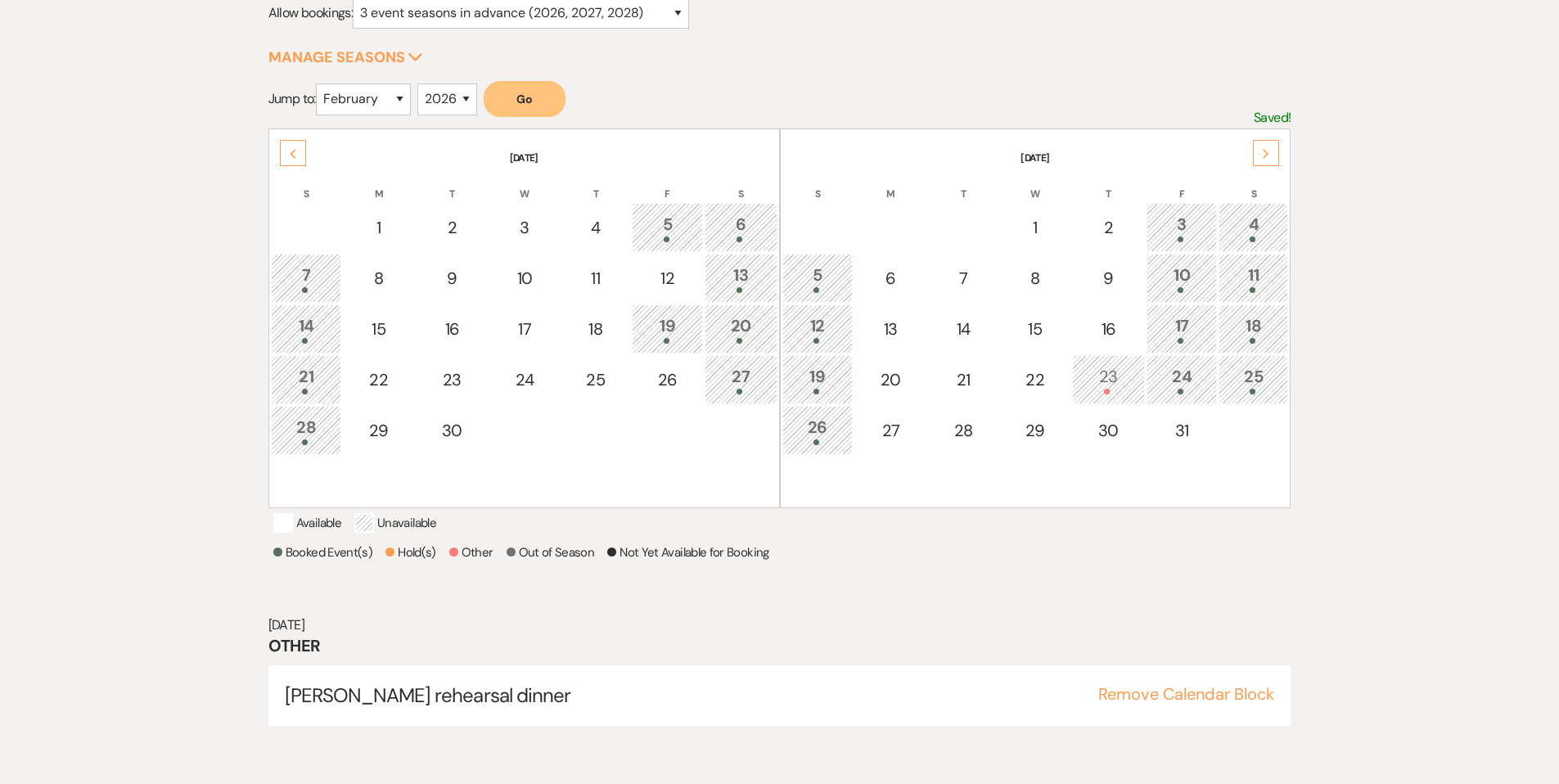
click at [289, 150] on icon "Previous" at bounding box center [293, 154] width 8 height 10
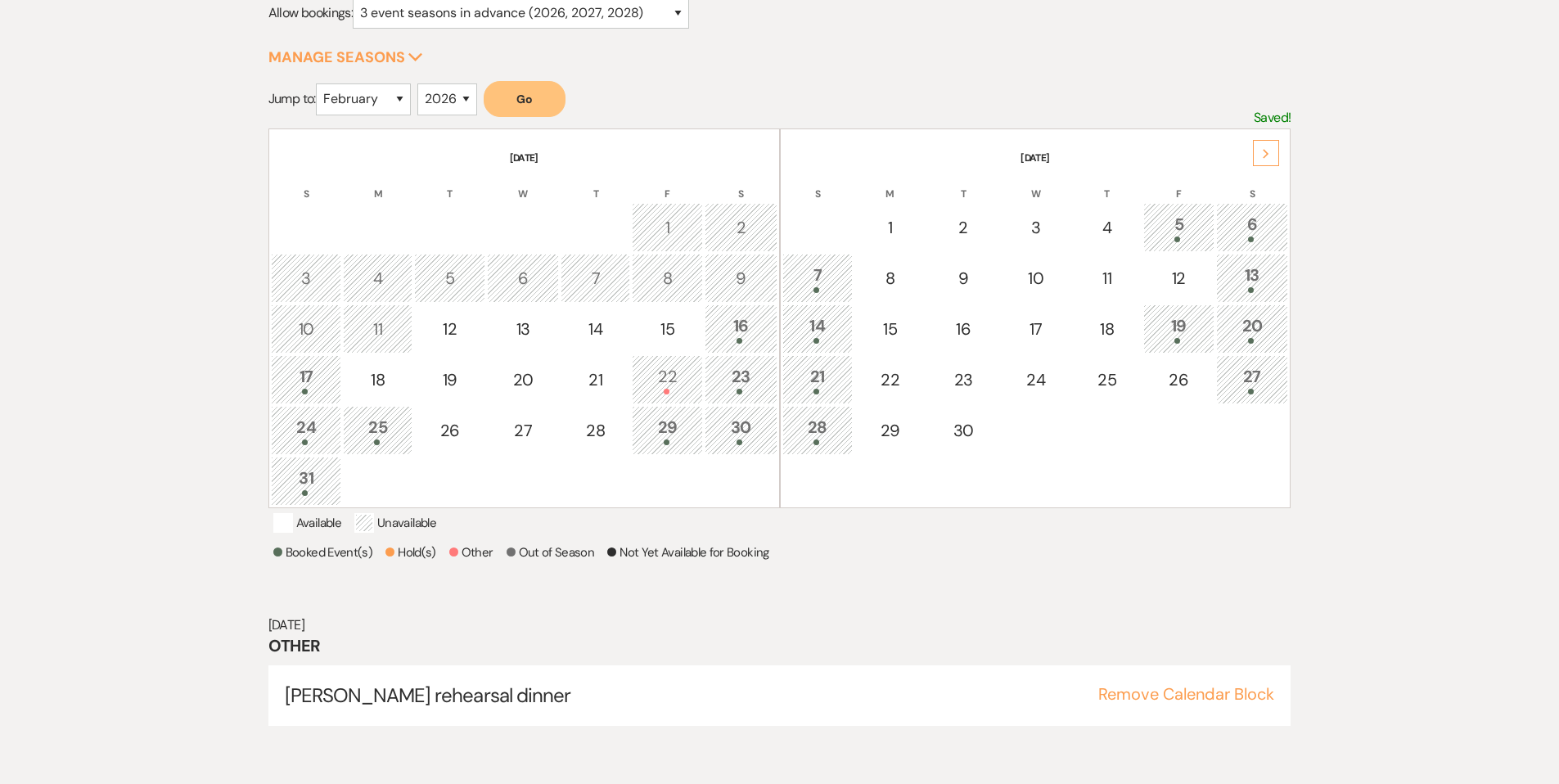
click at [680, 364] on div "22" at bounding box center [667, 379] width 53 height 30
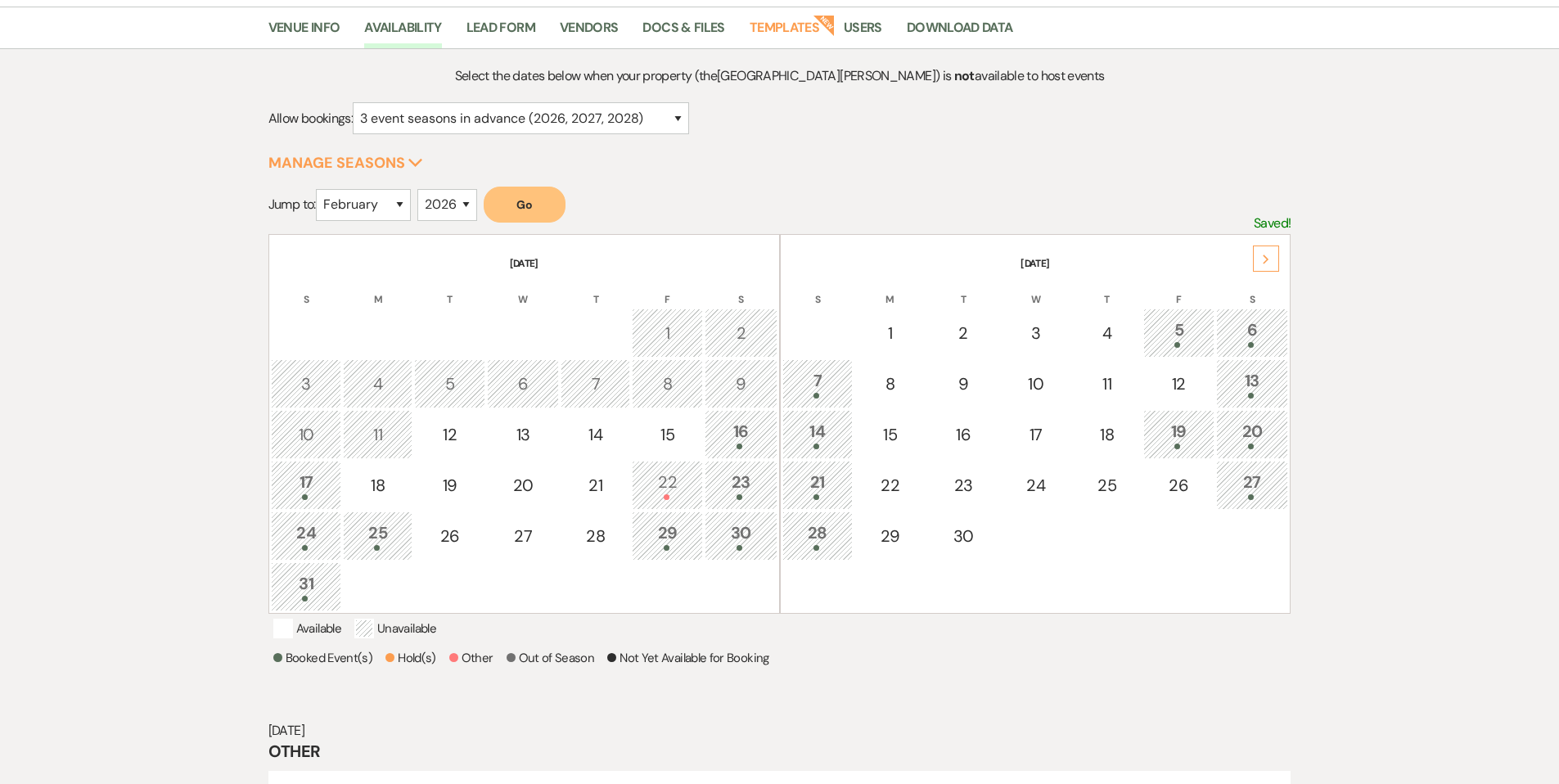
scroll to position [110, 0]
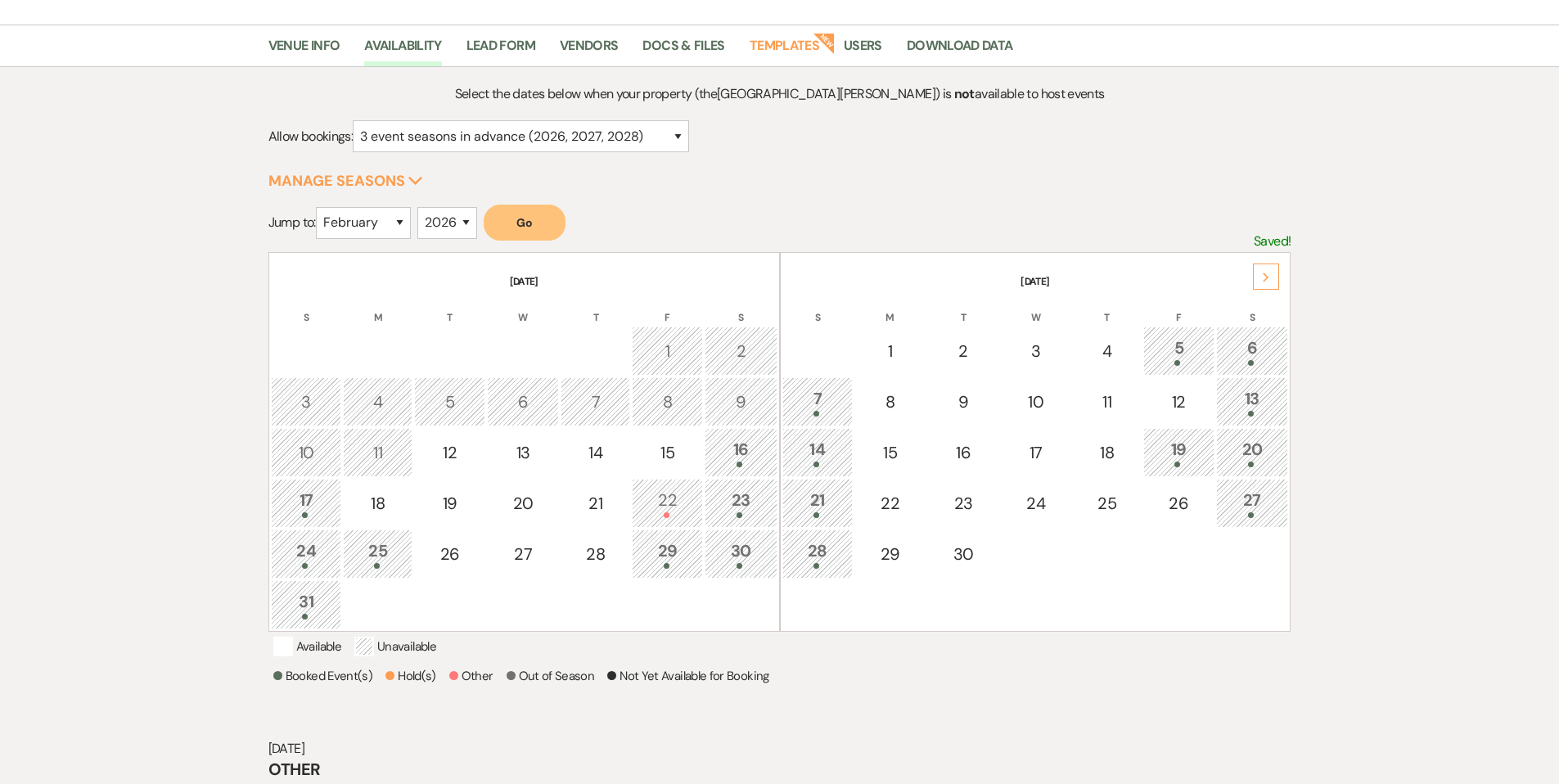
click at [1264, 285] on div "Next" at bounding box center [1266, 277] width 27 height 27
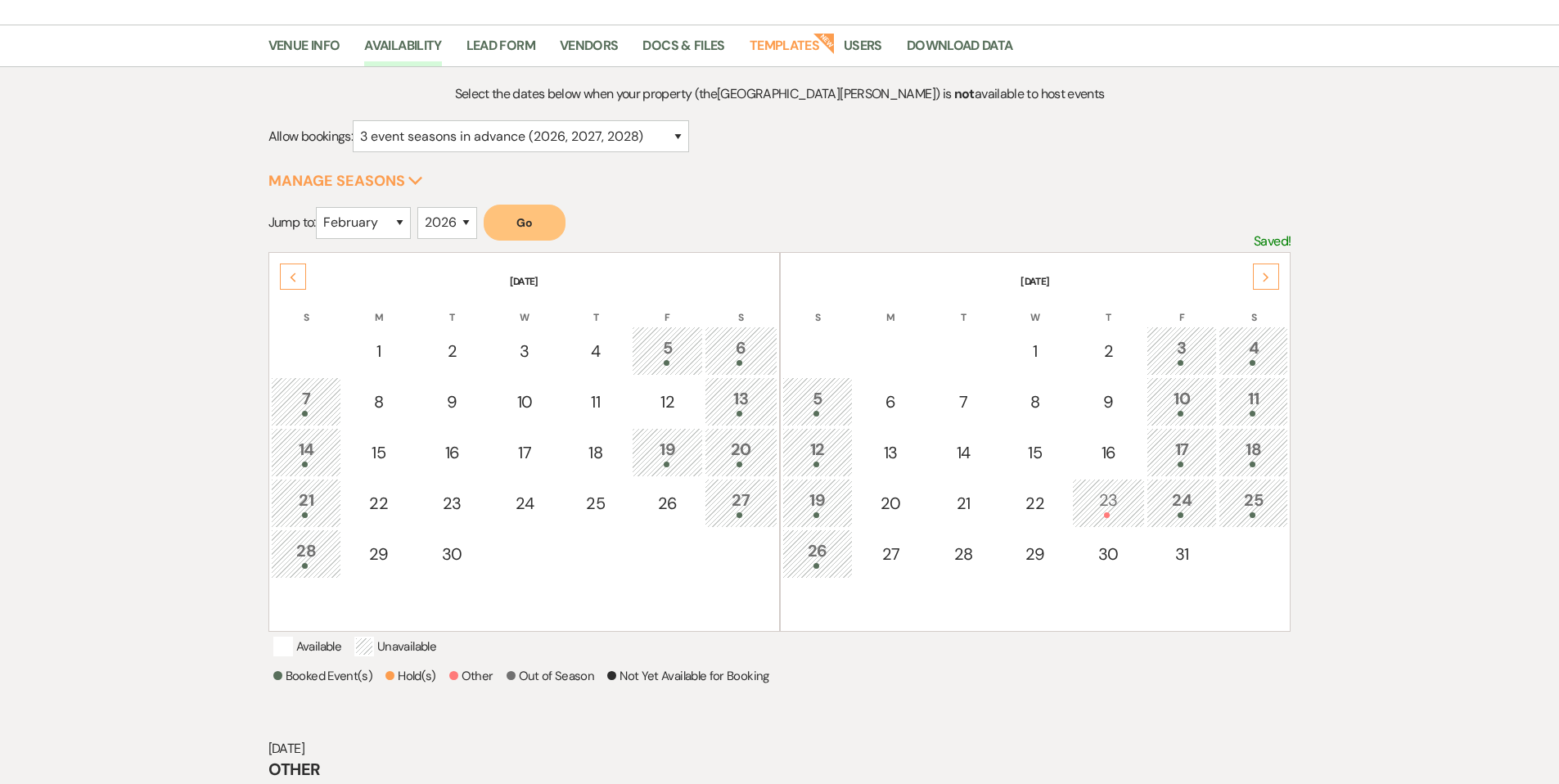
click at [1264, 284] on div "Next" at bounding box center [1266, 277] width 27 height 27
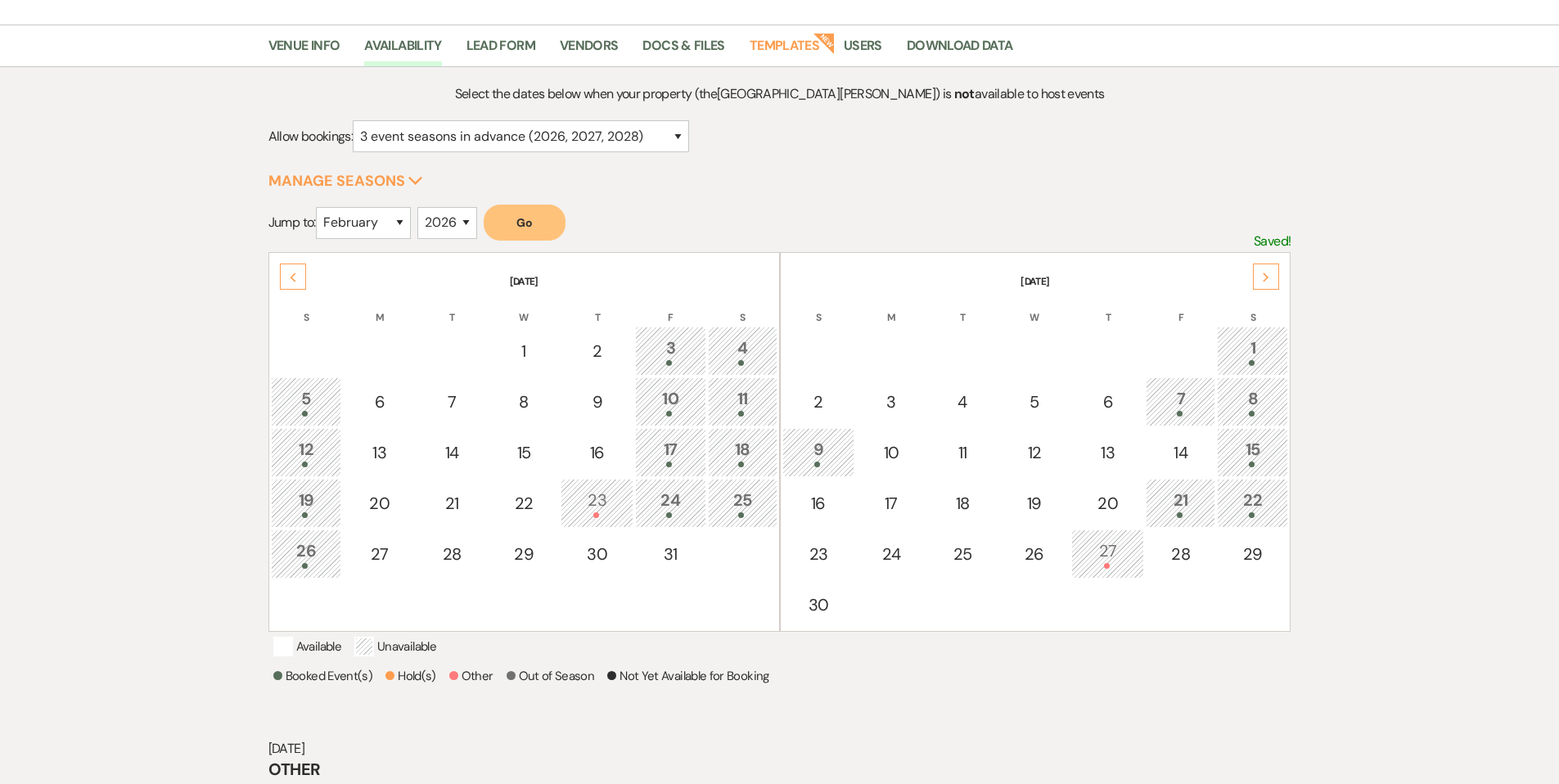
click at [1264, 284] on div "Next" at bounding box center [1266, 277] width 27 height 27
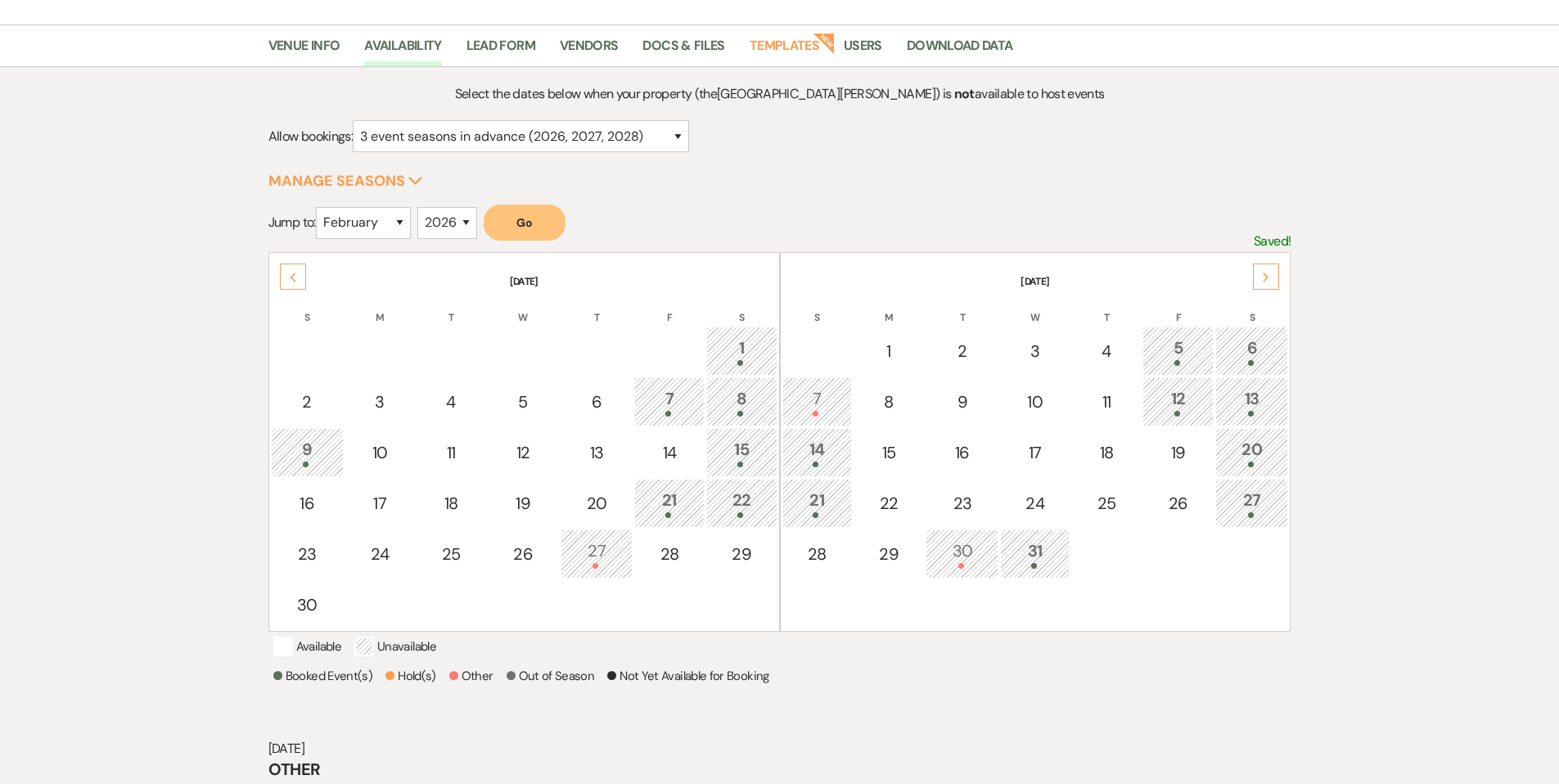
click at [1264, 284] on div "Next" at bounding box center [1266, 277] width 27 height 27
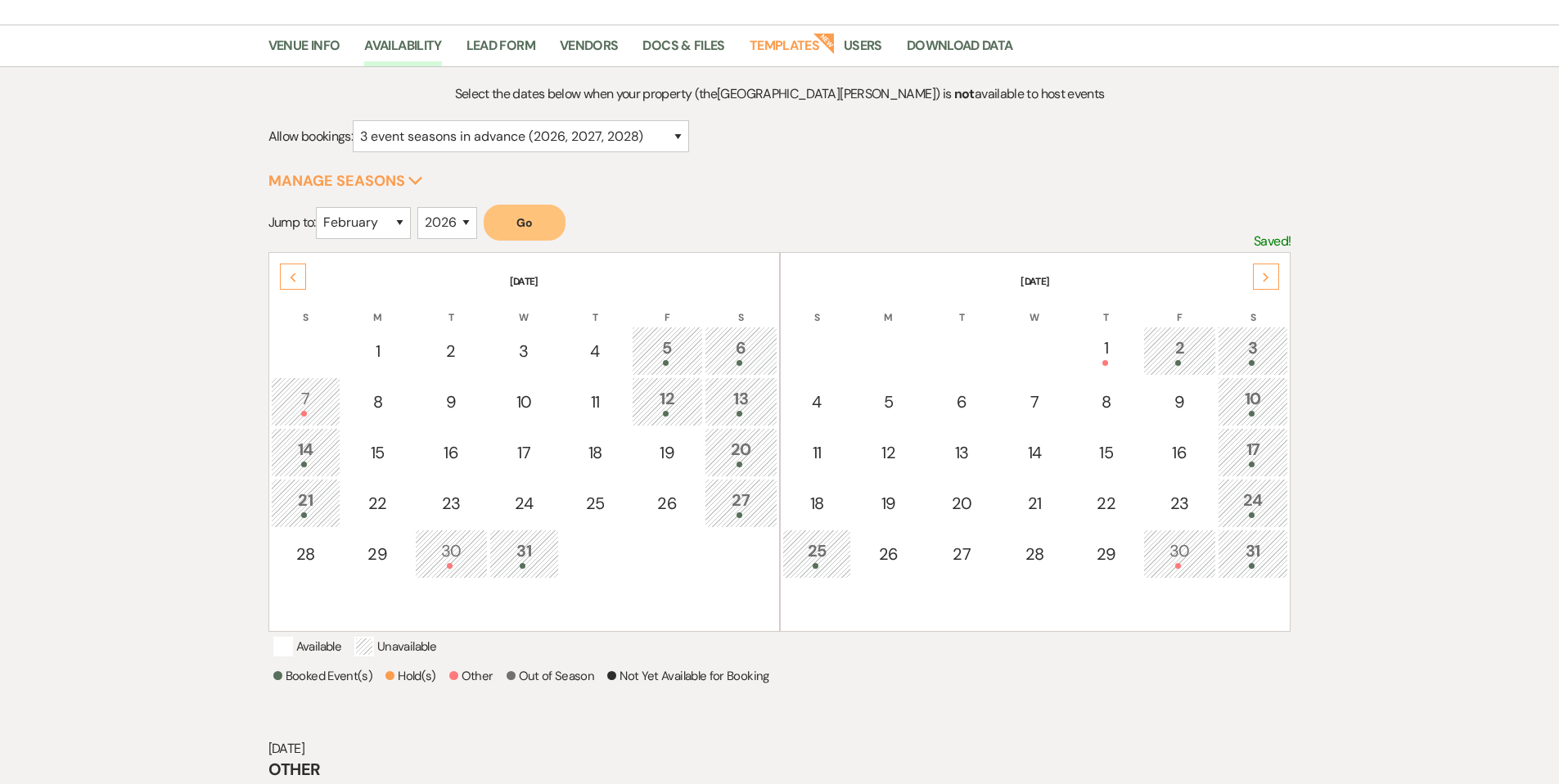
click at [1258, 276] on div "Next" at bounding box center [1266, 277] width 27 height 27
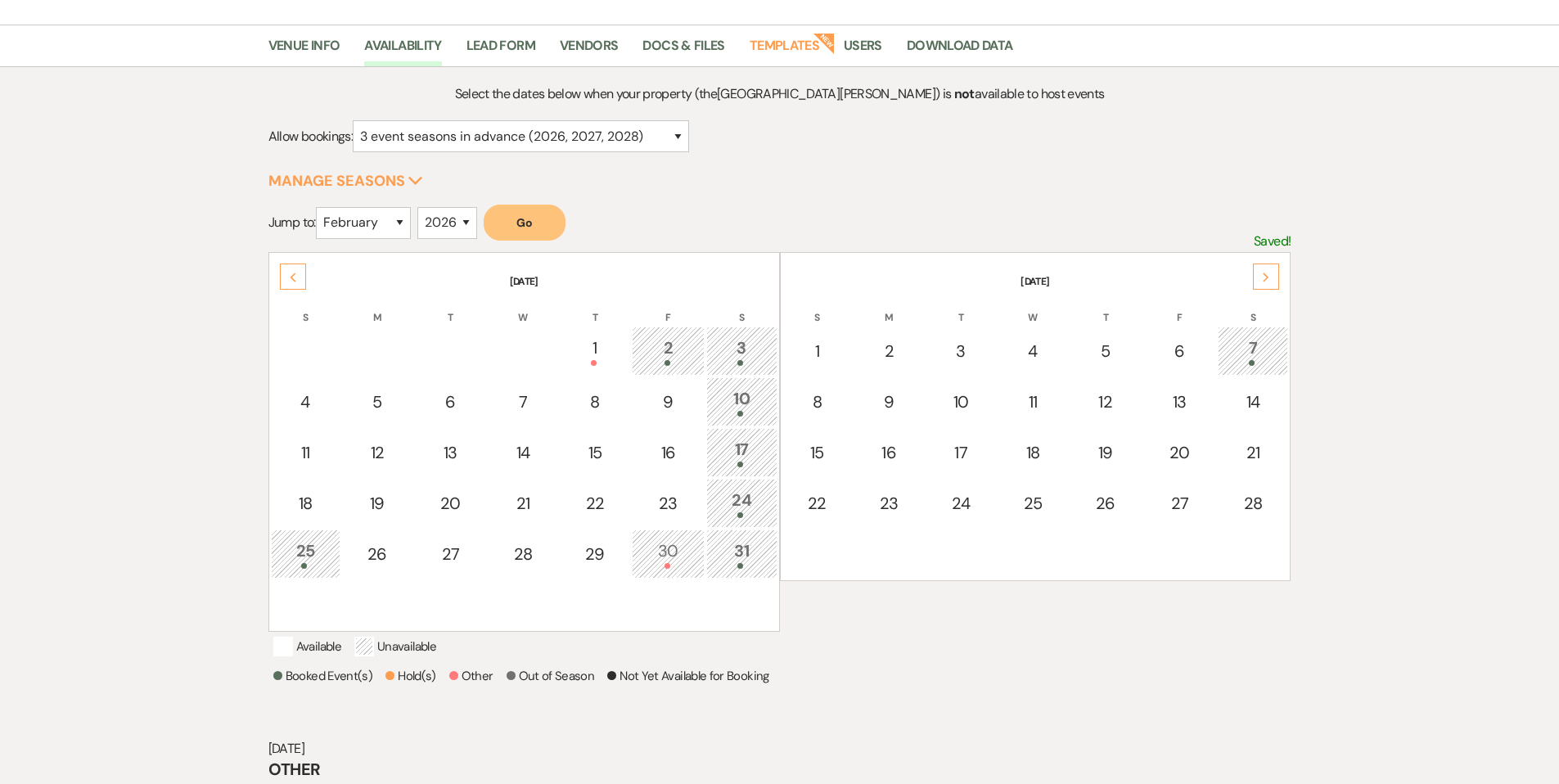
click at [1258, 276] on div "Next" at bounding box center [1266, 277] width 27 height 27
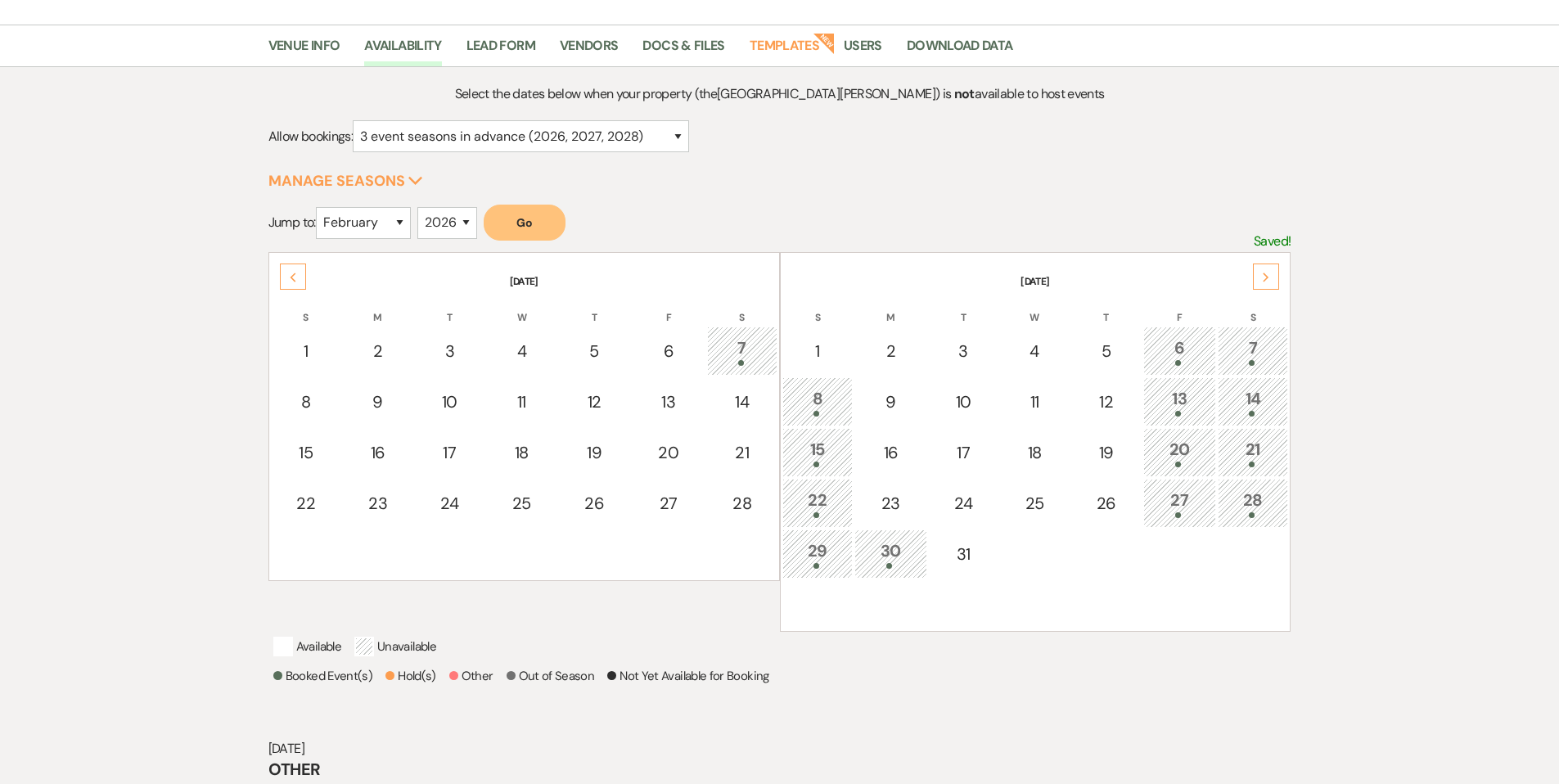
click at [1258, 276] on div "Next" at bounding box center [1266, 277] width 27 height 27
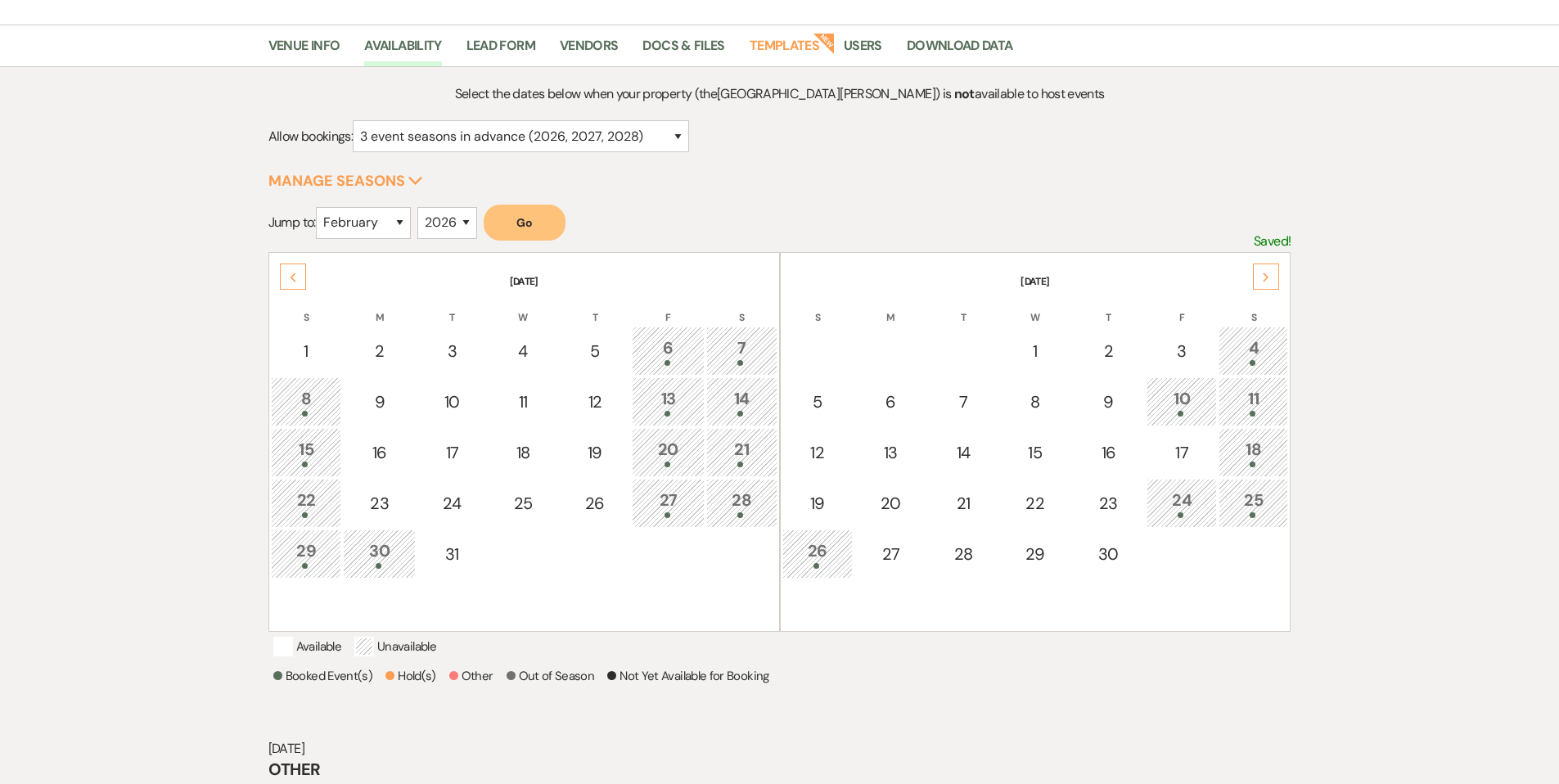
click at [1260, 276] on div "Next" at bounding box center [1266, 277] width 27 height 27
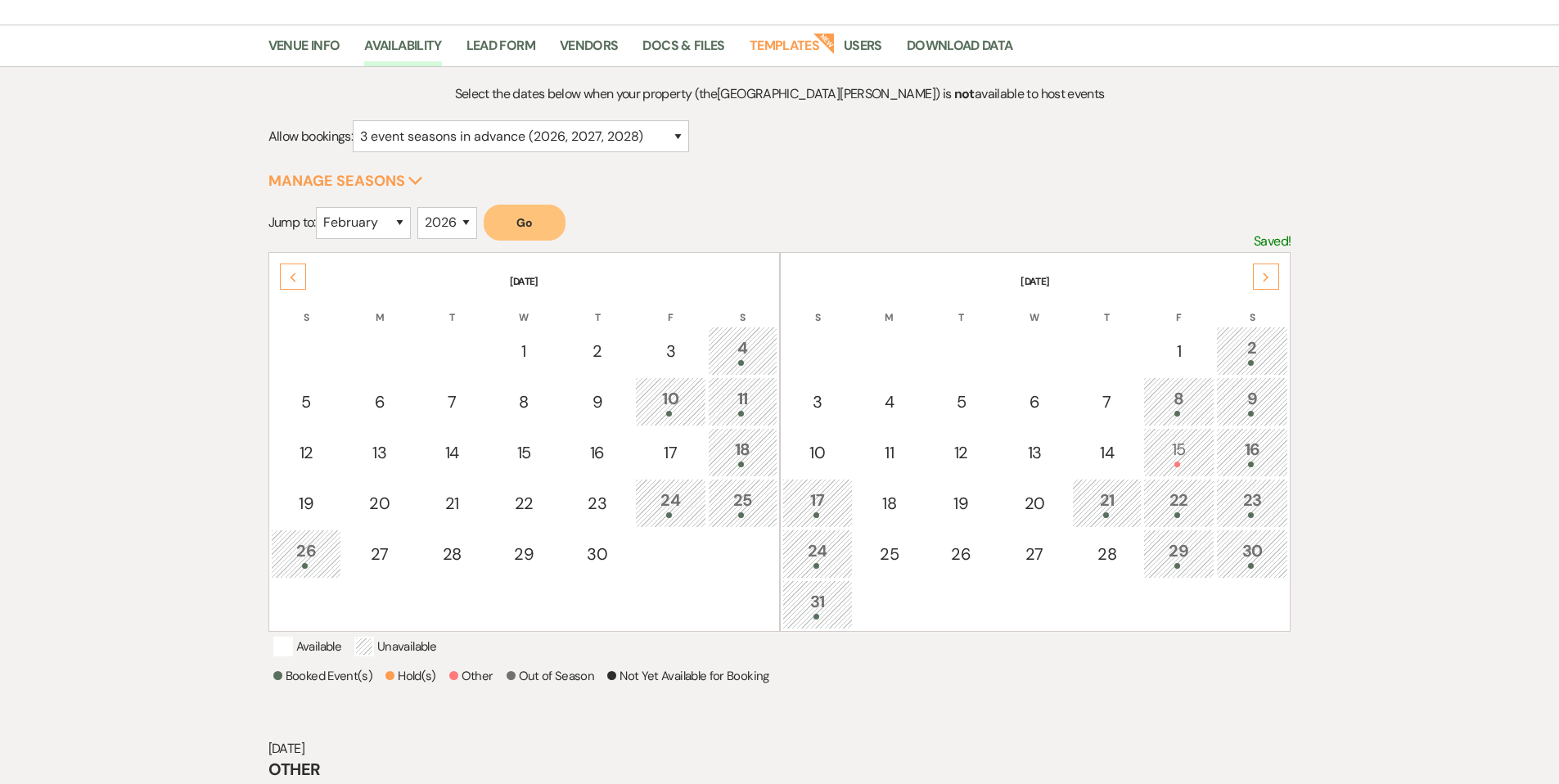
click at [1194, 459] on div "15" at bounding box center [1179, 452] width 53 height 30
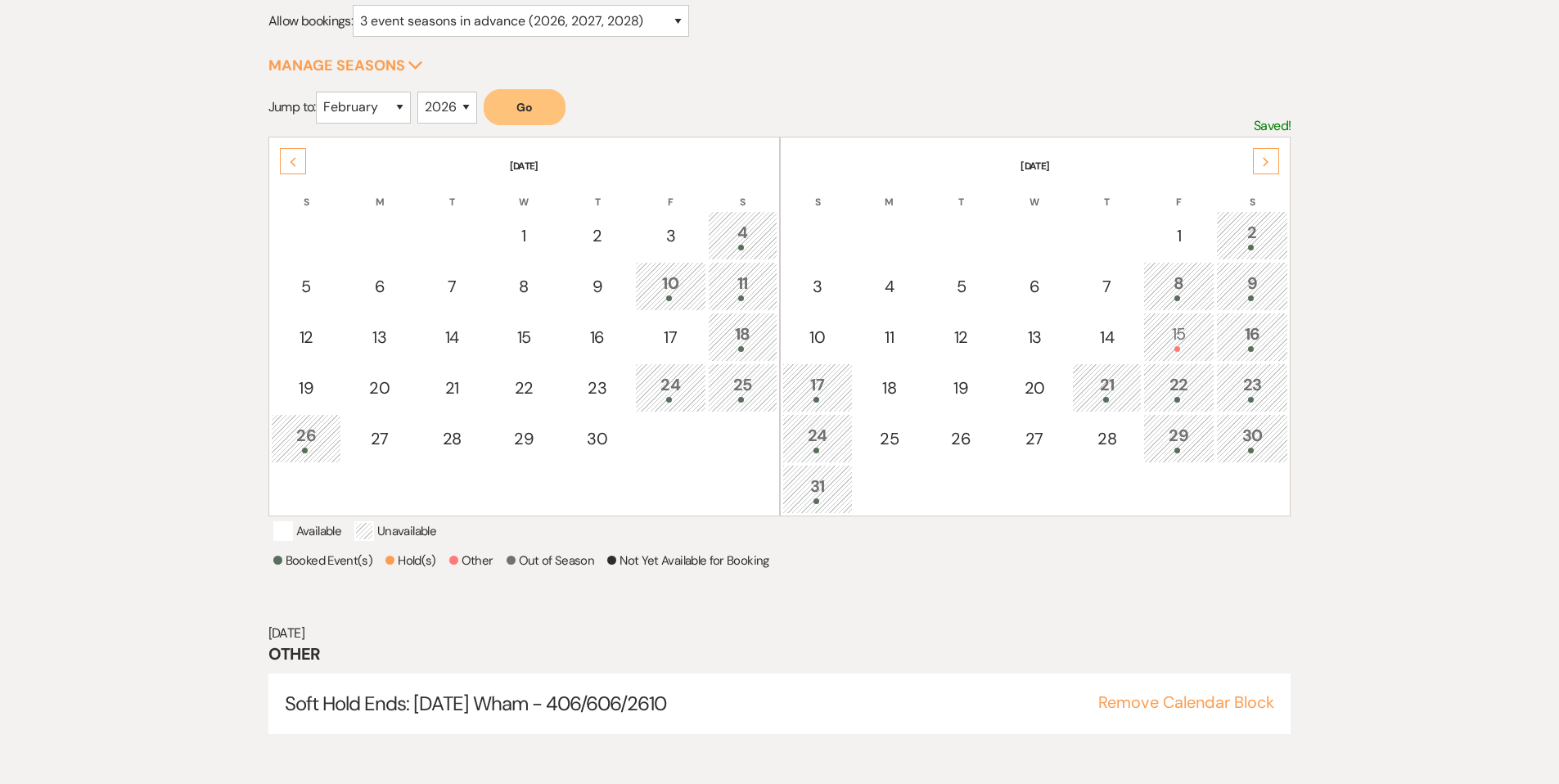
scroll to position [234, 0]
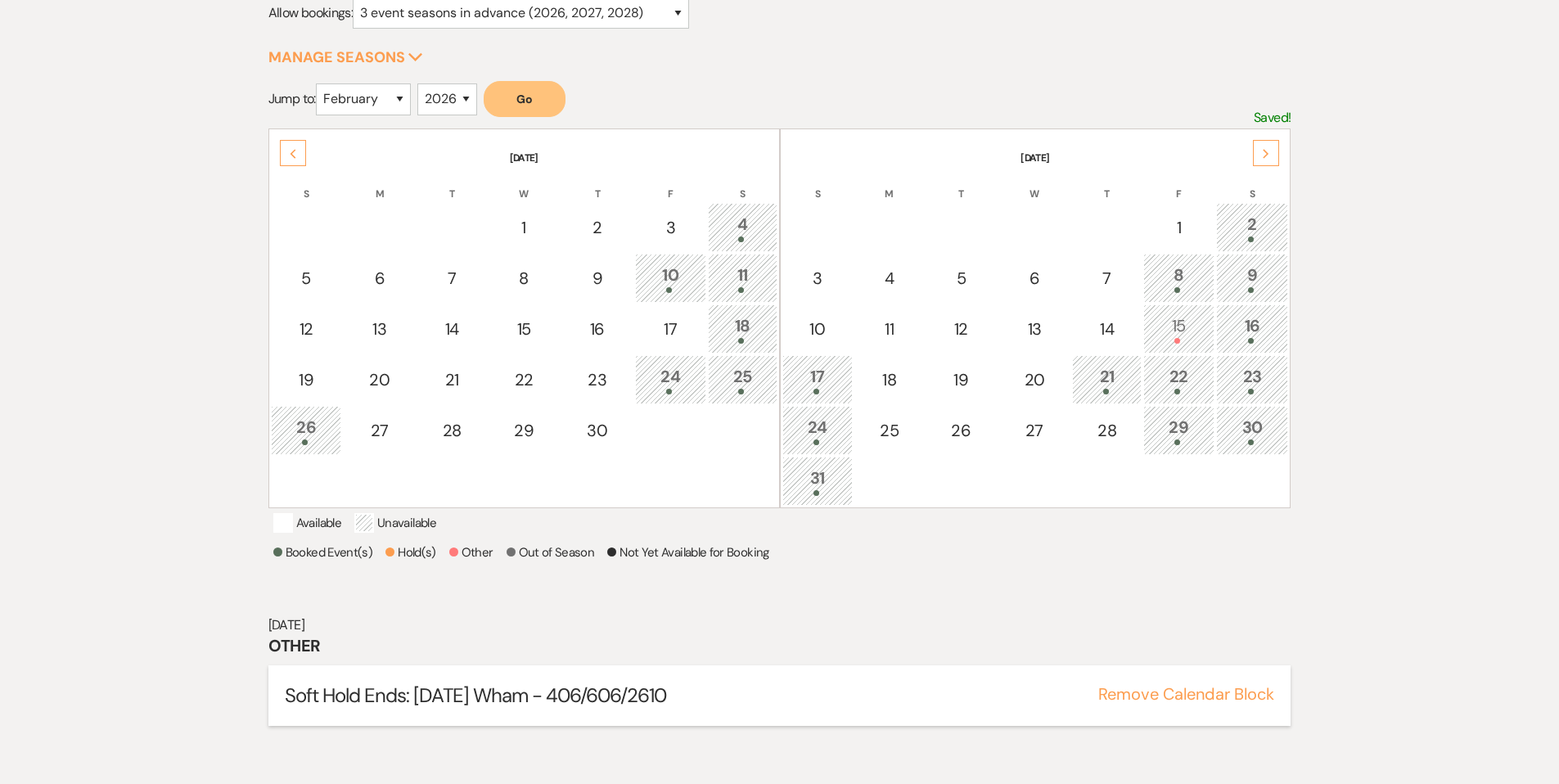
click at [1224, 702] on button "Remove Calendar Block" at bounding box center [1186, 694] width 176 height 17
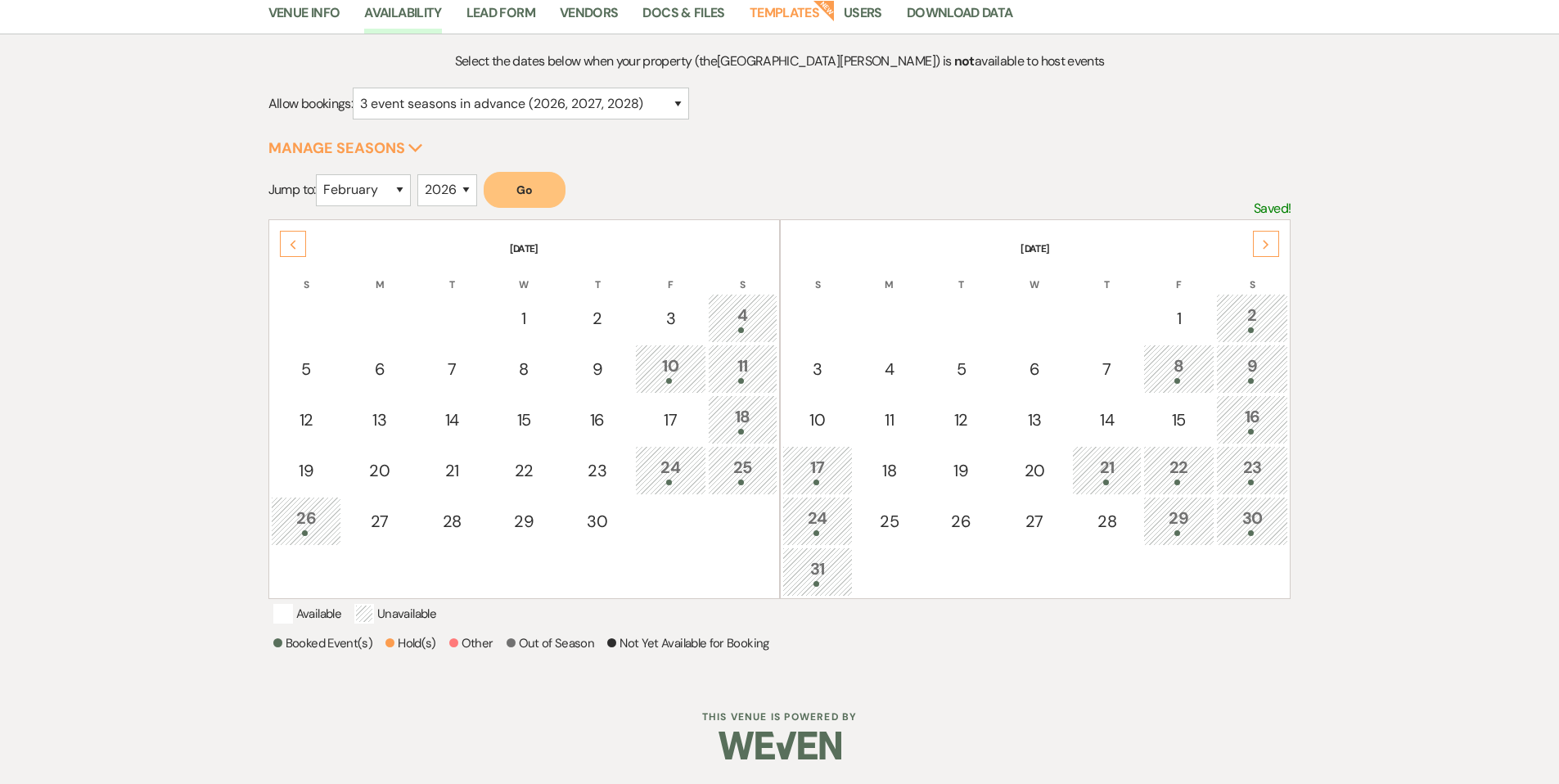
click at [1271, 231] on div "Next" at bounding box center [1266, 244] width 27 height 27
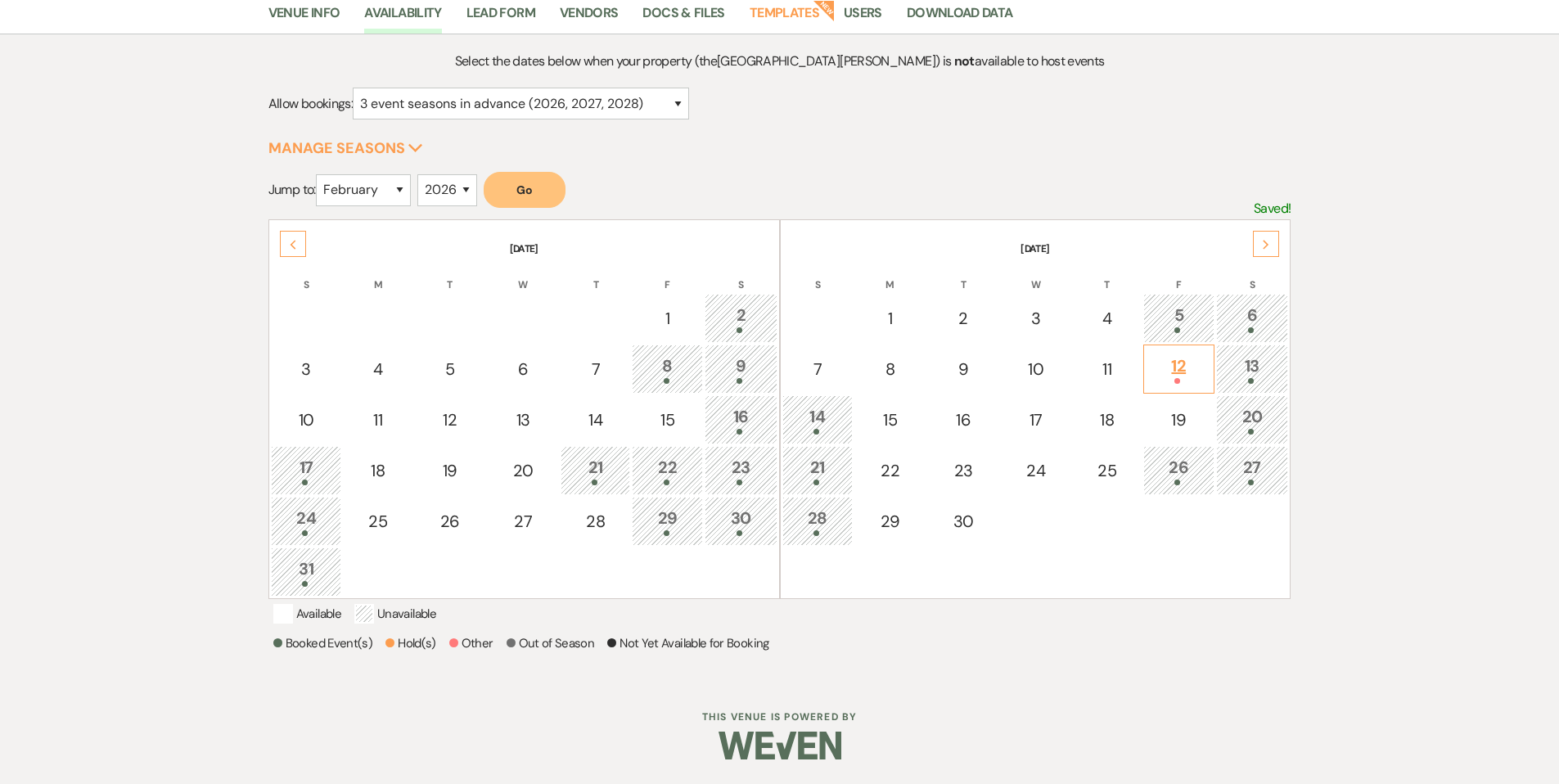
click at [1193, 353] on div "12" at bounding box center [1179, 368] width 53 height 30
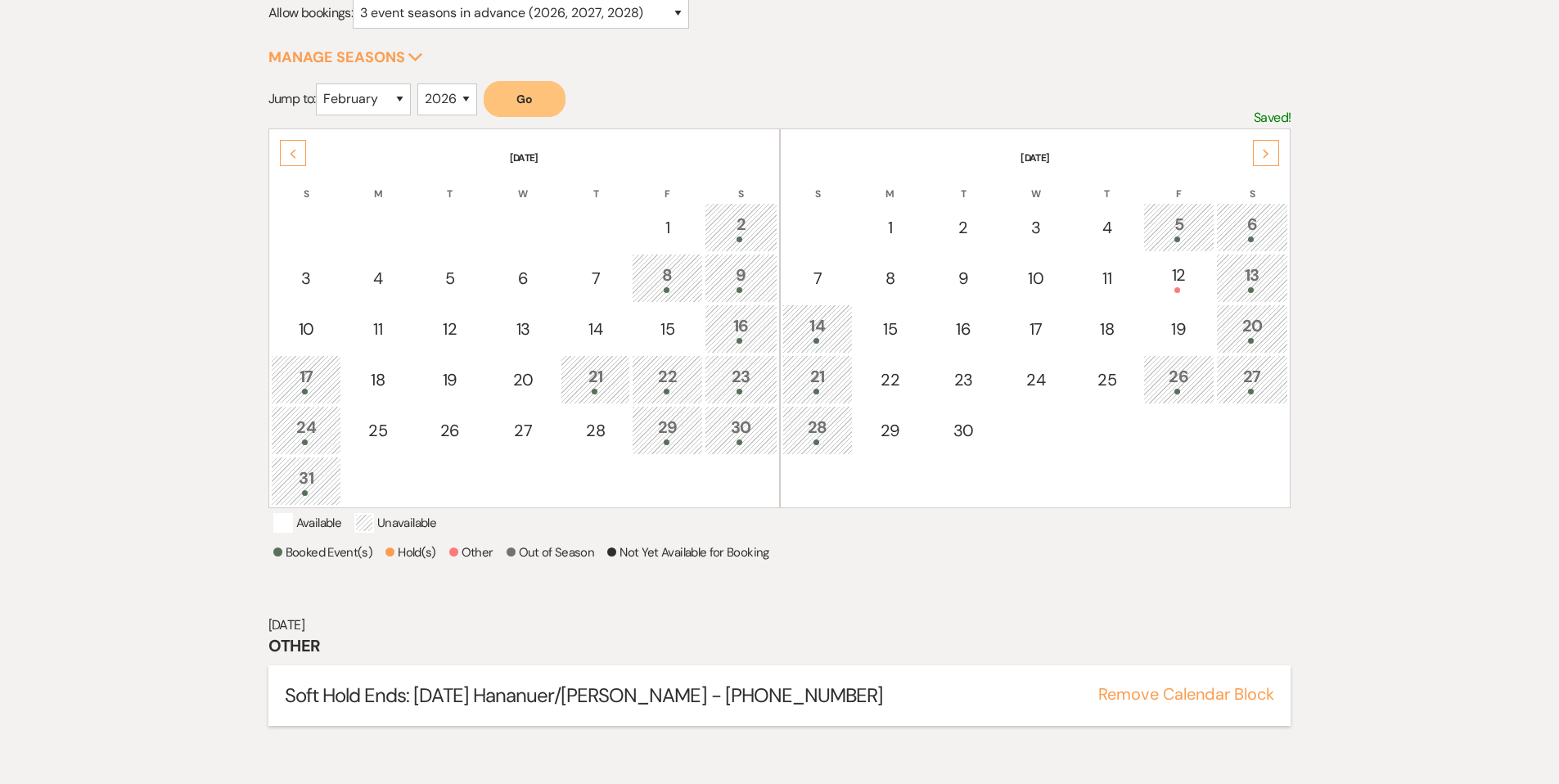
click at [1232, 702] on button "Remove Calendar Block" at bounding box center [1186, 694] width 176 height 17
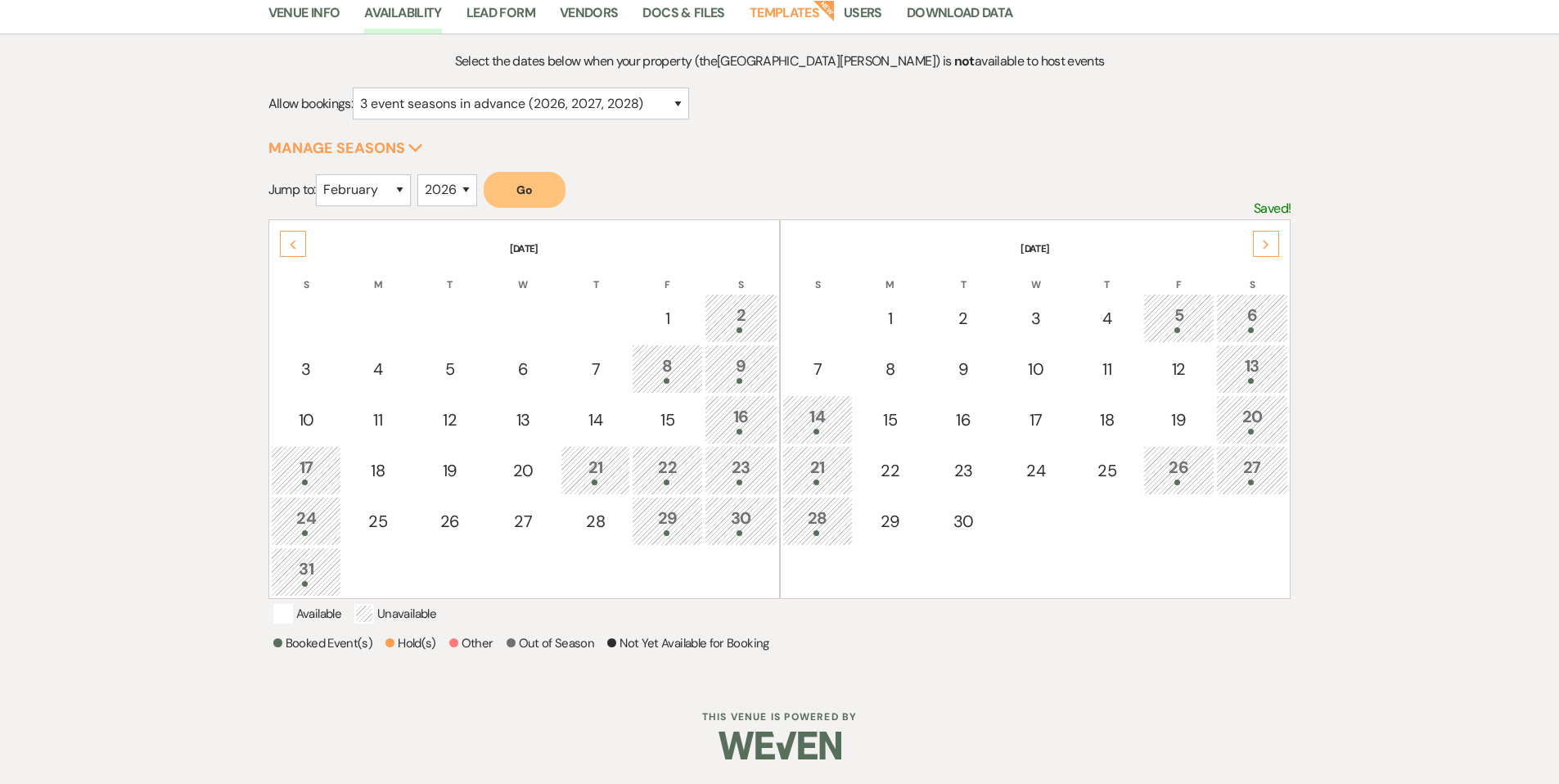
scroll to position [164, 0]
click at [1259, 232] on div "Next" at bounding box center [1266, 244] width 27 height 27
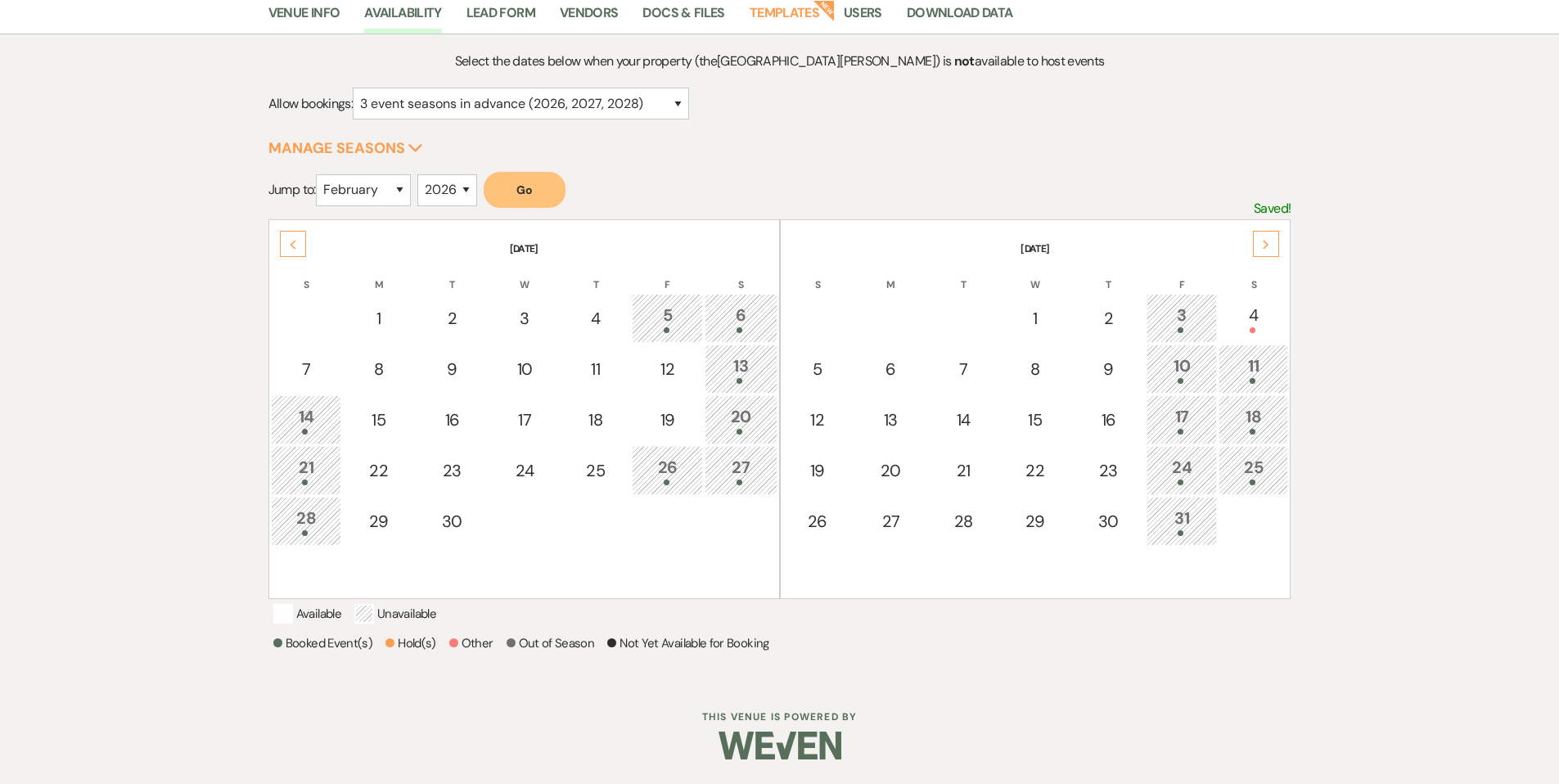
click at [1274, 231] on div "Next" at bounding box center [1266, 244] width 27 height 27
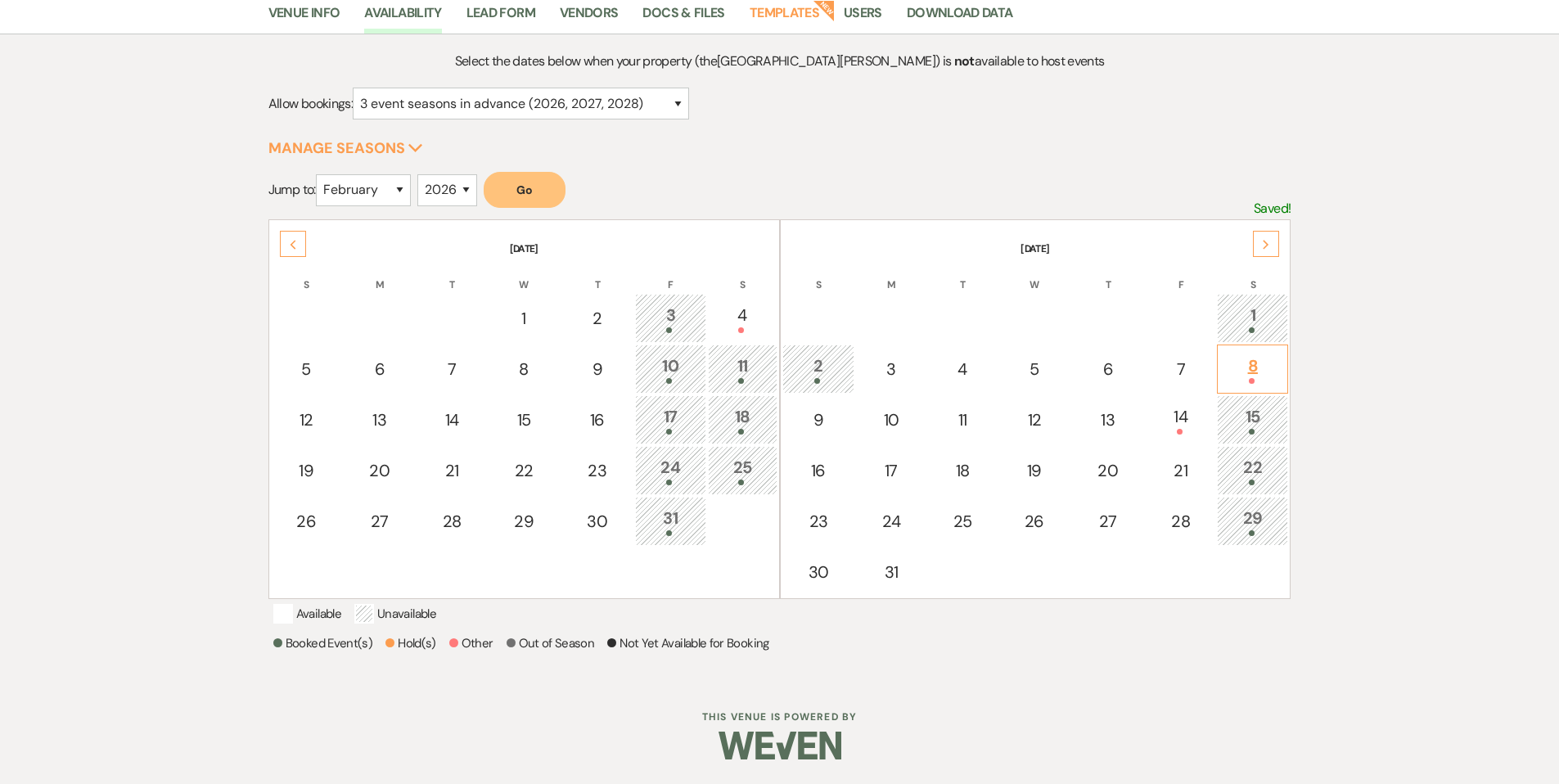
click at [1255, 353] on div "8" at bounding box center [1252, 368] width 53 height 30
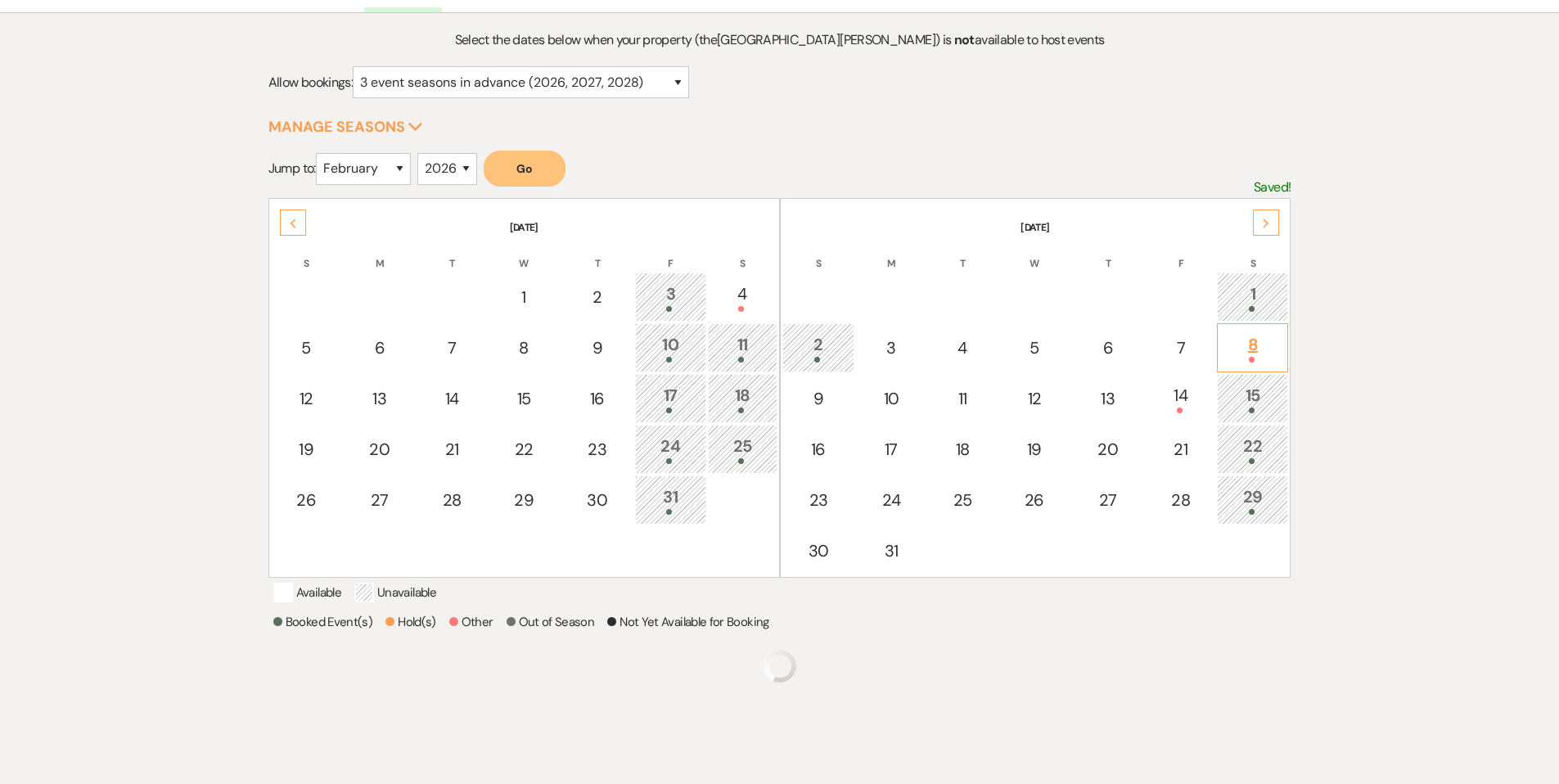
scroll to position [234, 0]
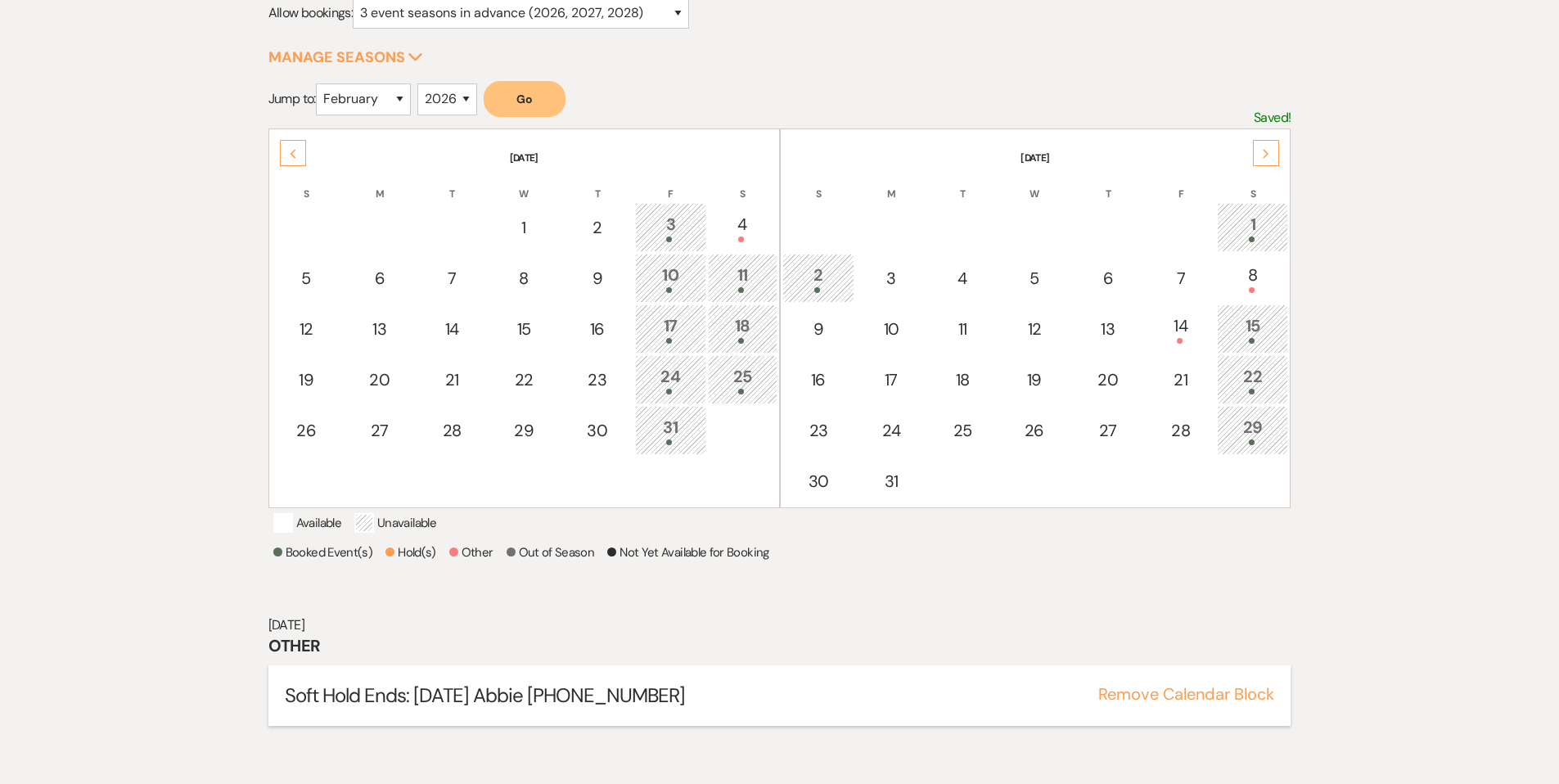
click at [1255, 702] on button "Remove Calendar Block" at bounding box center [1186, 694] width 176 height 17
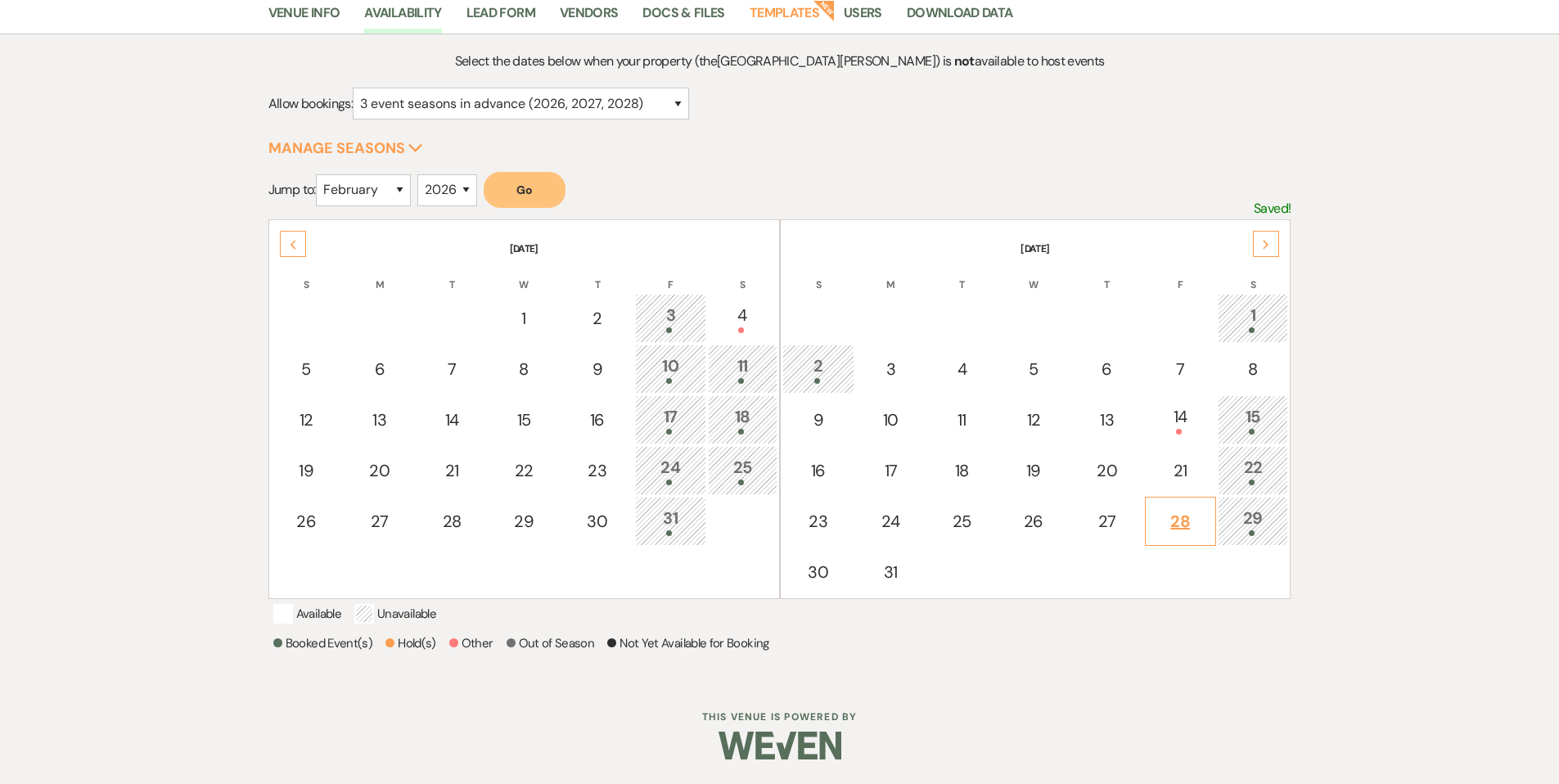
click at [1192, 429] on div at bounding box center [1181, 431] width 53 height 6
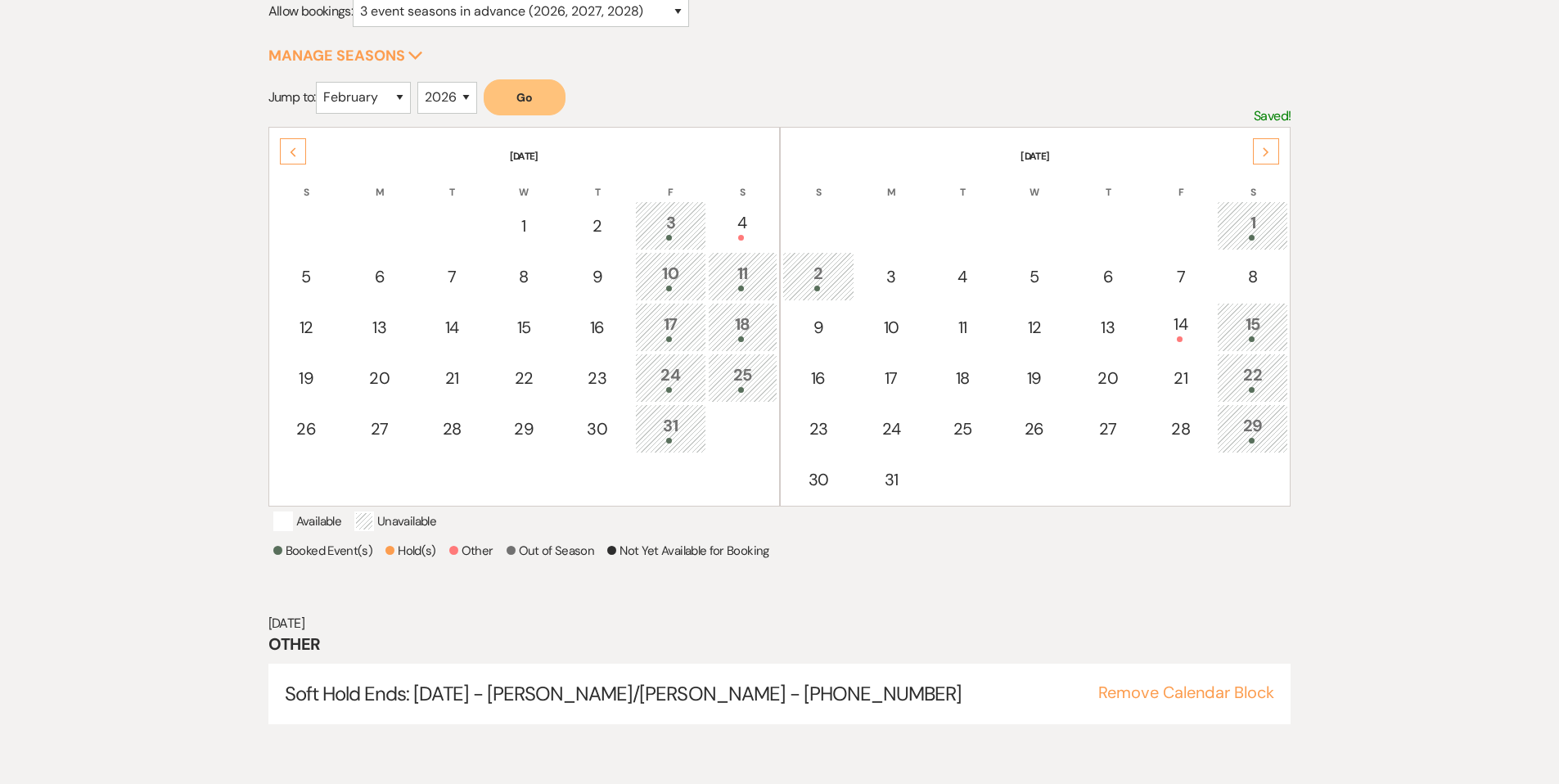
scroll to position [237, 0]
click at [1237, 699] on button "Remove Calendar Block" at bounding box center [1186, 691] width 176 height 17
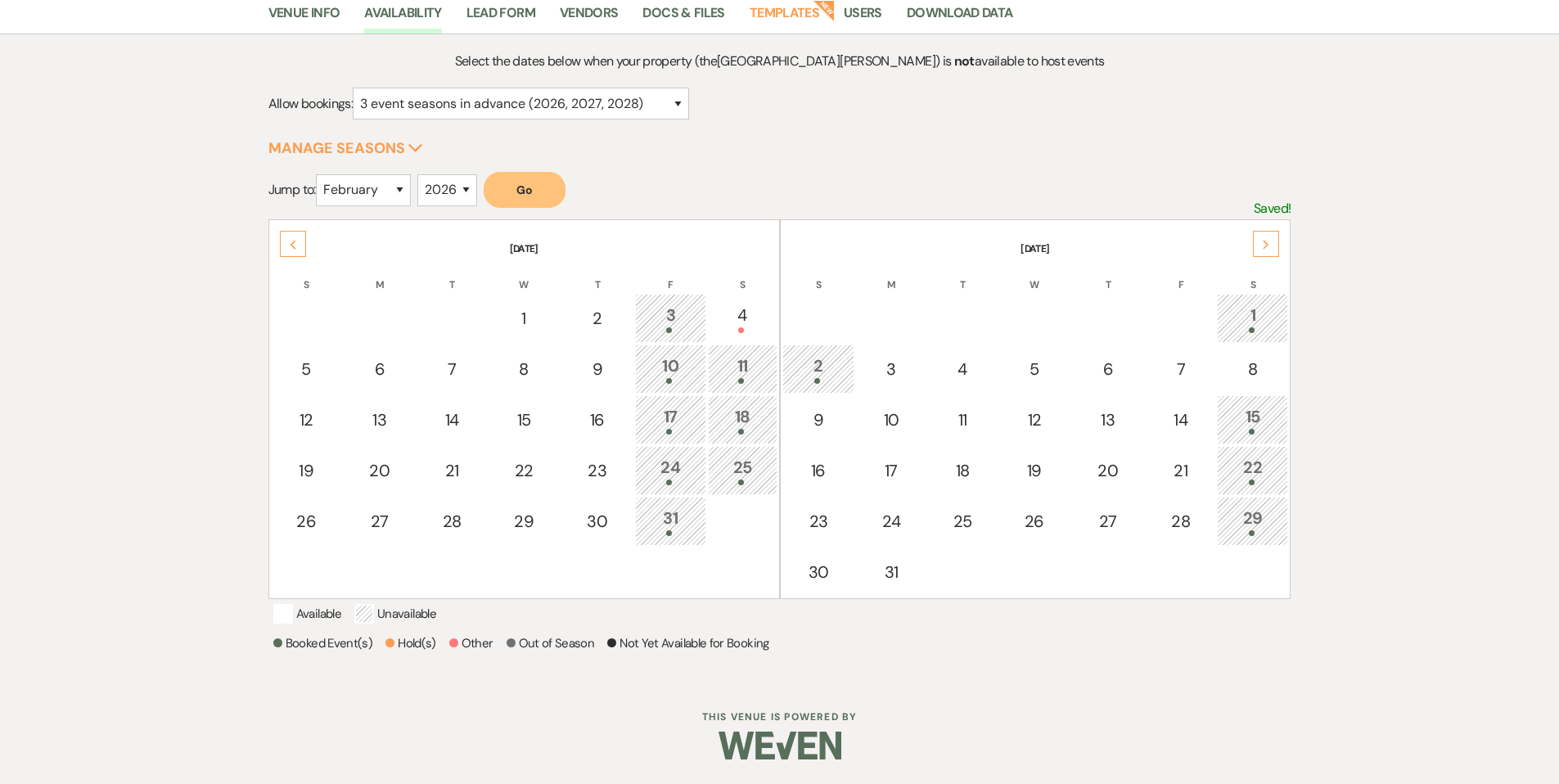
click at [1263, 240] on icon "Next" at bounding box center [1266, 245] width 8 height 10
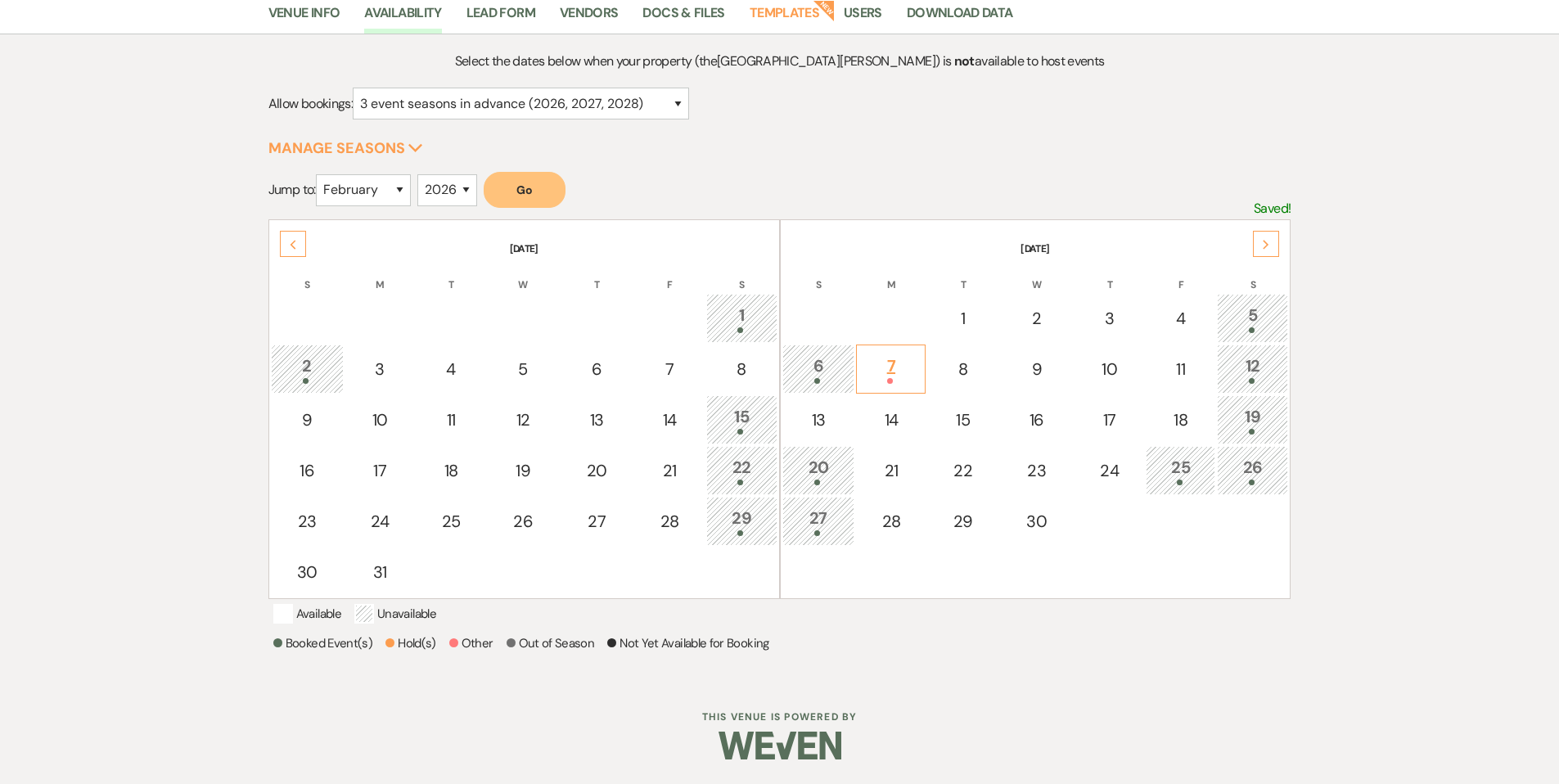
click at [883, 353] on div "7" at bounding box center [891, 368] width 51 height 30
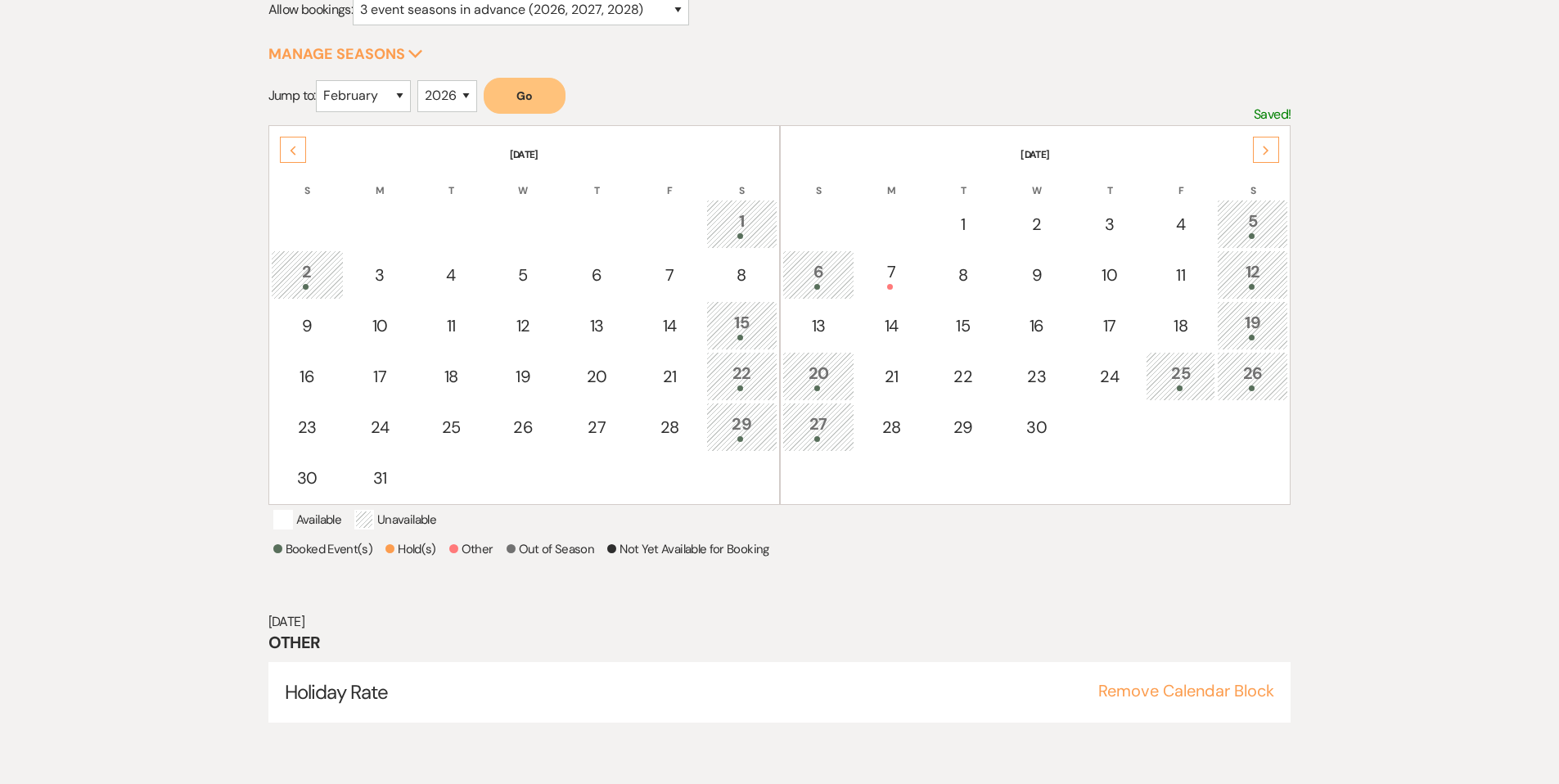
scroll to position [234, 0]
click at [1269, 162] on div "Next" at bounding box center [1266, 153] width 27 height 27
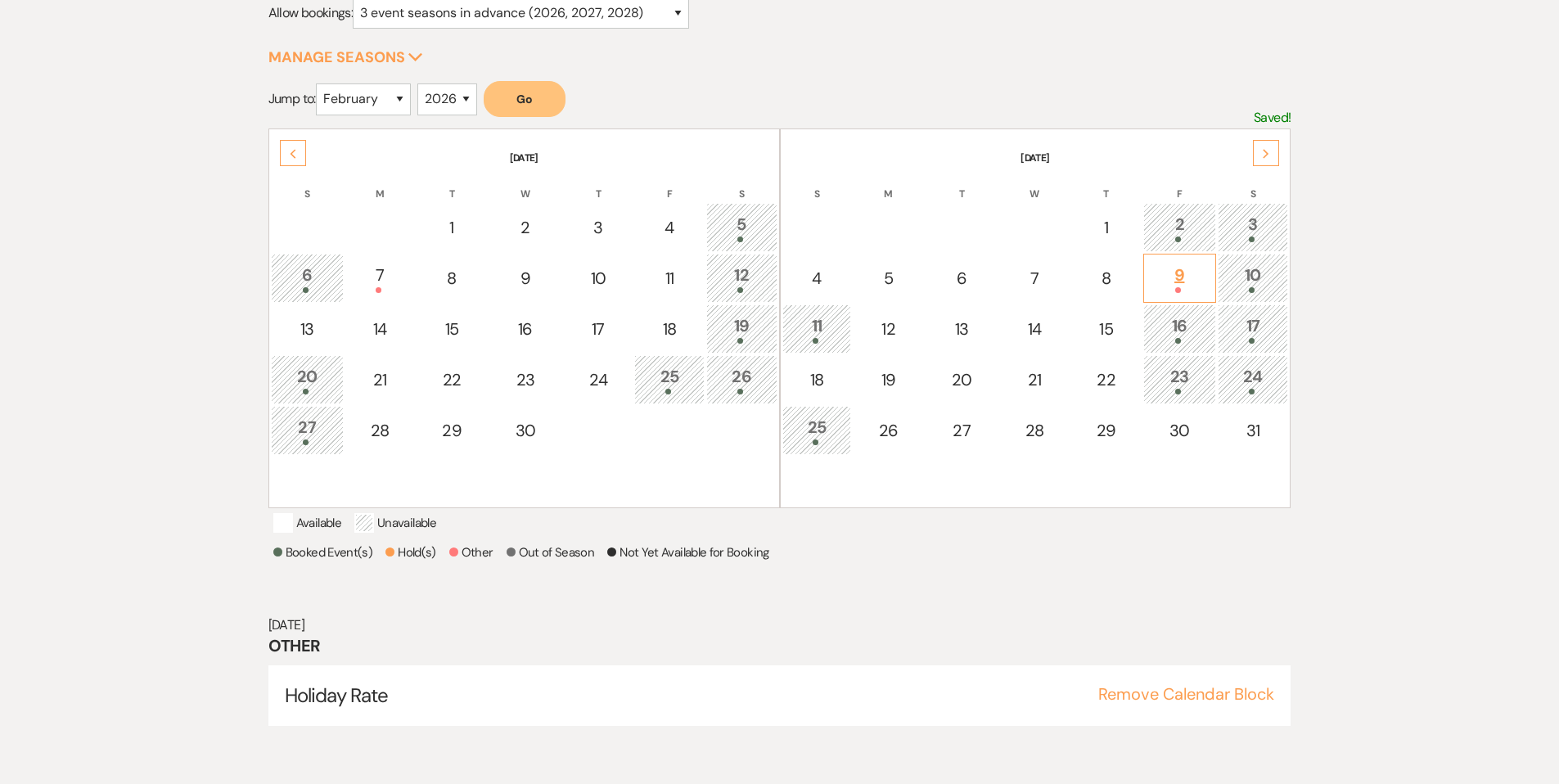
click at [1181, 296] on td "9" at bounding box center [1180, 278] width 73 height 49
click at [1273, 159] on div "Next" at bounding box center [1266, 153] width 27 height 27
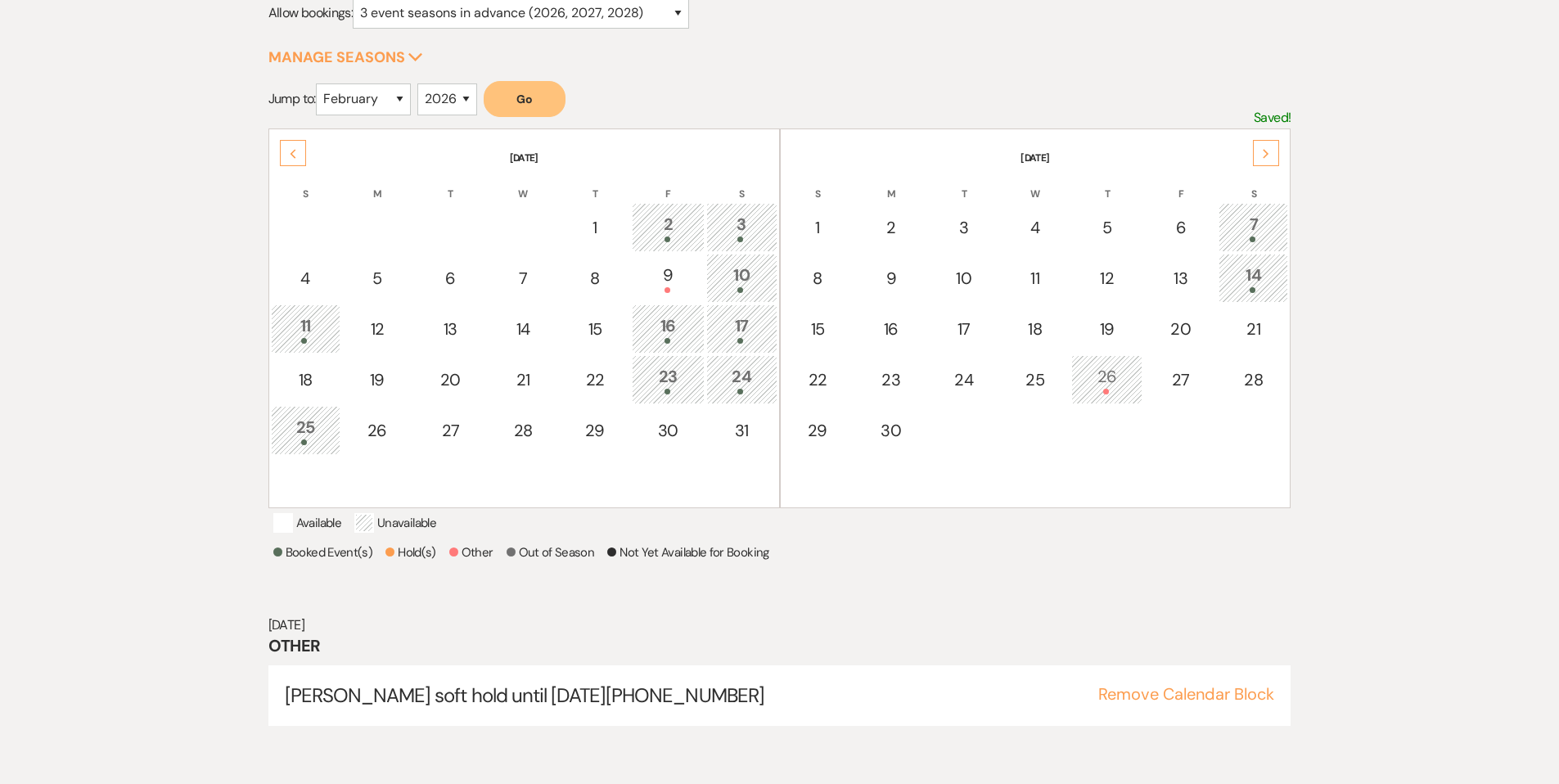
click at [1273, 149] on div "Next" at bounding box center [1266, 153] width 27 height 27
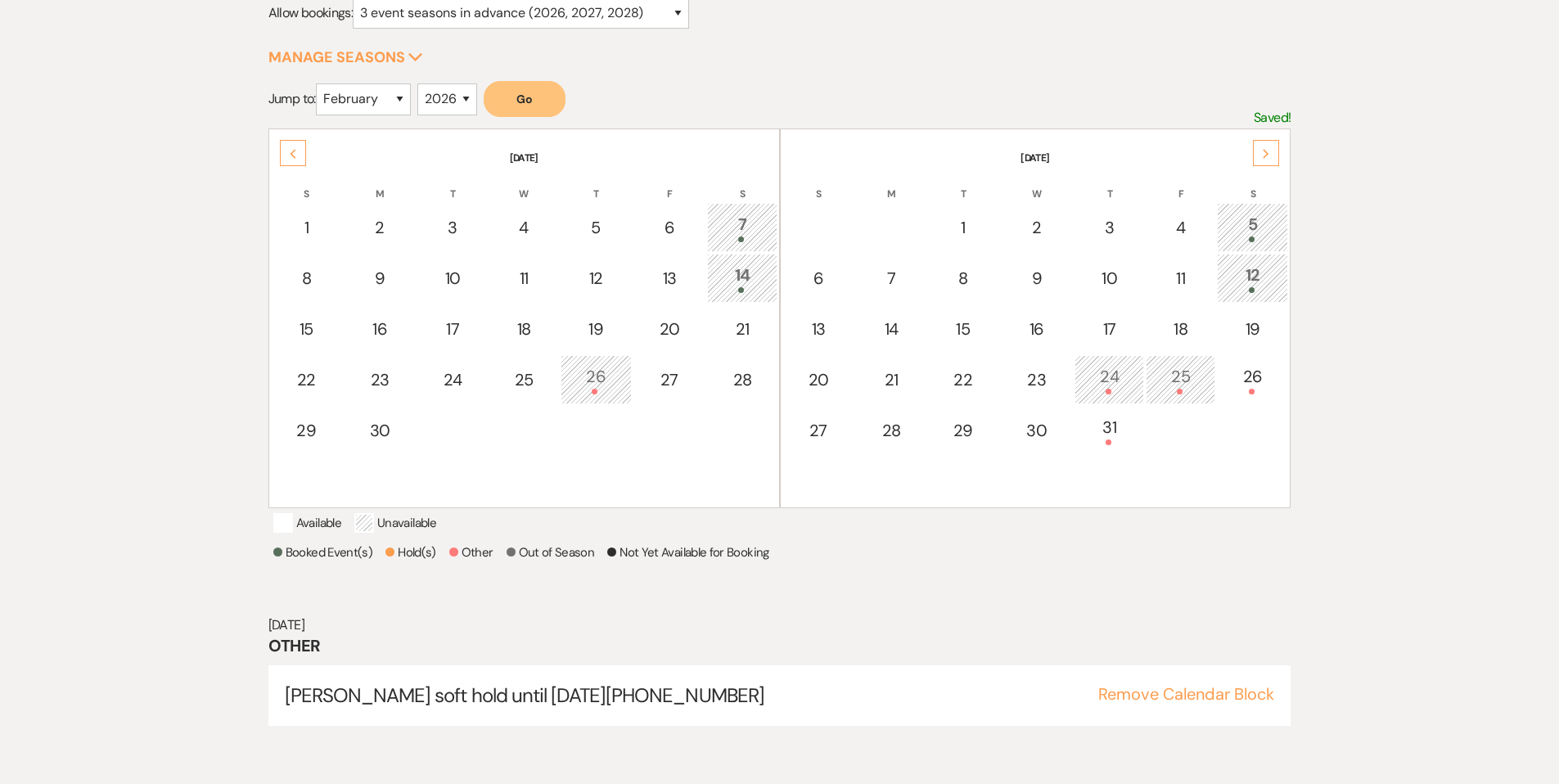
click at [1266, 155] on icon "Next" at bounding box center [1266, 154] width 8 height 10
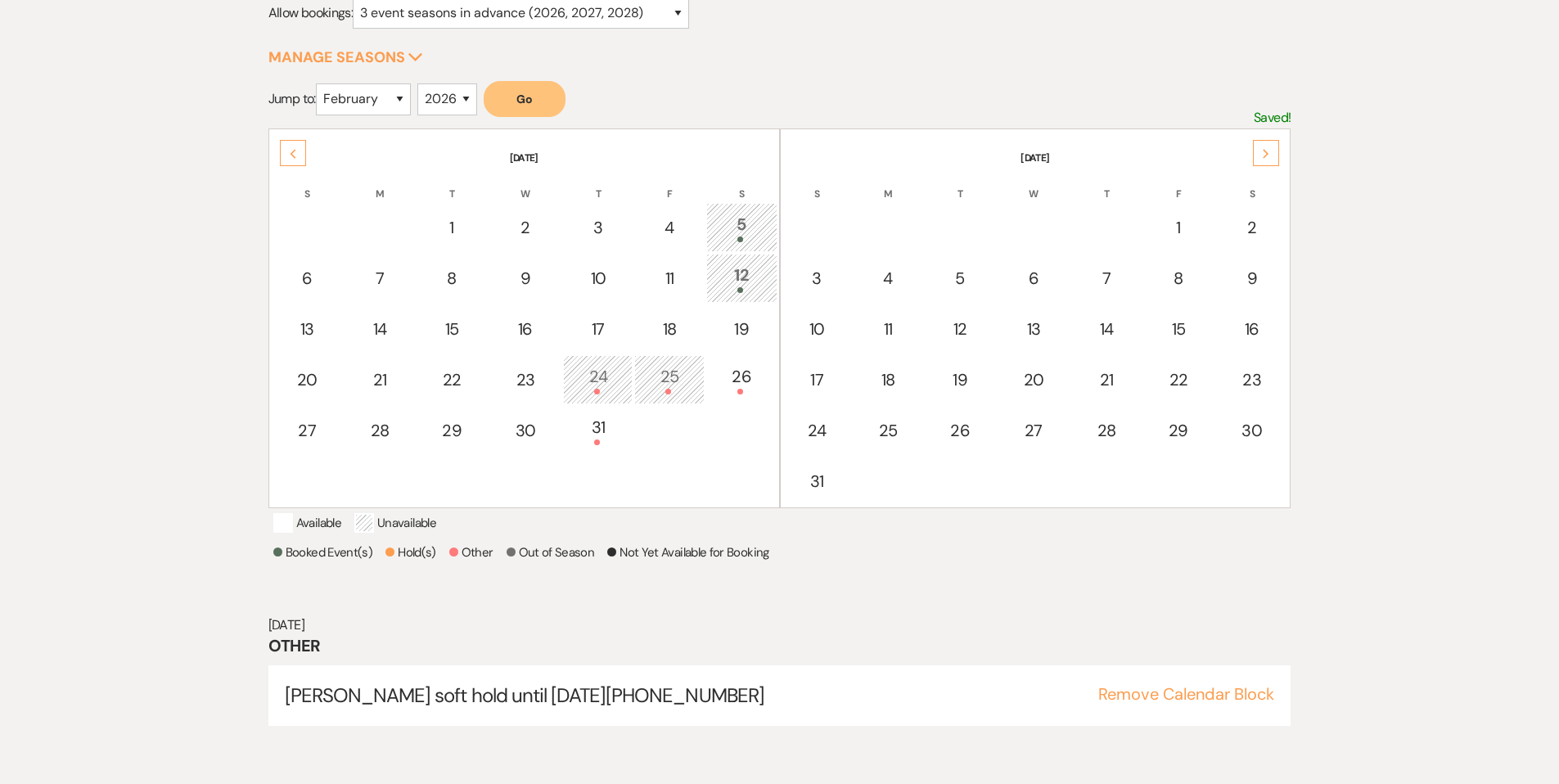
click at [299, 159] on div "Previous" at bounding box center [293, 153] width 27 height 27
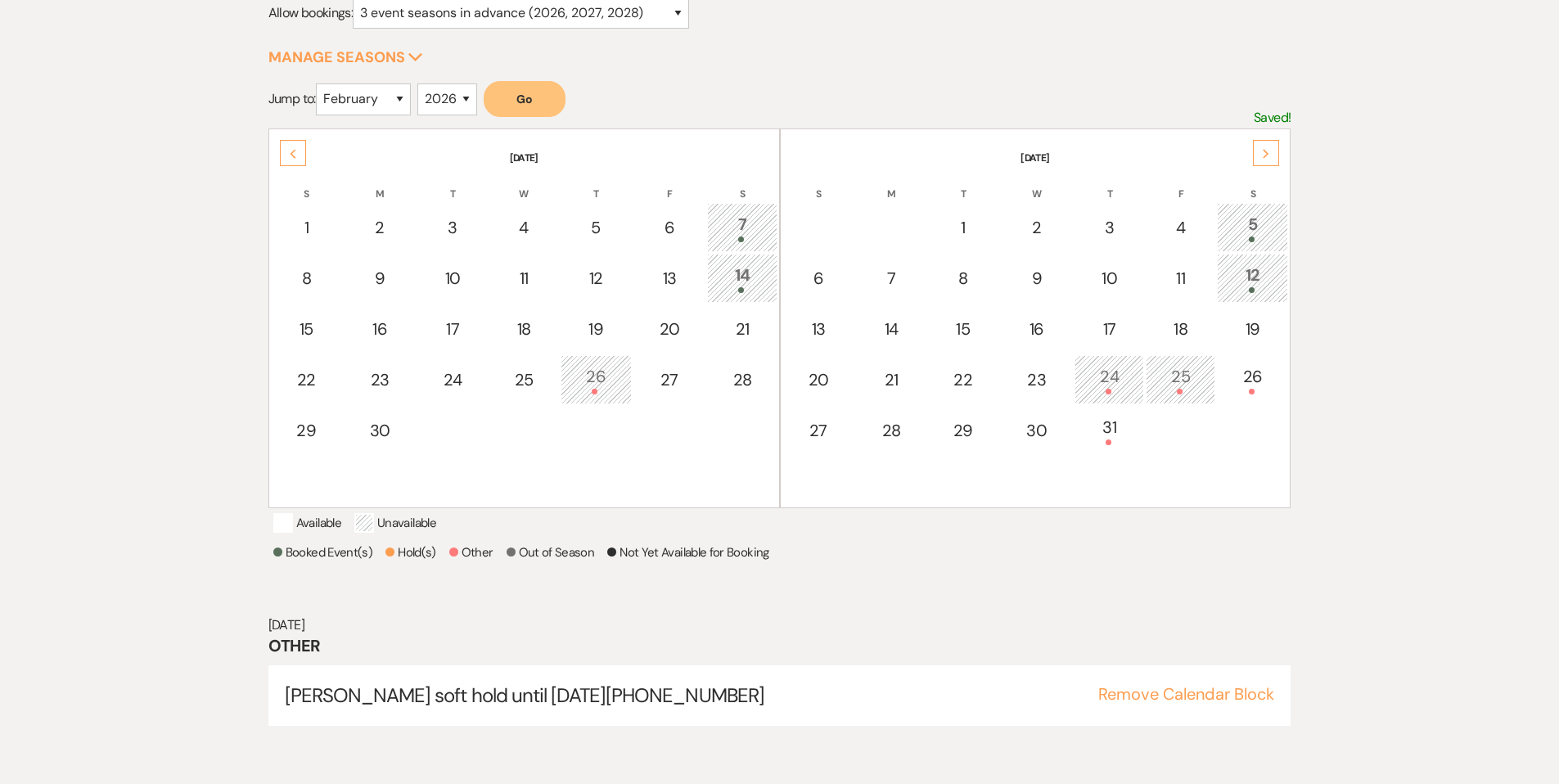
click at [298, 158] on div "Previous" at bounding box center [293, 153] width 27 height 27
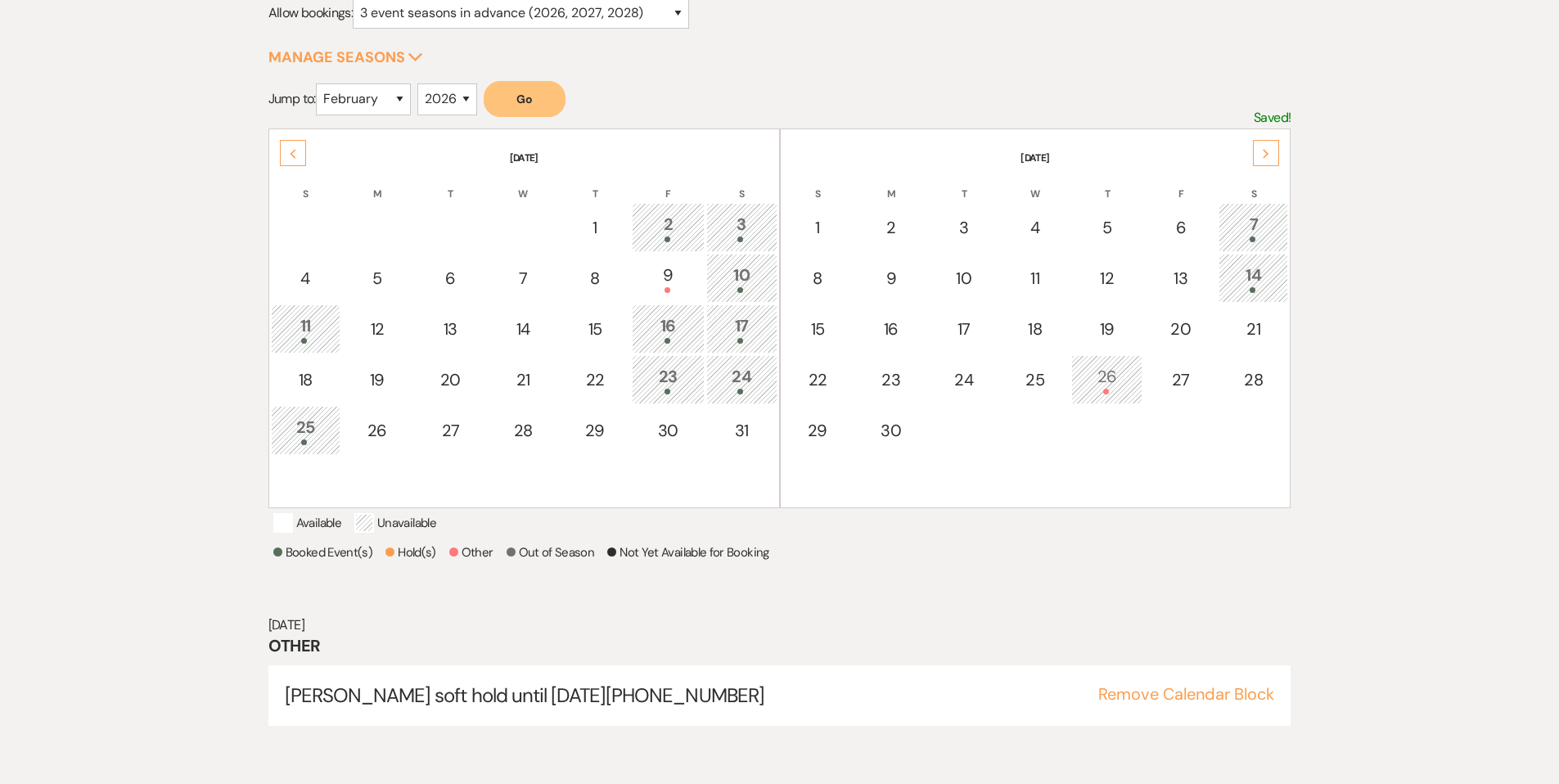
click at [298, 158] on div "Previous" at bounding box center [293, 153] width 27 height 27
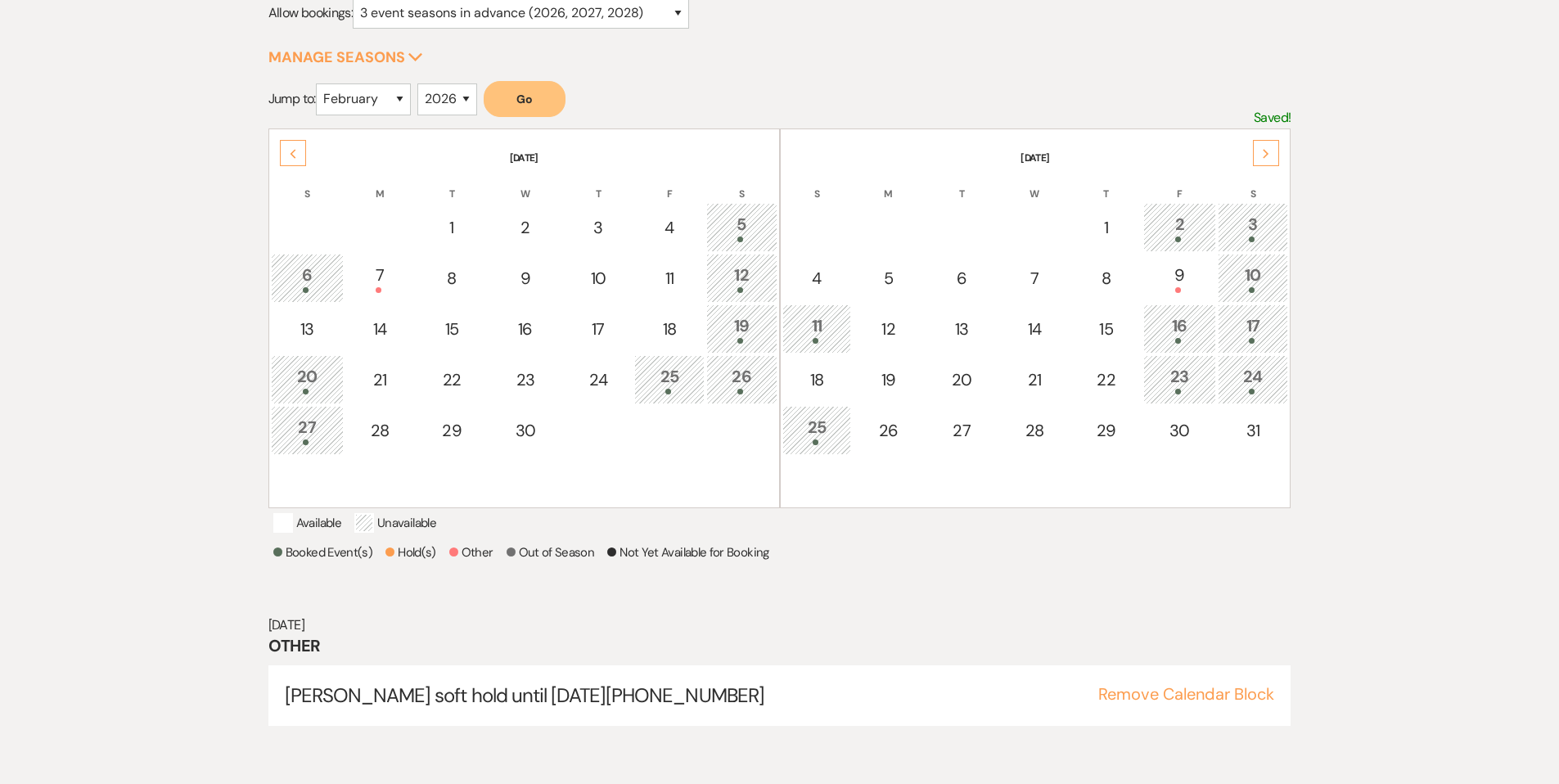
click at [1264, 153] on icon "Next" at bounding box center [1266, 154] width 8 height 10
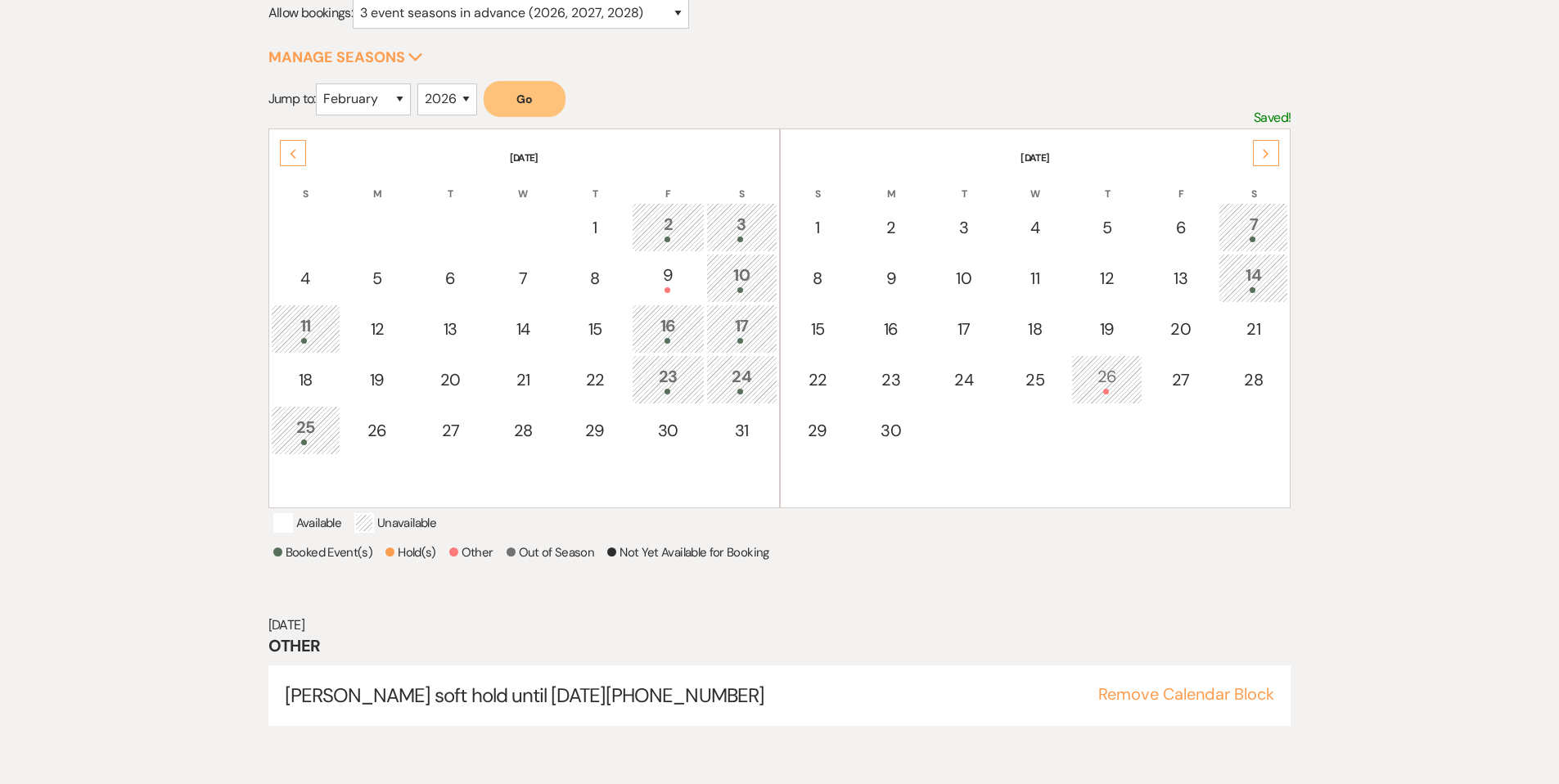
click at [282, 152] on div "Previous" at bounding box center [293, 153] width 27 height 27
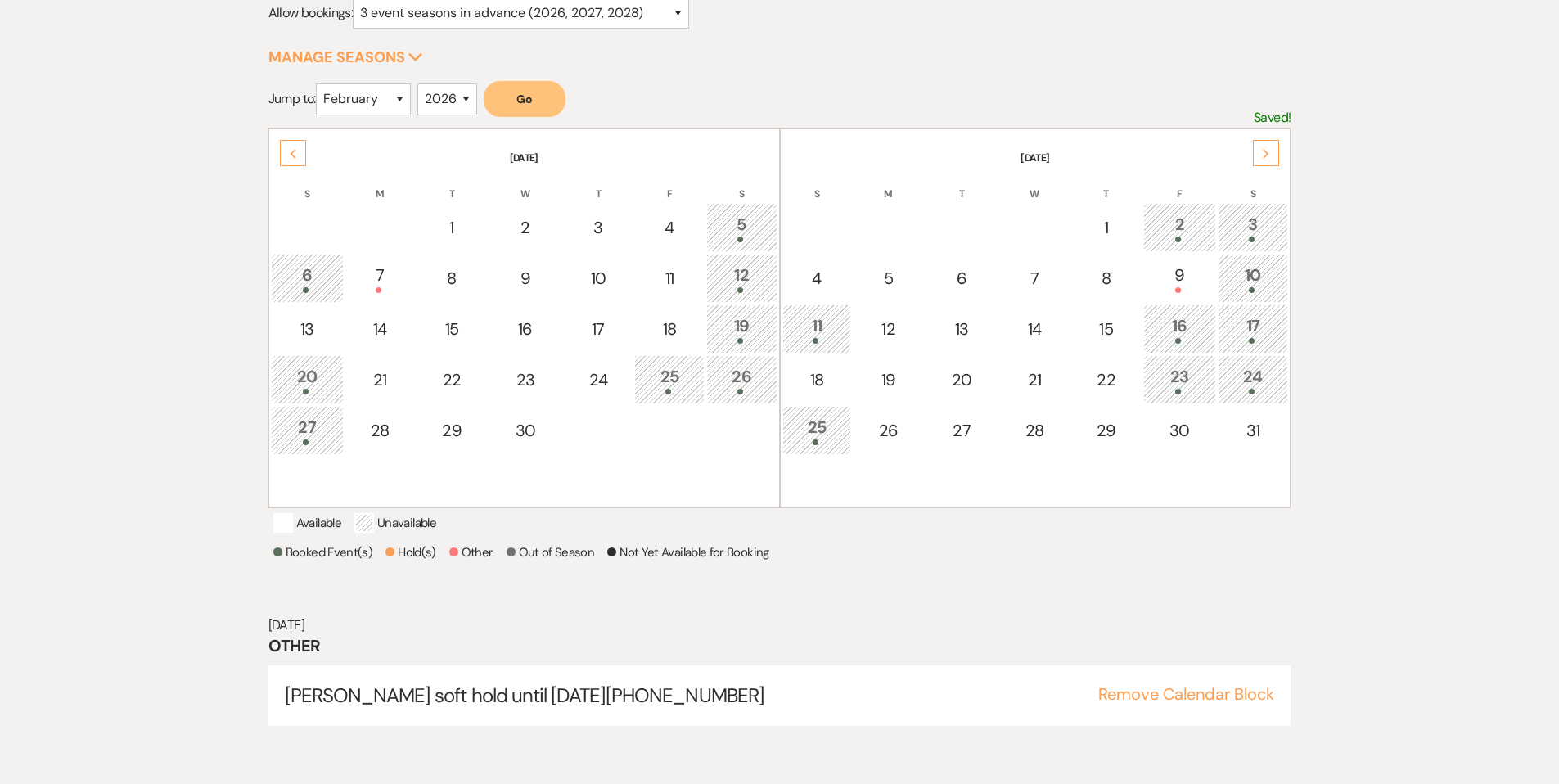
click at [282, 152] on div "Previous" at bounding box center [293, 153] width 27 height 27
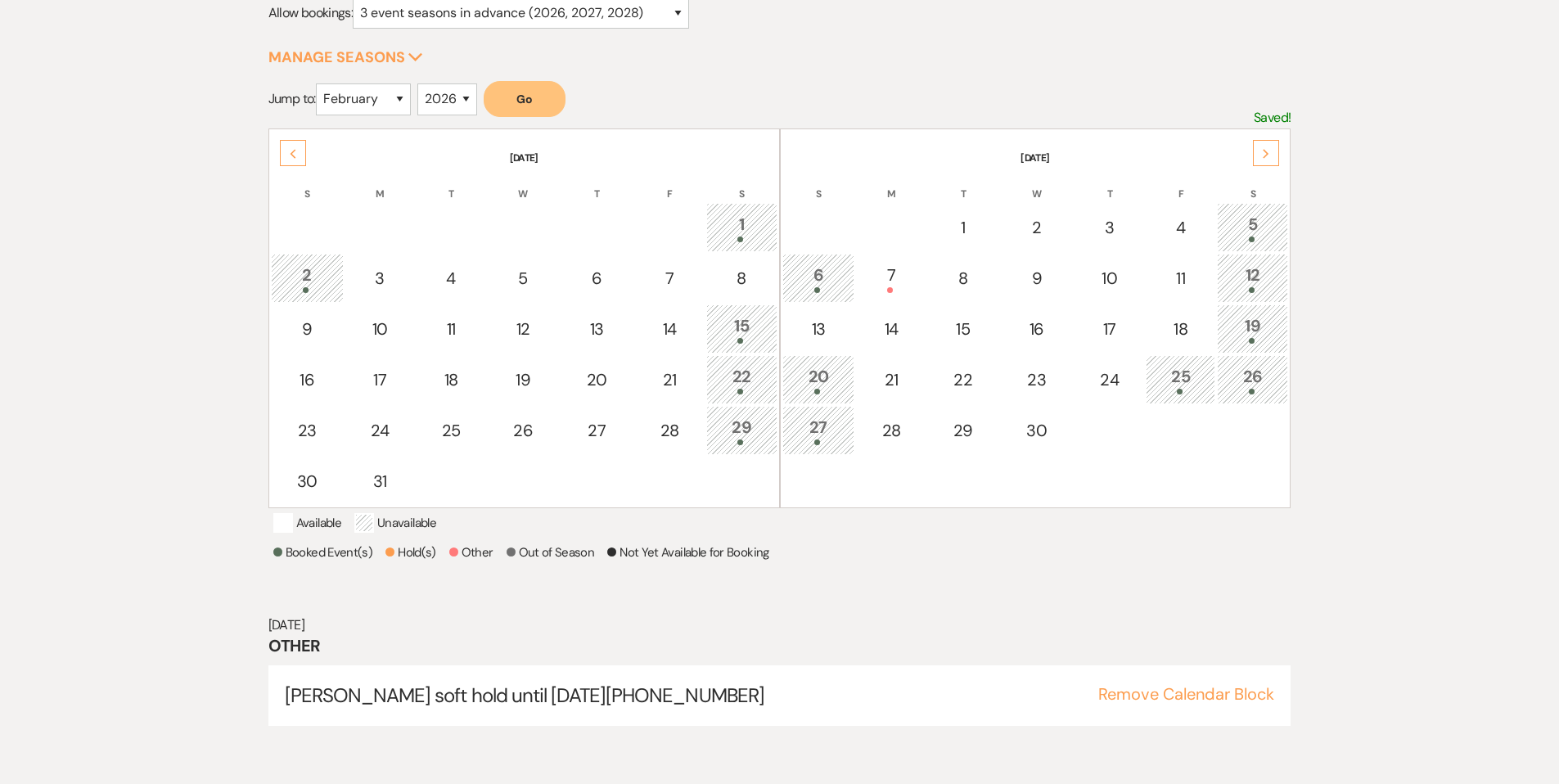
click at [282, 152] on div "Previous" at bounding box center [293, 153] width 27 height 27
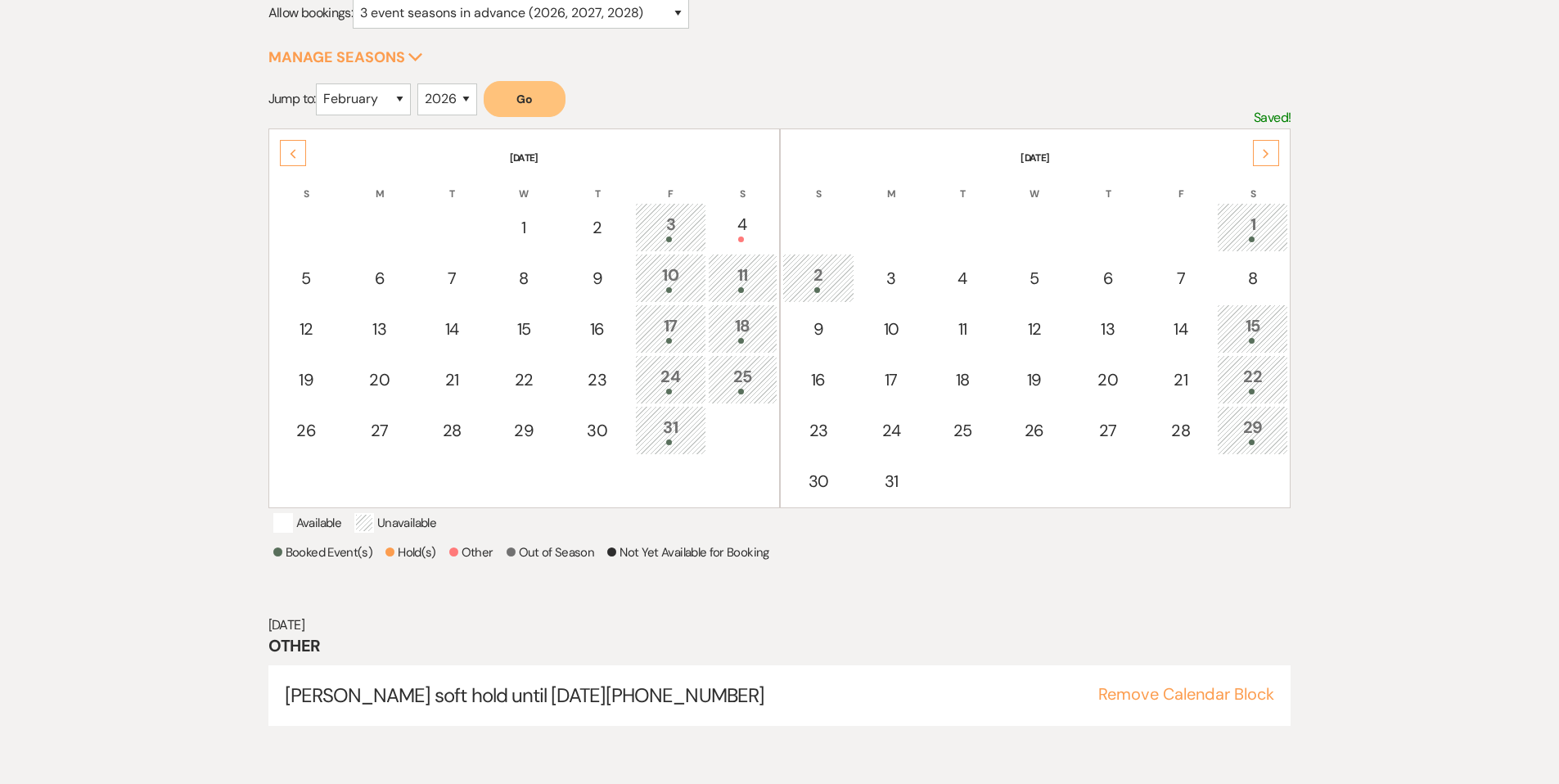
click at [291, 153] on use at bounding box center [292, 153] width 6 height 9
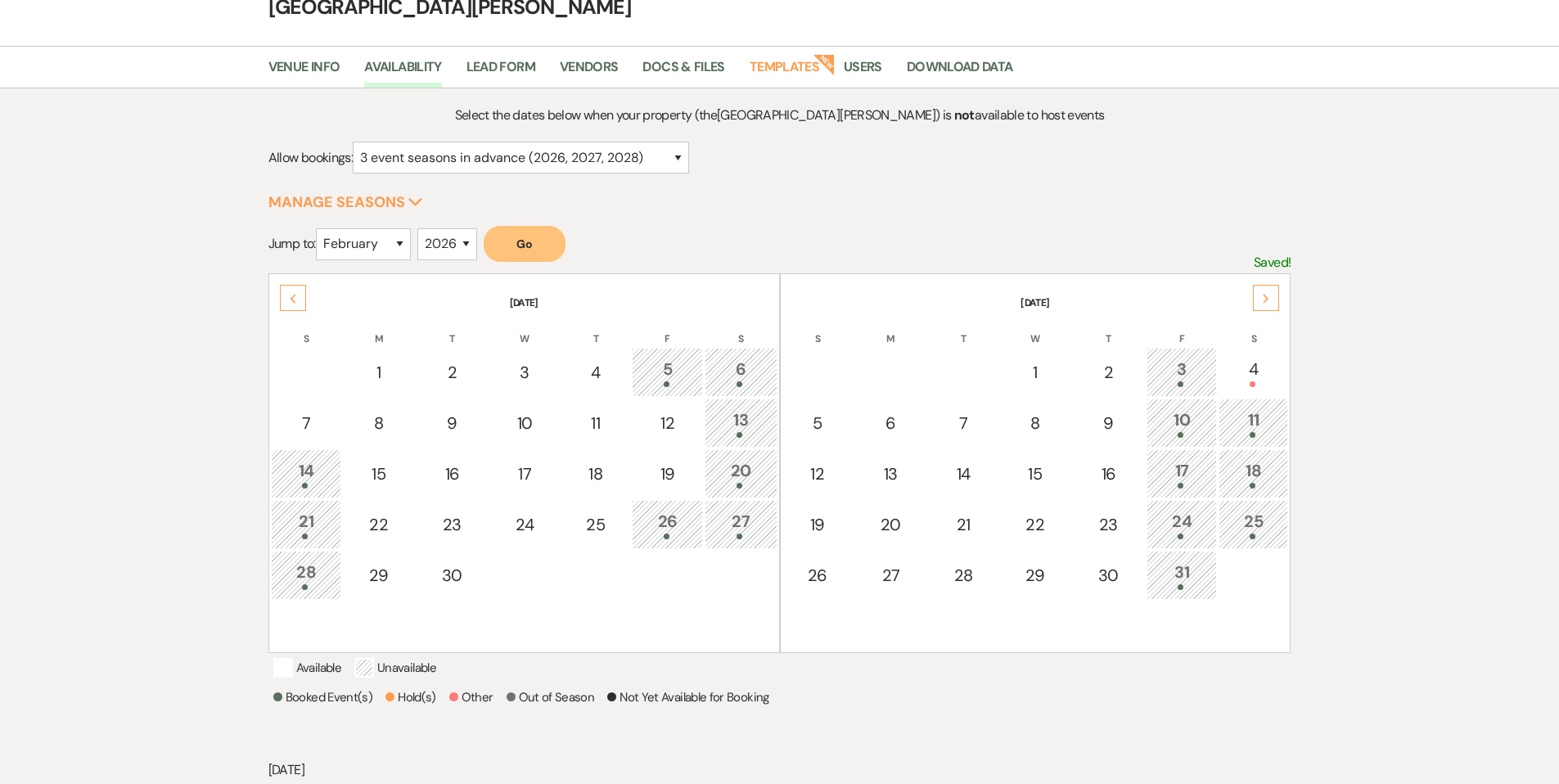
scroll to position [0, 0]
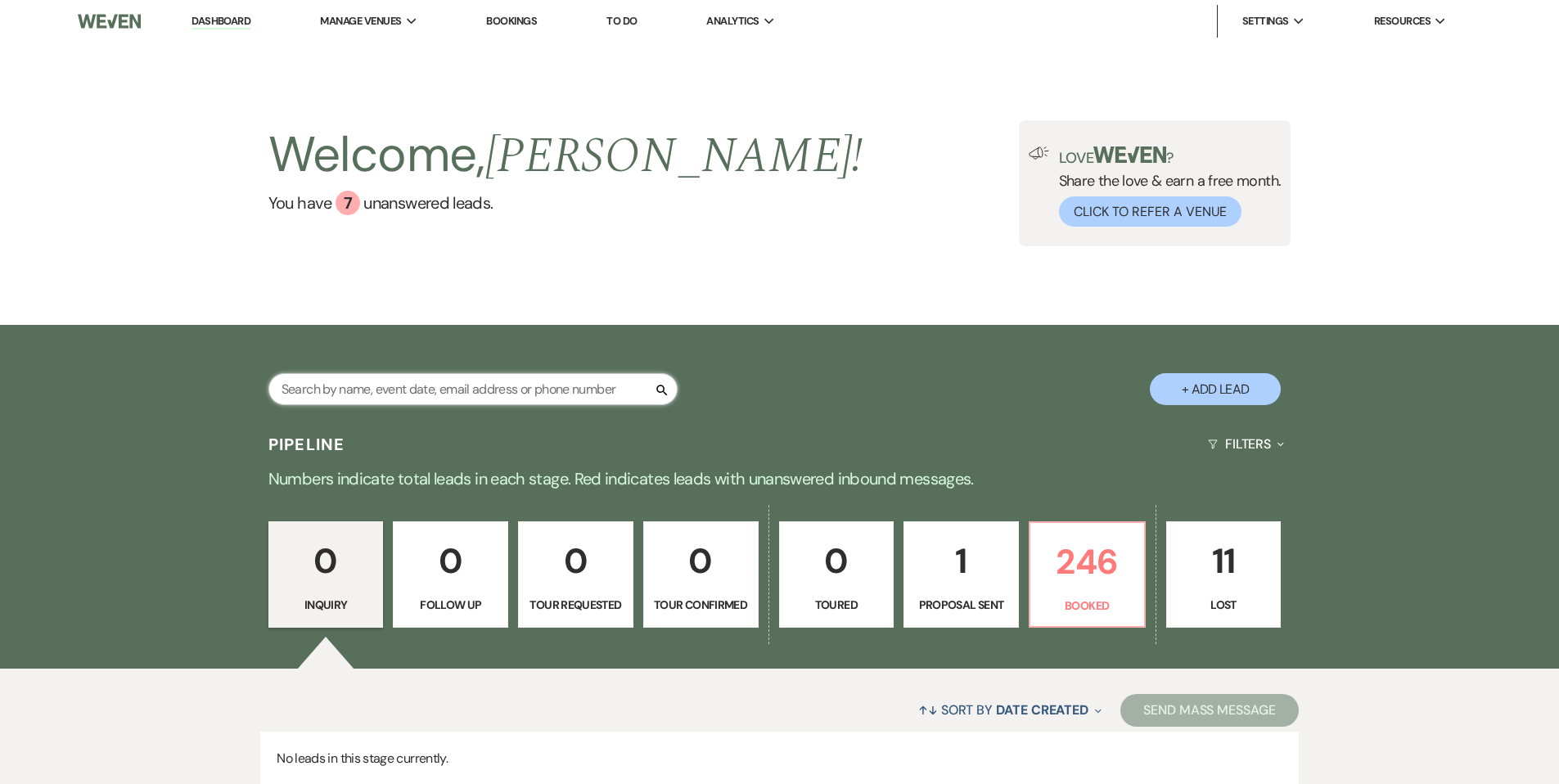
click at [567, 392] on input "text" at bounding box center [473, 389] width 409 height 32
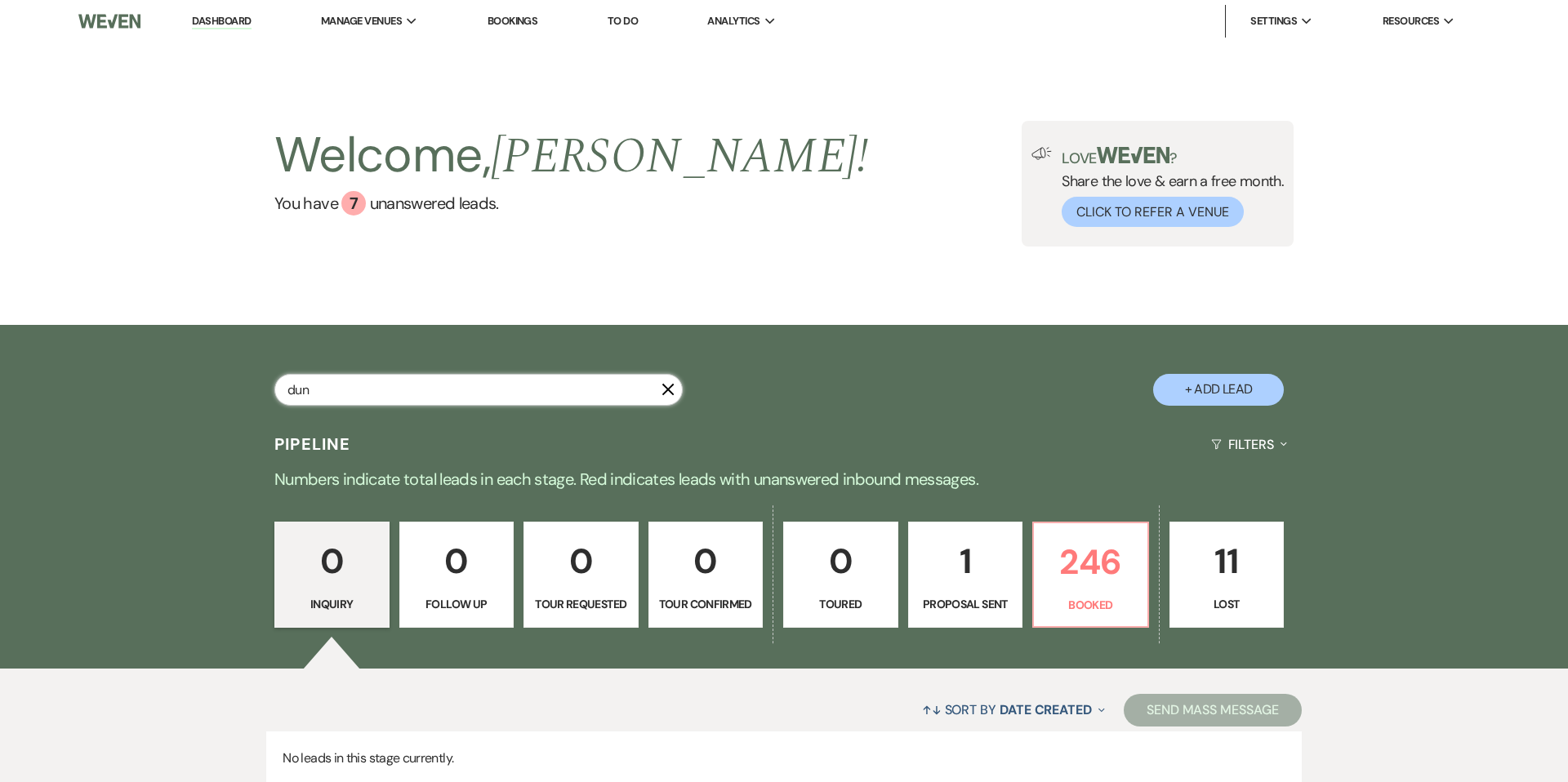
type input "dun"
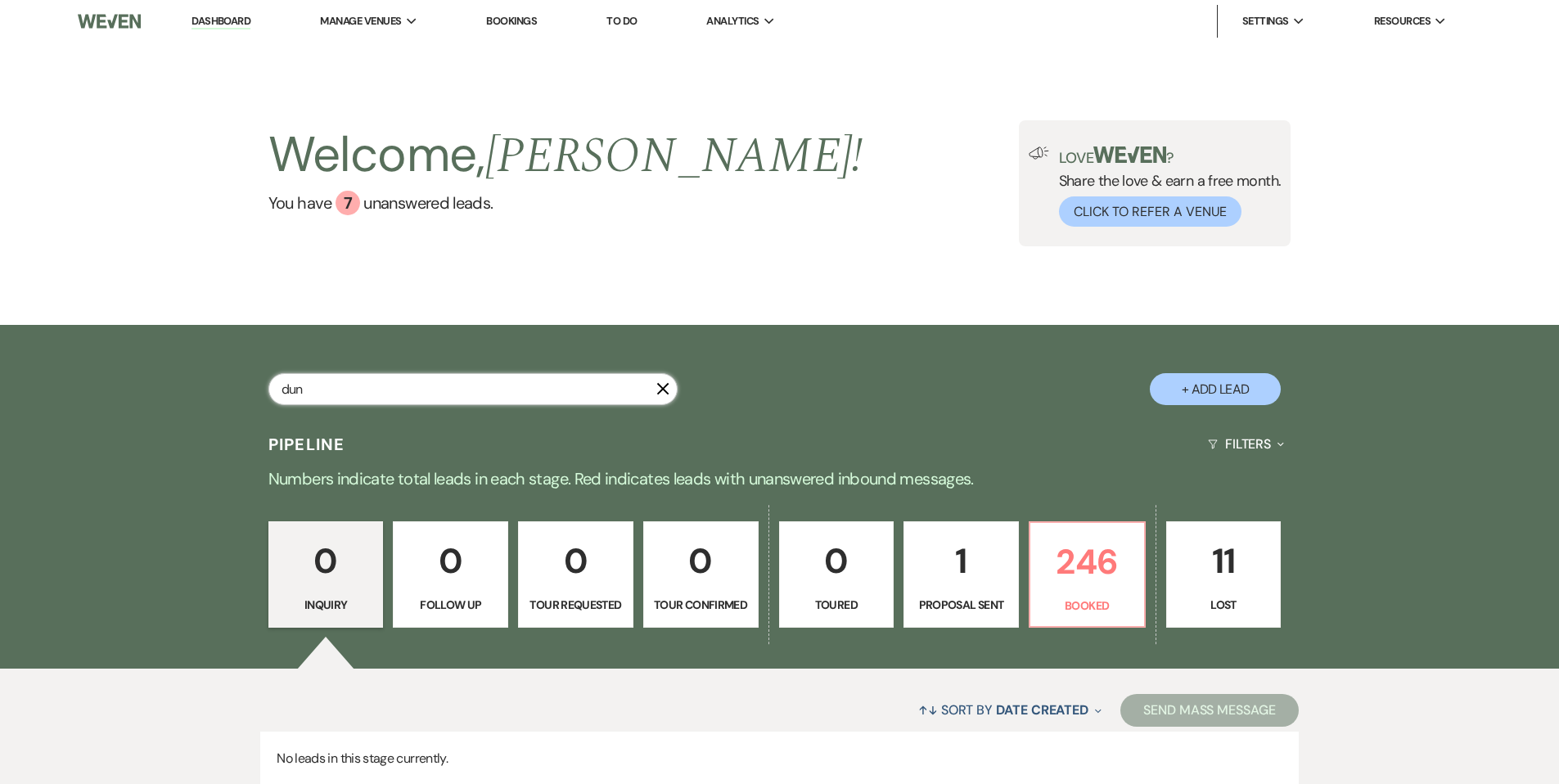
select select "8"
select select "5"
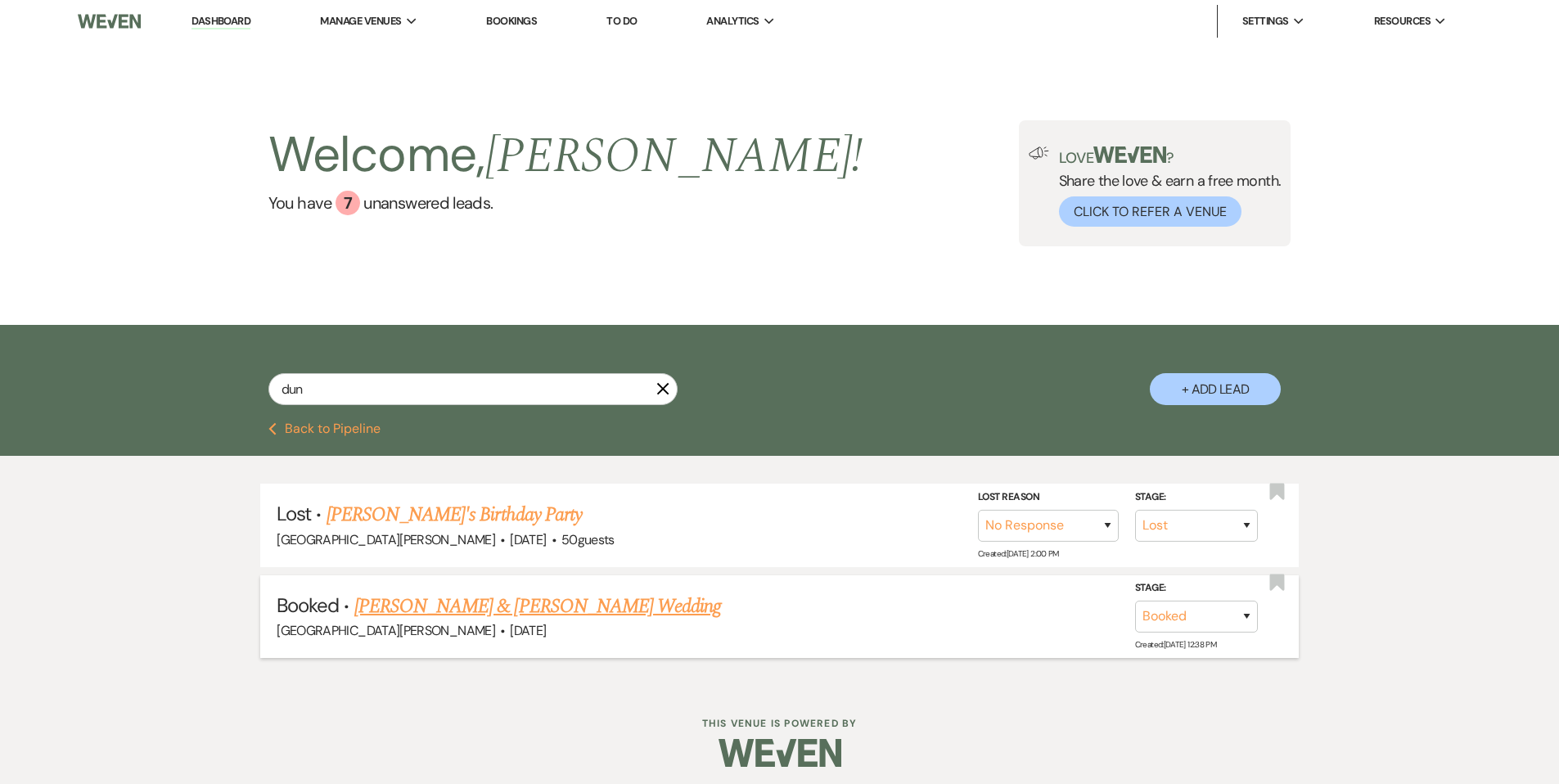
click at [590, 601] on link "[PERSON_NAME] & [PERSON_NAME] Wedding" at bounding box center [538, 606] width 367 height 30
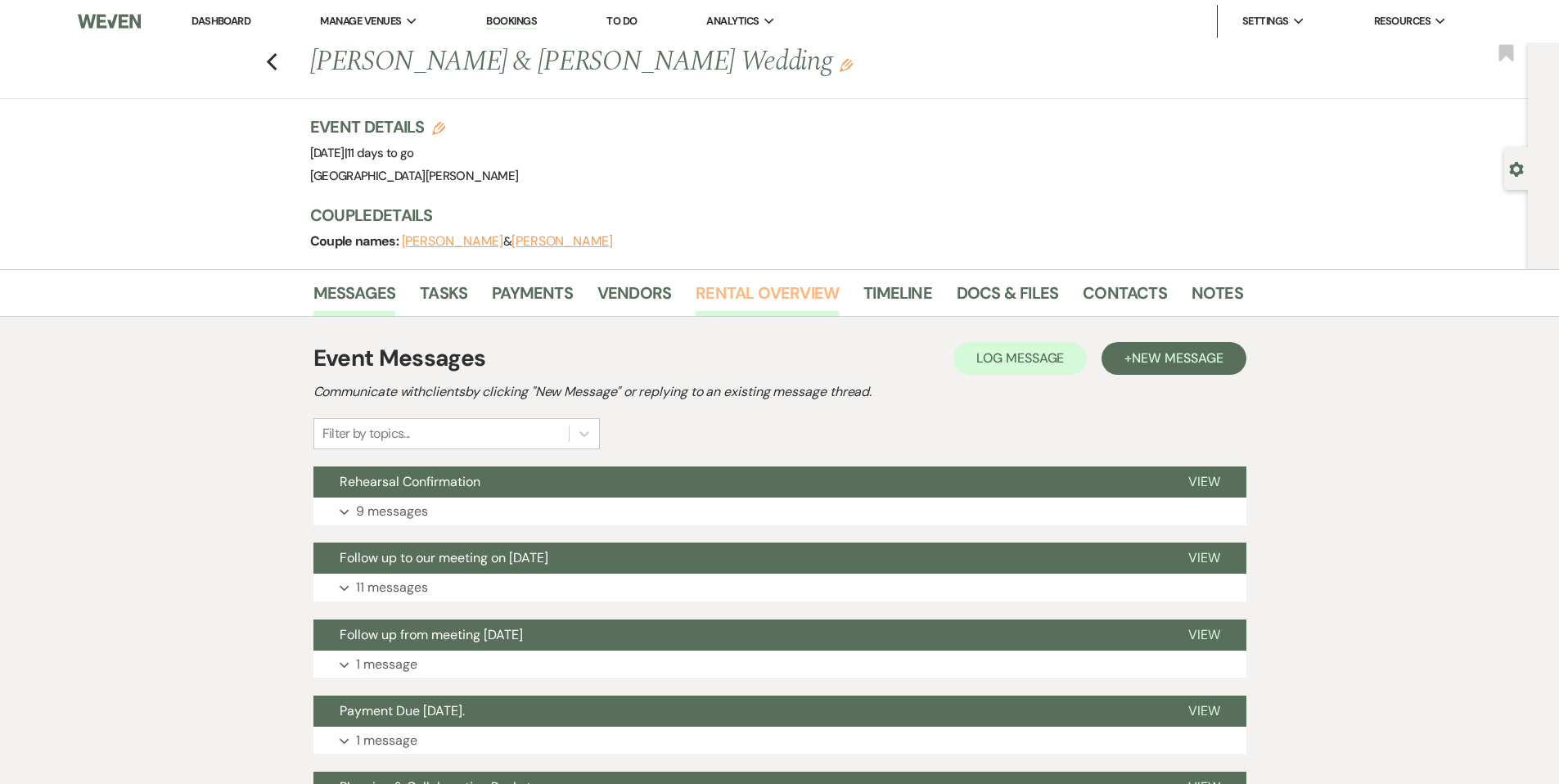
click at [705, 306] on link "Rental Overview" at bounding box center [767, 297] width 144 height 36
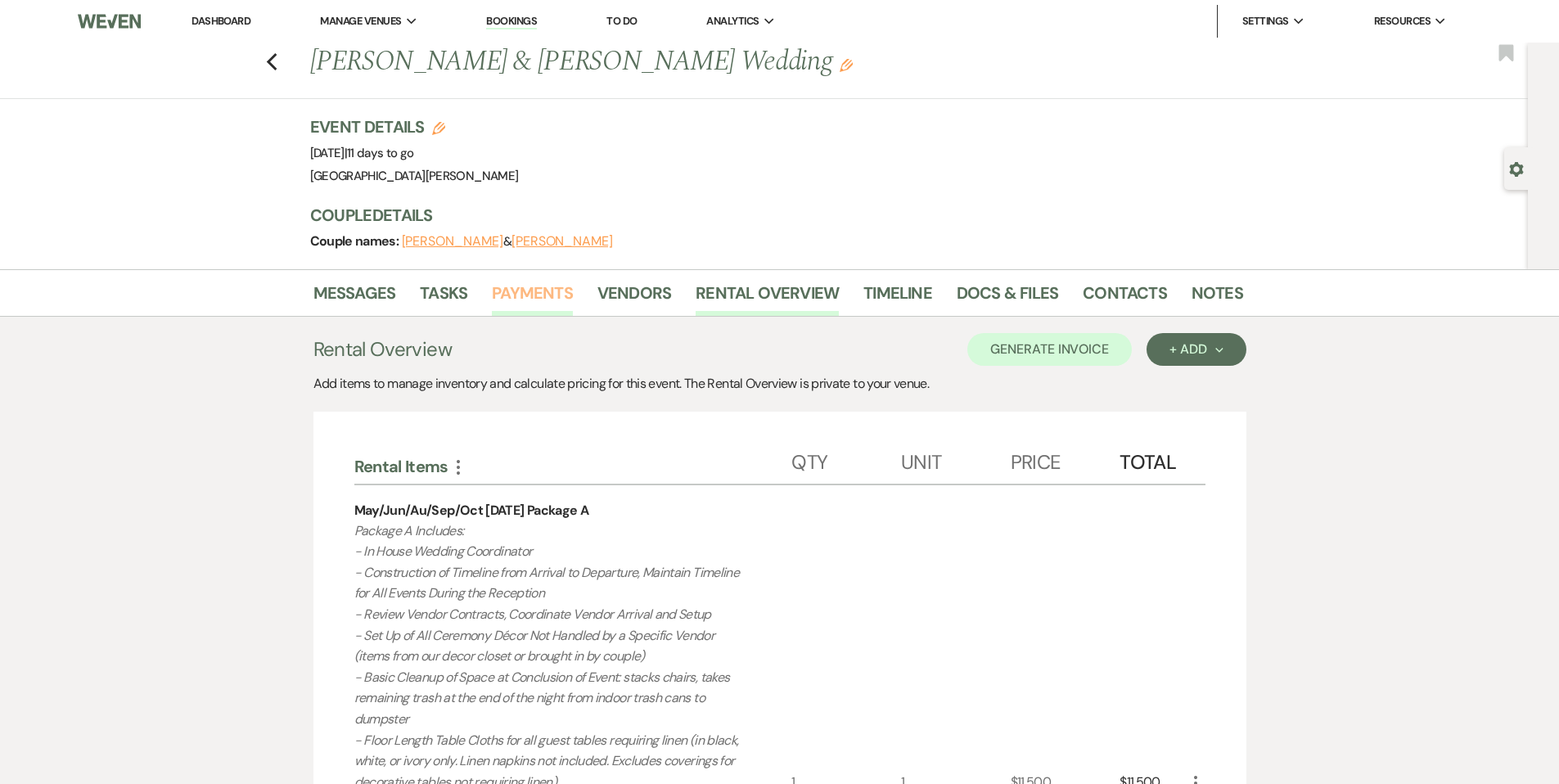
click at [539, 300] on link "Payments" at bounding box center [533, 297] width 81 height 36
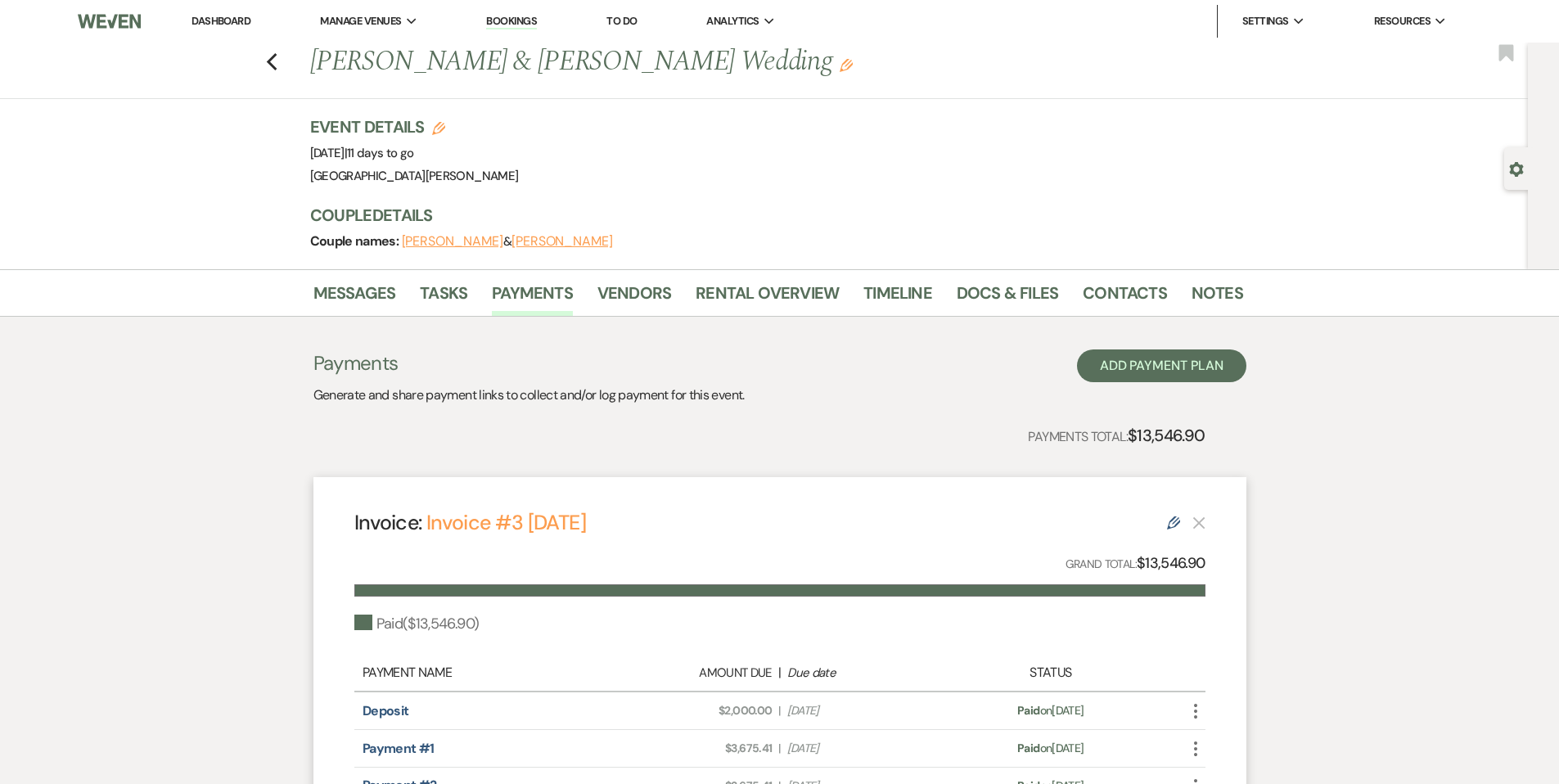
click at [238, 27] on link "Dashboard" at bounding box center [221, 21] width 59 height 14
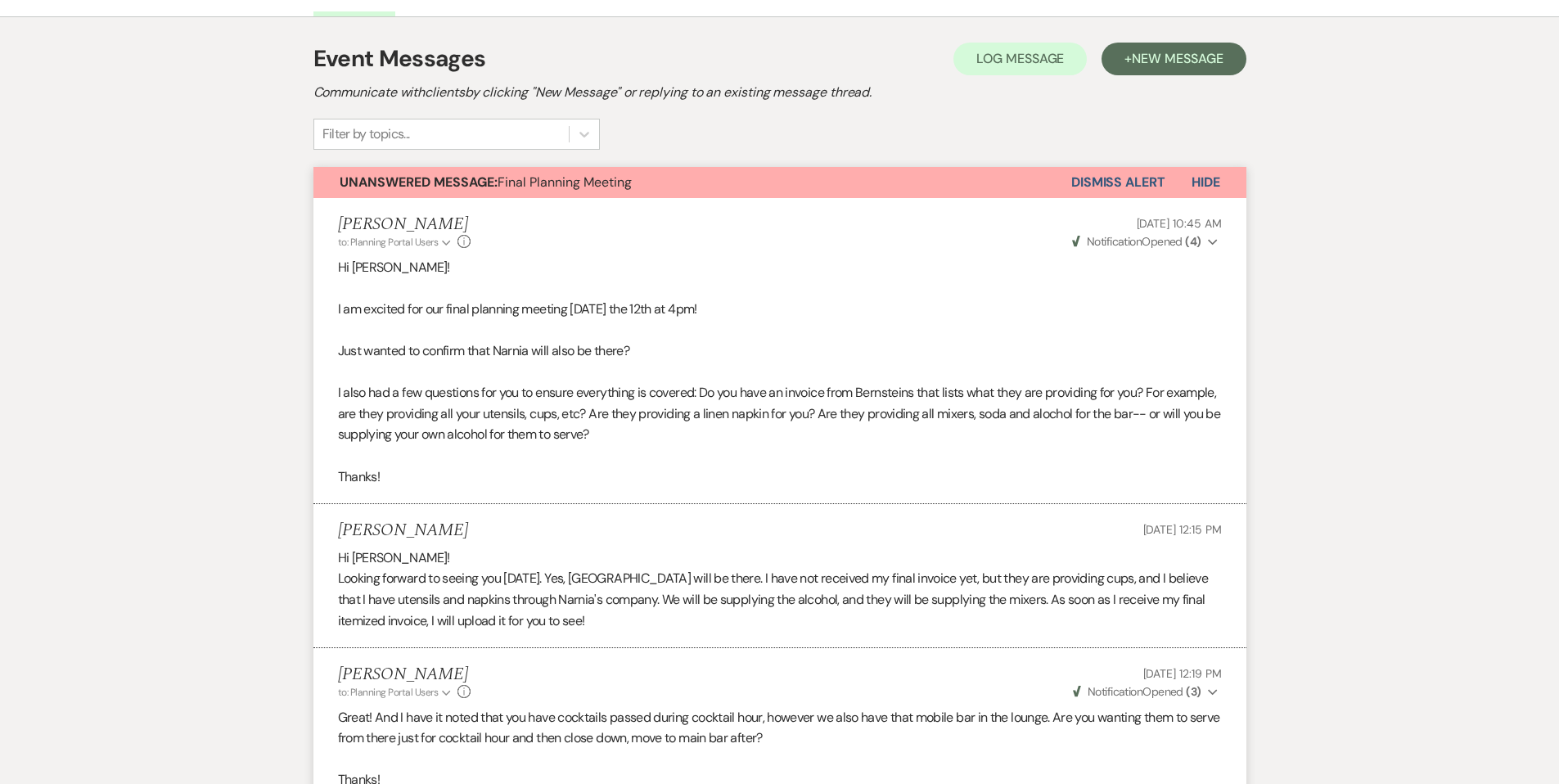
scroll to position [135, 0]
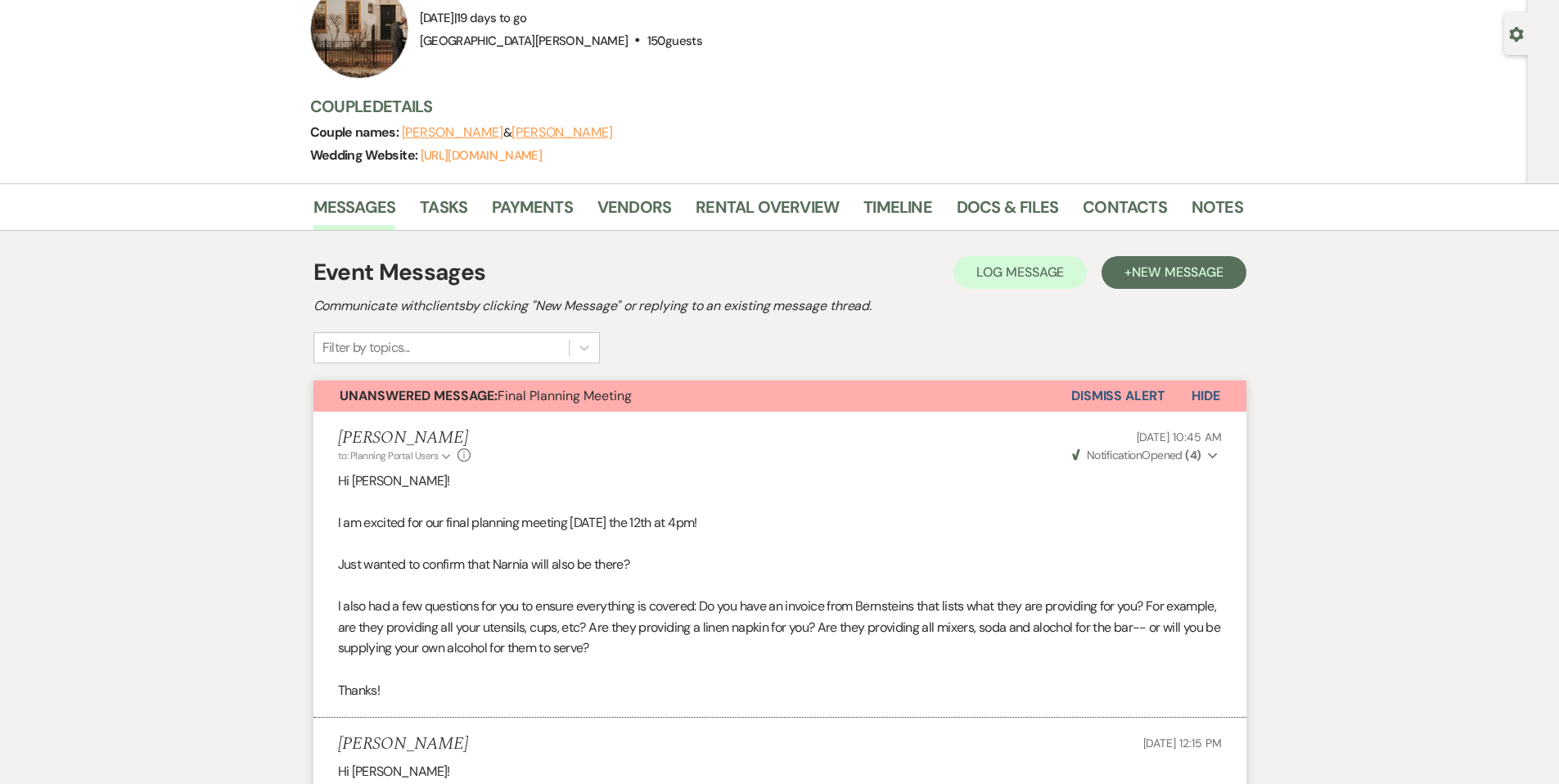
click at [1090, 397] on button "Dismiss Alert" at bounding box center [1118, 396] width 94 height 31
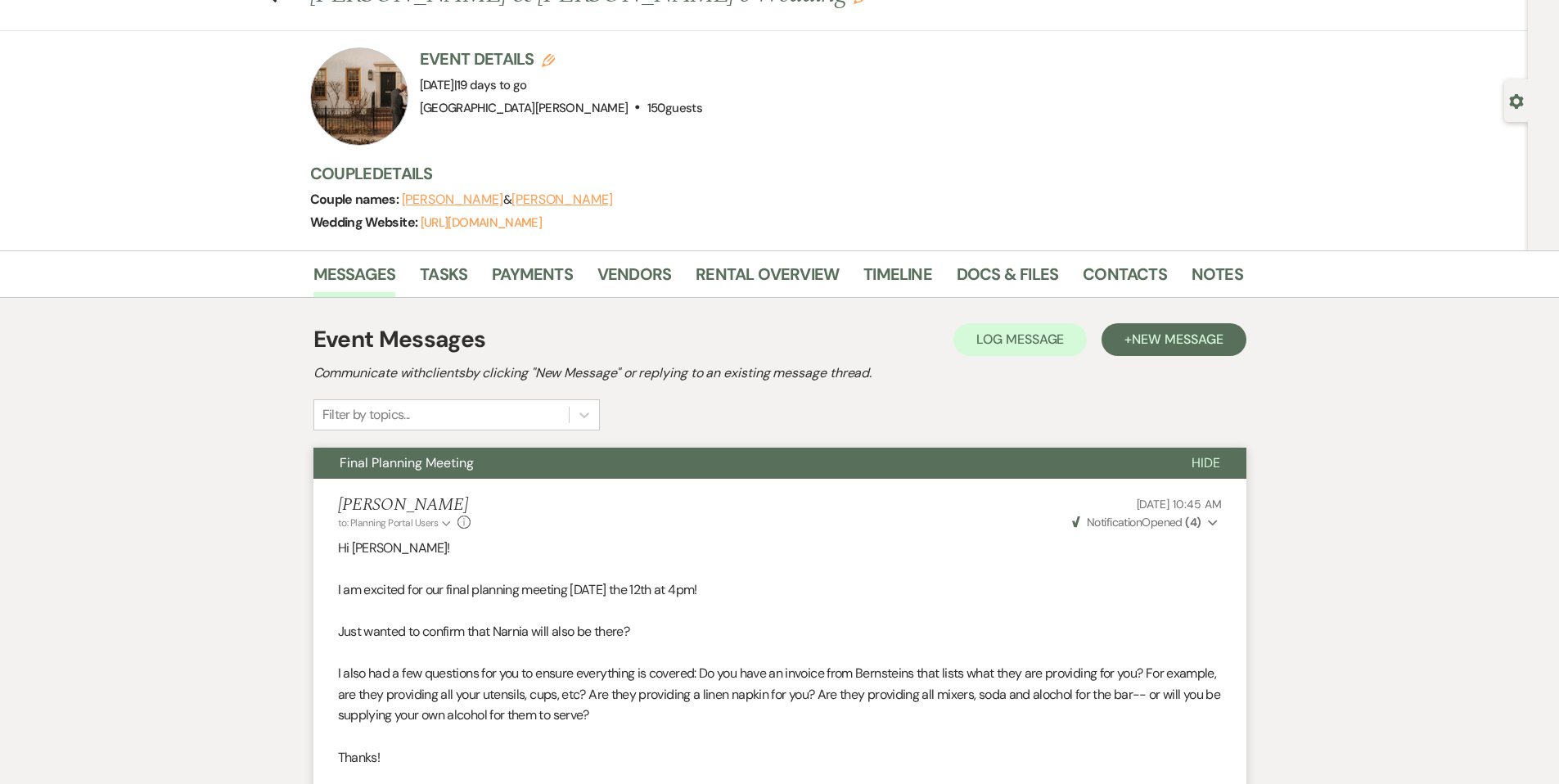
scroll to position [0, 0]
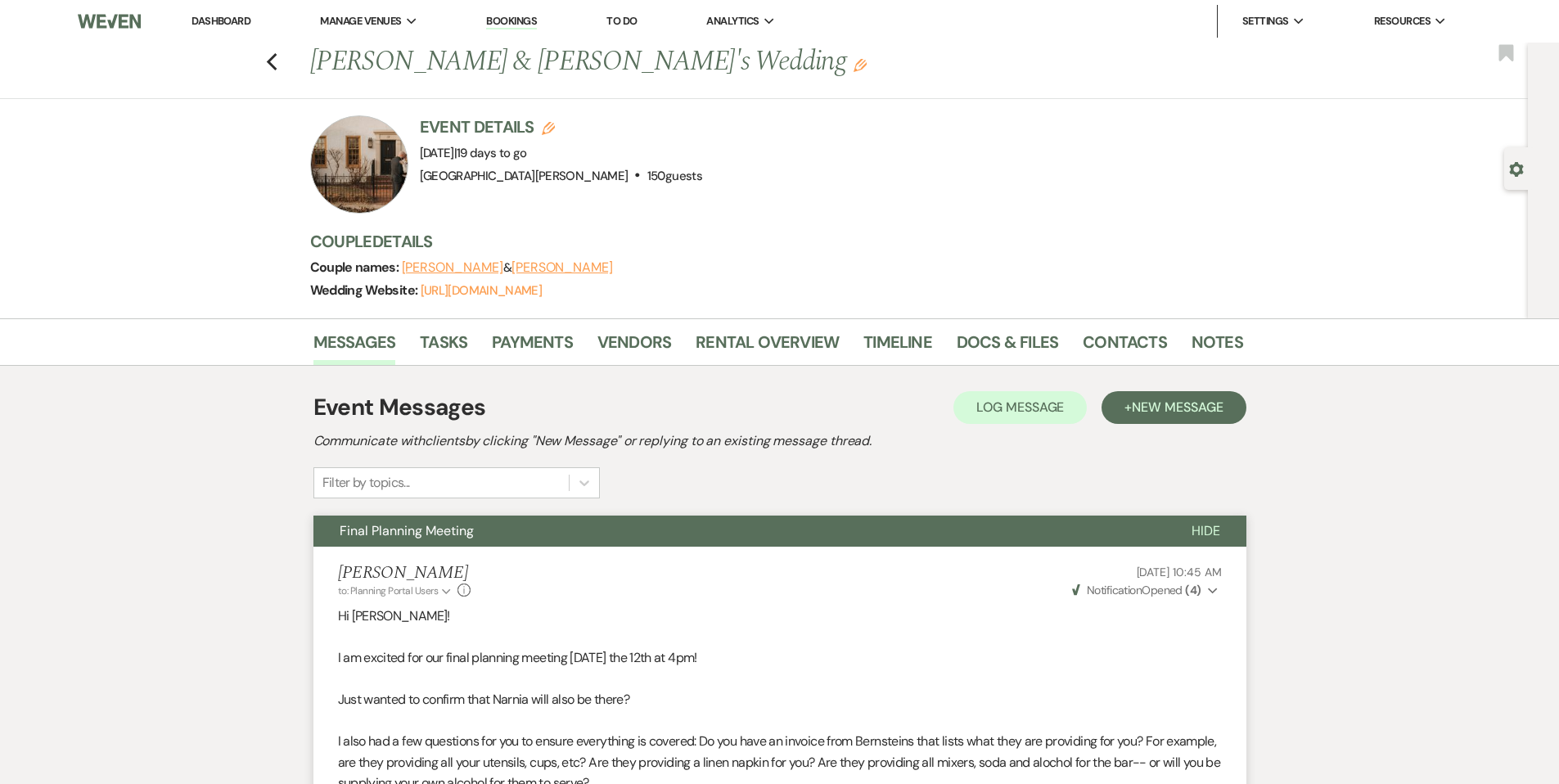
click at [223, 24] on link "Dashboard" at bounding box center [221, 21] width 59 height 14
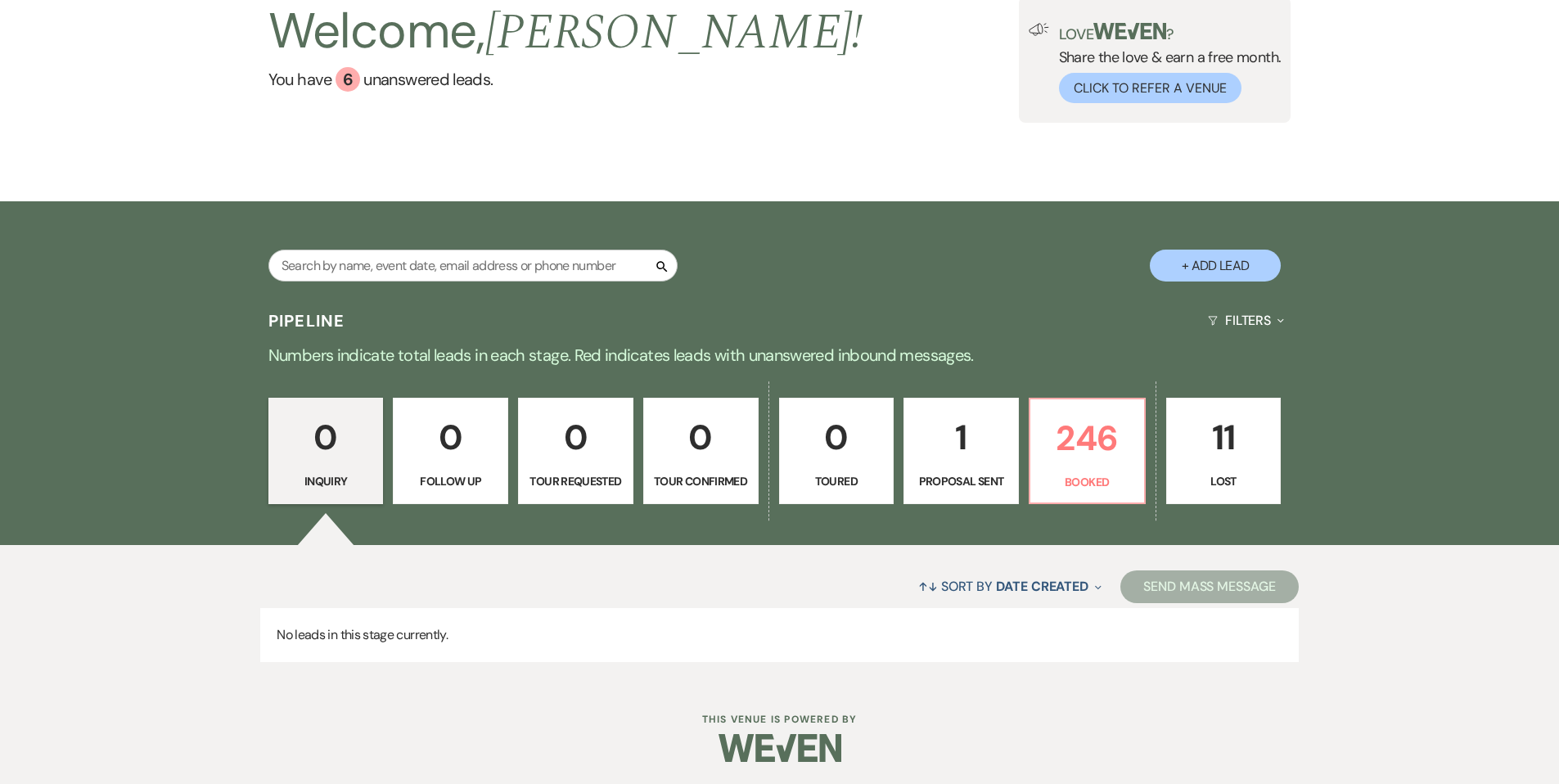
scroll to position [126, 0]
